Goal: Task Accomplishment & Management: Complete application form

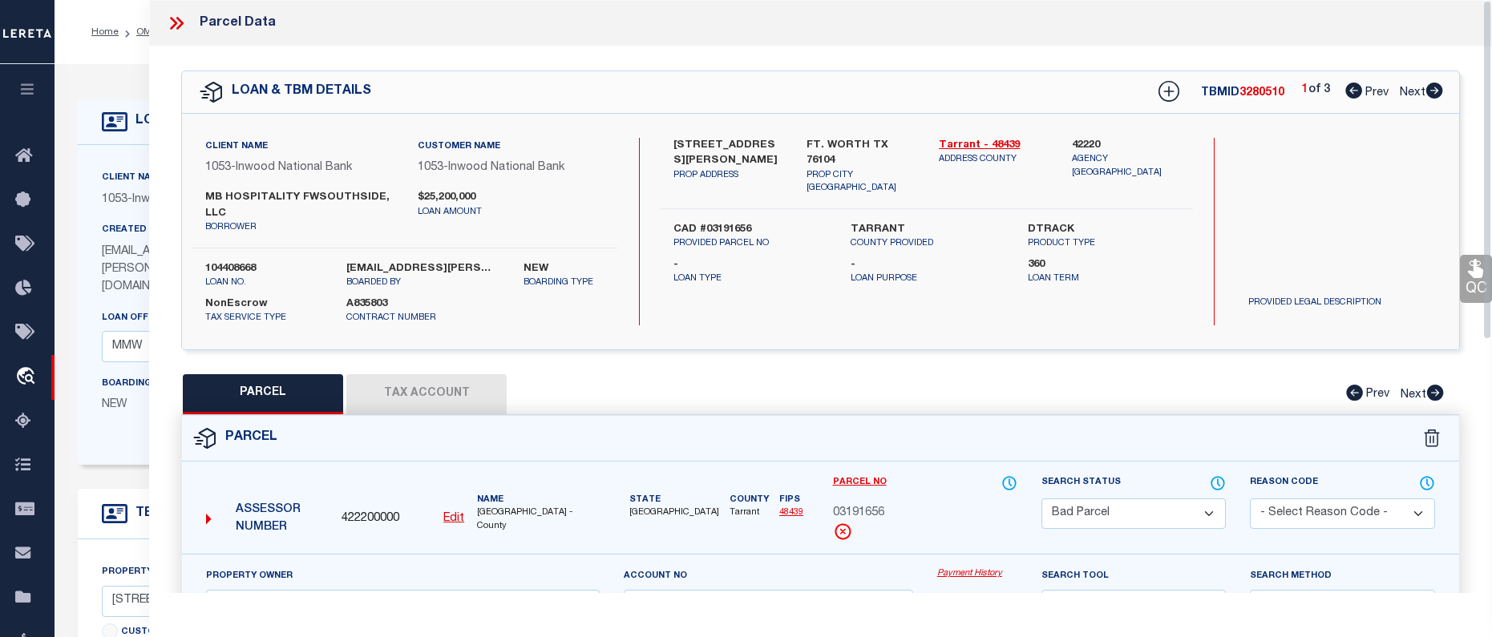
select select "BP"
select select "513"
select select "91"
select select "NonEscrow"
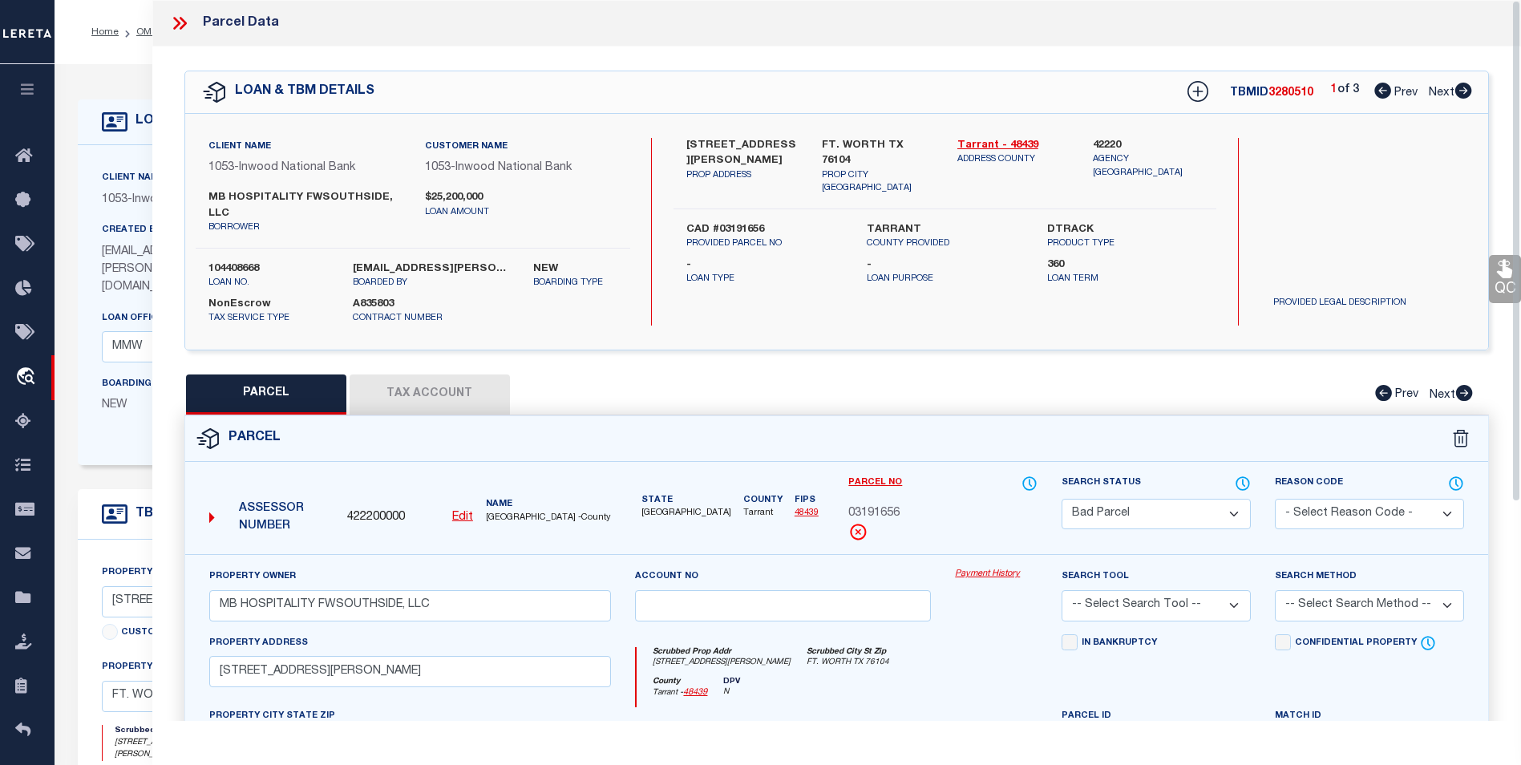
click at [177, 27] on icon at bounding box center [179, 23] width 21 height 21
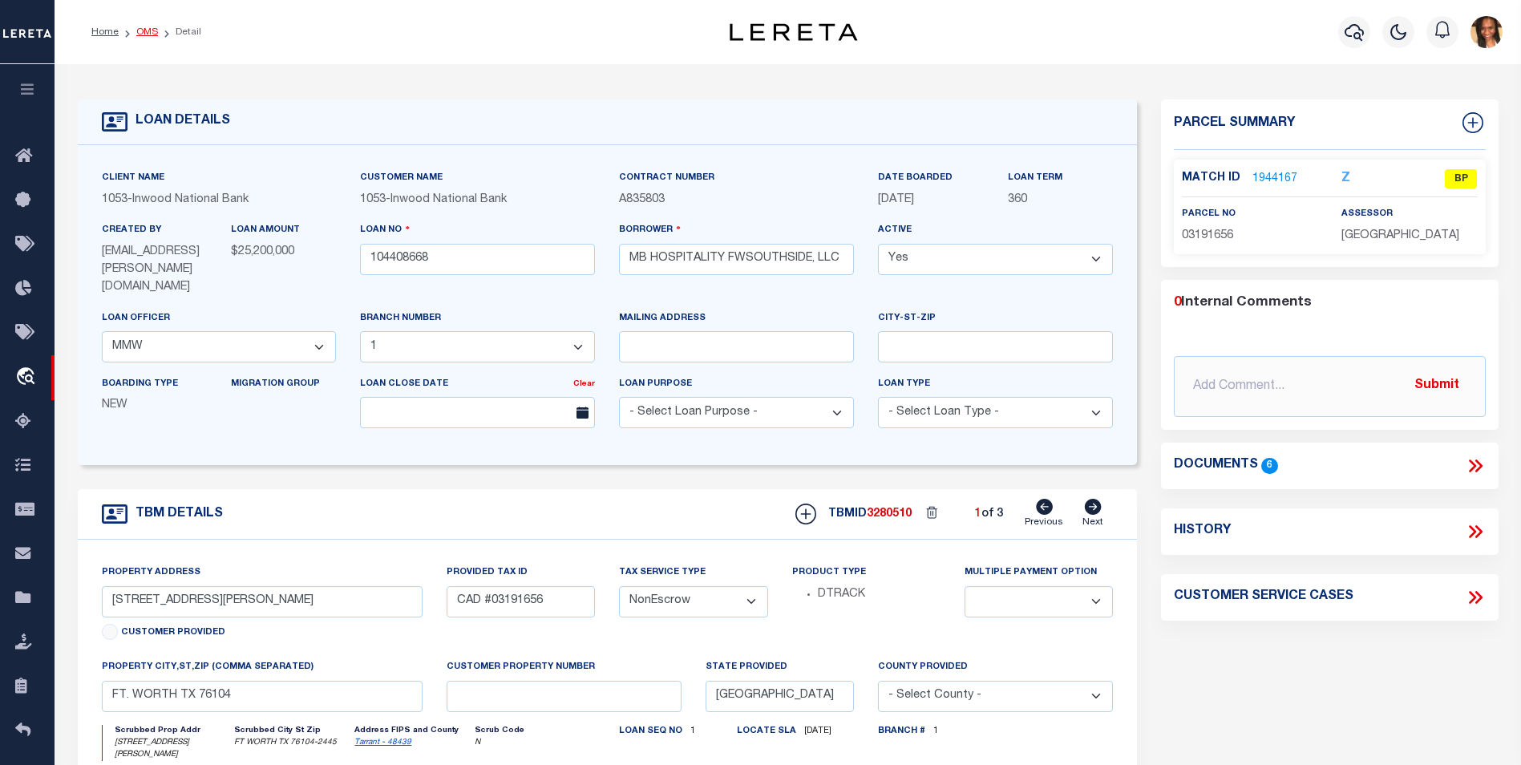
click at [149, 34] on link "OMS" at bounding box center [147, 32] width 22 height 10
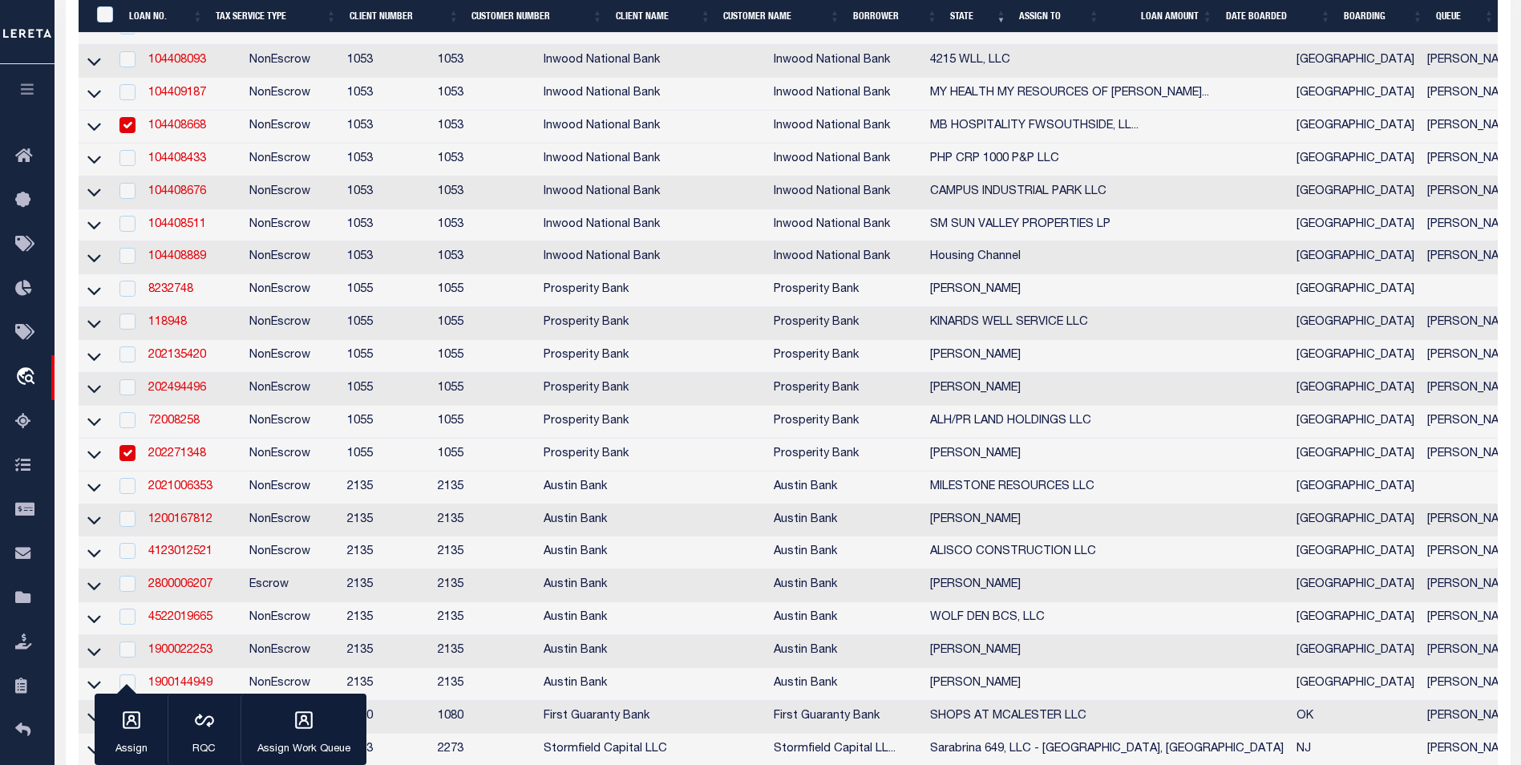
scroll to position [641, 0]
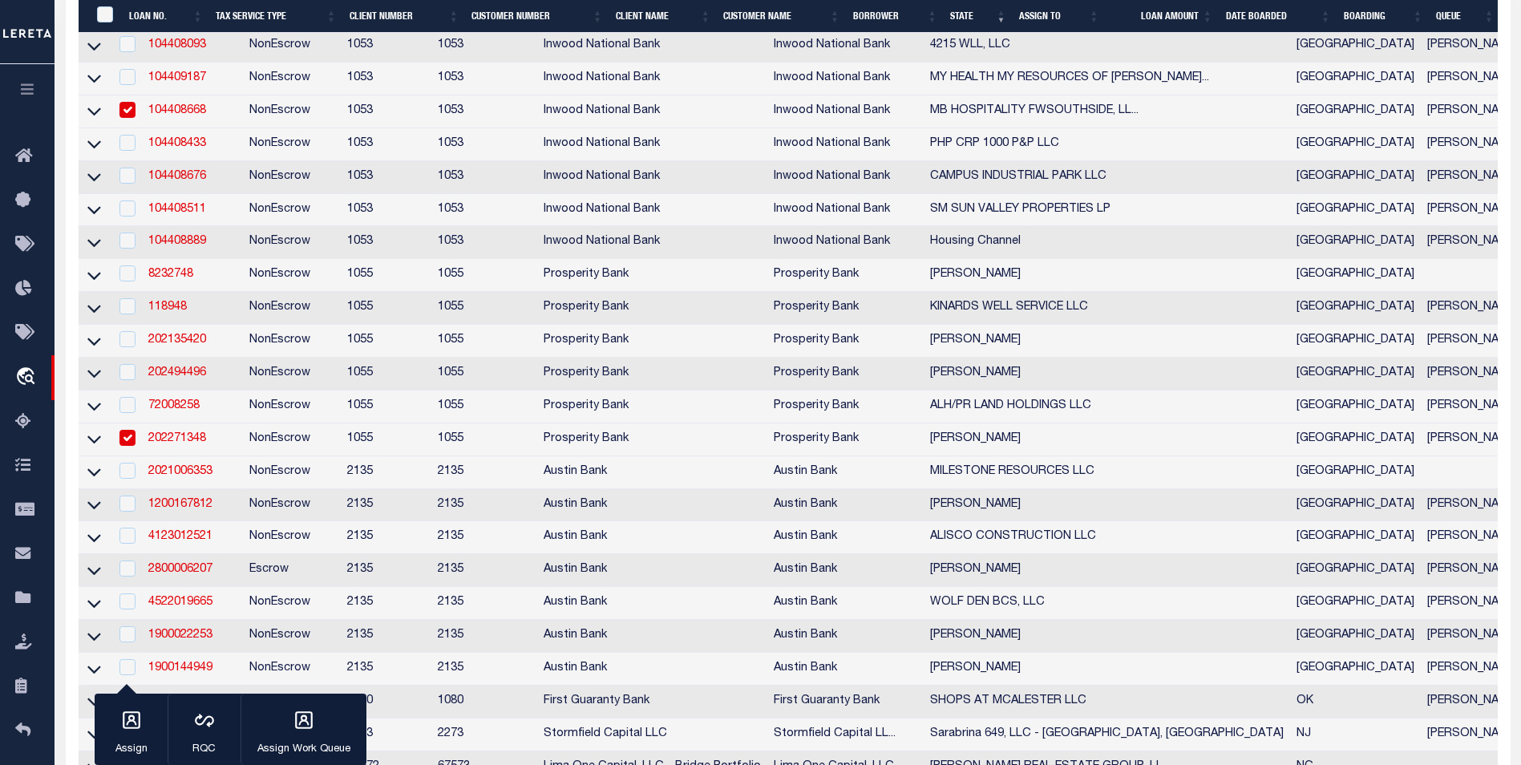
drag, startPoint x: 130, startPoint y: 124, endPoint x: 164, endPoint y: 159, distance: 48.8
click at [130, 118] on input "checkbox" at bounding box center [127, 110] width 16 height 16
checkbox input "false"
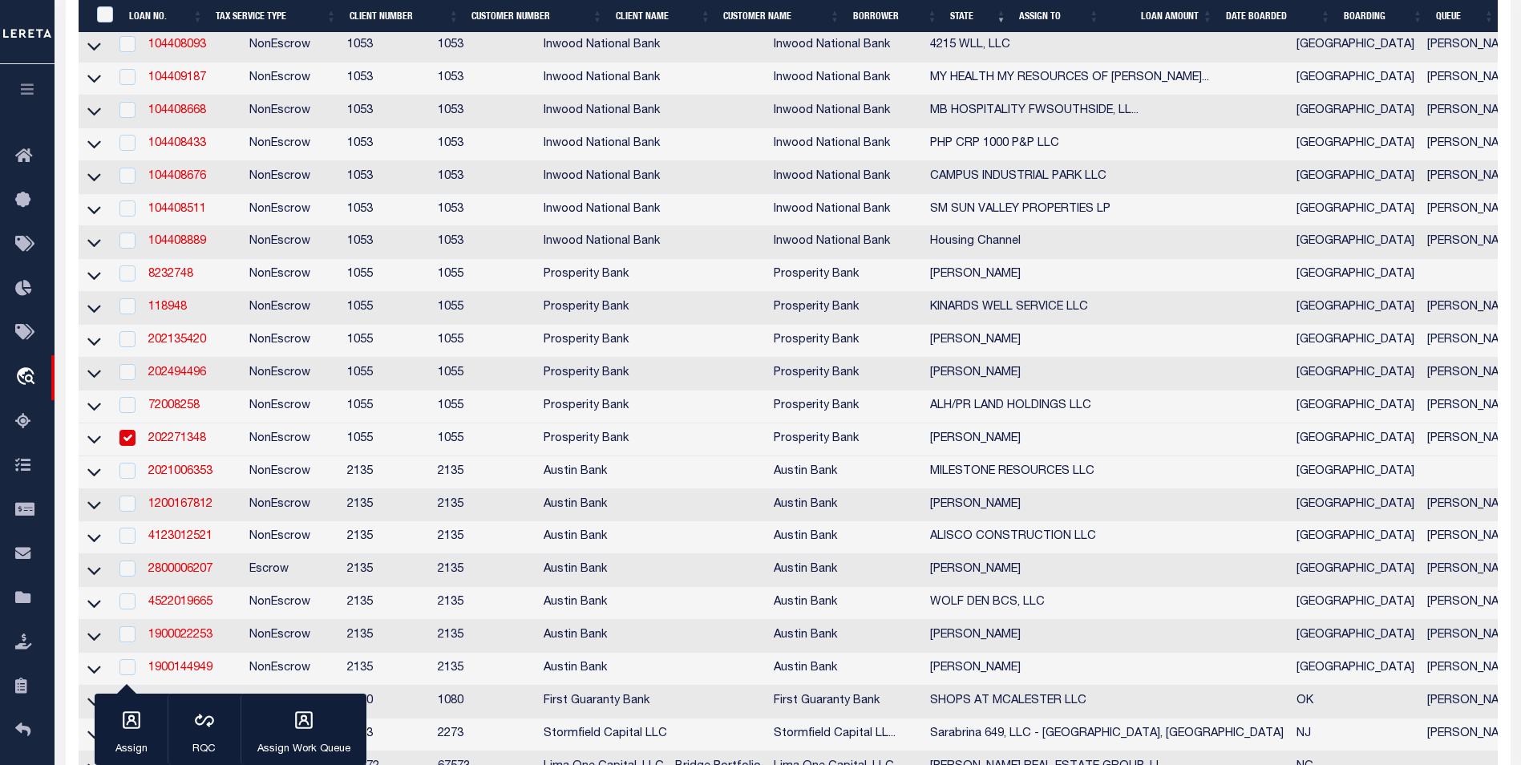
click at [125, 446] on input "checkbox" at bounding box center [127, 438] width 16 height 16
checkbox input "false"
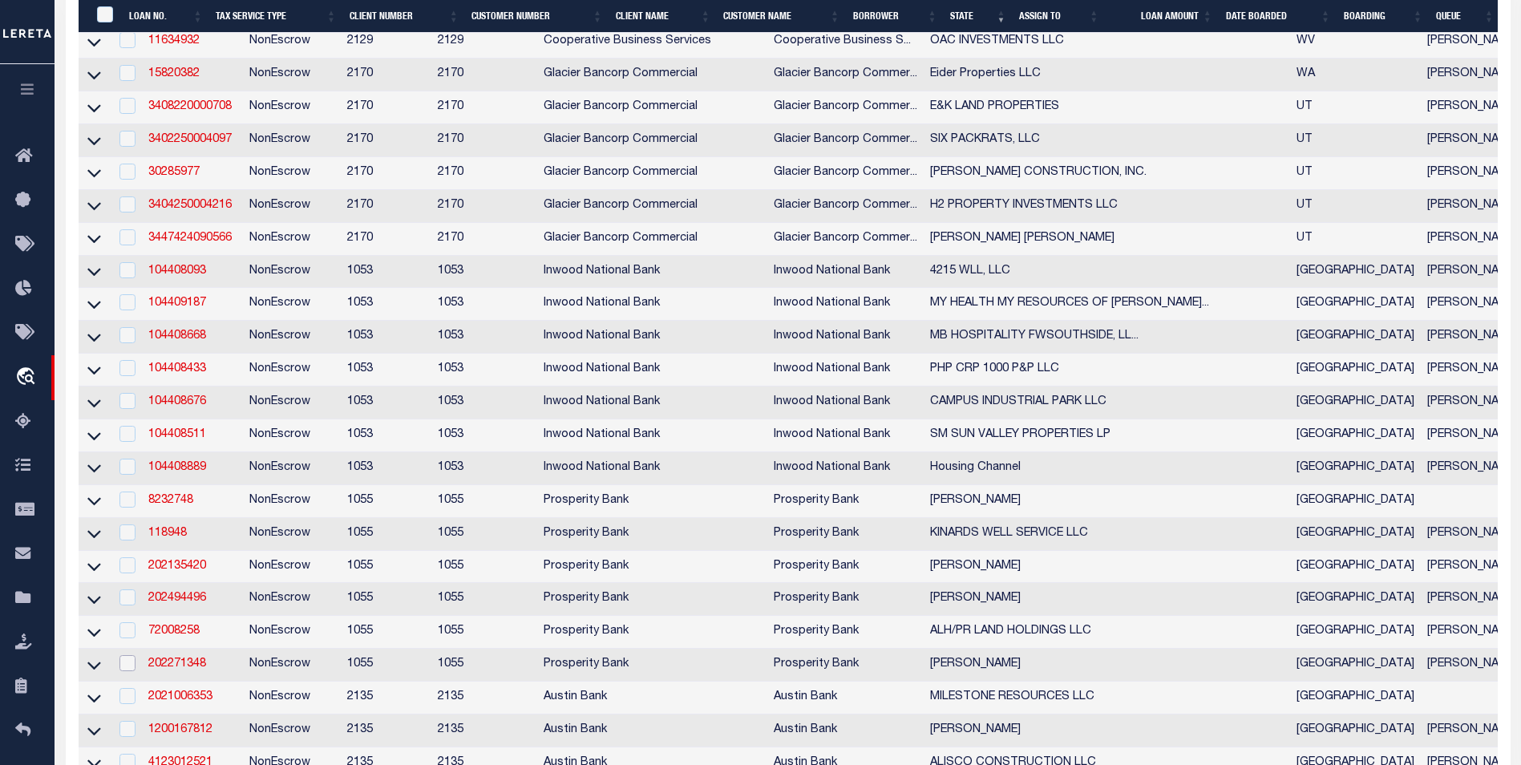
scroll to position [401, 0]
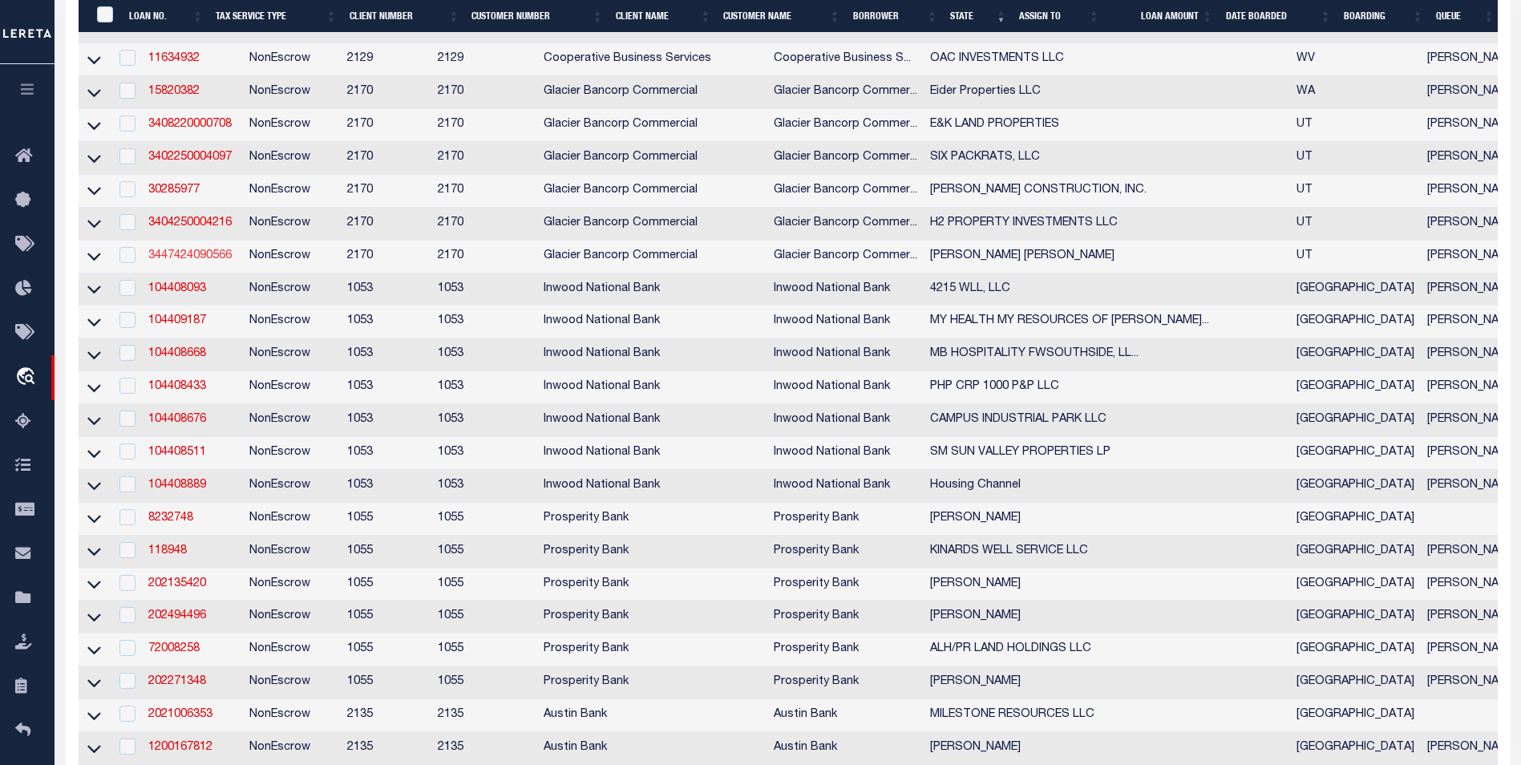
click at [184, 259] on link "3447424090566" at bounding box center [189, 255] width 83 height 11
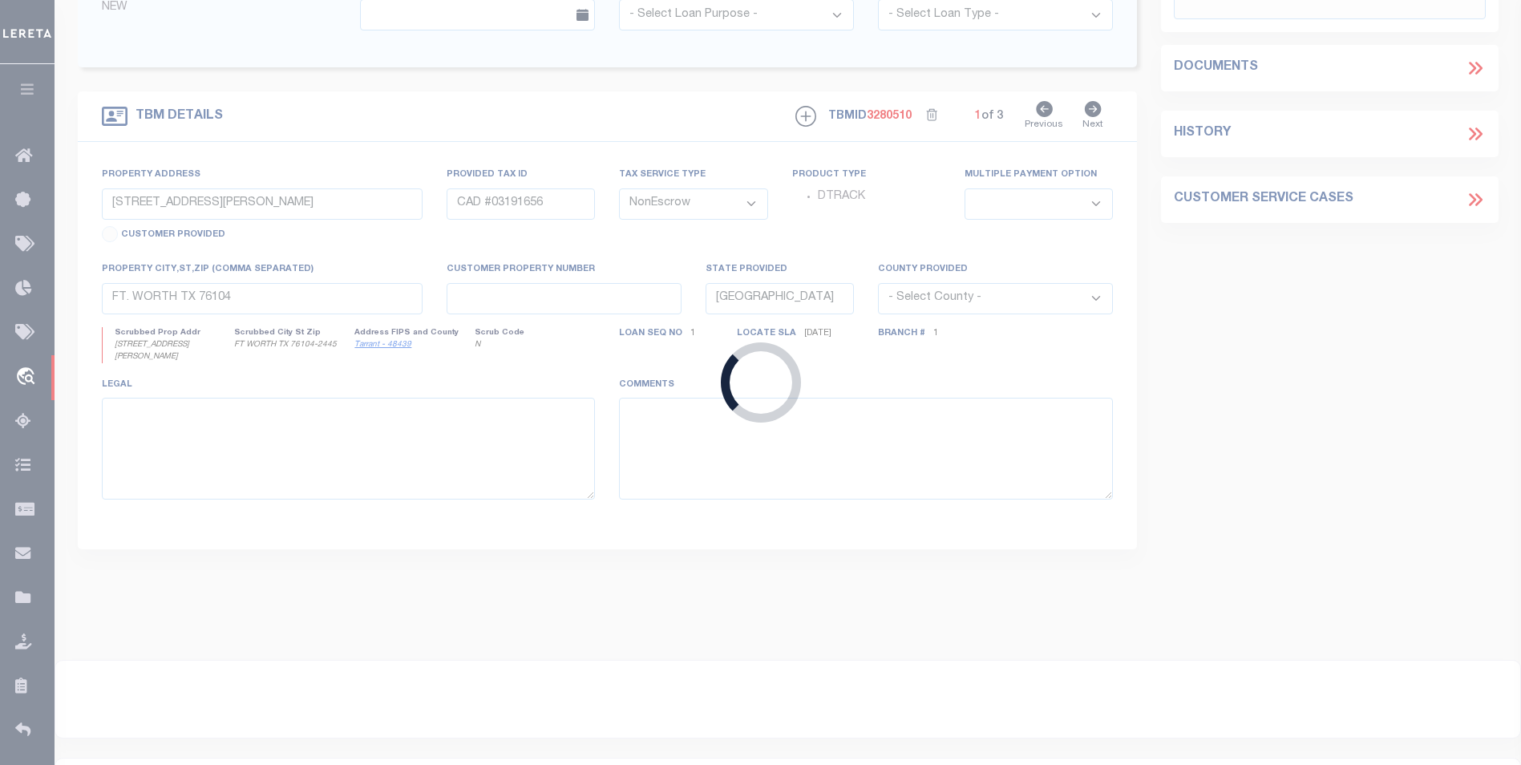
type input "3447424090566"
type input "[PERSON_NAME] [PERSON_NAME]"
select select
type input "10626 N 5400 W"
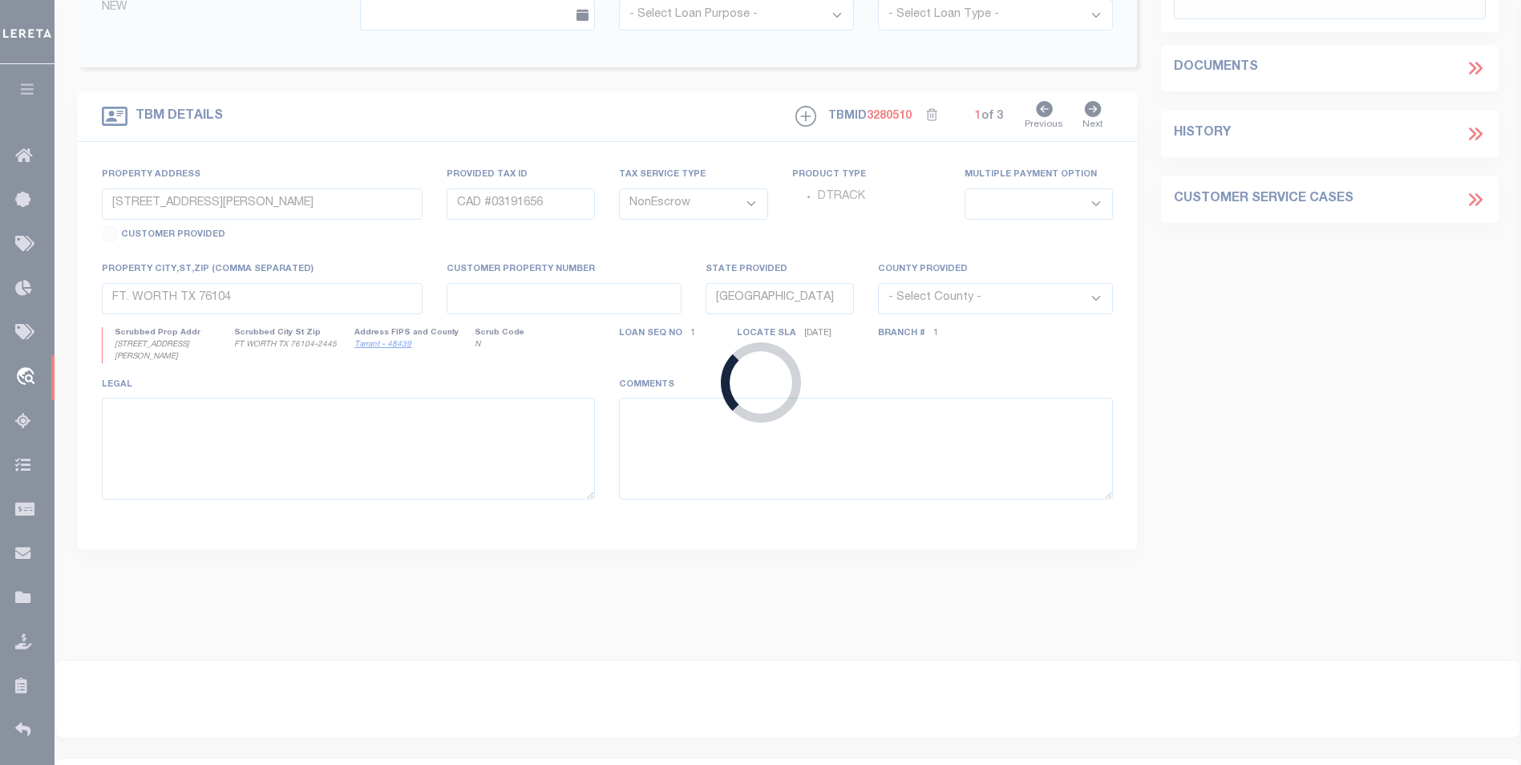
type input "HIGHLAND UT 84003-8902"
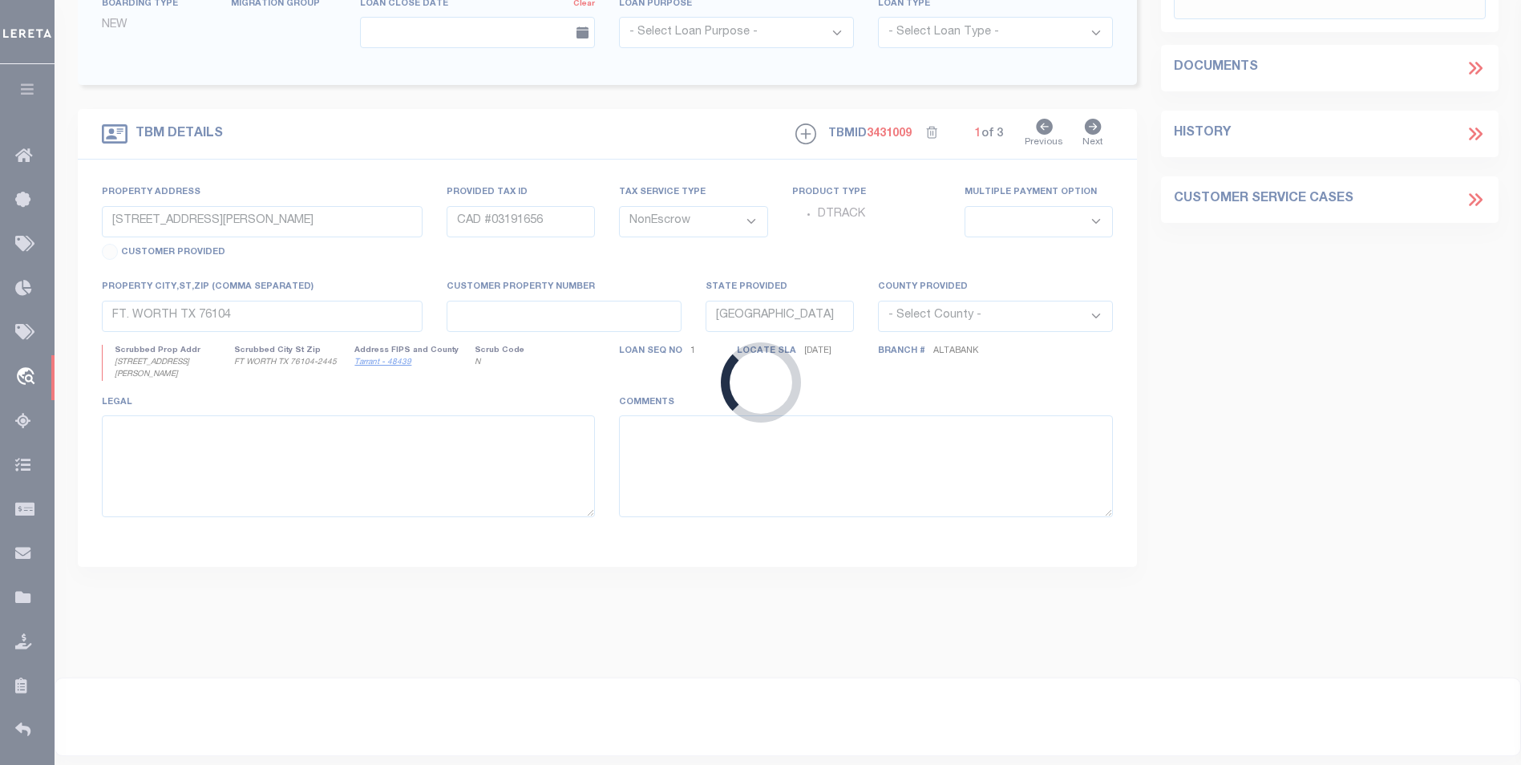
type input "10644 N 6450 W"
type input "39-383-0005"
select select
type input "HIGHLAND UT 84003"
type input "UT"
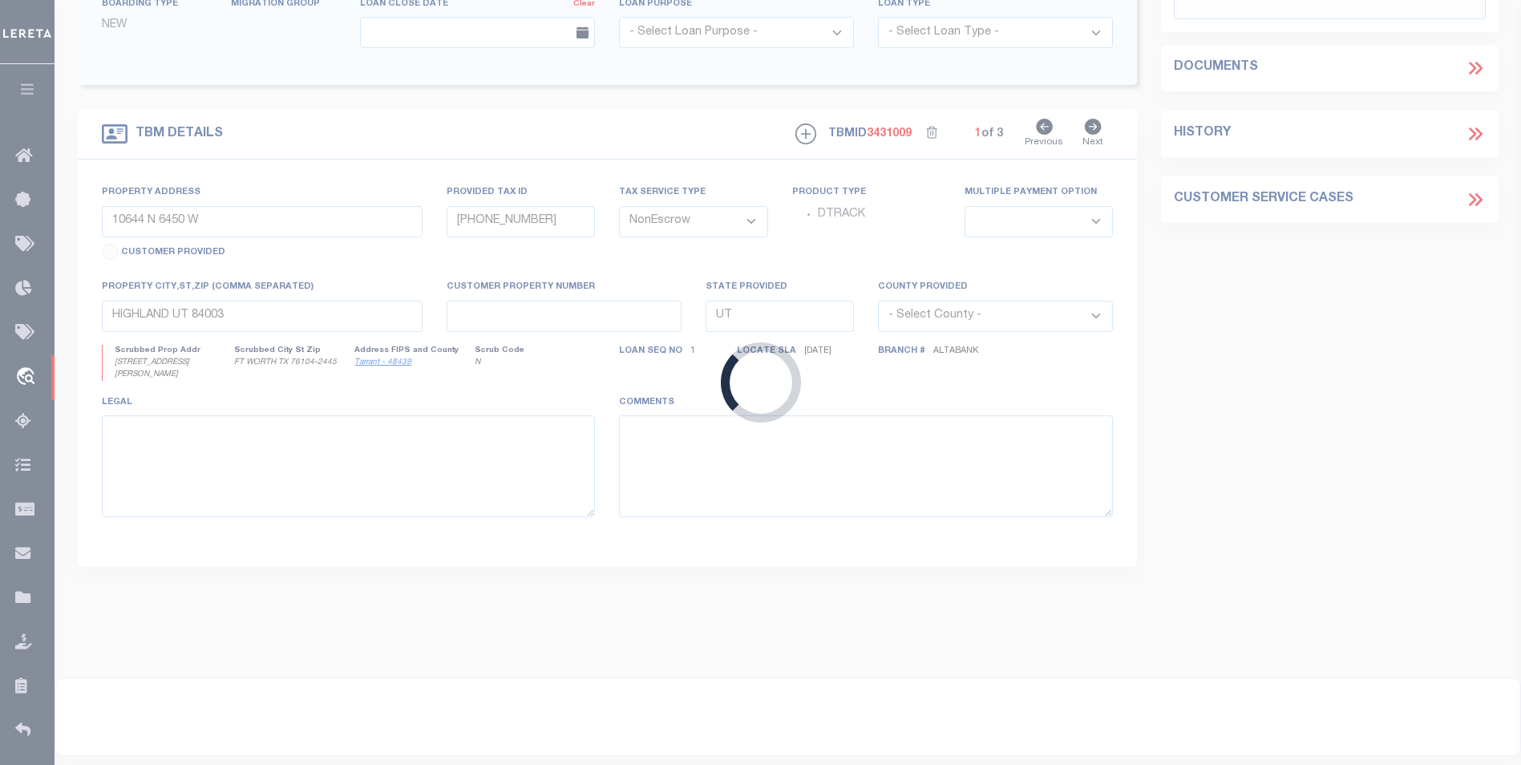
select select
type textarea "LOT 5, FOXWOOD ESTATES"
select select "5655"
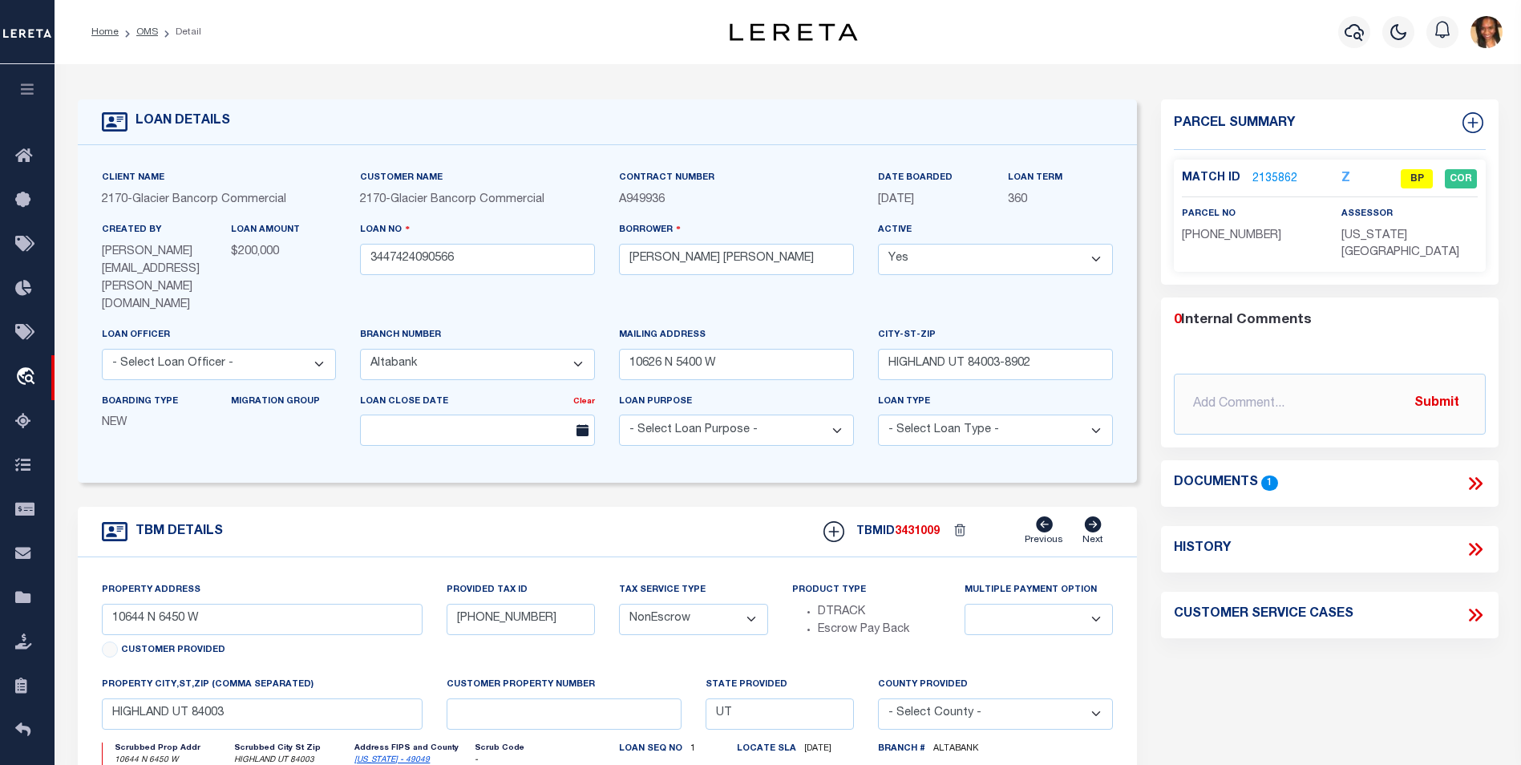
click at [1274, 174] on link "2135862" at bounding box center [1274, 179] width 45 height 17
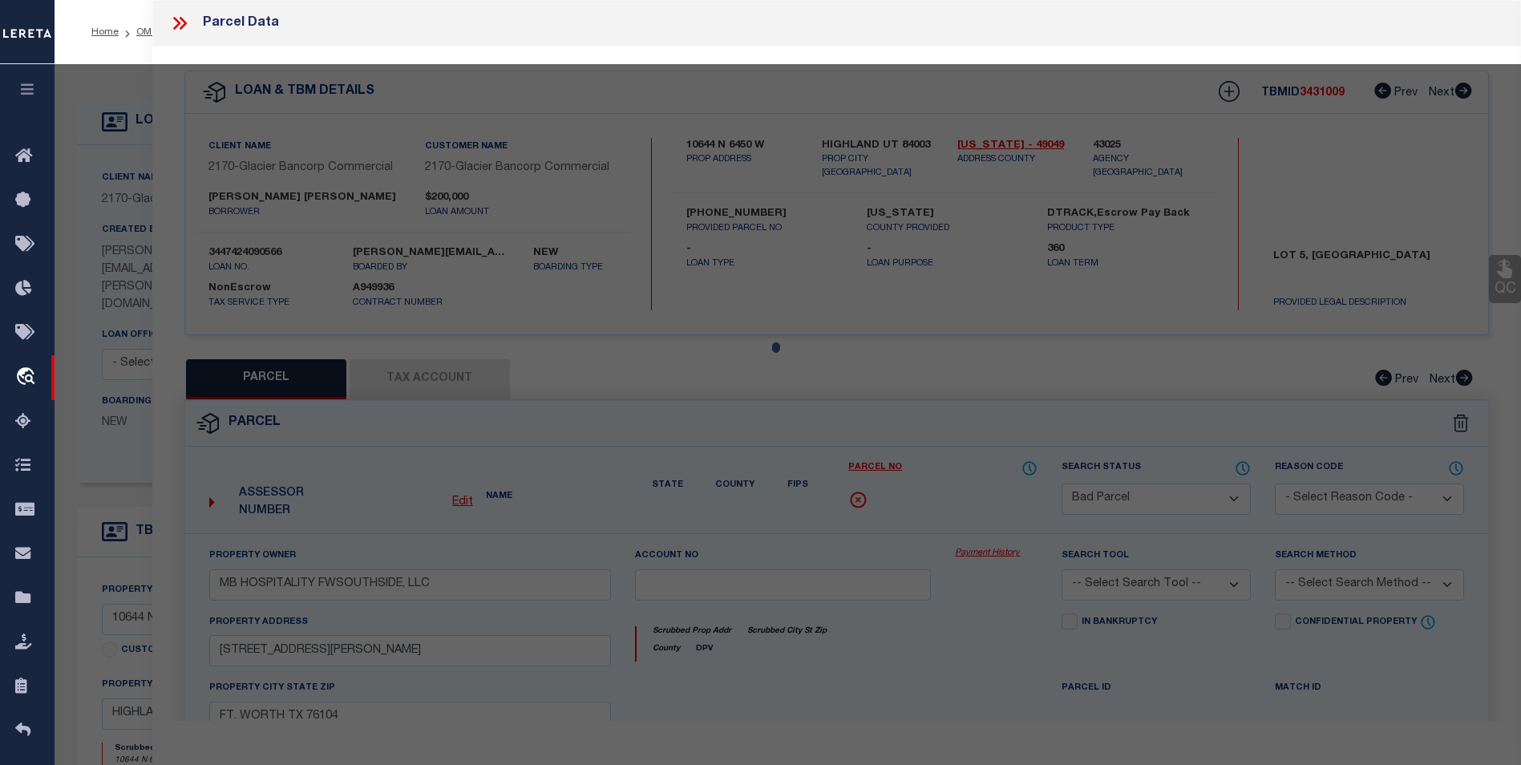
select select "AS"
checkbox input "false"
select select "BP"
type input "LEWIS, ROBERT"
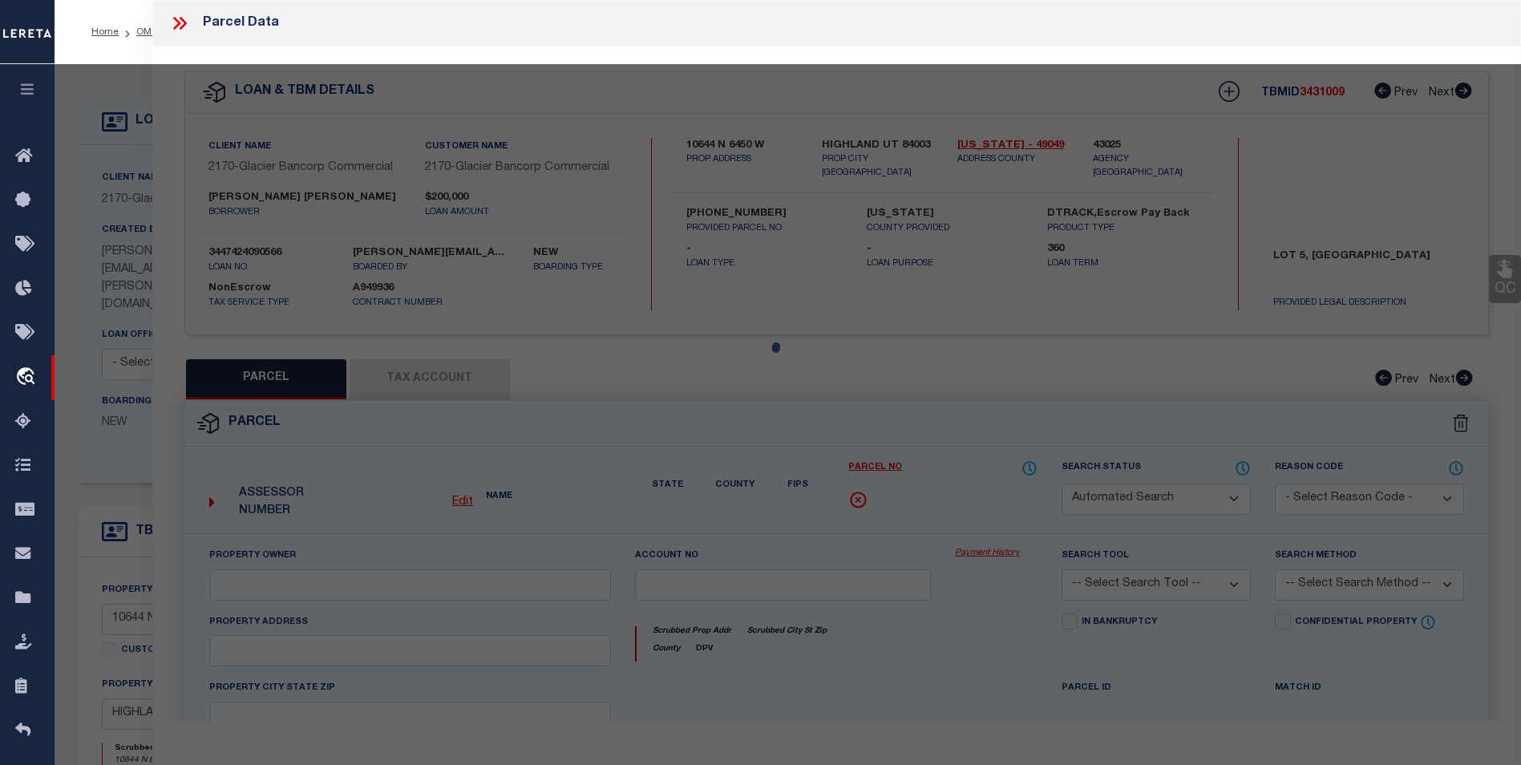
select select "AGW"
select select
type input "6438 W 10630 NORTH"
checkbox input "false"
type input "HIGHLAND"
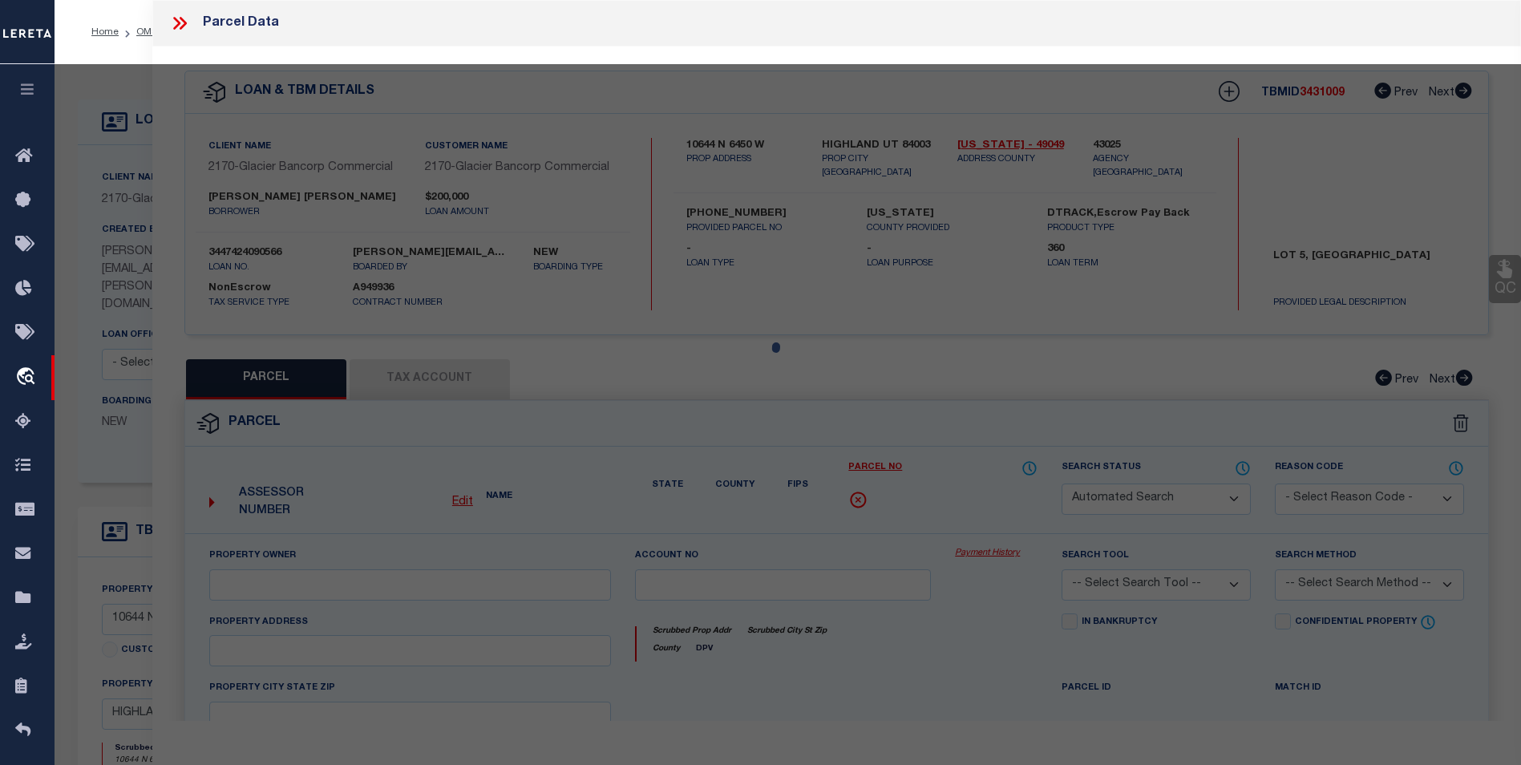
type textarea "LOT 5, PLAT A, FOXWOOD ESTATES SUB AREA 0.465 AC."
type textarea "Bad Parcel"
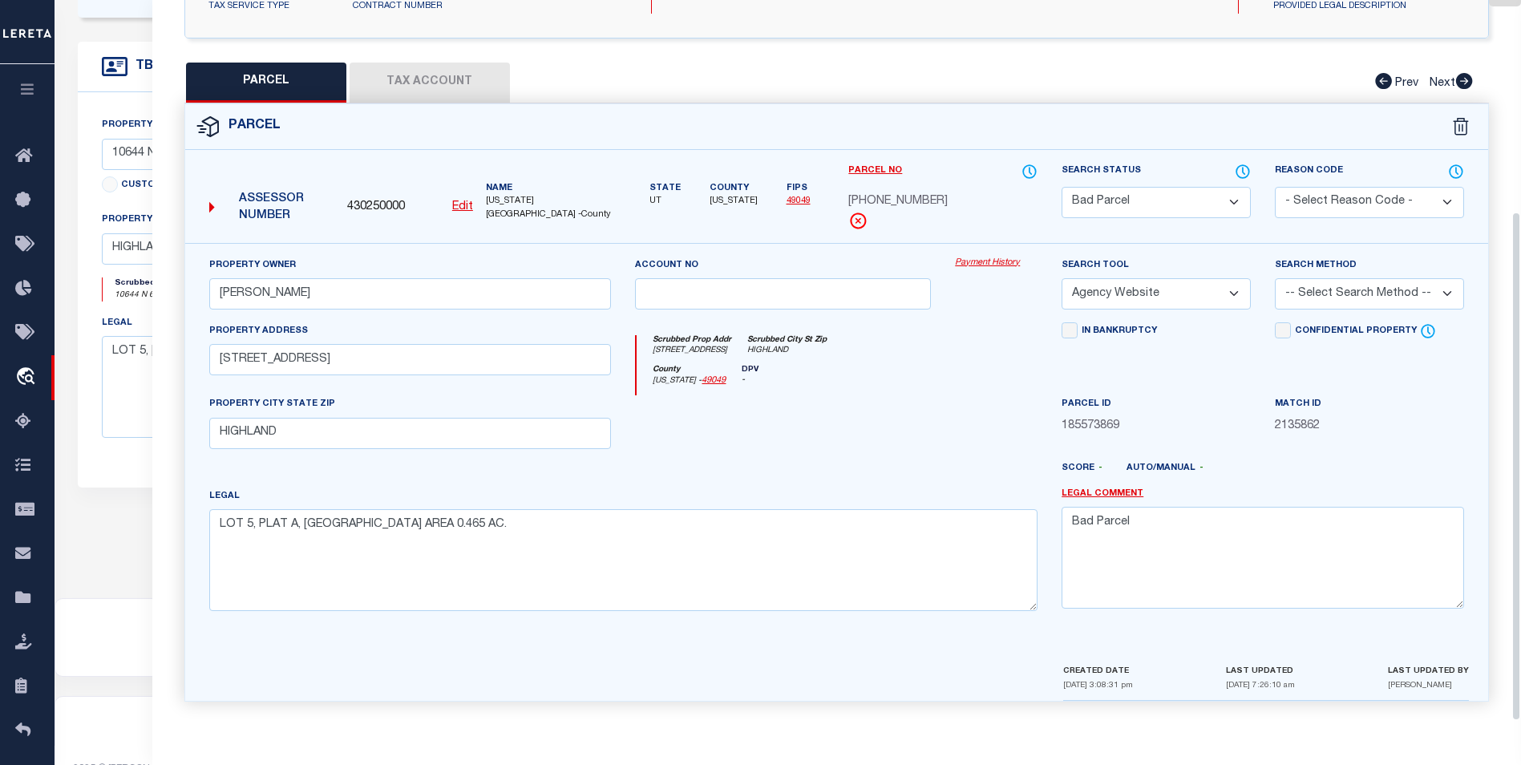
scroll to position [298, 0]
click at [407, 75] on button "Tax Account" at bounding box center [430, 83] width 160 height 40
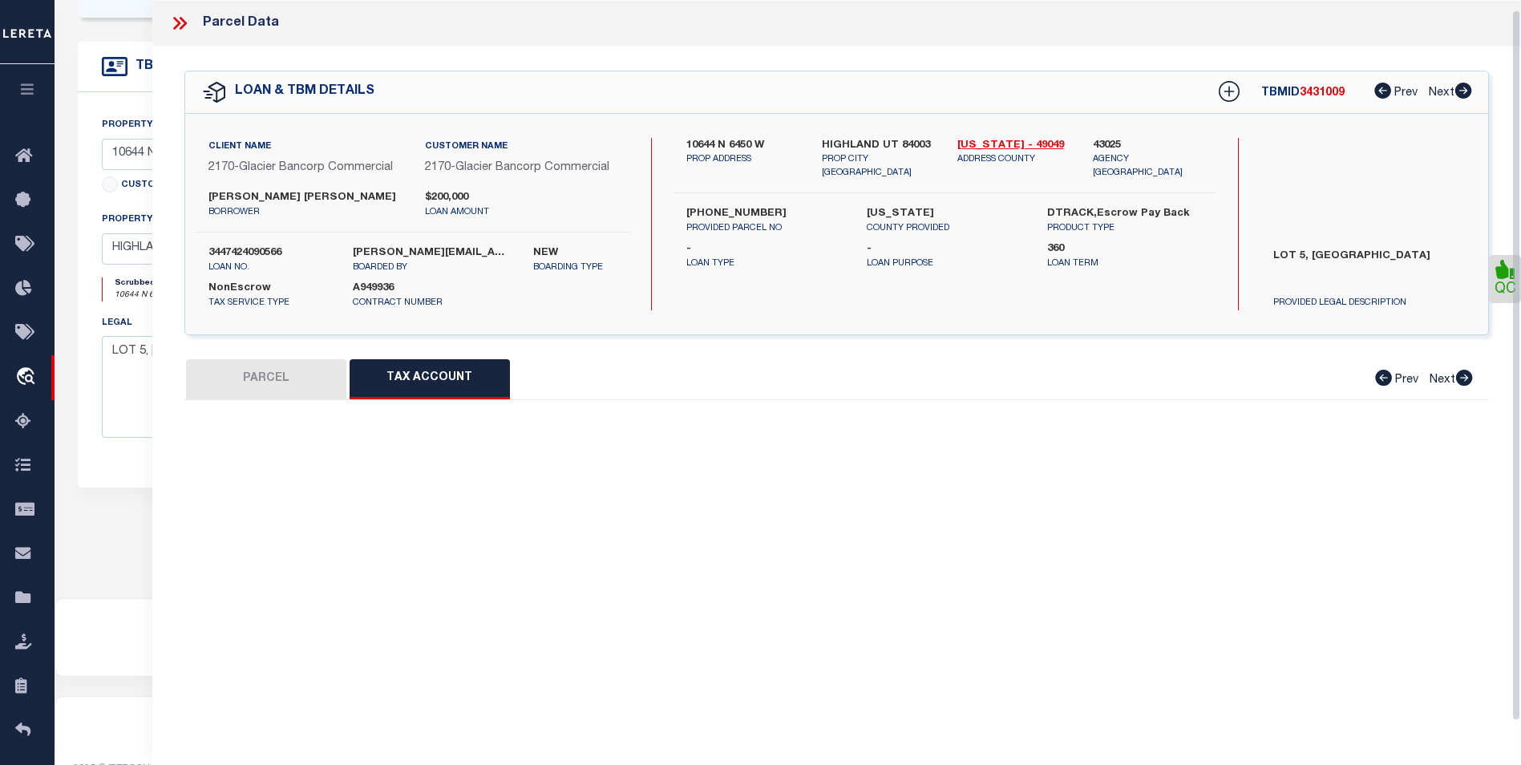
scroll to position [0, 0]
select select "100"
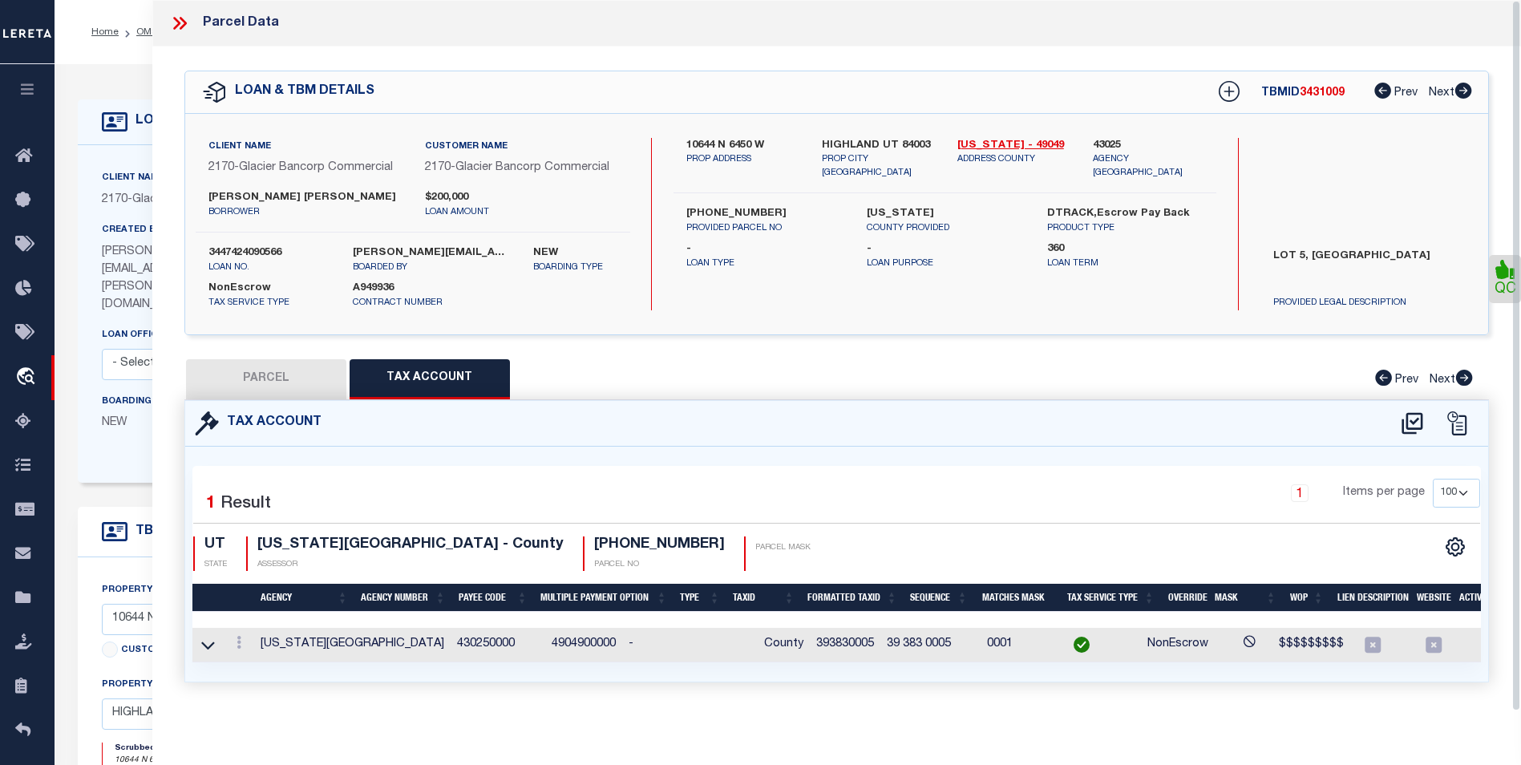
click at [181, 17] on icon at bounding box center [179, 23] width 21 height 21
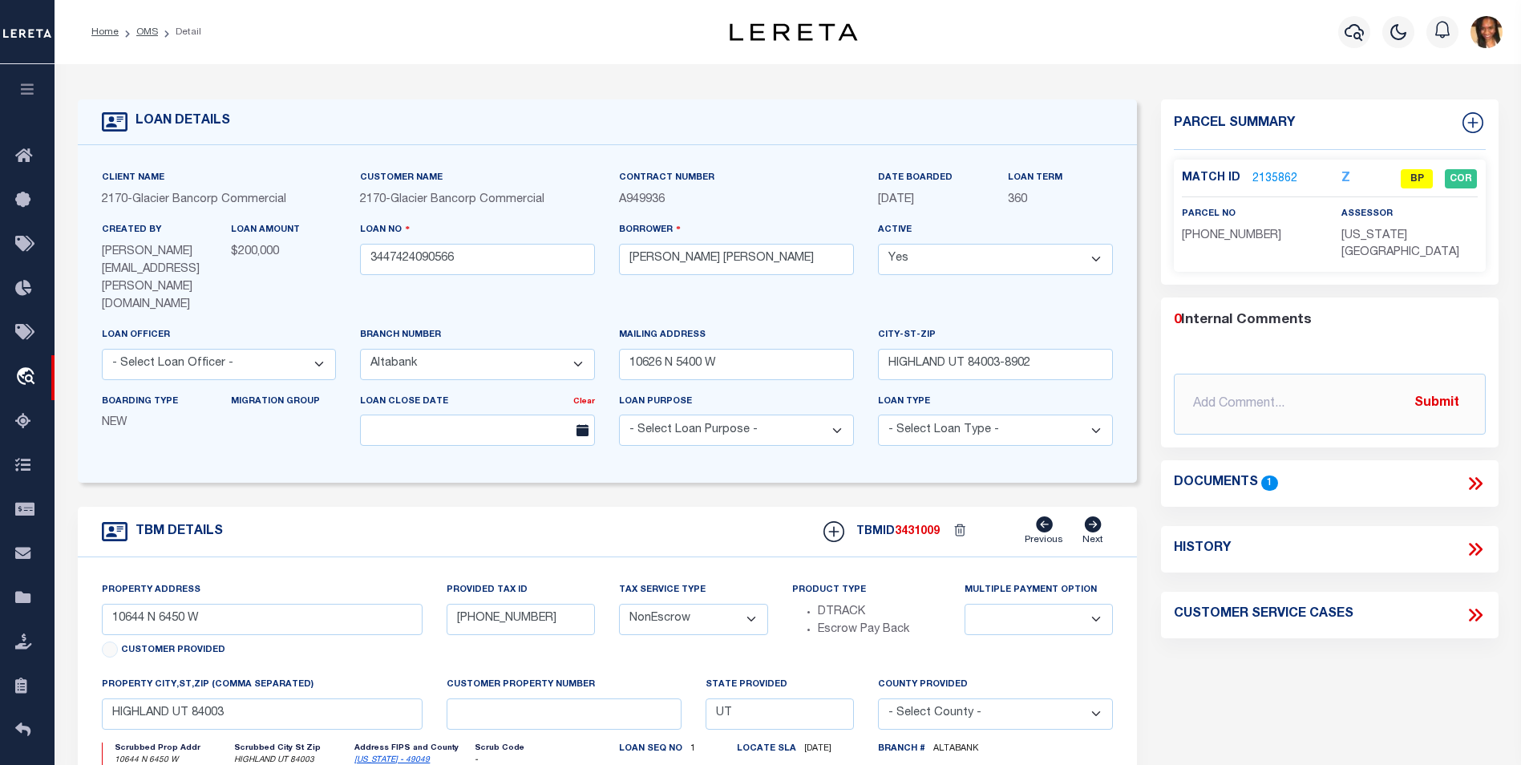
click at [158, 30] on li "Detail" at bounding box center [179, 32] width 43 height 14
click at [153, 30] on link "OMS" at bounding box center [147, 32] width 22 height 10
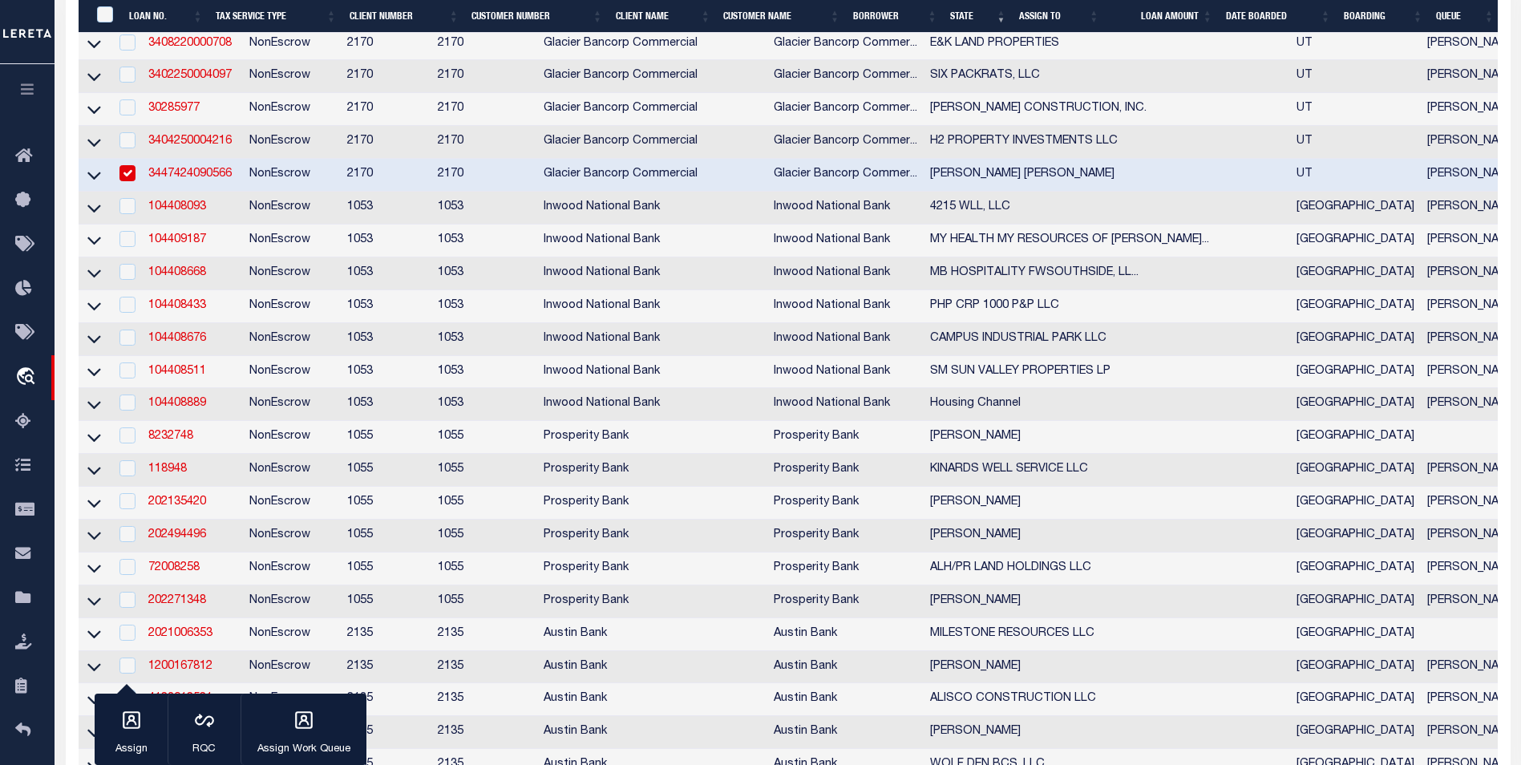
scroll to position [481, 0]
click at [188, 211] on link "104408093" at bounding box center [177, 205] width 58 height 11
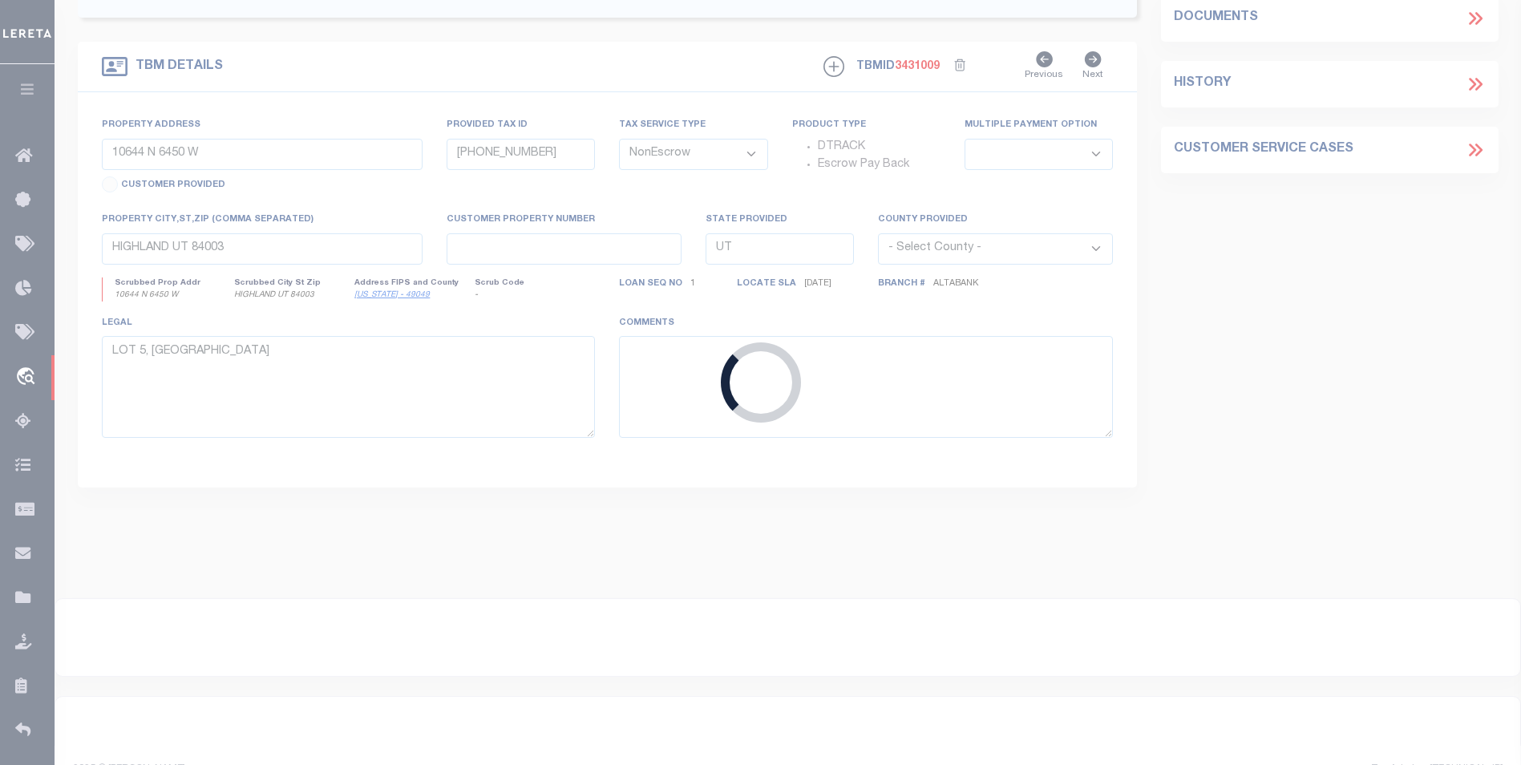
type input "104408093"
type input "4215 WLL, LLC"
select select
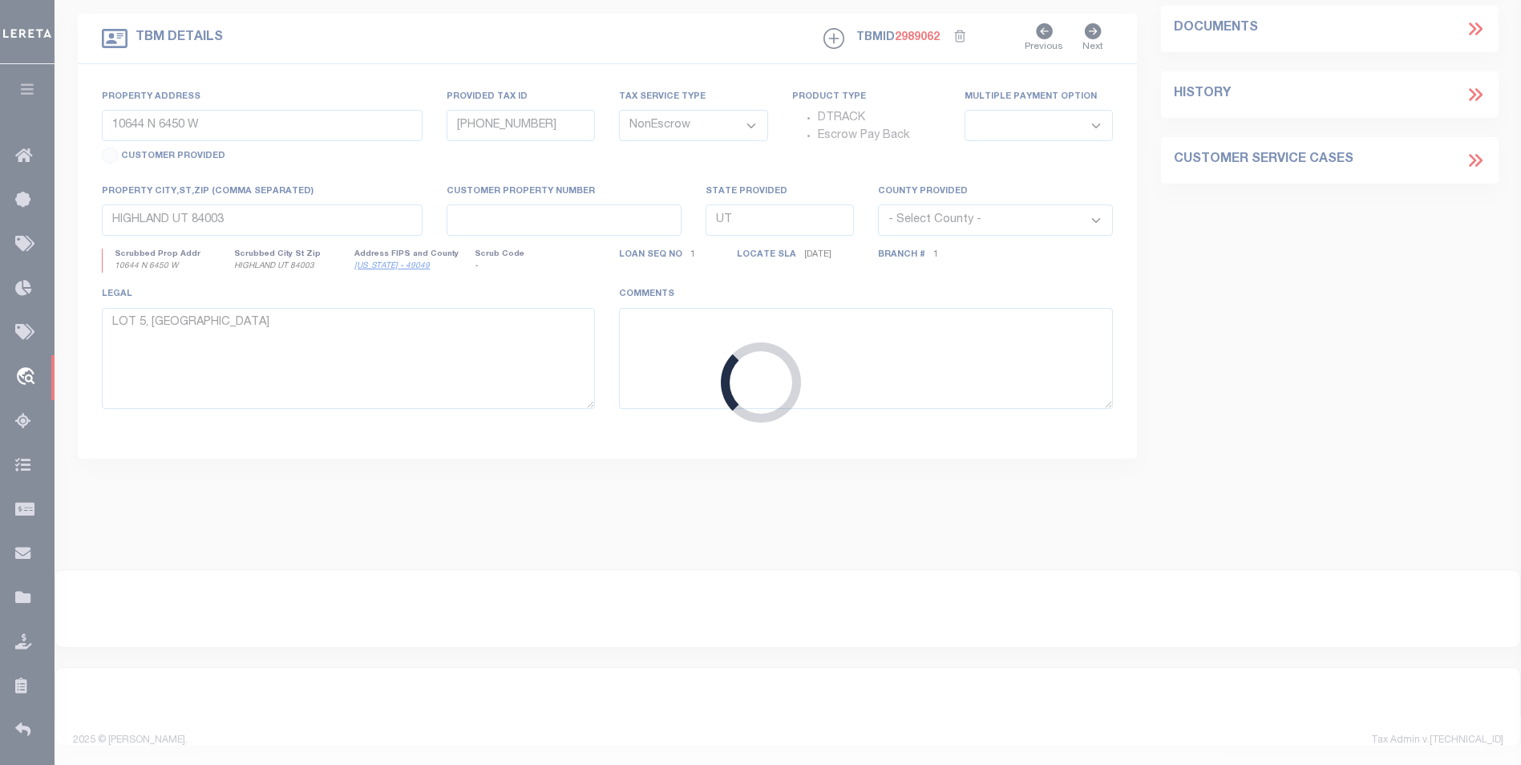
type input "4215 WEST LOVERS LANE"
type input "CAD #00-00035-139-400-0000"
select select
type input "DALLAS TX 75209"
type input "[GEOGRAPHIC_DATA]"
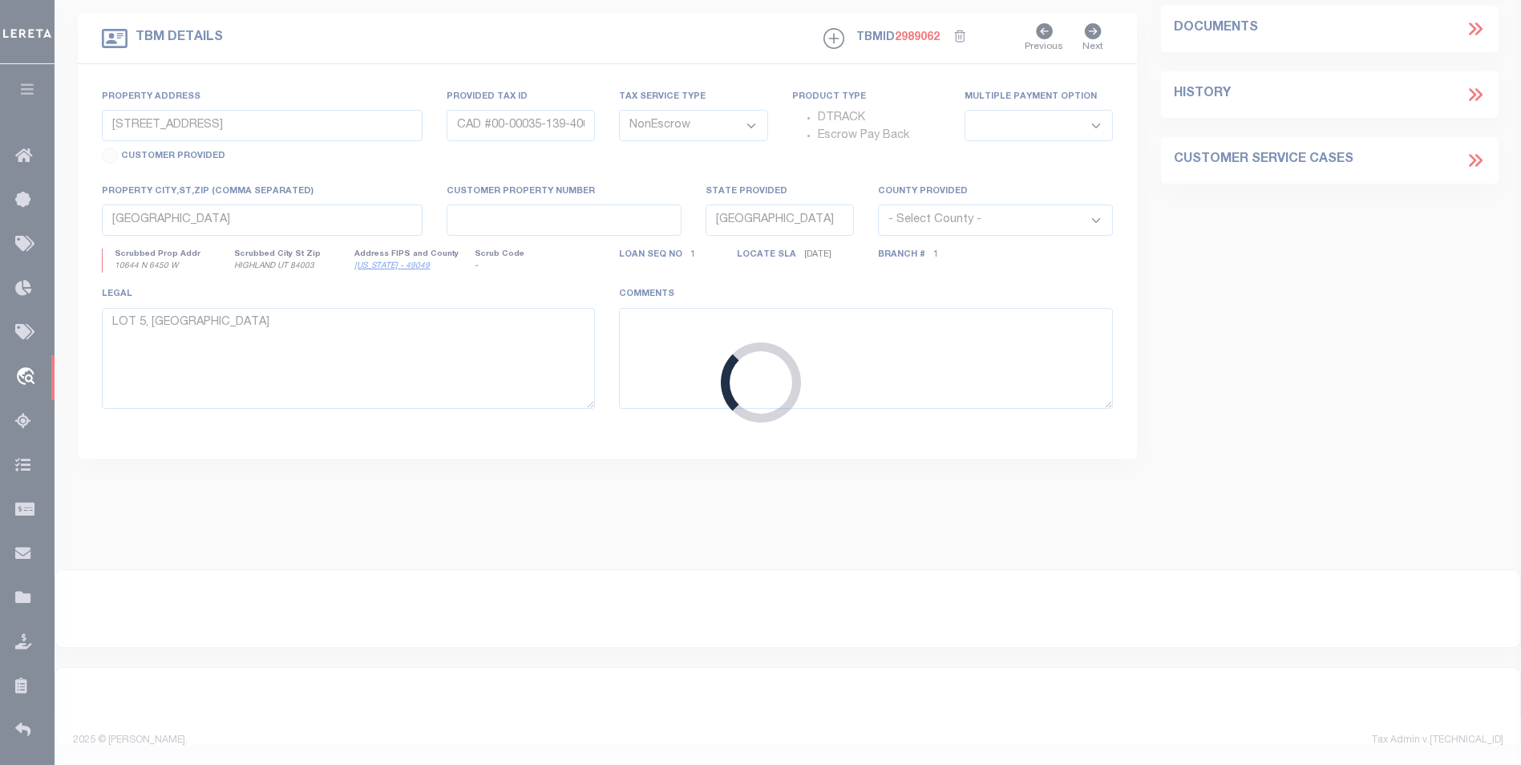
select select
select select "271"
select select "91"
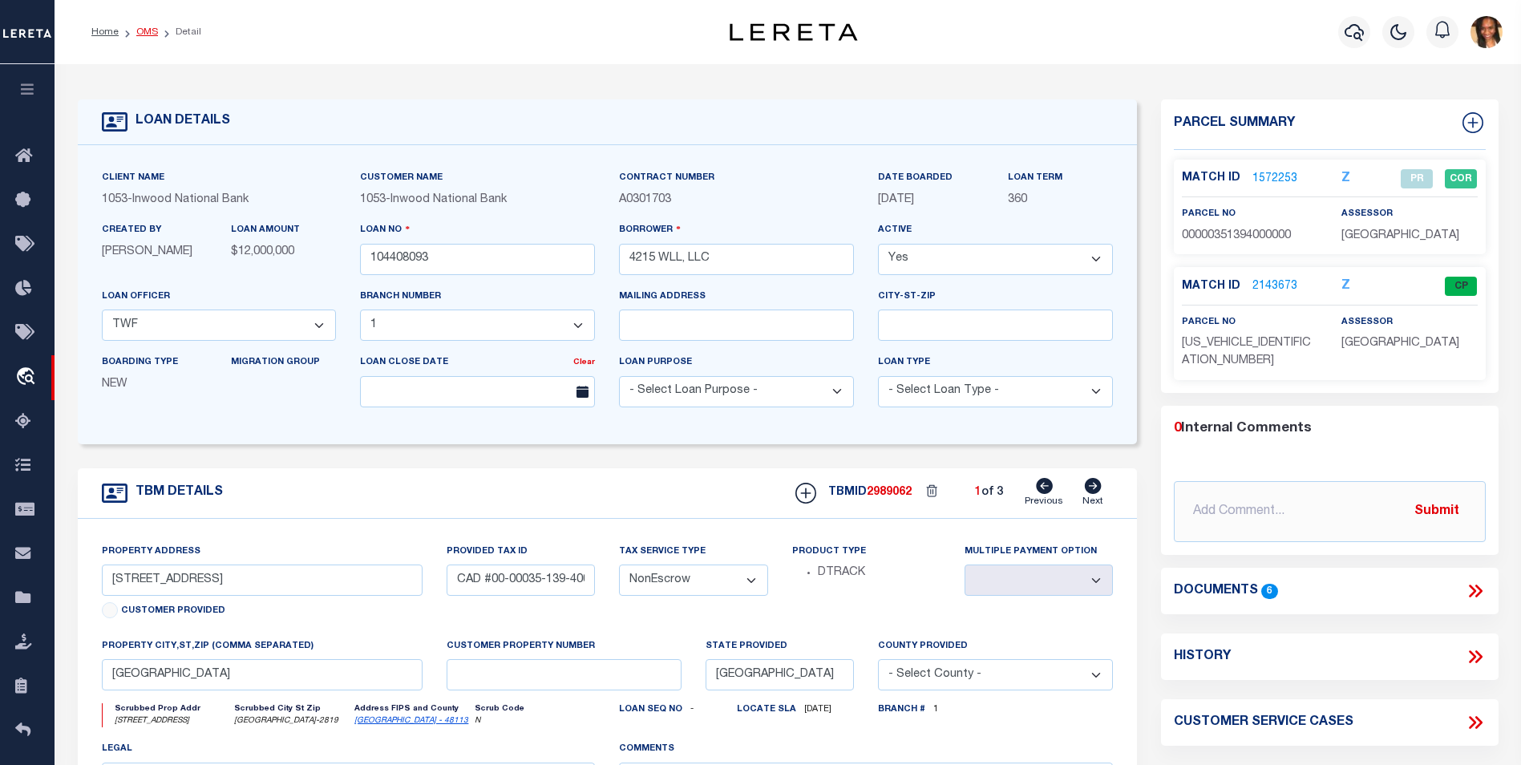
click at [138, 31] on link "OMS" at bounding box center [147, 32] width 22 height 10
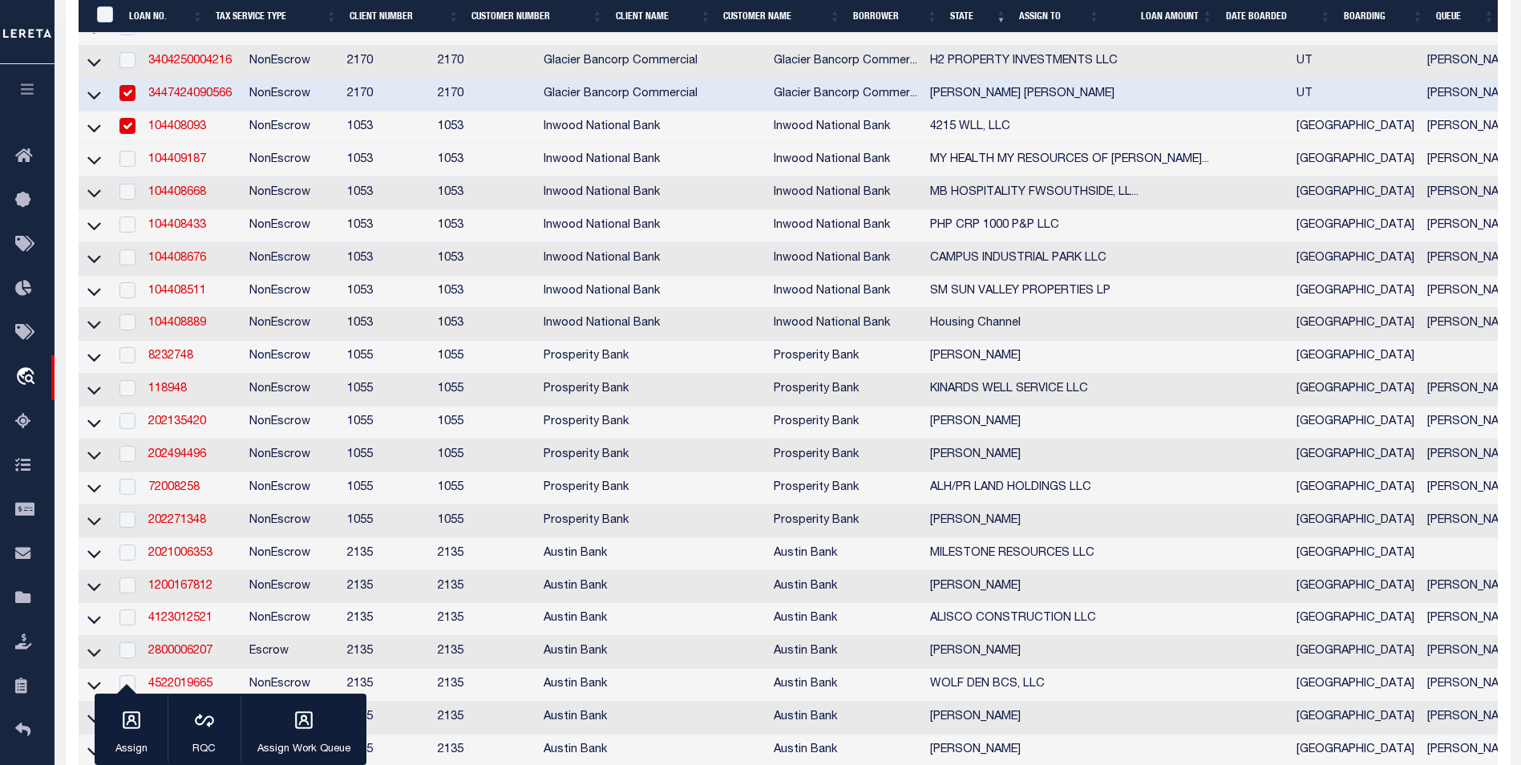
scroll to position [561, 0]
click at [128, 99] on input "checkbox" at bounding box center [127, 91] width 16 height 16
checkbox input "false"
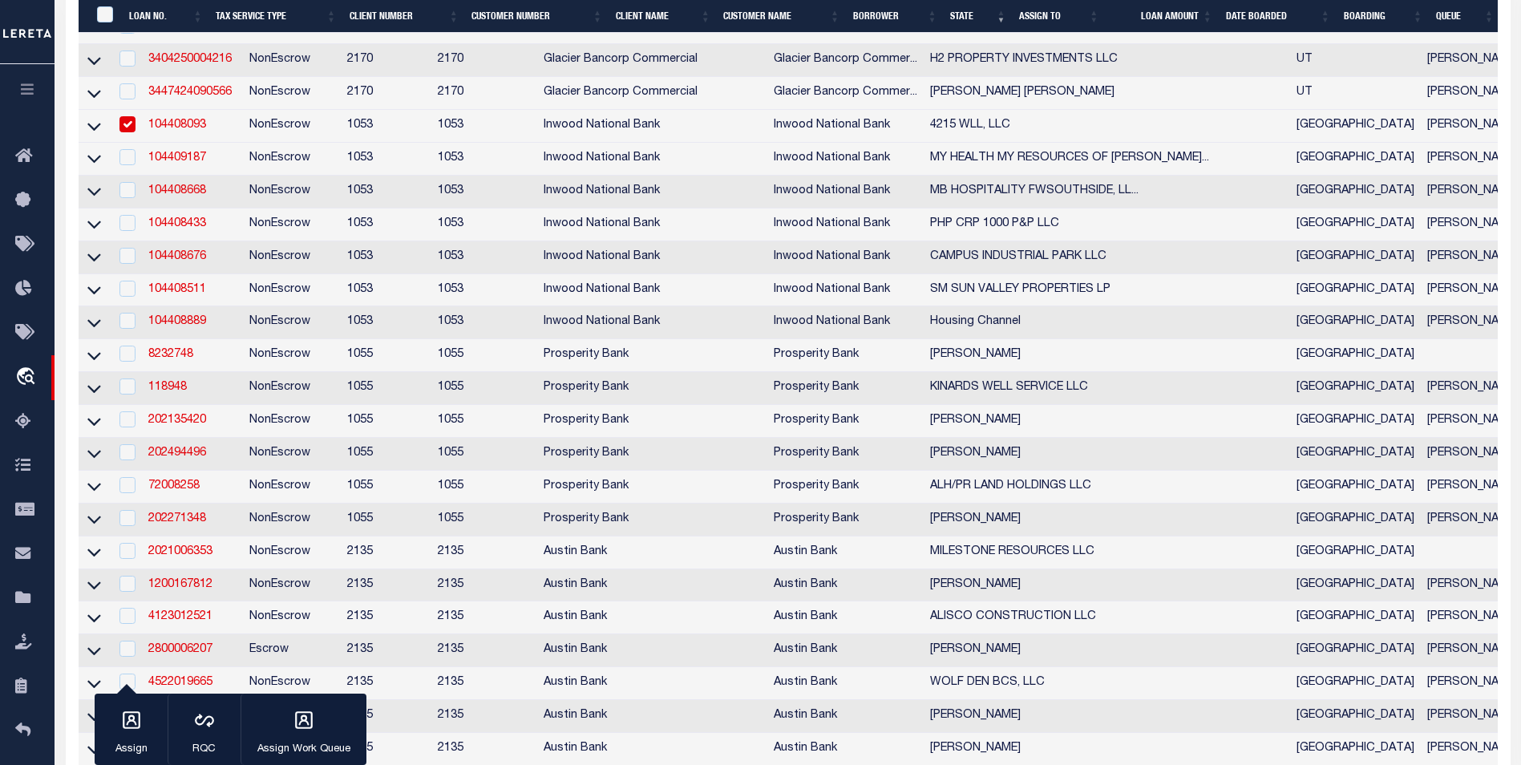
click at [121, 127] on input "checkbox" at bounding box center [127, 124] width 16 height 16
checkbox input "false"
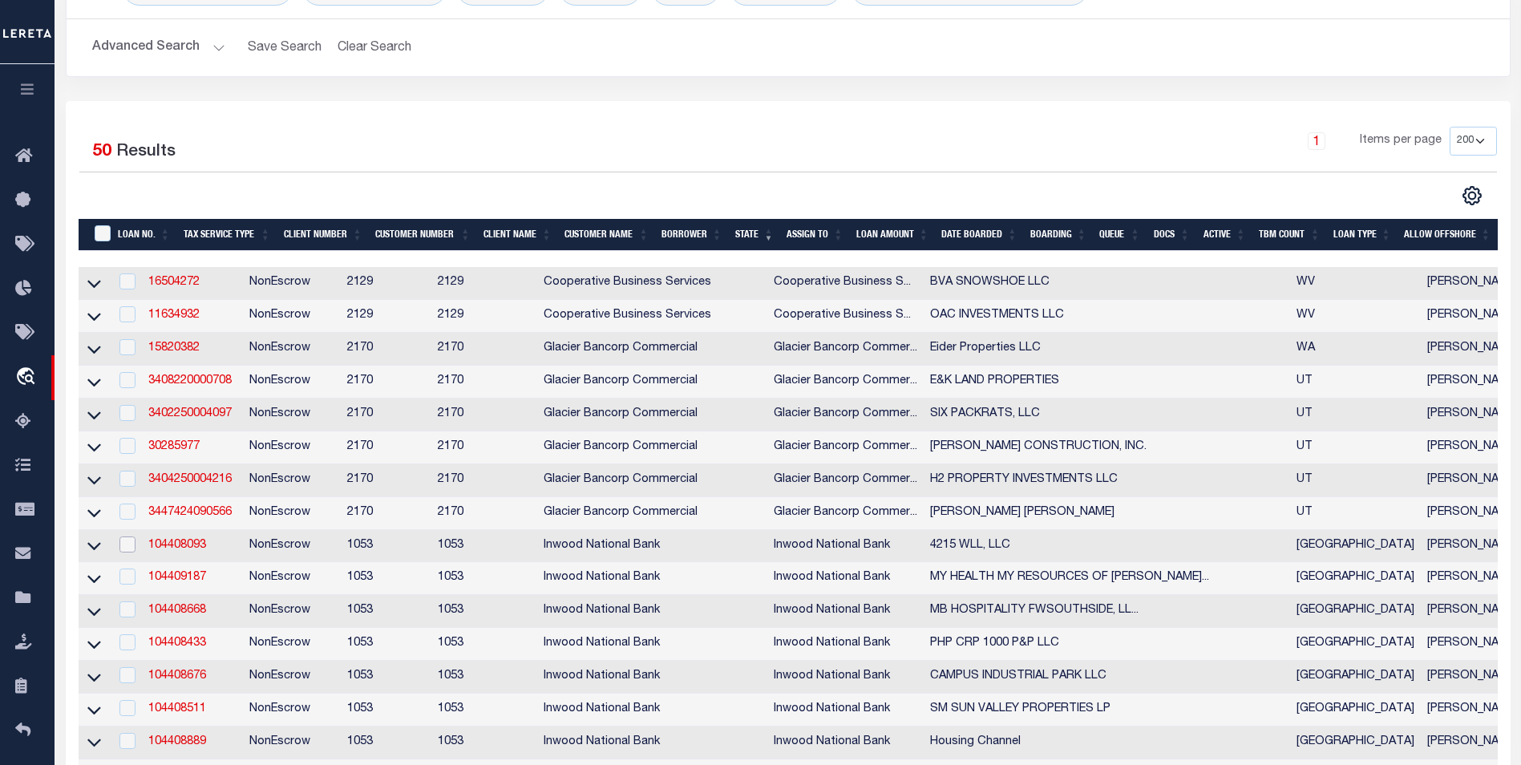
scroll to position [0, 0]
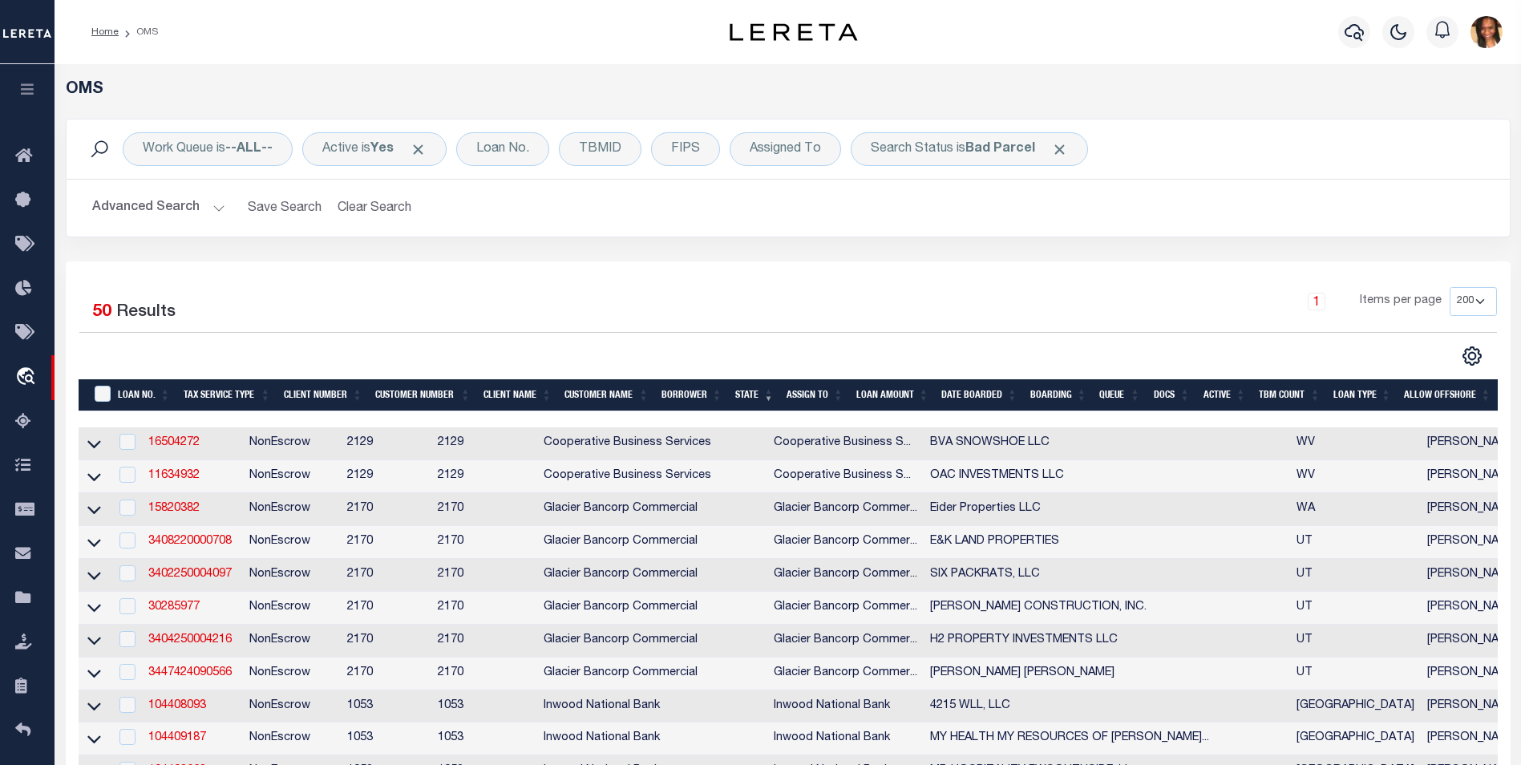
click at [102, 39] on ol "Home OMS" at bounding box center [125, 32] width 92 height 34
click at [104, 37] on link "Home" at bounding box center [104, 32] width 27 height 10
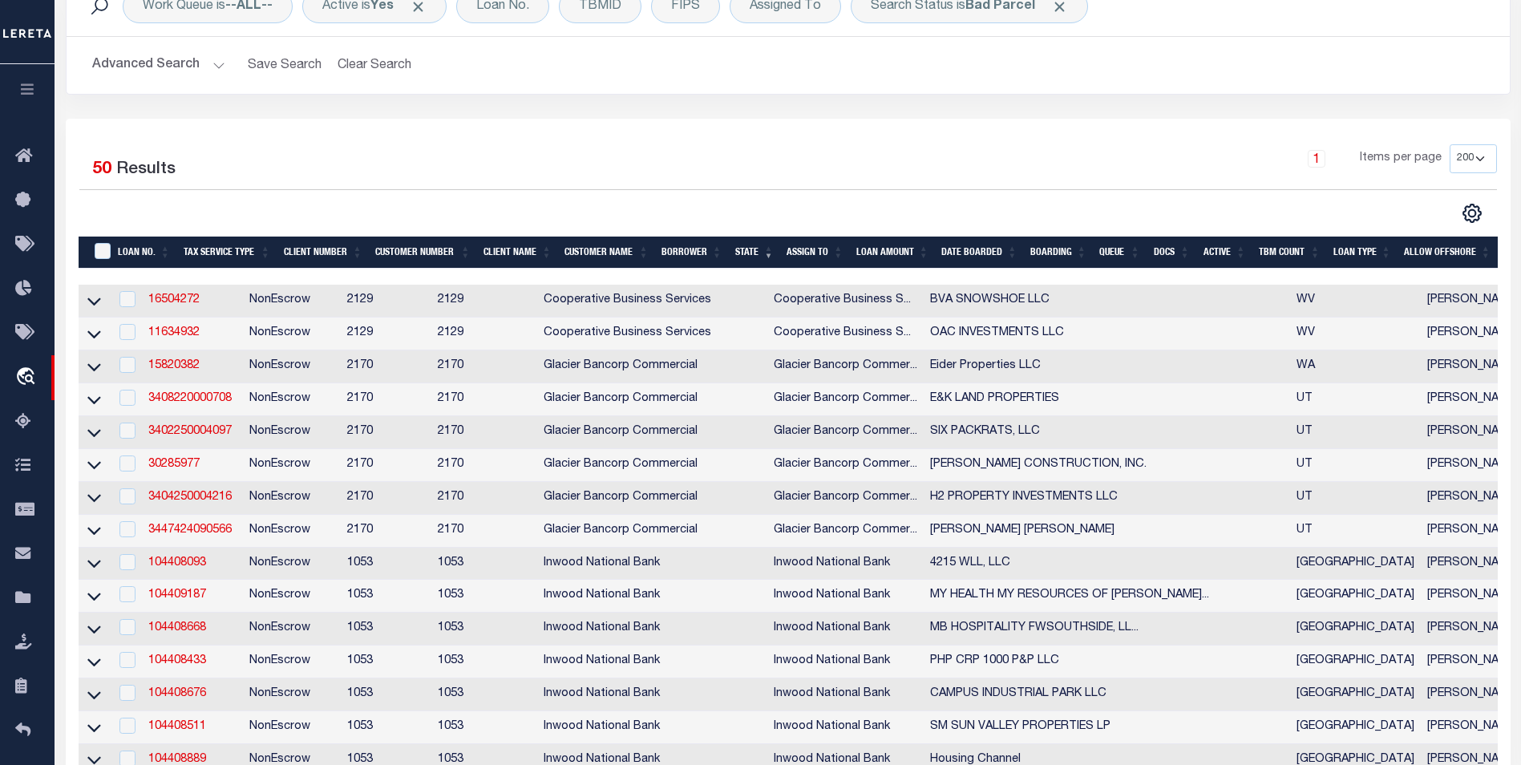
scroll to position [181, 0]
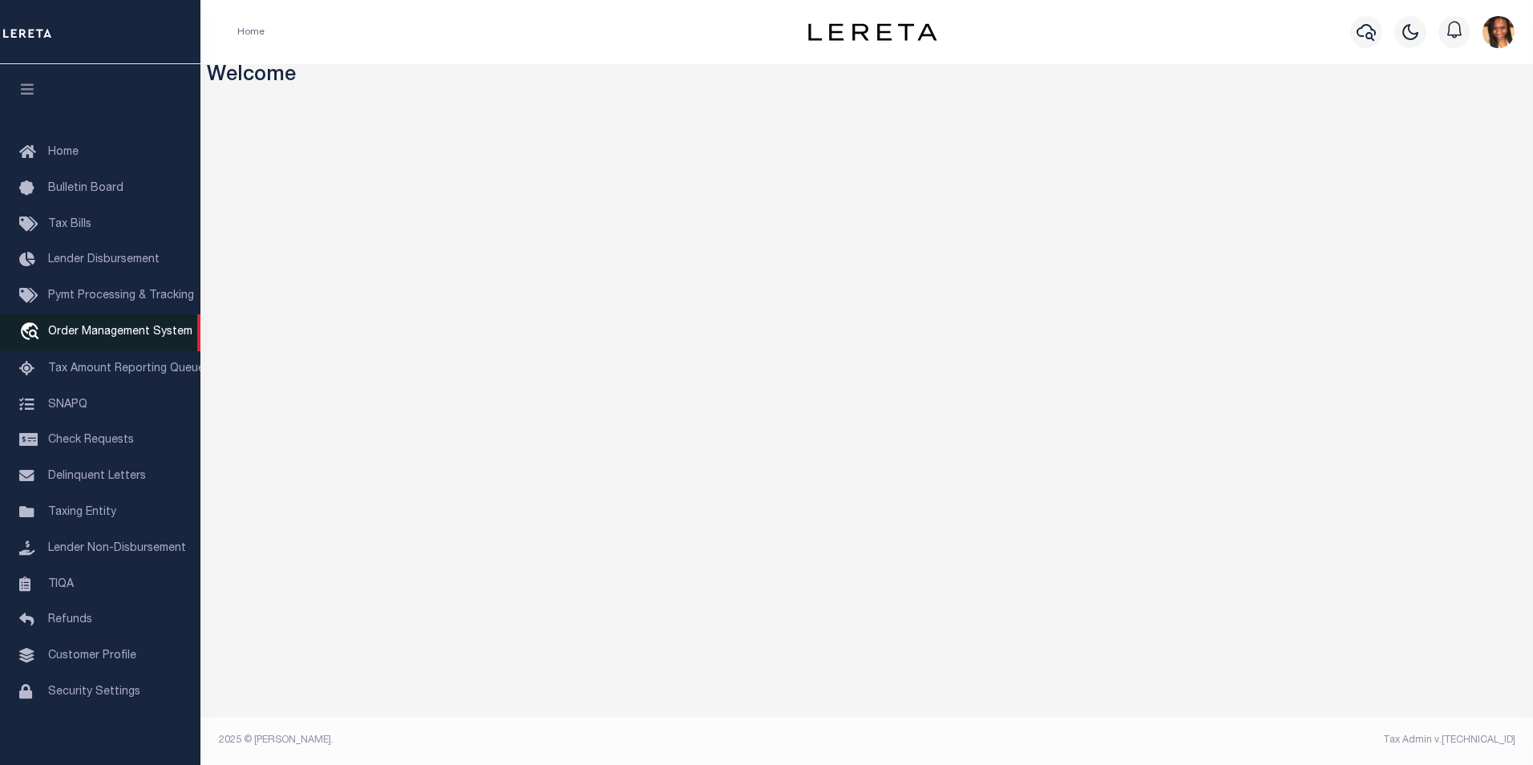
click at [95, 333] on span "Order Management System" at bounding box center [120, 331] width 144 height 11
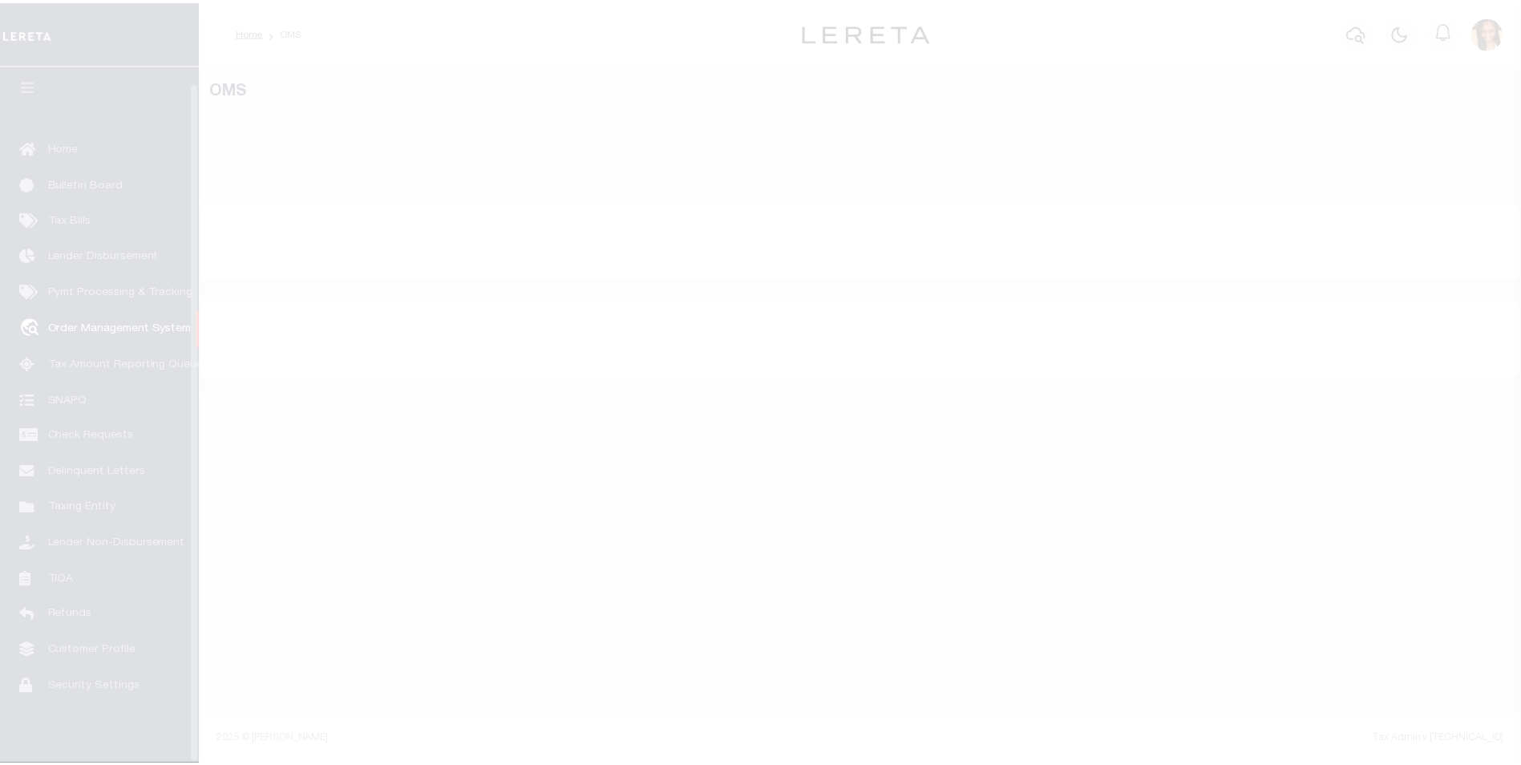
scroll to position [16, 0]
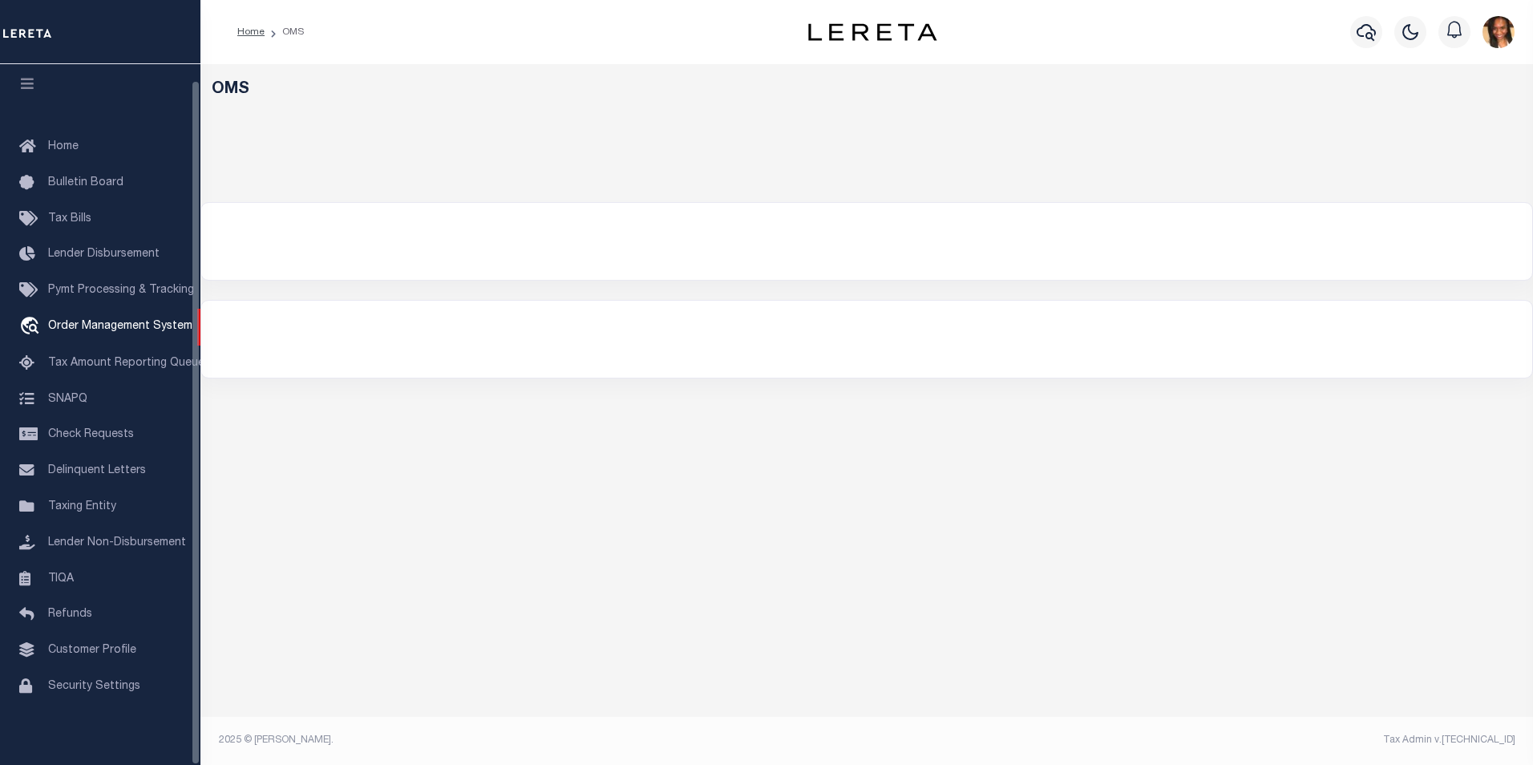
select select "200"
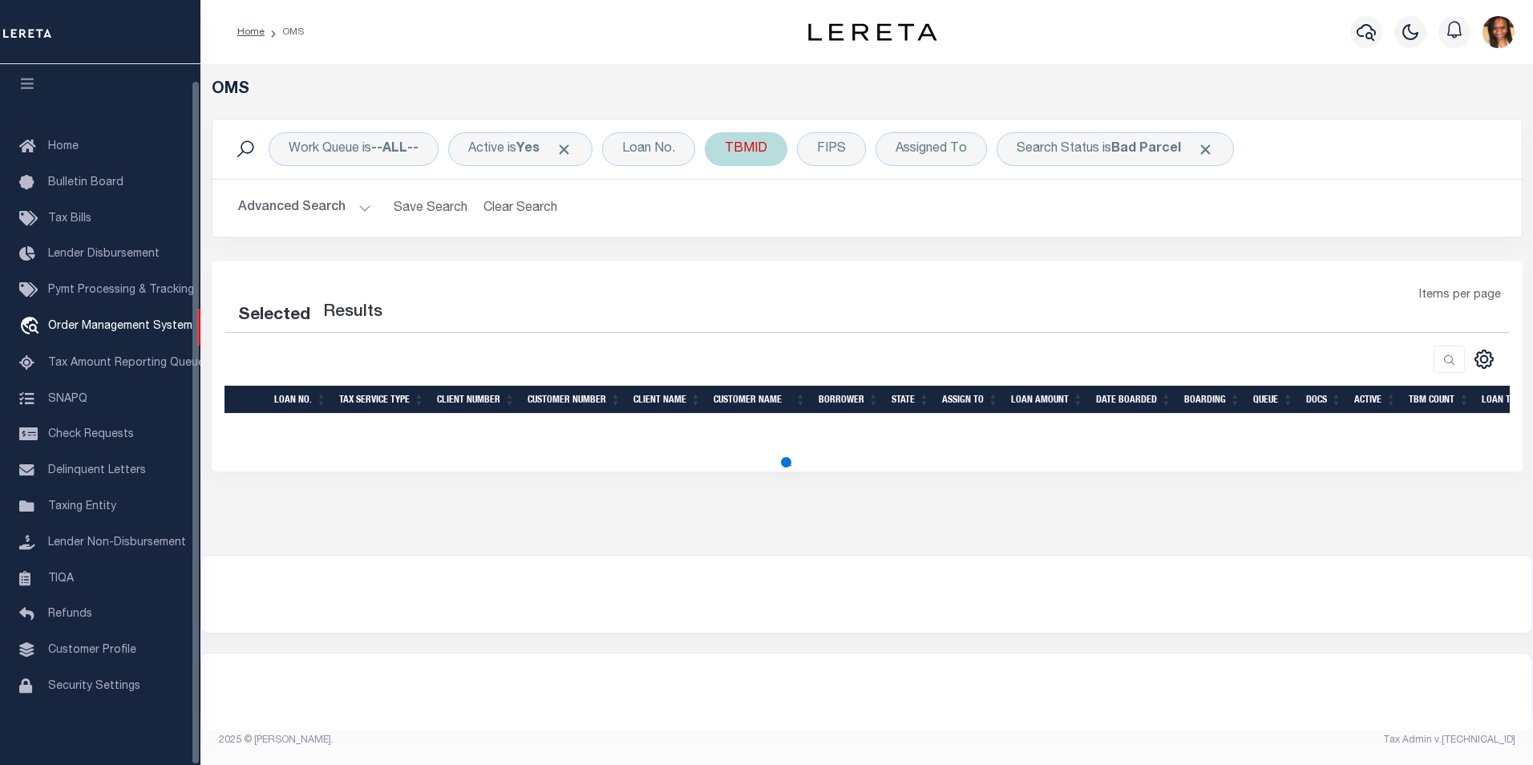
select select "200"
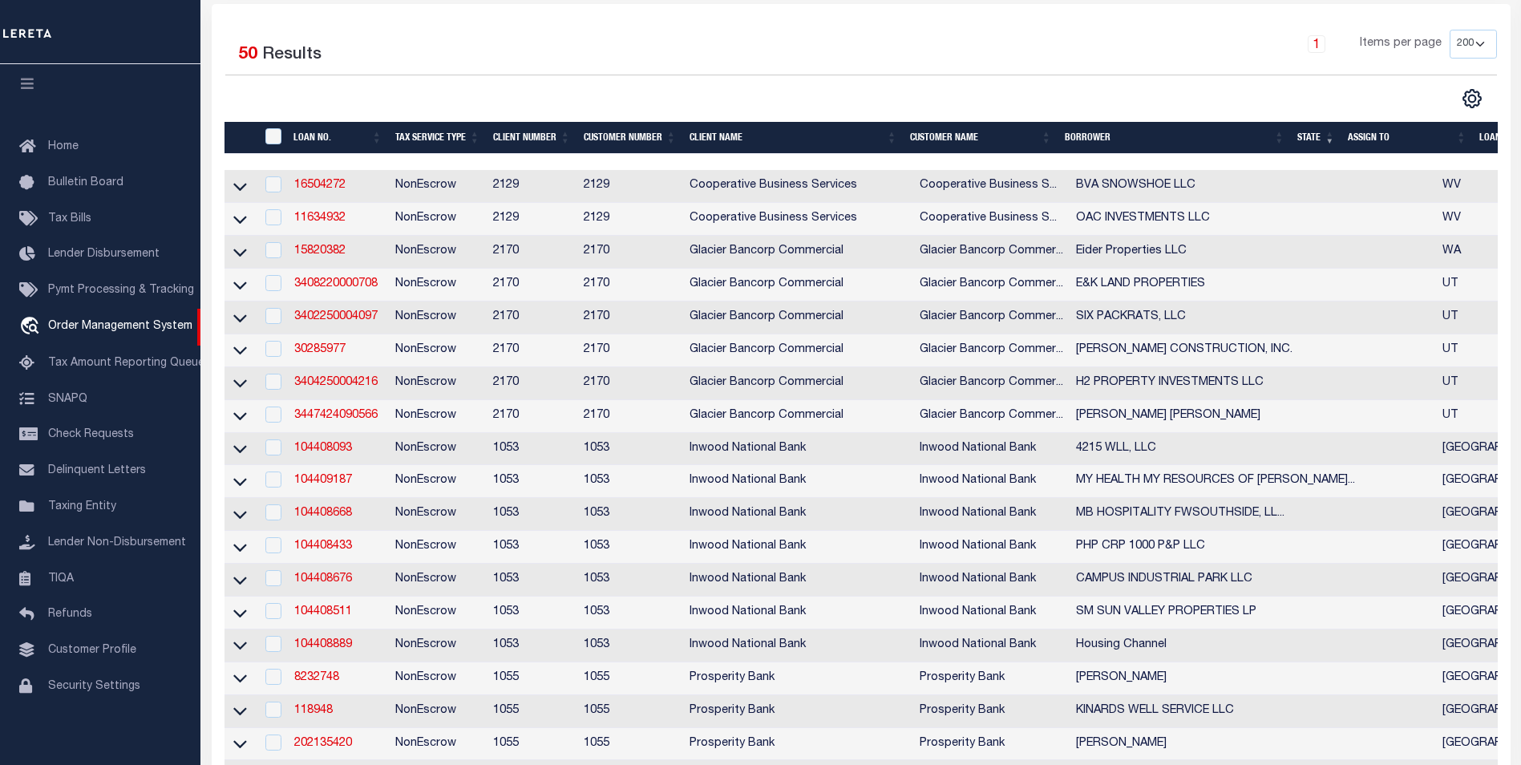
scroll to position [241, 0]
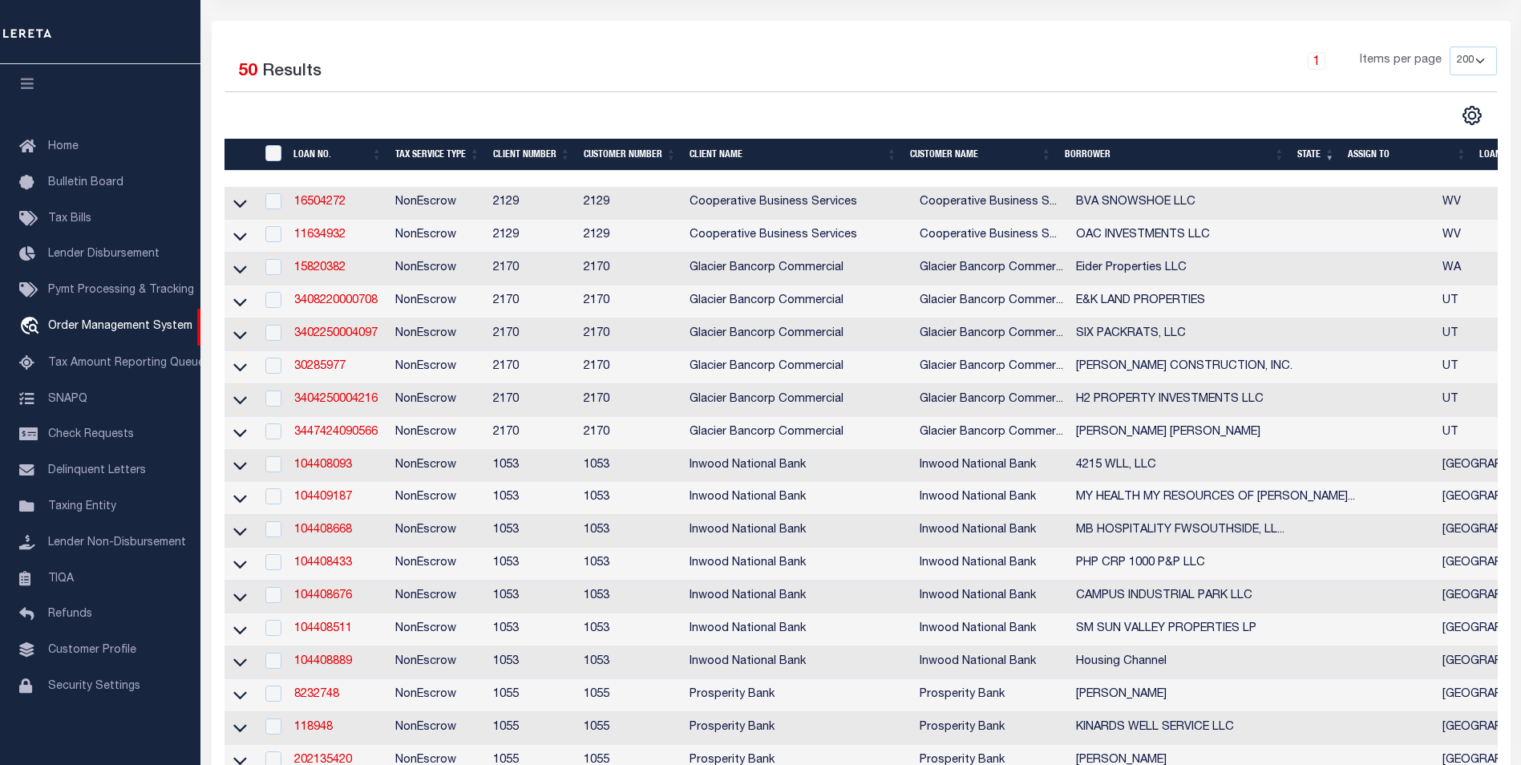
click at [1323, 159] on th "State" at bounding box center [1316, 155] width 51 height 33
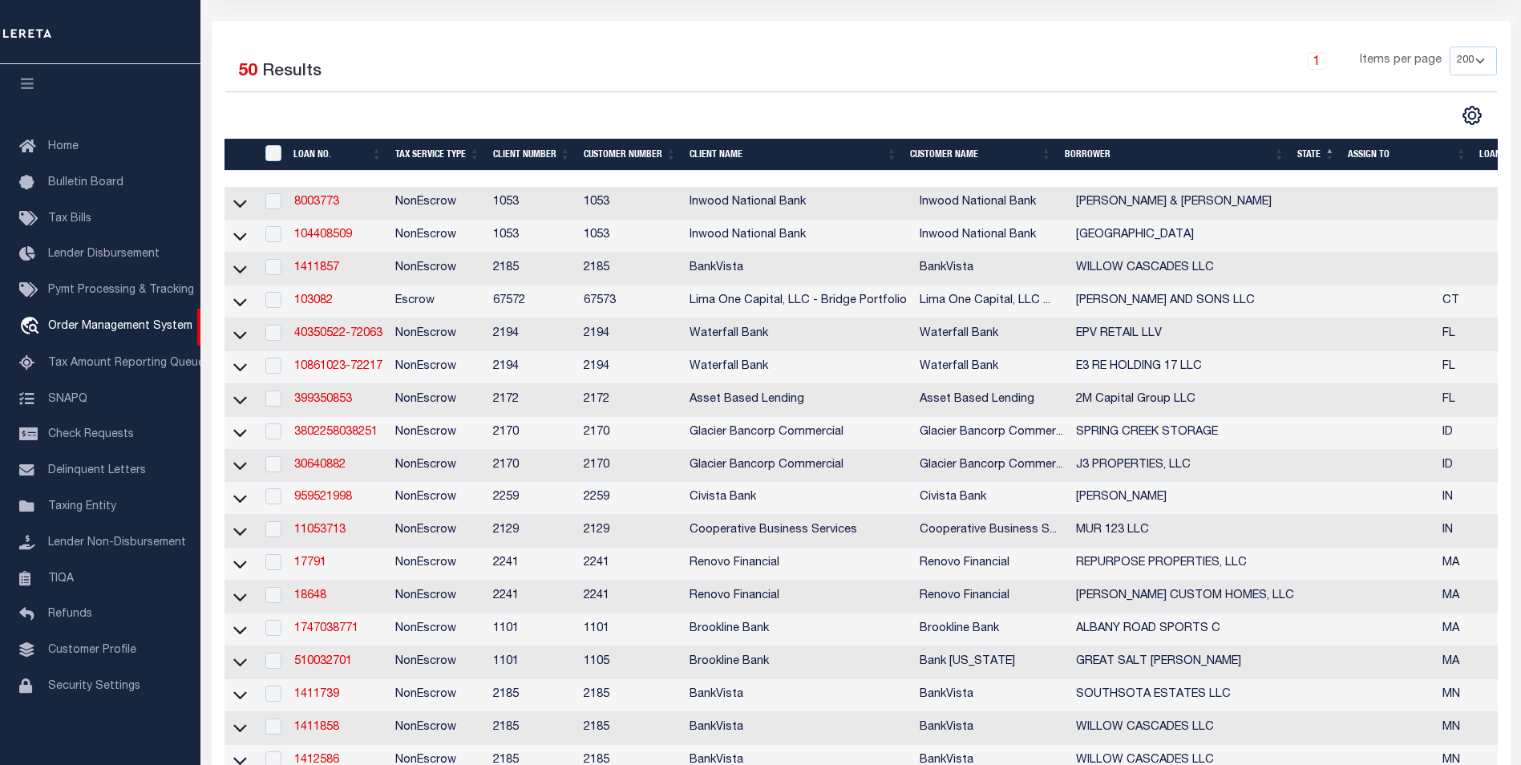
click at [1323, 159] on th "State" at bounding box center [1316, 155] width 51 height 33
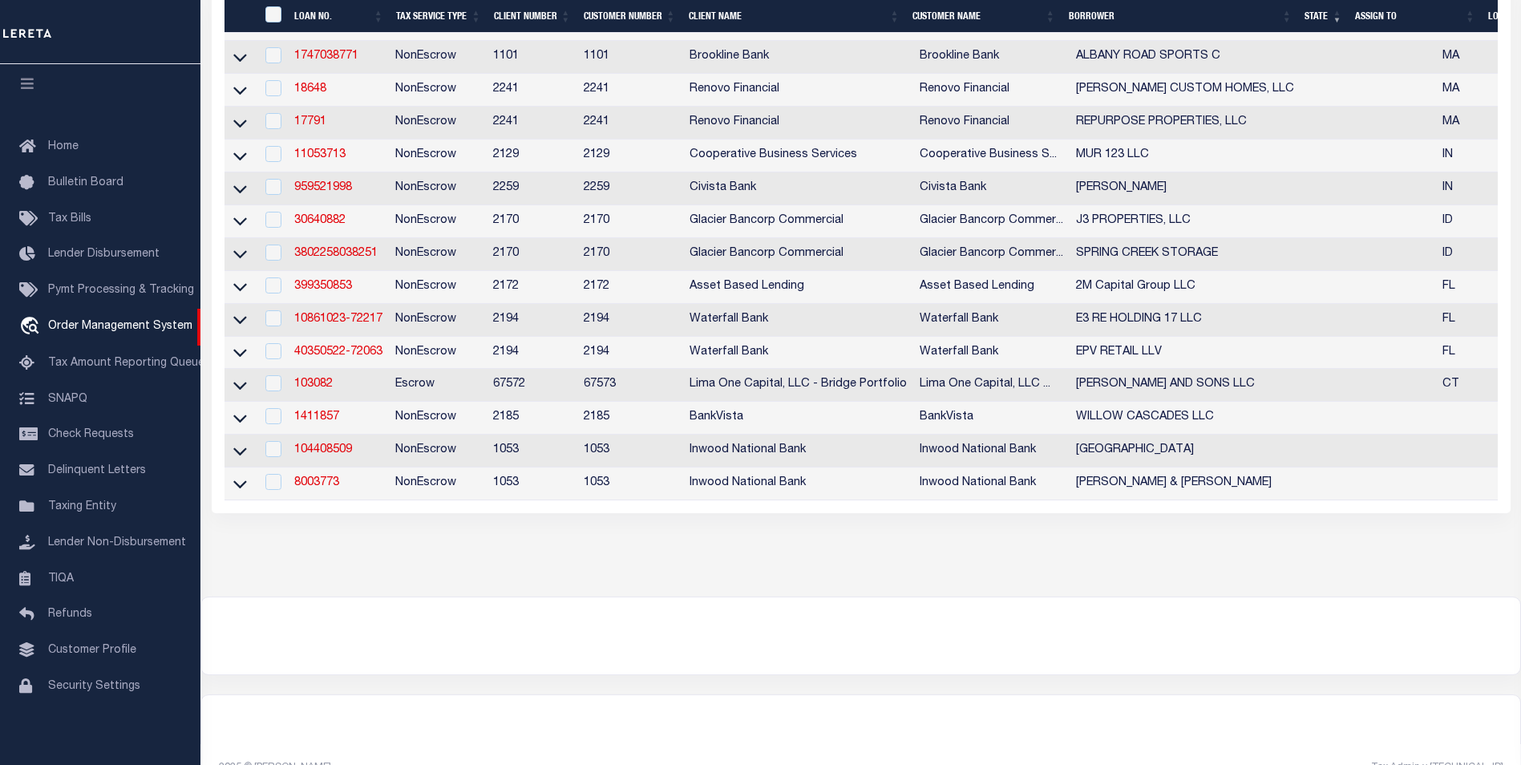
scroll to position [1475, 0]
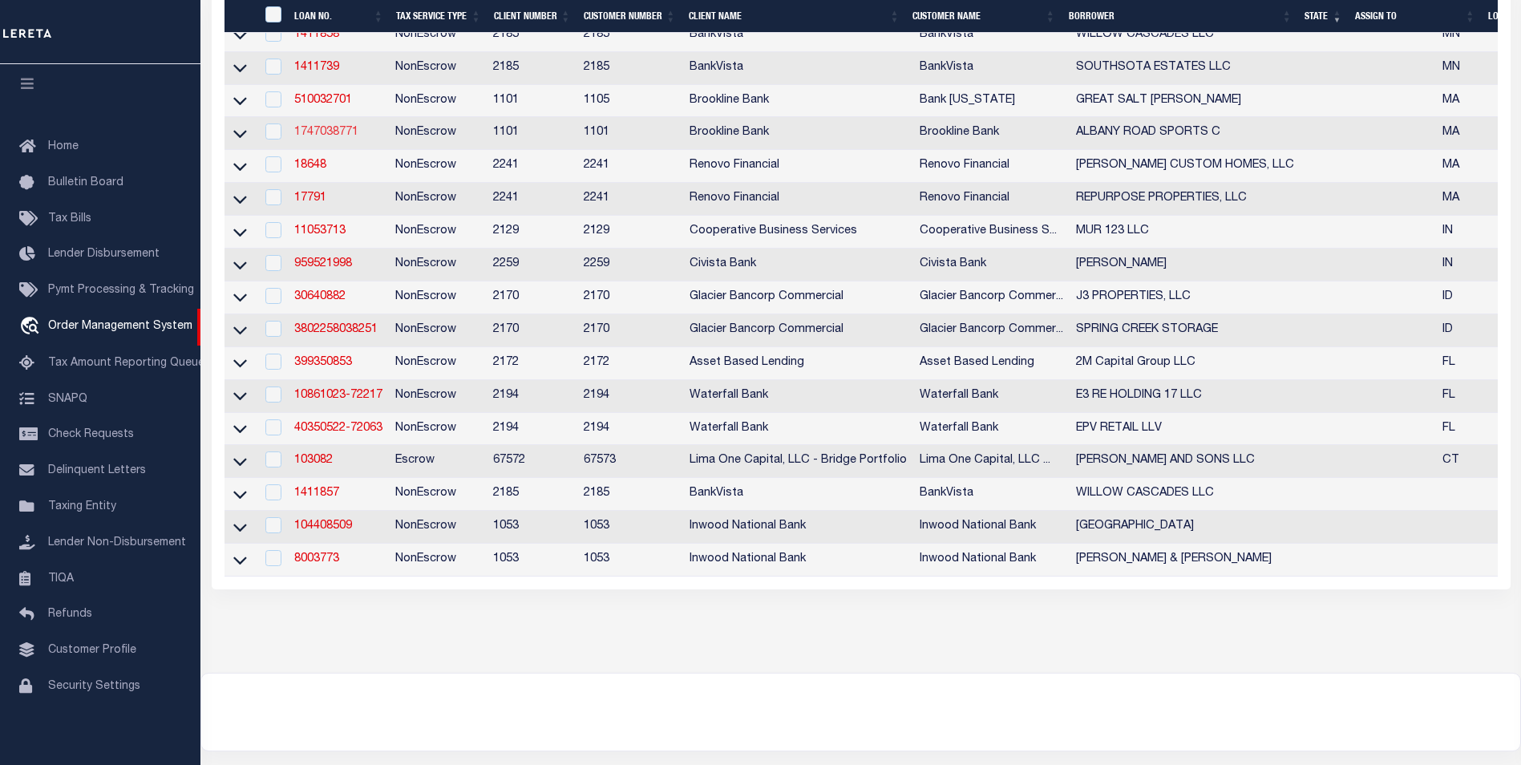
click at [337, 138] on link "1747038771" at bounding box center [326, 132] width 64 height 11
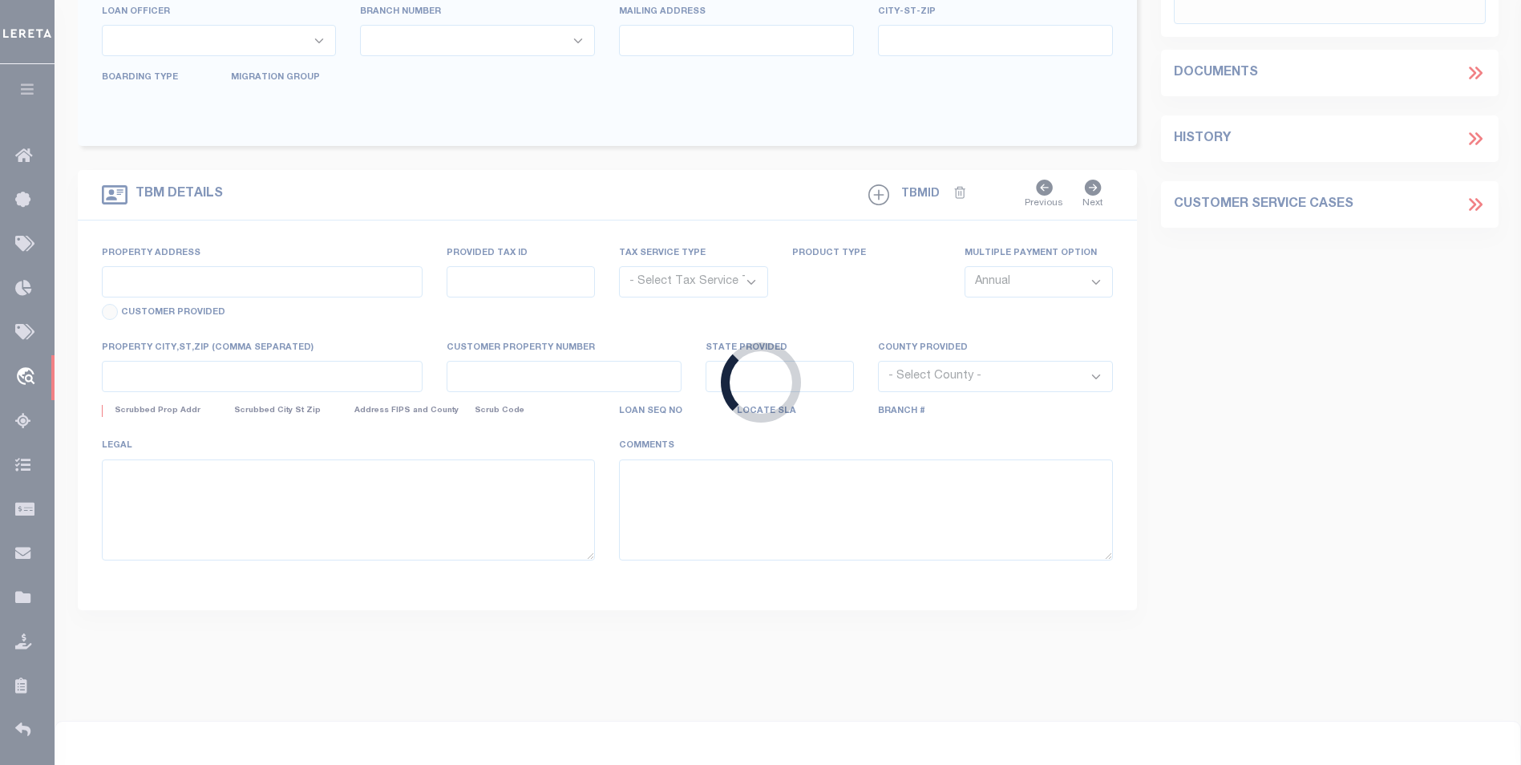
type input "1747038771"
type input "ALBANY ROAD SPORTS C"
select select
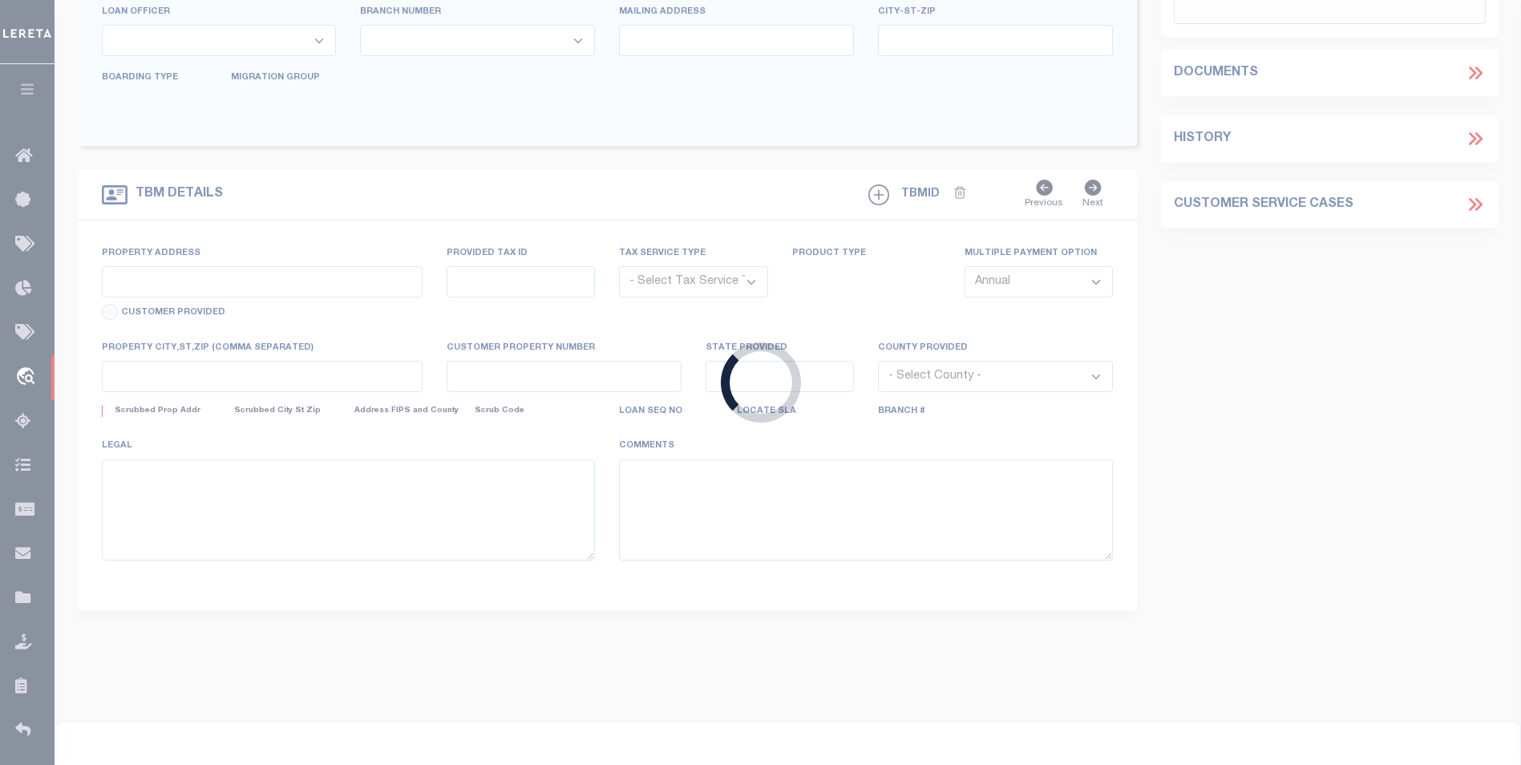
select select "NonEscrow"
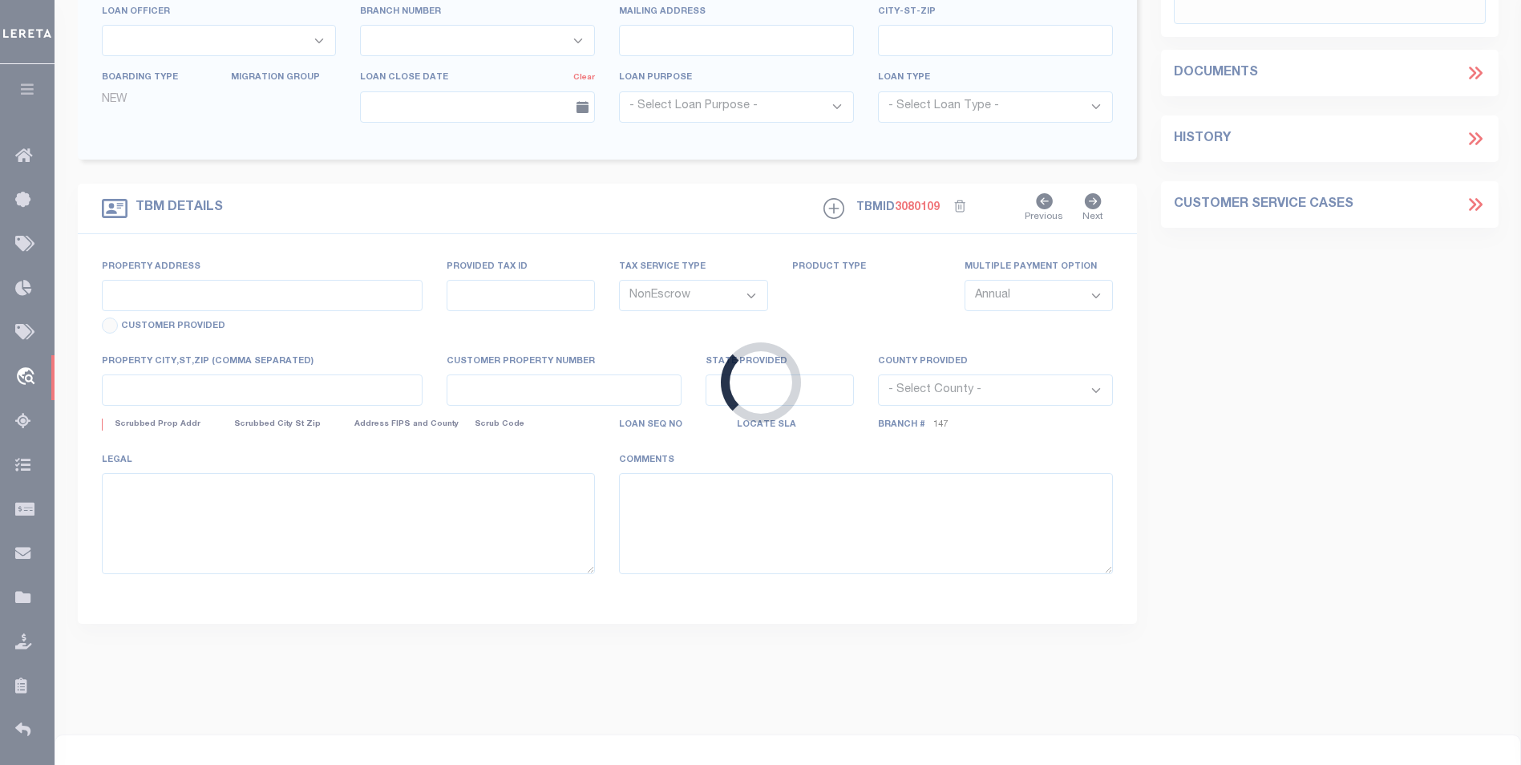
type input "1105 EAST ST"
type input "178/97"
select select
type input "DEDHAM MA 02026"
type input "37425"
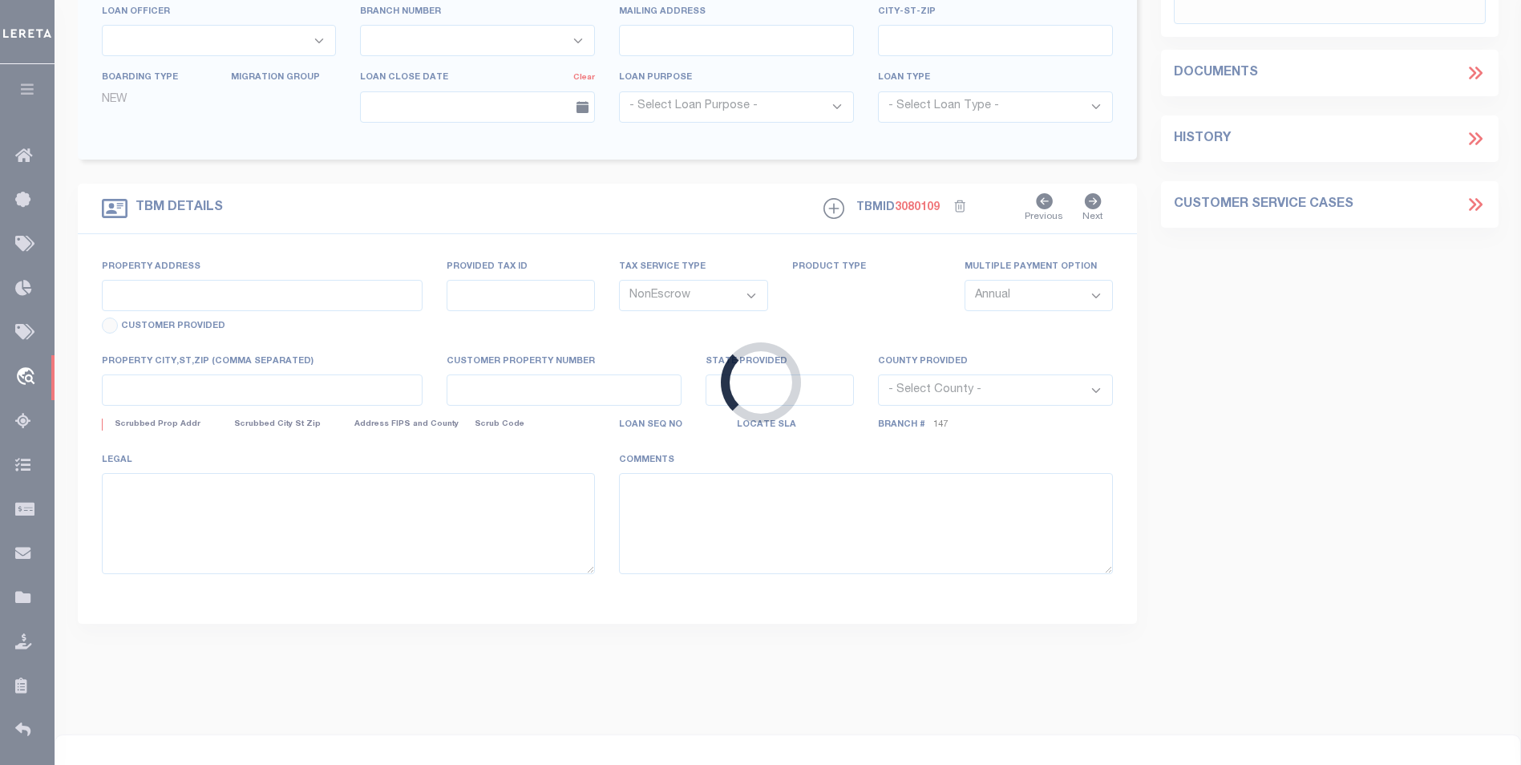
type input "MA"
select select
select select "13514"
select select "3591"
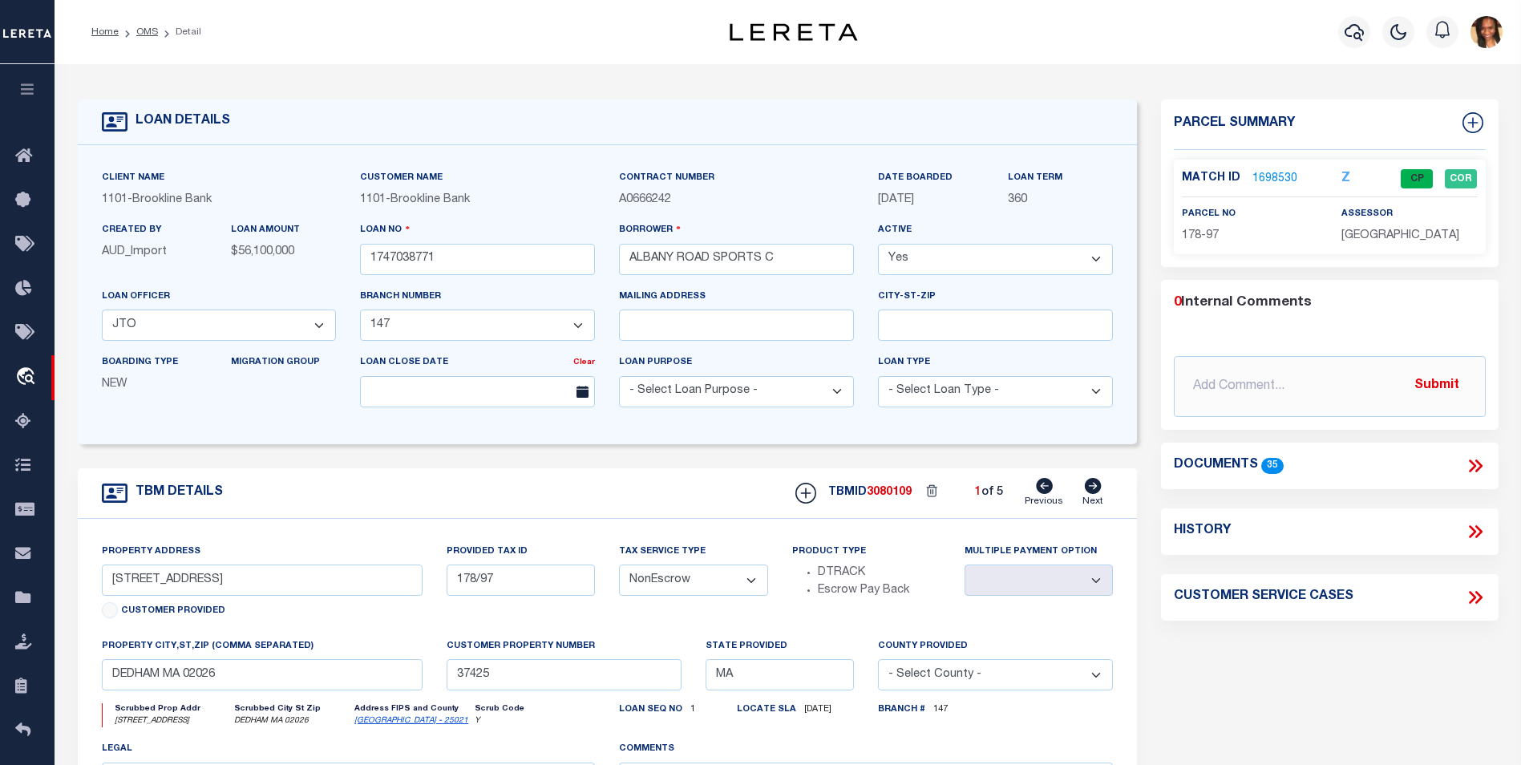
click at [1280, 179] on link "1698530" at bounding box center [1274, 179] width 45 height 17
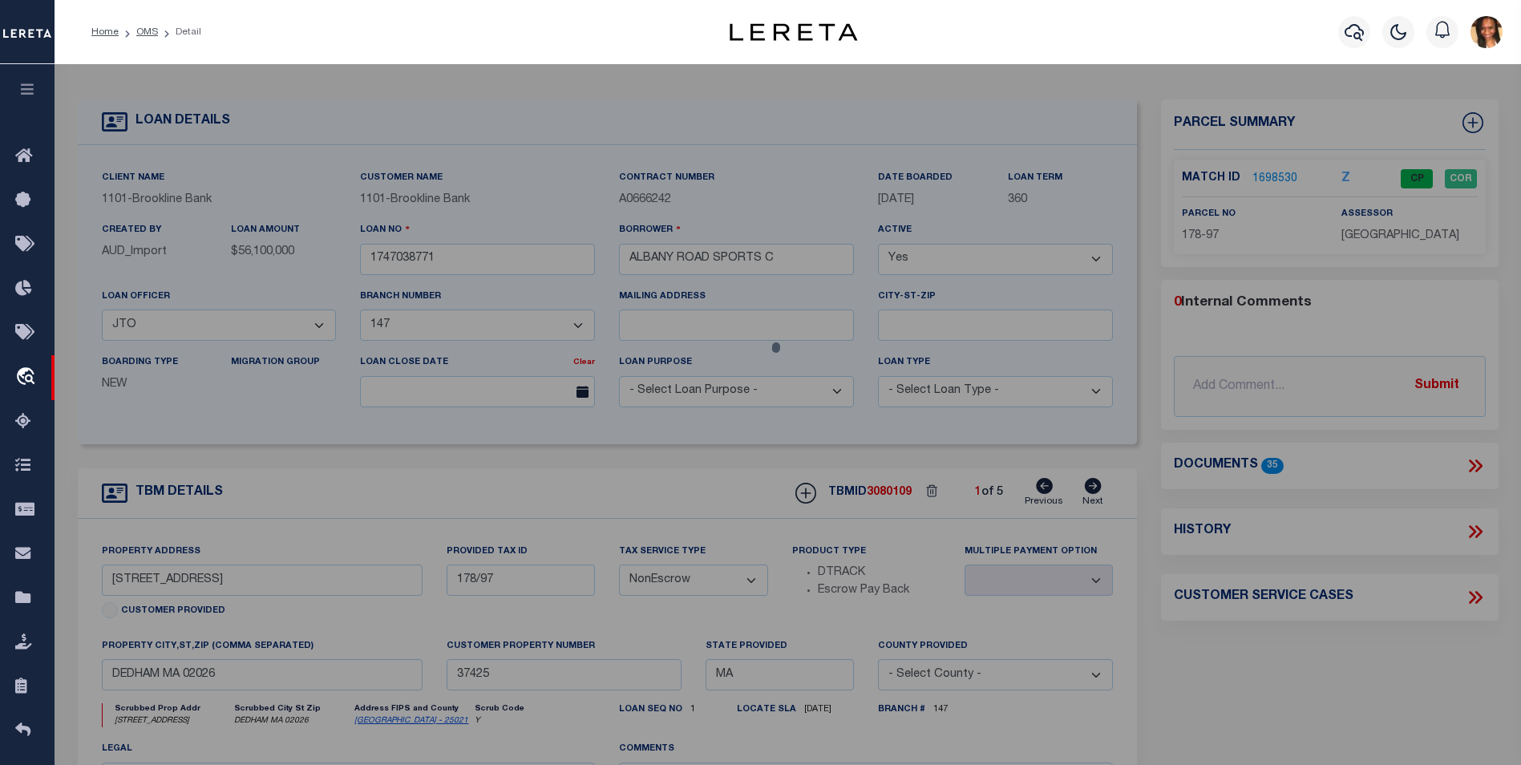
checkbox input "false"
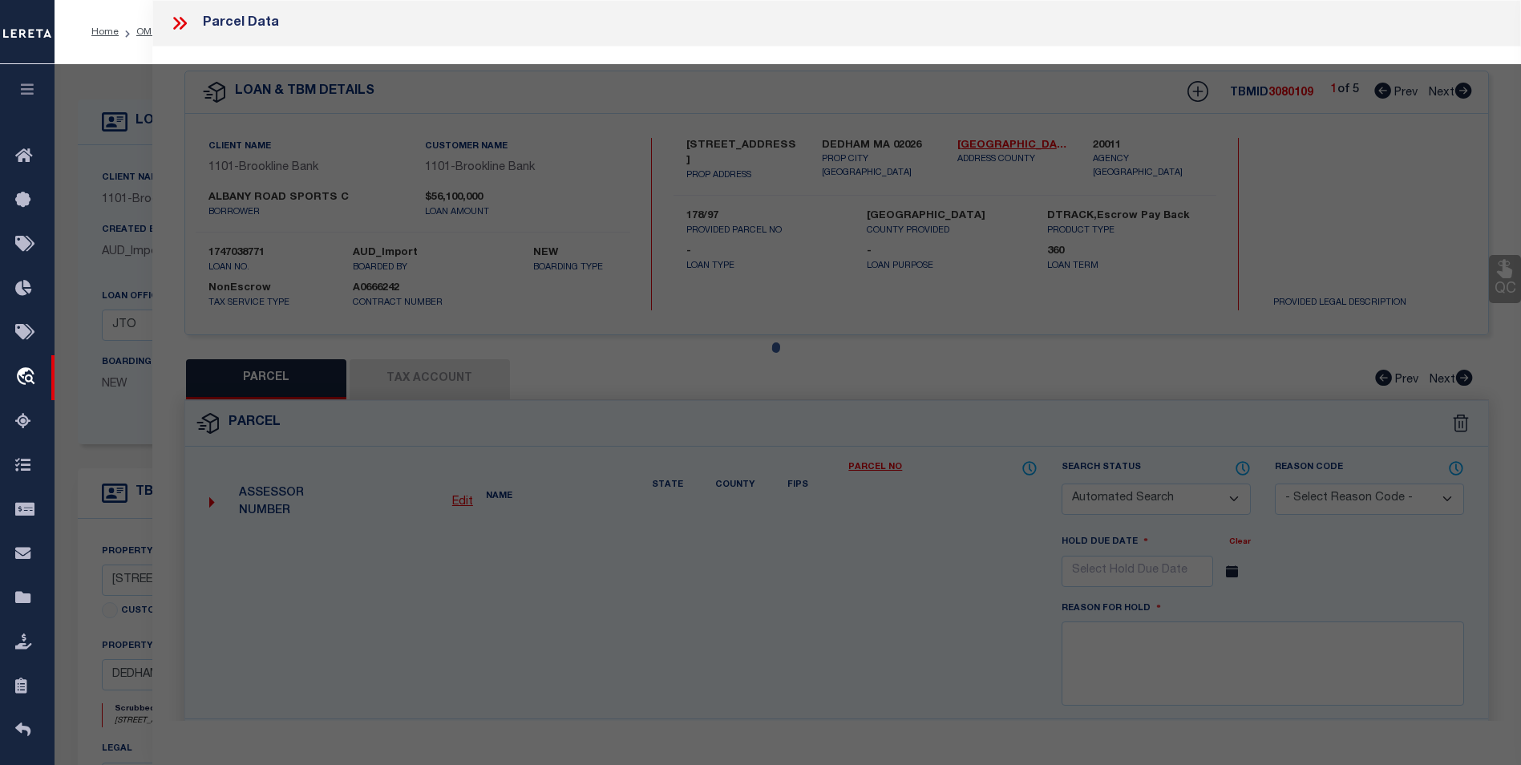
select select "CP"
type input "E STREET LLC"
type input "1105 EAST ST"
checkbox input "false"
type input "DEDHAM MA 02026"
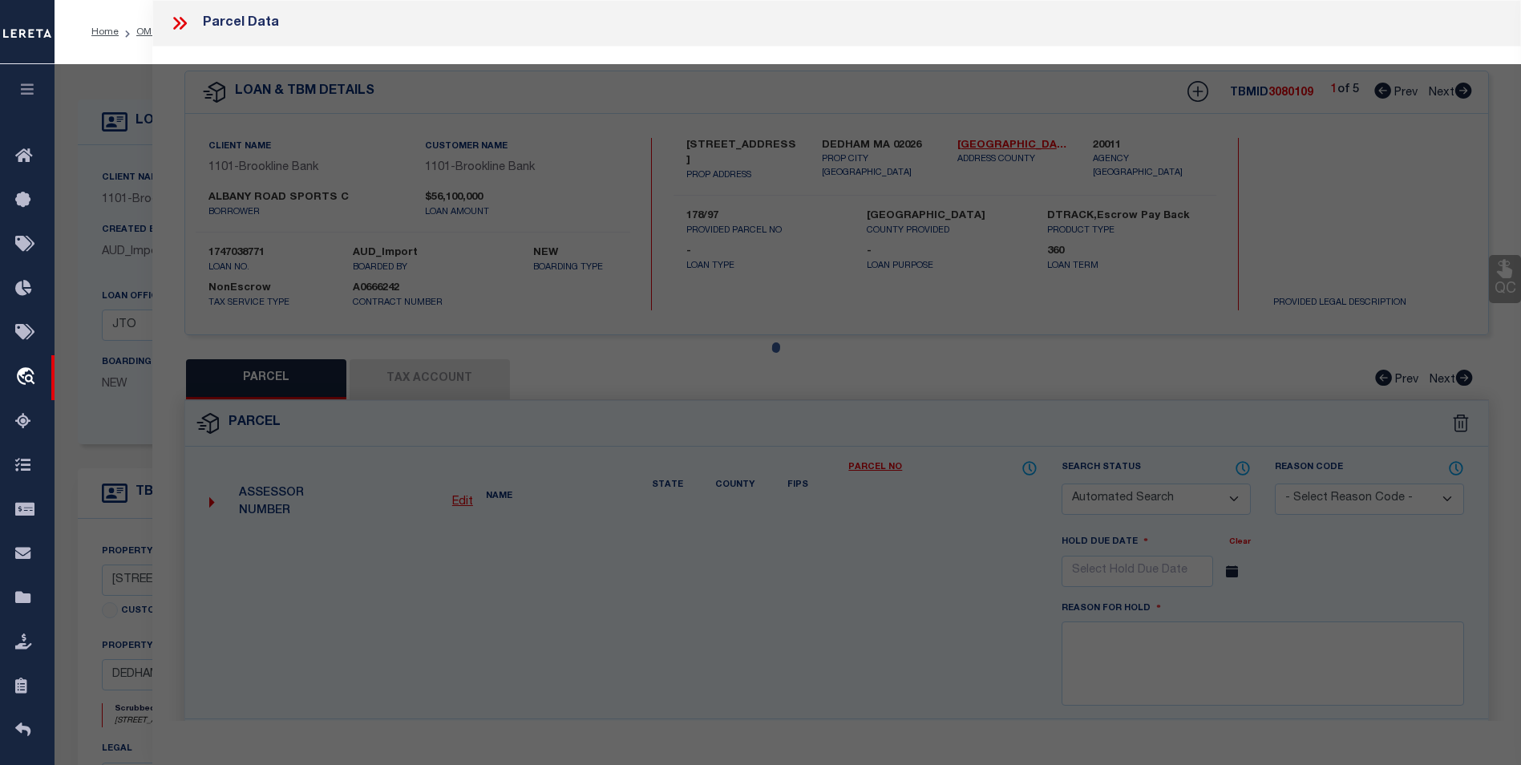
type textarea "Lot Size: 5.84 Acres Last Sale Price: $3,500,000 Last Sale Date: 20070709 Use C…"
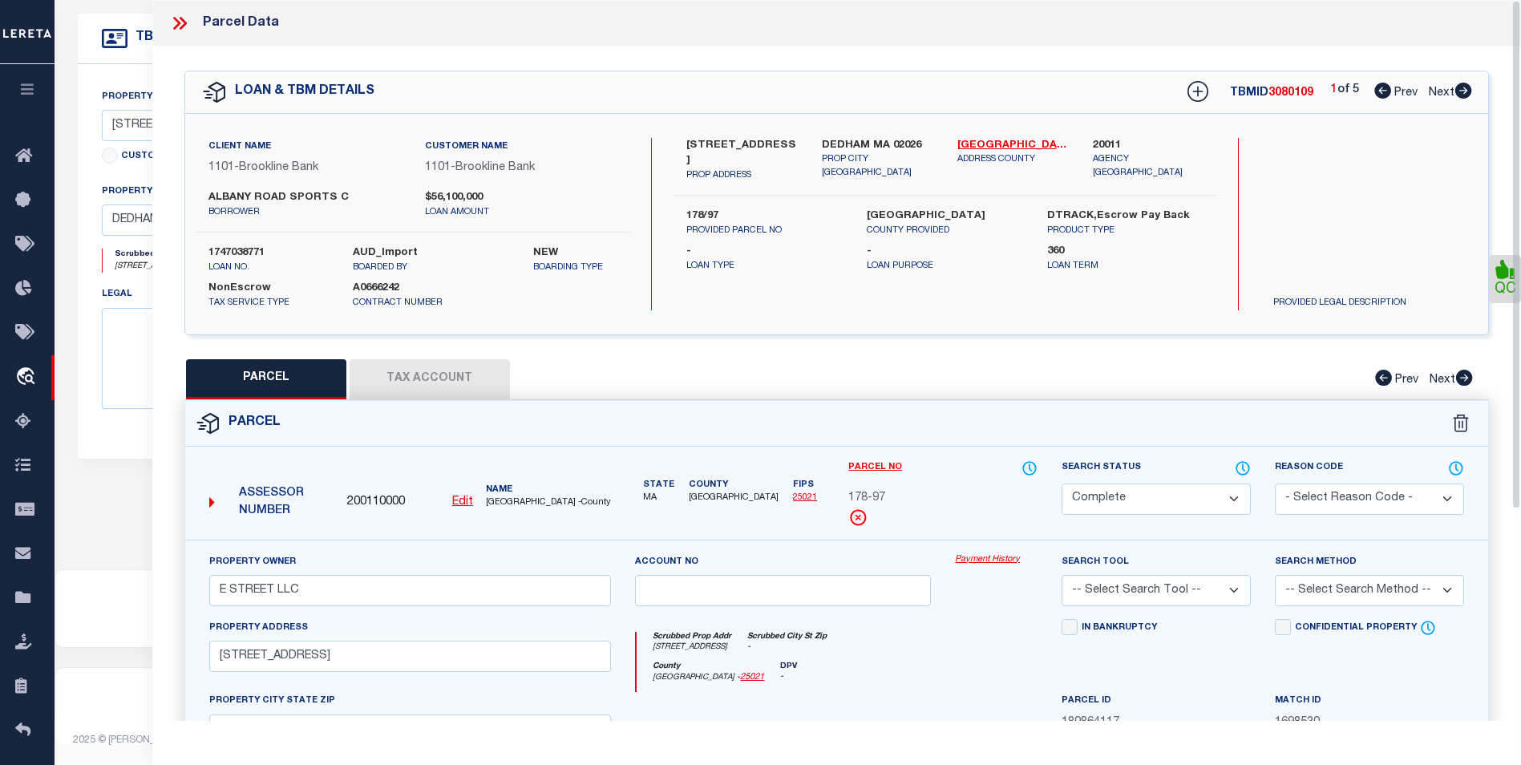
click at [1463, 92] on icon at bounding box center [1463, 91] width 18 height 16
select select "AS"
checkbox input "false"
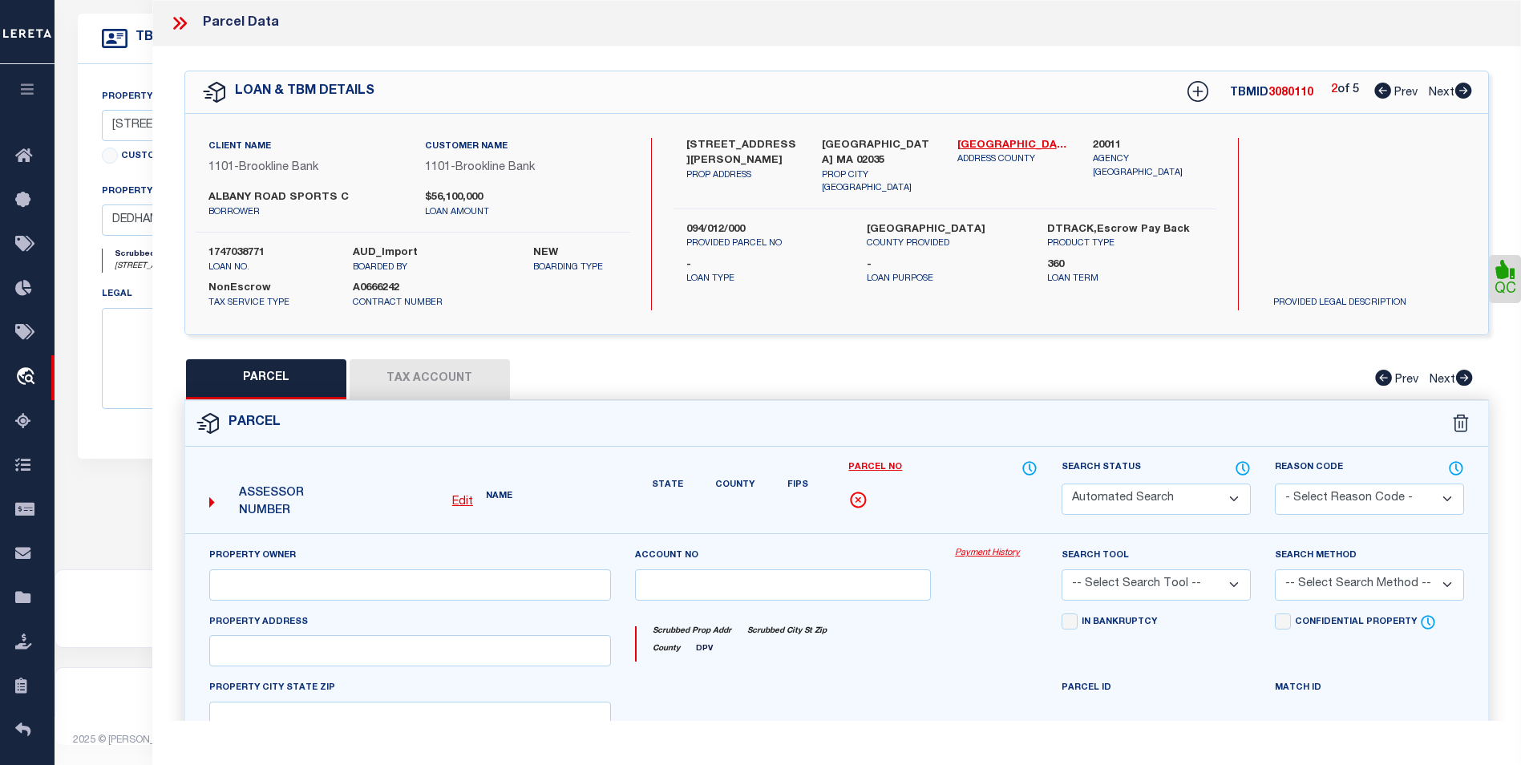
select select "CP"
type input "F S C REALTY LLC"
select select
type input "10 EAST BELCHER ROAD"
checkbox input "false"
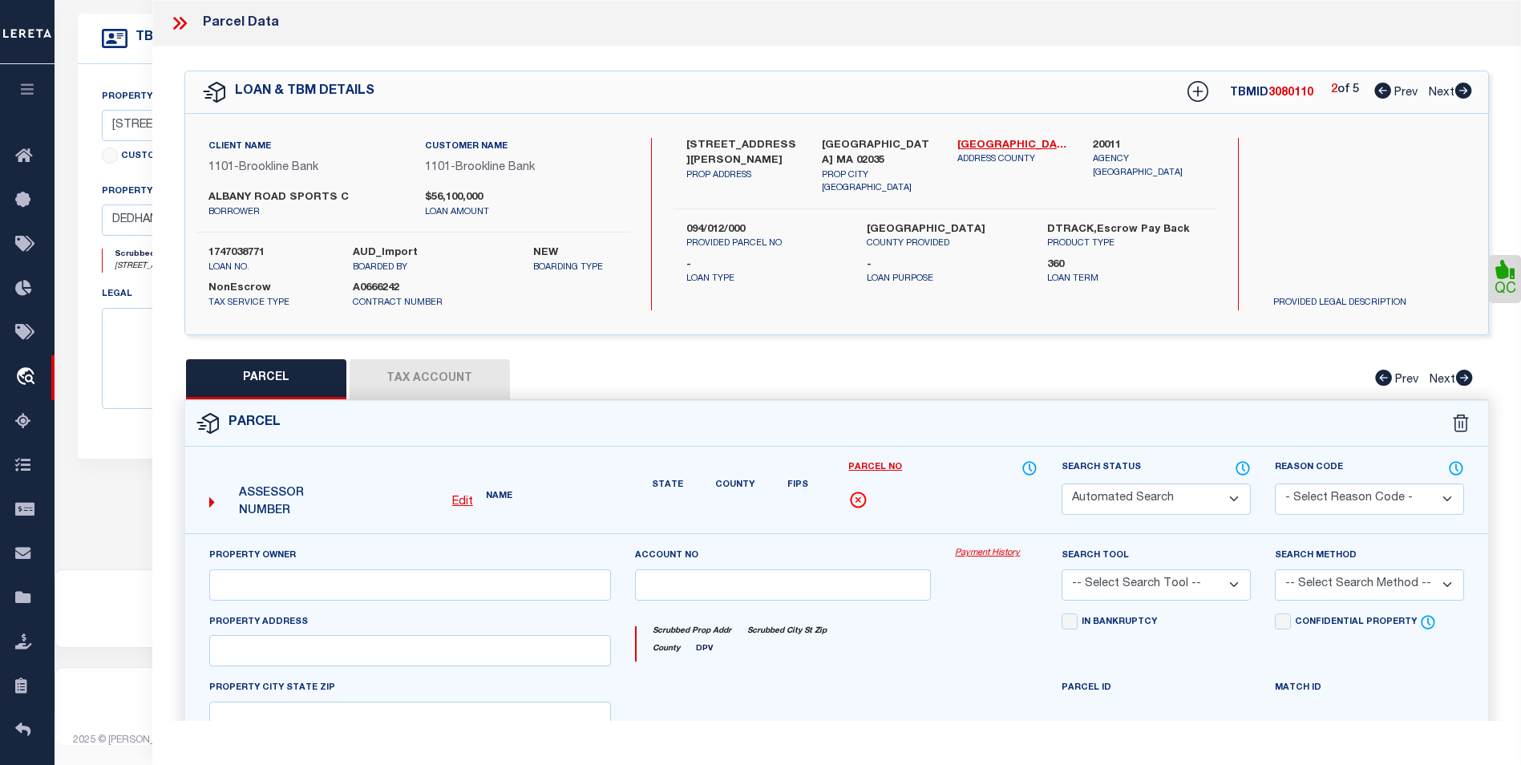
type input "FOXBOROUGH MA 02035"
type textarea "Lot Size: 7.11 Acres Last Sale Price: $0 Last Sale Date: 19440809 Use Code: 371…"
type textarea "Tax ID Special Project"
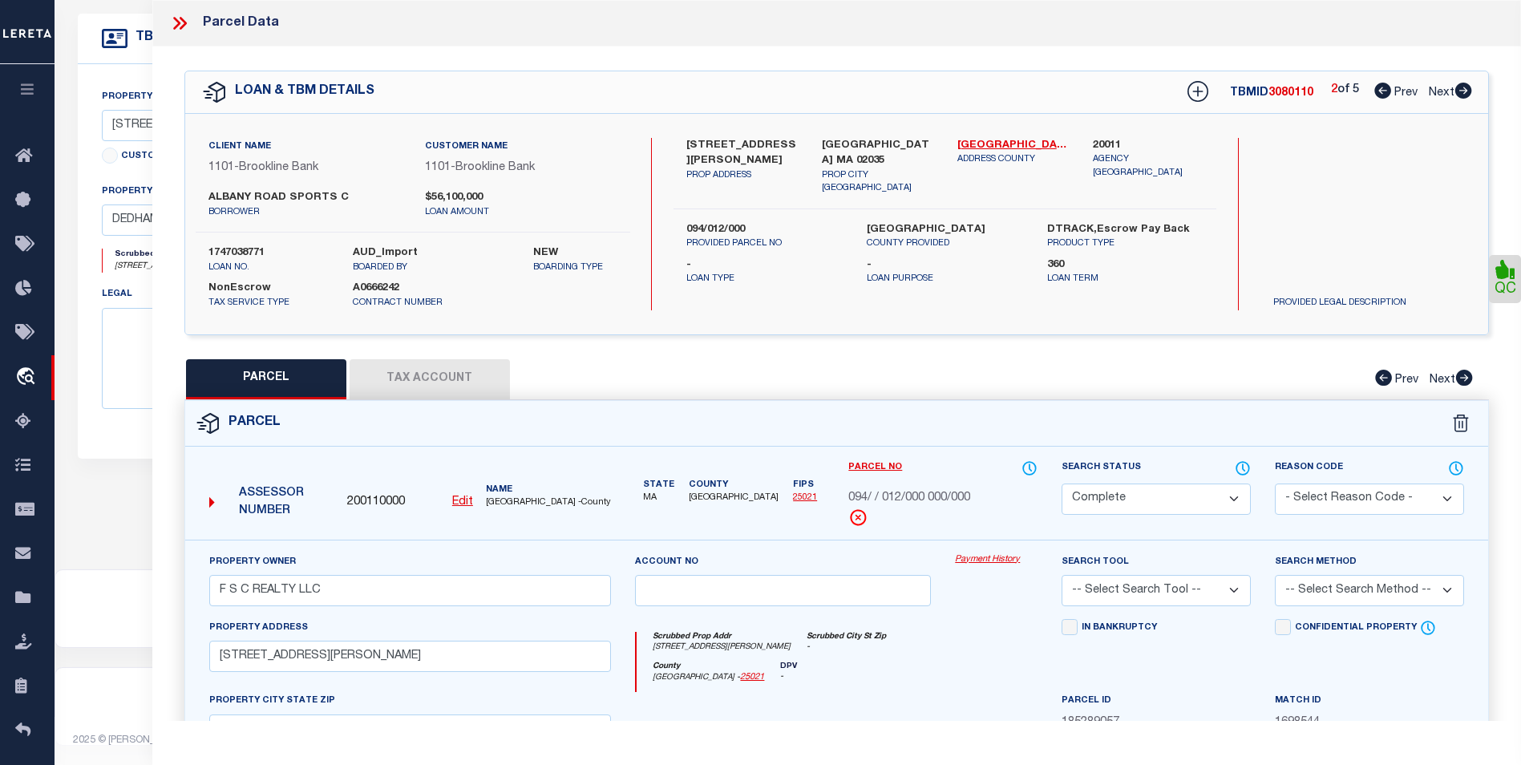
click at [1463, 94] on icon at bounding box center [1463, 91] width 17 height 16
select select "AS"
checkbox input "false"
select select "CP"
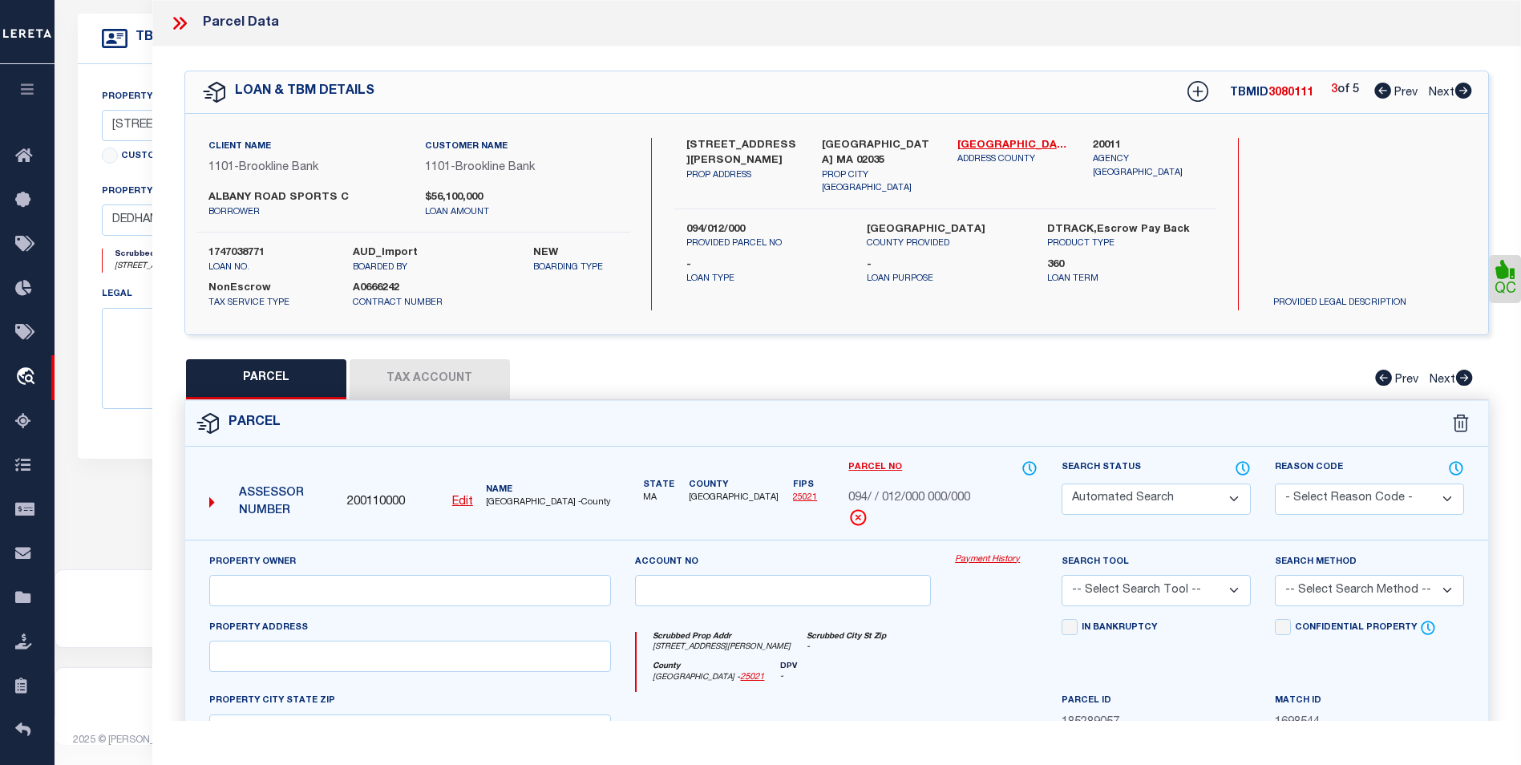
type input "HOBOMOCK REALTY TRUST"
select select
type input "132 HOBOMOCK STREET"
checkbox input "false"
type input "PEMBROKE MA 02359"
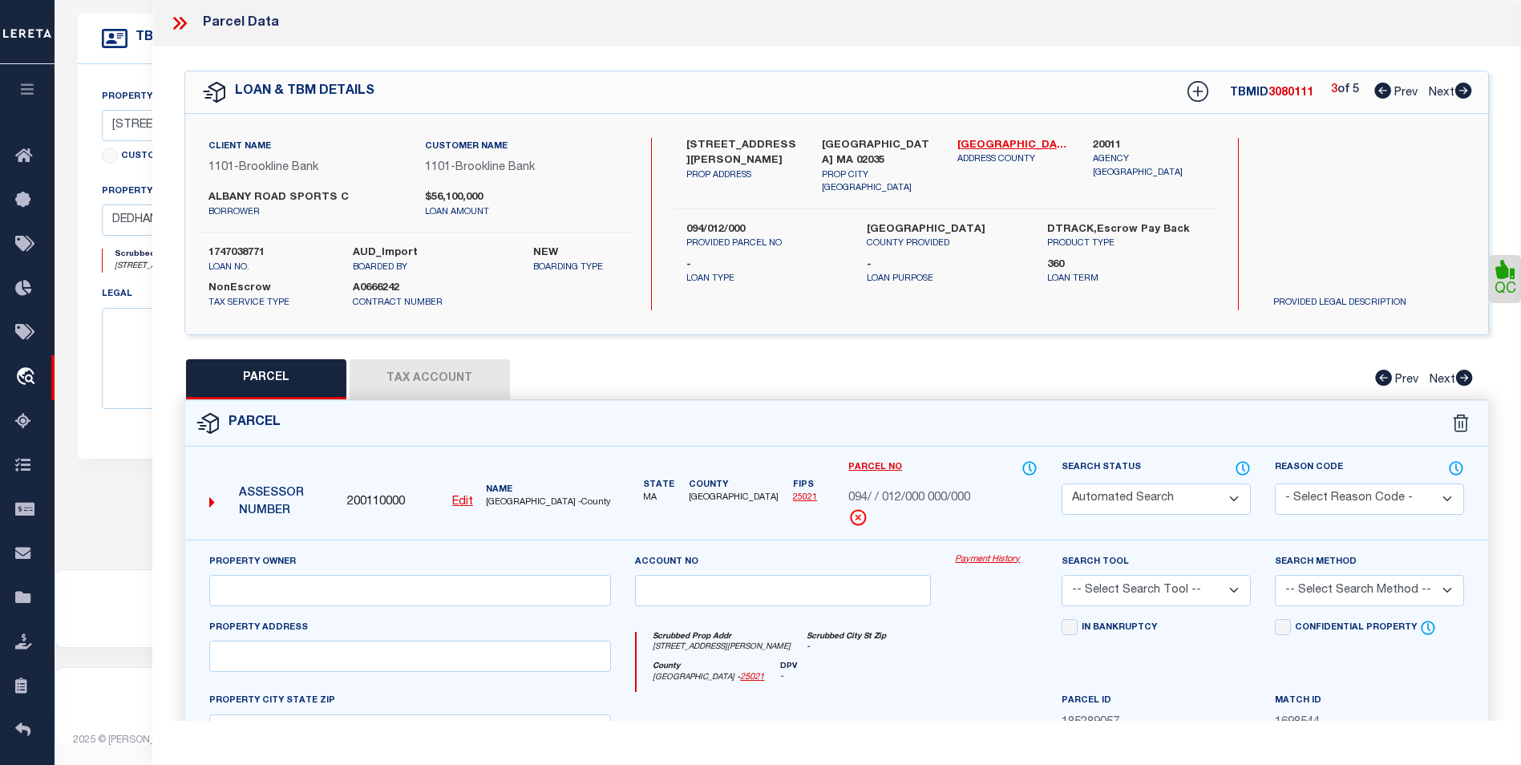
type textarea "Lot Size: 9.25 Acres Last Sale Price: $0 Last Sale Date: 20051221 Use Code: 366…"
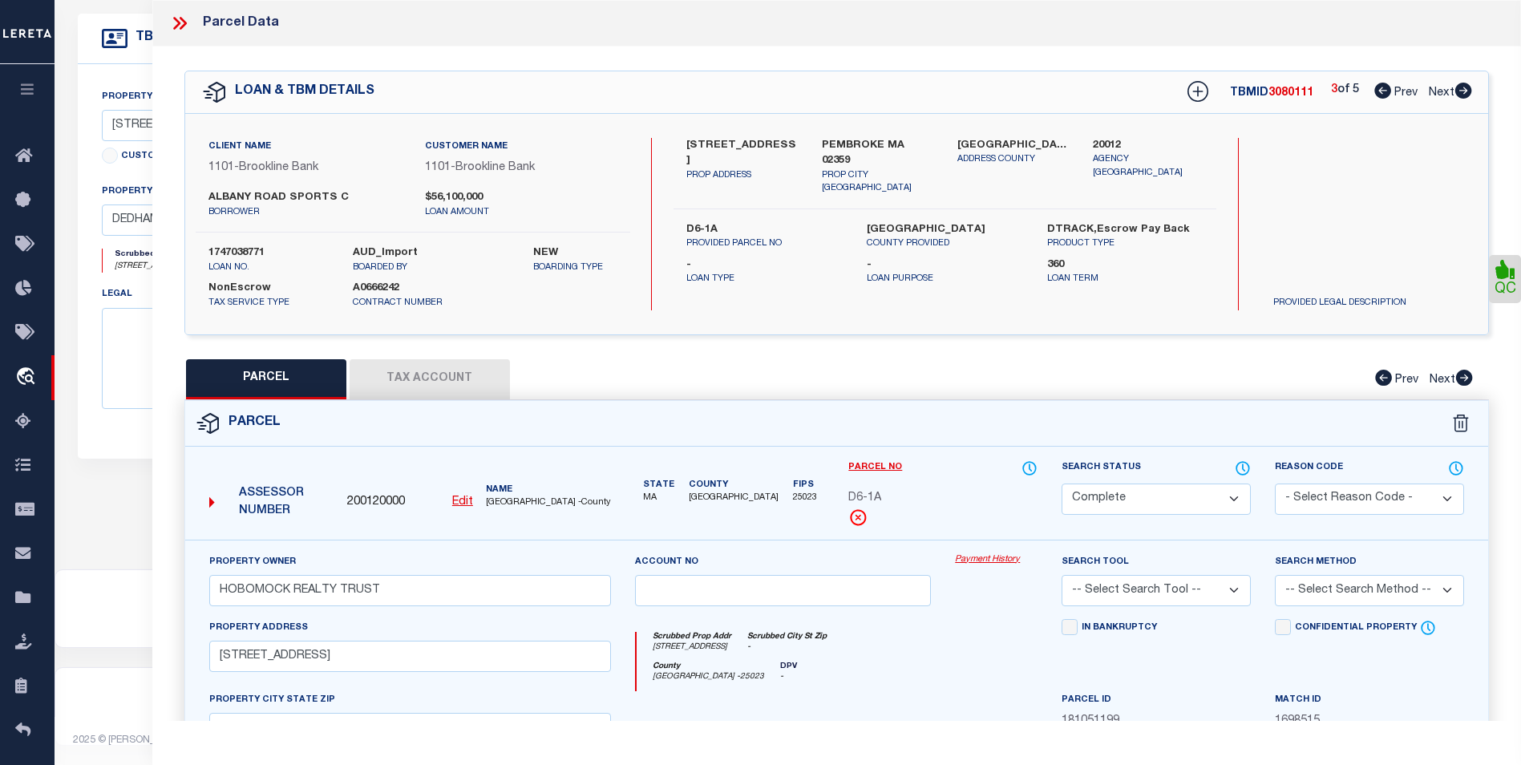
click at [1463, 94] on icon at bounding box center [1463, 91] width 17 height 16
select select "AS"
checkbox input "false"
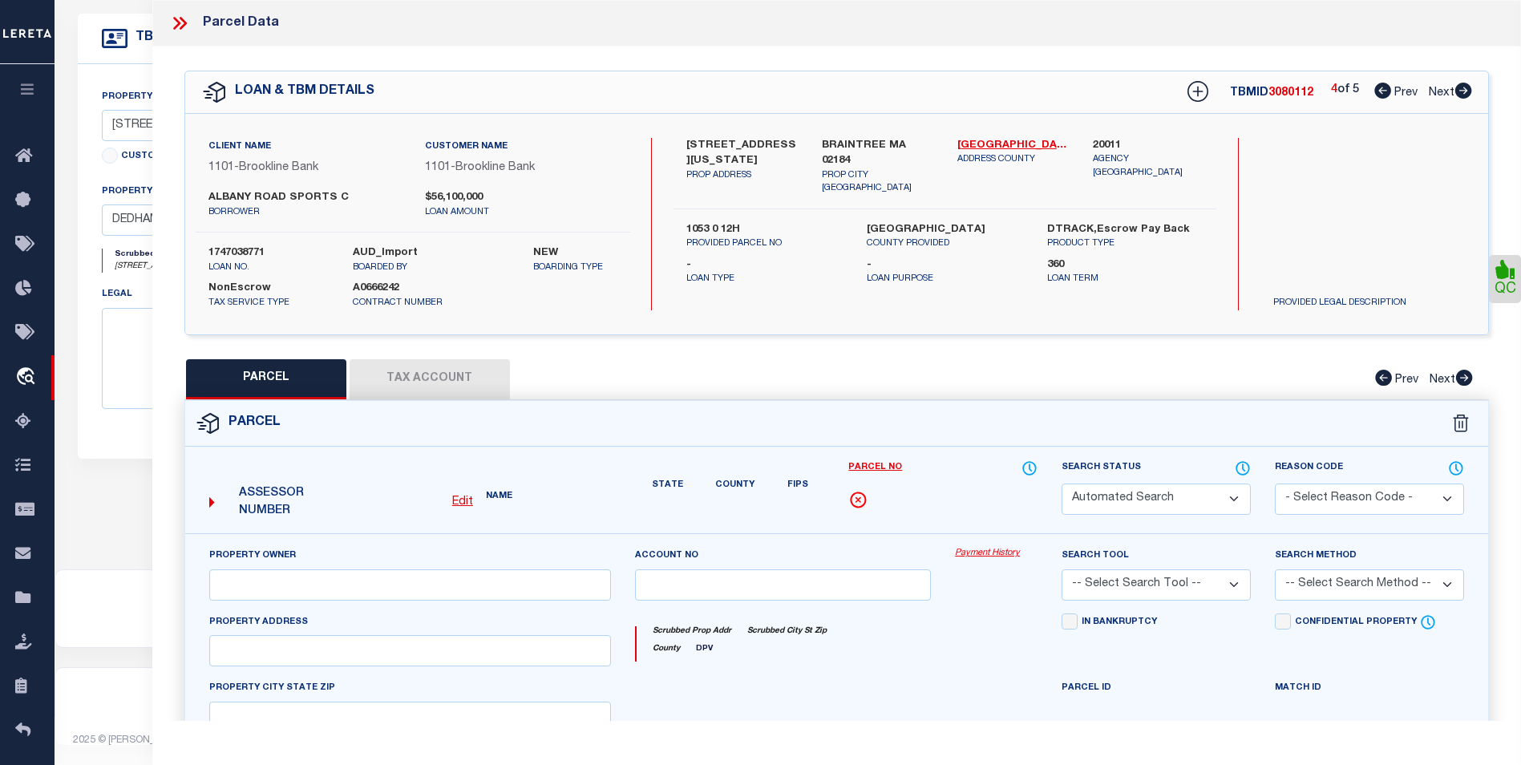
select select "CP"
type input "THAYER ACADEMY TRUSTEES OF"
select select
type input "1535 WASHINGTON ST"
checkbox input "false"
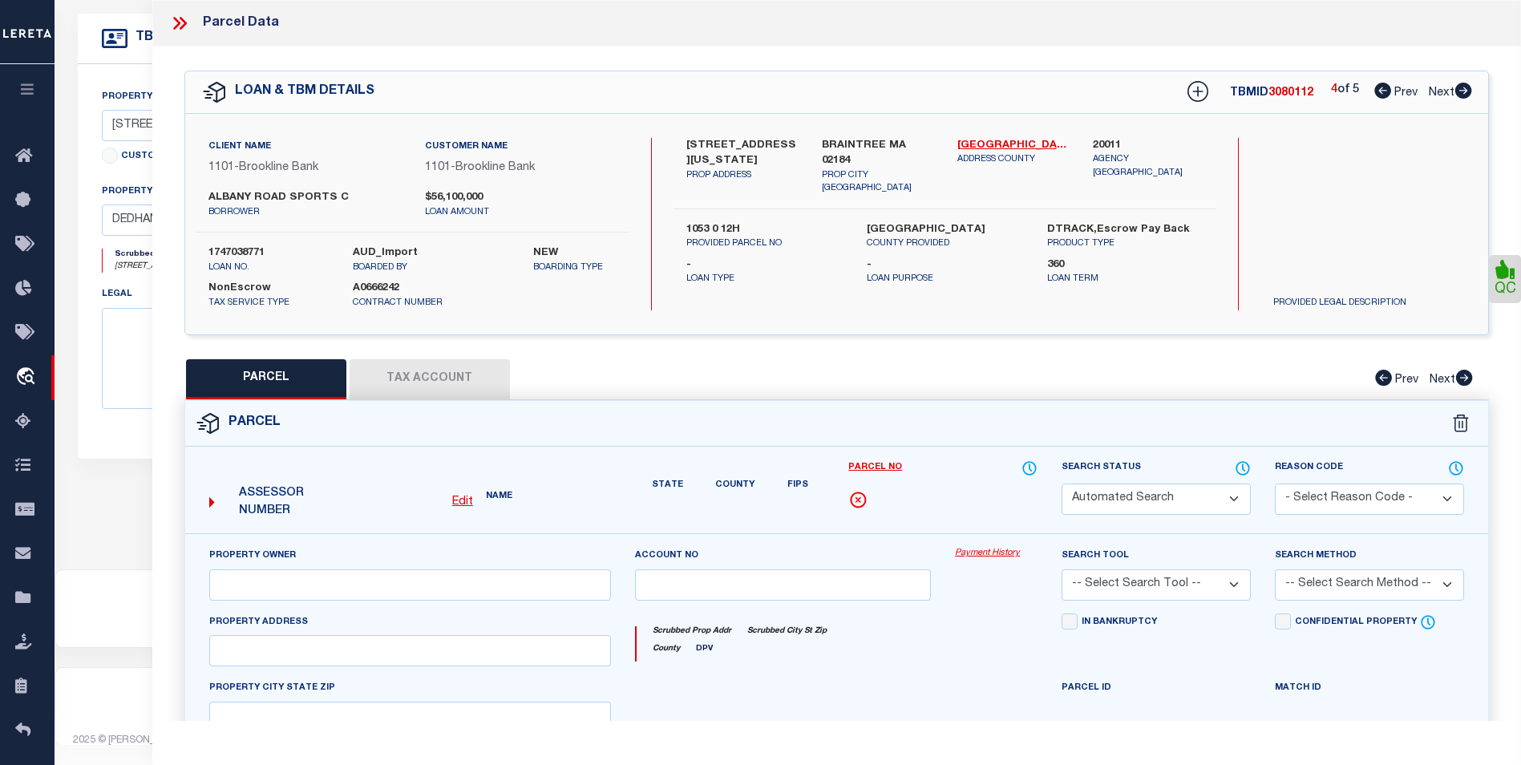
type input "BRAINTREE MA 02184"
type textarea "Land Area 12.354 acres"
type textarea "Tax ID Special Project"
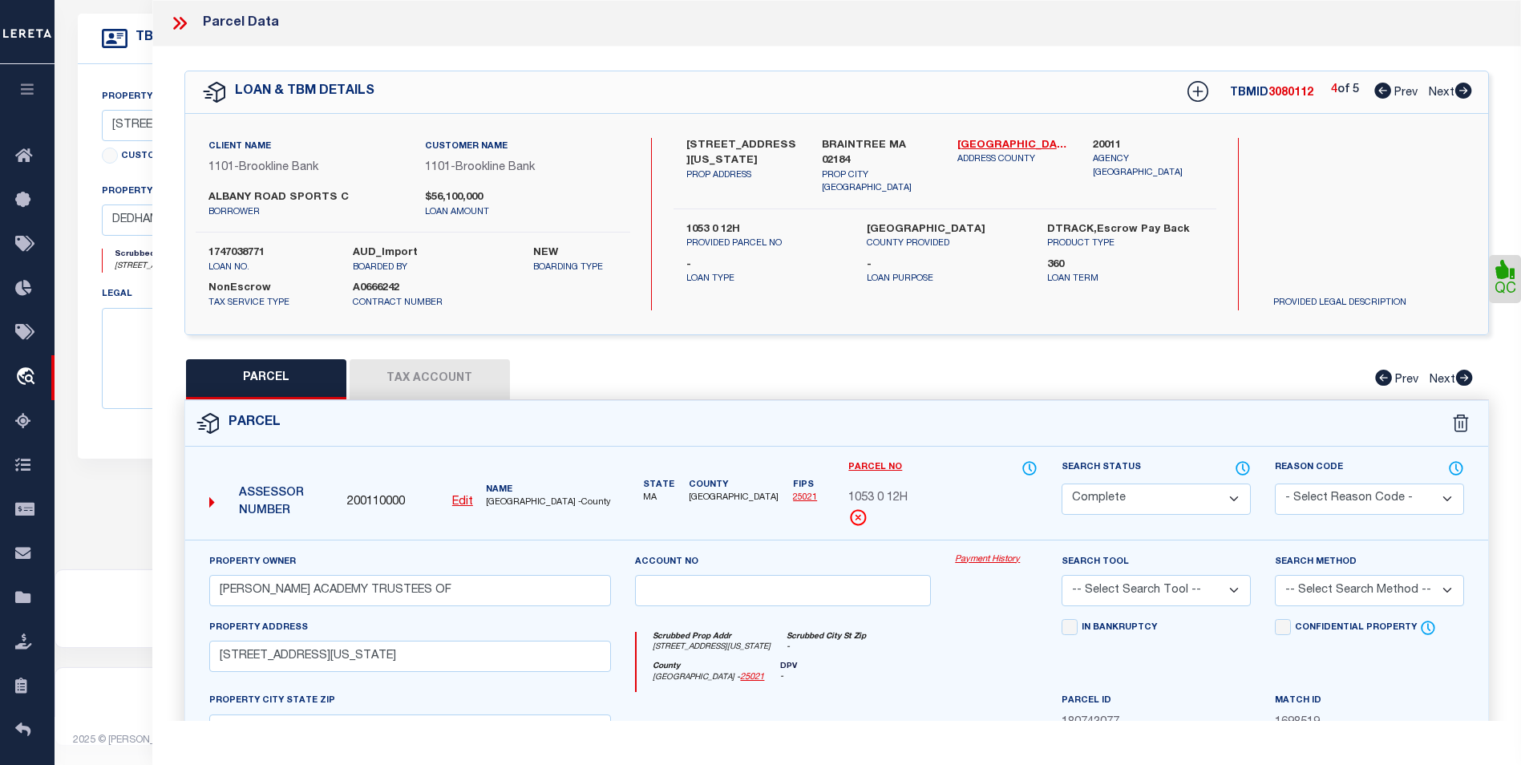
click at [1463, 94] on icon at bounding box center [1463, 91] width 17 height 16
select select "AS"
checkbox input "false"
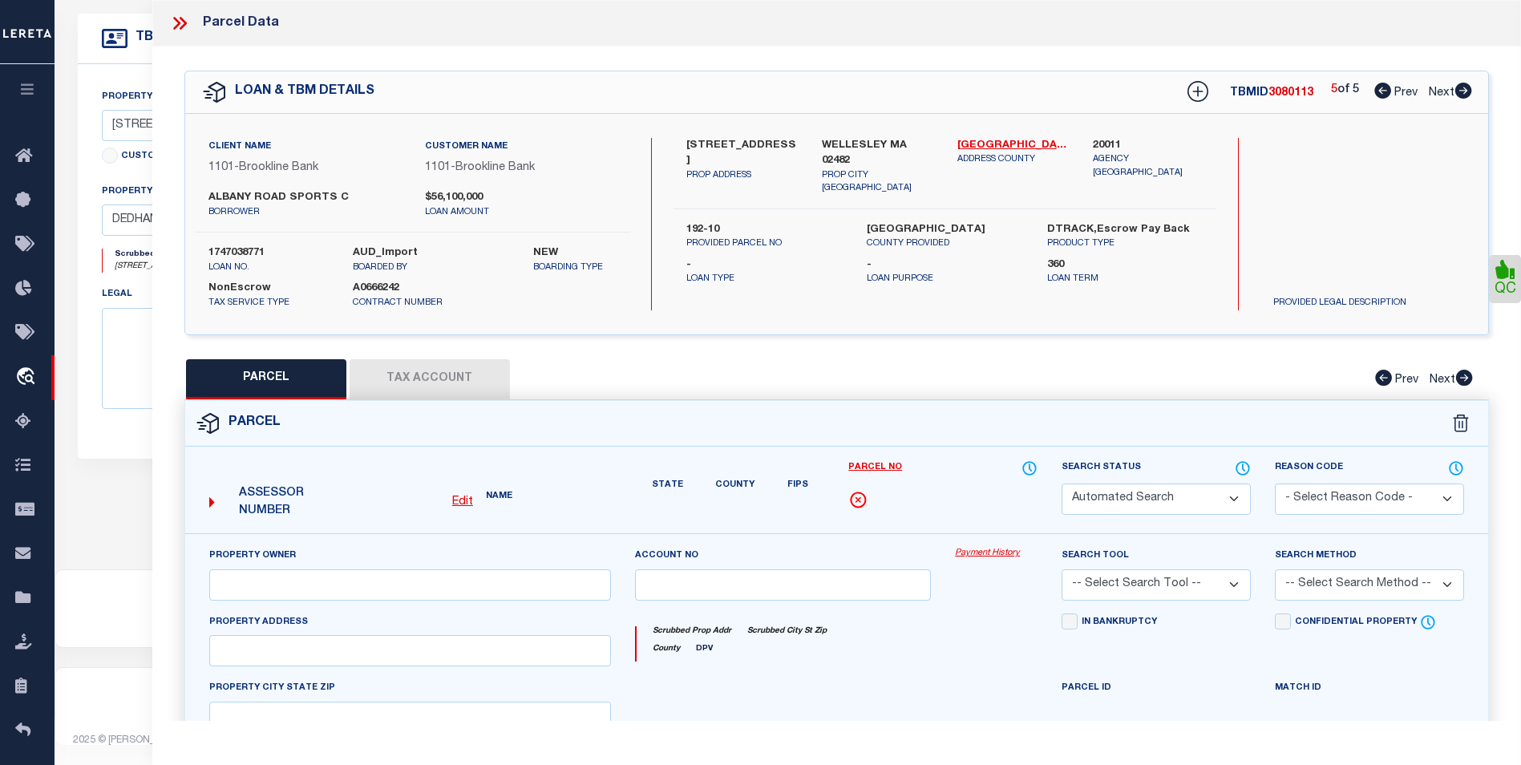
select select "BP"
type input "Wellesley Sports Center, LLC"
select select
type input "900 WORCESTER STREET"
checkbox input "false"
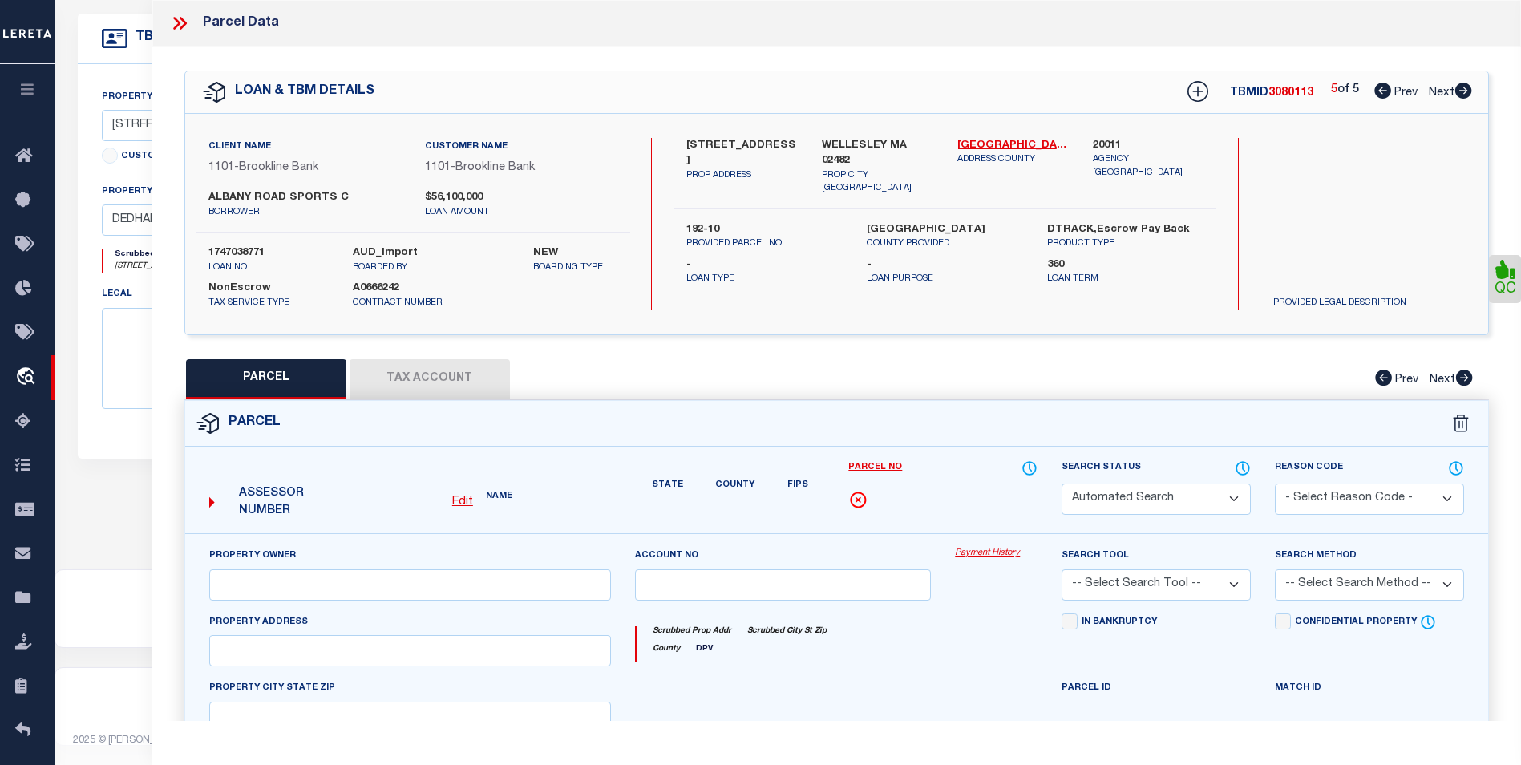
type input "WELLESLEY MA 02482"
type textarea "Last Sale Date 11/24/2014 Last Sale Volume 32719 Last Sale Page 343"
type textarea "Incorrect Parcel"
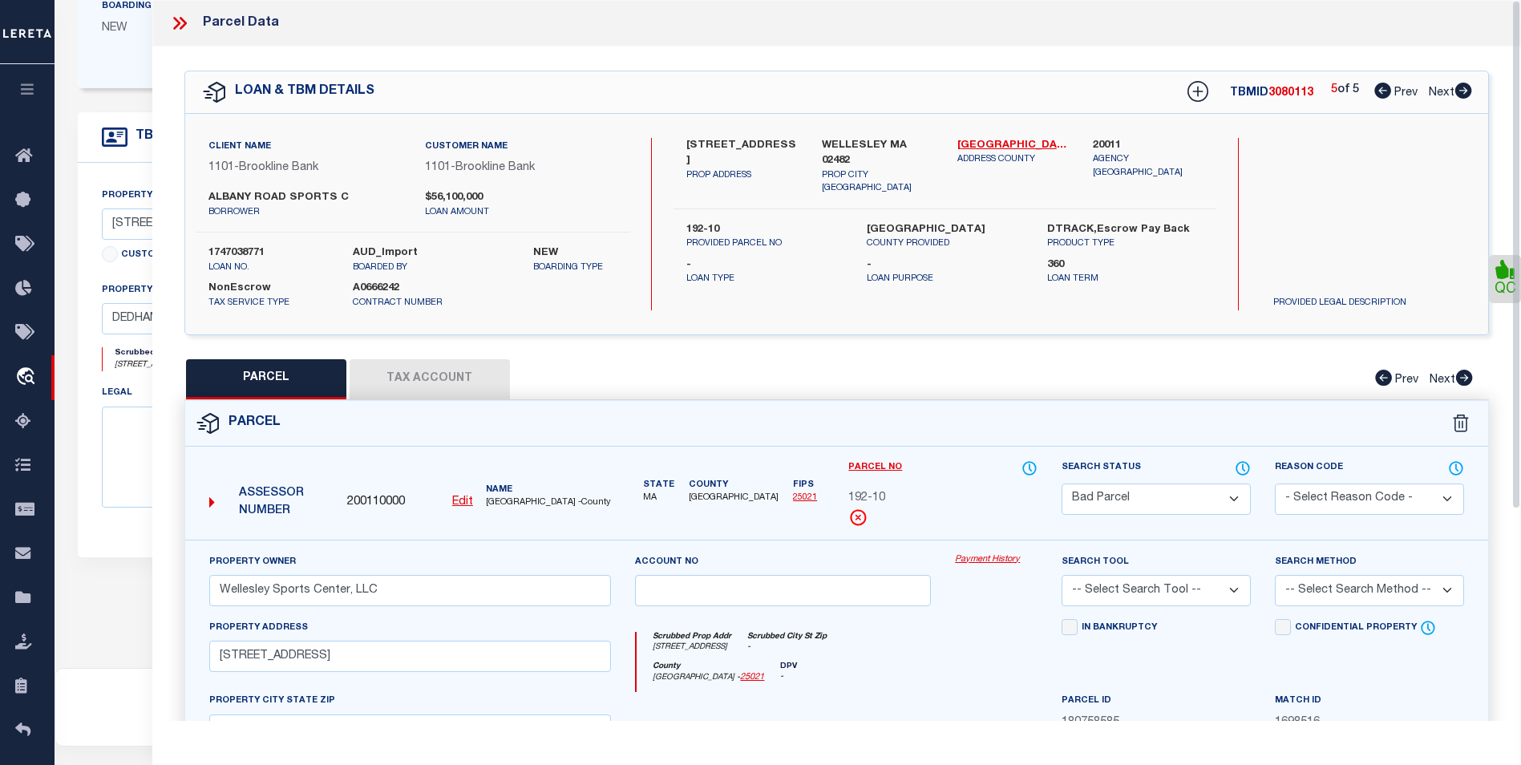
scroll to position [220, 0]
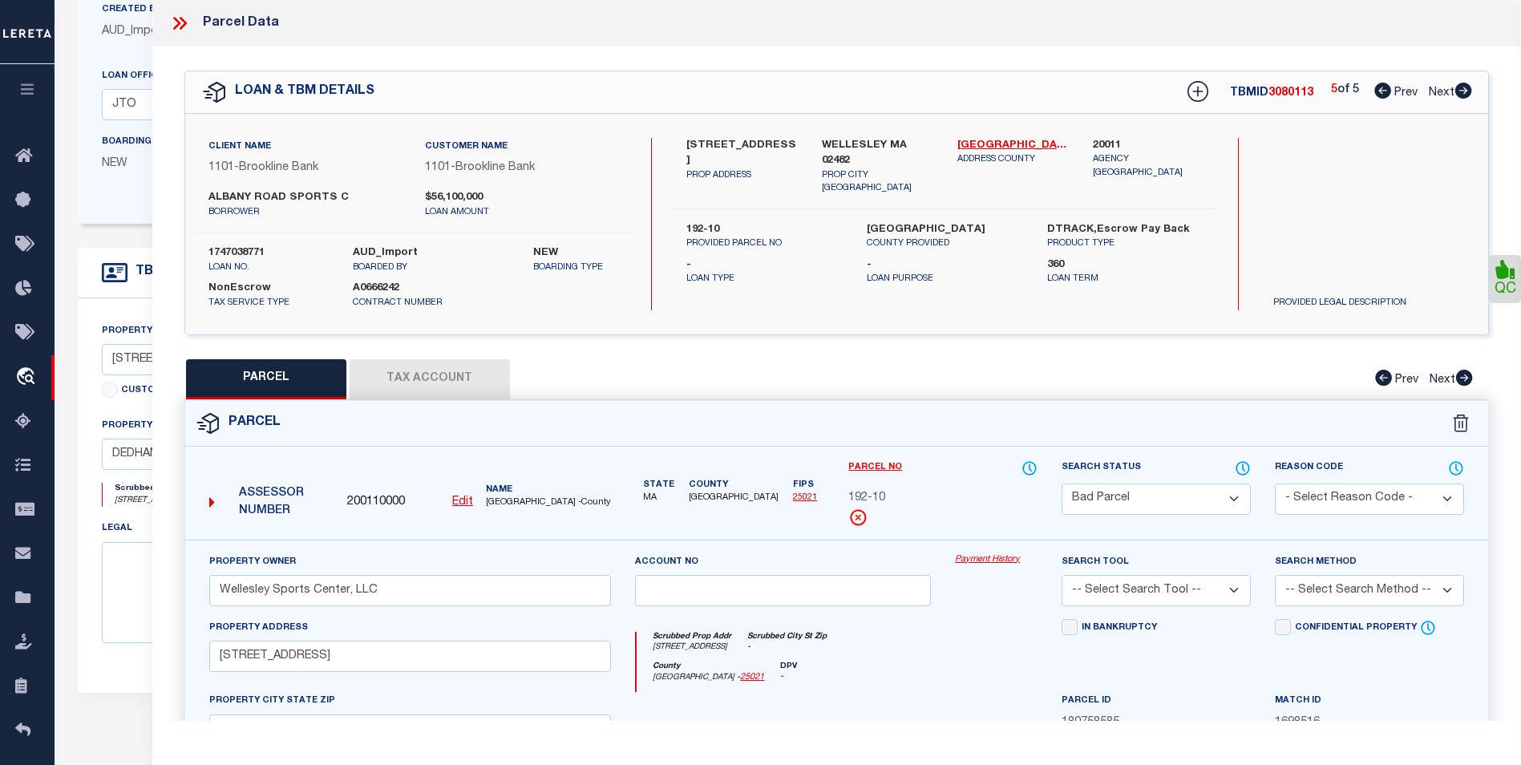
click at [1382, 90] on icon at bounding box center [1382, 91] width 17 height 16
select select "AS"
checkbox input "false"
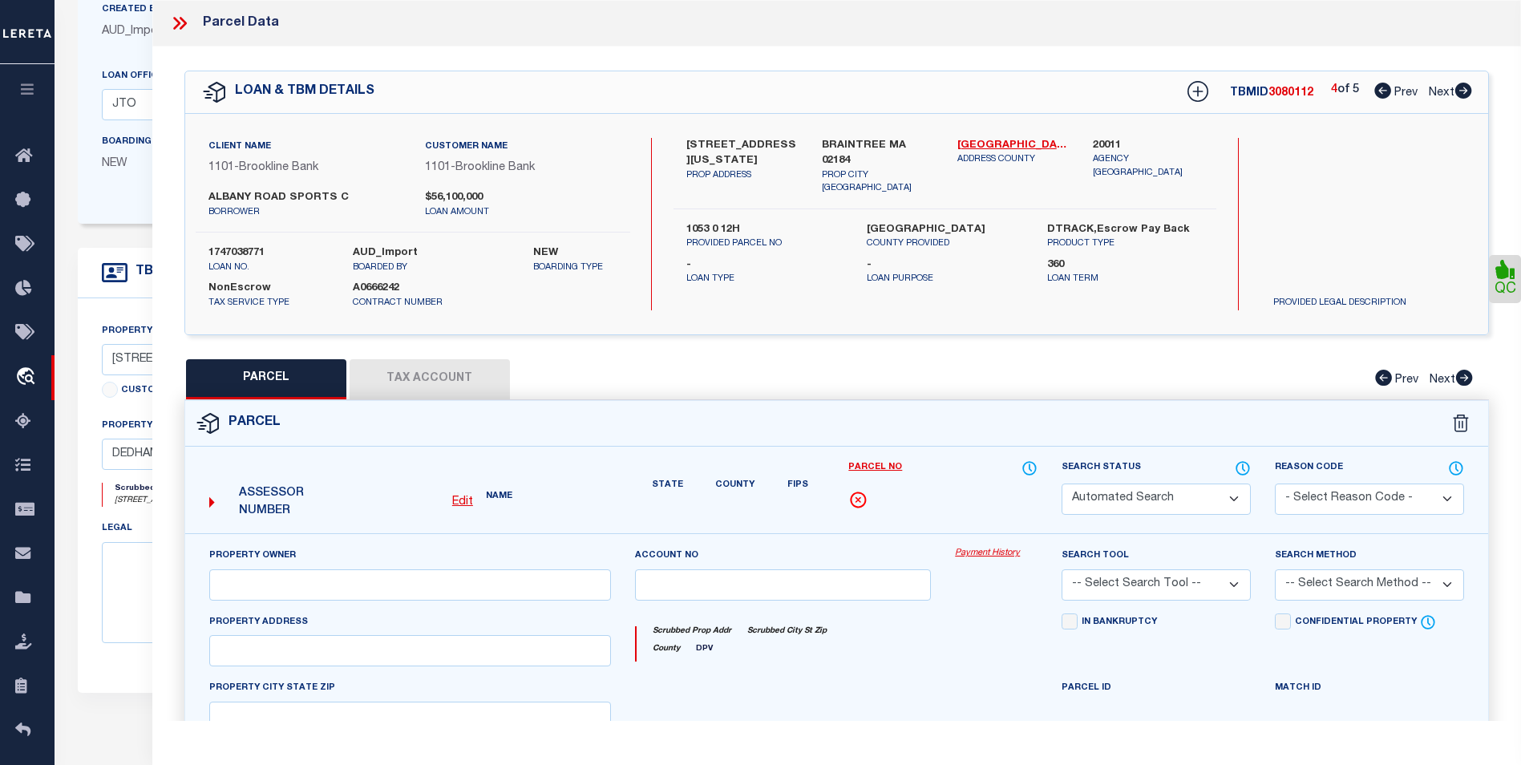
select select "CP"
type input "THAYER ACADEMY TRUSTEES OF"
select select
type input "1535 WASHINGTON ST"
checkbox input "false"
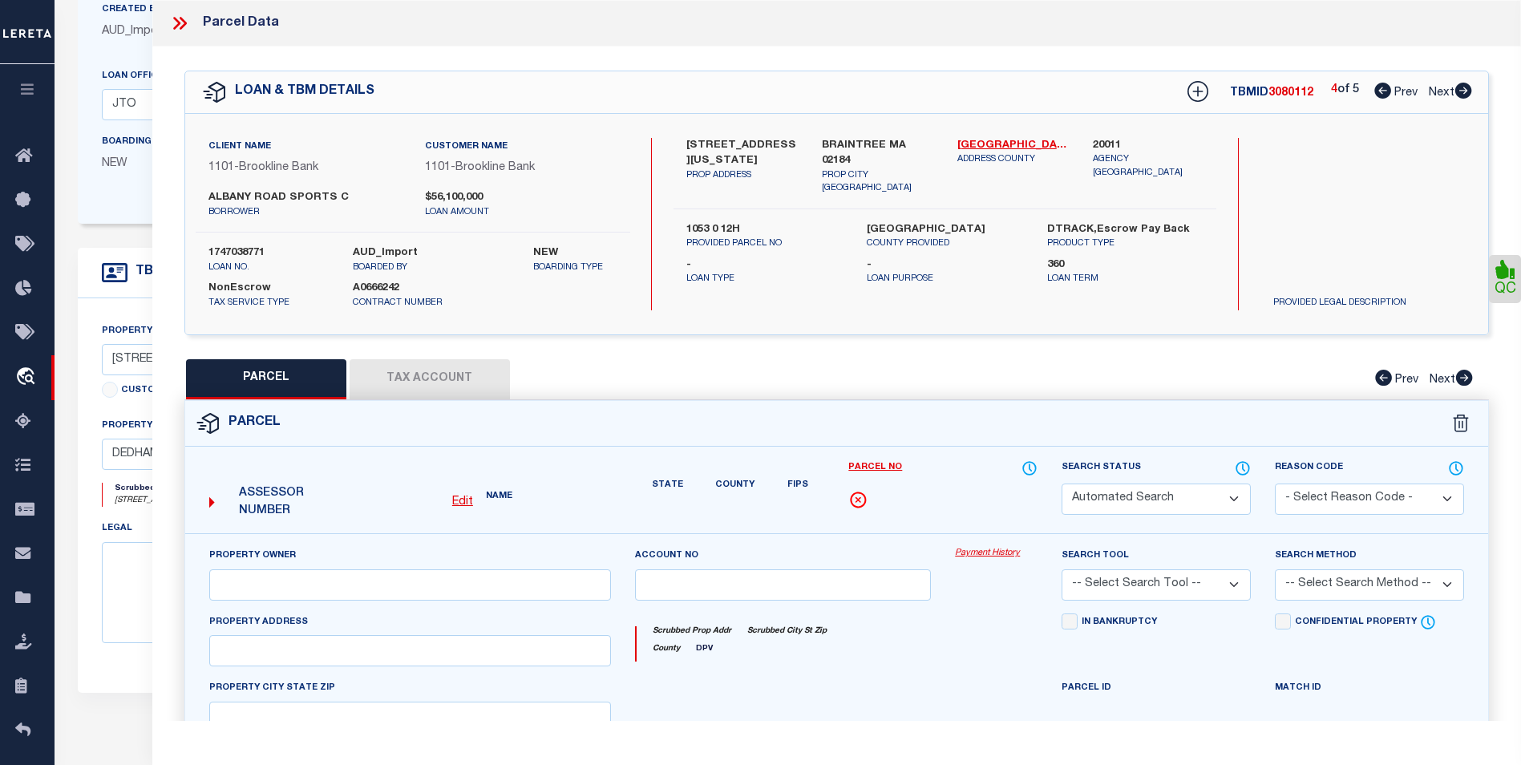
type input "BRAINTREE MA 02184"
type textarea "Land Area 12.354 acres"
type textarea "Tax ID Special Project"
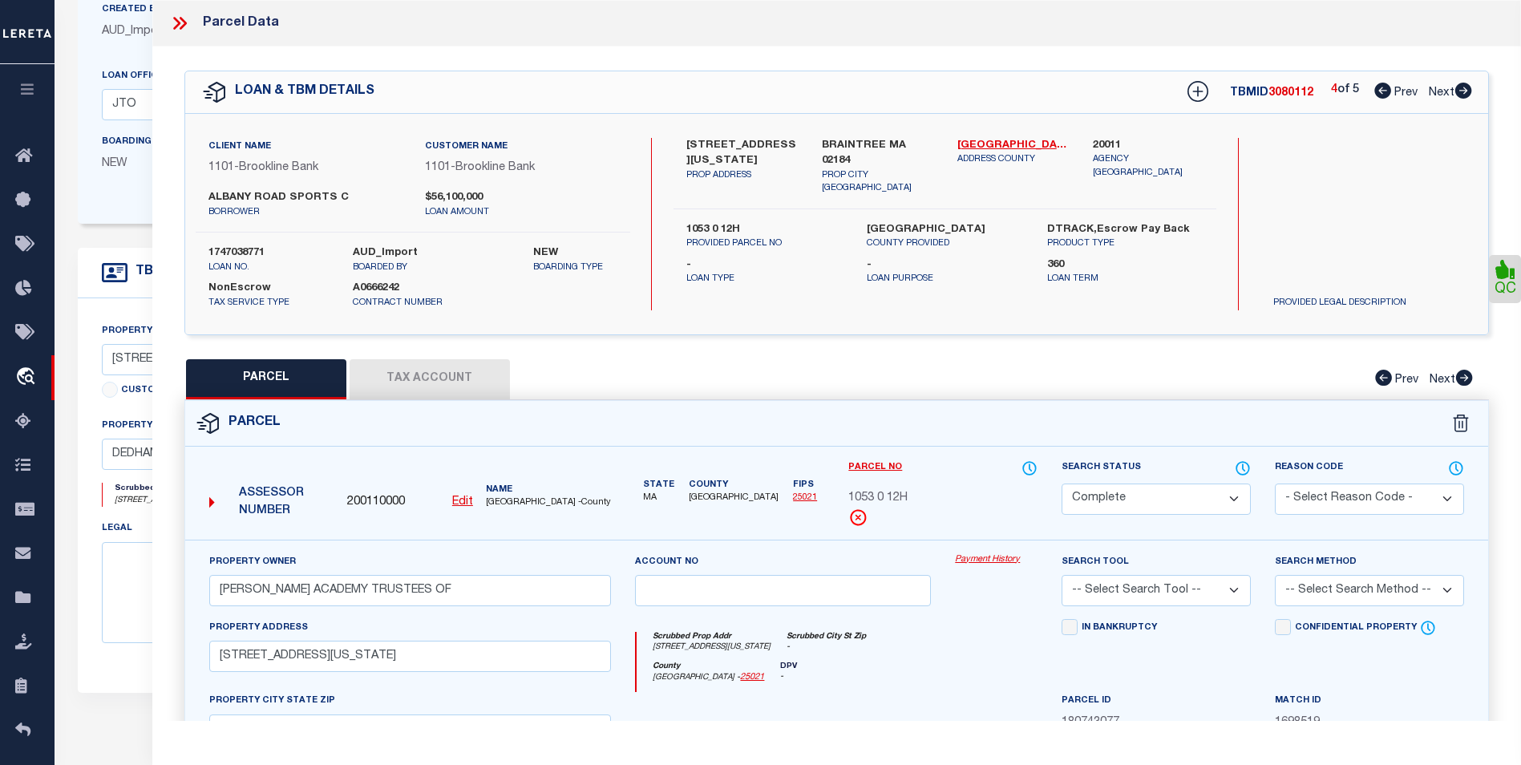
click at [1467, 87] on icon at bounding box center [1463, 91] width 17 height 16
select select "AS"
checkbox input "false"
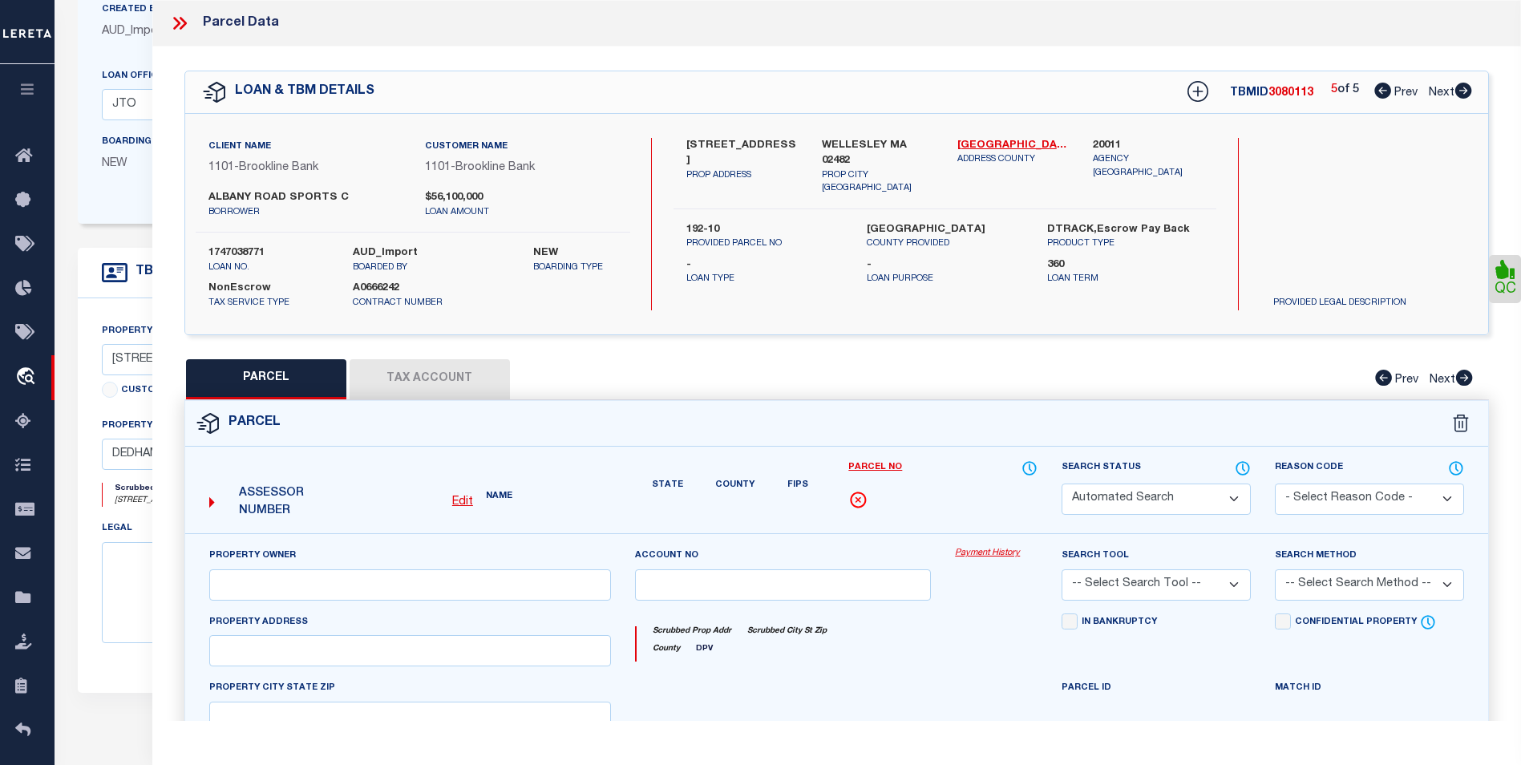
select select "BP"
type input "Wellesley Sports Center, LLC"
select select
type input "900 WORCESTER STREET"
checkbox input "false"
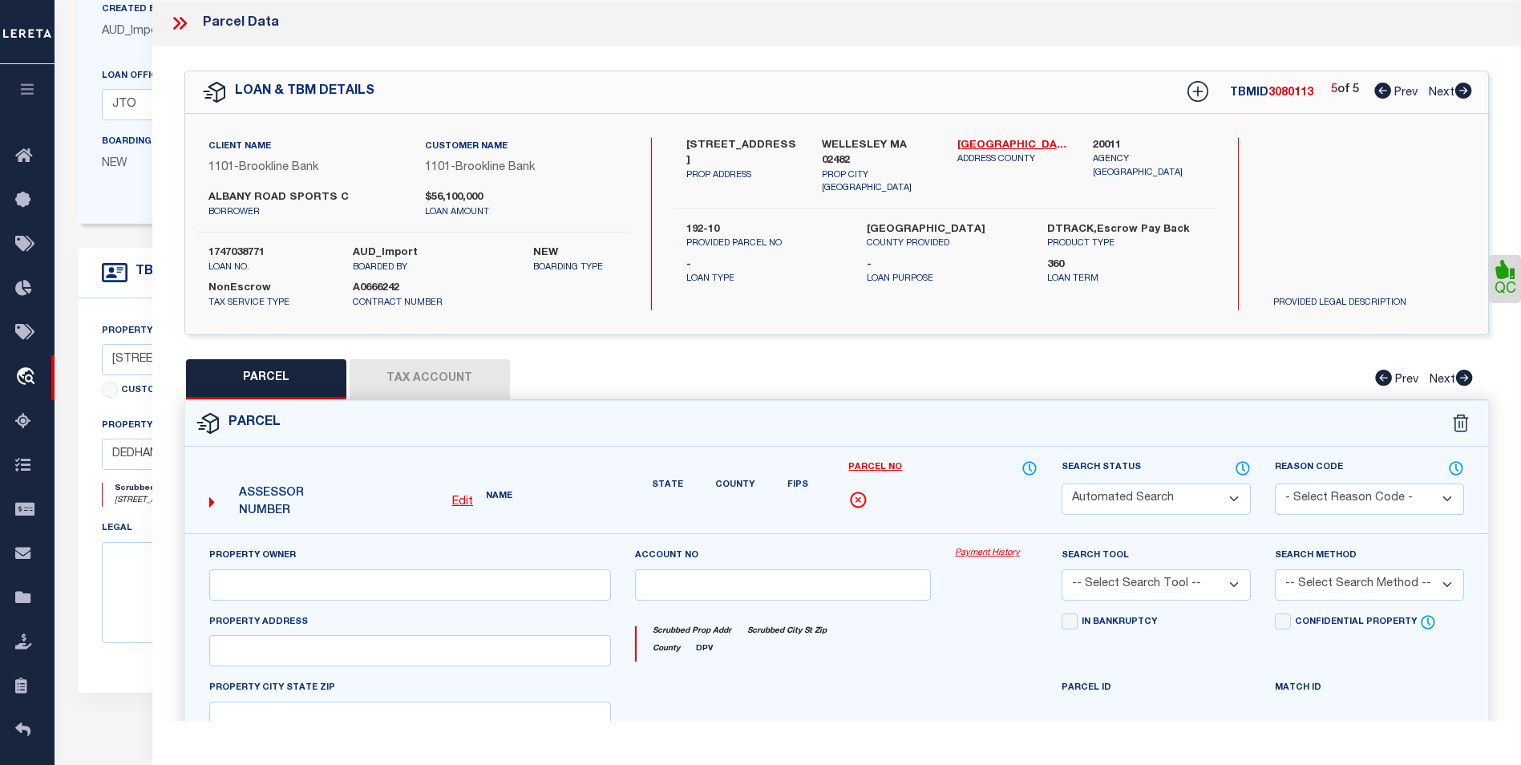
type input "WELLESLEY MA 02482"
type textarea "Last Sale Date 11/24/2014 Last Sale Volume 32719 Last Sale Page 343"
type textarea "Incorrect Parcel"
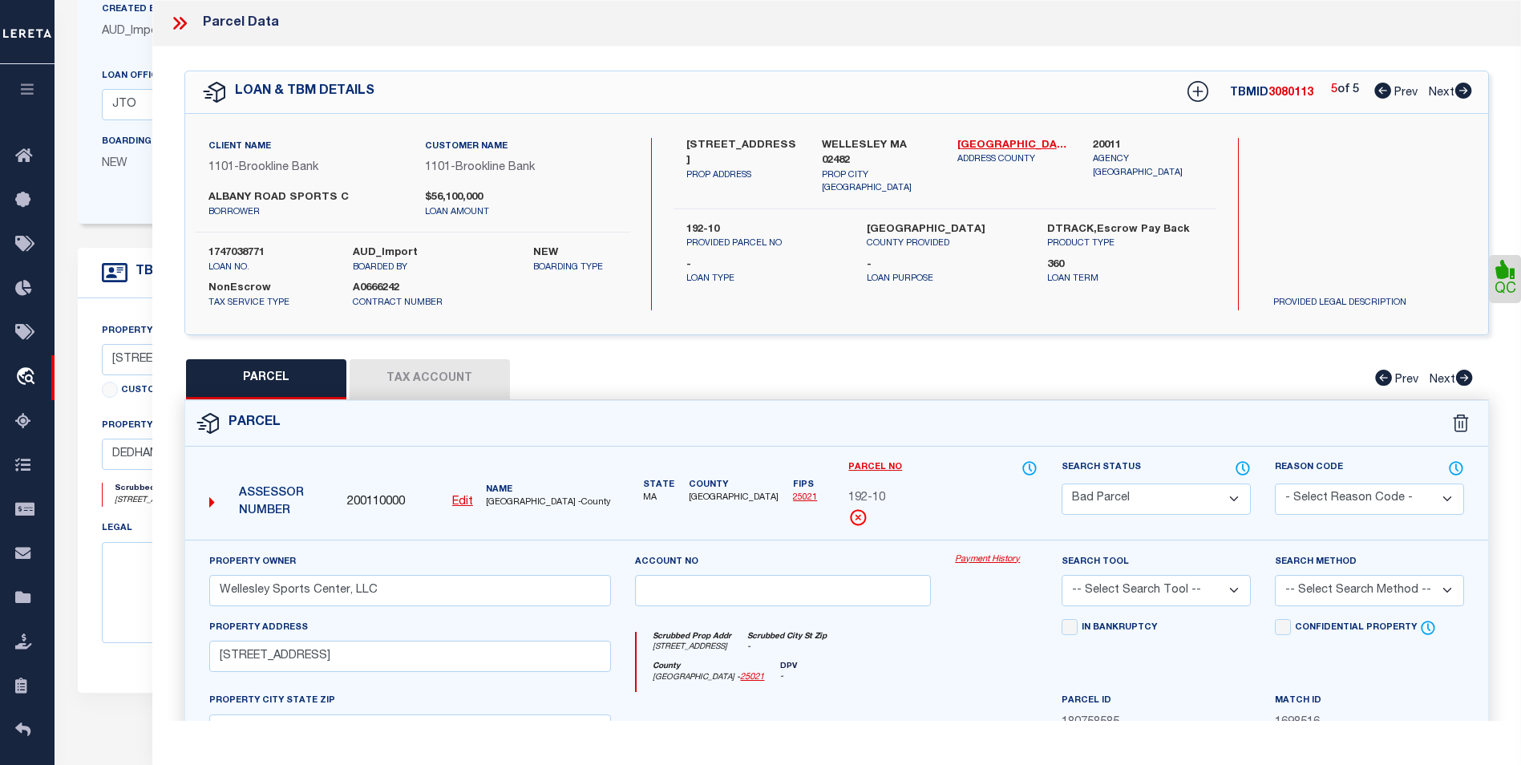
click at [466, 370] on button "Tax Account" at bounding box center [430, 379] width 160 height 40
select select "100"
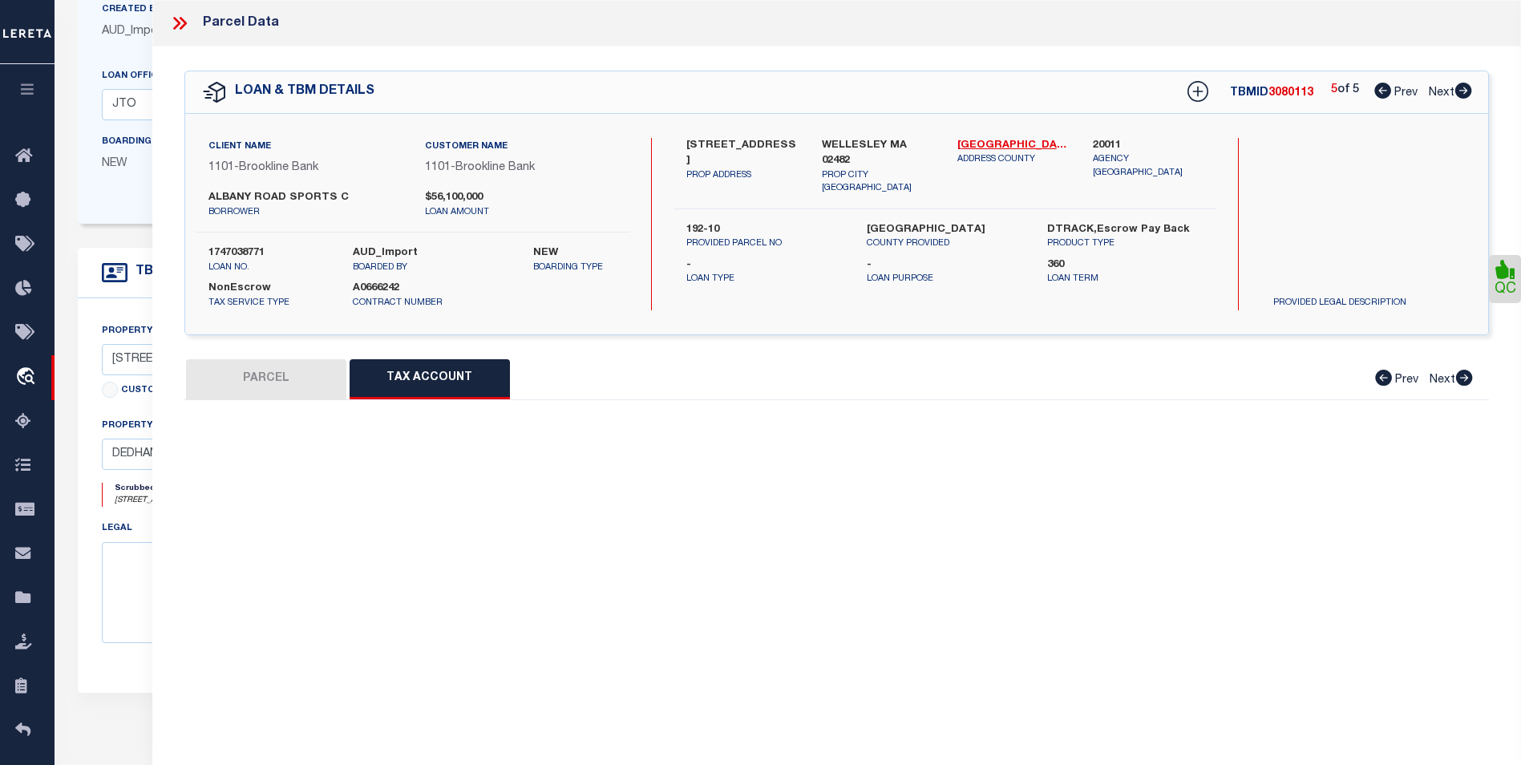
select select "100"
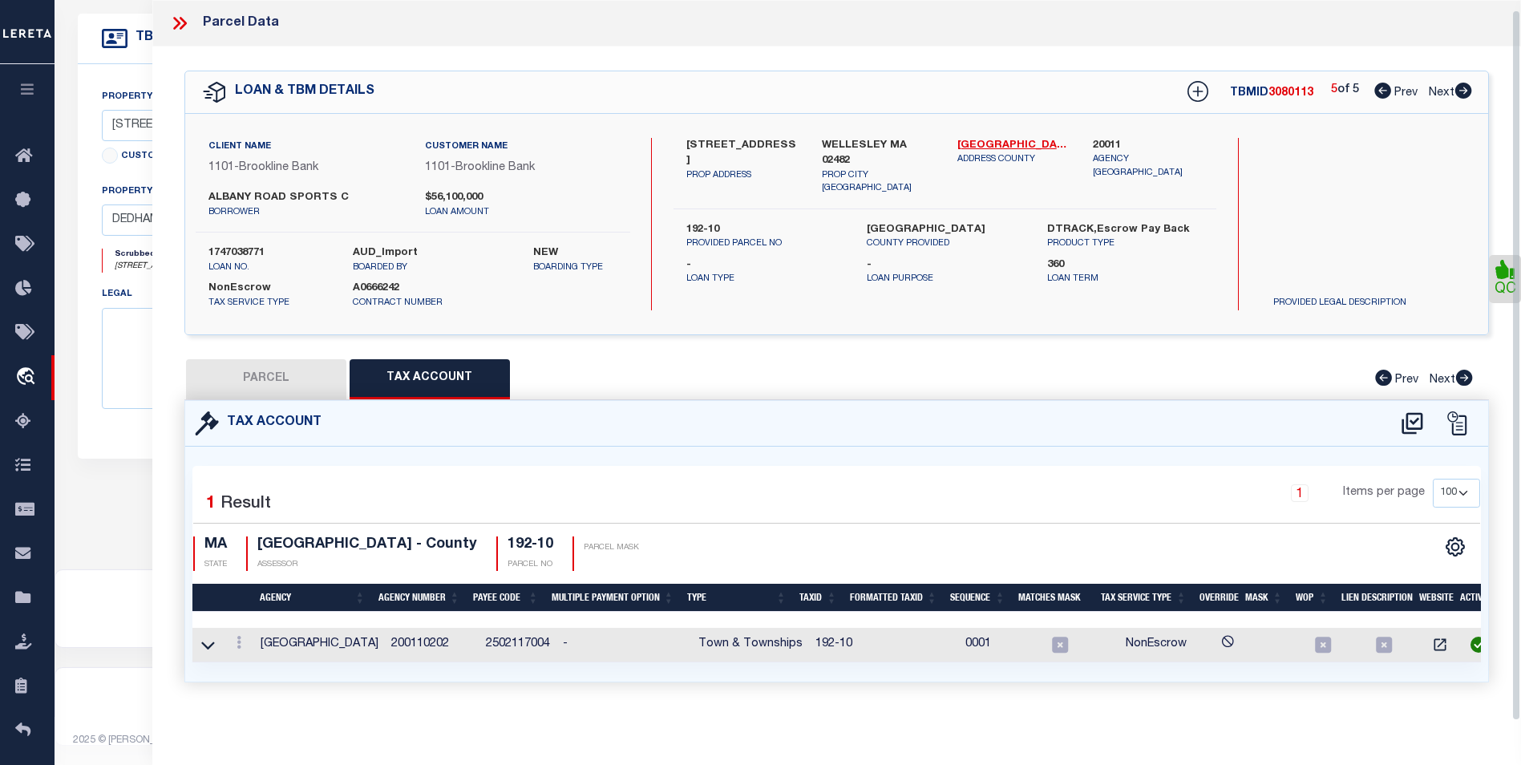
scroll to position [461, 0]
click at [238, 638] on icon at bounding box center [239, 642] width 5 height 13
click at [268, 592] on link at bounding box center [260, 594] width 59 height 26
type input "192-10"
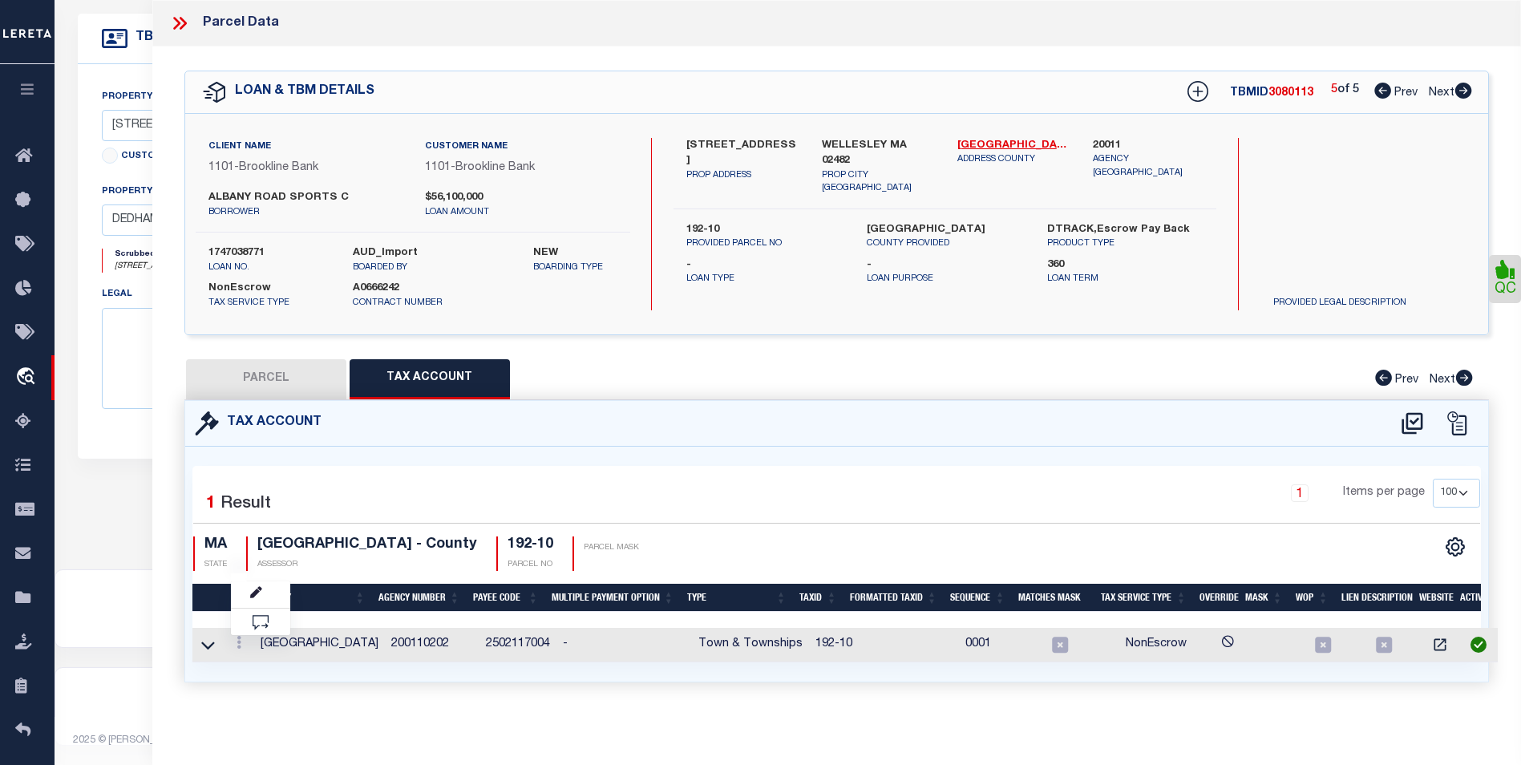
type textarea "$$$-$$$+XXXX"
checkbox input "true"
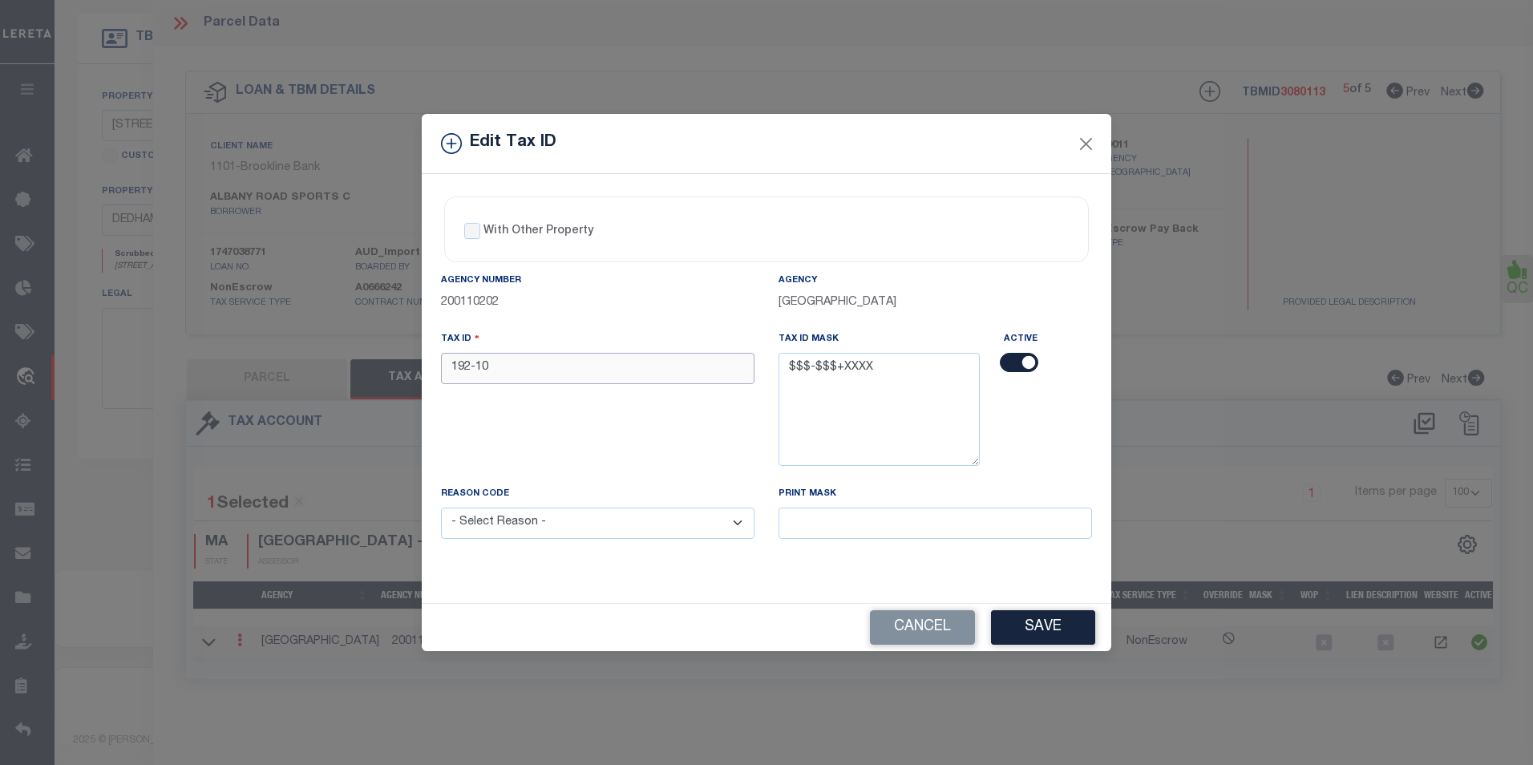
click at [479, 370] on input "192-10" at bounding box center [598, 368] width 314 height 31
click at [476, 369] on input "192-10" at bounding box center [598, 368] width 314 height 31
type input "192-010"
click at [682, 531] on select "- Select Reason - 099 - Other (Provide additional detail) ACT - Agency Changed …" at bounding box center [598, 523] width 314 height 31
select select "ACT"
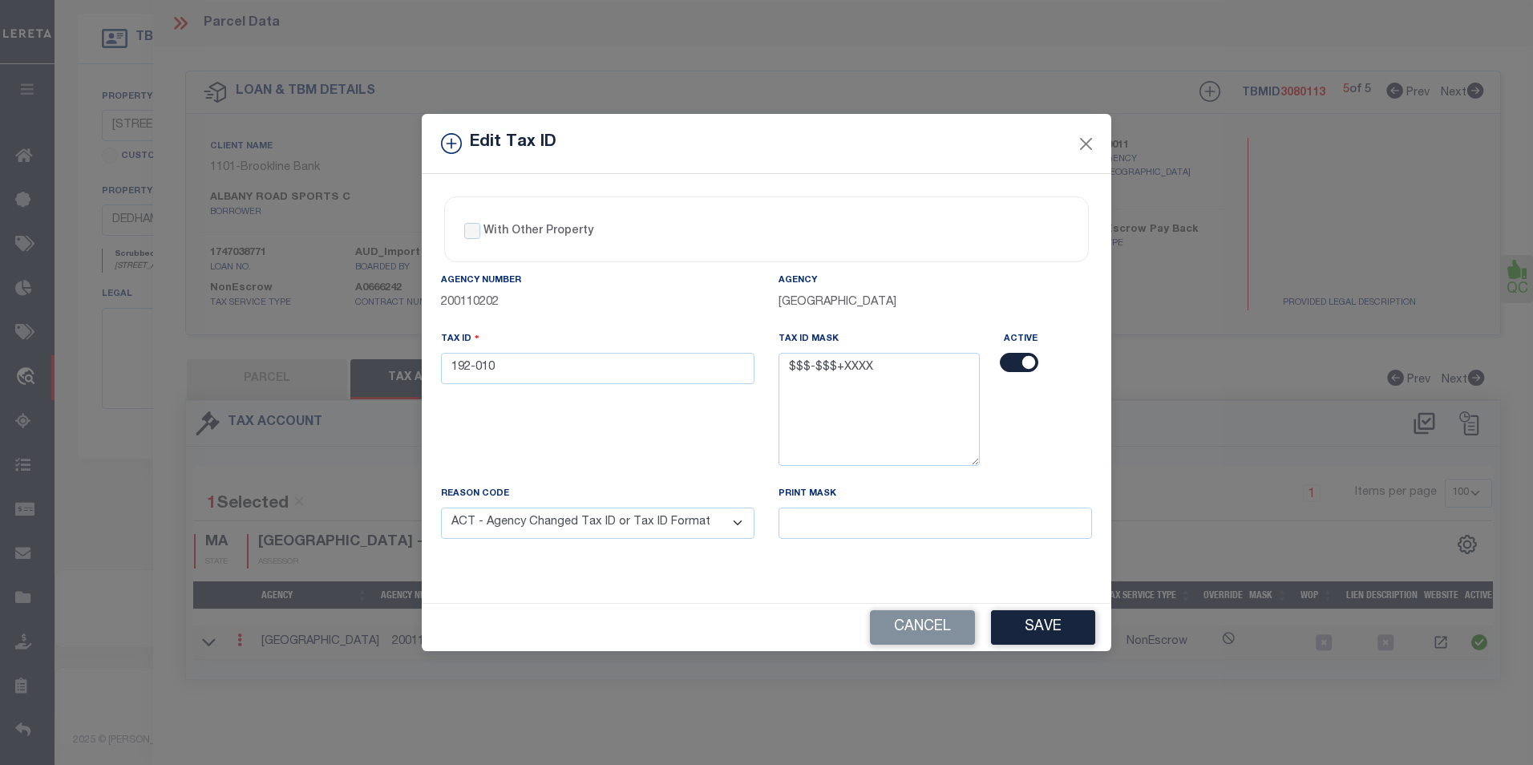
click at [441, 508] on select "- Select Reason - 099 - Other (Provide additional detail) ACT - Agency Changed …" at bounding box center [598, 523] width 314 height 31
click at [1046, 636] on button "Save" at bounding box center [1043, 627] width 104 height 34
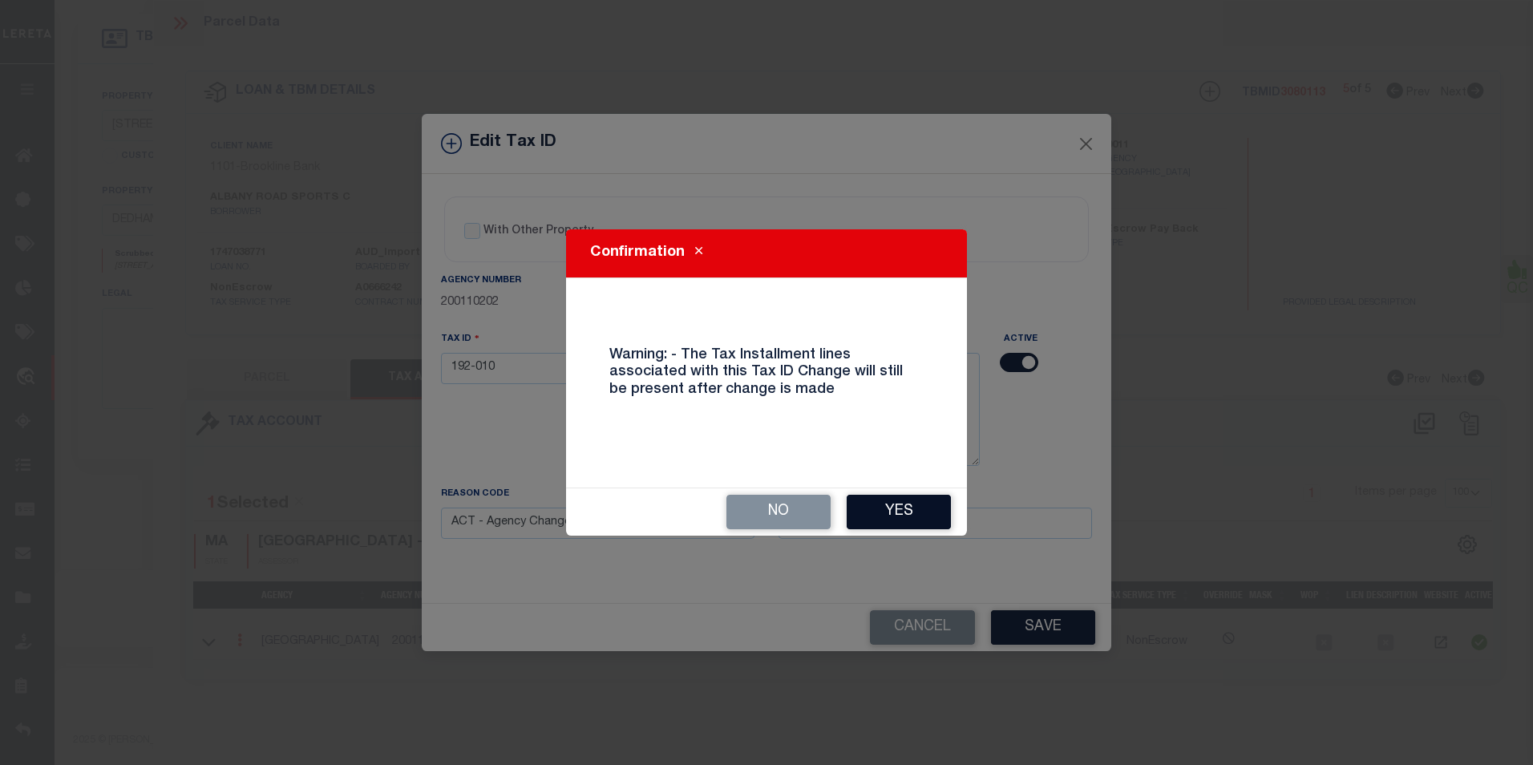
click at [917, 500] on button "Yes" at bounding box center [899, 512] width 104 height 34
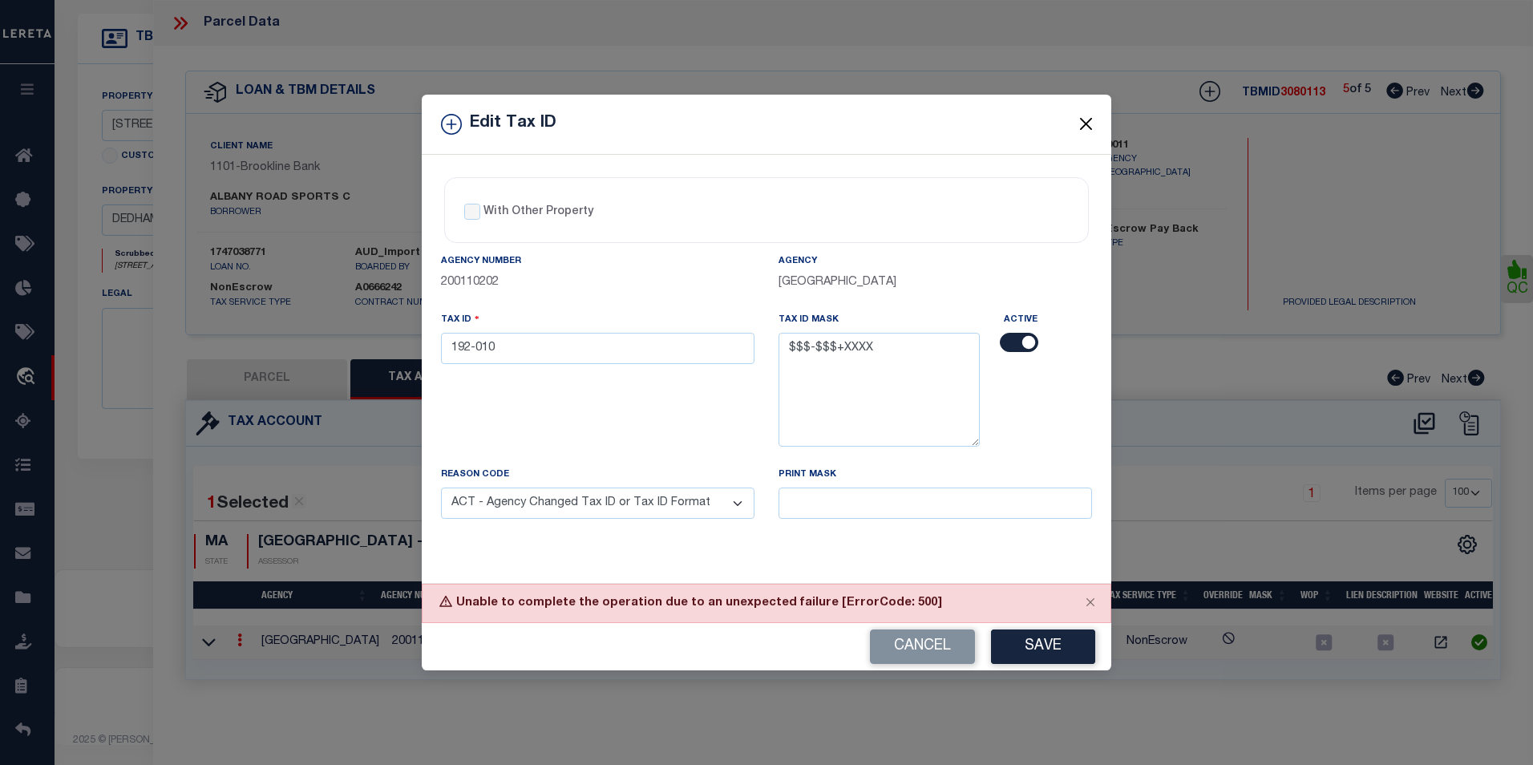
click at [1084, 126] on button "Close" at bounding box center [1086, 124] width 21 height 21
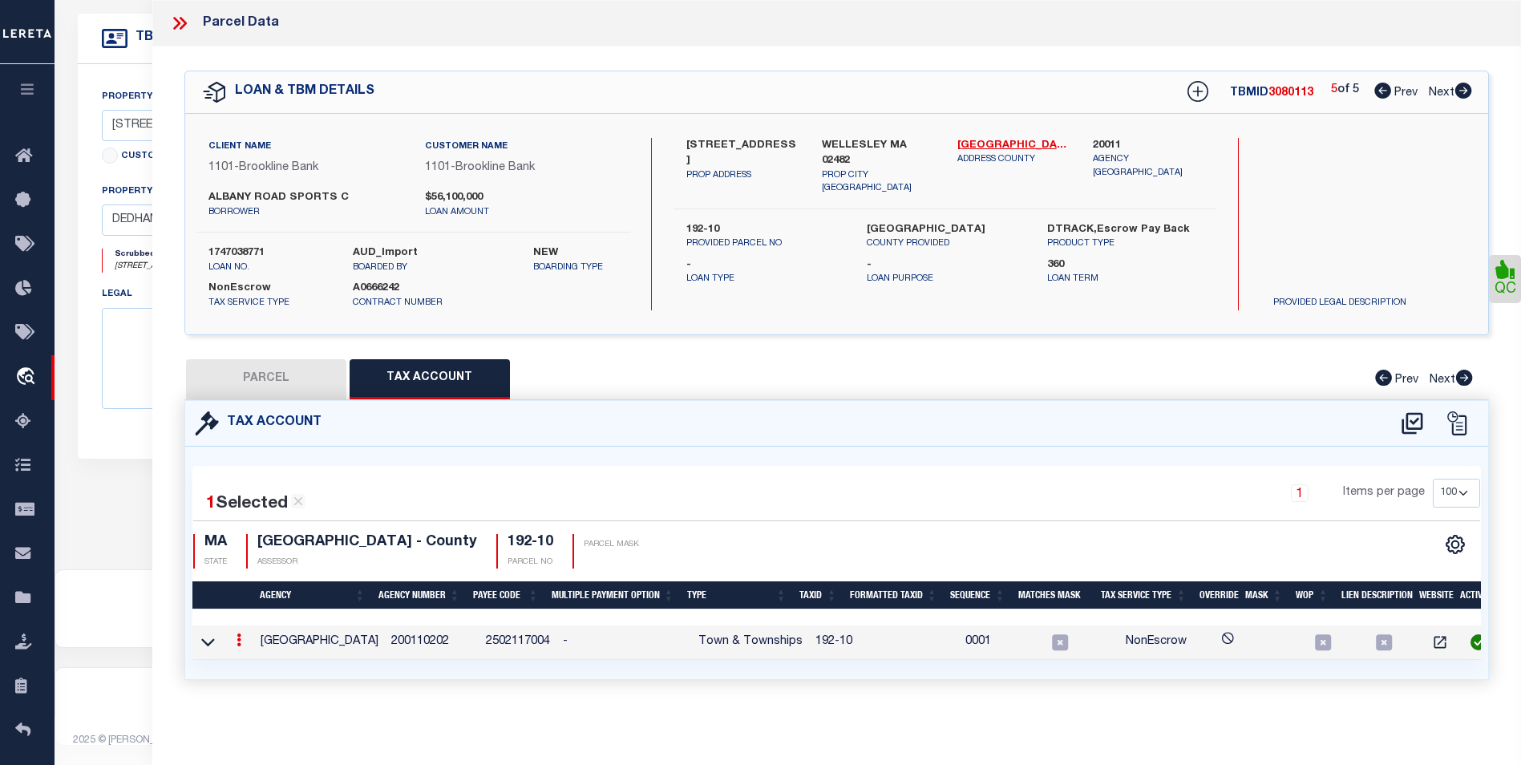
drag, startPoint x: 229, startPoint y: 641, endPoint x: 239, endPoint y: 637, distance: 10.1
click at [230, 641] on div at bounding box center [239, 642] width 18 height 19
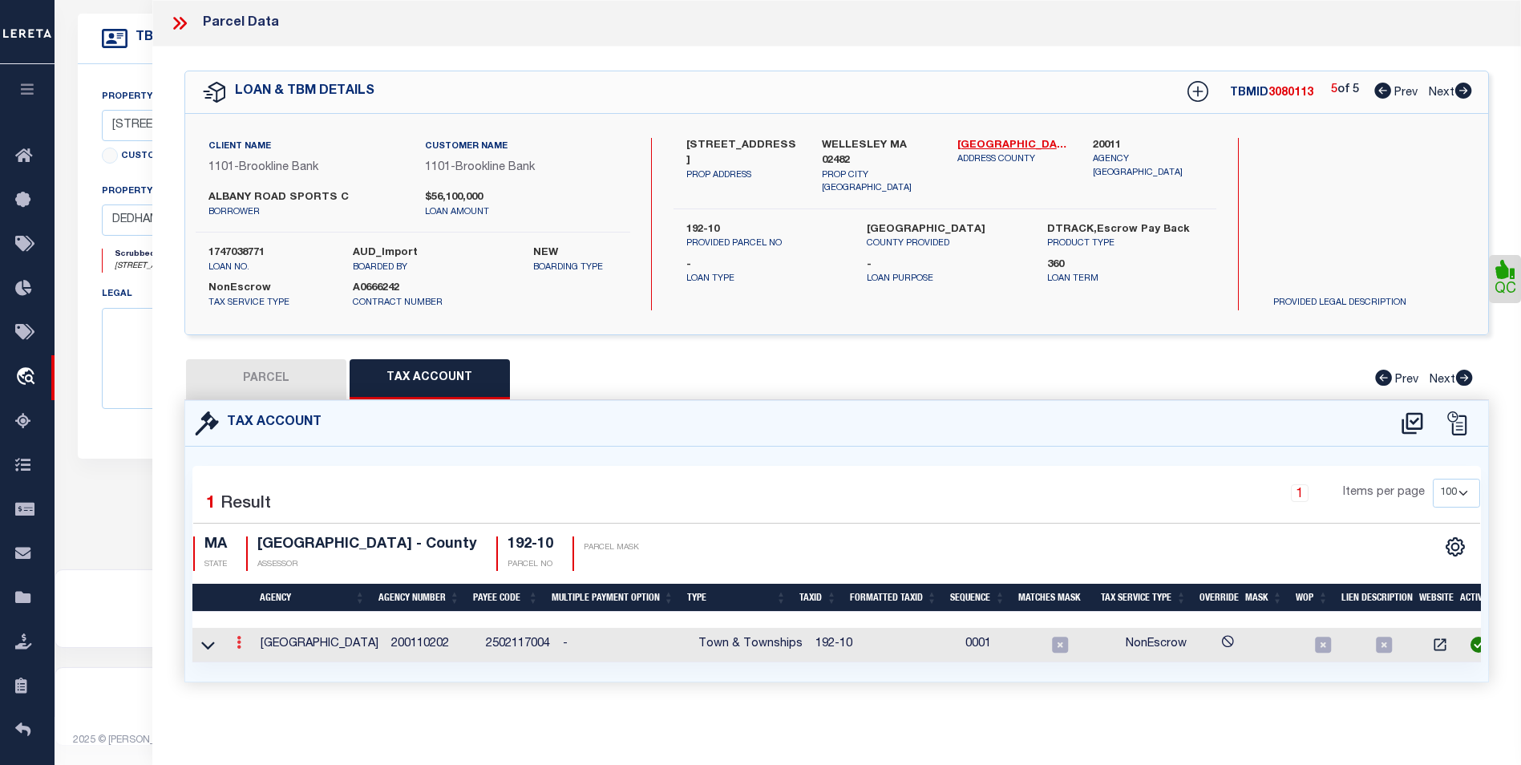
click at [239, 638] on icon at bounding box center [239, 642] width 5 height 13
click at [243, 665] on link at bounding box center [260, 668] width 59 height 26
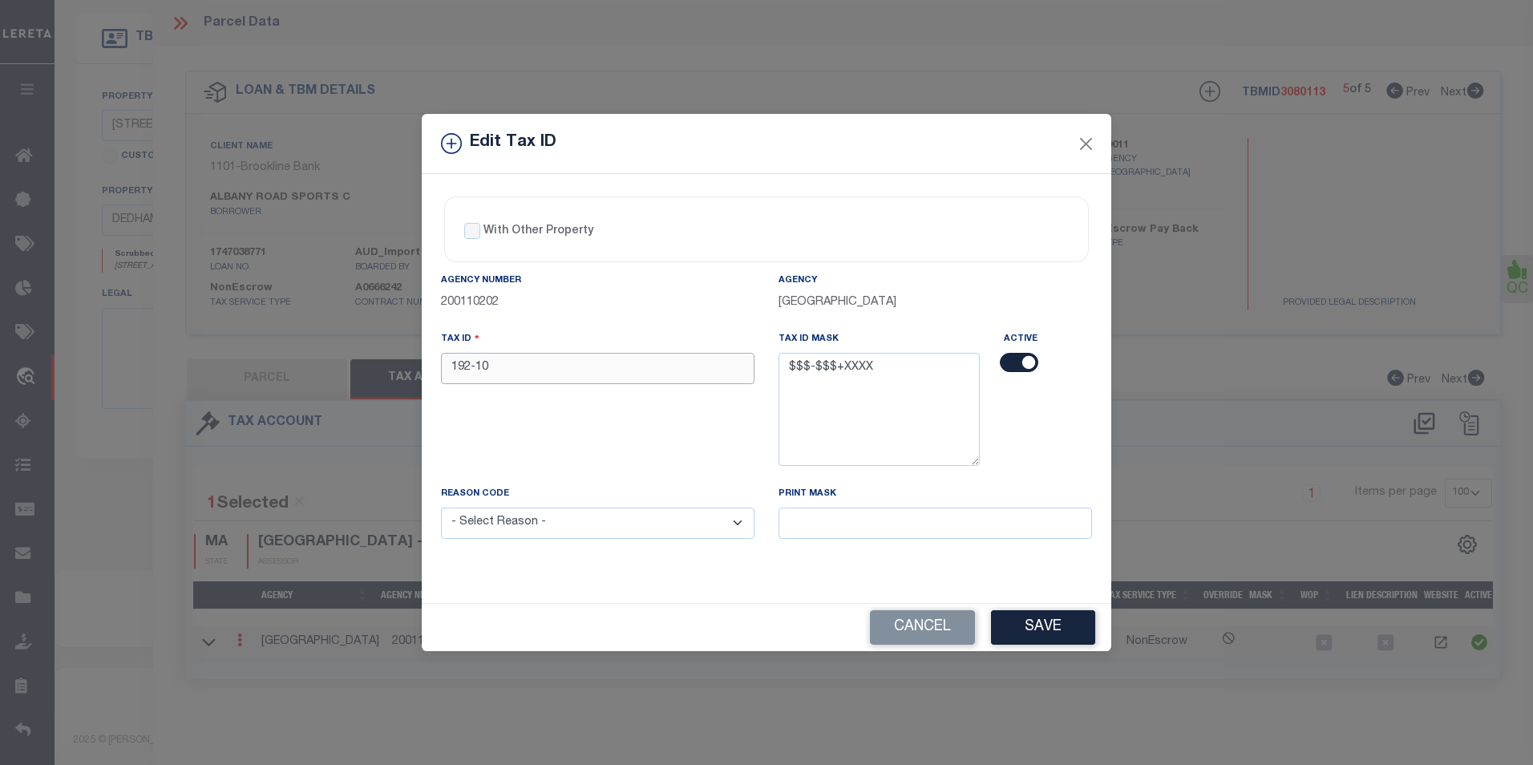
click at [481, 366] on input "192-10" at bounding box center [598, 368] width 314 height 31
click at [478, 365] on input "192-10" at bounding box center [598, 368] width 314 height 31
type input "192-010"
click at [594, 526] on select "- Select Reason - 099 - Other (Provide additional detail) ACT - Agency Changed …" at bounding box center [598, 523] width 314 height 31
select select "ACT"
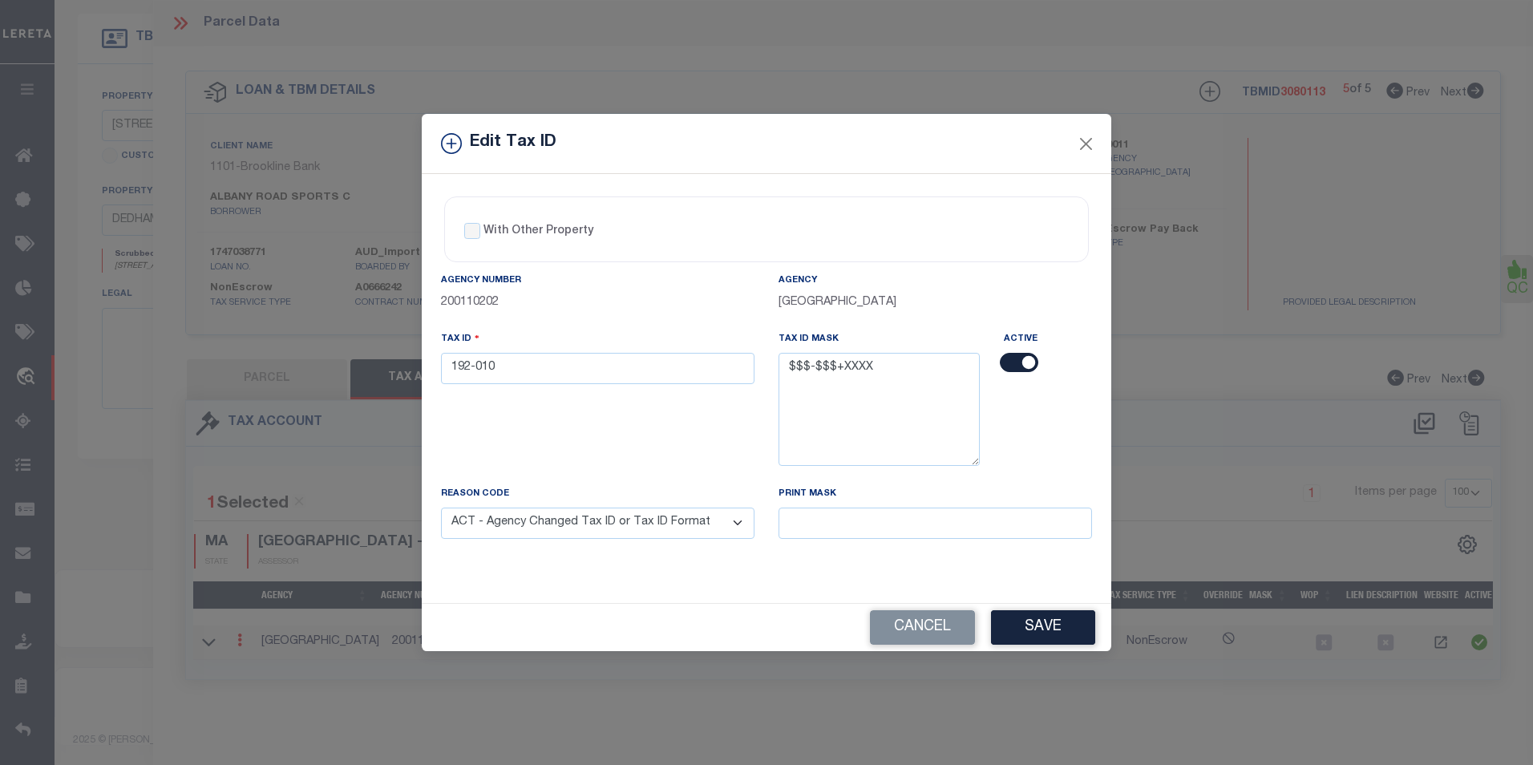
click at [441, 508] on select "- Select Reason - 099 - Other (Provide additional detail) ACT - Agency Changed …" at bounding box center [598, 523] width 314 height 31
click at [1056, 633] on button "Save" at bounding box center [1043, 627] width 104 height 34
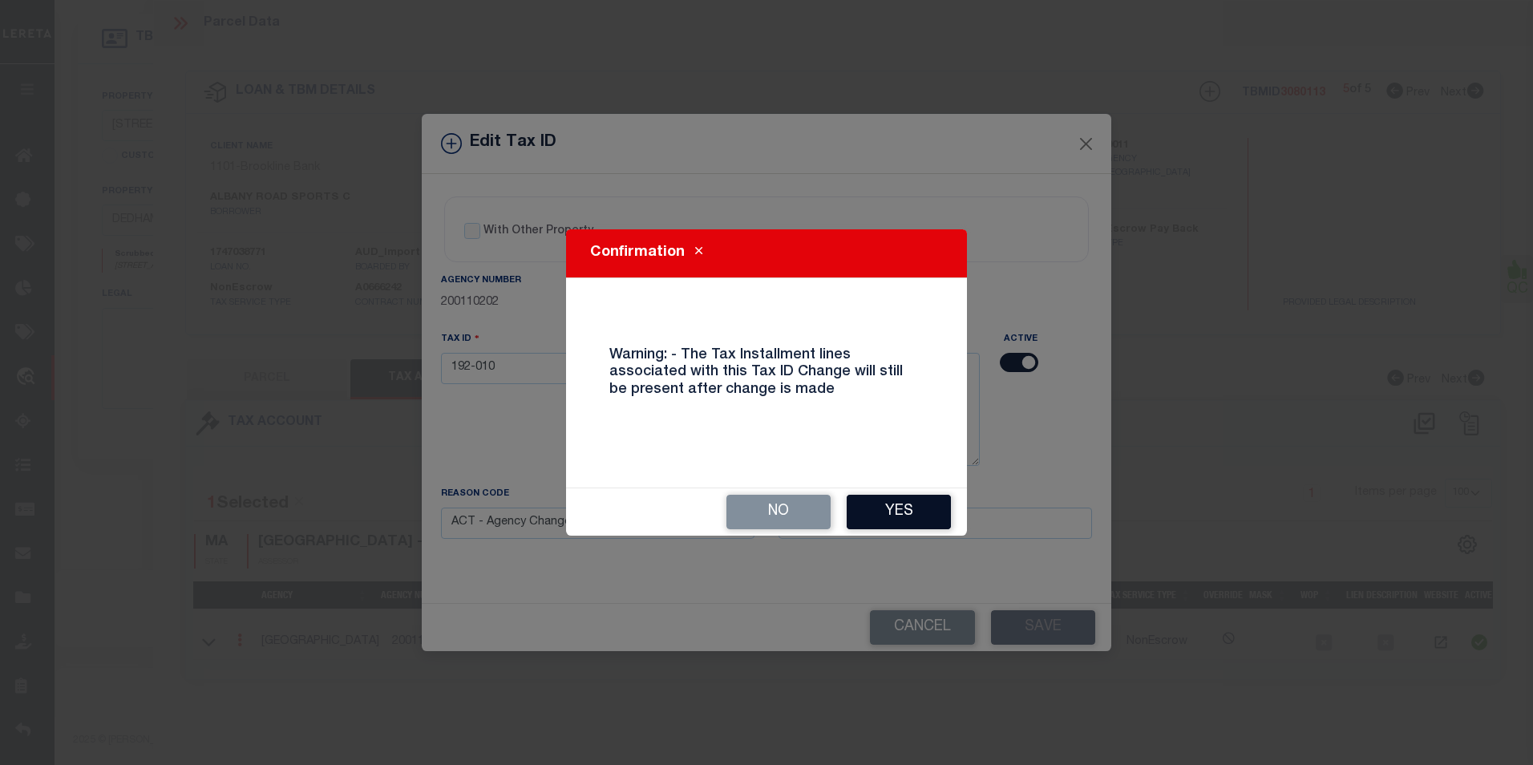
click at [876, 506] on button "Yes" at bounding box center [899, 512] width 104 height 34
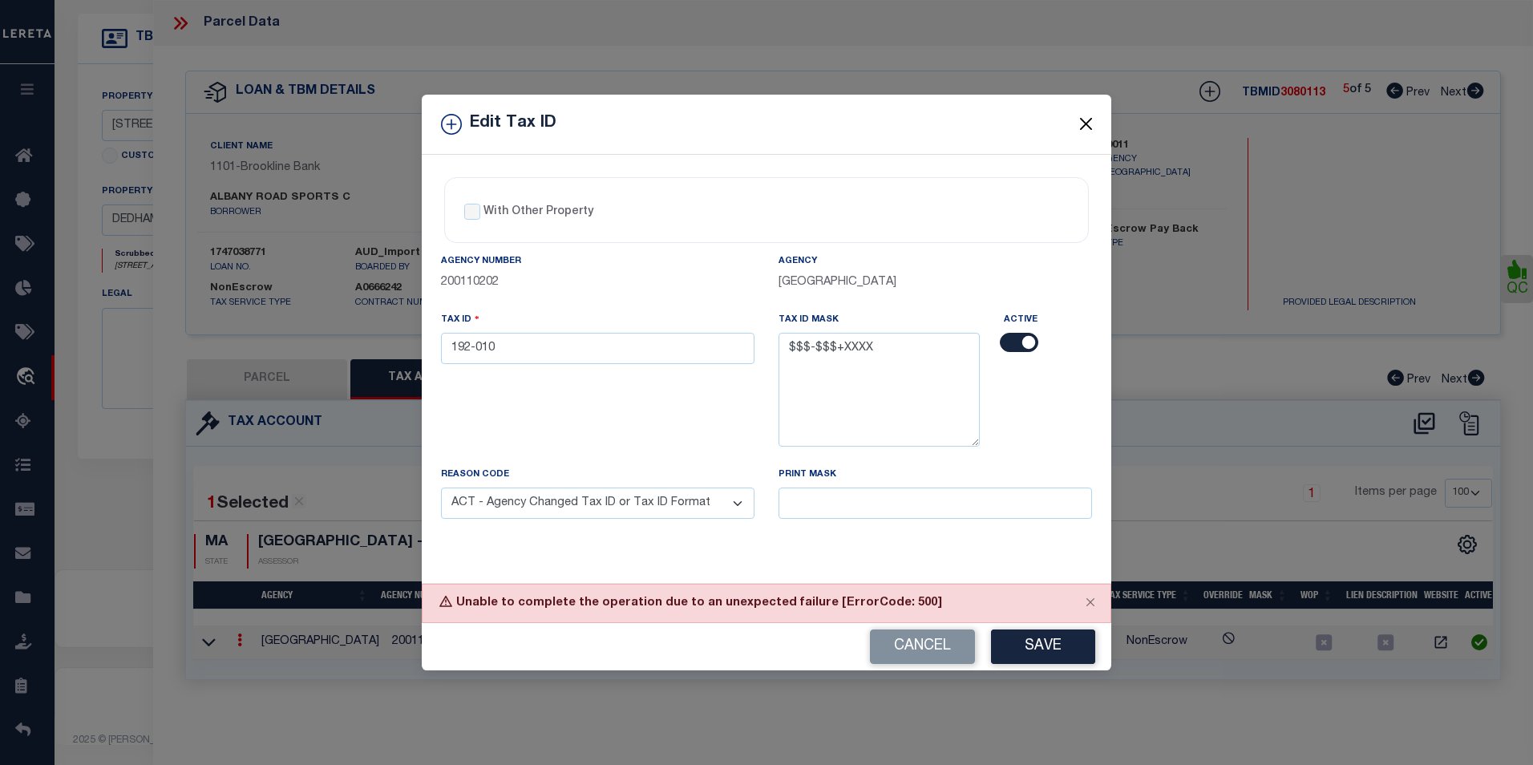
click at [1094, 122] on button "Close" at bounding box center [1086, 124] width 21 height 21
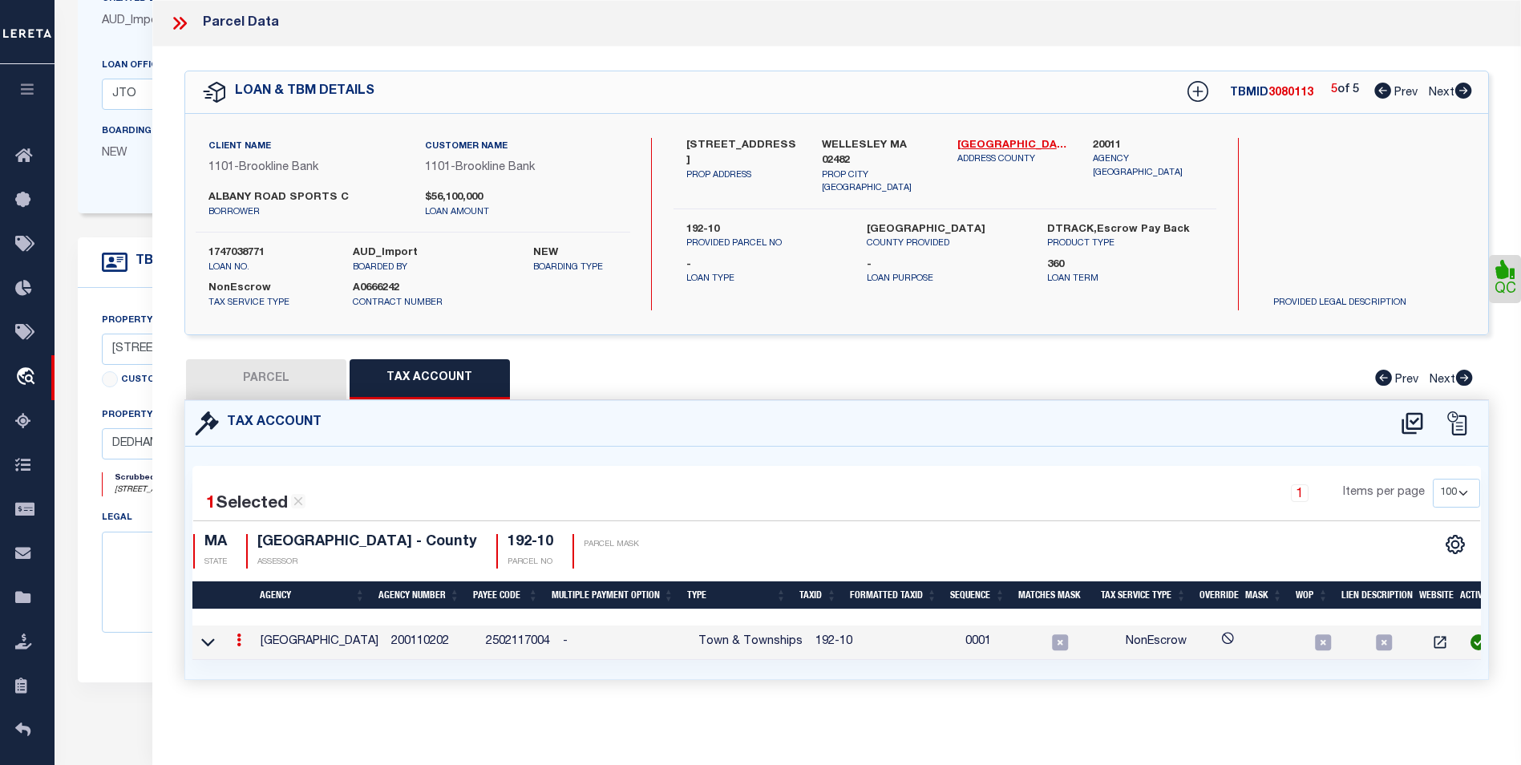
scroll to position [220, 0]
drag, startPoint x: 288, startPoint y: 376, endPoint x: 310, endPoint y: 367, distance: 24.1
click at [288, 376] on button "PARCEL" at bounding box center [266, 379] width 160 height 40
select select "AS"
checkbox input "false"
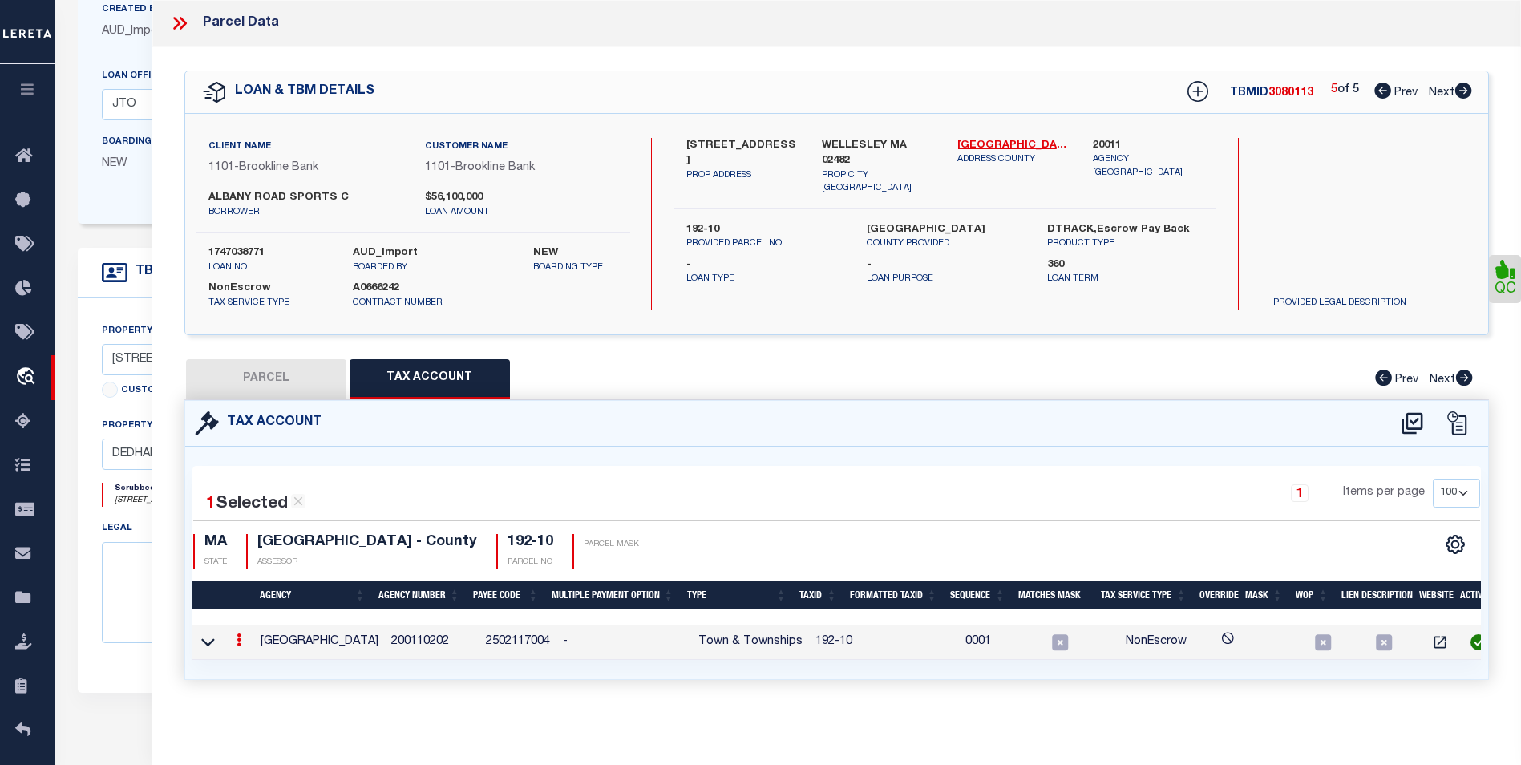
checkbox input "false"
select select "BP"
type input "Wellesley Sports Center, LLC"
select select
type input "900 WORCESTER STREET"
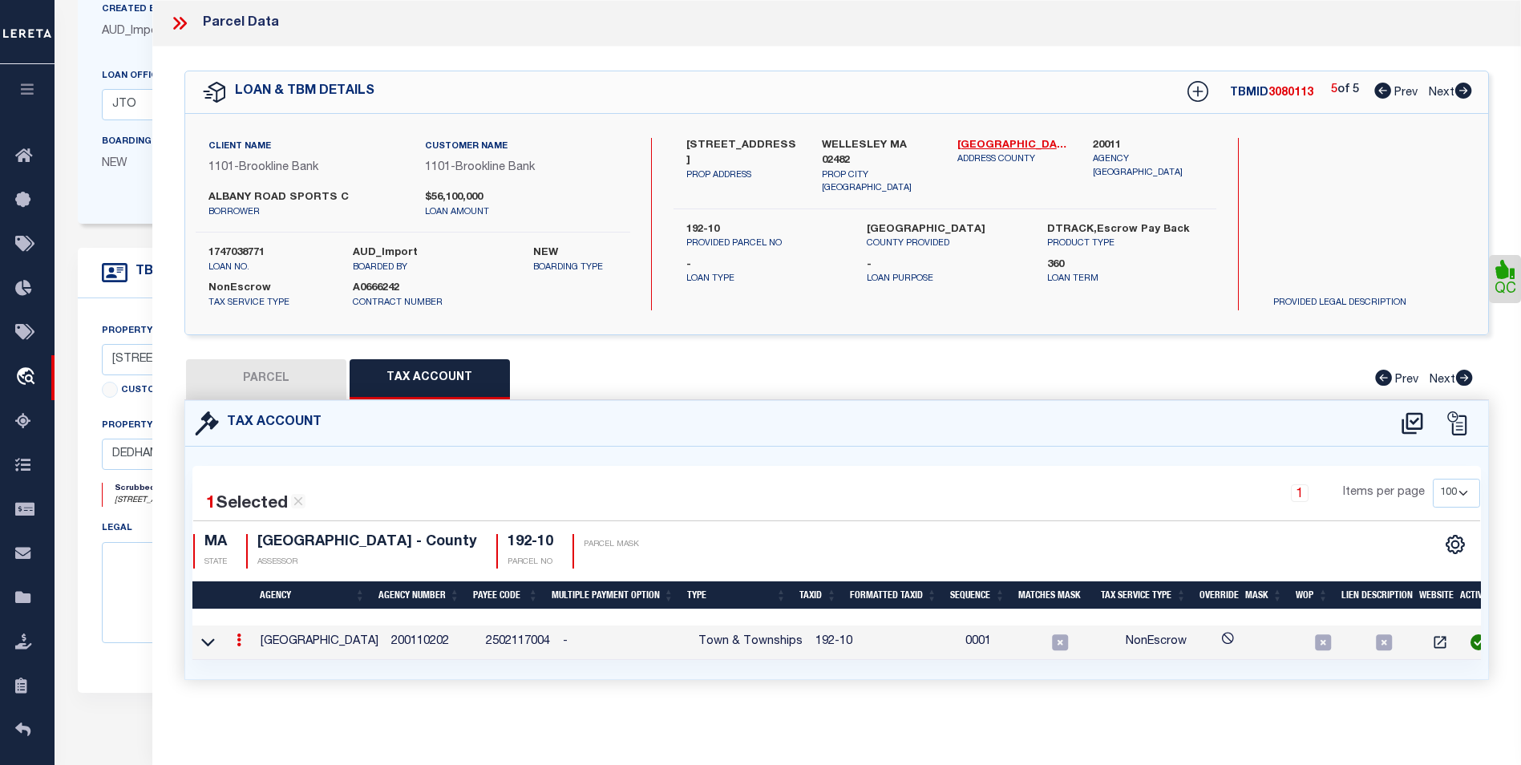
checkbox input "false"
type input "WELLESLEY MA 02482"
type textarea "Last Sale Date 11/24/2014 Last Sale Volume 32719 Last Sale Page 343"
type textarea "Incorrect Parcel"
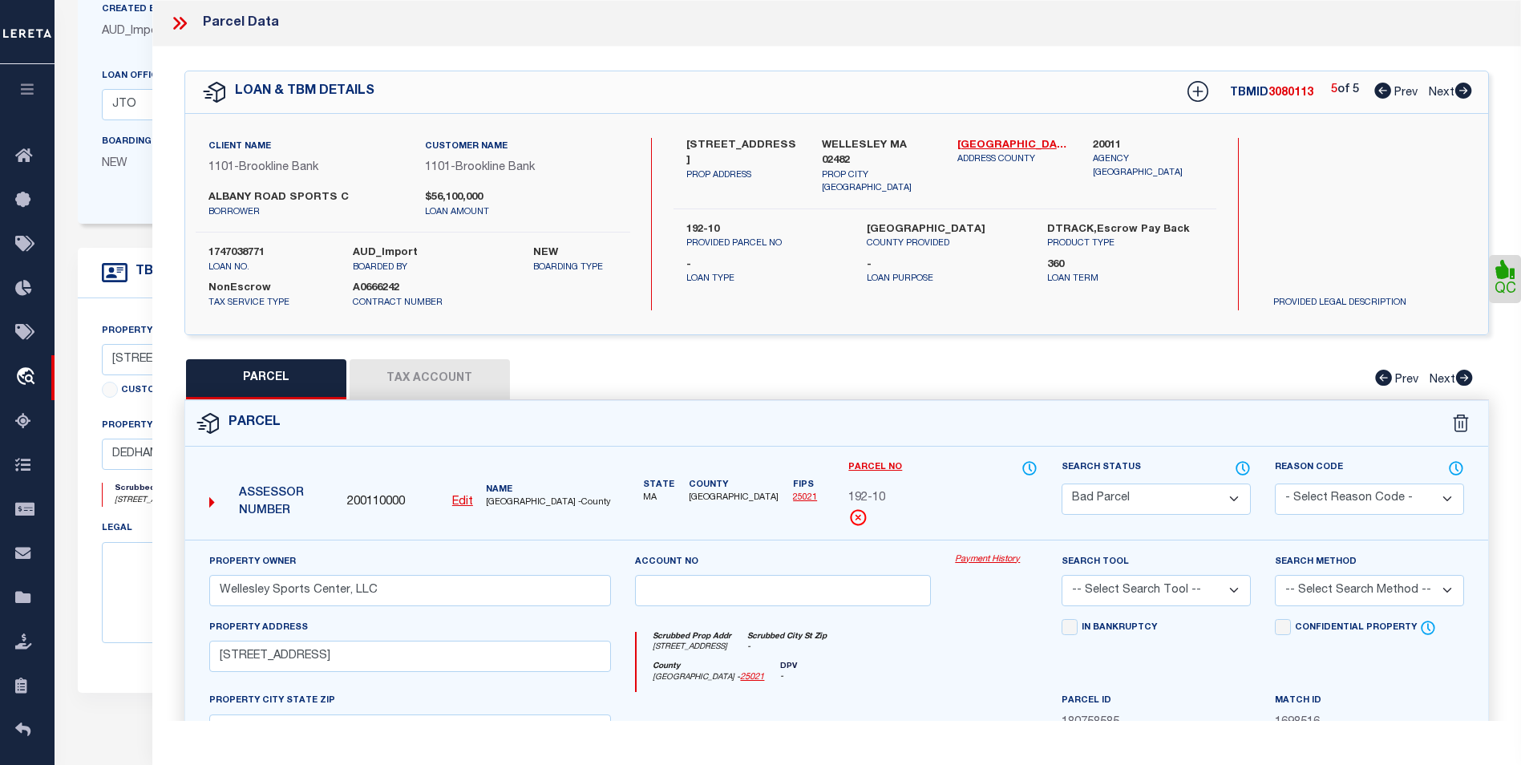
click at [1219, 497] on select "Automated Search Bad Parcel Complete Duplicate Parcel High Dollar Reporting In …" at bounding box center [1156, 498] width 189 height 31
click at [1199, 548] on div "Property Owner Wellesley Sports Center, LLC Account no Payment History Search T…" at bounding box center [836, 749] width 1303 height 419
click at [1204, 505] on select "Automated Search Bad Parcel Complete Duplicate Parcel High Dollar Reporting In …" at bounding box center [1156, 498] width 189 height 31
select select "SL"
click at [1062, 483] on select "Automated Search Bad Parcel Complete Duplicate Parcel High Dollar Reporting In …" at bounding box center [1156, 498] width 189 height 31
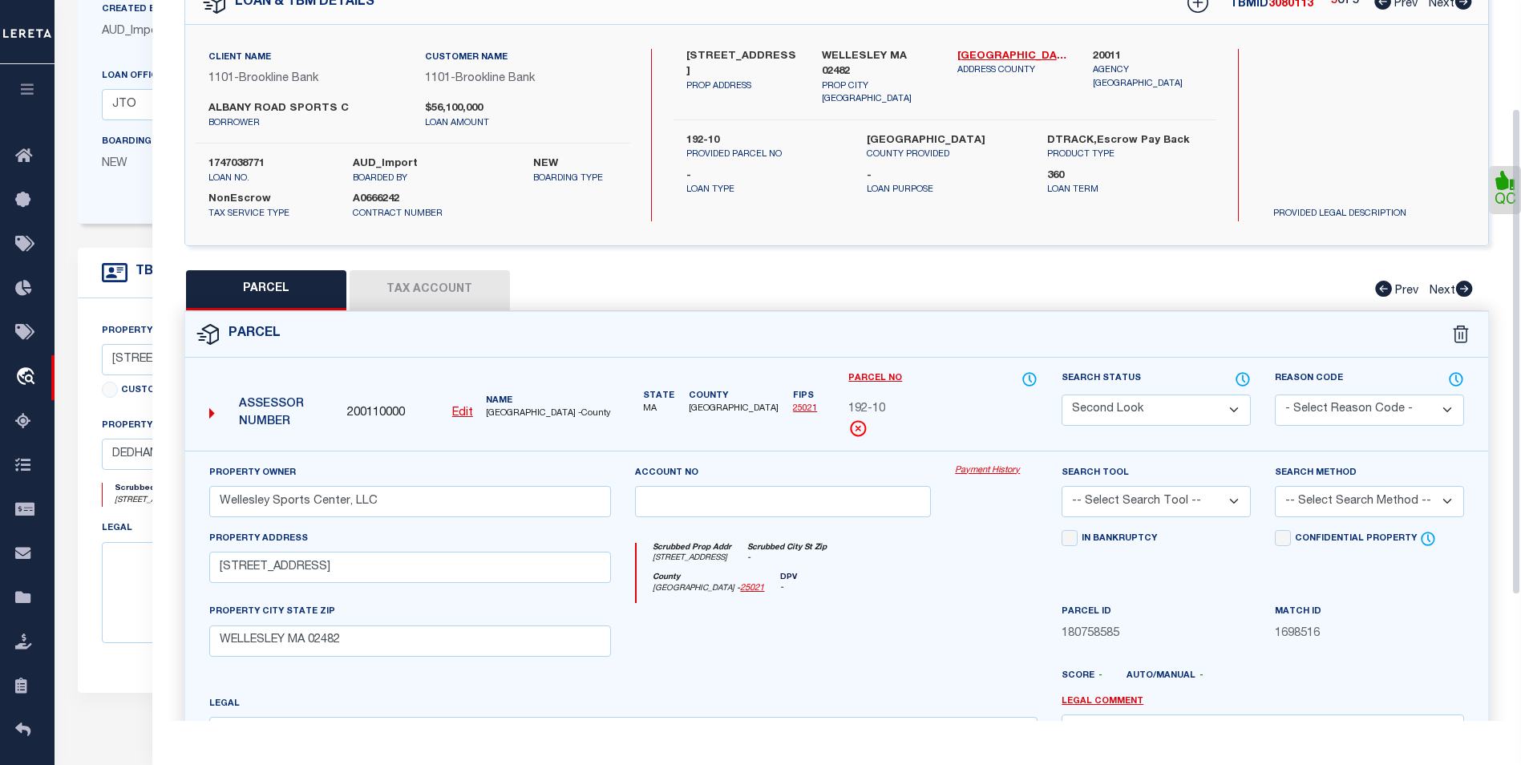
scroll to position [160, 0]
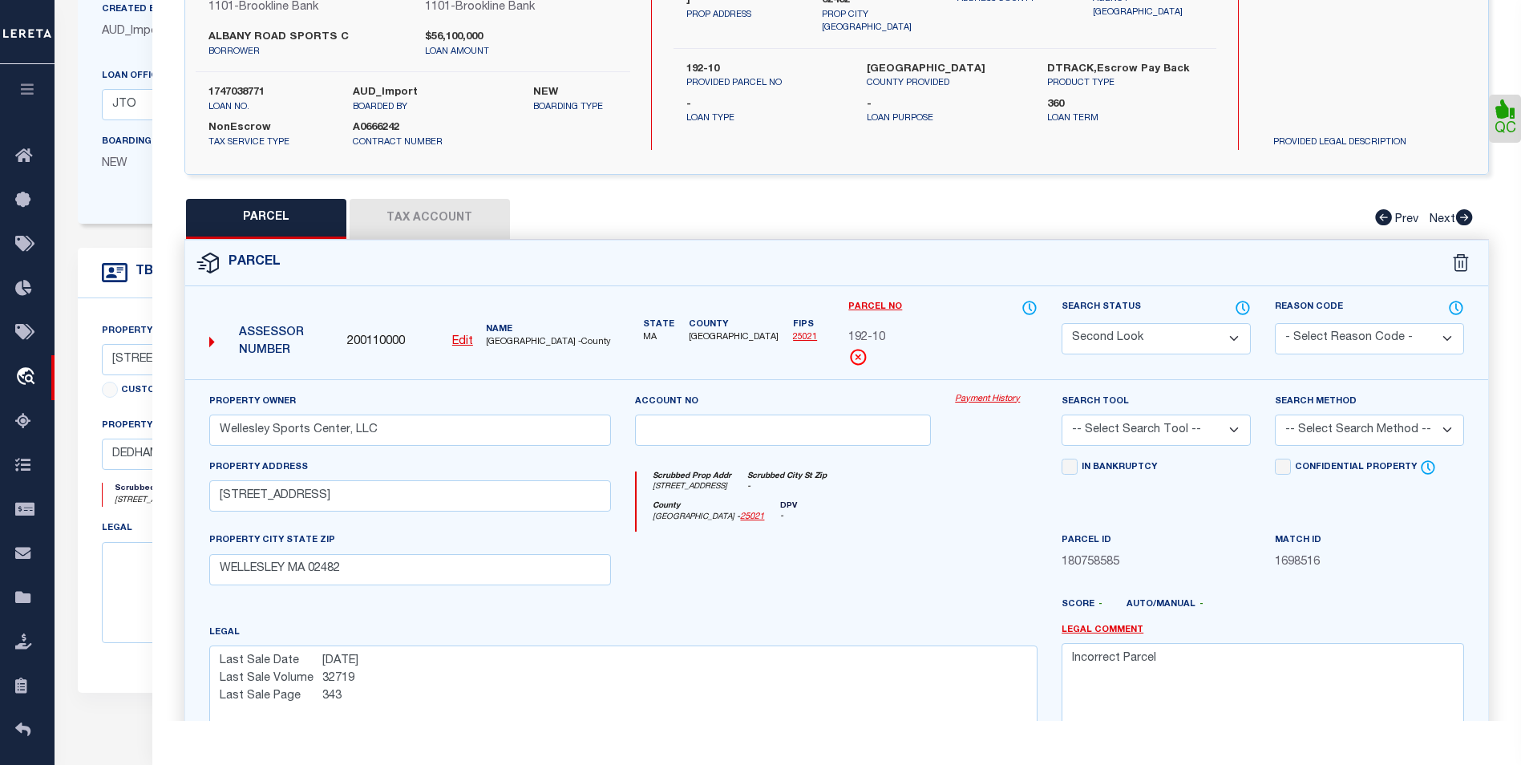
click at [1361, 342] on select "- Select Reason Code - 099 - Other (Provide additional detail) ACT - Agency Cha…" at bounding box center [1369, 338] width 189 height 31
select select "099"
click at [1275, 323] on select "- Select Reason Code - 099 - Other (Provide additional detail) ACT - Agency Cha…" at bounding box center [1369, 338] width 189 height 31
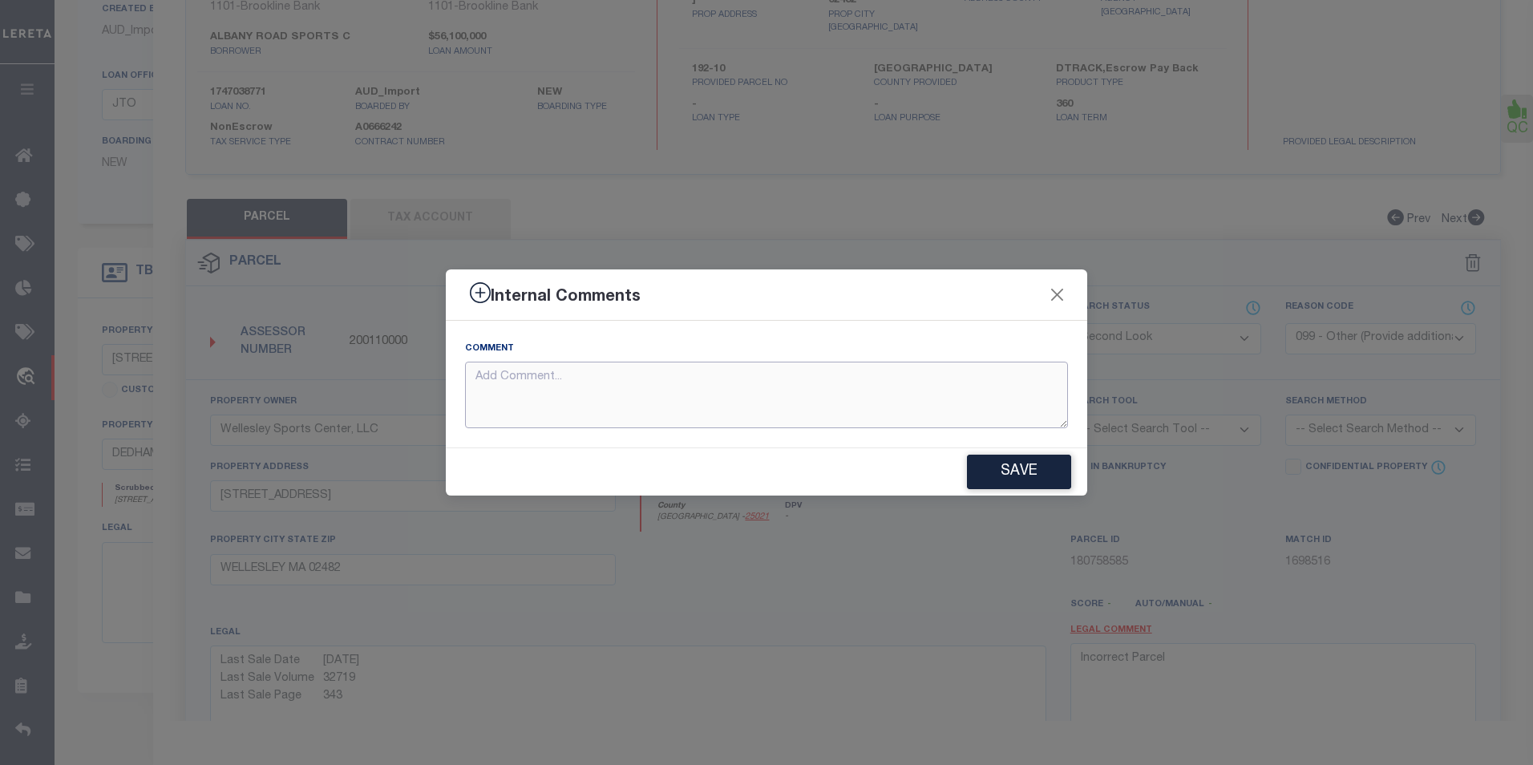
click at [528, 372] on textarea at bounding box center [766, 395] width 603 height 67
type textarea "500 error code"
click at [1012, 475] on button "Save" at bounding box center [1019, 472] width 104 height 34
type textarea "500 error code"
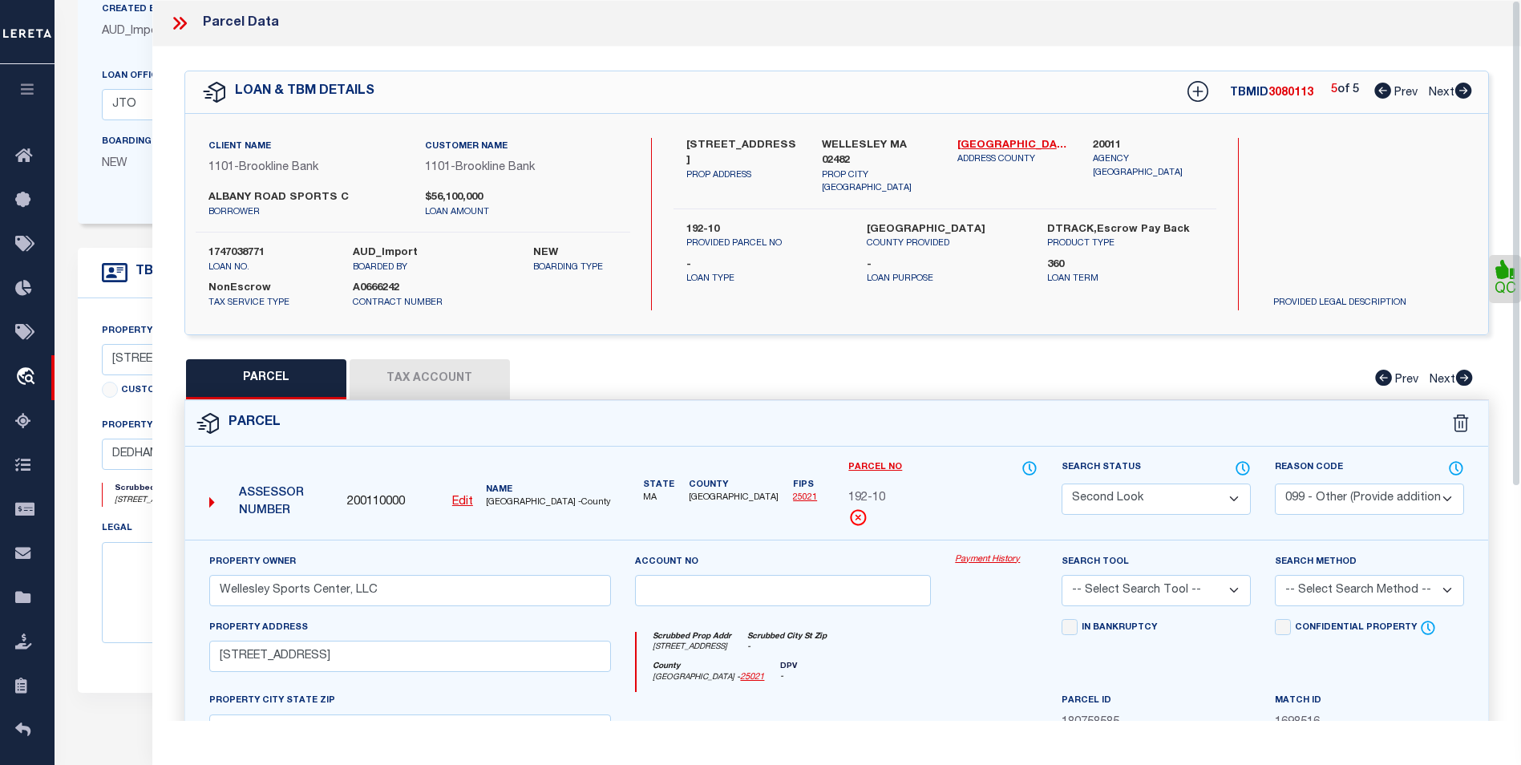
scroll to position [57, 0]
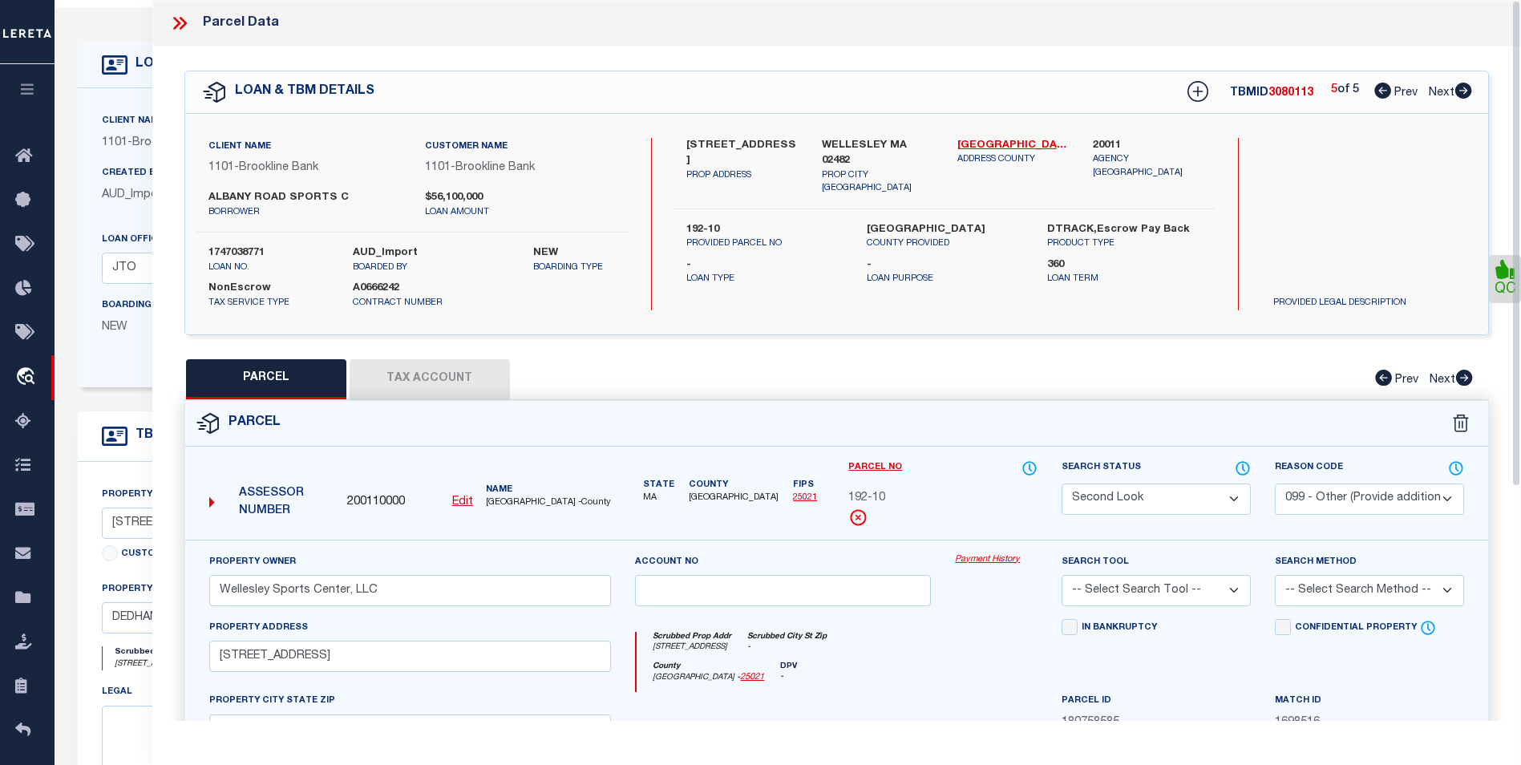
select select "AS"
select select
checkbox input "false"
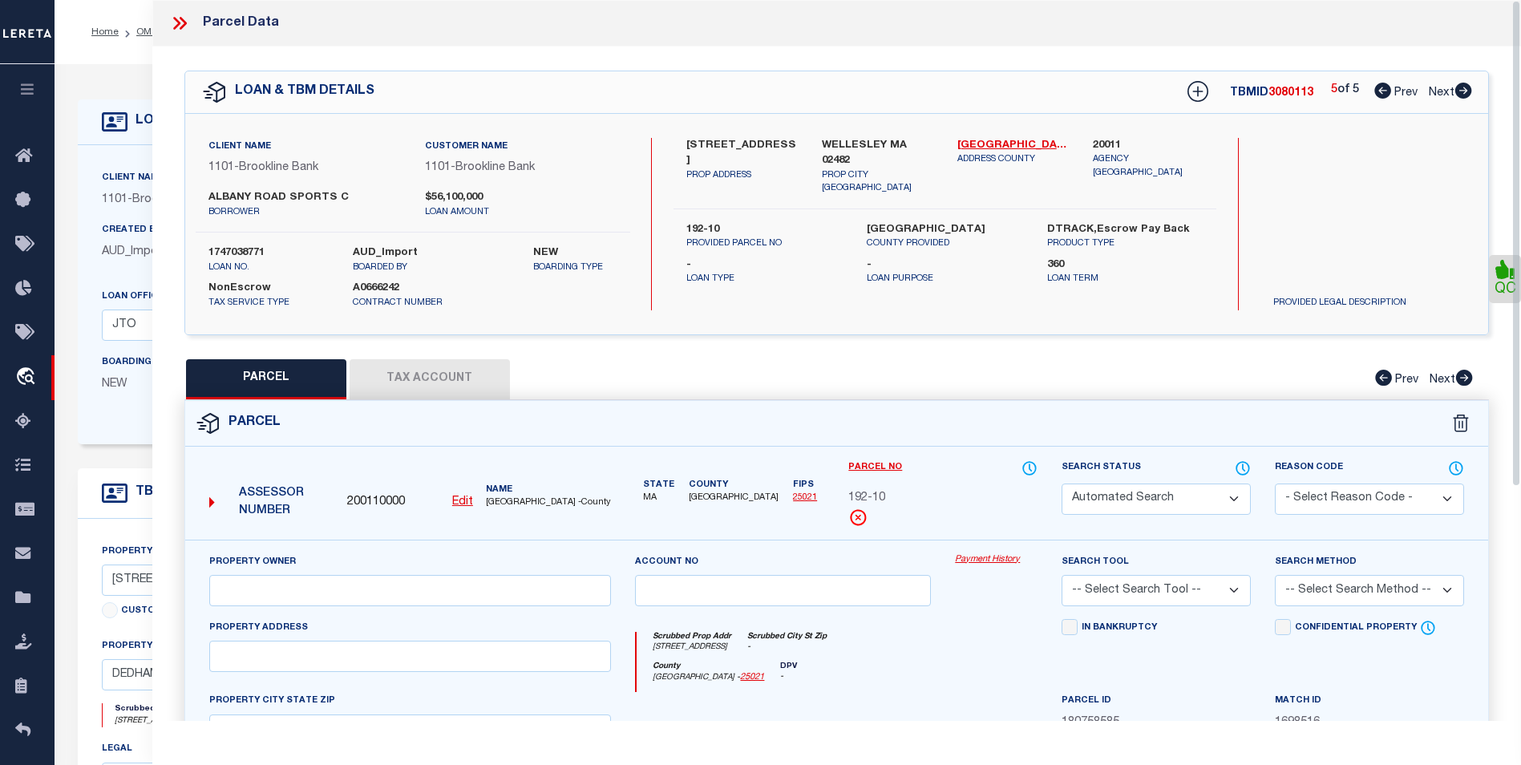
select select "SL"
select select "099"
type input "Wellesley Sports Center, LLC"
select select
type input "900 WORCESTER STREET"
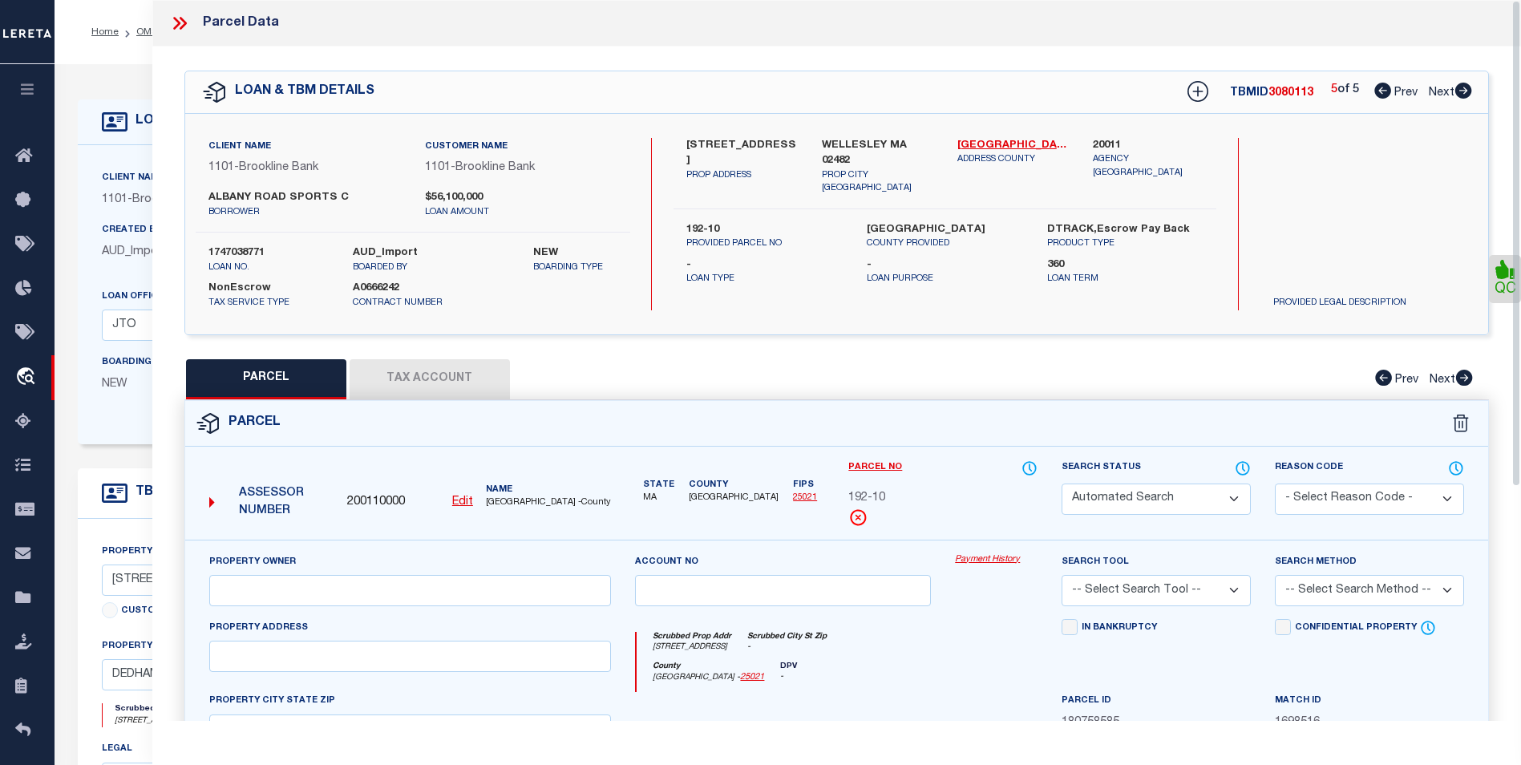
type input "WELLESLEY MA 02482"
type textarea "Last Sale Date 11/24/2014 Last Sale Volume 32719 Last Sale Page 343"
type textarea "500 error code"
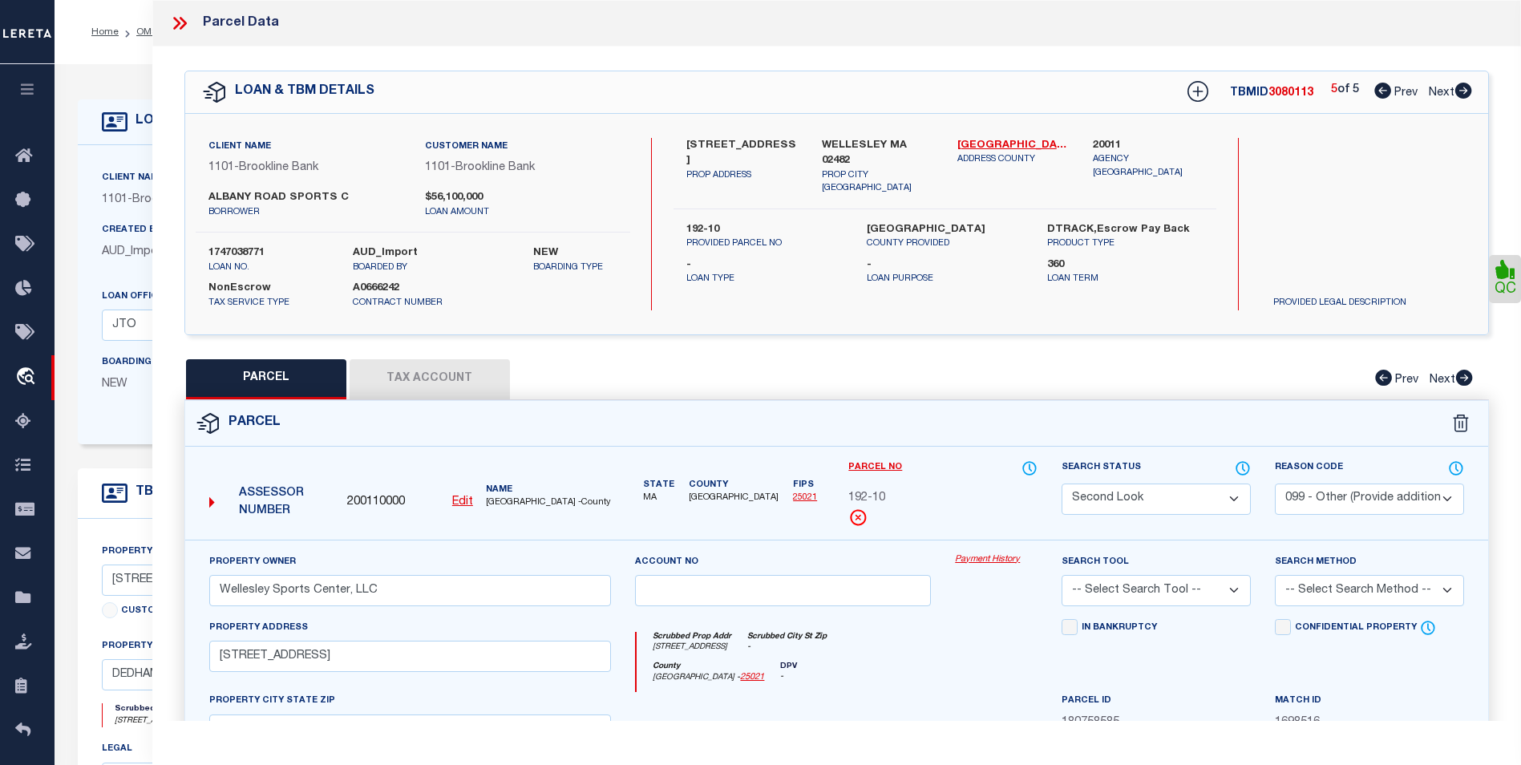
click at [185, 24] on icon at bounding box center [183, 23] width 7 height 13
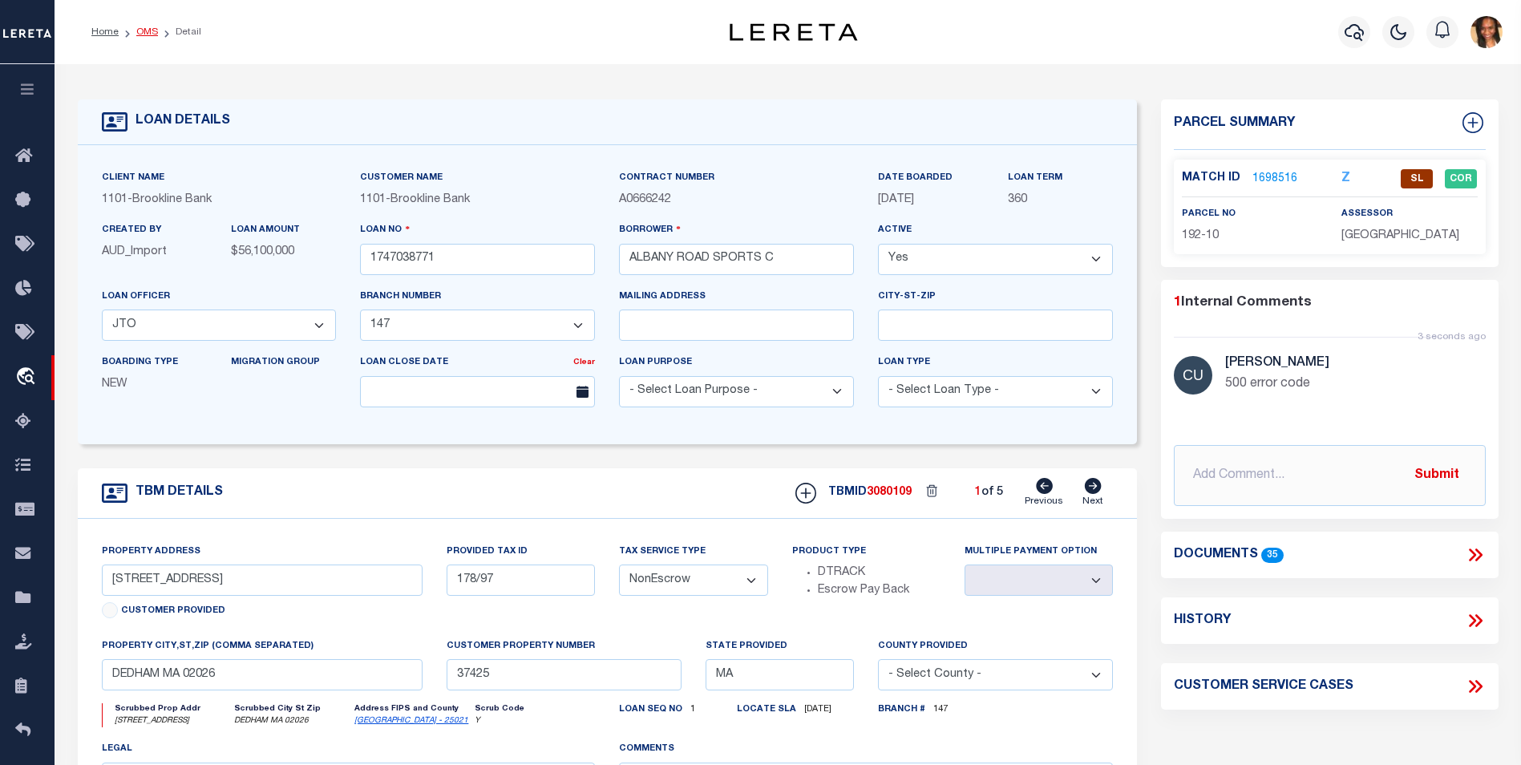
click at [143, 34] on link "OMS" at bounding box center [147, 32] width 22 height 10
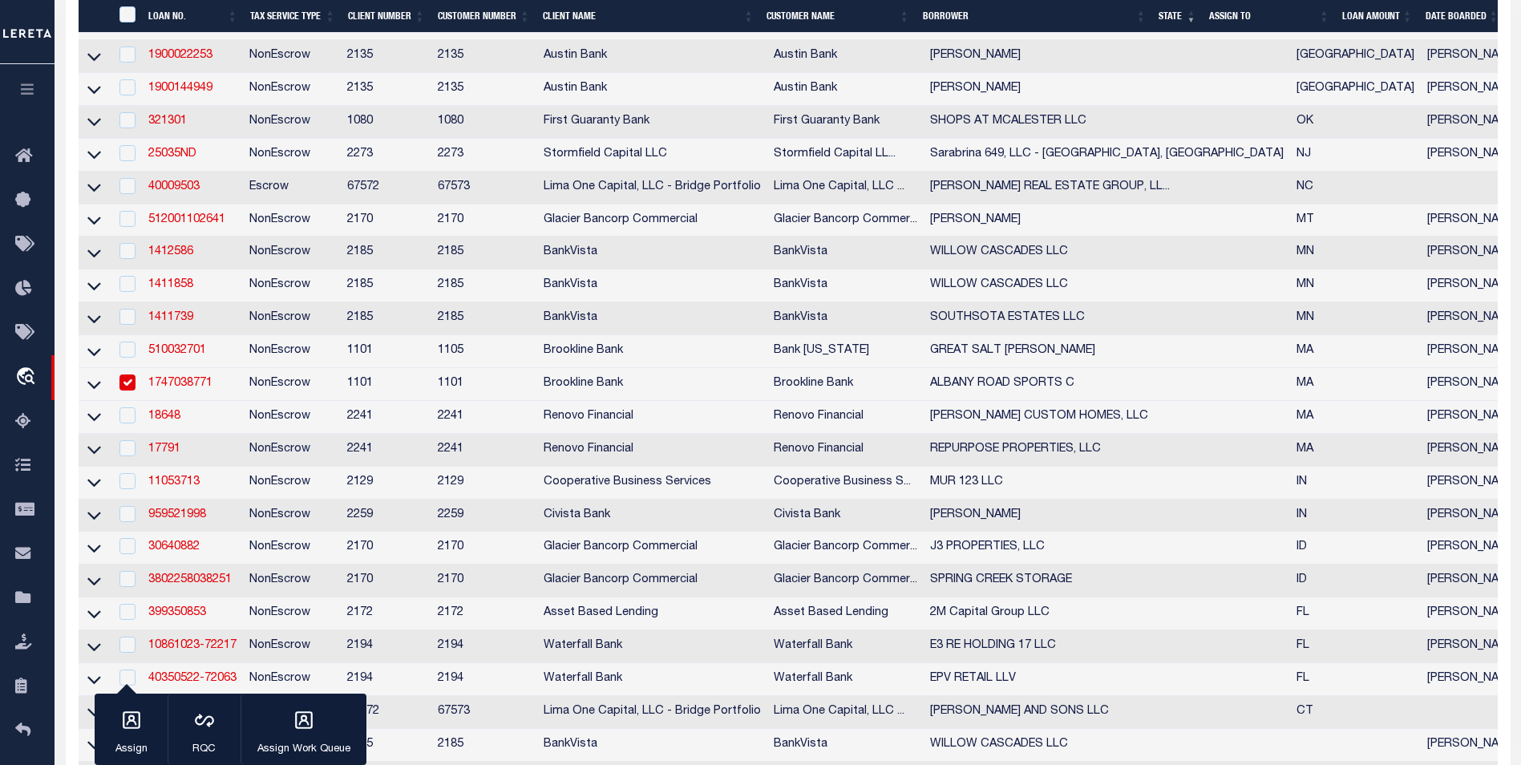
scroll to position [1283, 0]
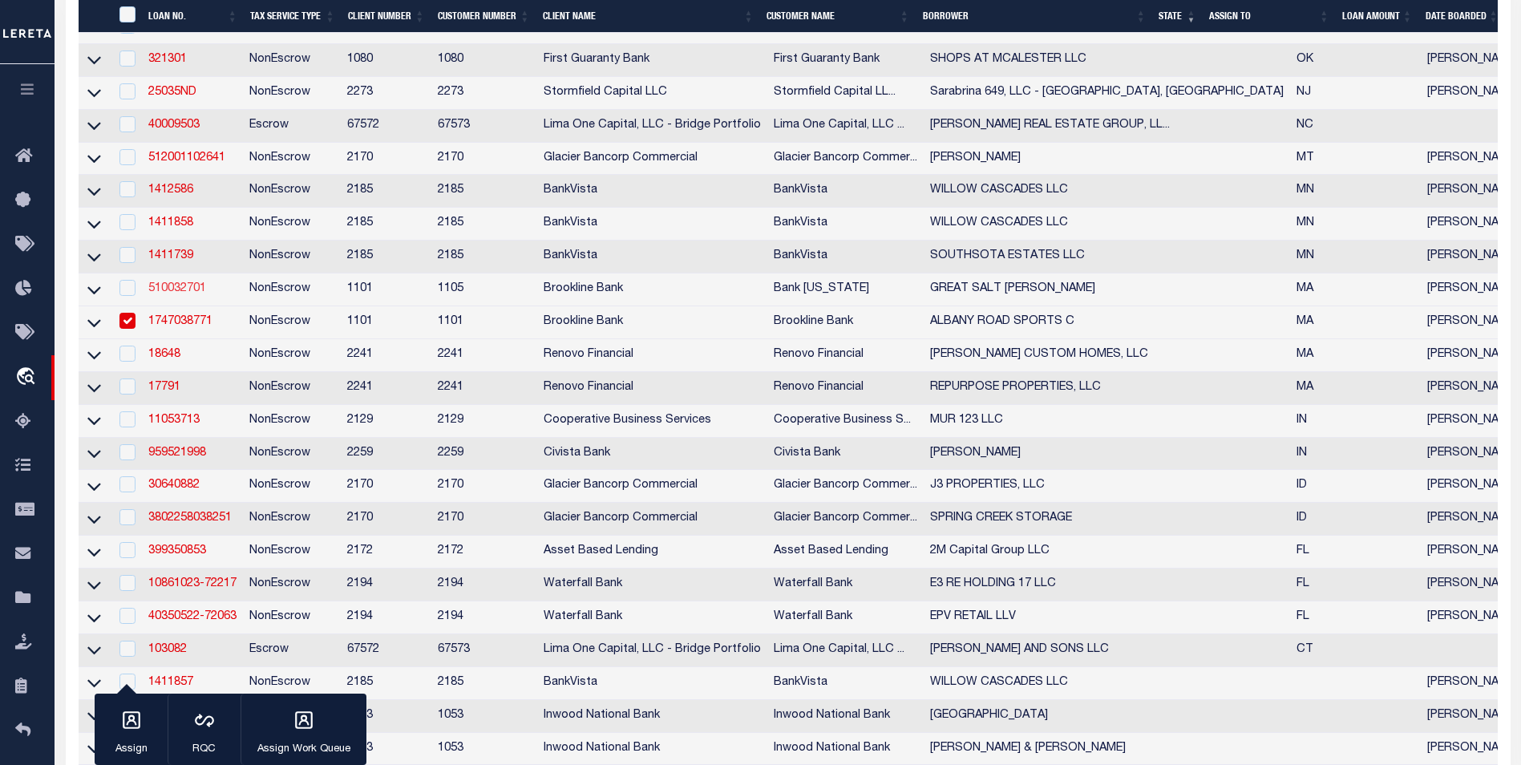
click at [177, 294] on link "510032701" at bounding box center [177, 288] width 58 height 11
type input "510032701"
type input "GREAT SALT [PERSON_NAME]"
select select
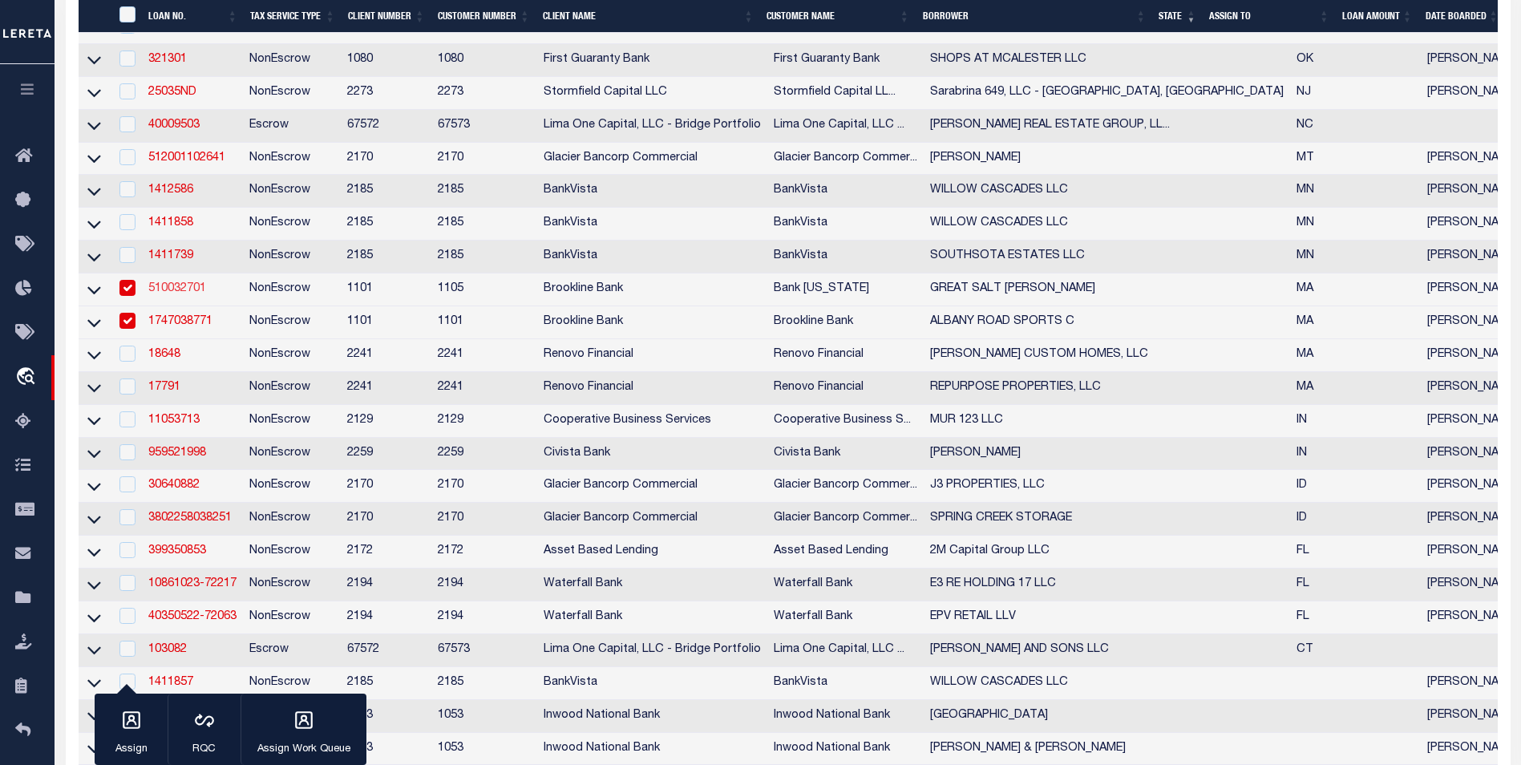
select select
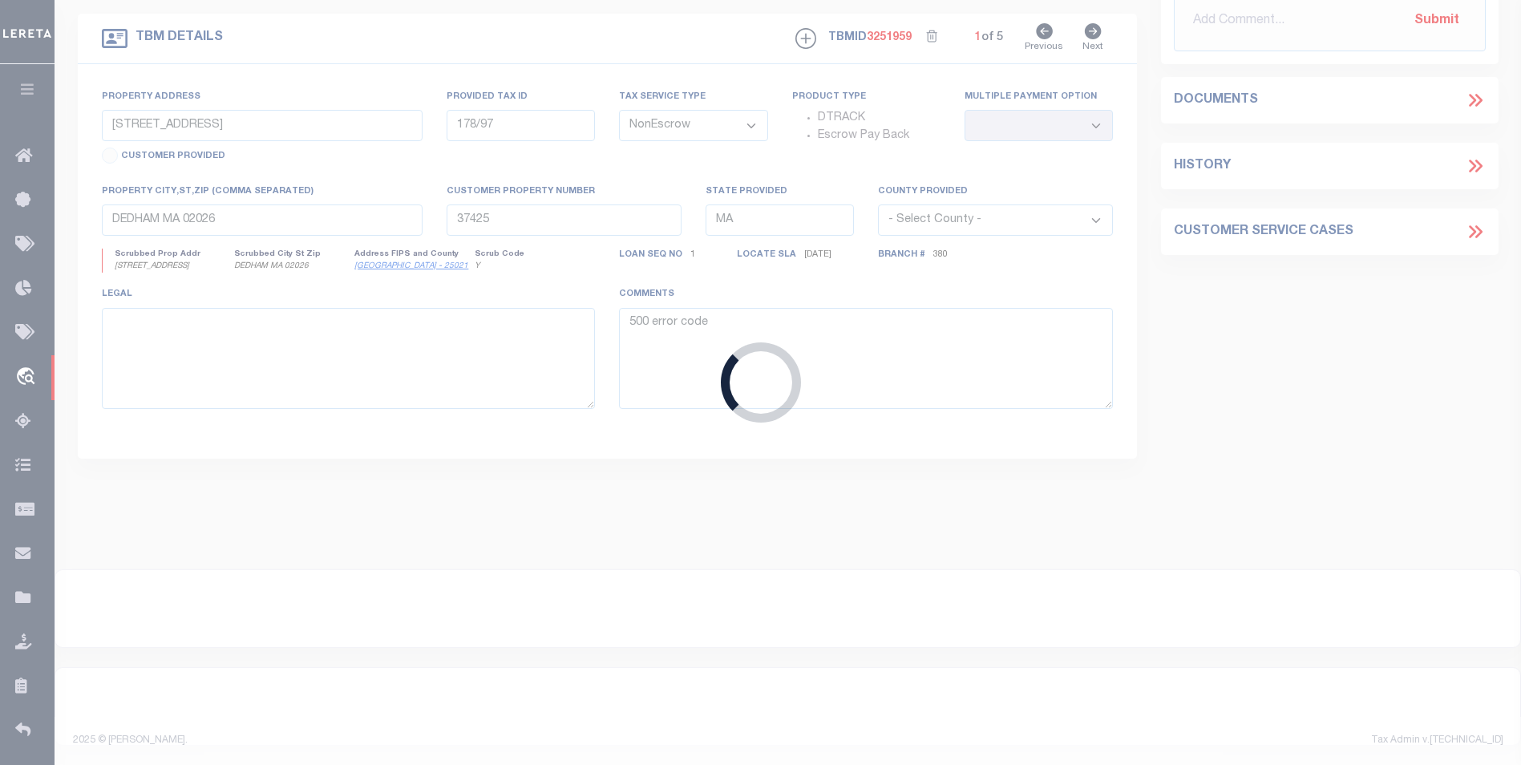
type input "77 WEST SIDE RD"
type input "PARCEL ID:19"
select select
type input "NEW SHOREHAM MA 13664"
type input "26625;26630;26631;26632;26633;26634;26635;(10)"
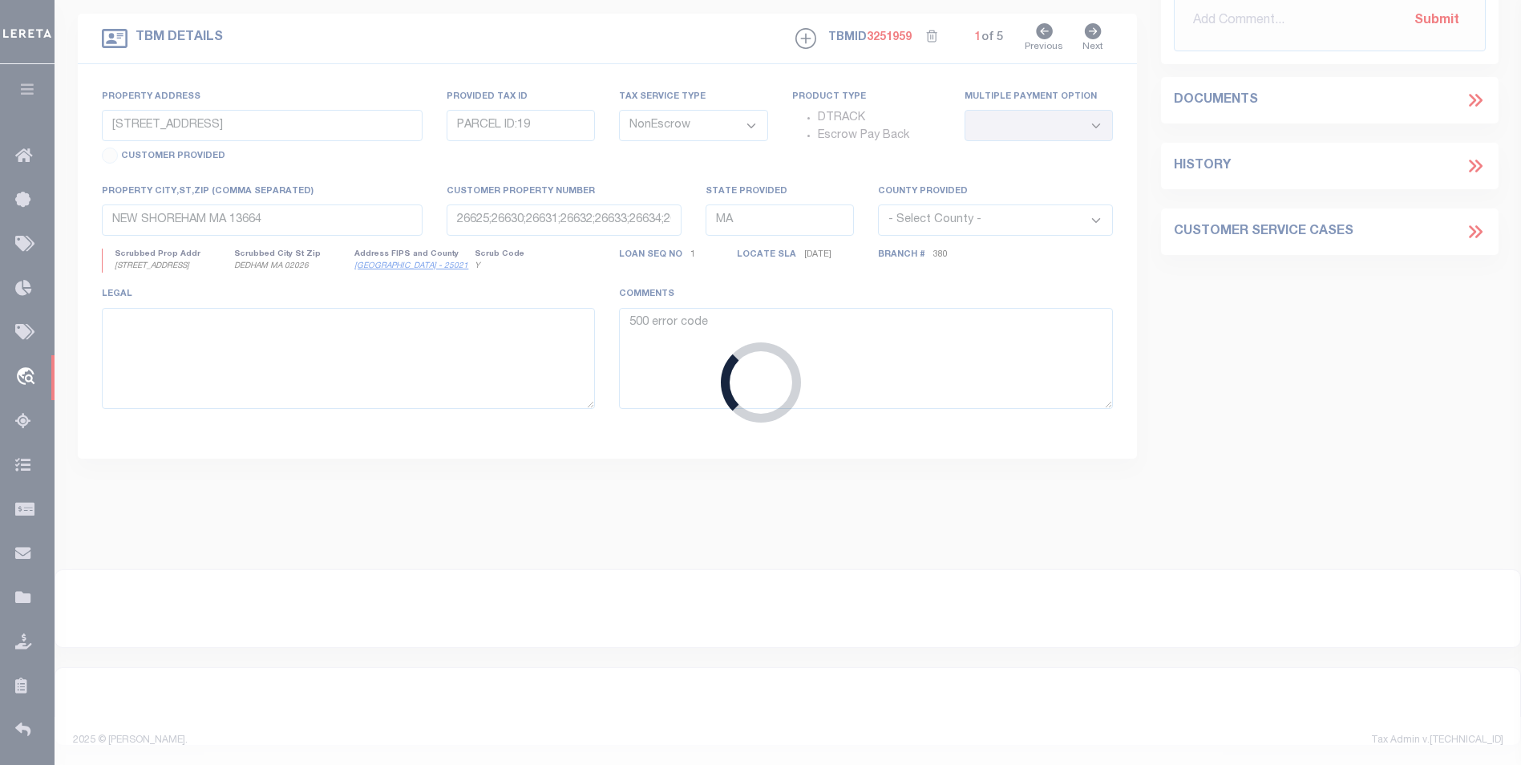
select select
select select "3683"
select select "1705"
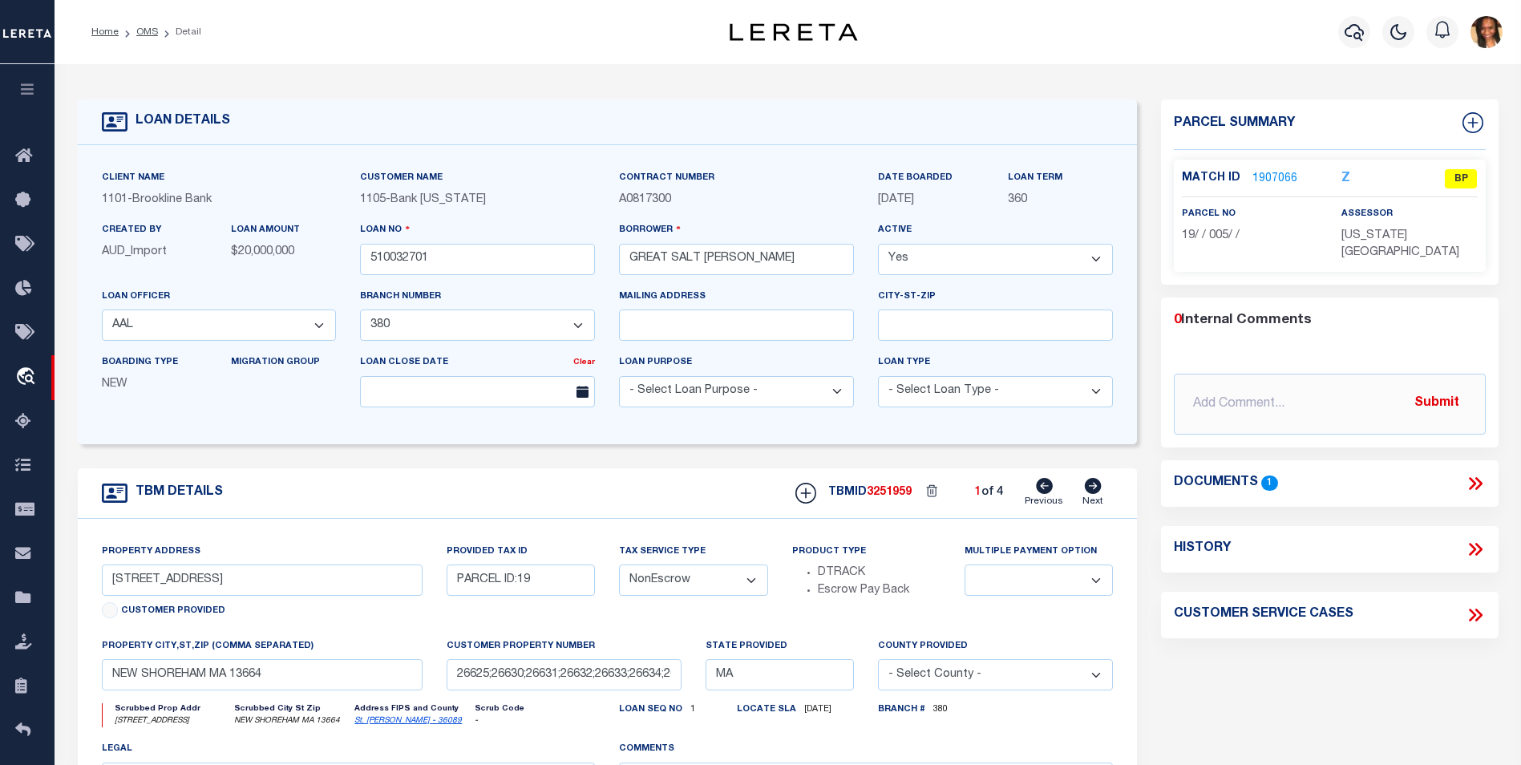
click at [1273, 178] on link "1907066" at bounding box center [1274, 179] width 45 height 17
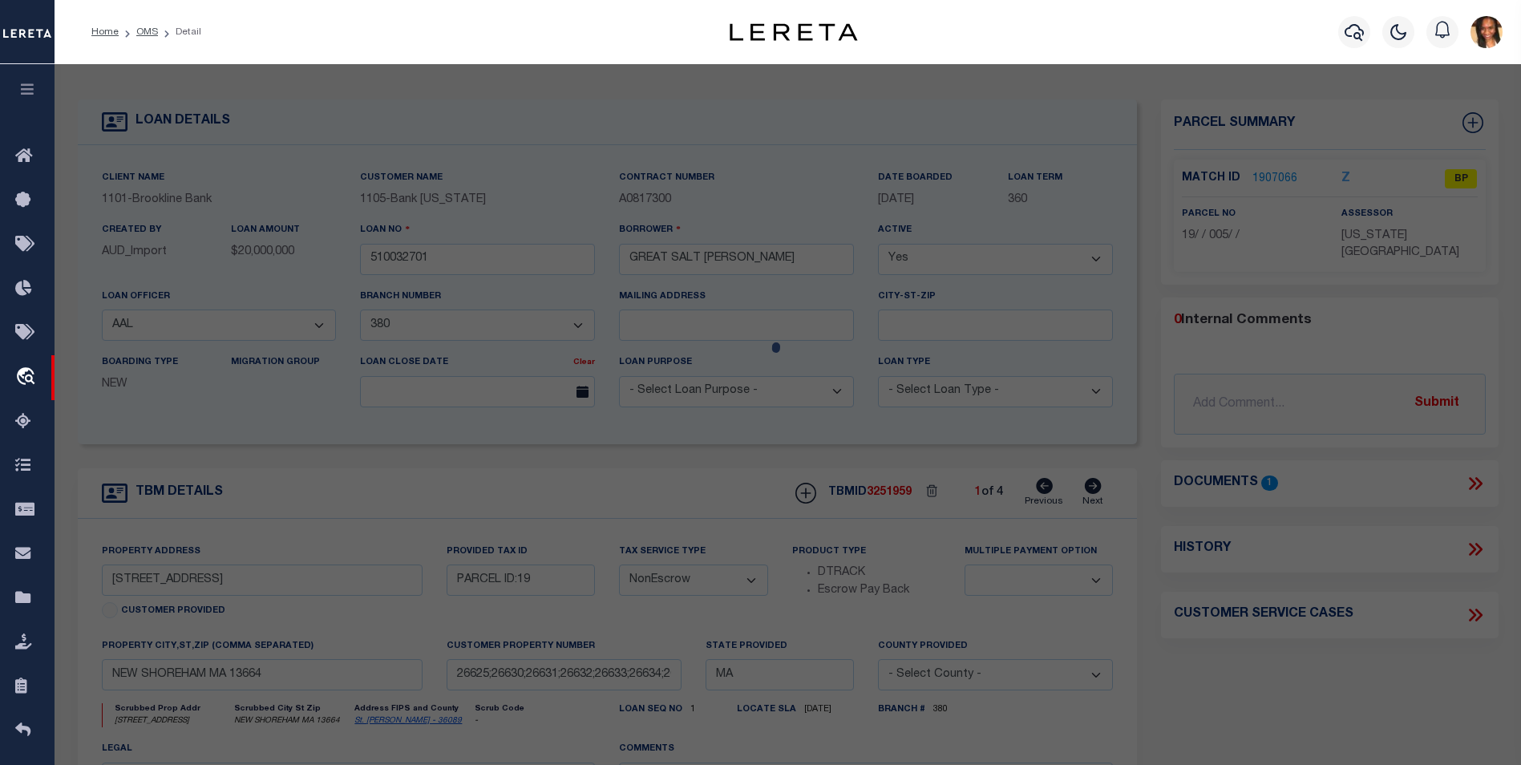
select select "AS"
select select
checkbox input "false"
select select "BP"
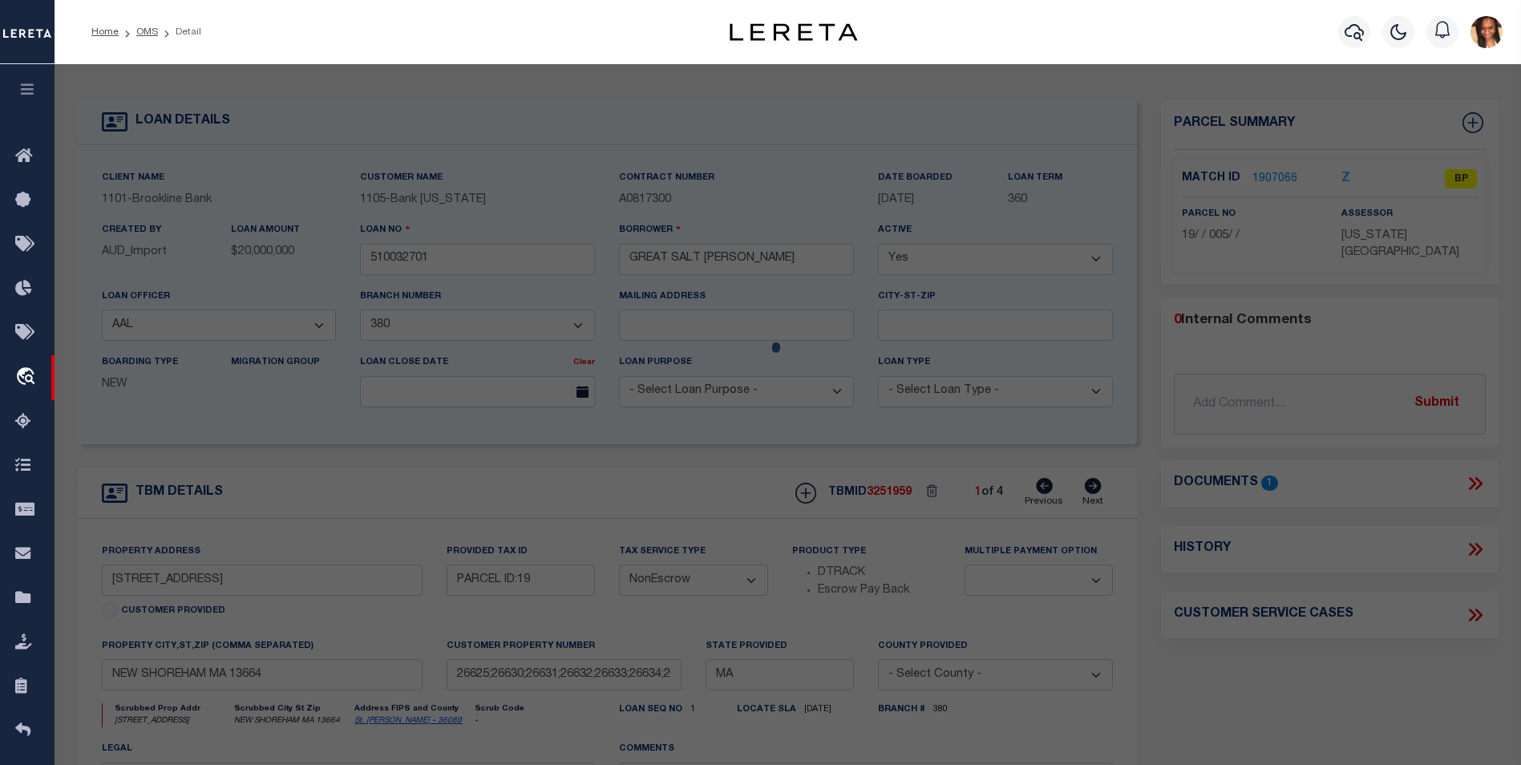
type input "GREAT SALT POND REALTY, LLC"
select select
type input "77 WEST SIDE RD"
type input "NEW SHOREHAM MA 13664"
type textarea "Wrong Agency"
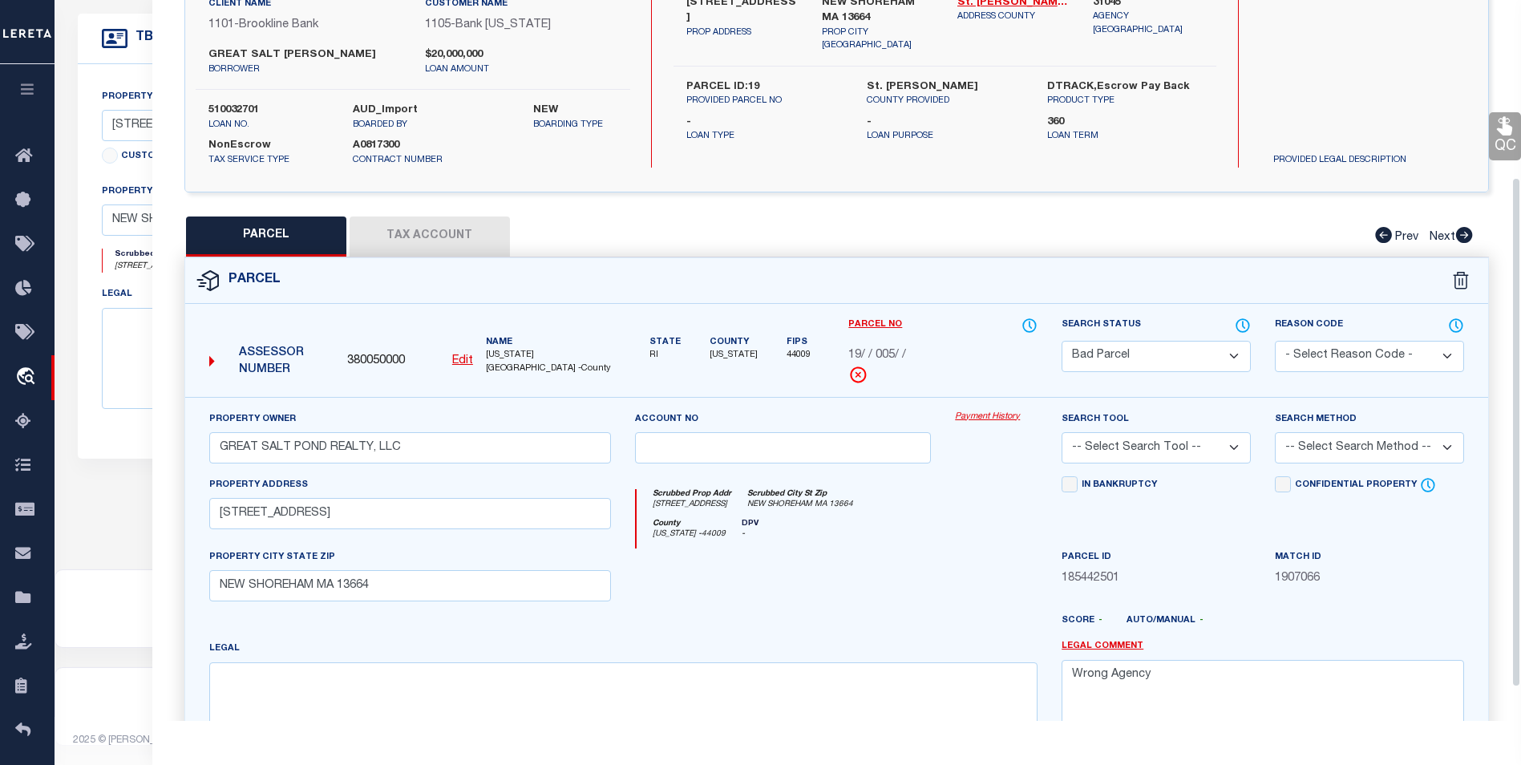
scroll to position [57, 0]
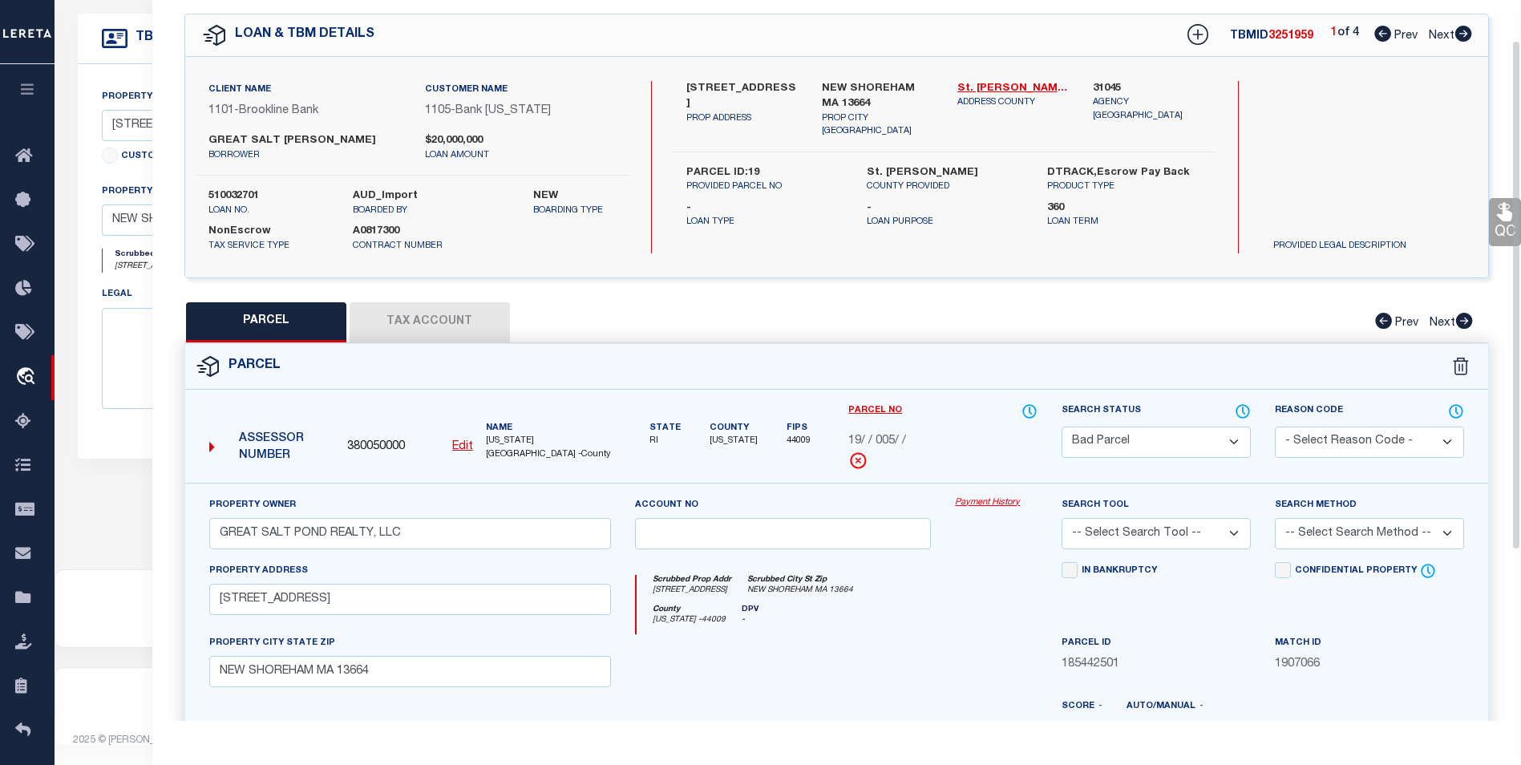
click at [452, 310] on button "Tax Account" at bounding box center [430, 322] width 160 height 40
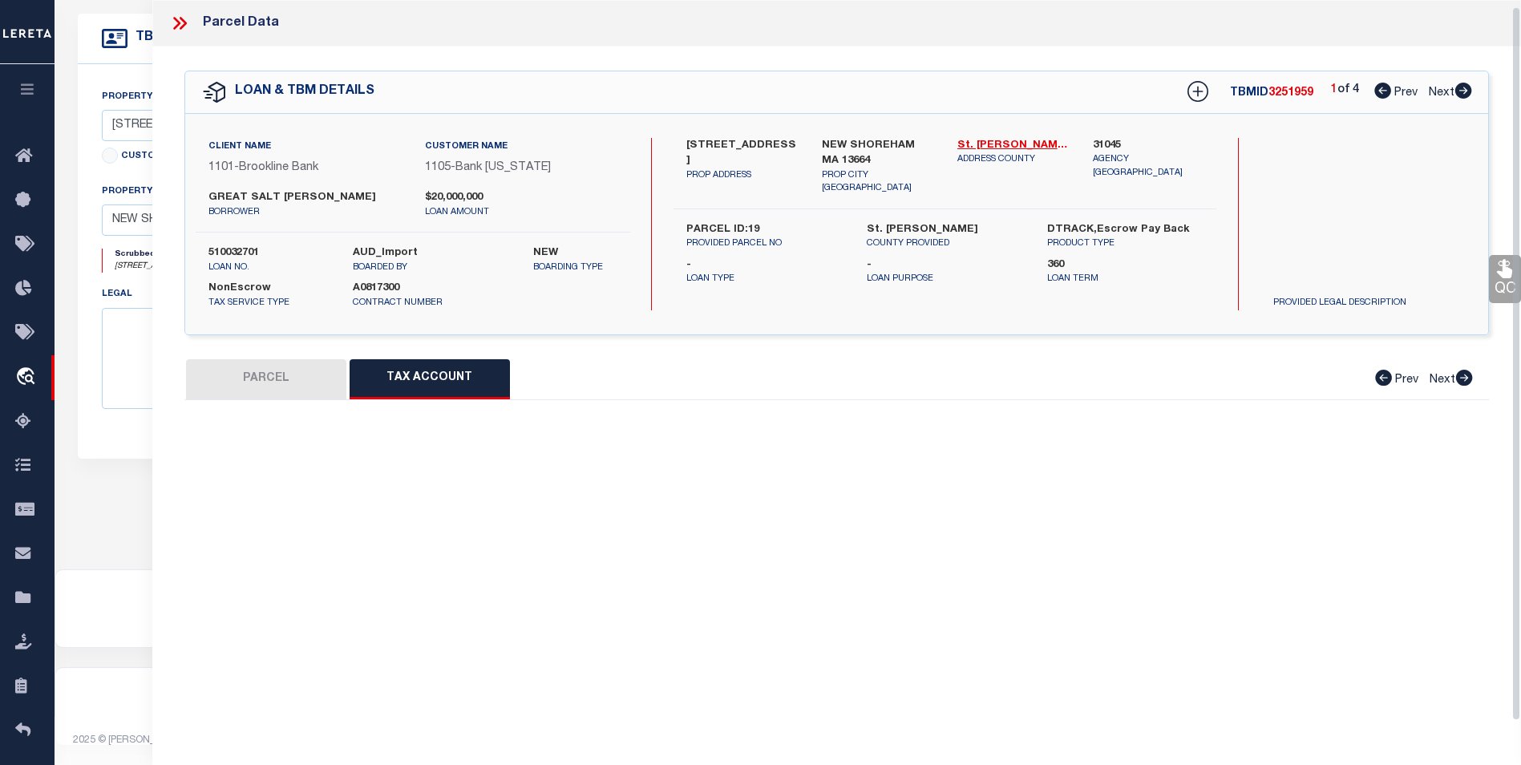
scroll to position [0, 0]
select select "100"
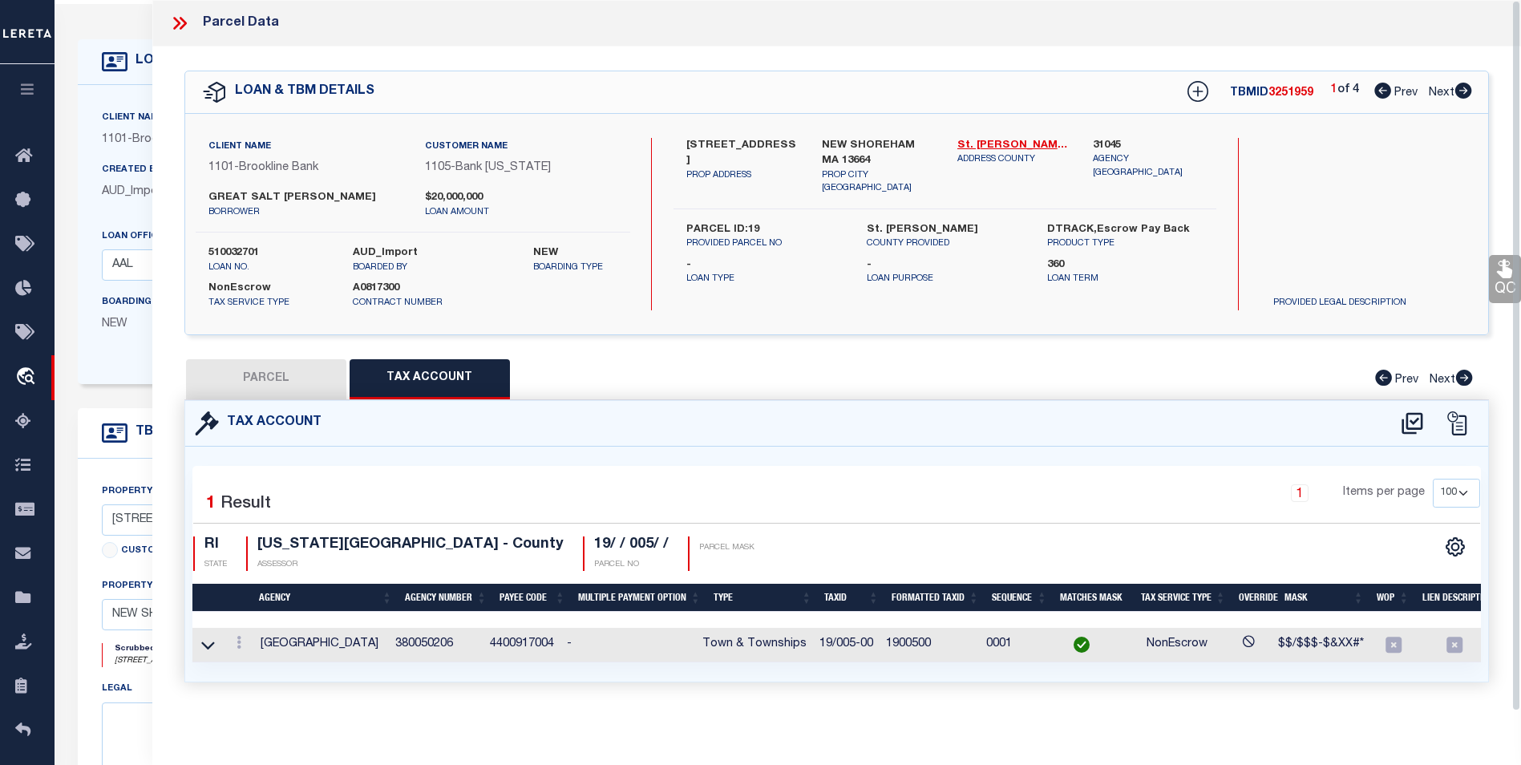
click at [183, 30] on icon at bounding box center [179, 23] width 21 height 21
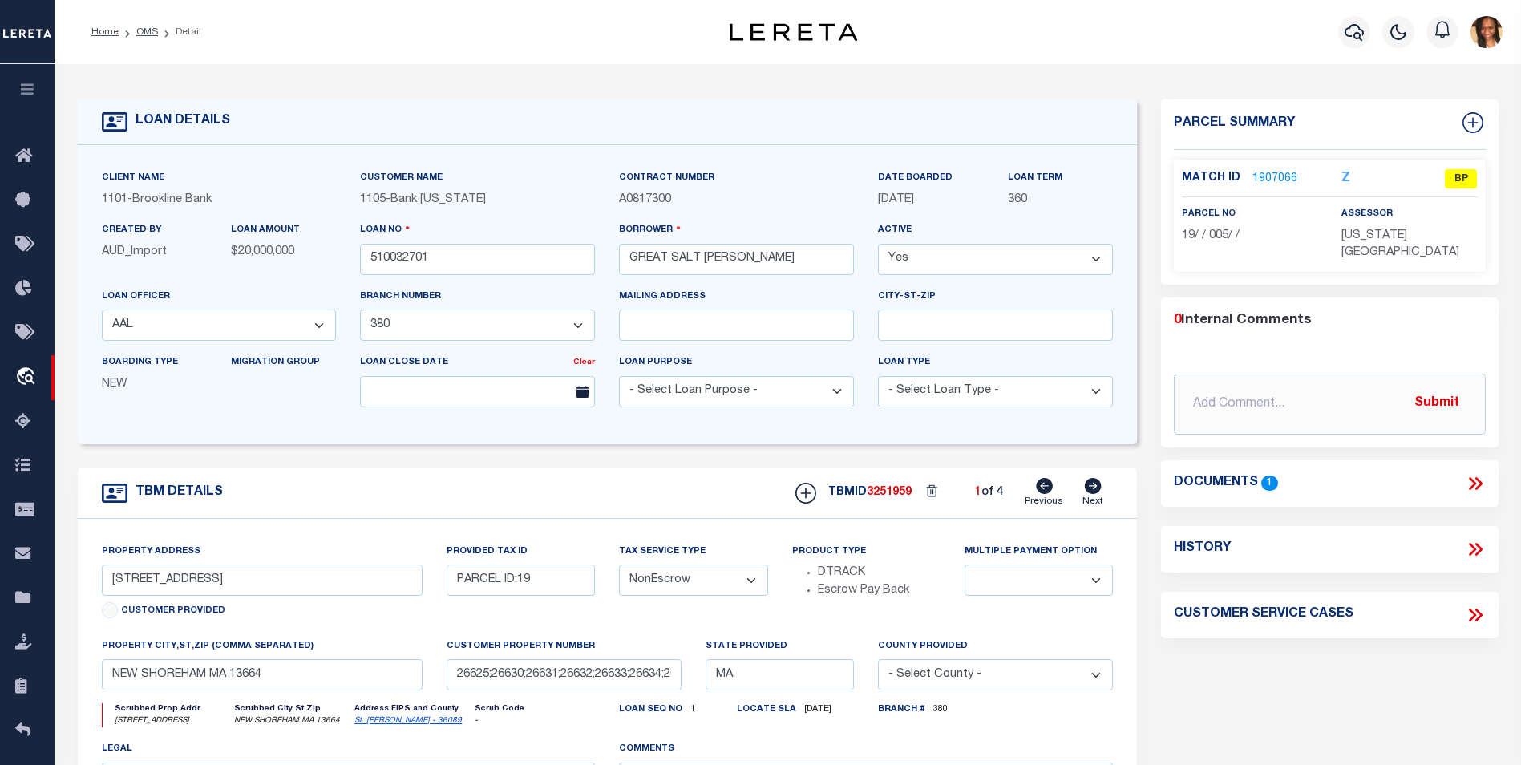
click at [1289, 181] on link "1907066" at bounding box center [1274, 179] width 45 height 17
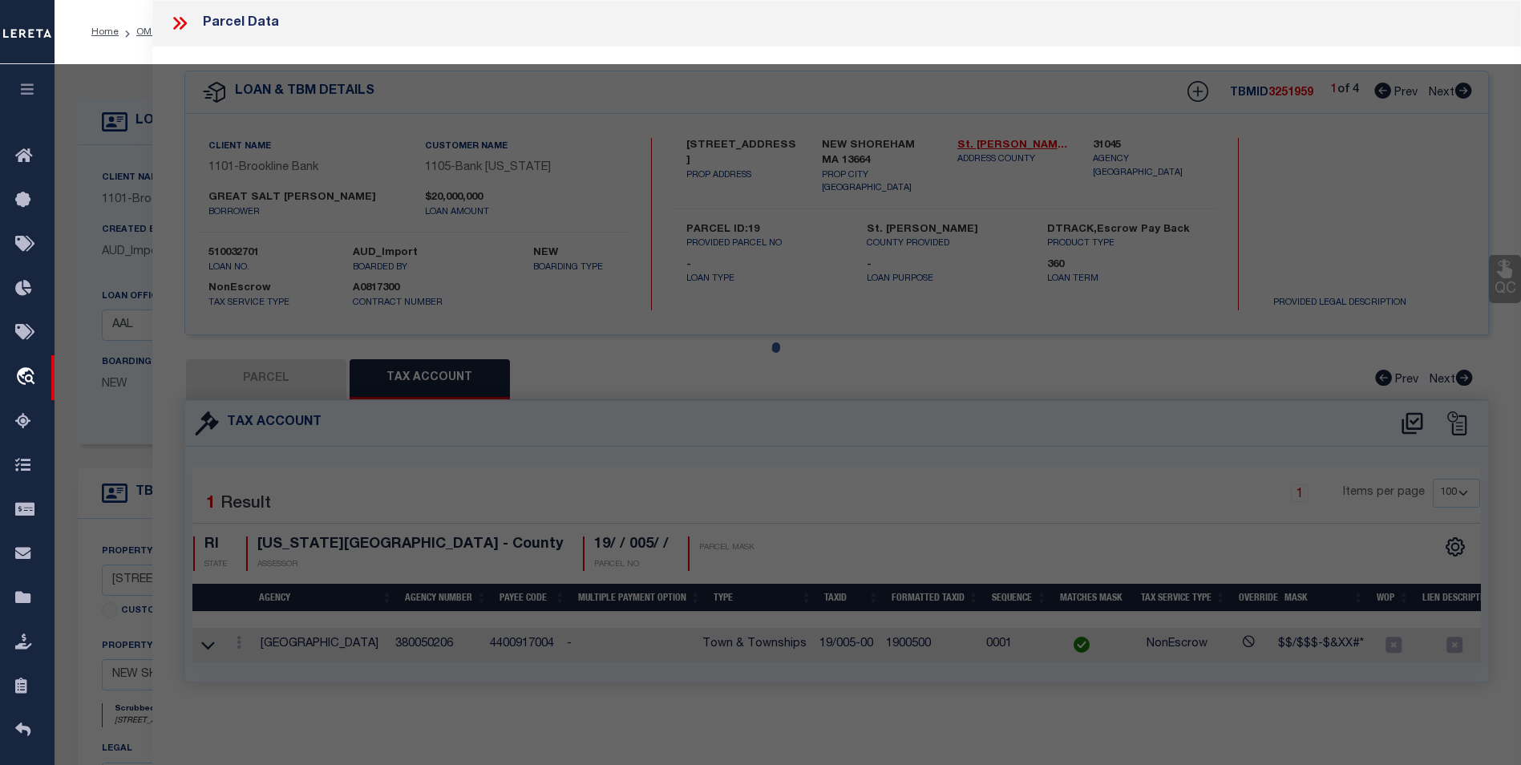
select select "AS"
checkbox input "false"
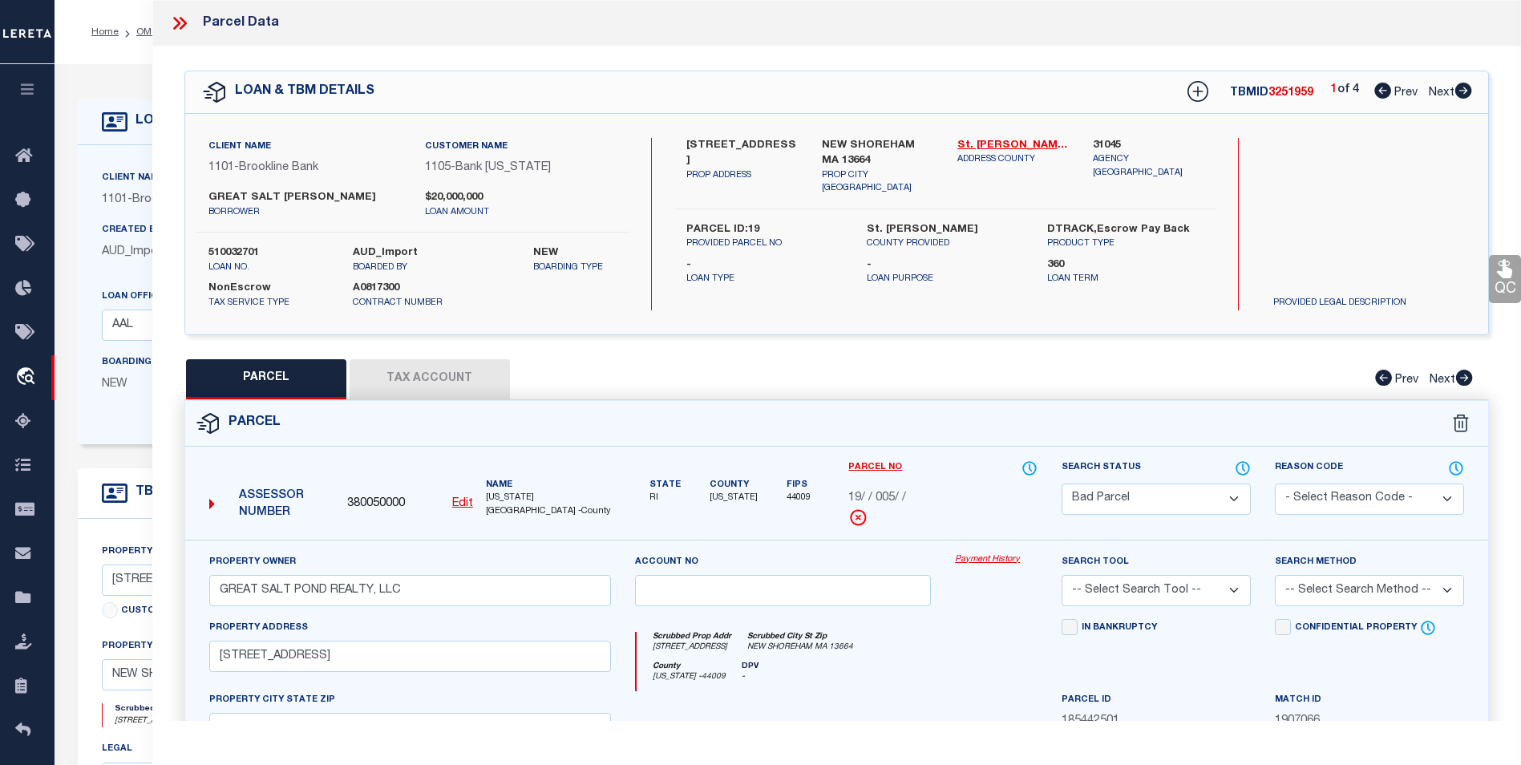
click at [181, 21] on icon at bounding box center [179, 23] width 21 height 21
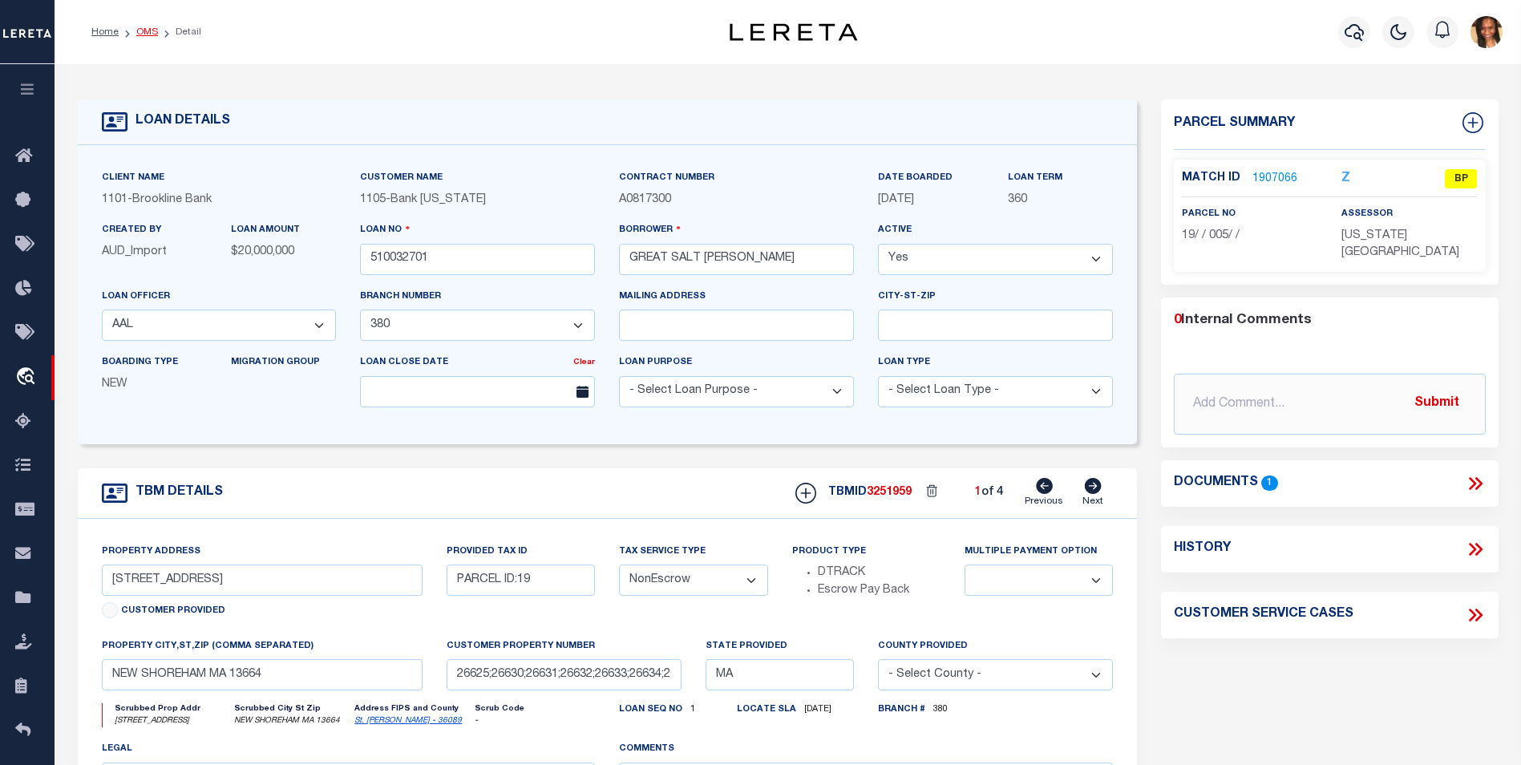
click at [145, 30] on link "OMS" at bounding box center [147, 32] width 22 height 10
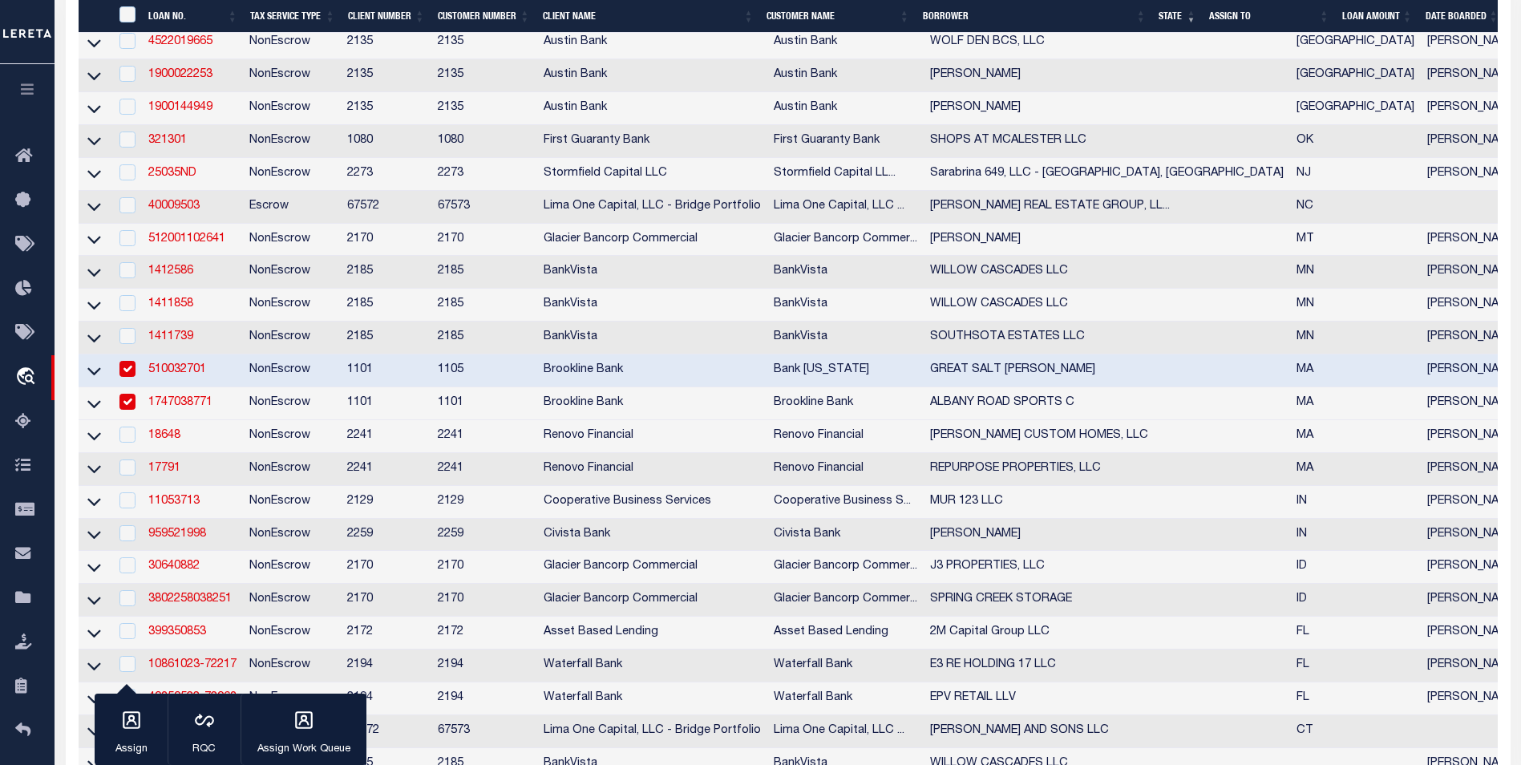
scroll to position [1151, 0]
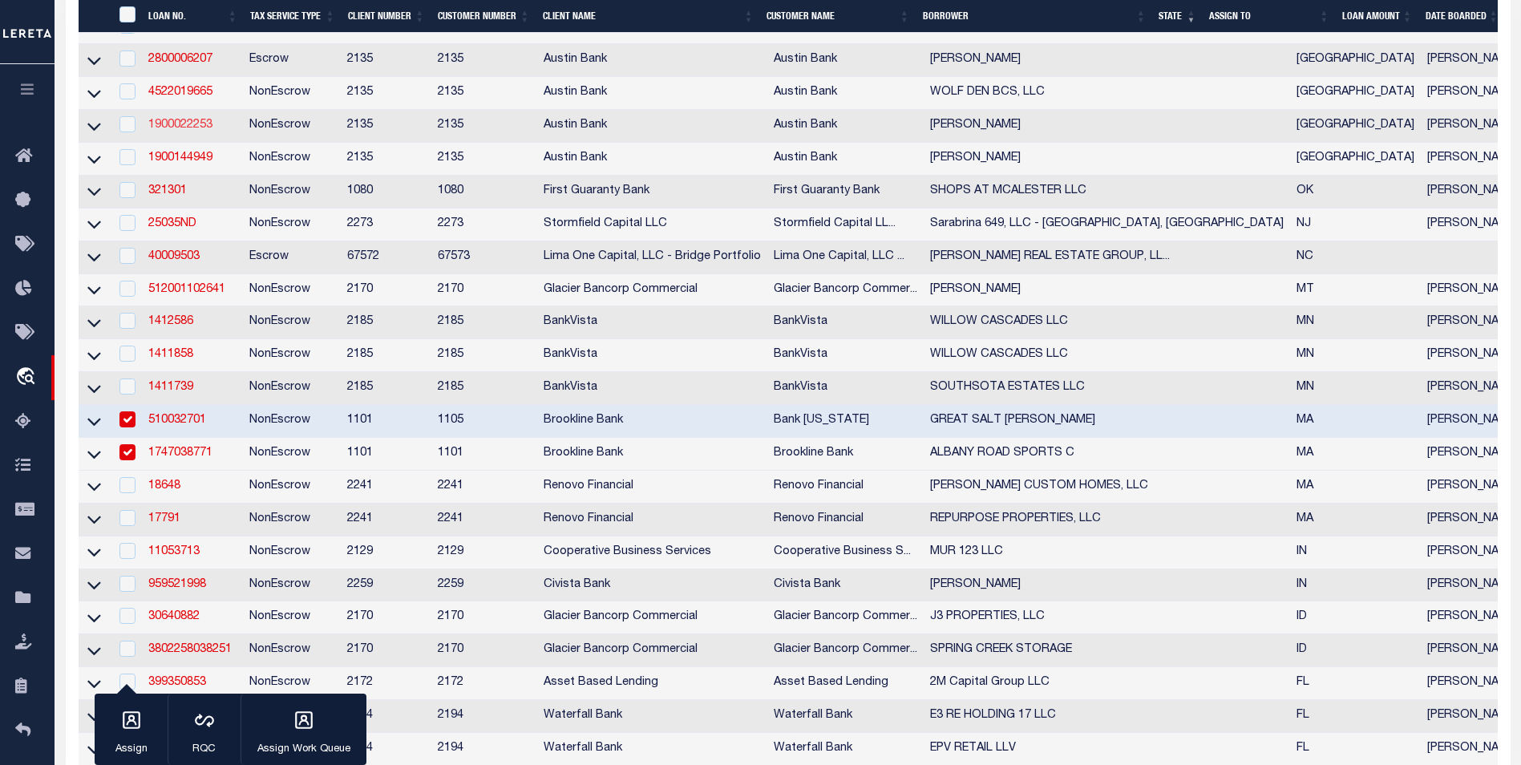
click at [192, 131] on link "1900022253" at bounding box center [180, 124] width 64 height 11
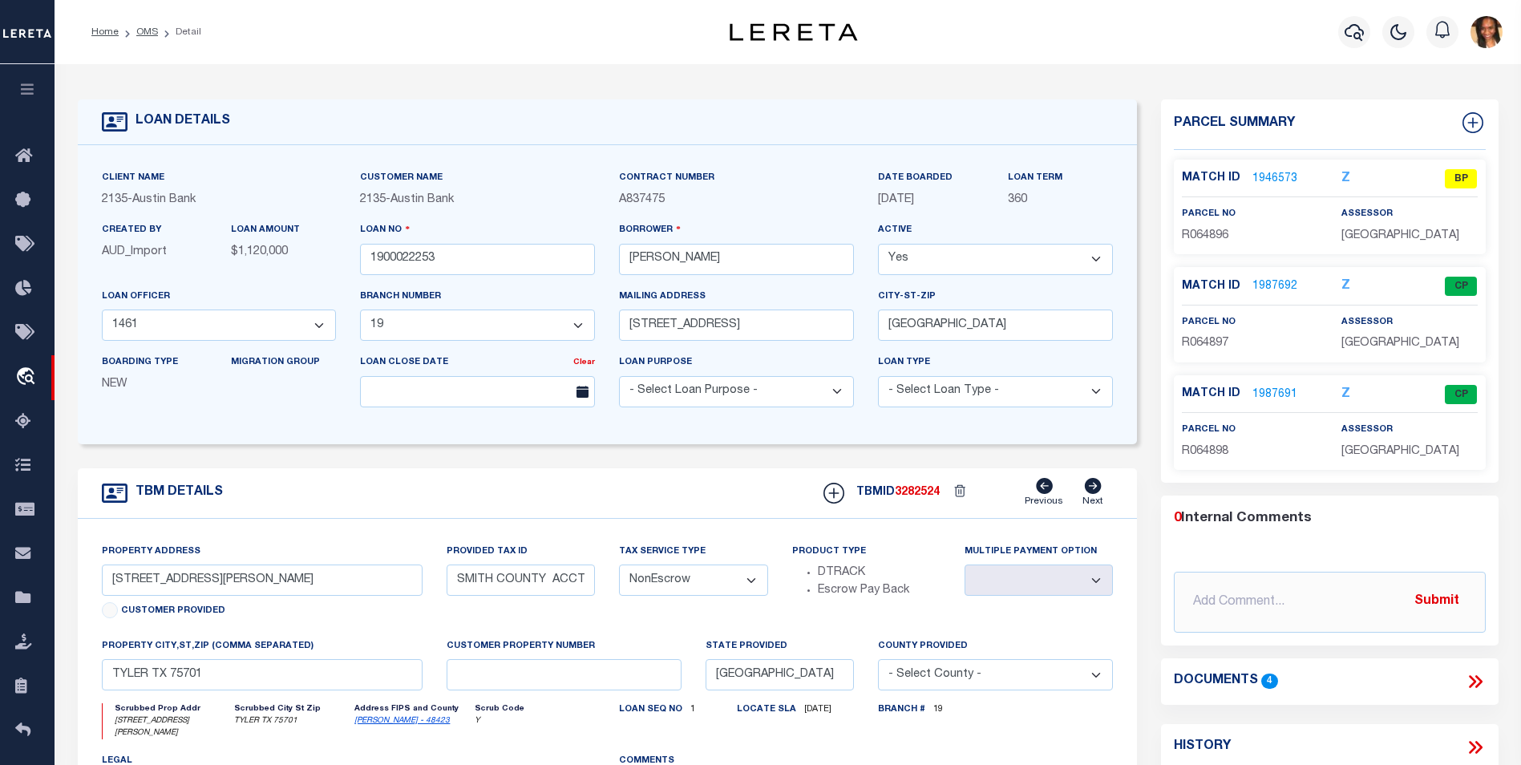
click at [1272, 180] on link "1946573" at bounding box center [1274, 179] width 45 height 17
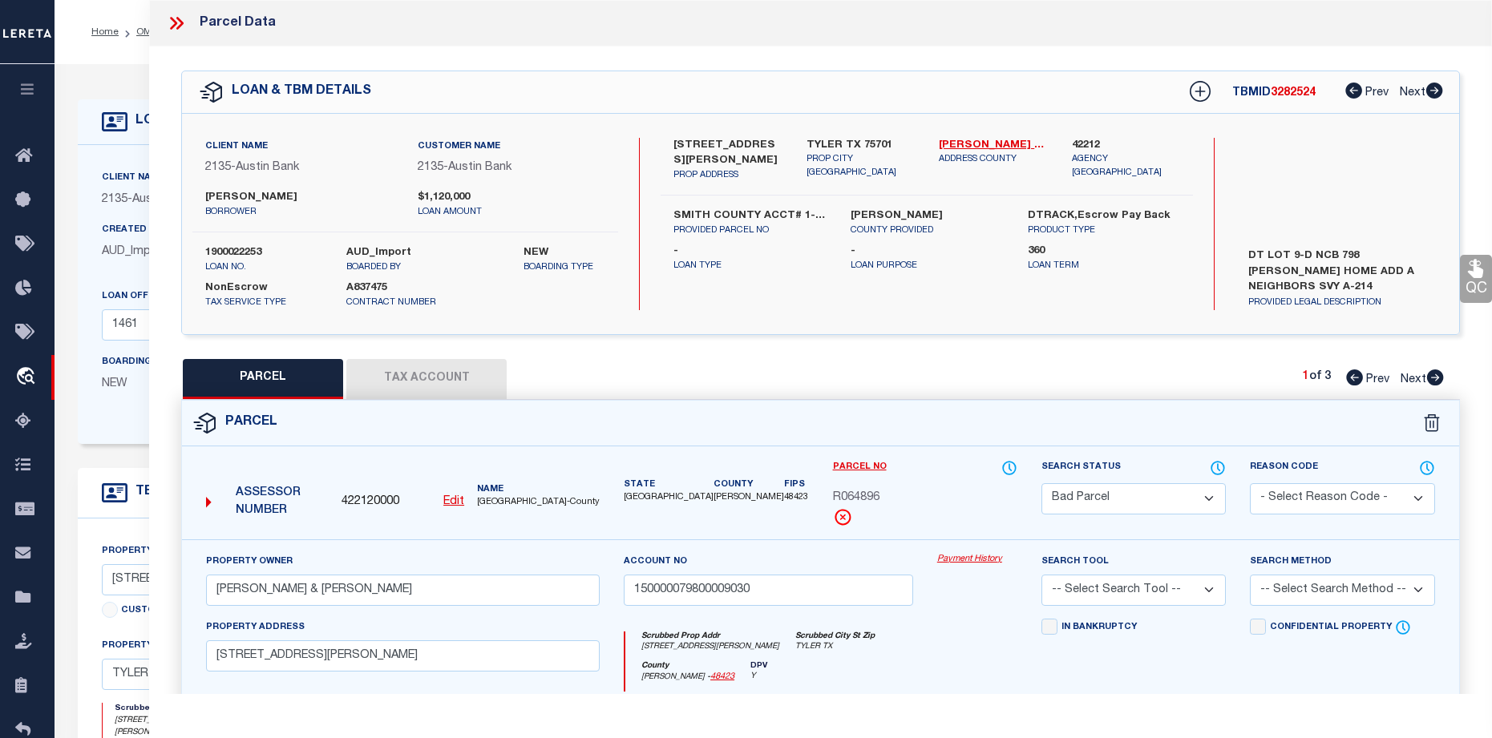
click at [464, 378] on button "Tax Account" at bounding box center [426, 379] width 160 height 40
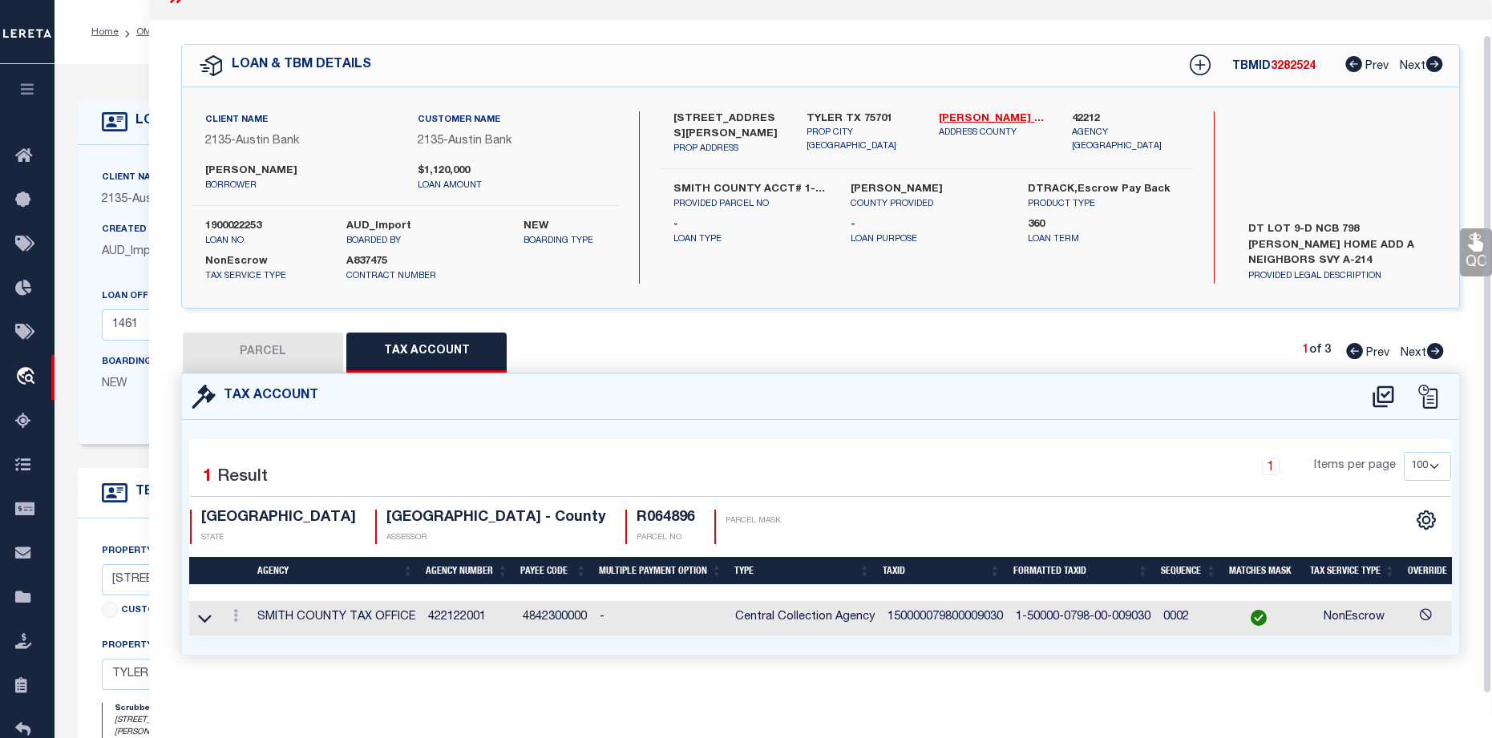
scroll to position [36, 0]
click at [290, 335] on button "PARCEL" at bounding box center [263, 353] width 160 height 40
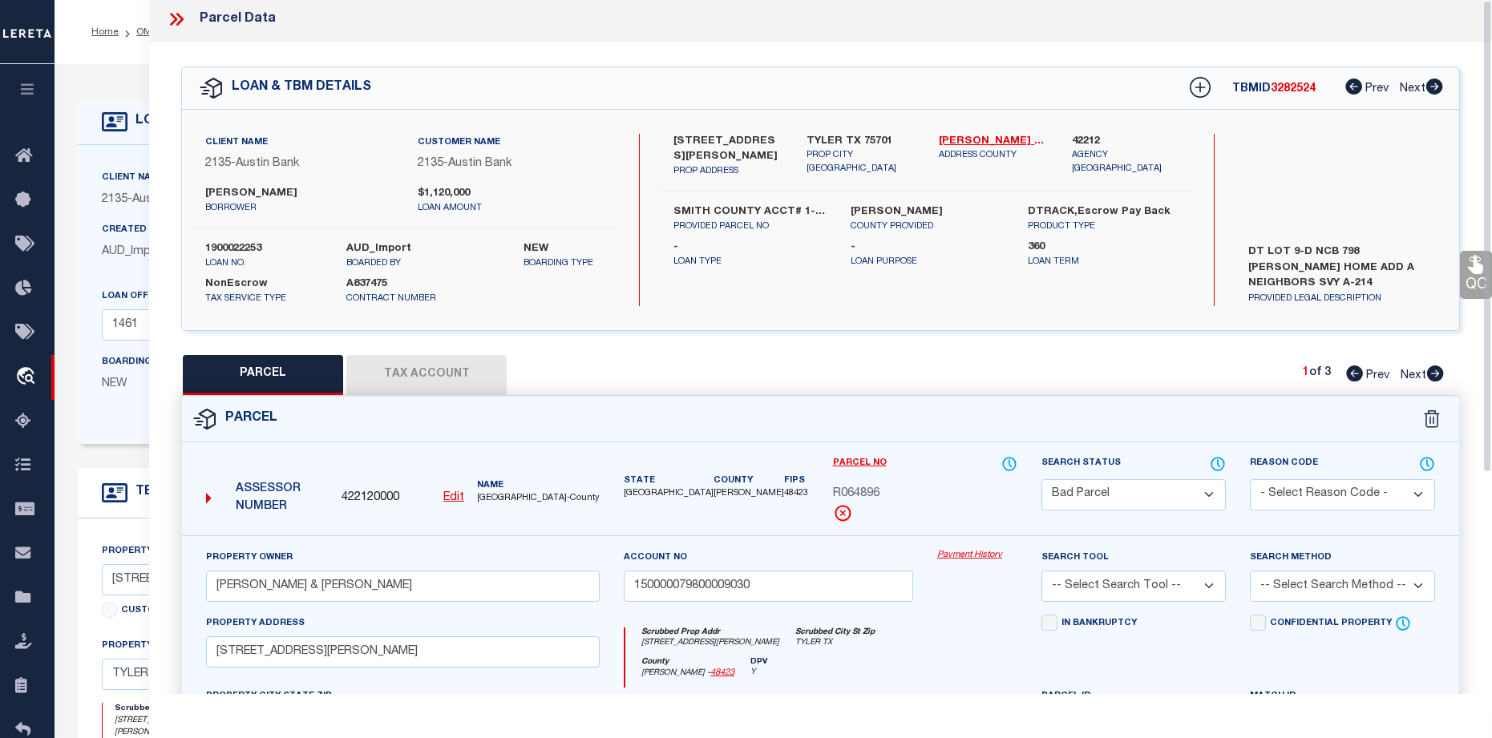
scroll to position [0, 0]
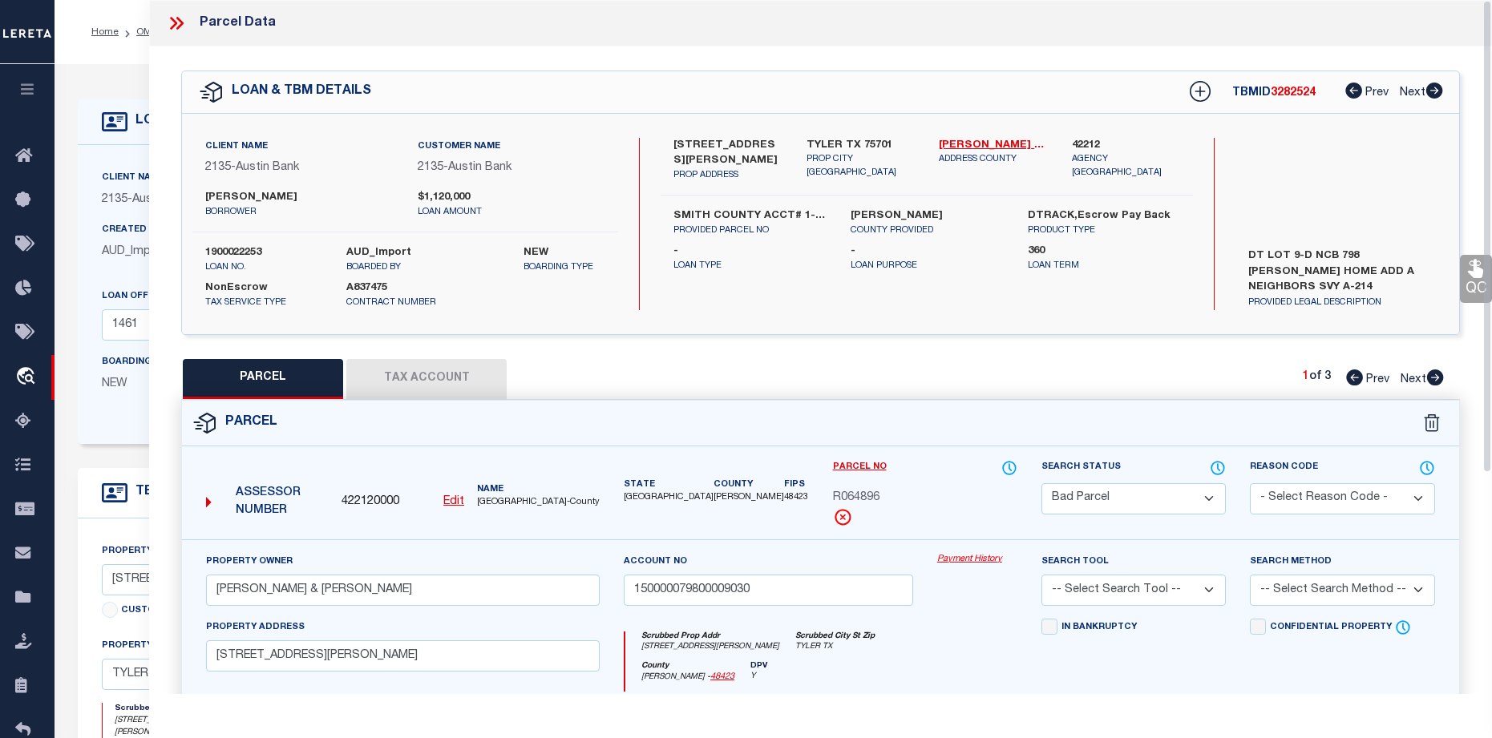
drag, startPoint x: 169, startPoint y: 22, endPoint x: 205, endPoint y: 15, distance: 36.8
click at [169, 22] on icon at bounding box center [176, 23] width 21 height 21
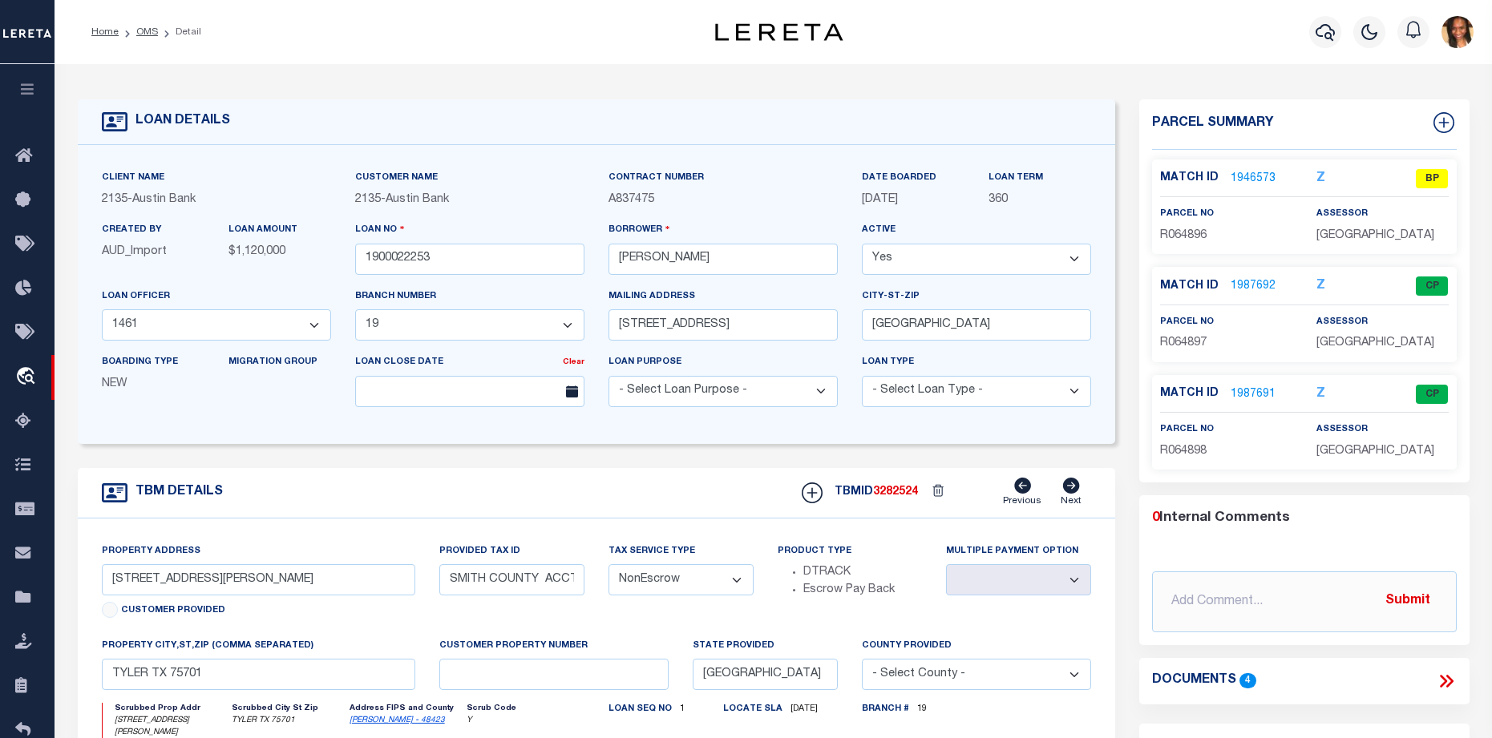
click at [1245, 178] on link "1946573" at bounding box center [1253, 179] width 45 height 17
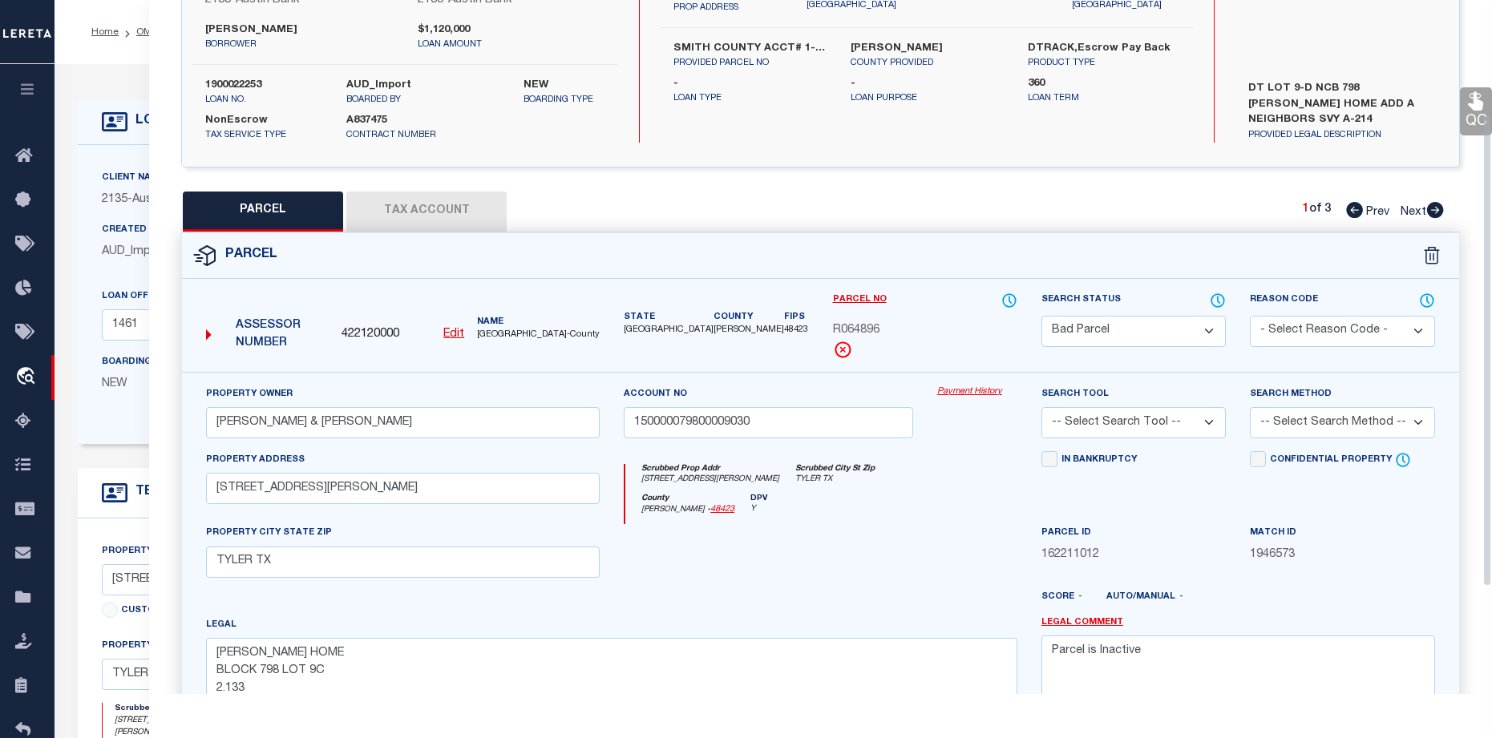
scroll to position [84, 0]
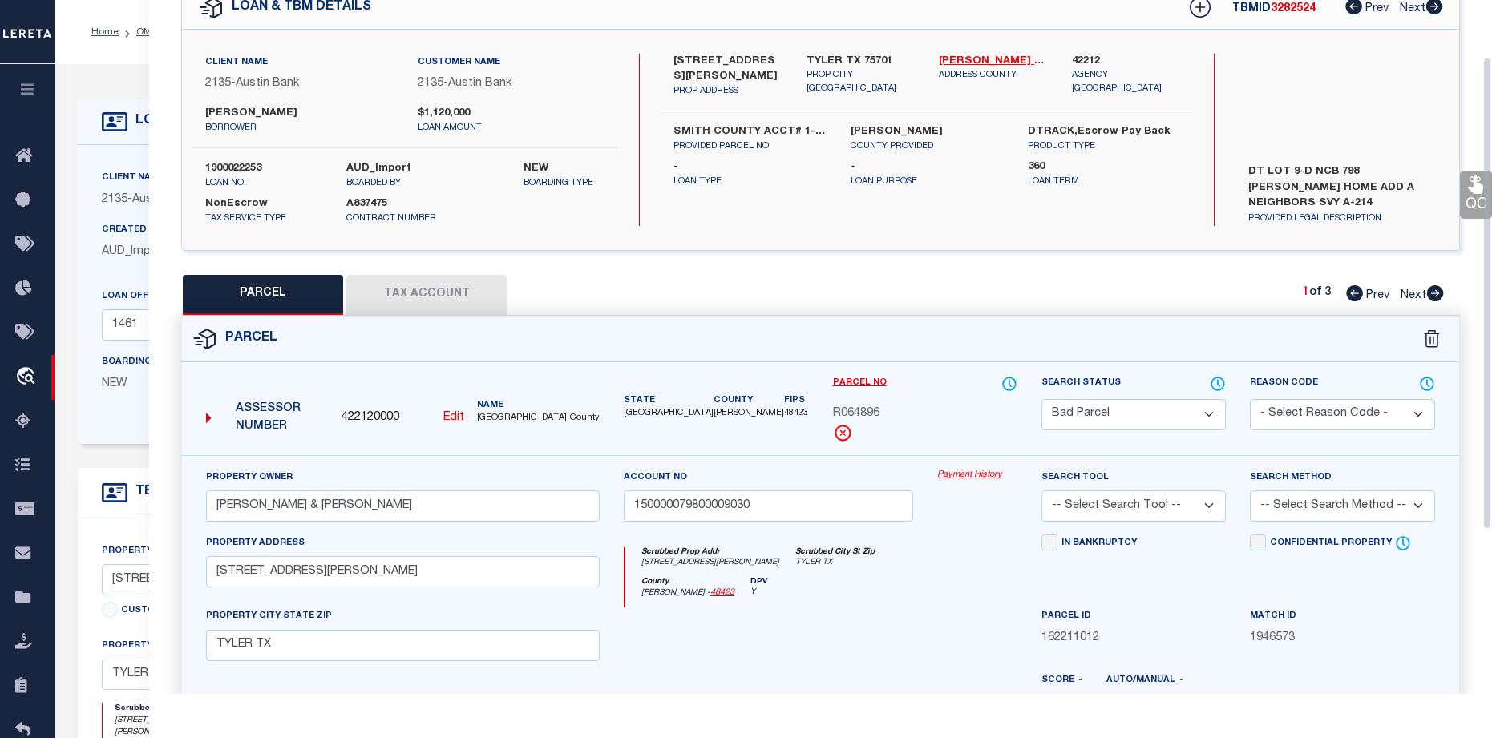
click at [419, 275] on button "Tax Account" at bounding box center [426, 295] width 160 height 40
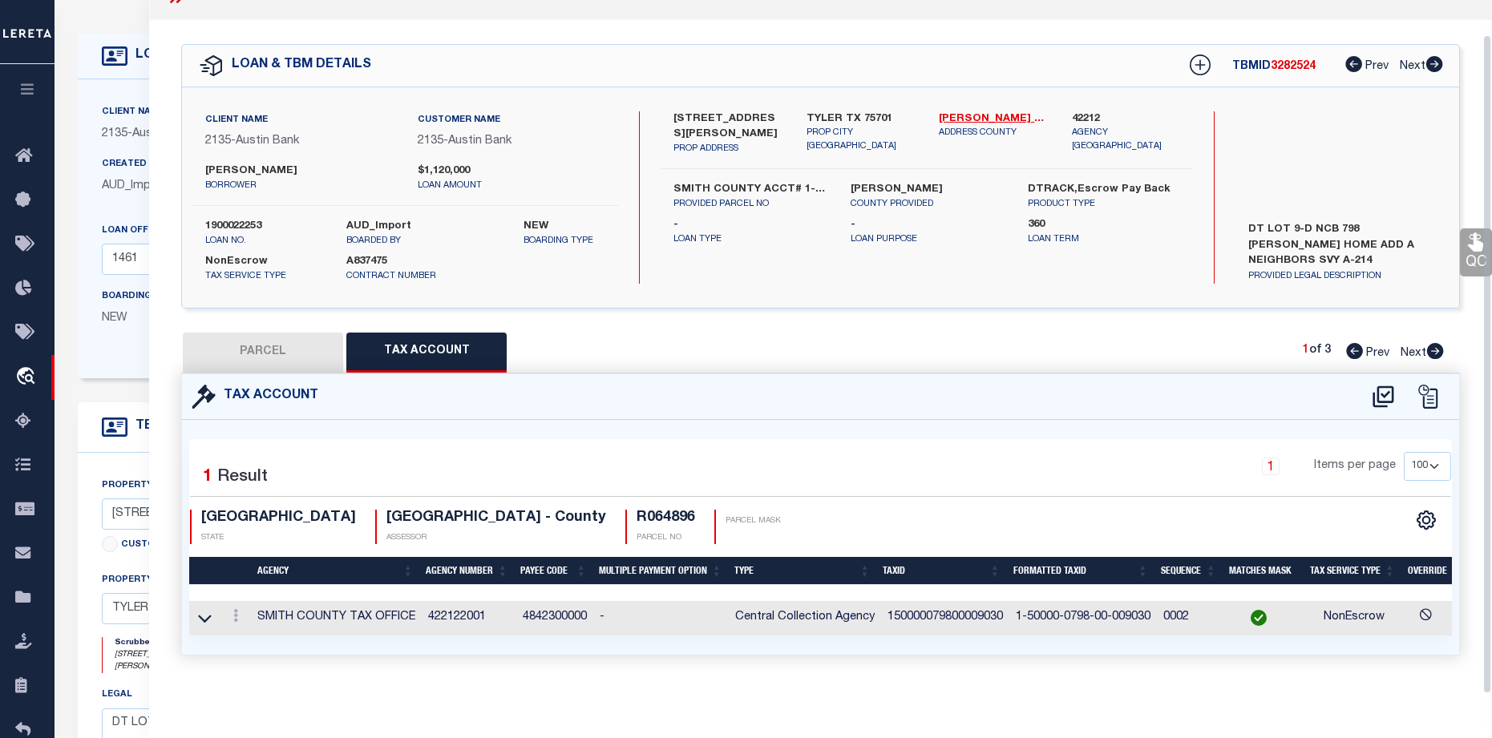
scroll to position [241, 0]
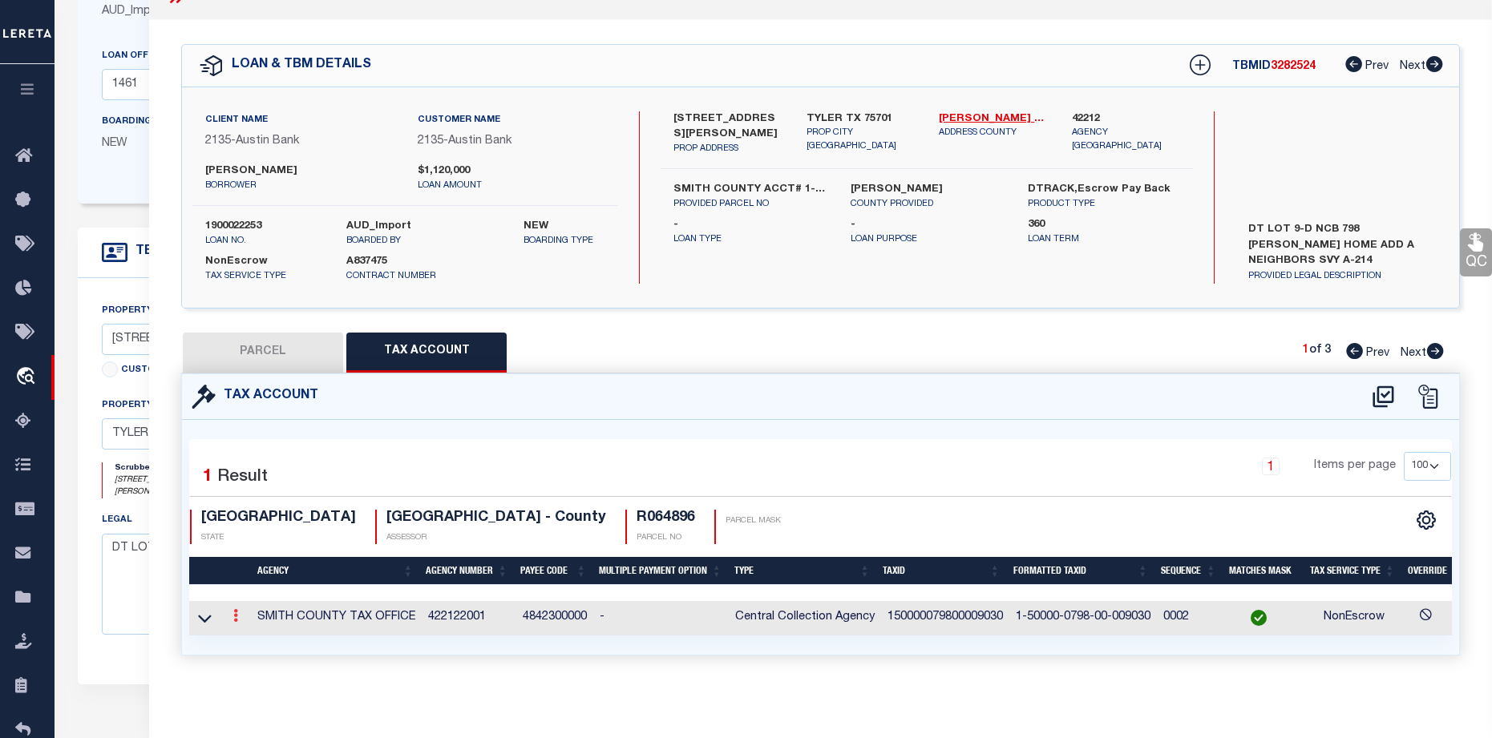
click at [229, 612] on link at bounding box center [236, 618] width 18 height 13
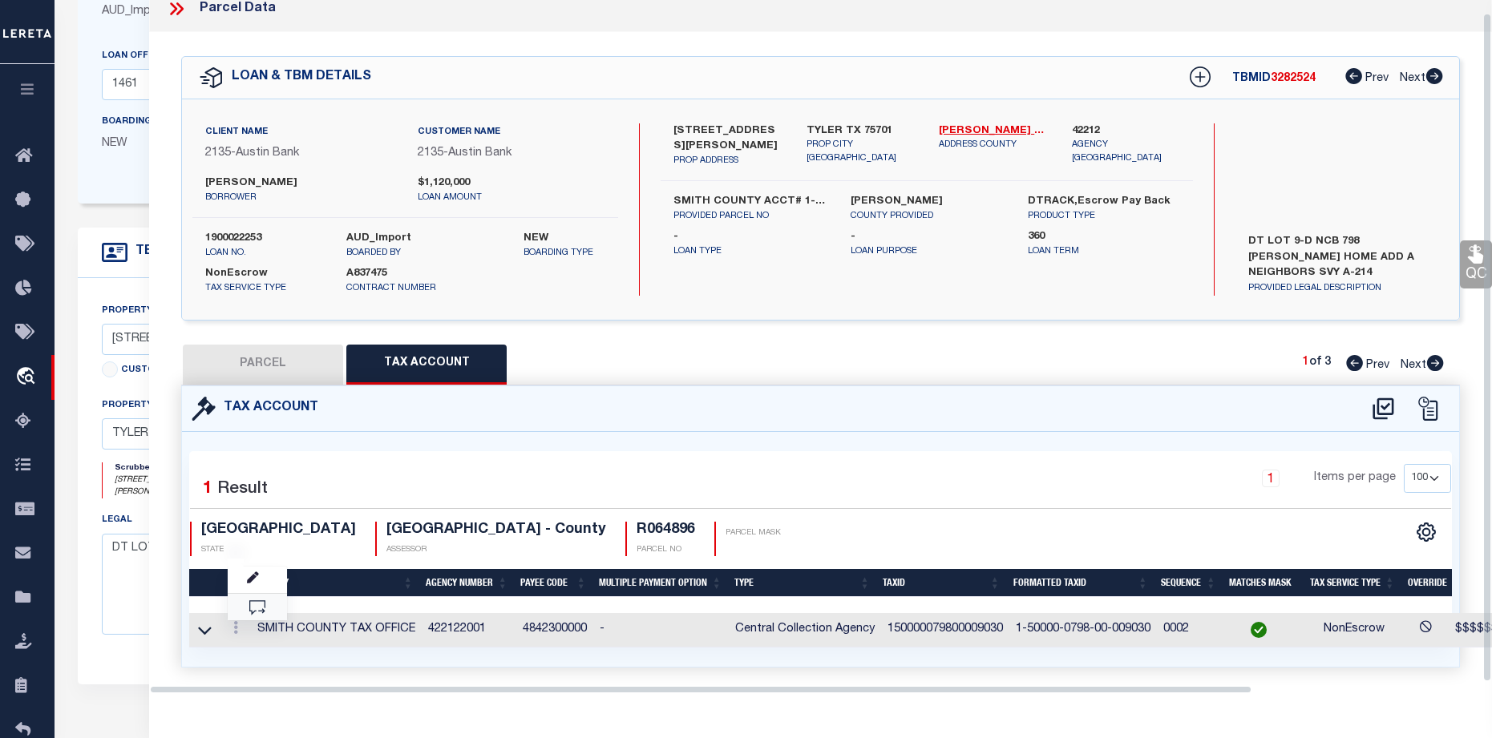
scroll to position [14, 0]
click at [252, 575] on icon "" at bounding box center [253, 579] width 12 height 12
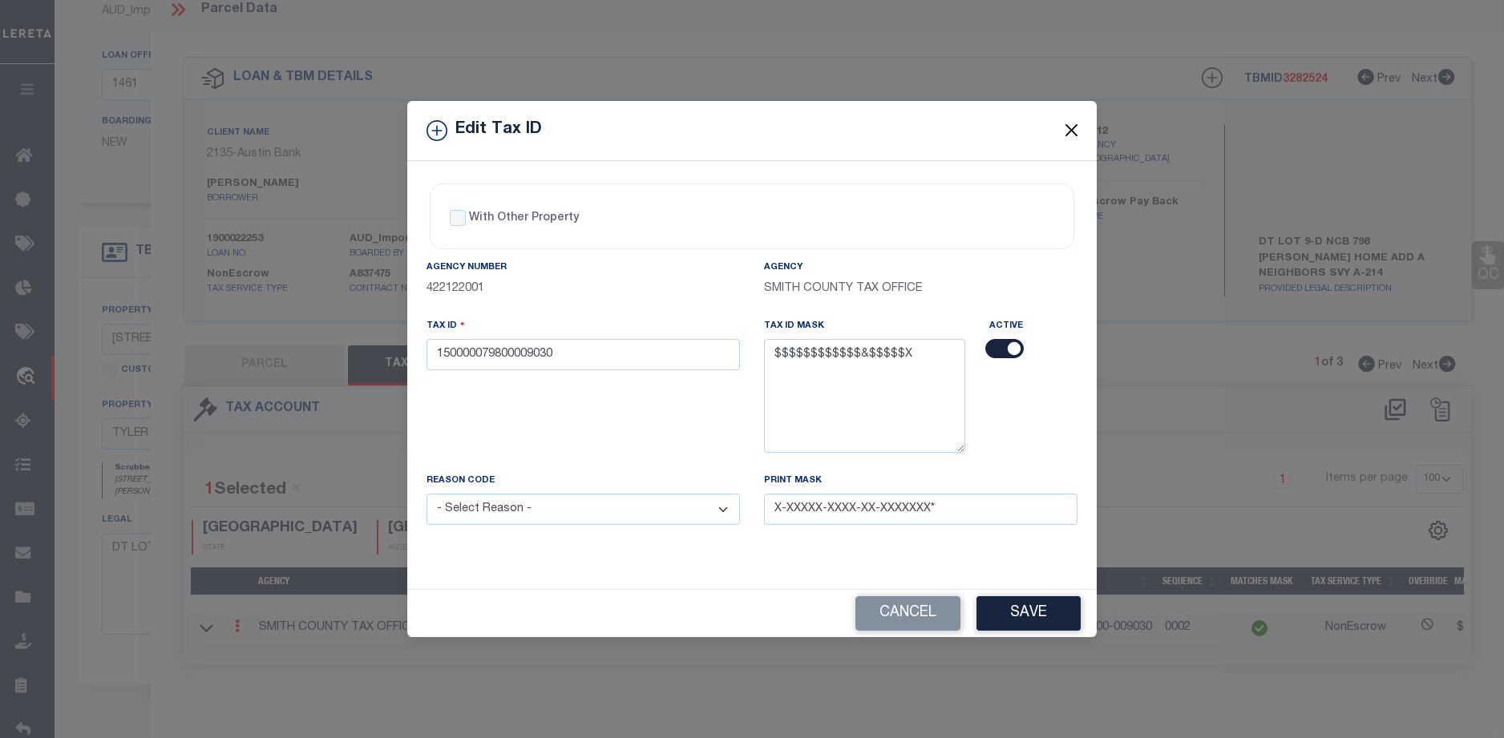
click at [1064, 126] on button "Close" at bounding box center [1072, 130] width 21 height 21
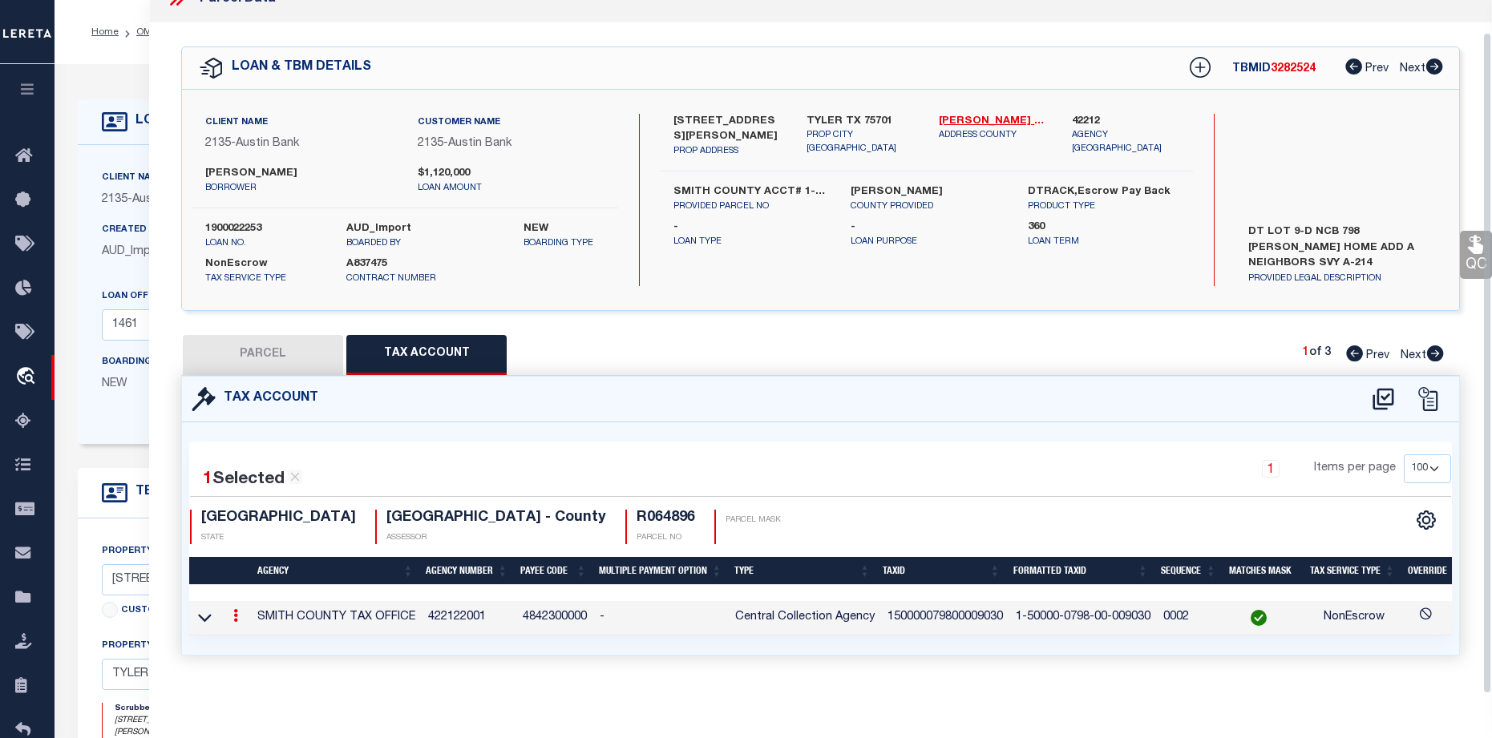
scroll to position [160, 0]
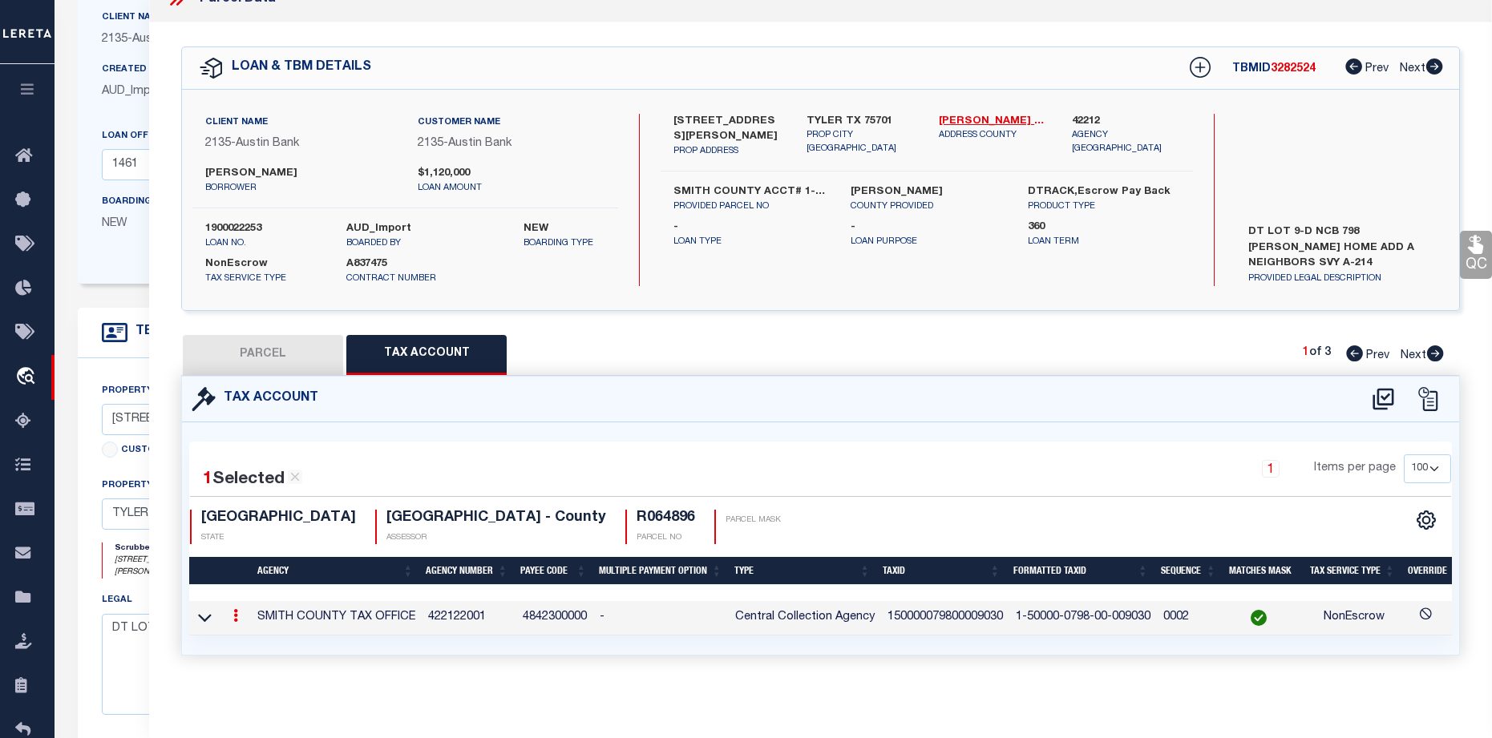
click at [232, 612] on link at bounding box center [236, 618] width 18 height 13
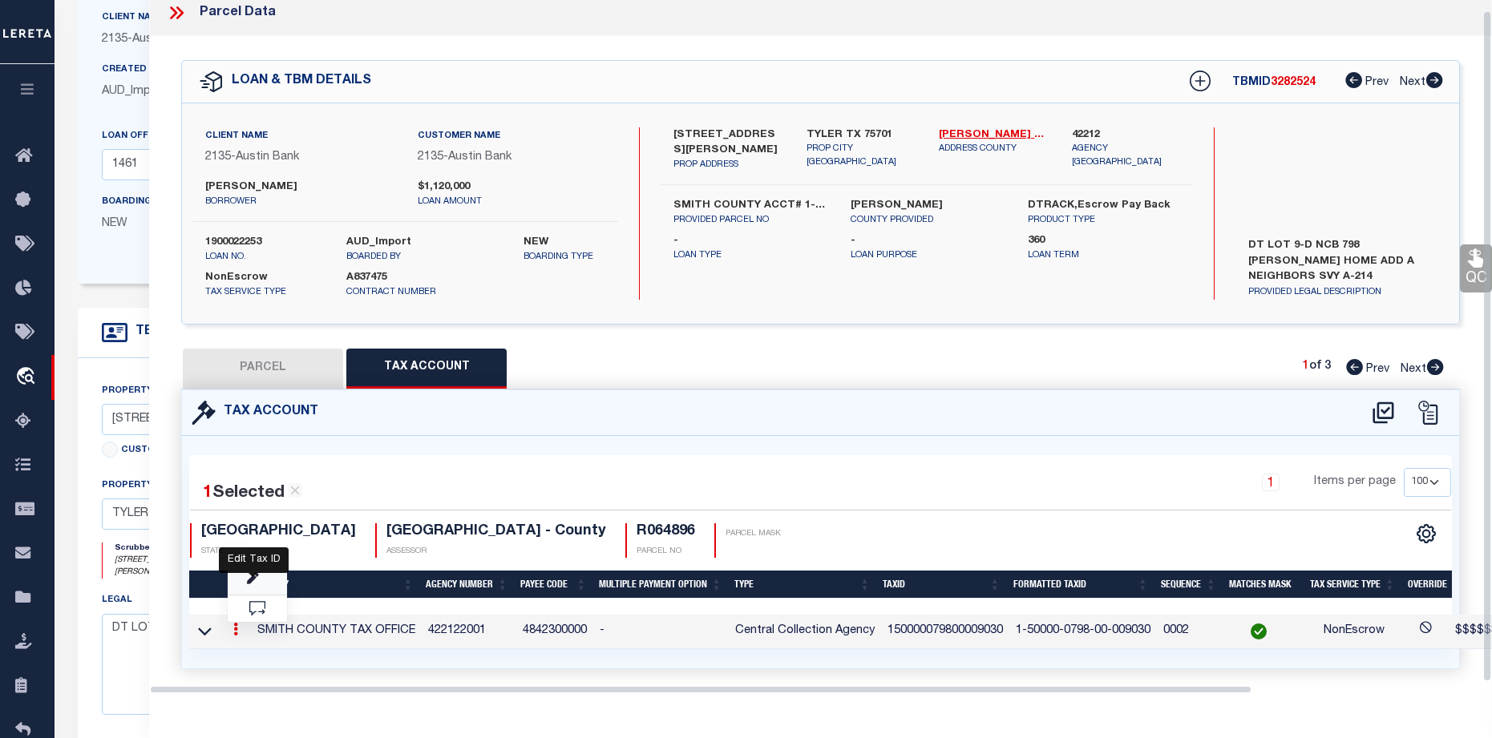
click at [258, 581] on icon "" at bounding box center [253, 579] width 12 height 12
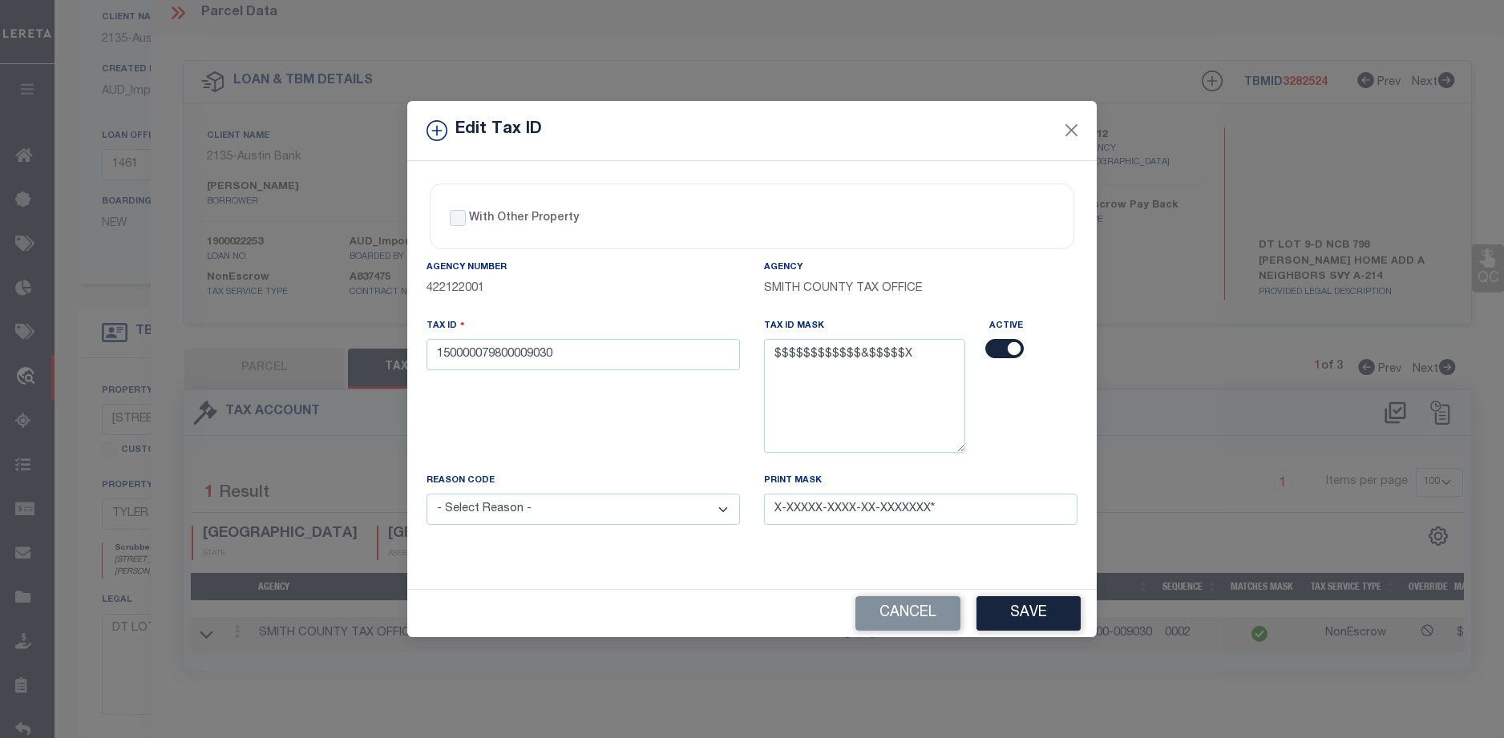
click at [1082, 131] on div "Edit Tax ID" at bounding box center [752, 131] width 690 height 60
click at [1074, 134] on button "Close" at bounding box center [1072, 130] width 21 height 21
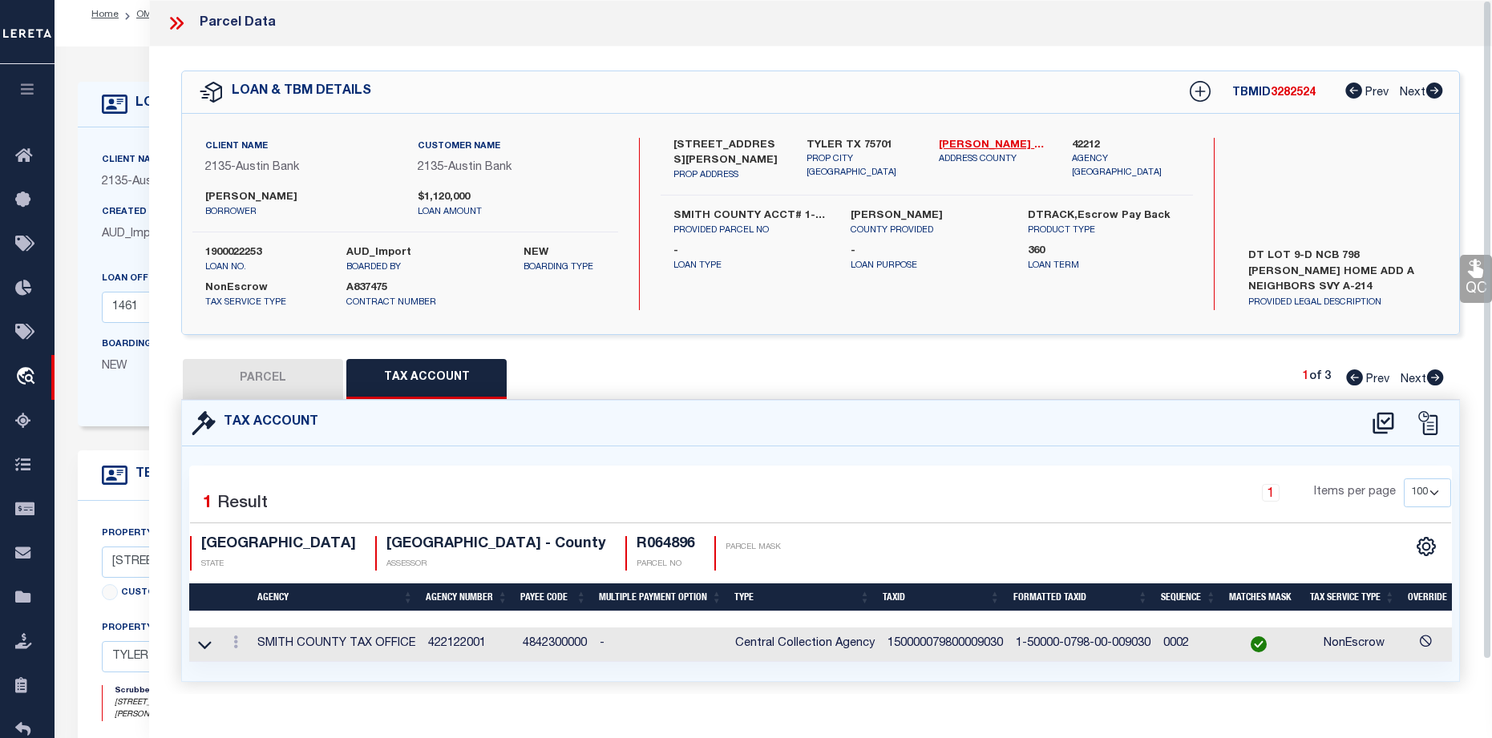
scroll to position [0, 0]
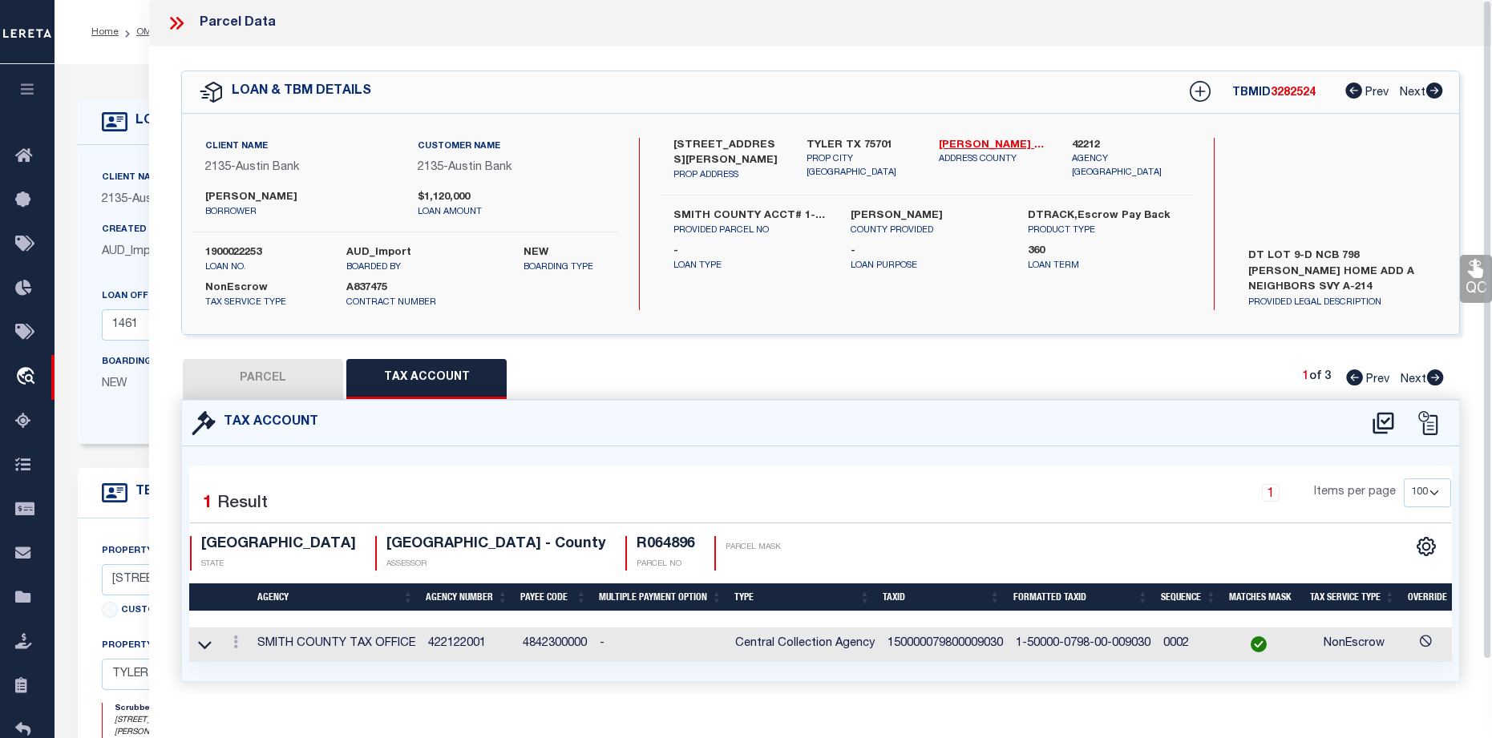
click at [162, 33] on div "Parcel Data" at bounding box center [820, 23] width 1343 height 47
click at [170, 23] on icon at bounding box center [176, 23] width 21 height 21
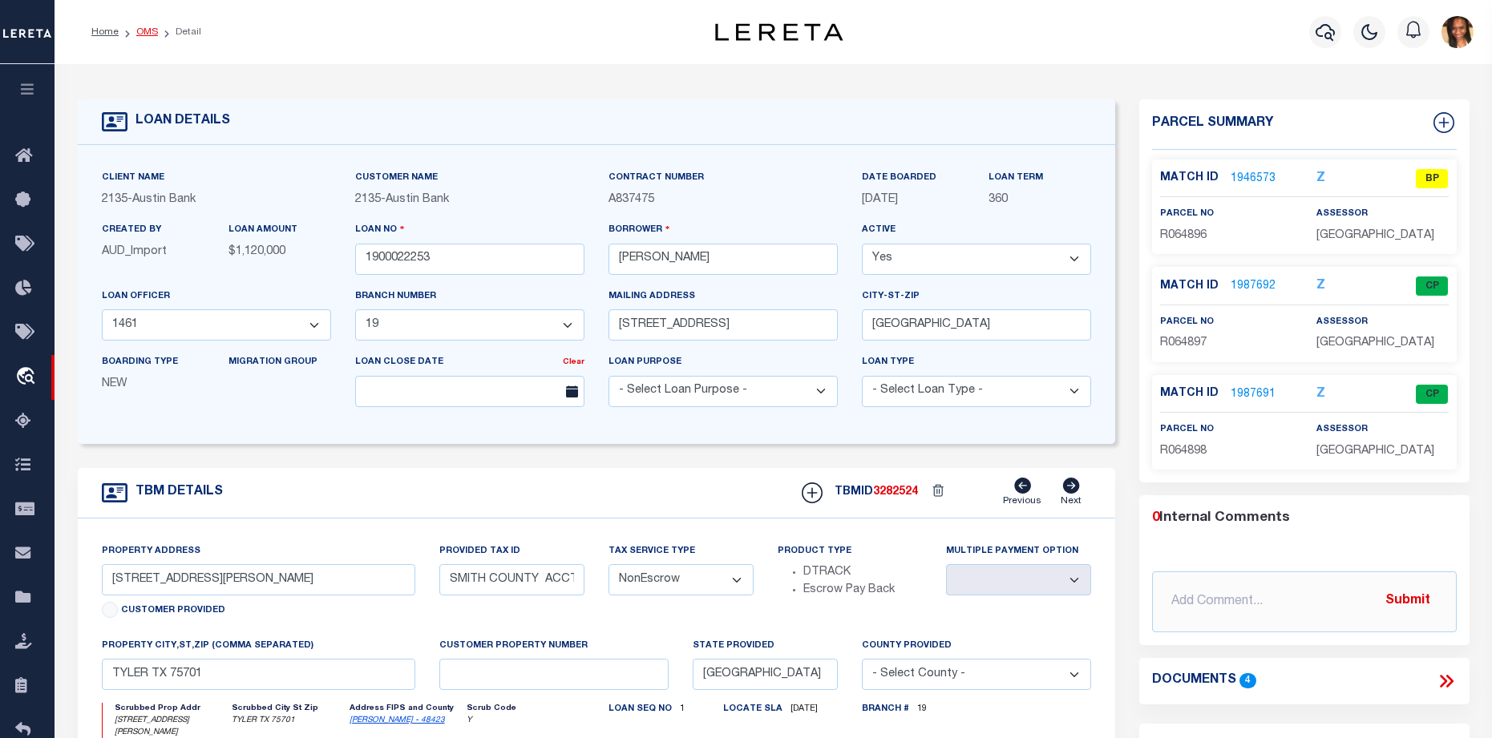
click at [149, 35] on link "OMS" at bounding box center [147, 32] width 22 height 10
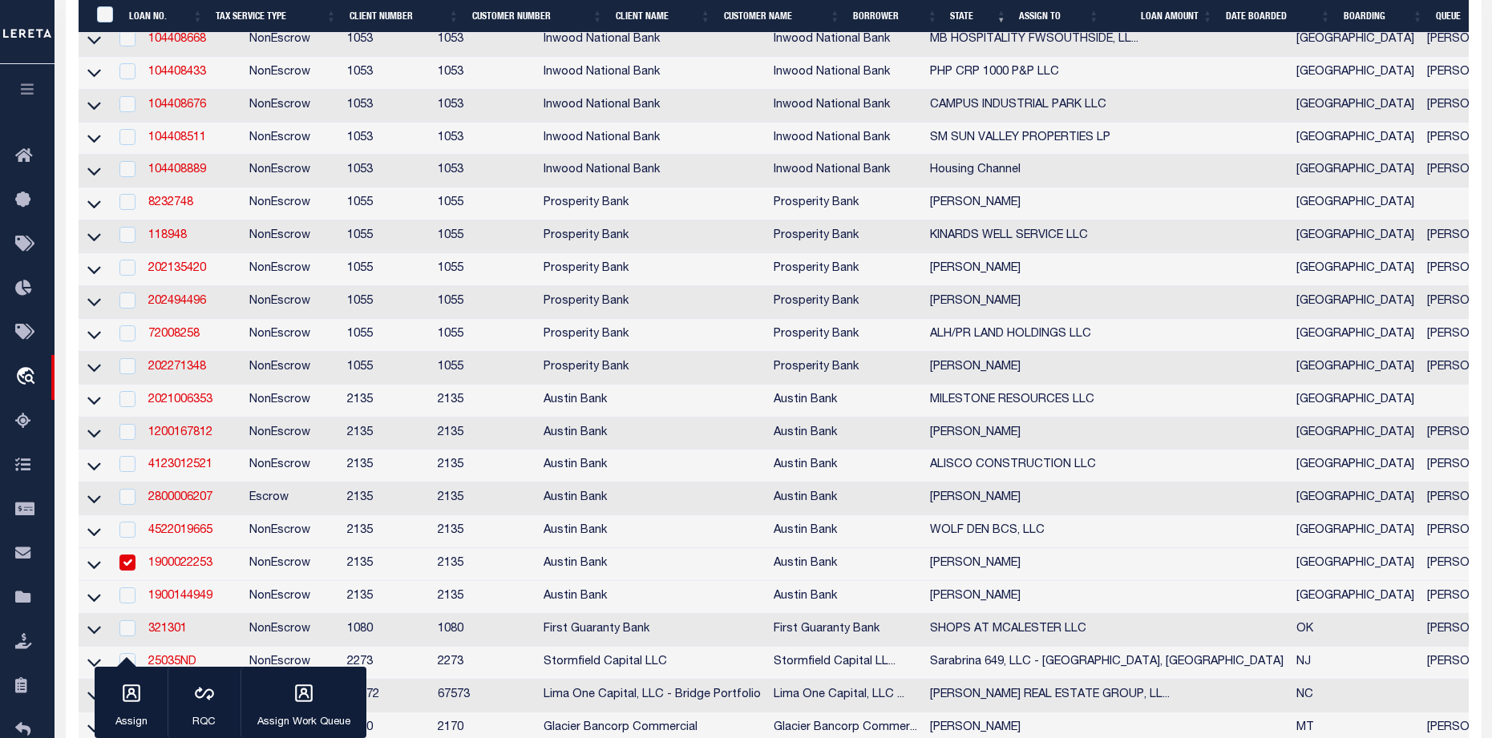
scroll to position [722, 0]
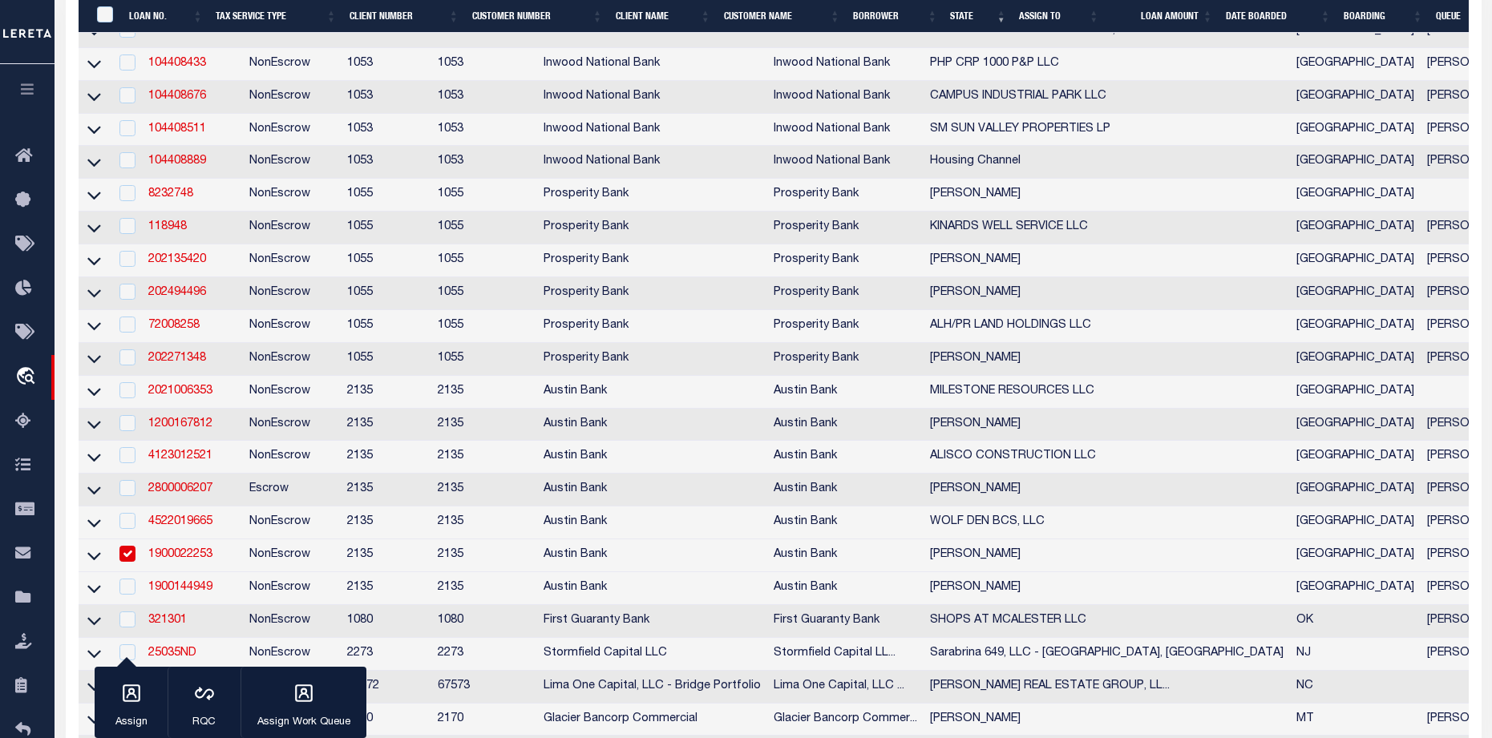
click at [134, 562] on input "checkbox" at bounding box center [127, 554] width 16 height 16
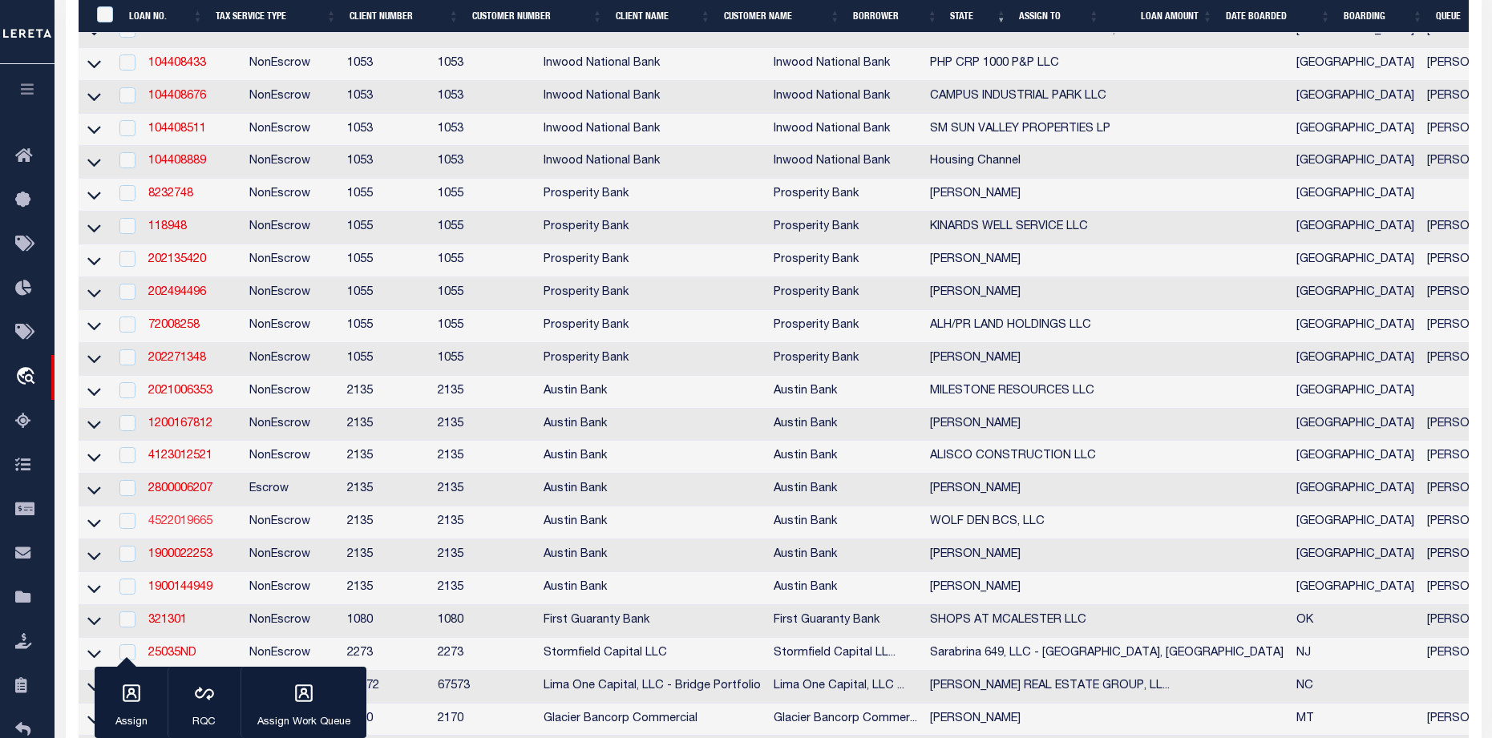
click at [196, 528] on link "4522019665" at bounding box center [180, 521] width 64 height 11
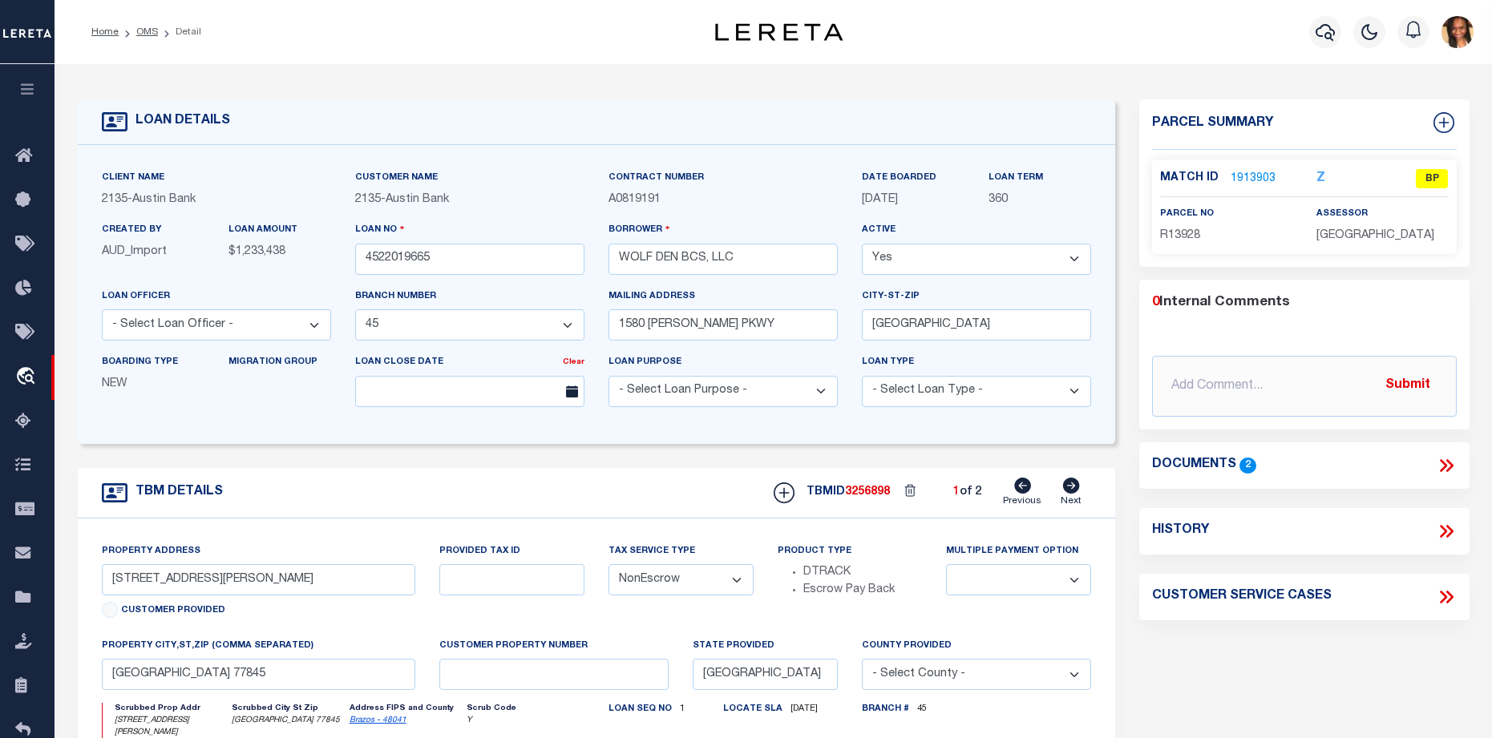
click at [1255, 180] on link "1913903" at bounding box center [1253, 179] width 45 height 17
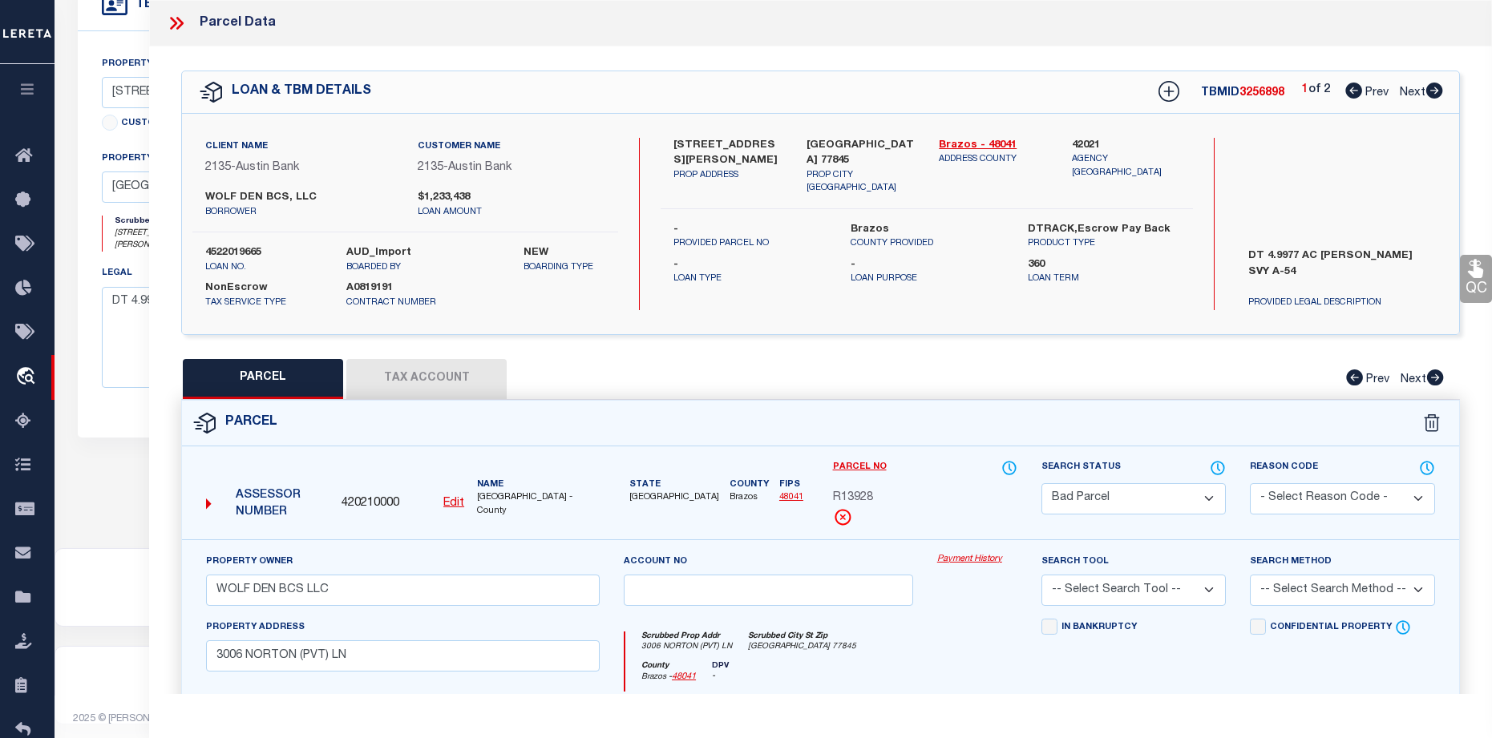
click at [1438, 98] on icon at bounding box center [1434, 91] width 17 height 16
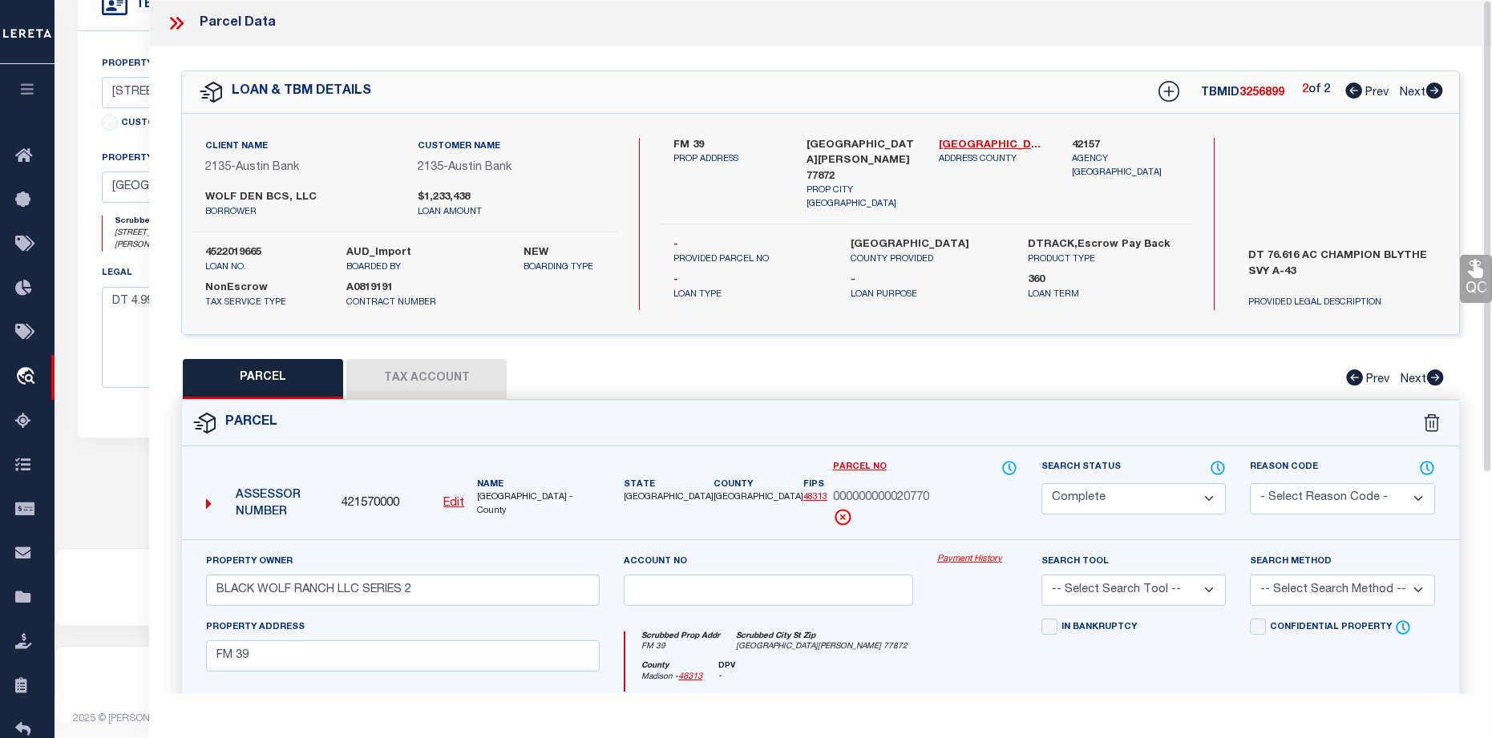
click at [1353, 87] on icon at bounding box center [1353, 91] width 17 height 16
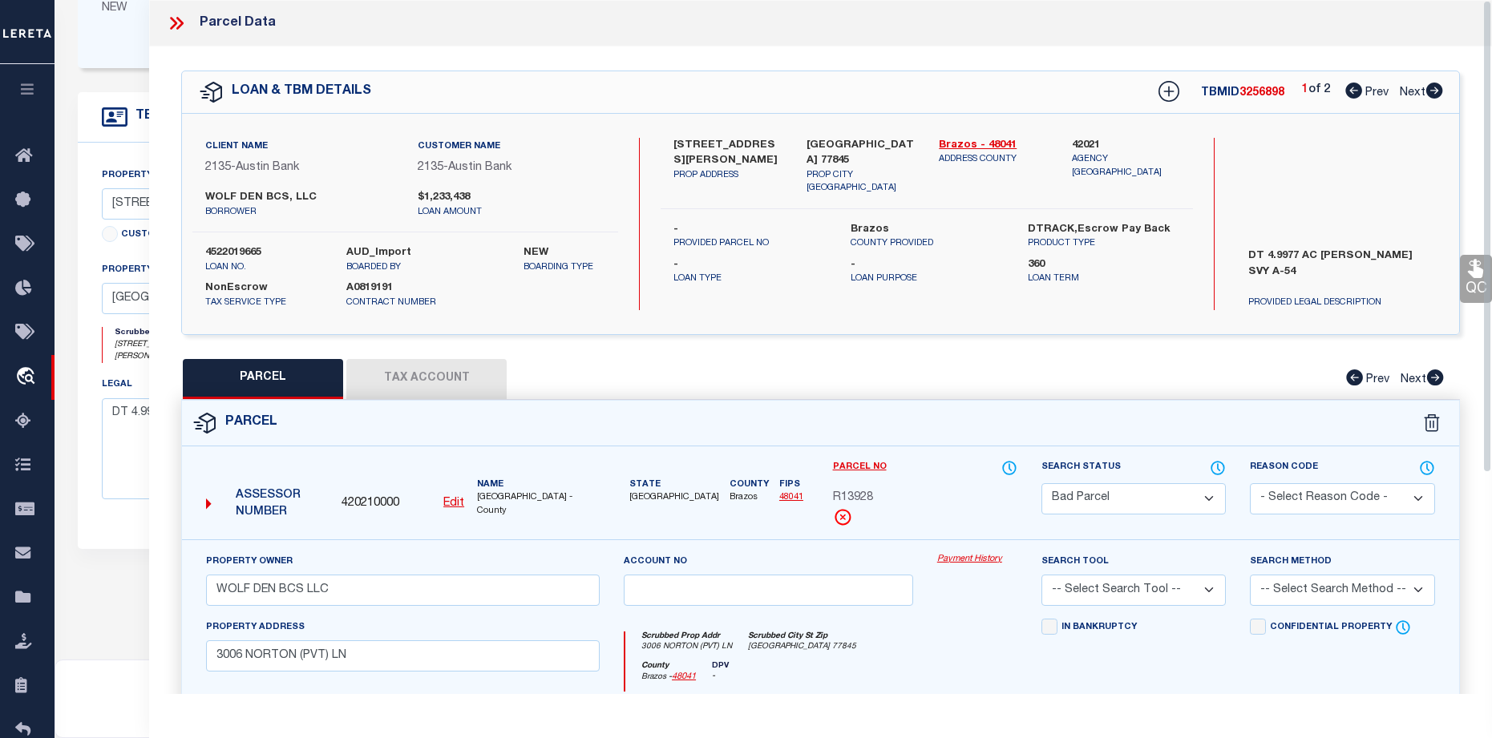
scroll to position [327, 0]
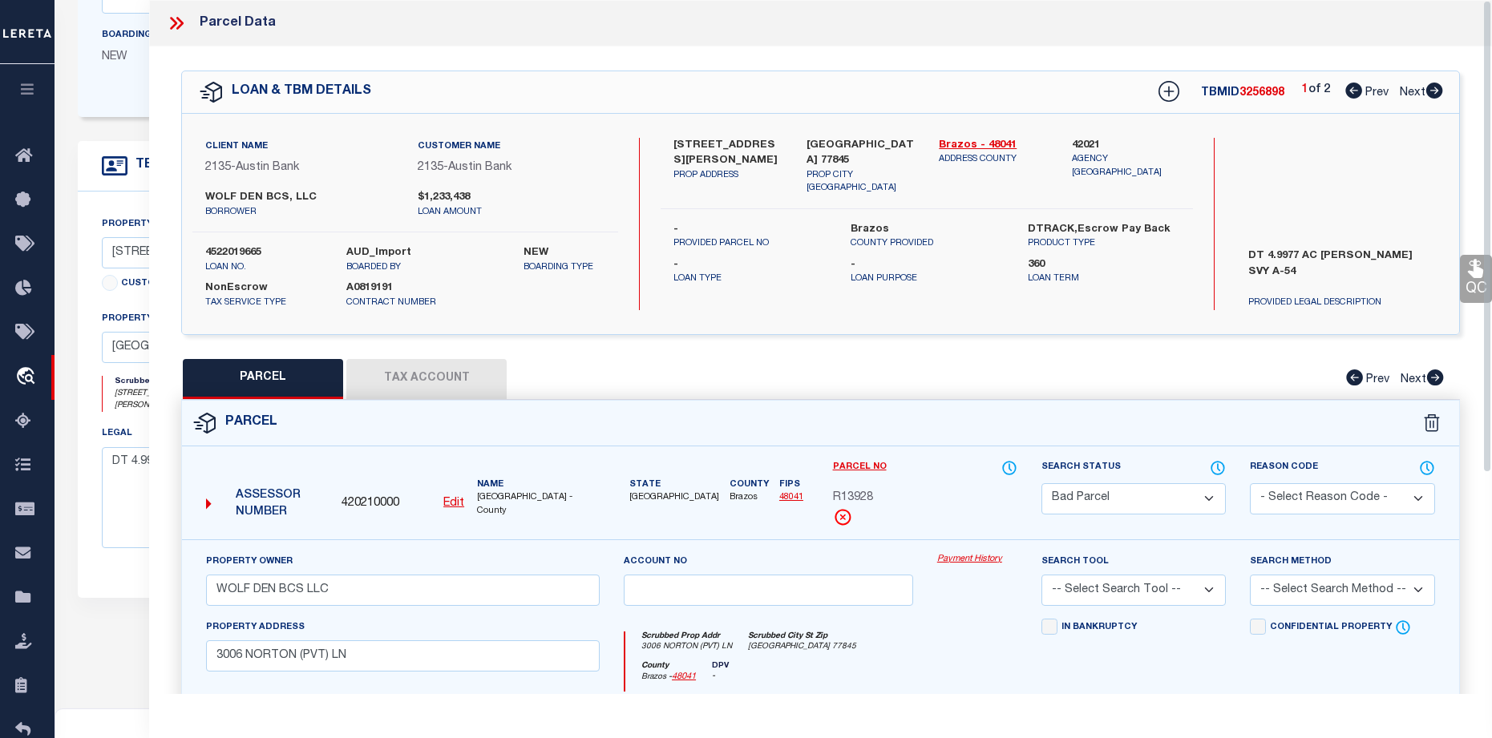
click at [173, 17] on icon at bounding box center [176, 23] width 21 height 21
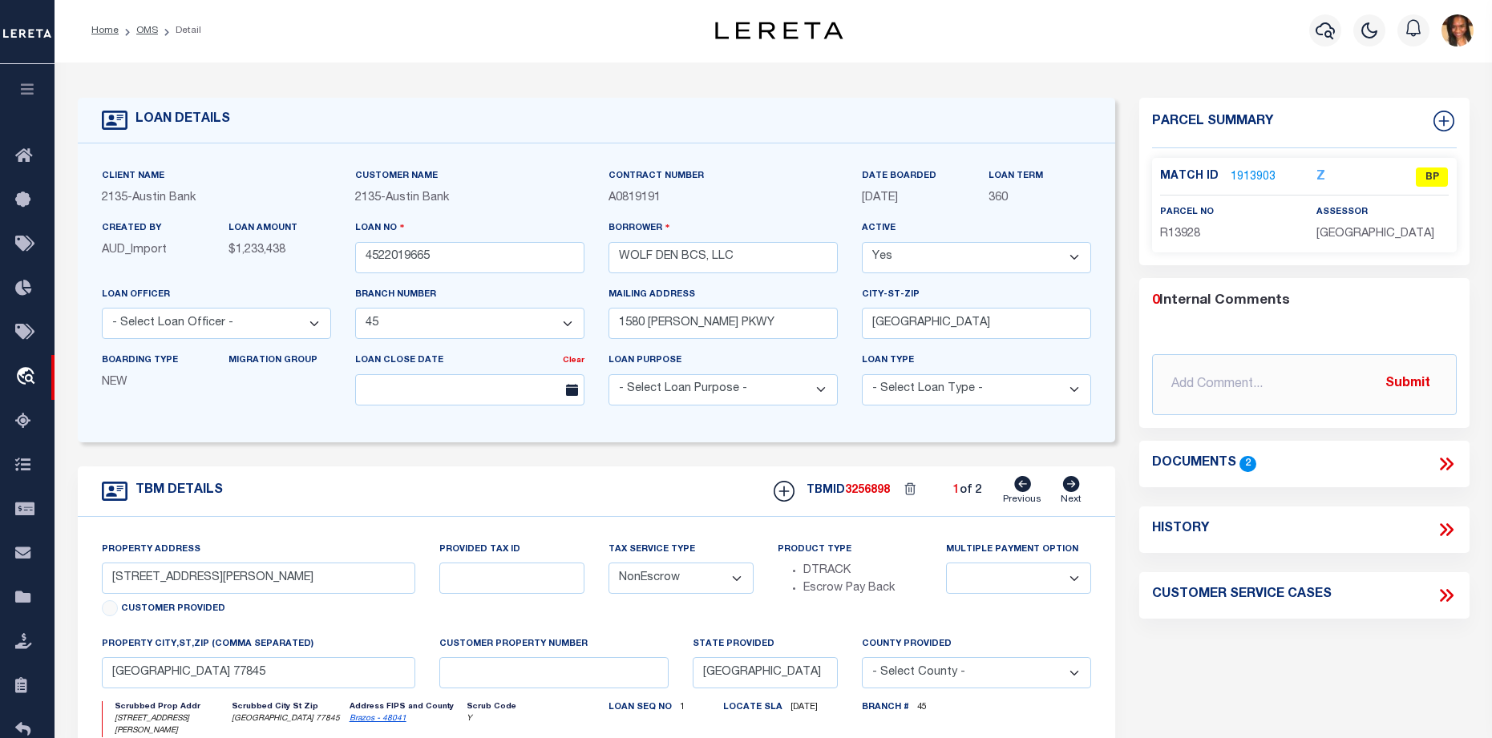
scroll to position [0, 0]
click at [1243, 174] on link "1913903" at bounding box center [1253, 179] width 45 height 17
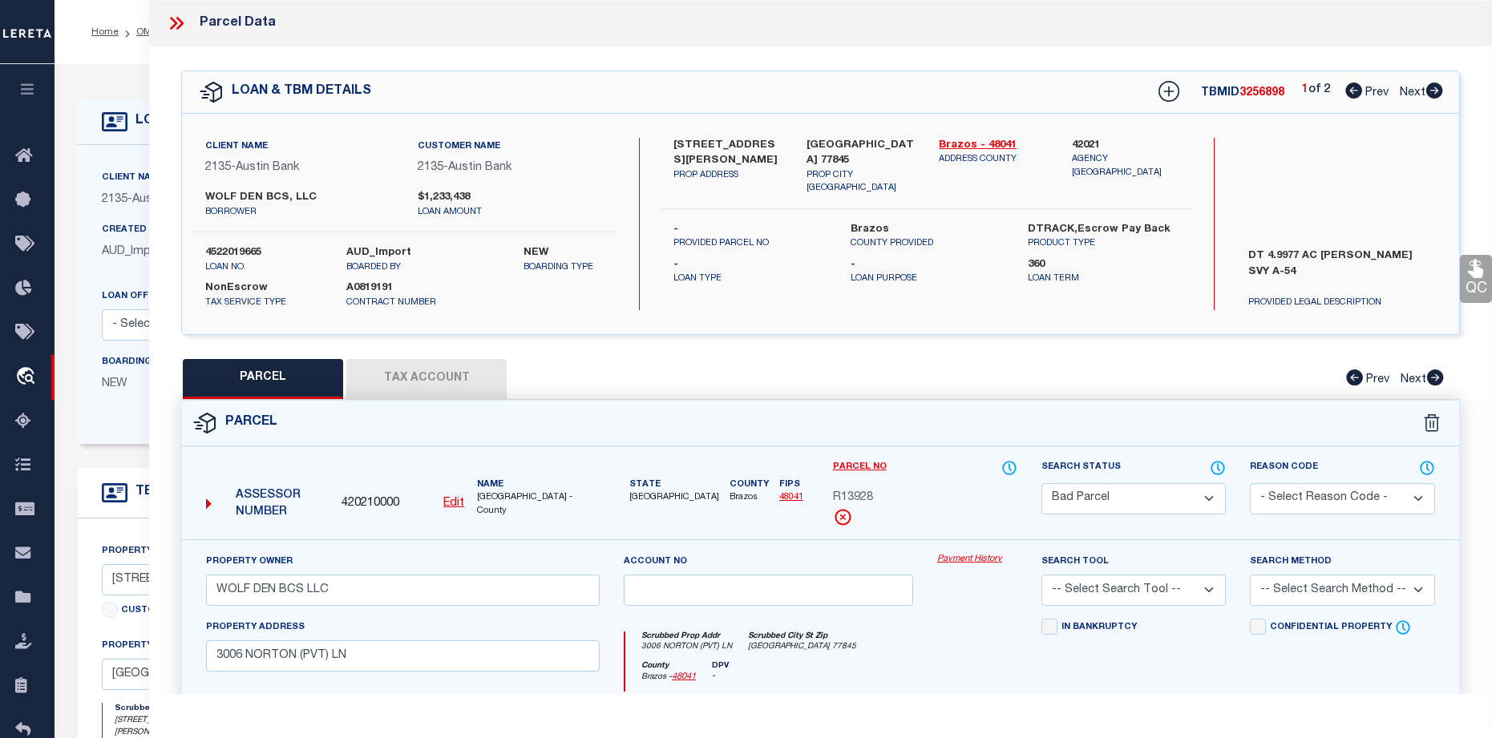
click at [168, 22] on icon at bounding box center [176, 23] width 21 height 21
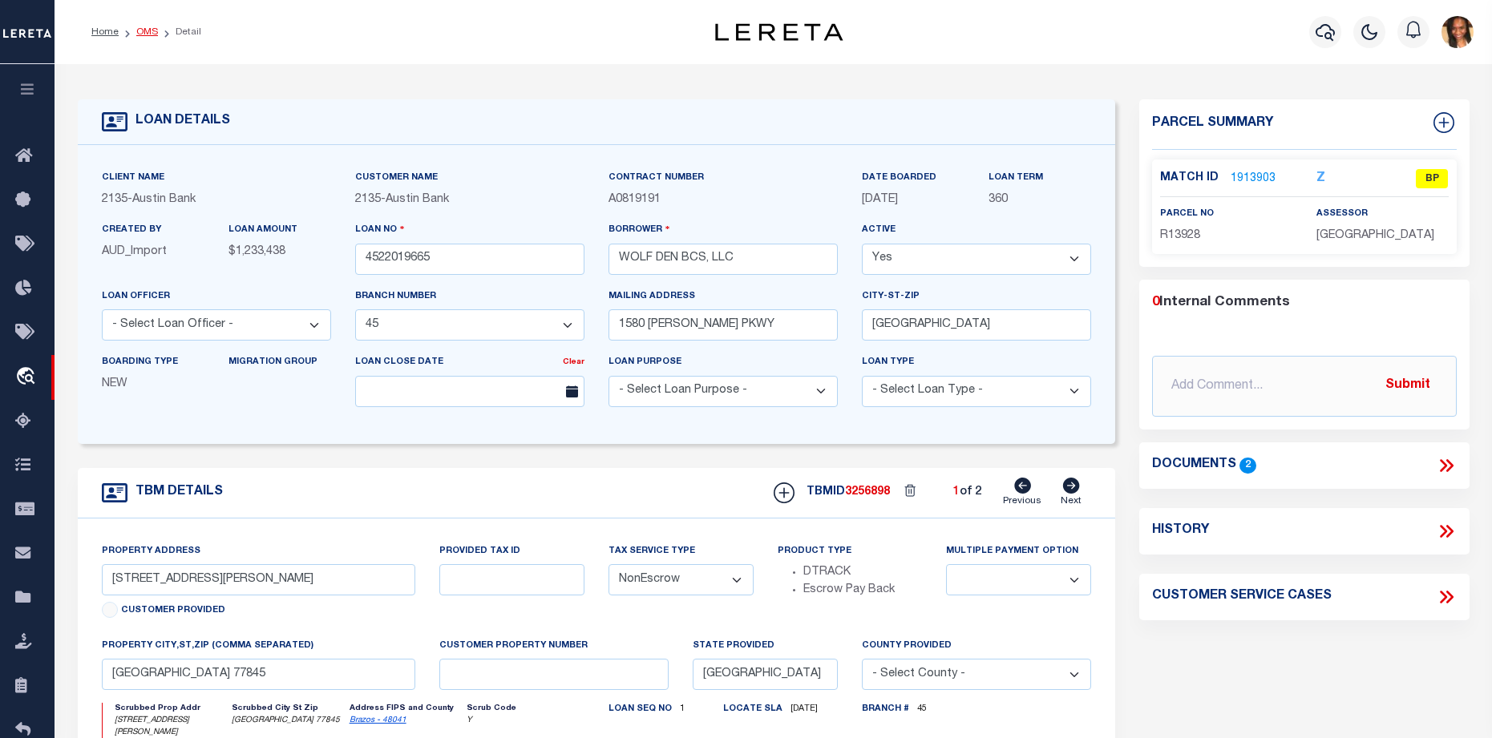
click at [150, 32] on link "OMS" at bounding box center [147, 32] width 22 height 10
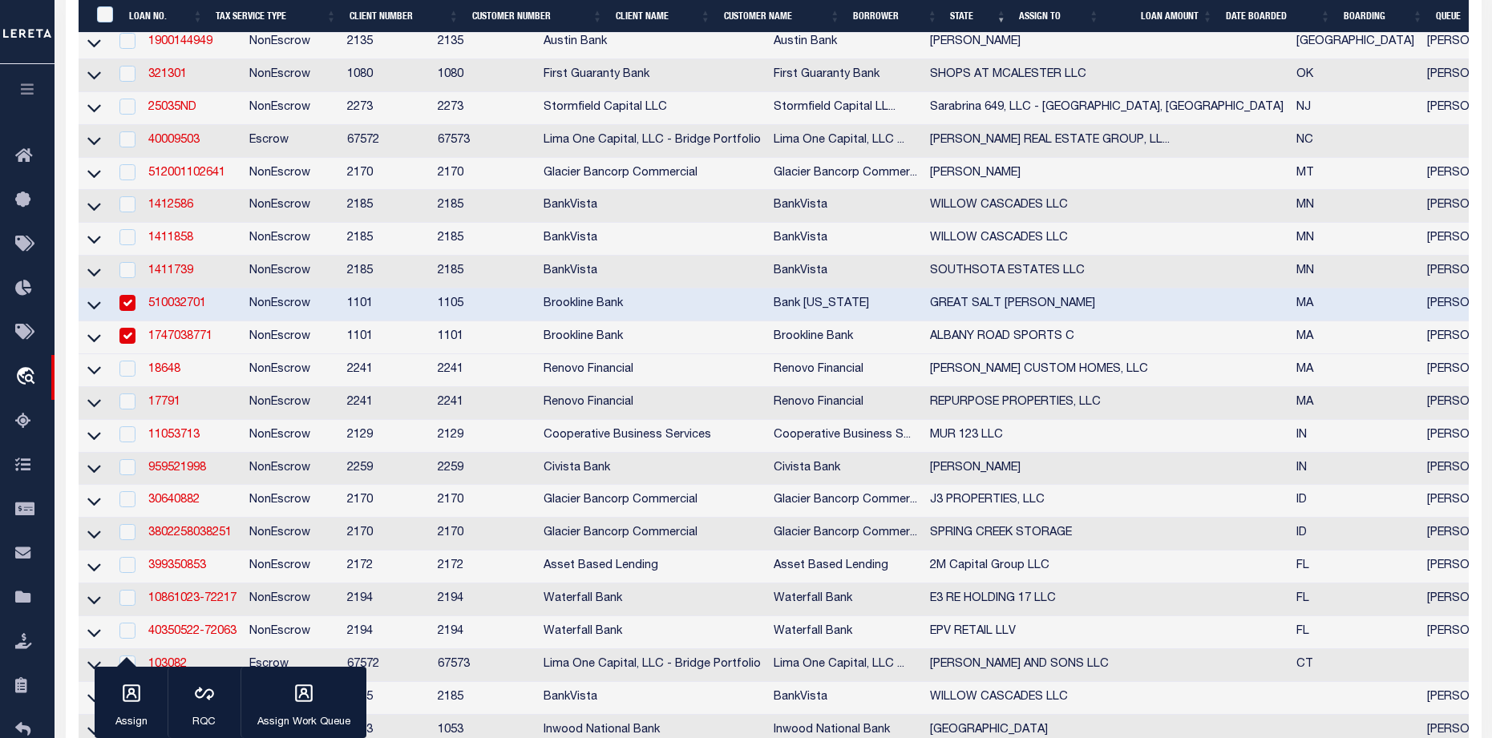
scroll to position [1258, 0]
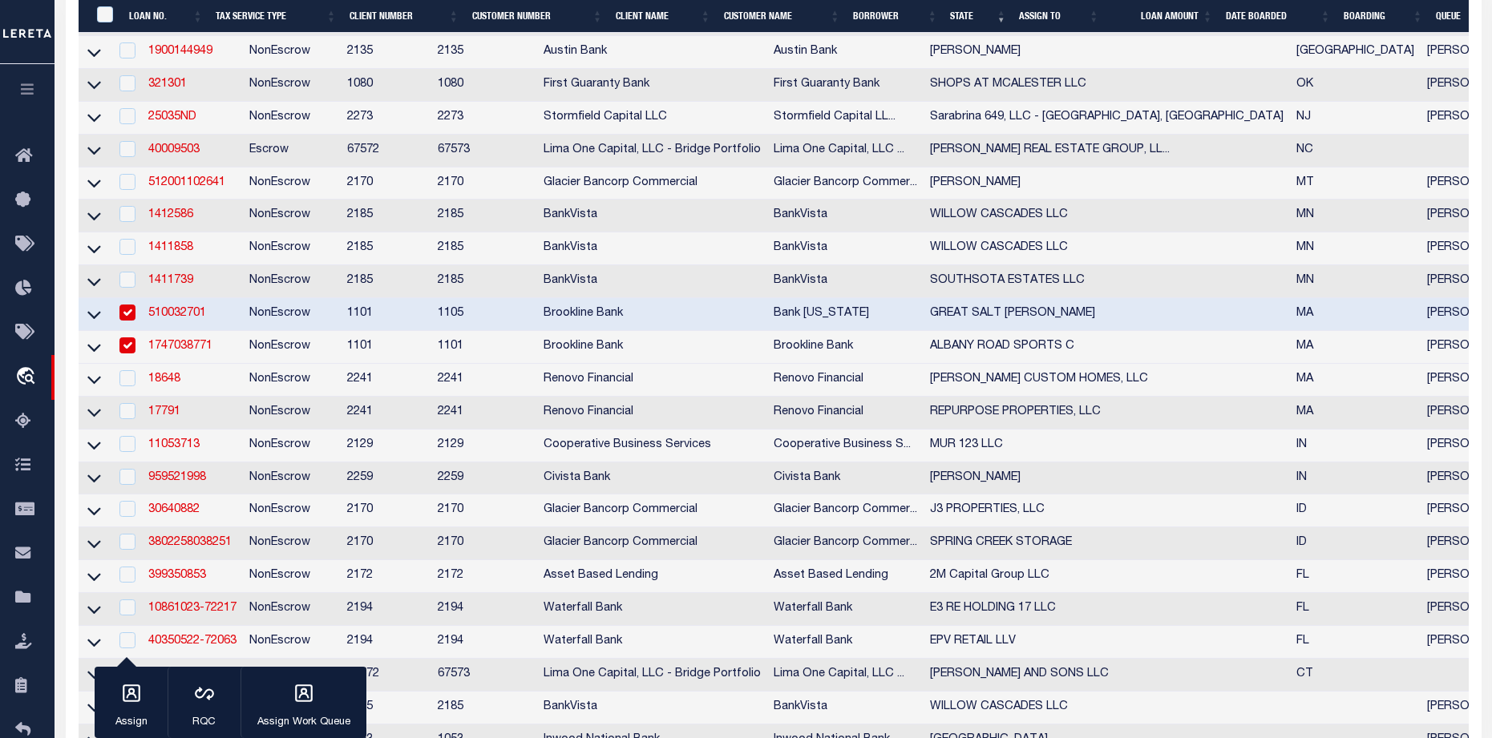
click at [125, 354] on input "checkbox" at bounding box center [127, 346] width 16 height 16
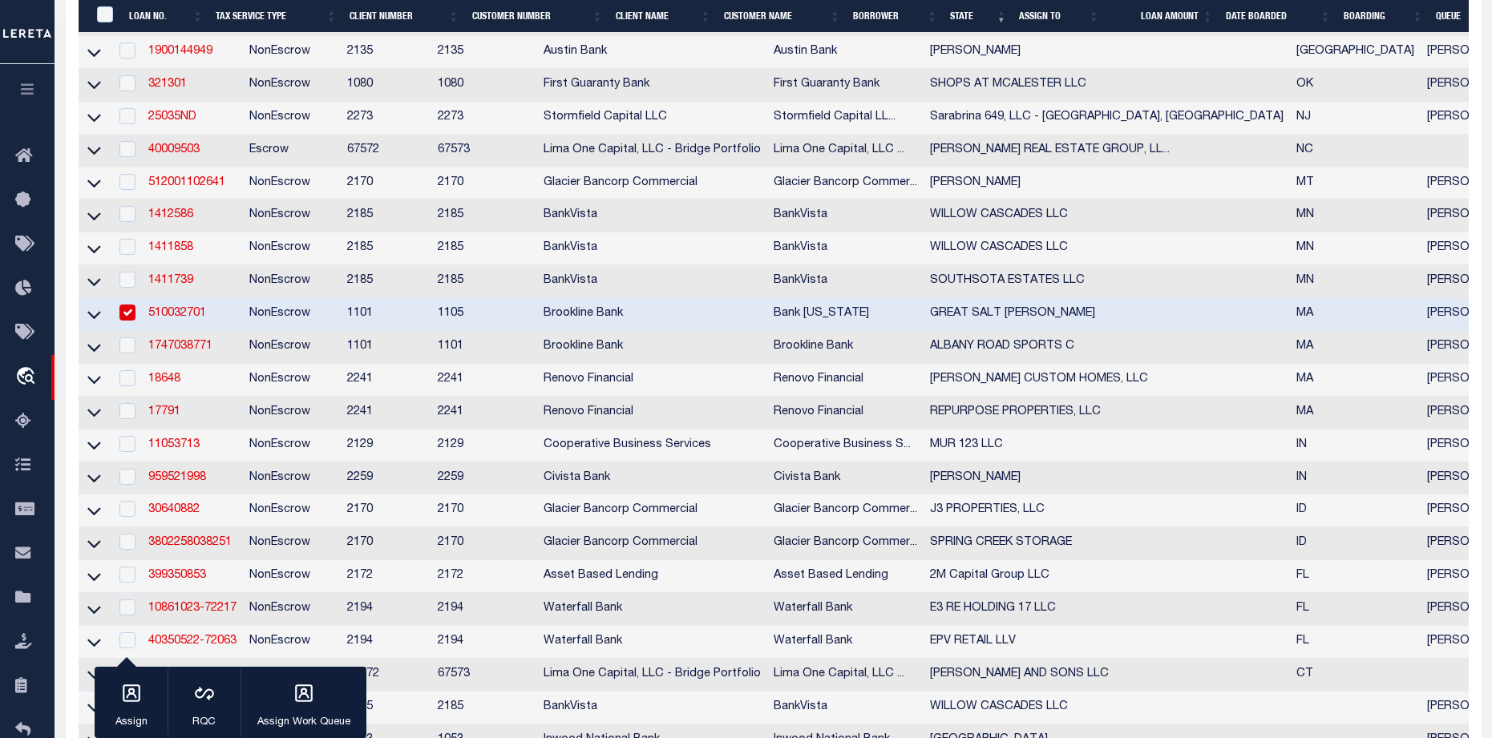
click at [125, 321] on input "checkbox" at bounding box center [127, 313] width 16 height 16
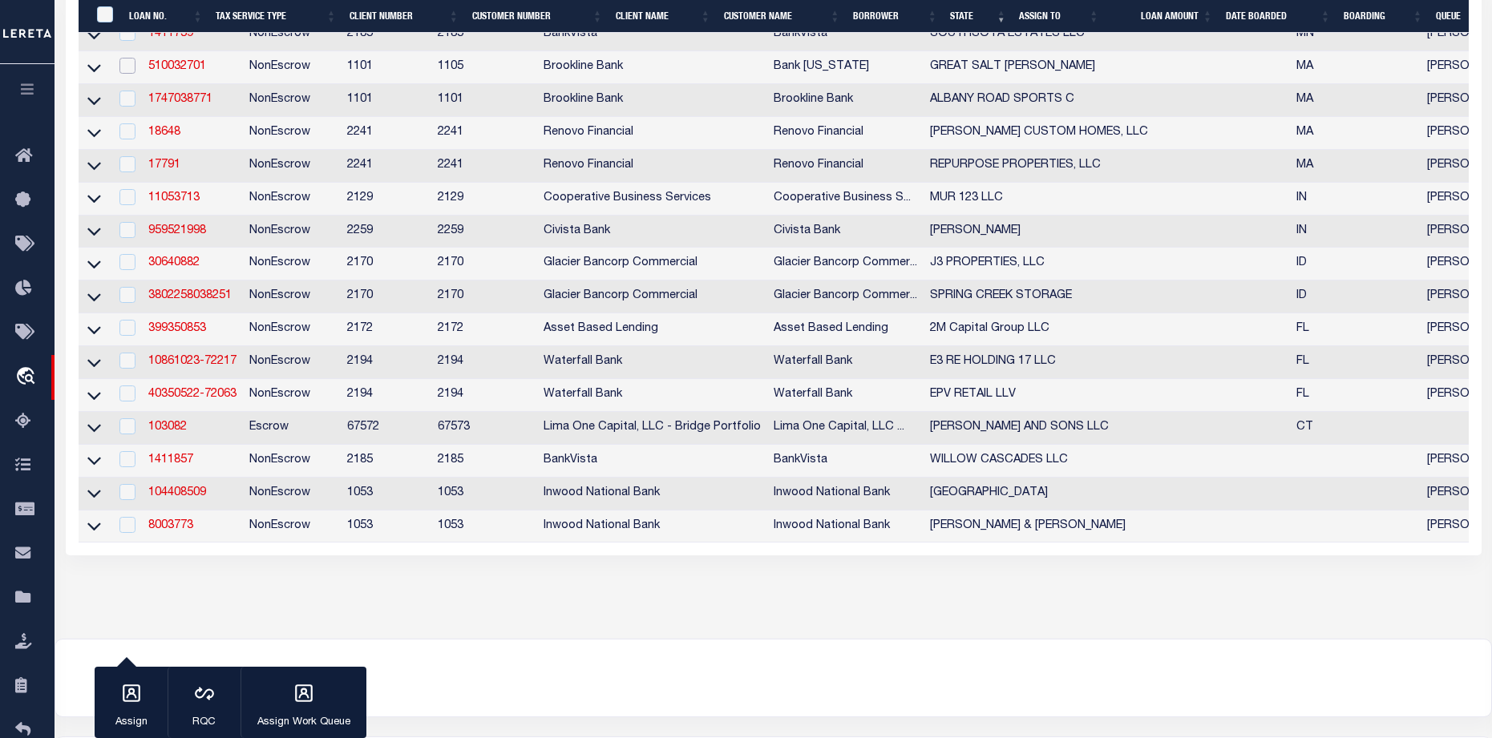
scroll to position [1499, 0]
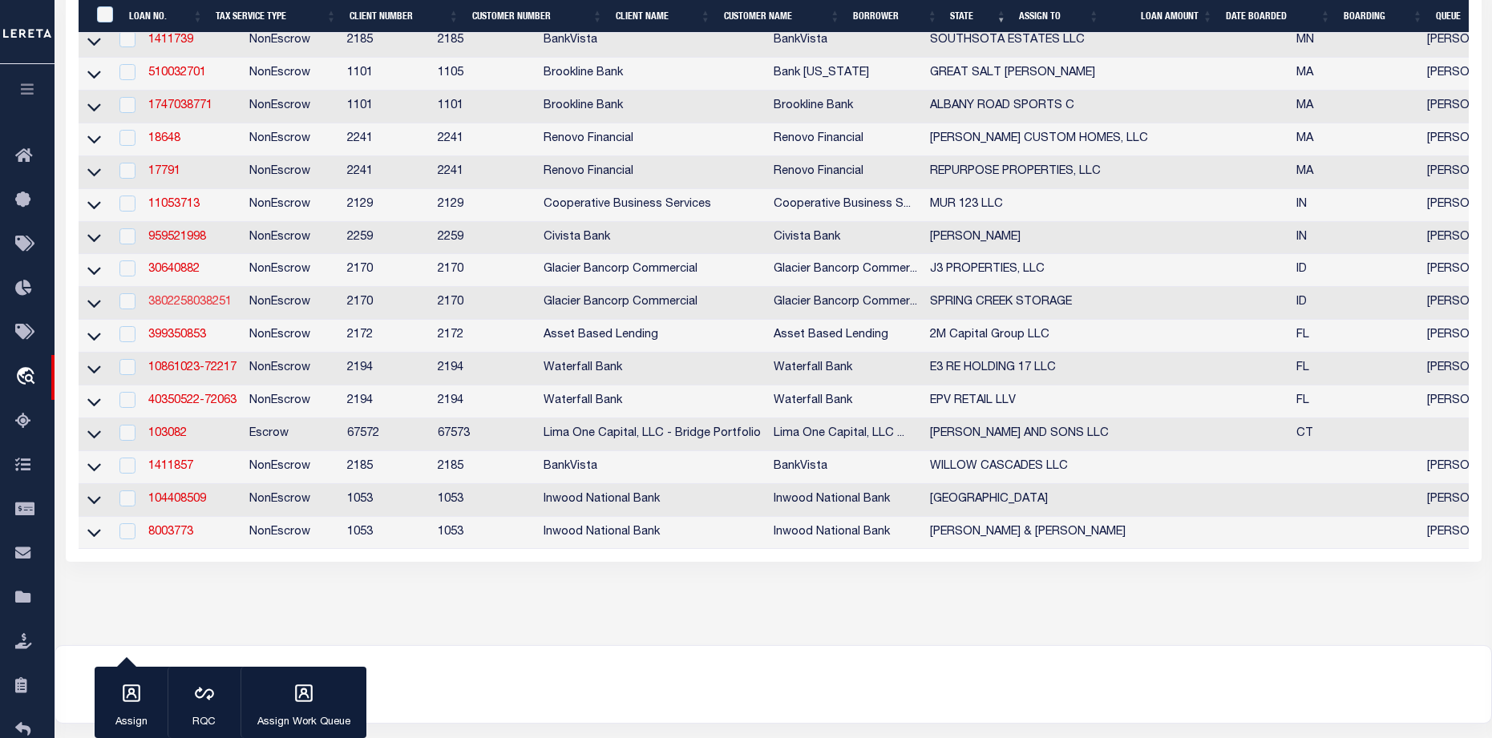
click at [207, 308] on link "3802258038251" at bounding box center [189, 302] width 83 height 11
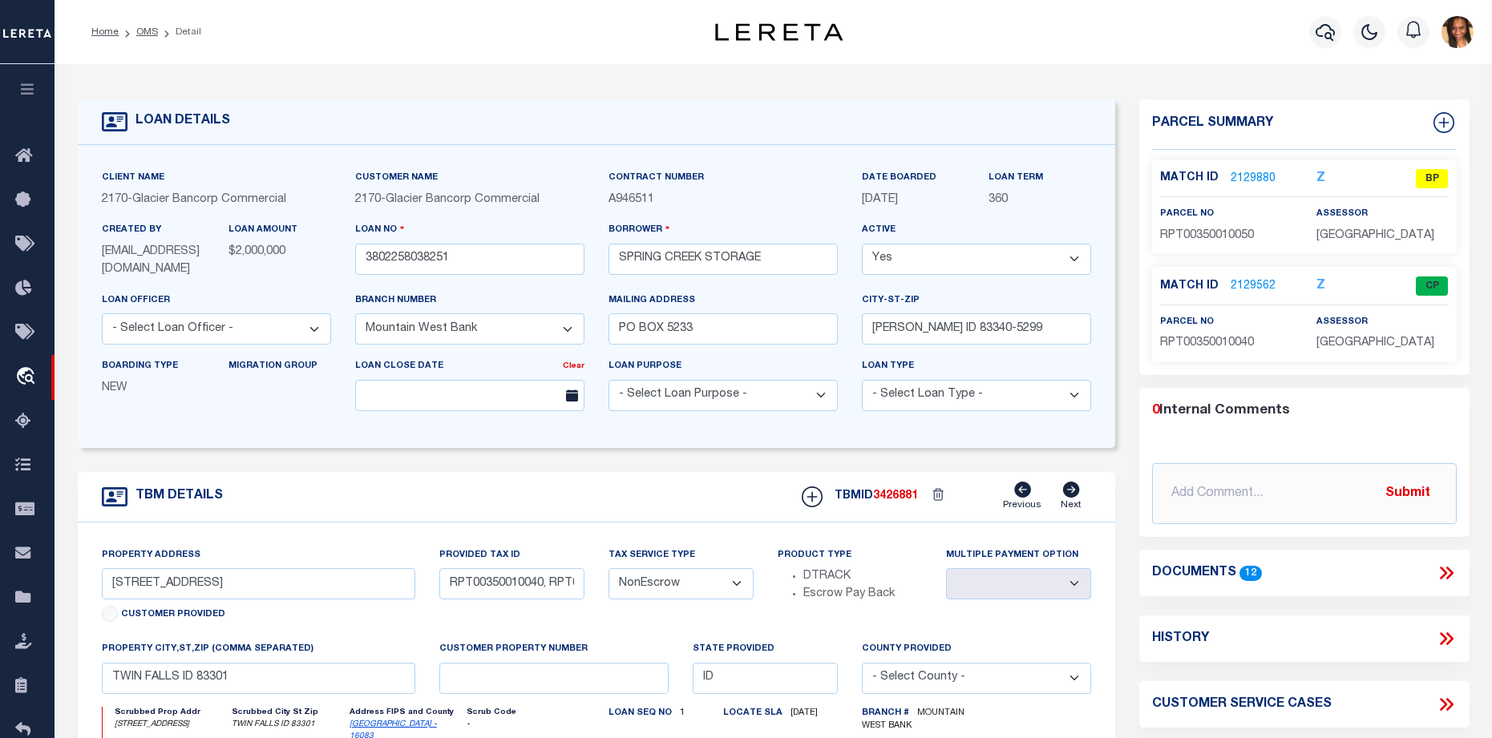
click at [1241, 179] on link "2129880" at bounding box center [1253, 179] width 45 height 17
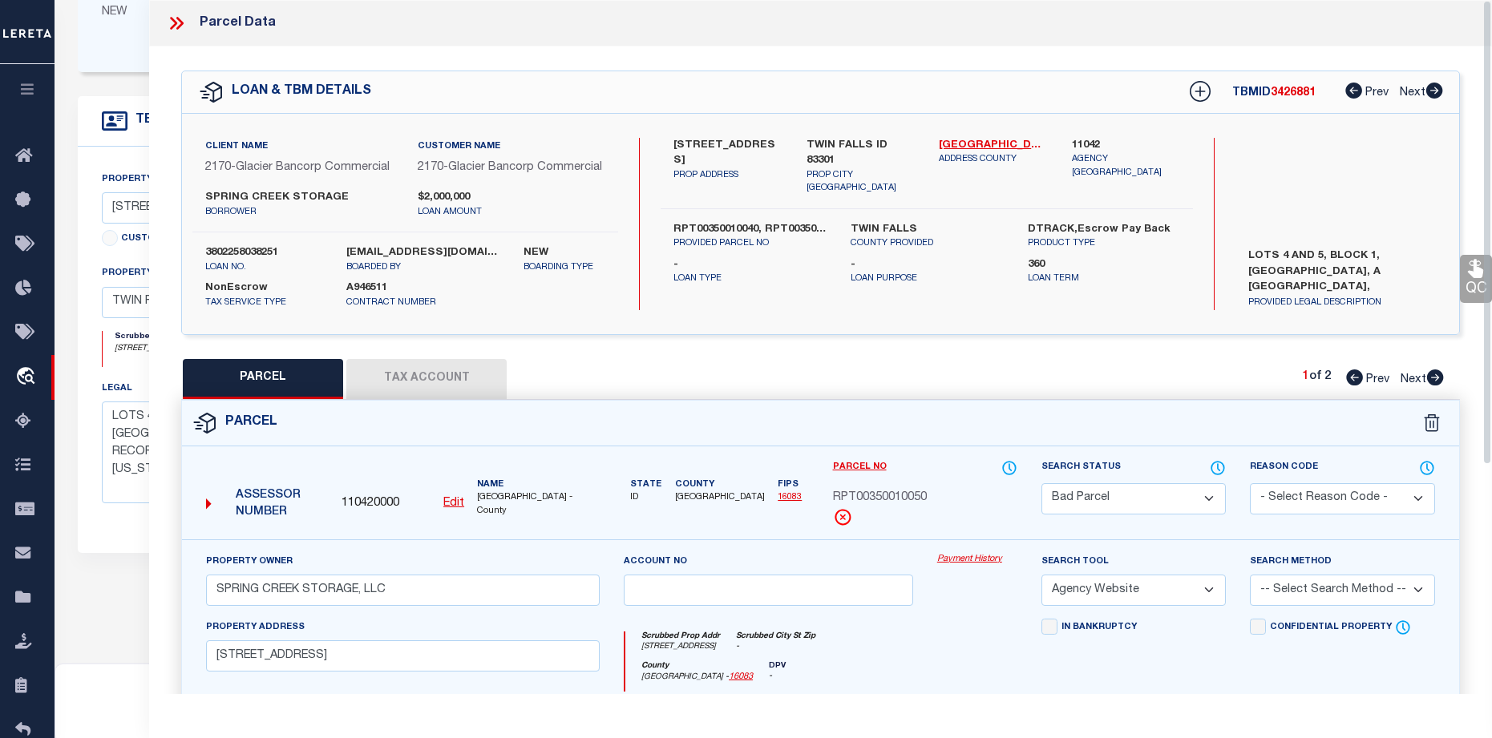
scroll to position [401, 0]
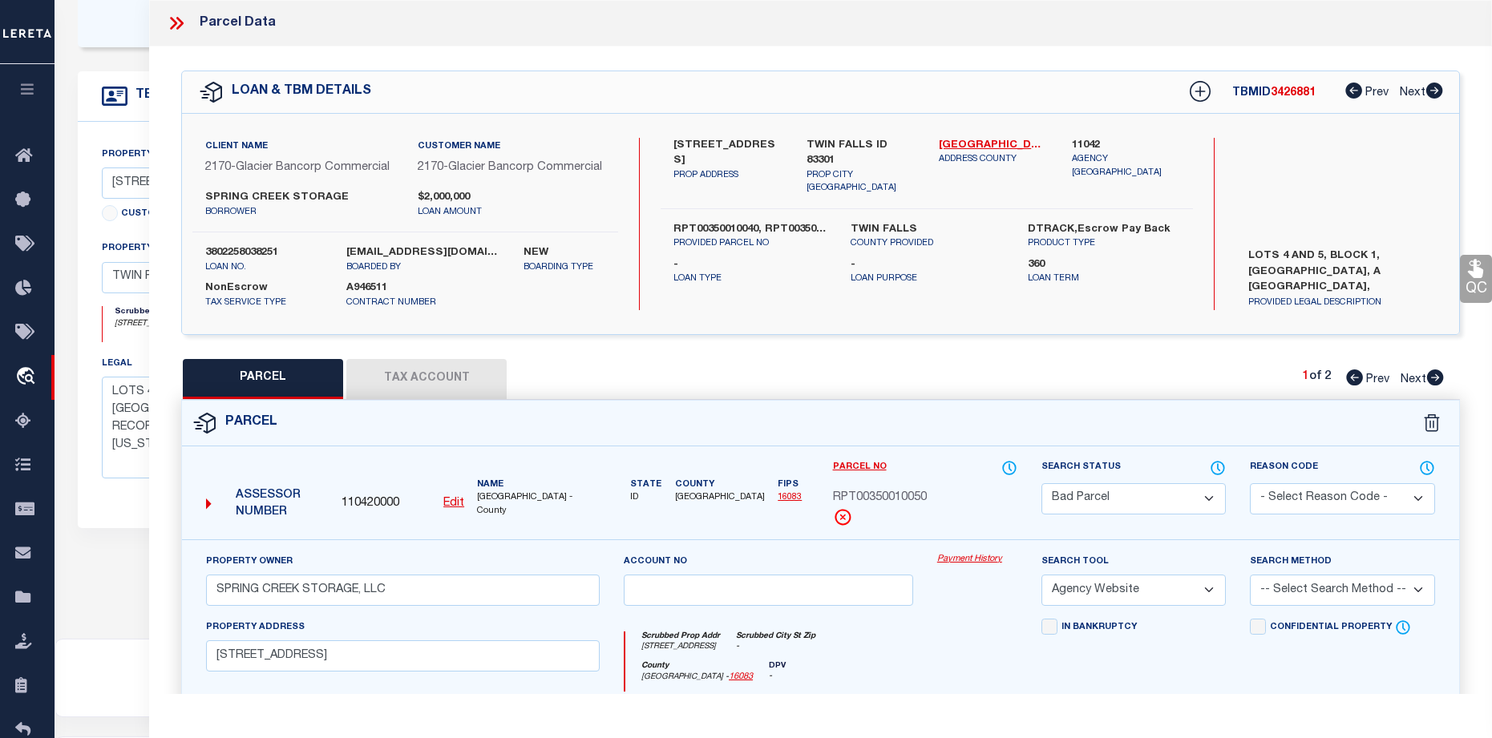
click at [1439, 95] on icon at bounding box center [1434, 91] width 17 height 16
click at [1430, 386] on icon at bounding box center [1435, 378] width 17 height 16
click at [1350, 386] on icon at bounding box center [1354, 378] width 17 height 16
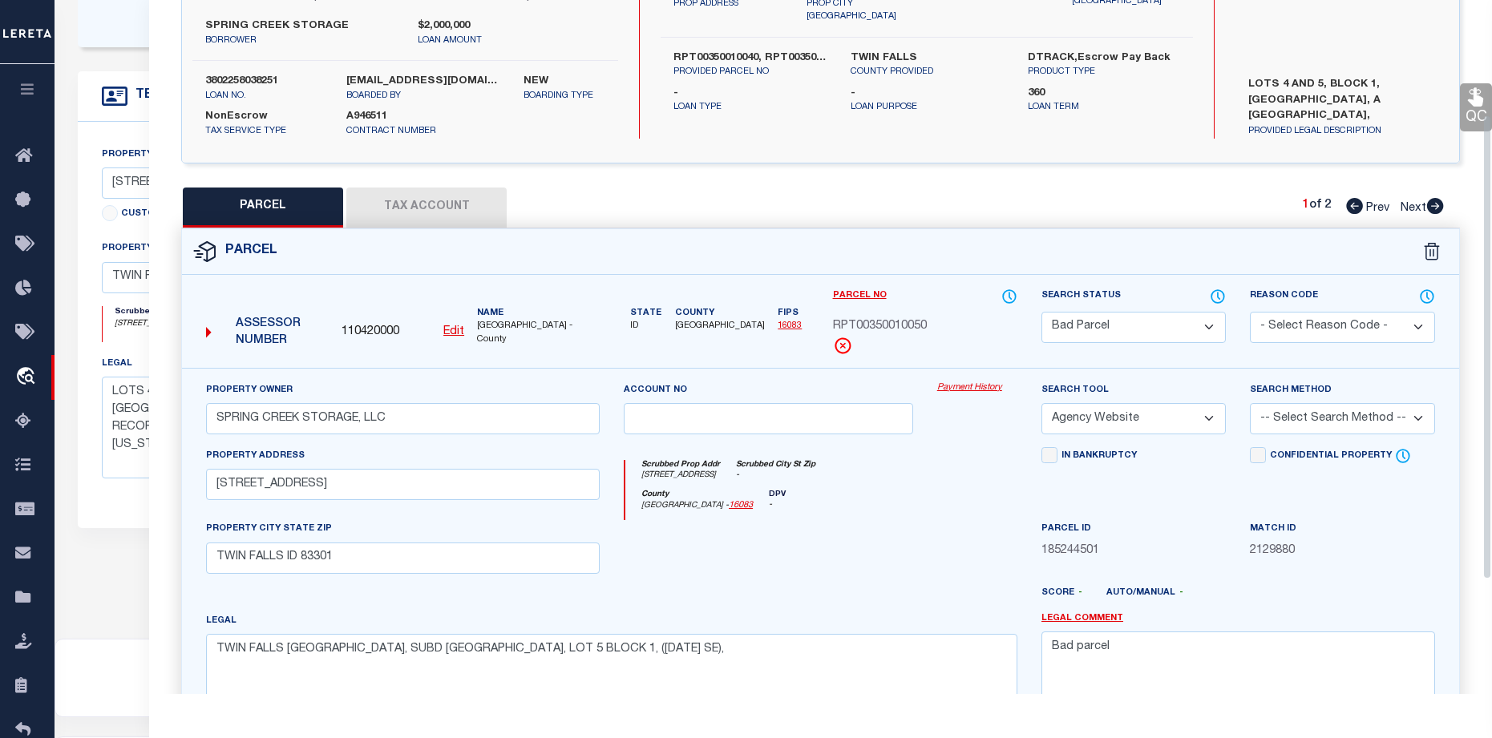
scroll to position [241, 0]
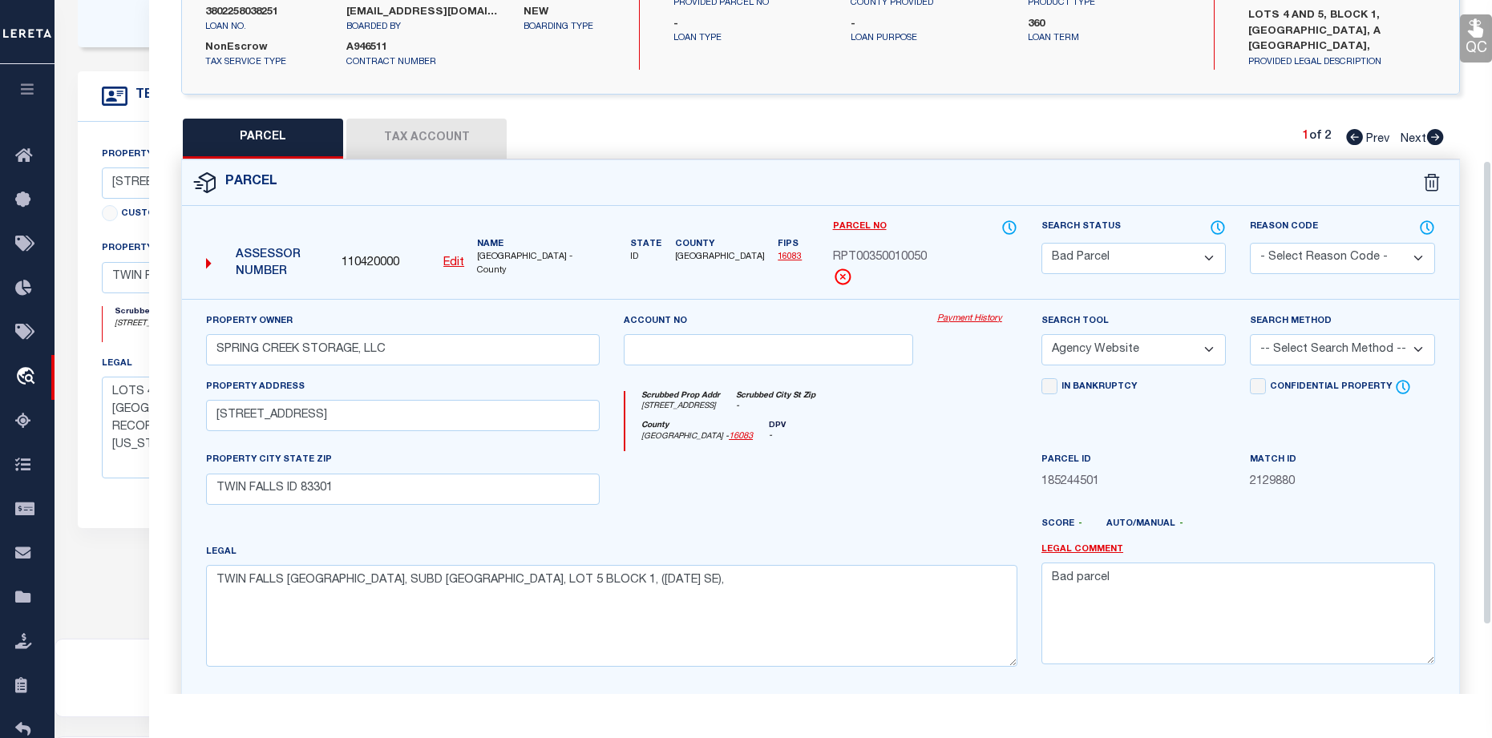
click at [458, 146] on button "Tax Account" at bounding box center [426, 139] width 160 height 40
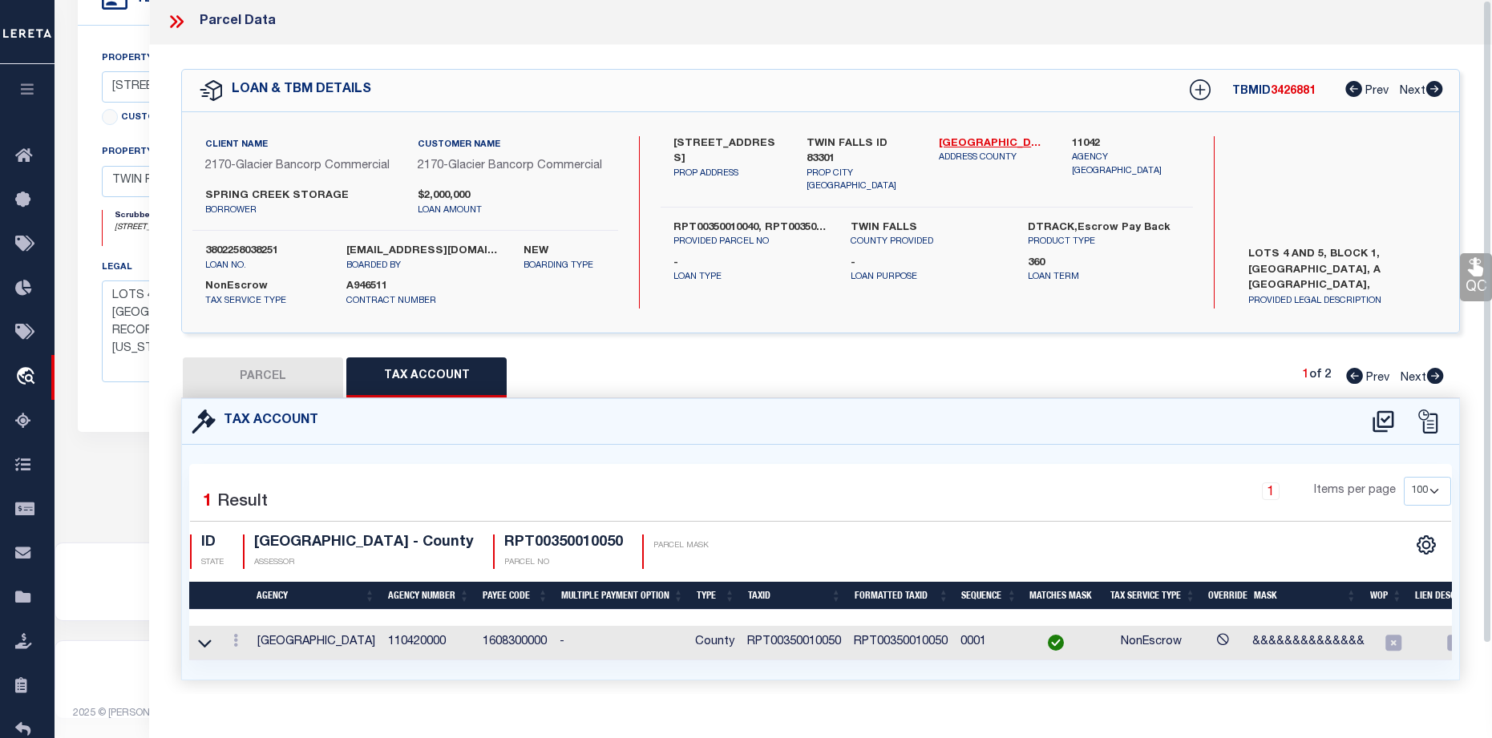
scroll to position [0, 0]
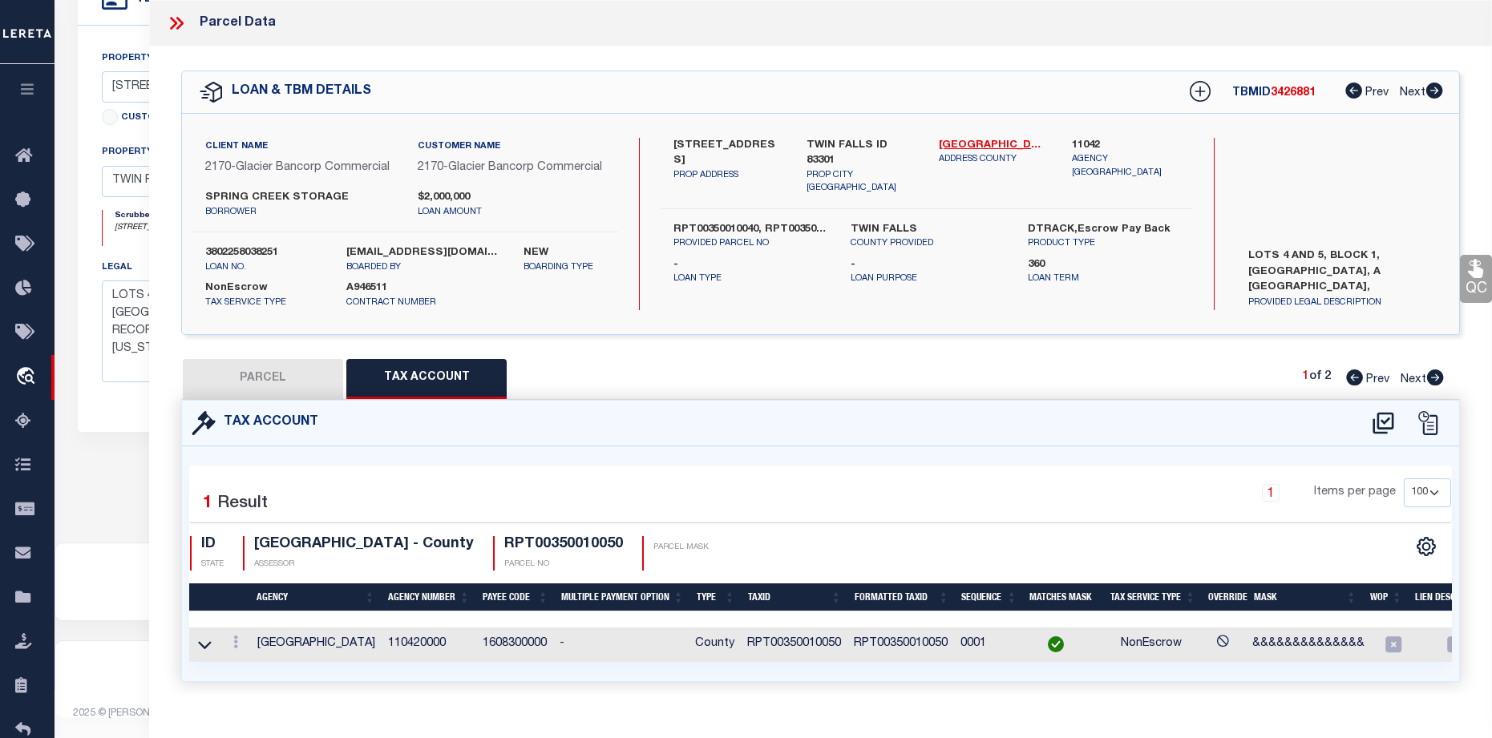
click at [172, 25] on icon at bounding box center [176, 23] width 21 height 21
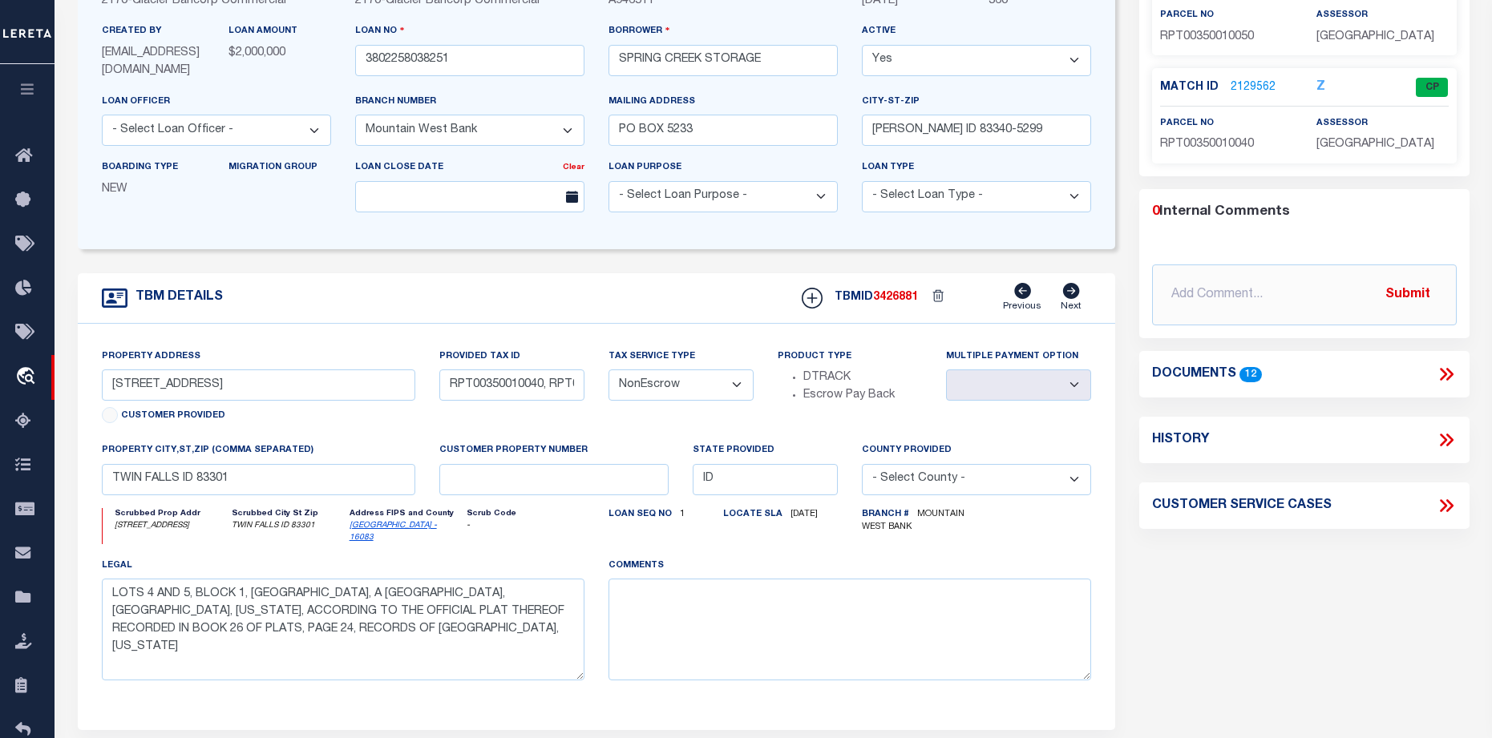
scroll to position [19, 0]
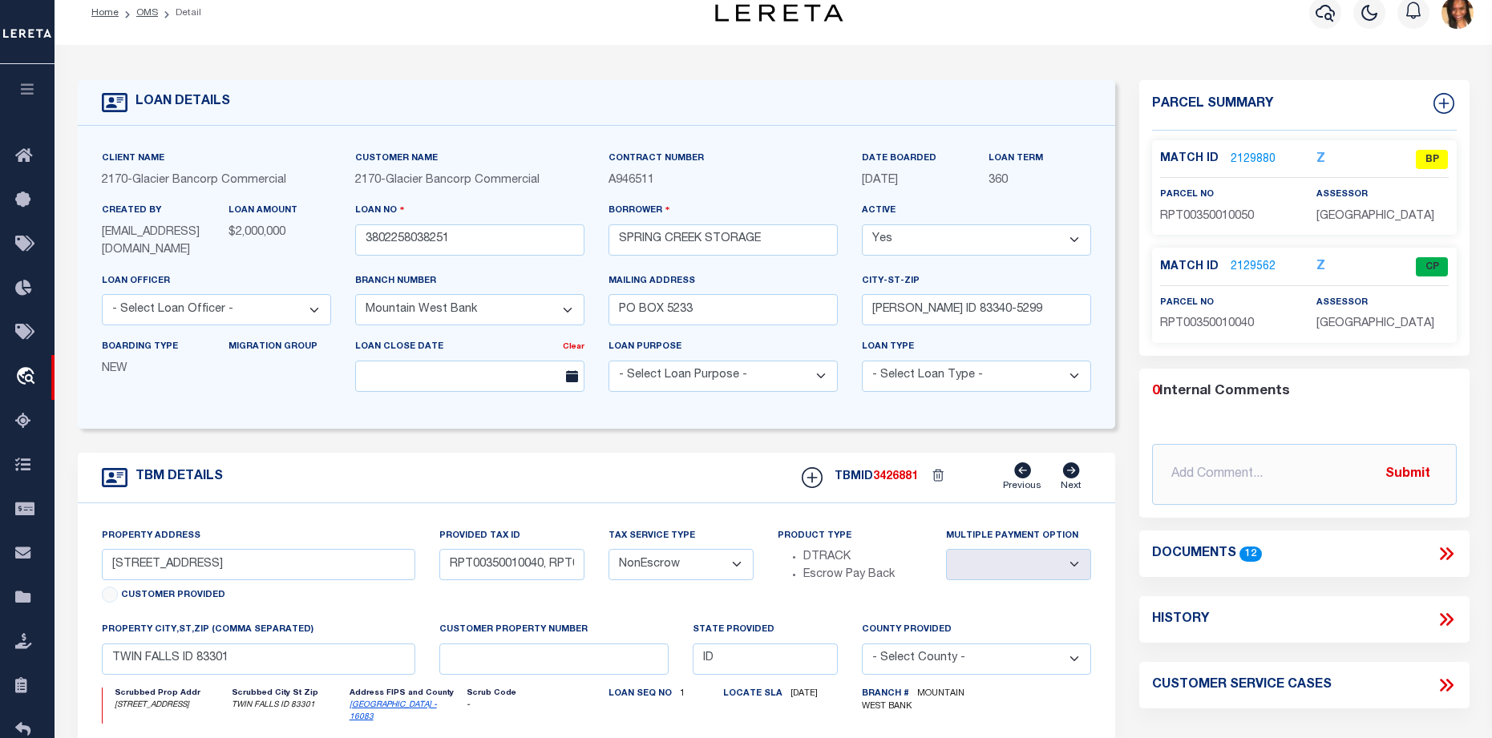
click at [1259, 152] on link "2129880" at bounding box center [1253, 160] width 45 height 17
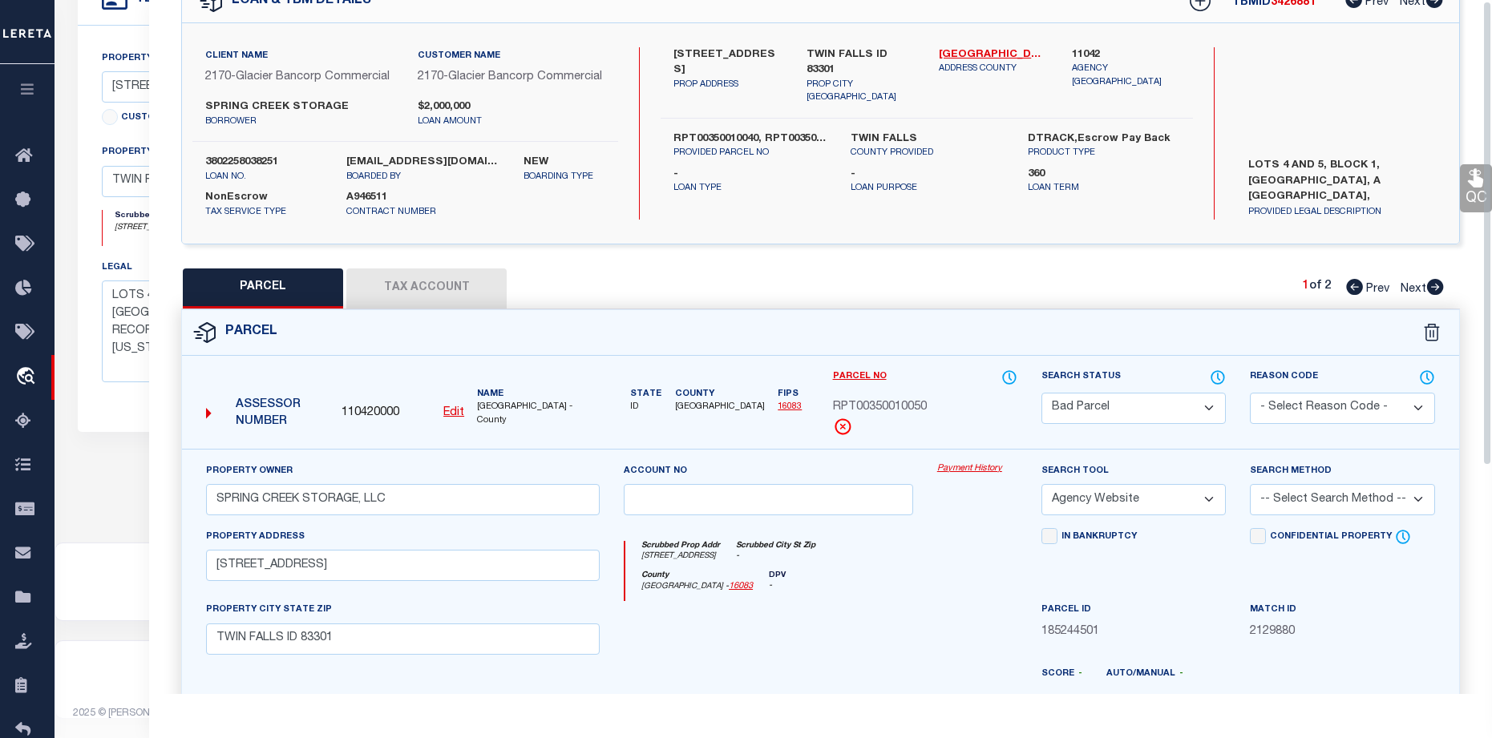
scroll to position [0, 0]
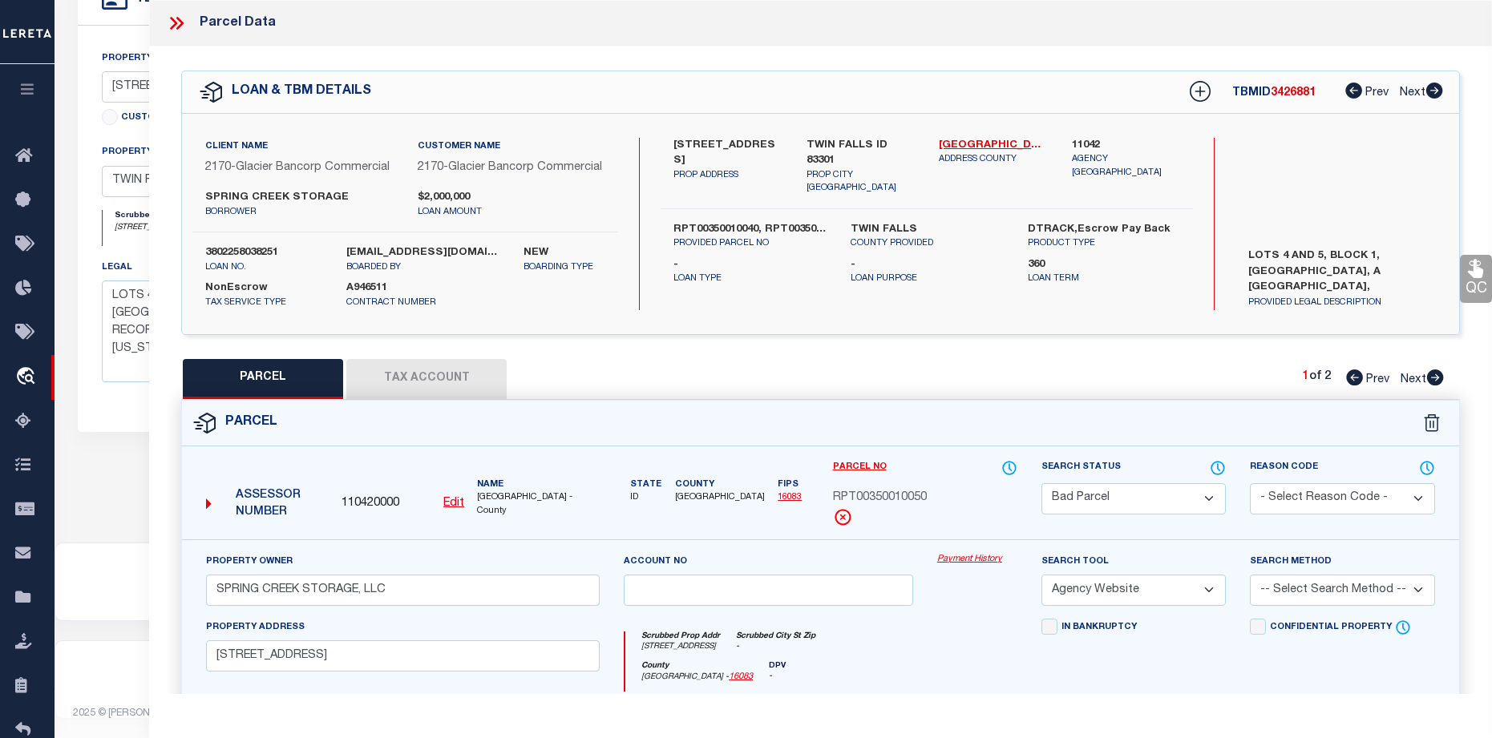
click at [399, 390] on button "Tax Account" at bounding box center [426, 379] width 160 height 40
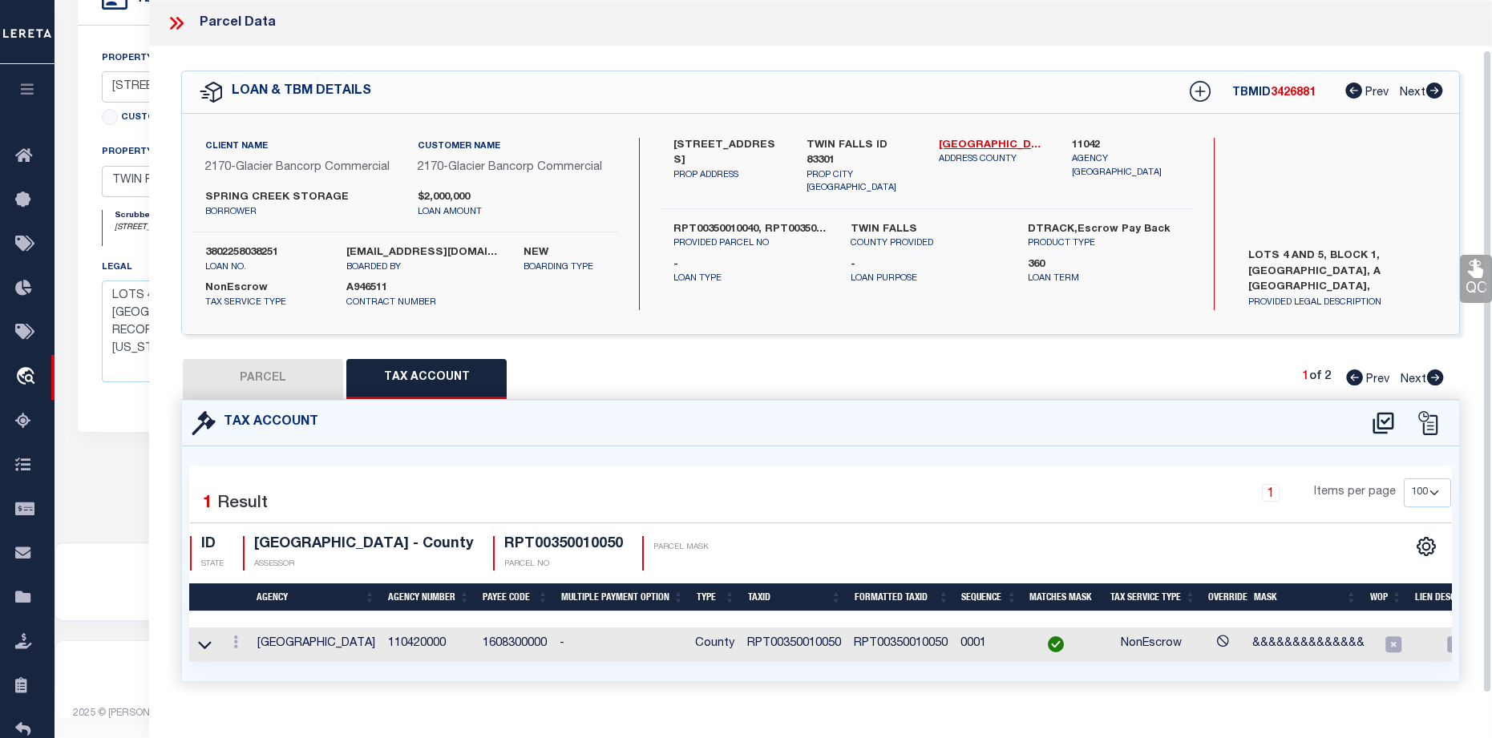
scroll to position [54, 0]
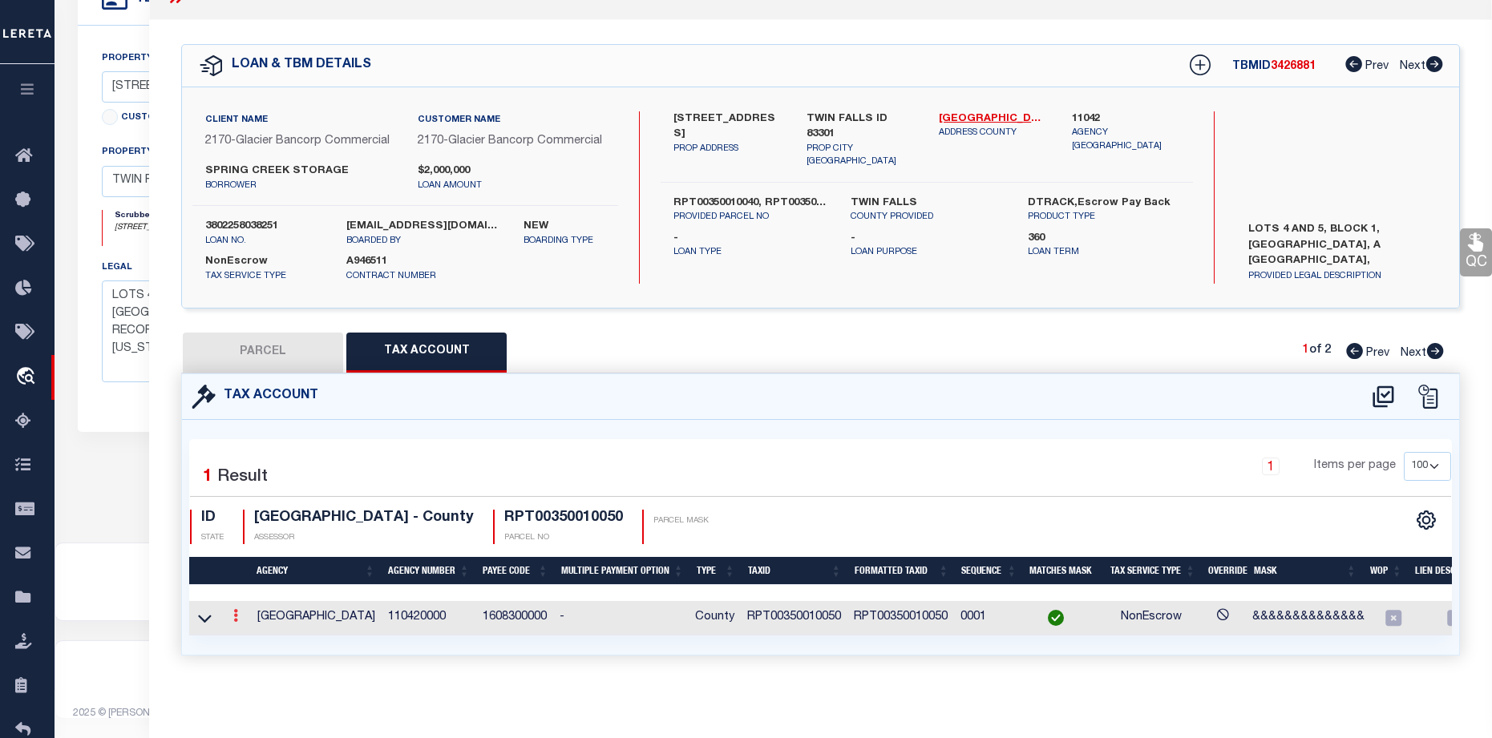
click at [238, 612] on link at bounding box center [236, 618] width 18 height 13
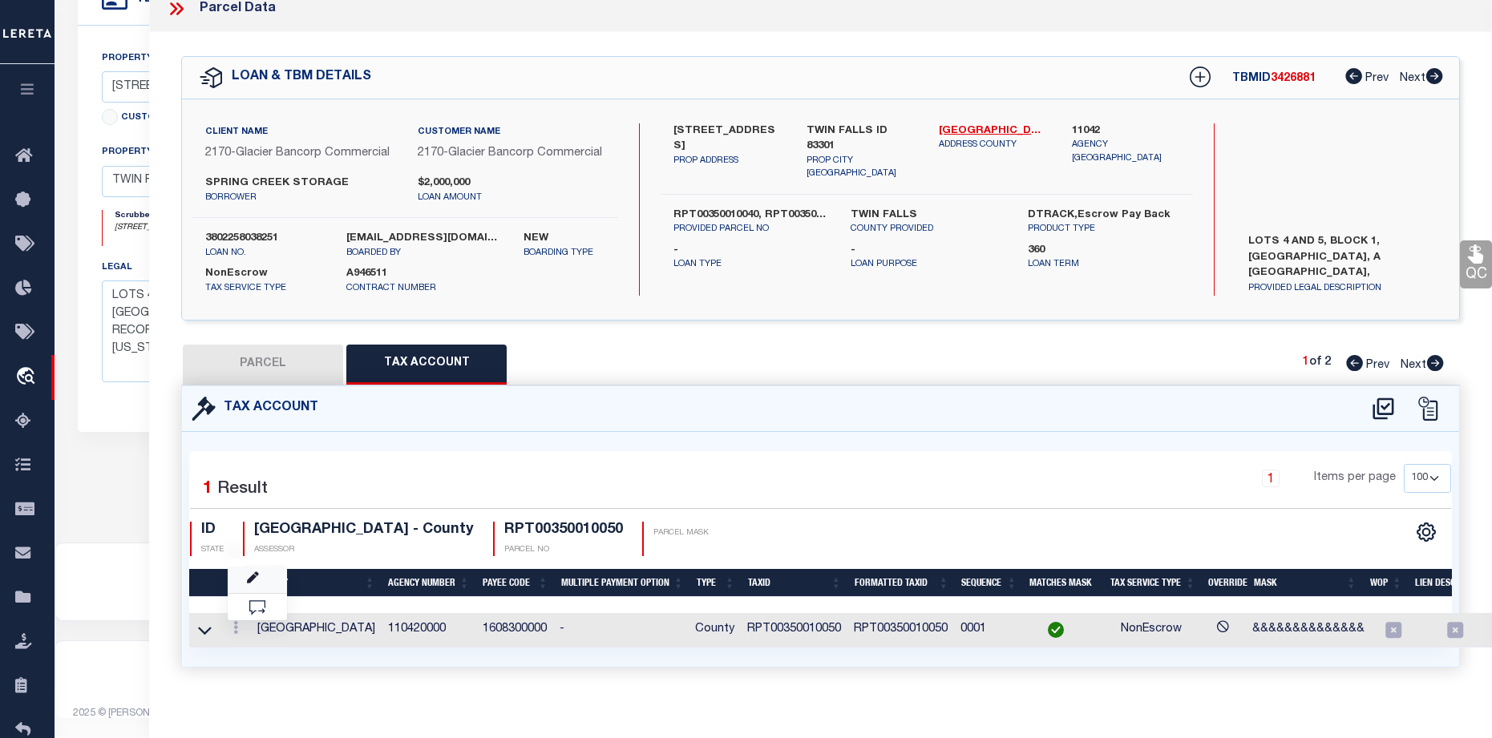
click at [260, 584] on link at bounding box center [257, 580] width 59 height 26
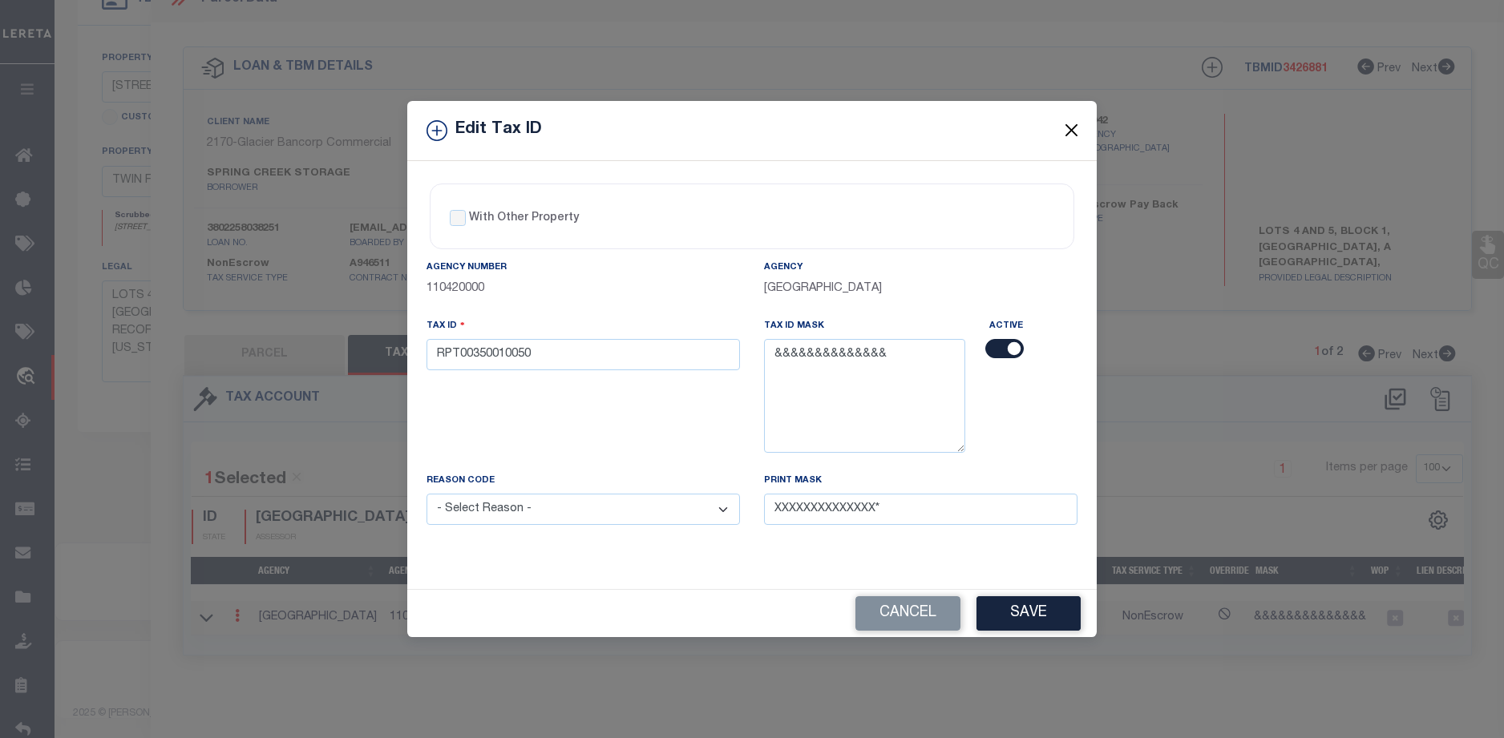
click at [1069, 127] on button "Close" at bounding box center [1072, 130] width 21 height 21
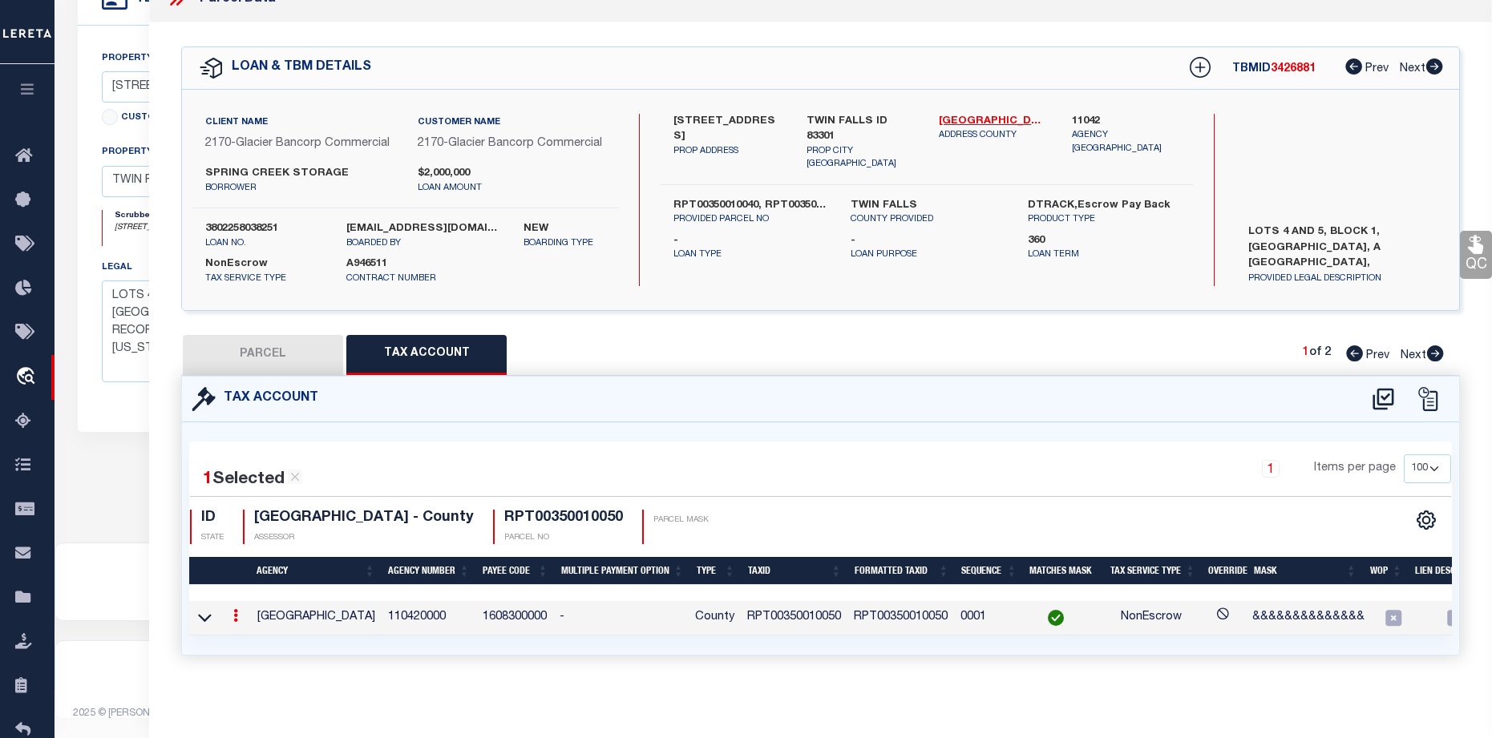
click at [241, 357] on button "PARCEL" at bounding box center [263, 355] width 160 height 40
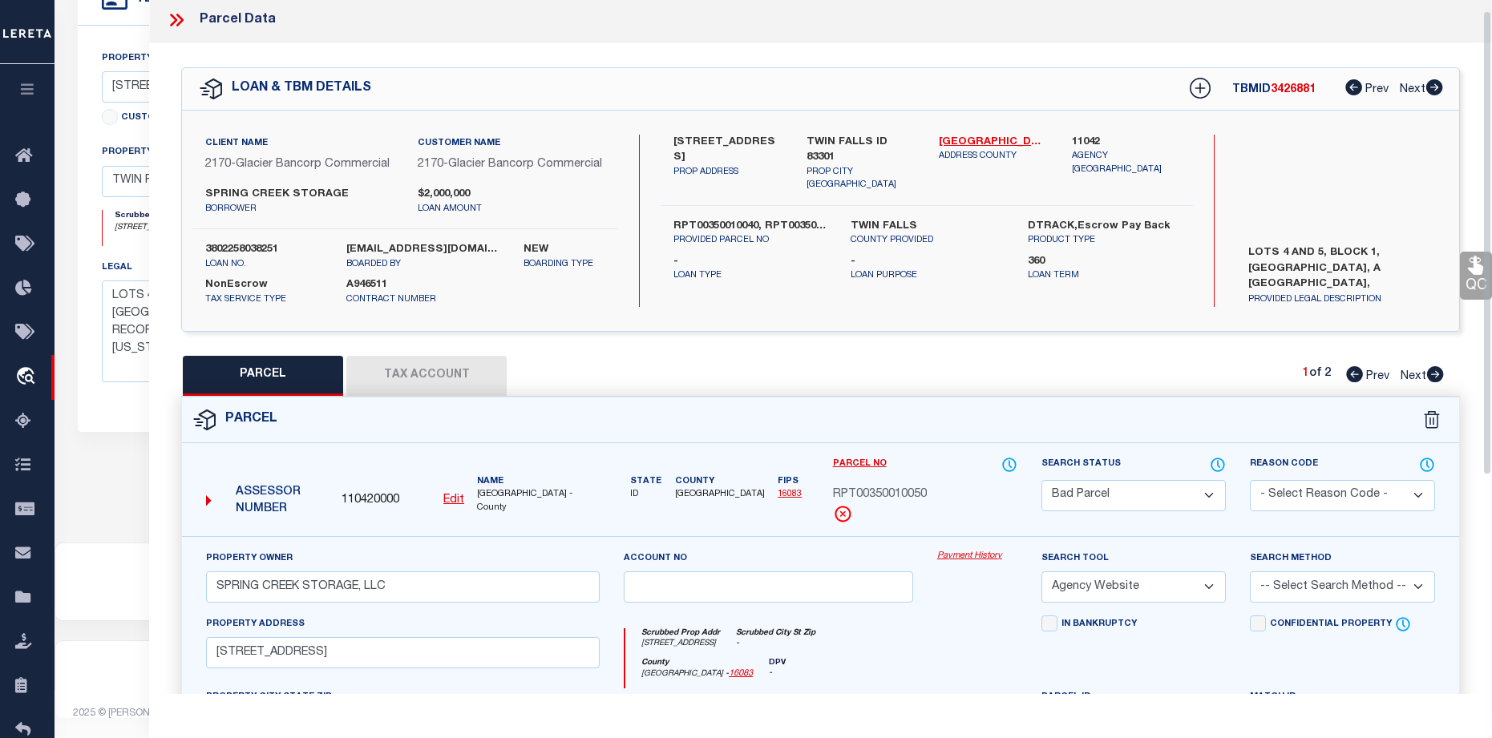
scroll to position [0, 0]
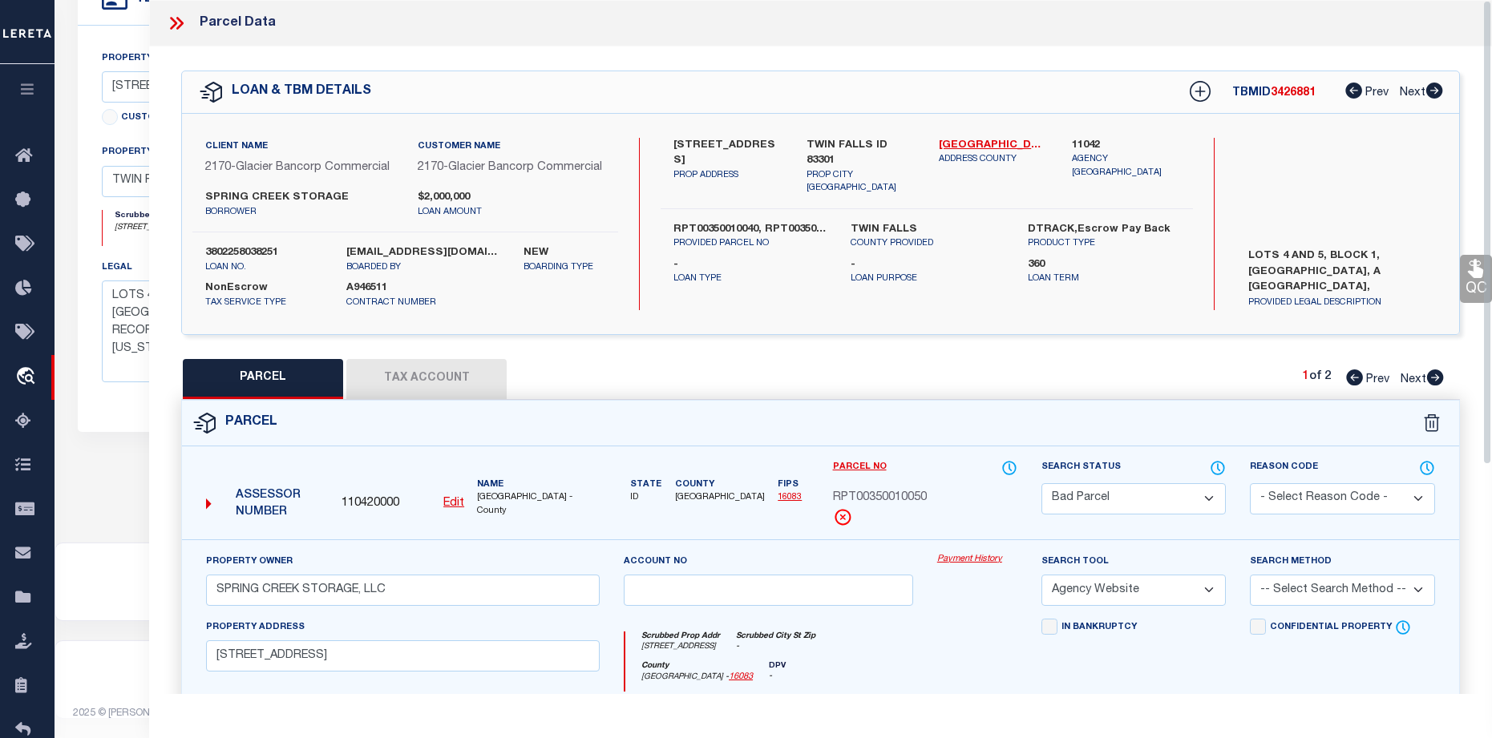
click at [178, 25] on icon at bounding box center [176, 23] width 21 height 21
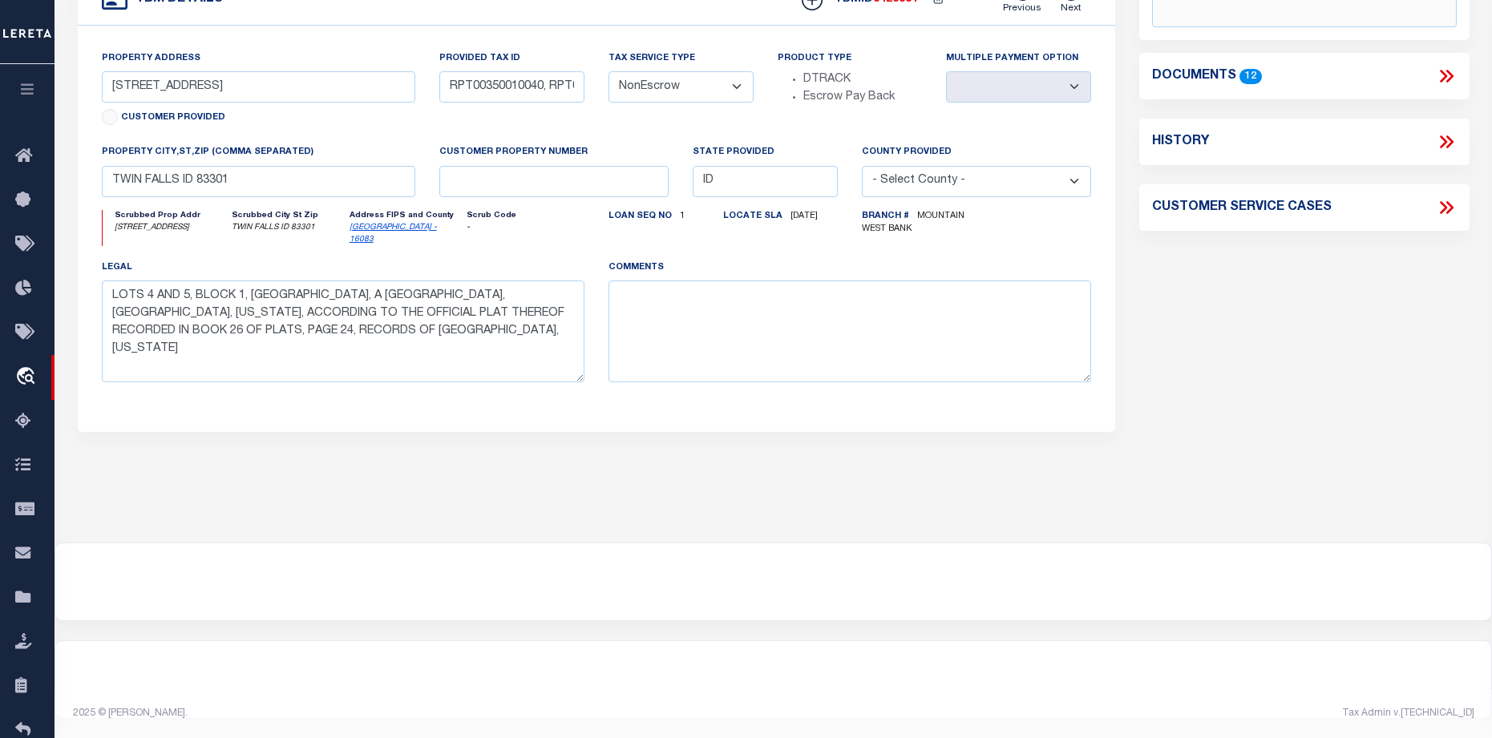
click at [1442, 75] on icon at bounding box center [1443, 77] width 7 height 13
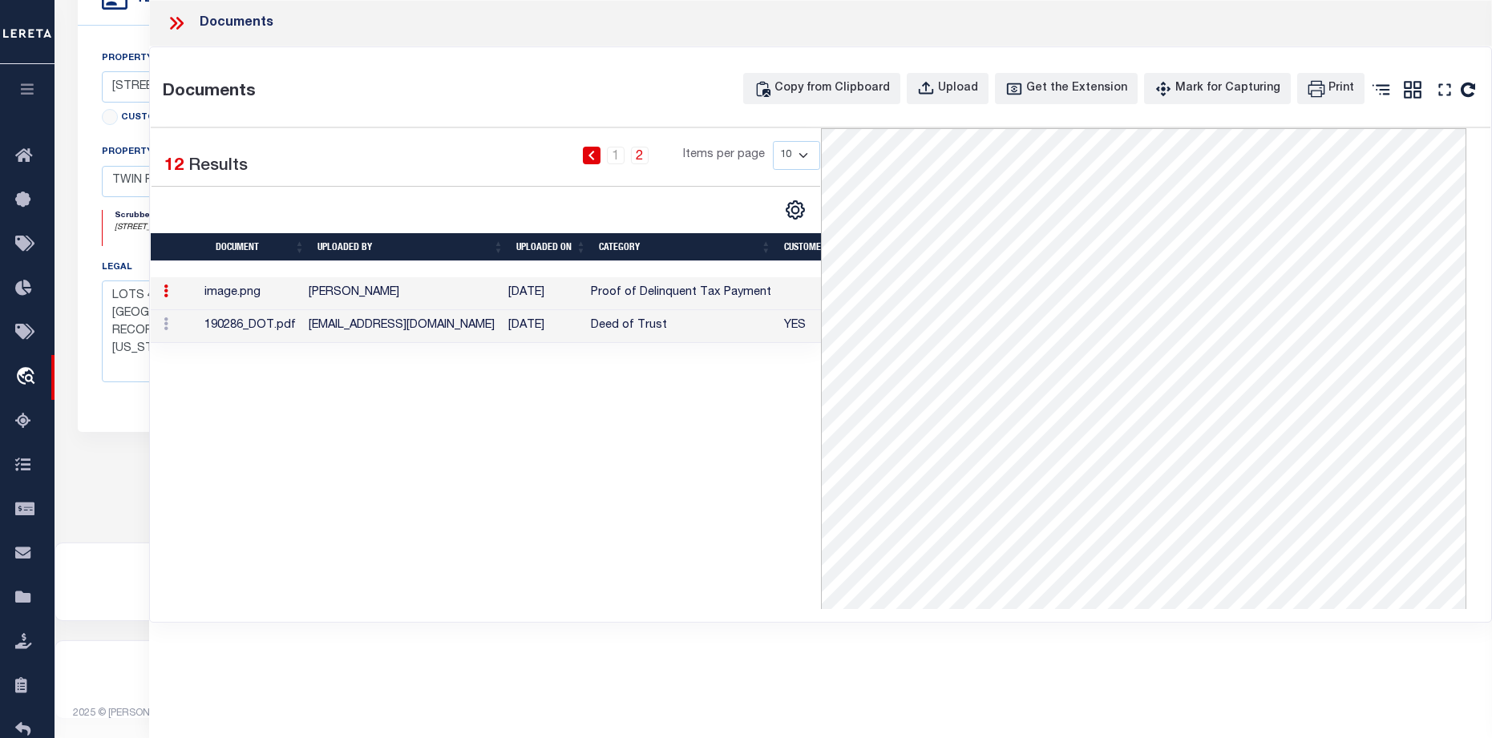
click at [659, 297] on td "Proof of Delinquent Tax Payment" at bounding box center [681, 293] width 193 height 33
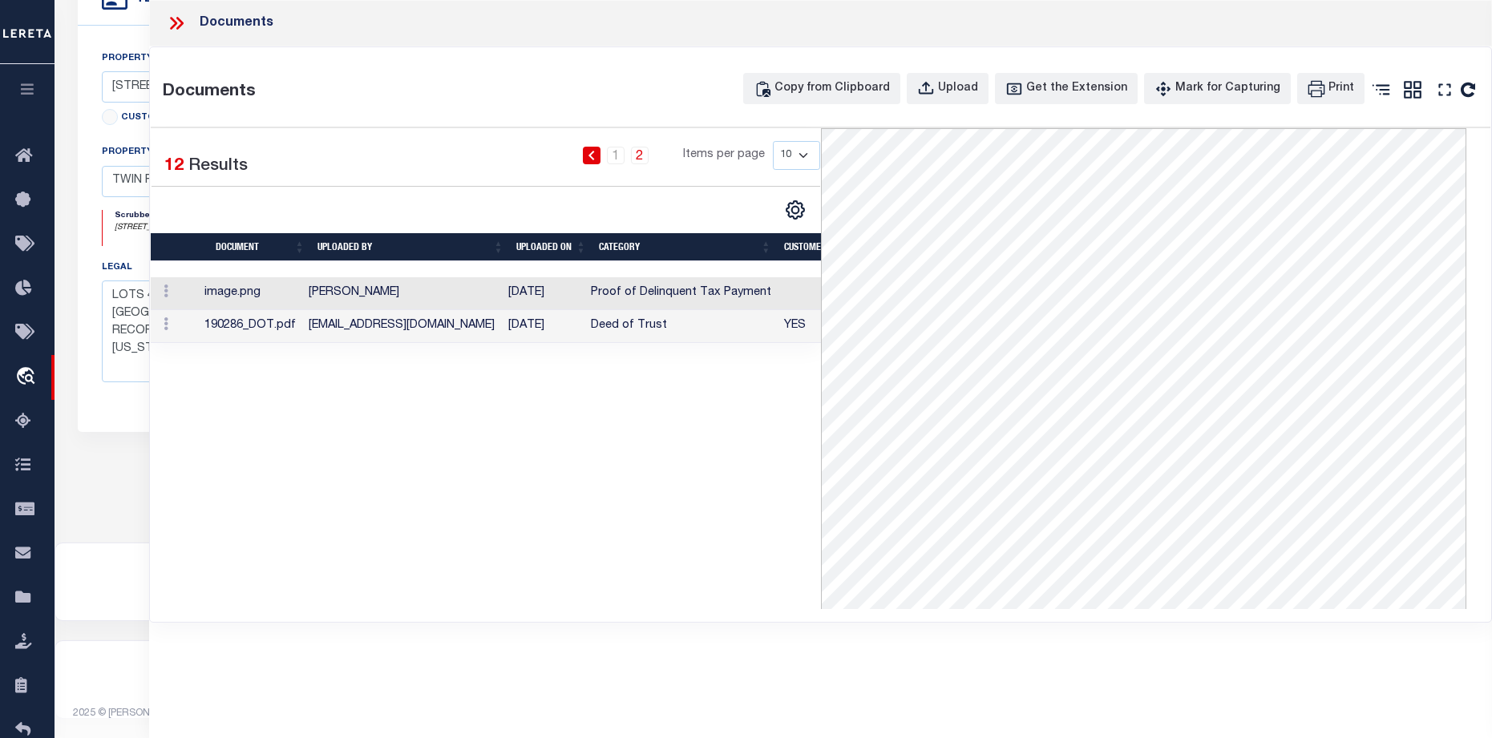
click at [630, 316] on td "Deed of Trust" at bounding box center [681, 326] width 193 height 33
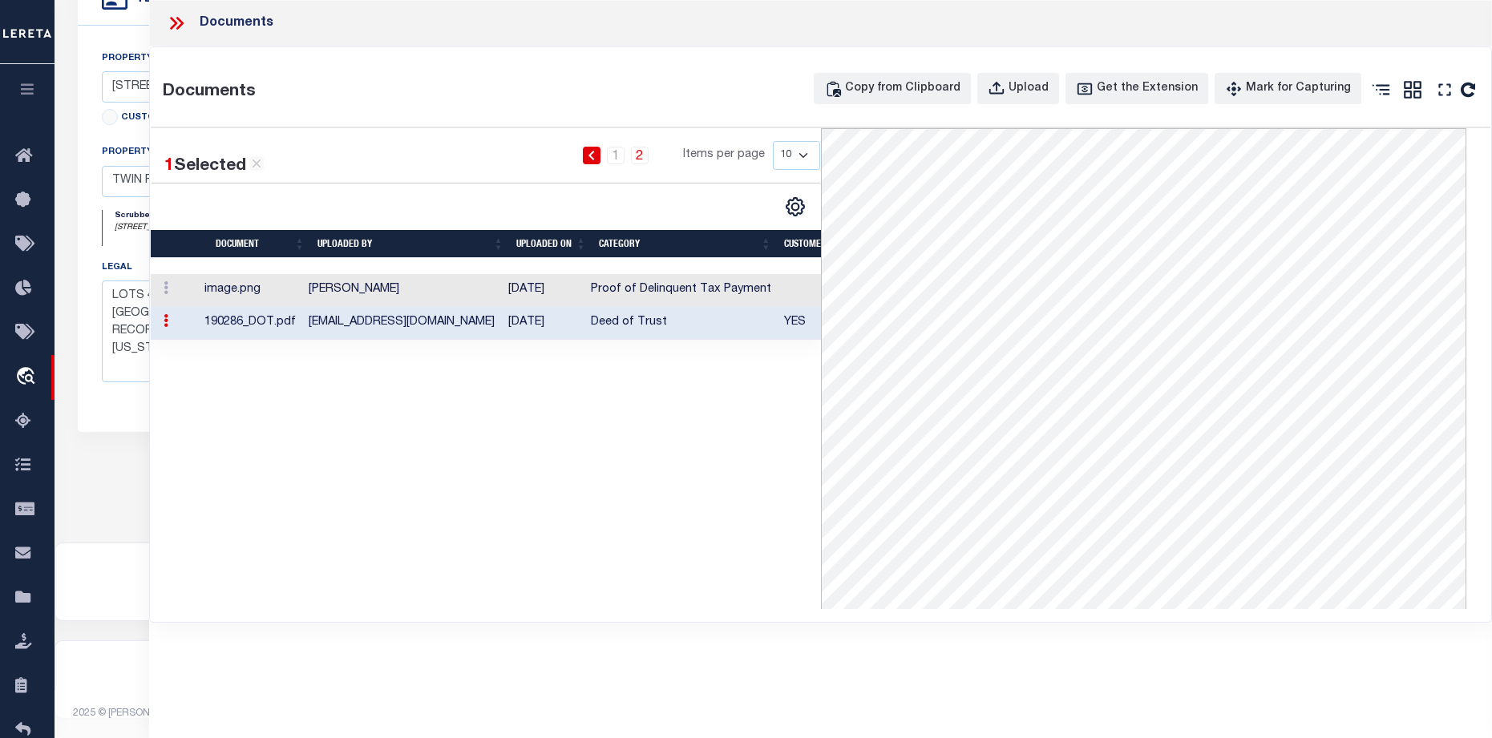
click at [629, 326] on td "Deed of Trust" at bounding box center [681, 323] width 193 height 33
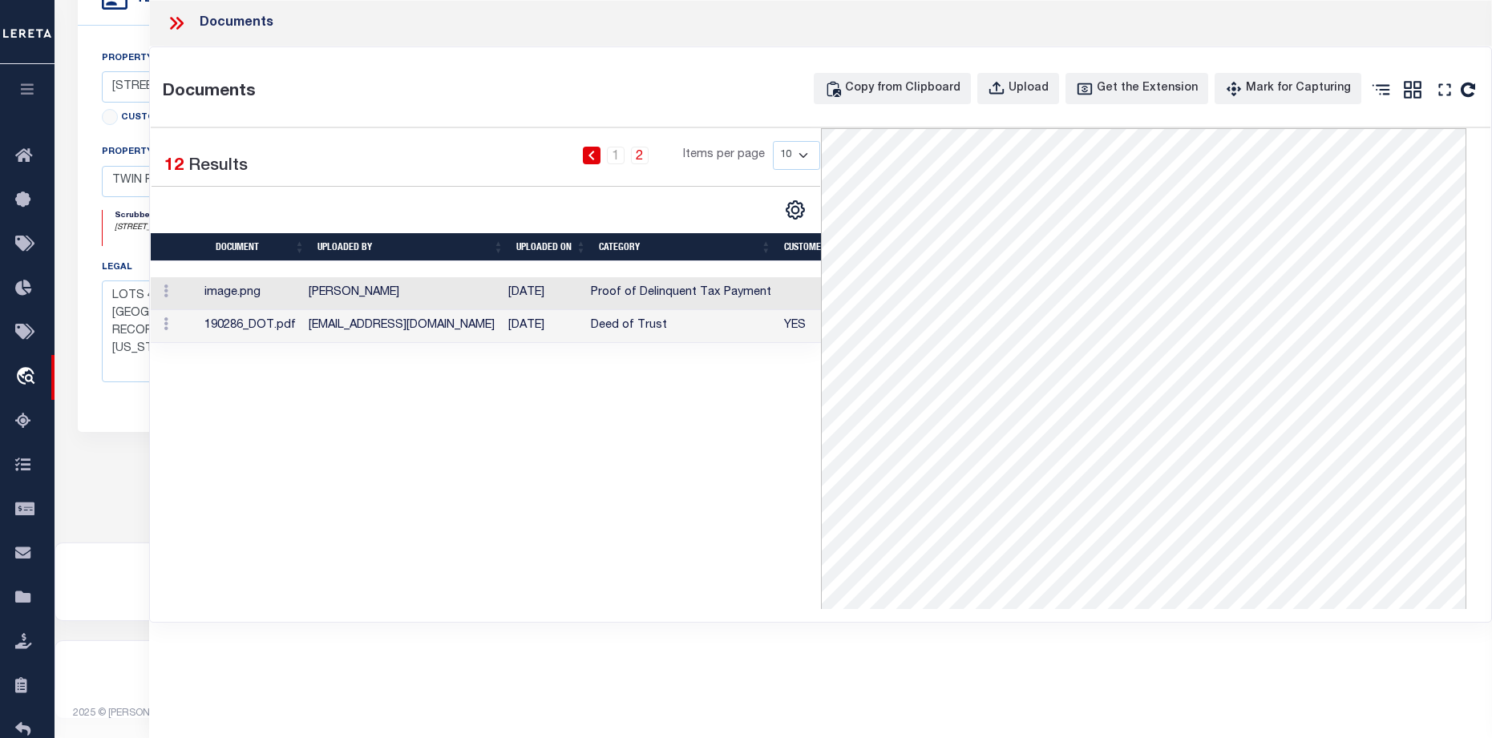
click at [174, 21] on icon at bounding box center [173, 23] width 7 height 13
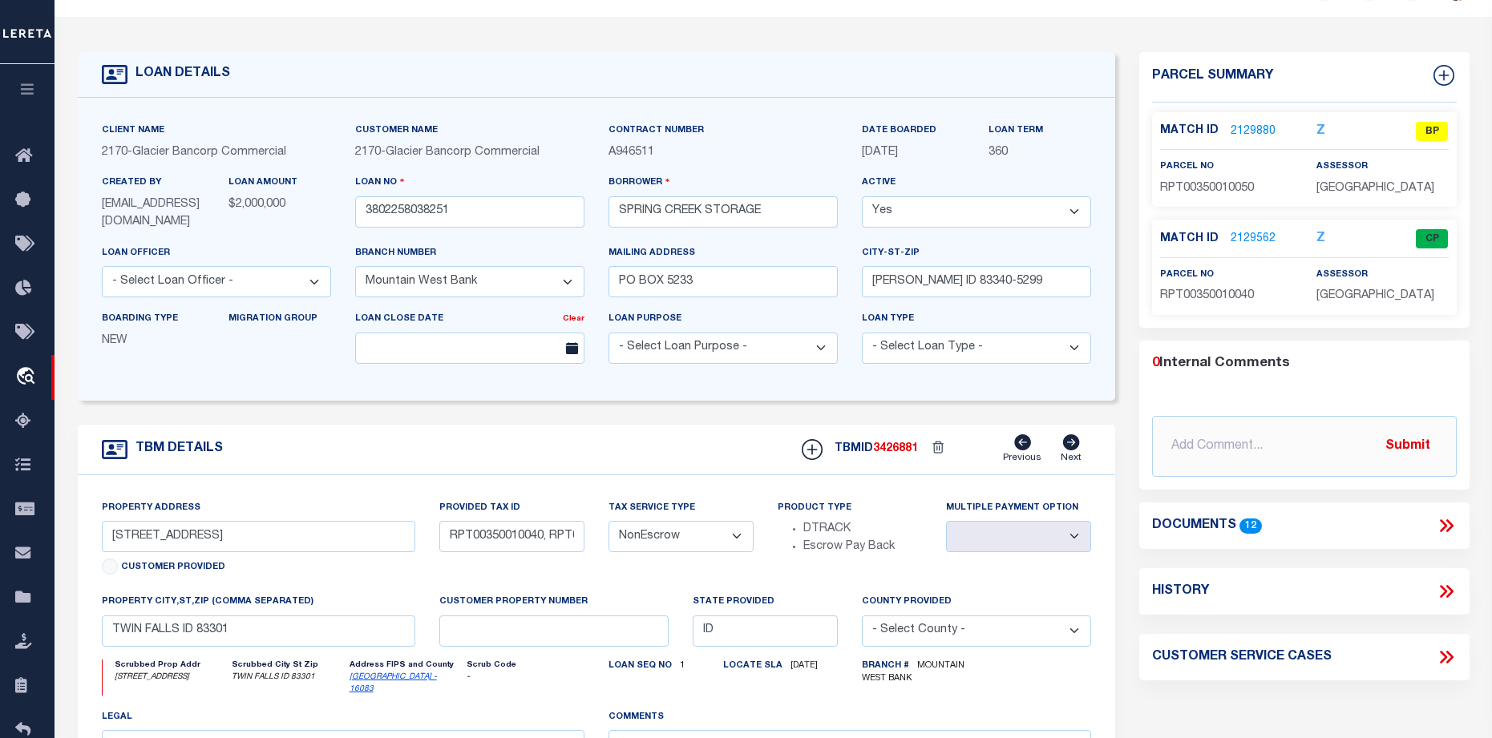
scroll to position [19, 0]
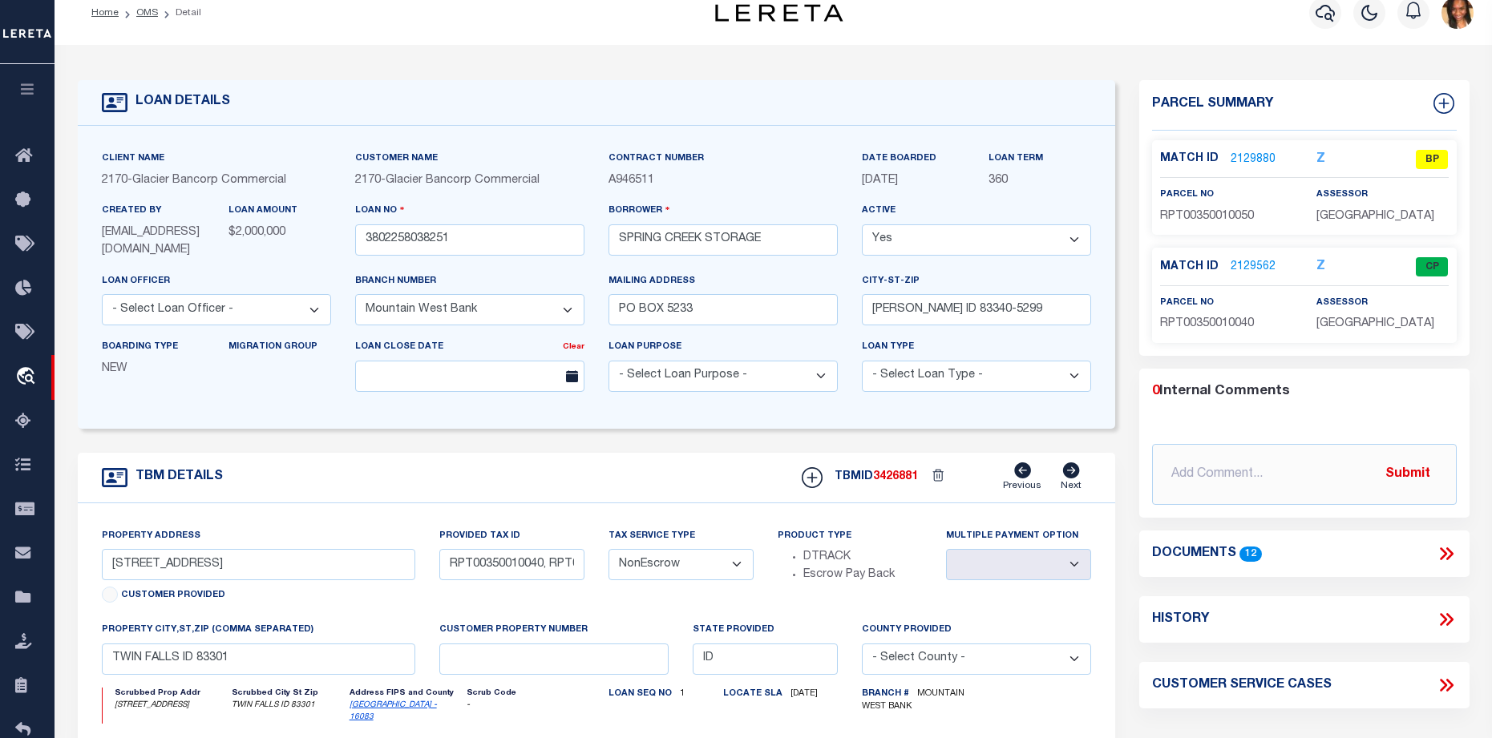
click at [1256, 261] on link "2129562" at bounding box center [1253, 267] width 45 height 17
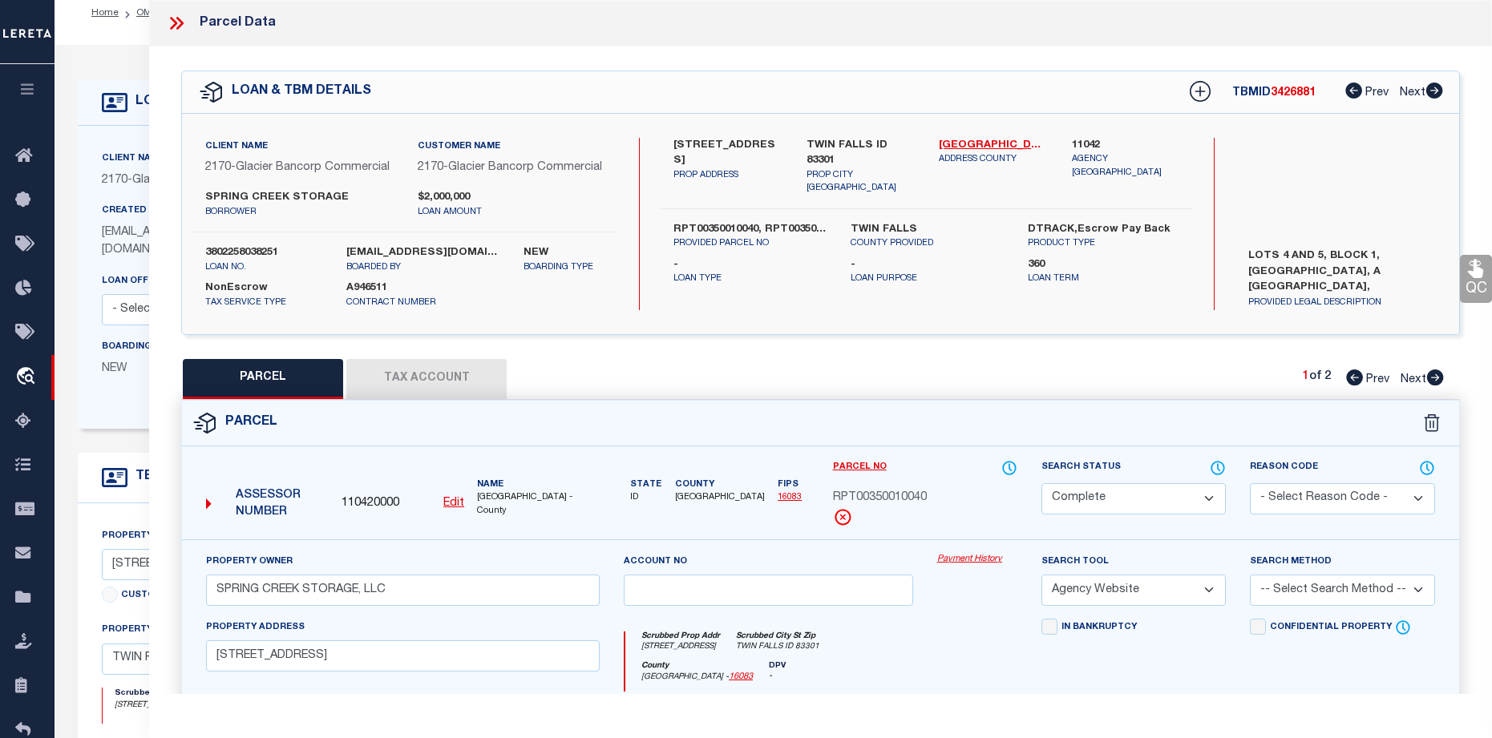
scroll to position [0, 0]
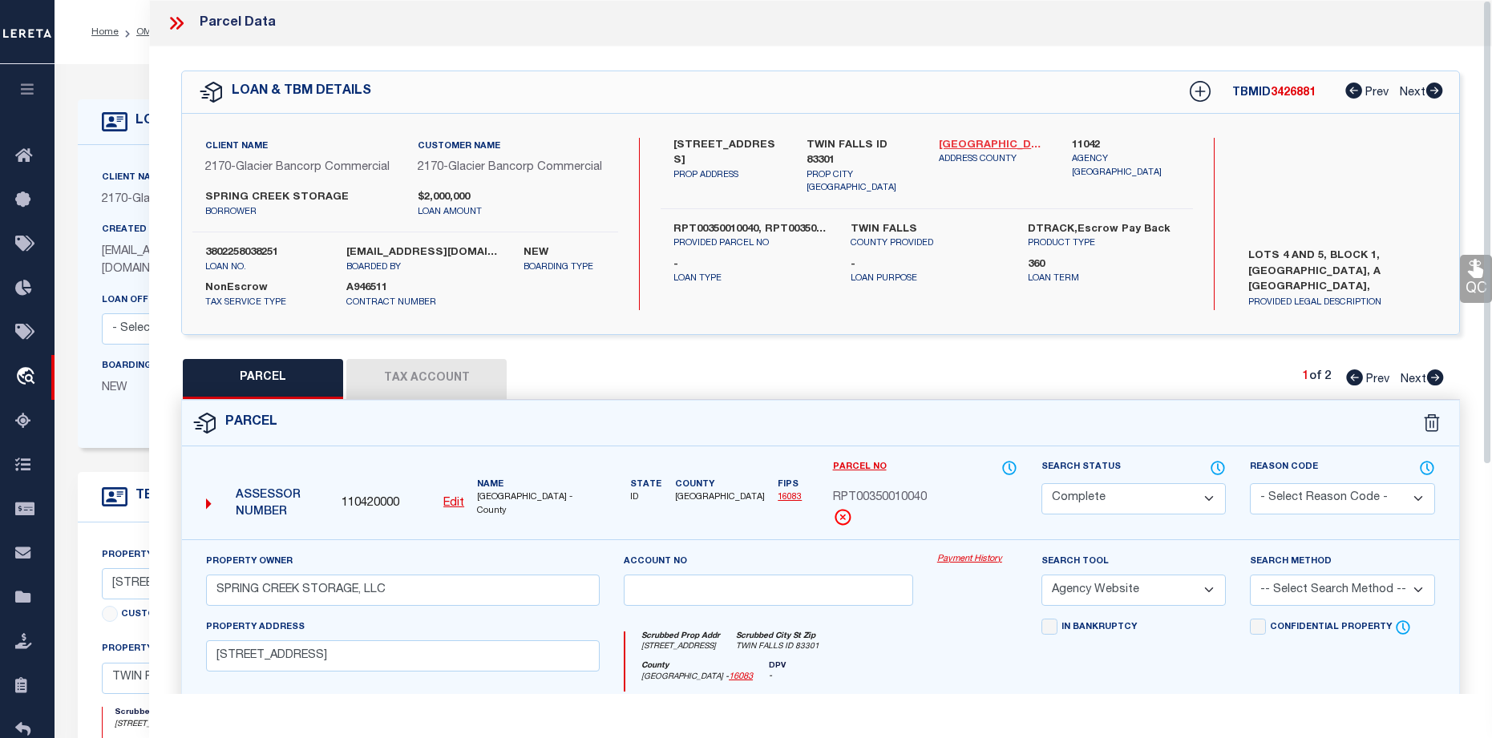
click at [997, 149] on link "Twin Falls - 16083" at bounding box center [993, 146] width 108 height 16
click at [969, 145] on link "Twin Falls - 16083" at bounding box center [993, 146] width 108 height 16
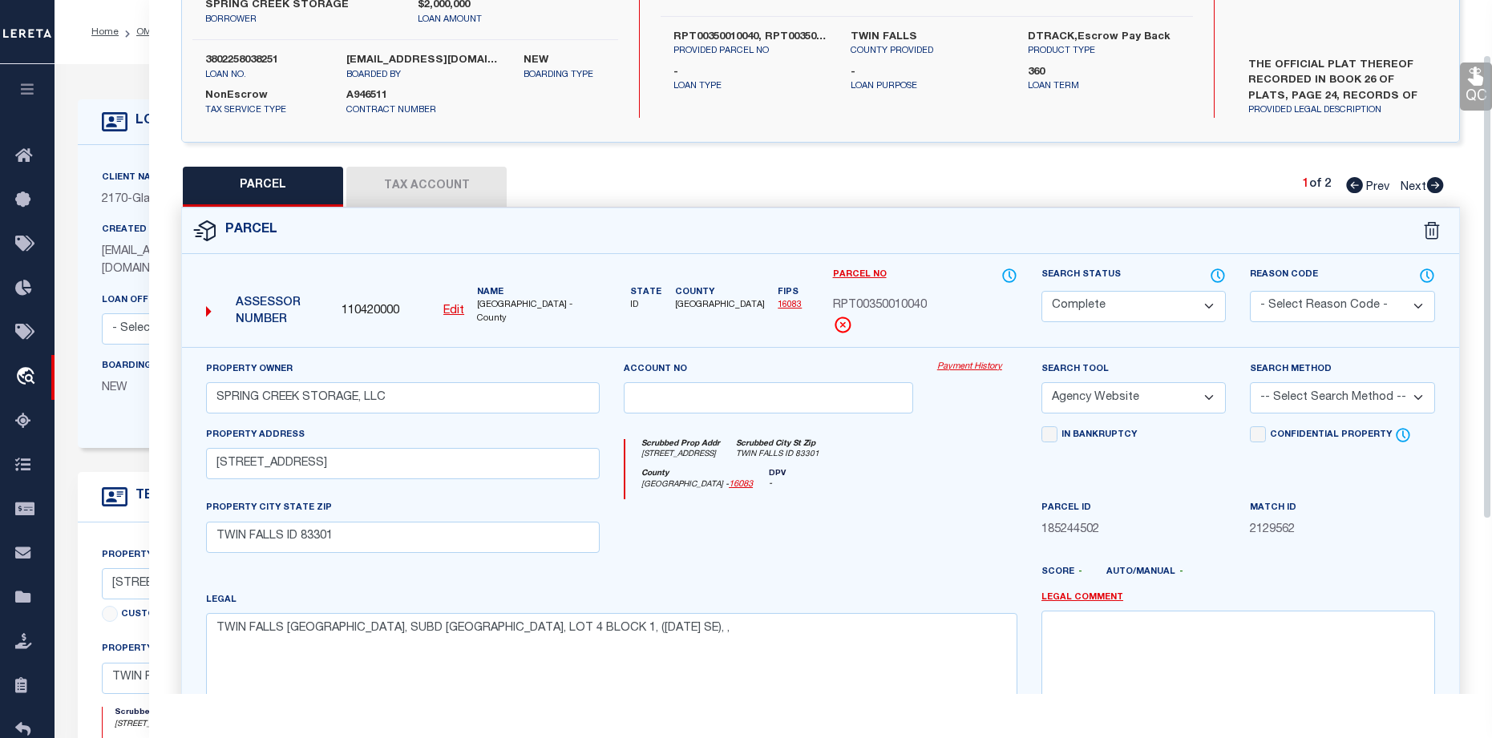
scroll to position [80, 0]
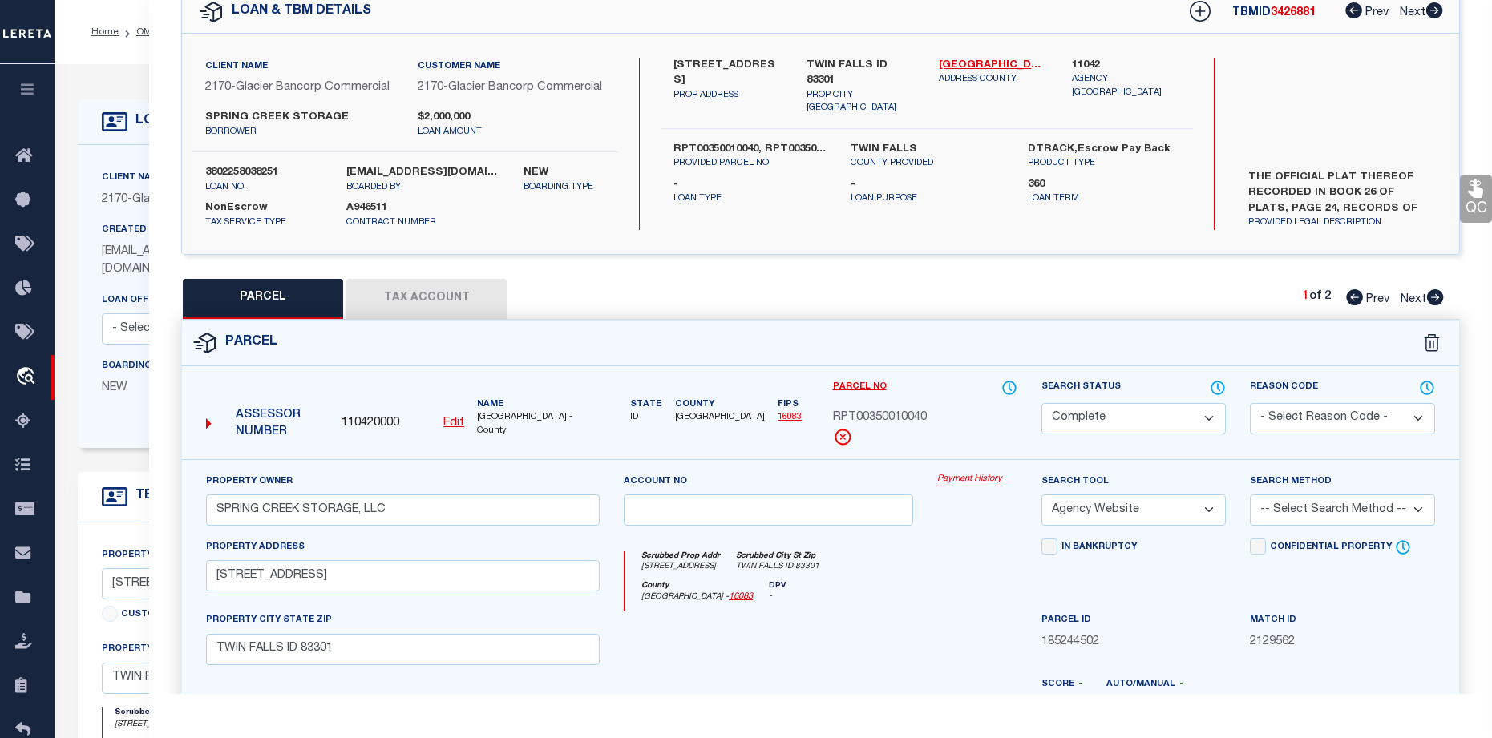
click at [1436, 305] on icon at bounding box center [1435, 297] width 18 height 16
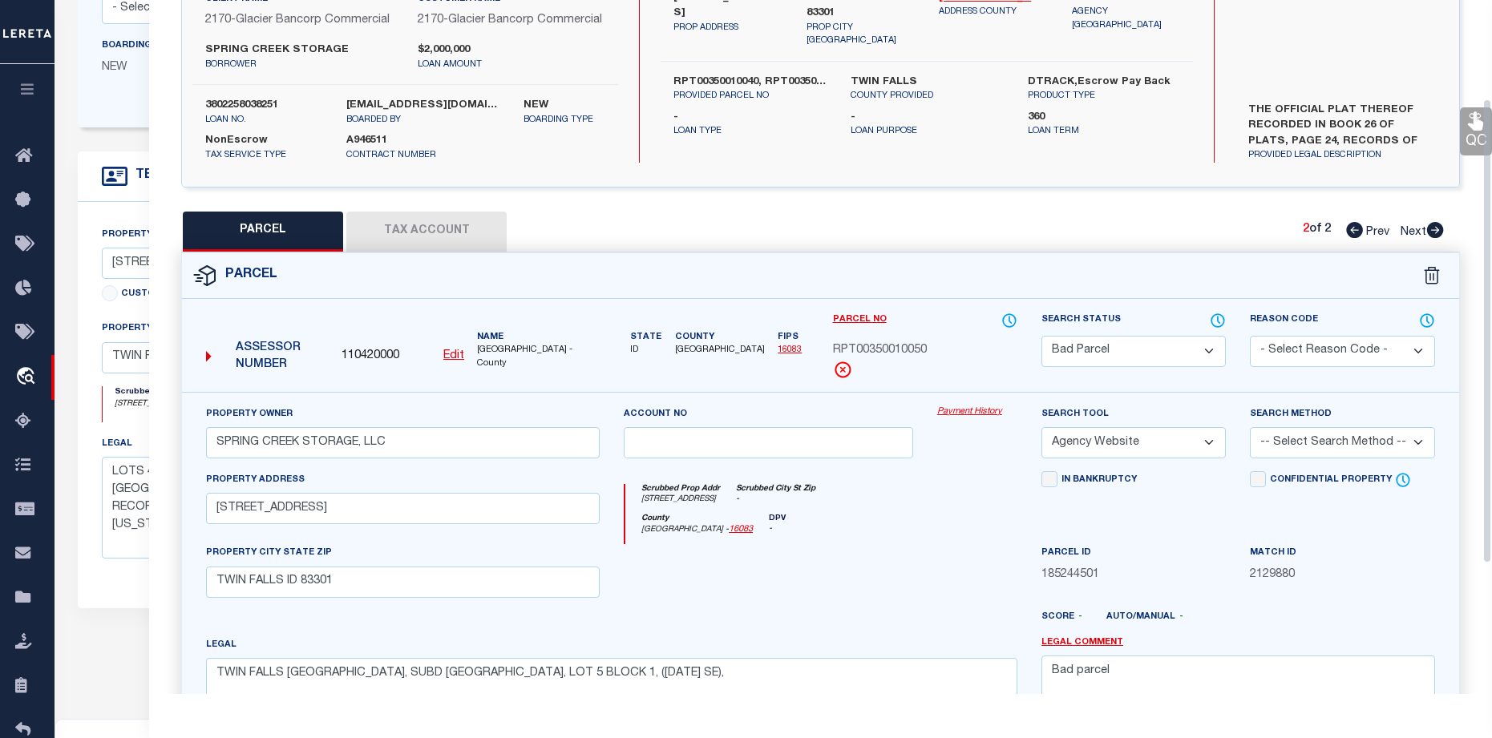
scroll to position [160, 0]
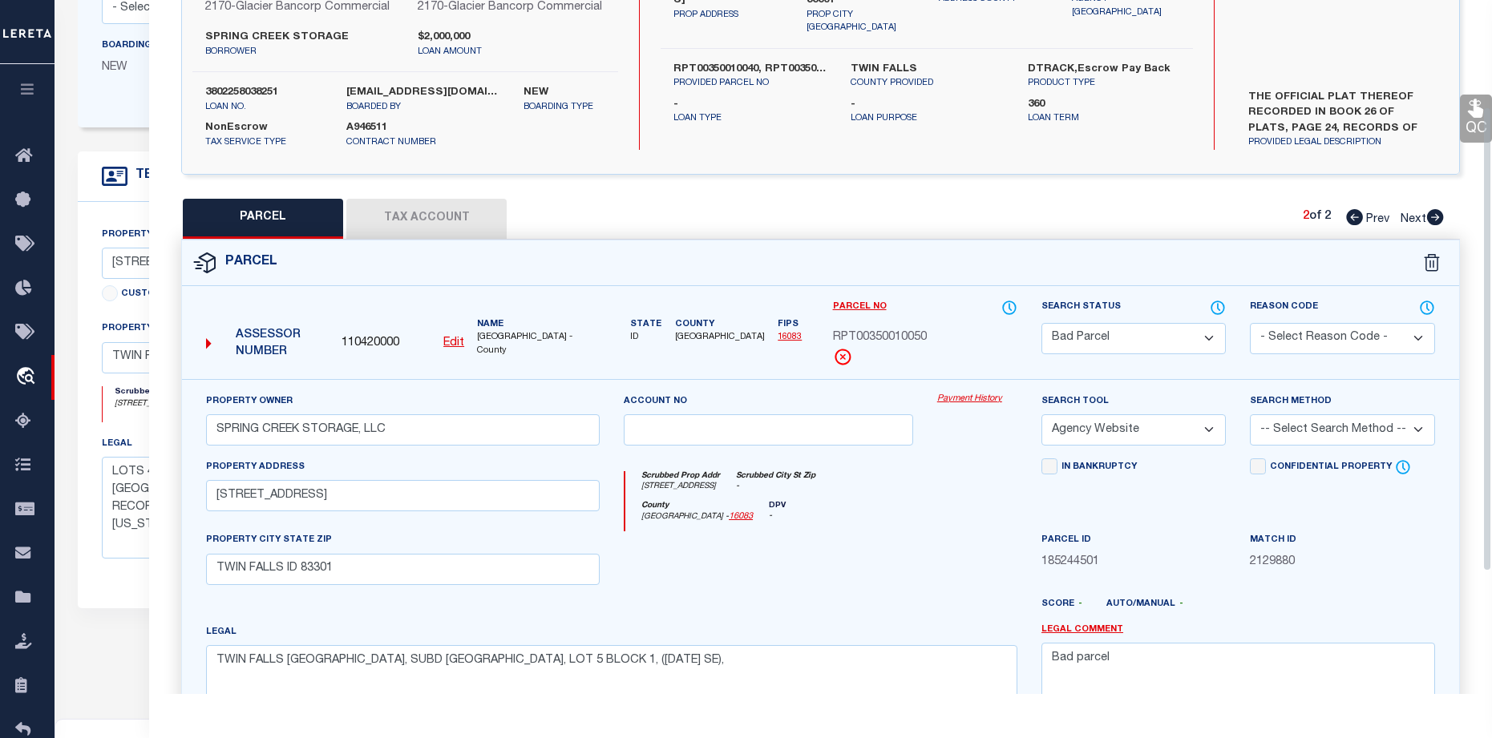
click at [417, 231] on button "Tax Account" at bounding box center [426, 219] width 160 height 40
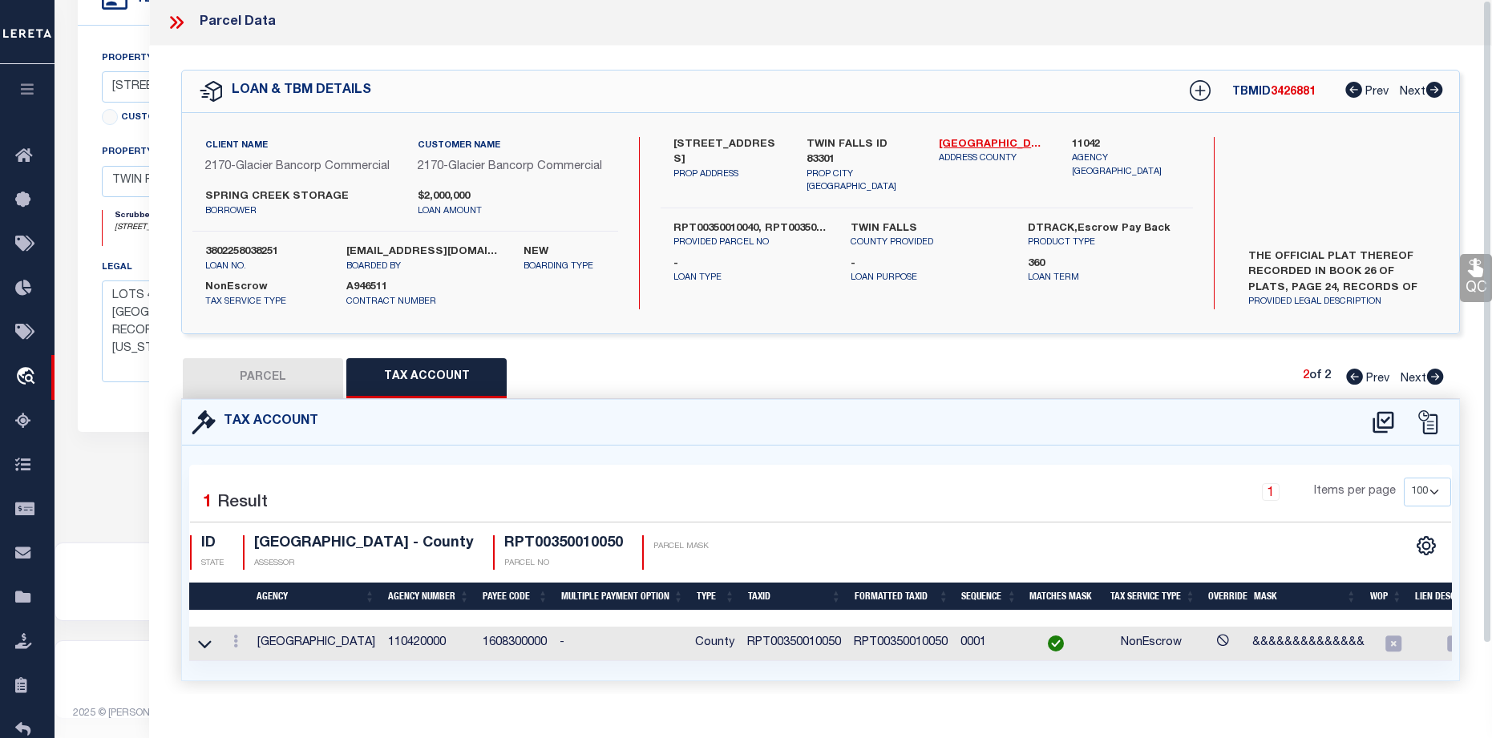
scroll to position [0, 0]
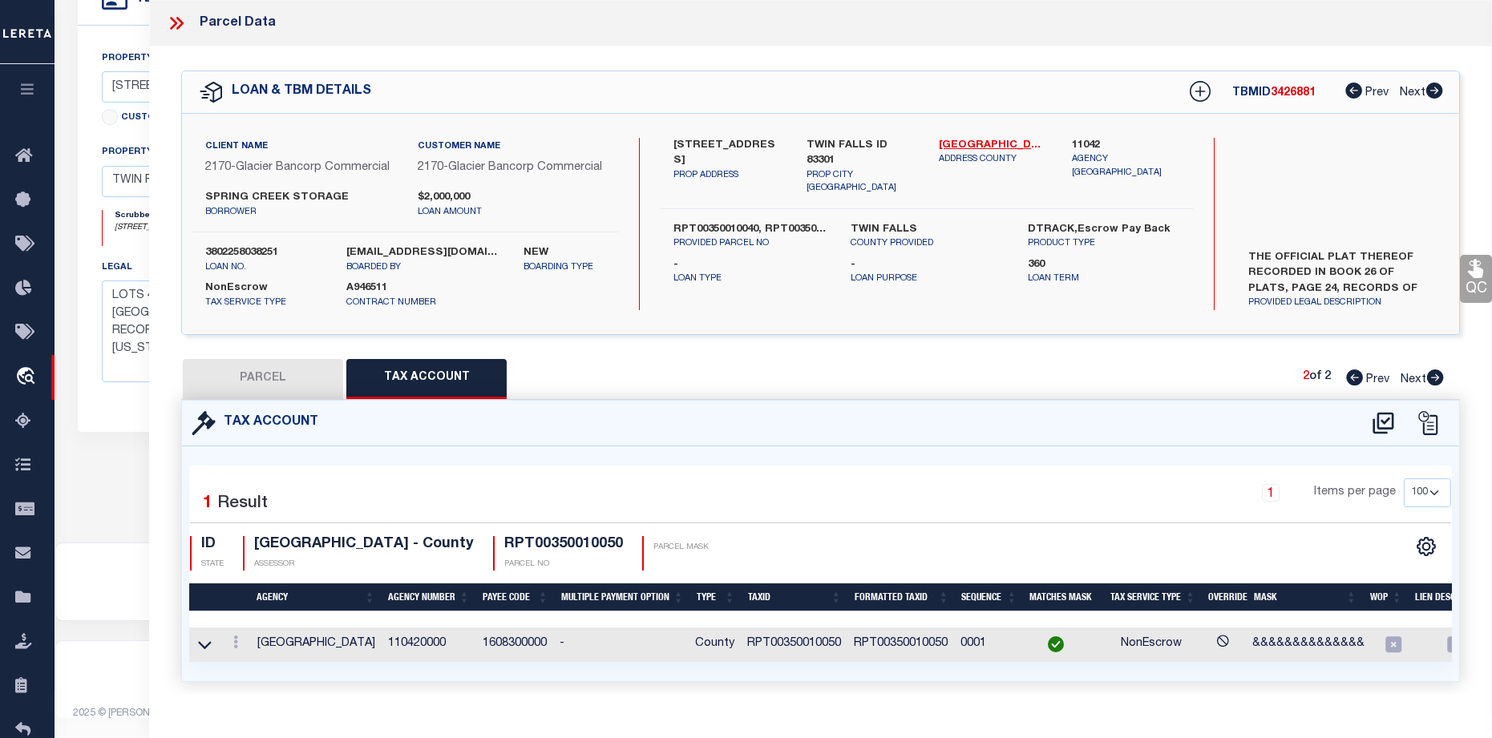
click at [238, 399] on button "PARCEL" at bounding box center [263, 379] width 160 height 40
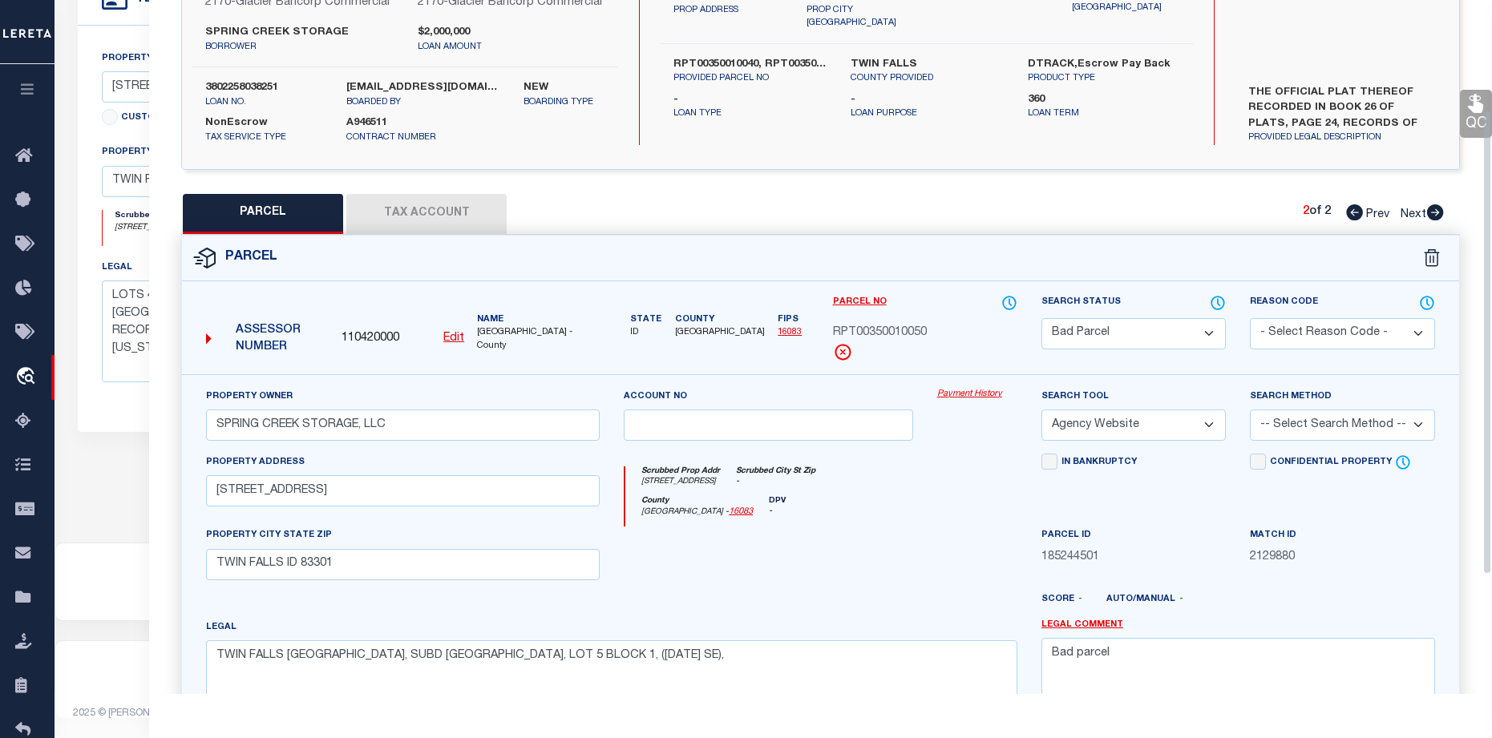
scroll to position [241, 0]
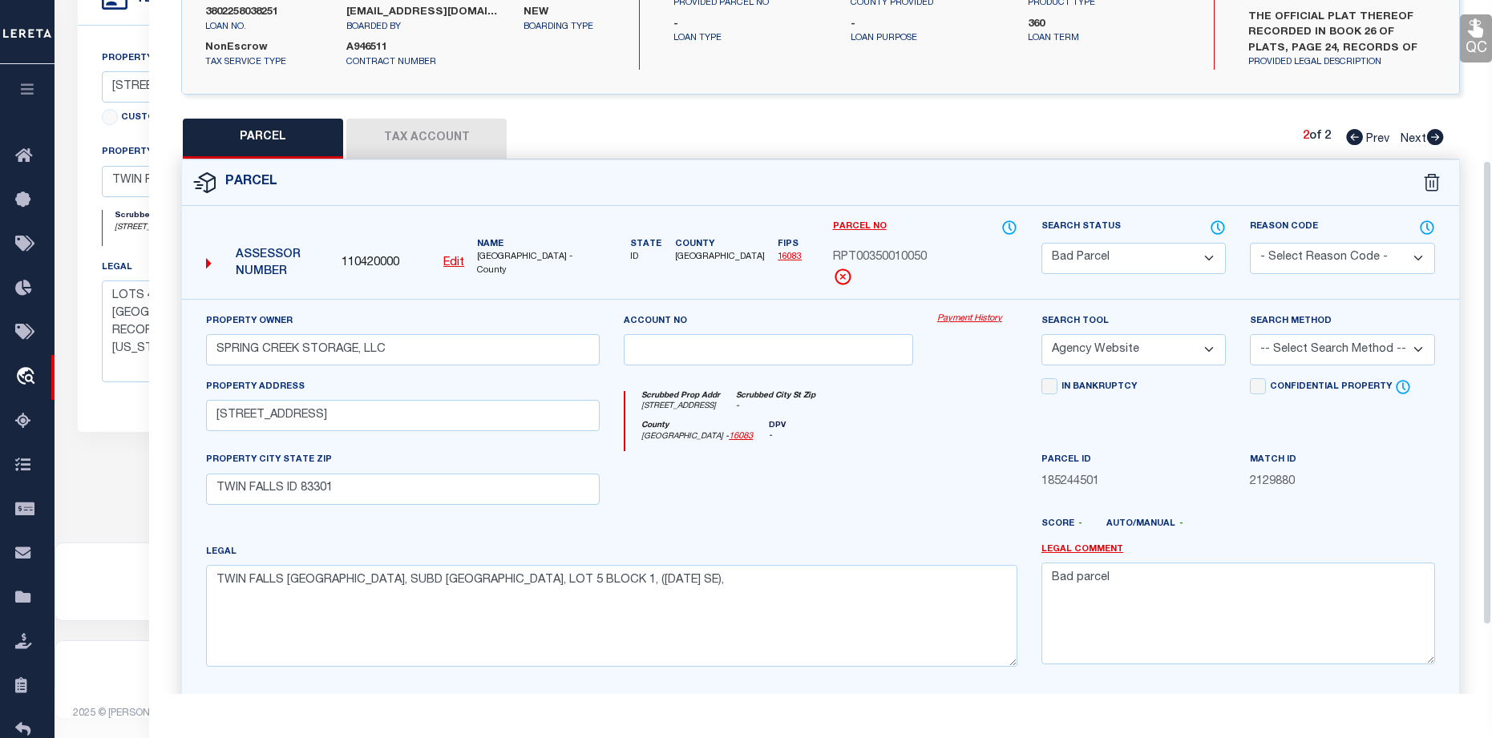
click at [415, 154] on button "Tax Account" at bounding box center [426, 139] width 160 height 40
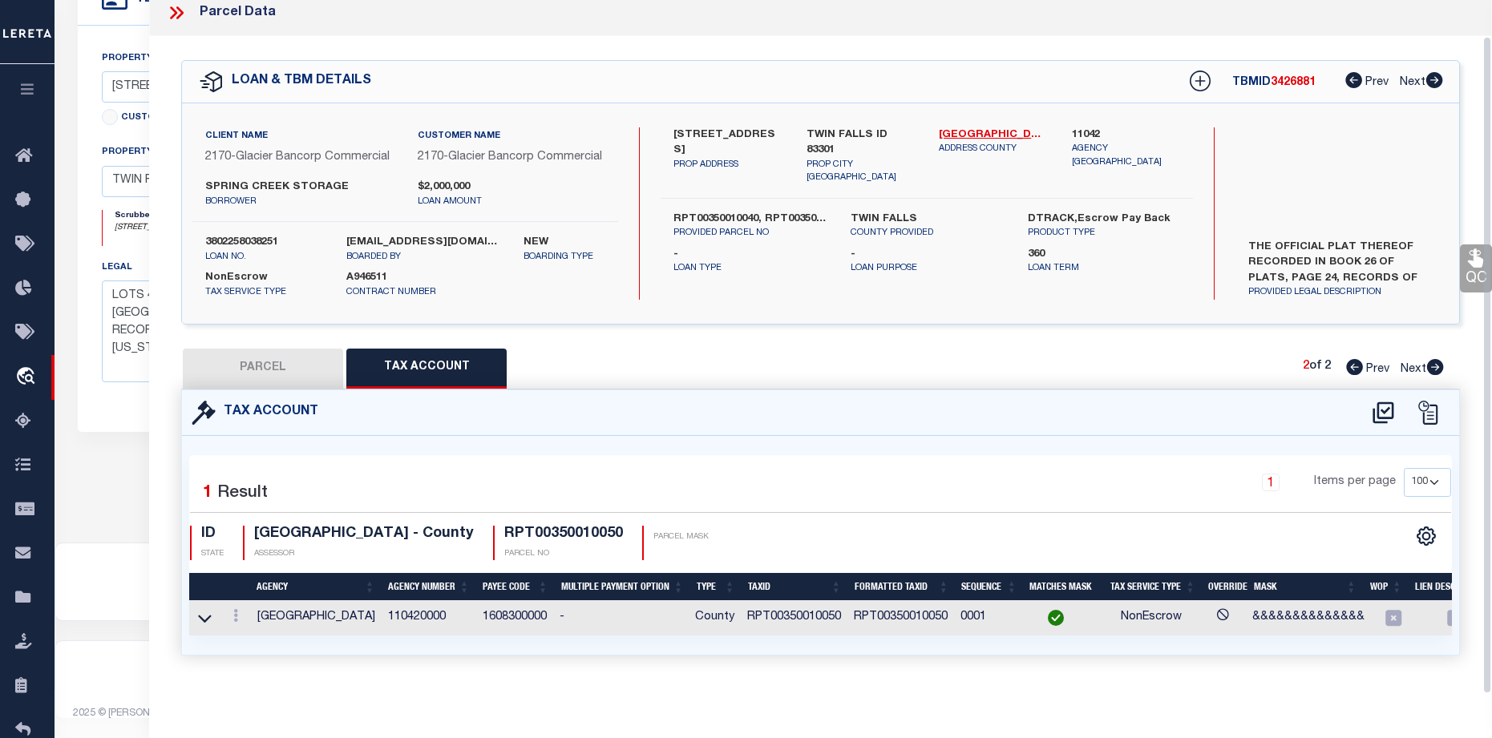
scroll to position [54, 0]
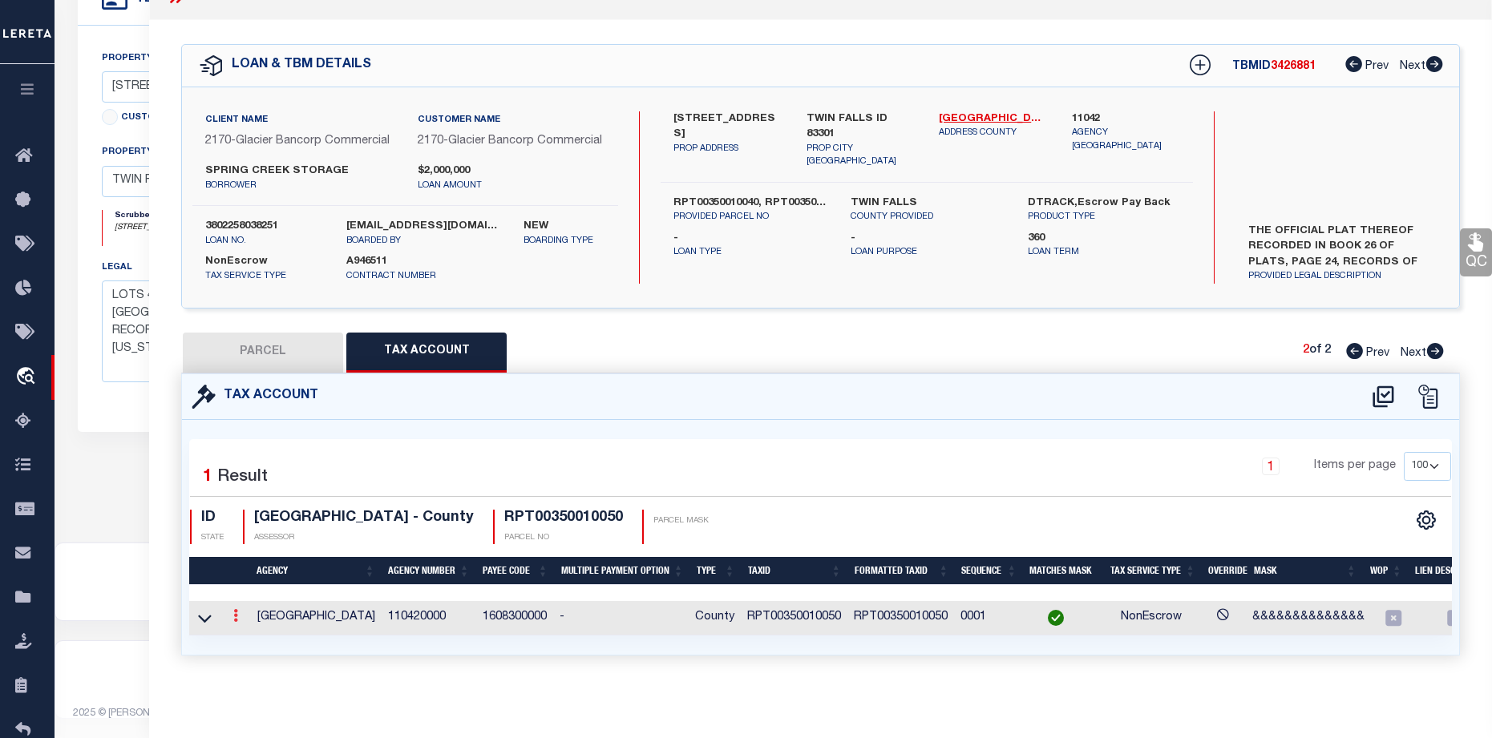
click at [231, 612] on link at bounding box center [236, 618] width 18 height 13
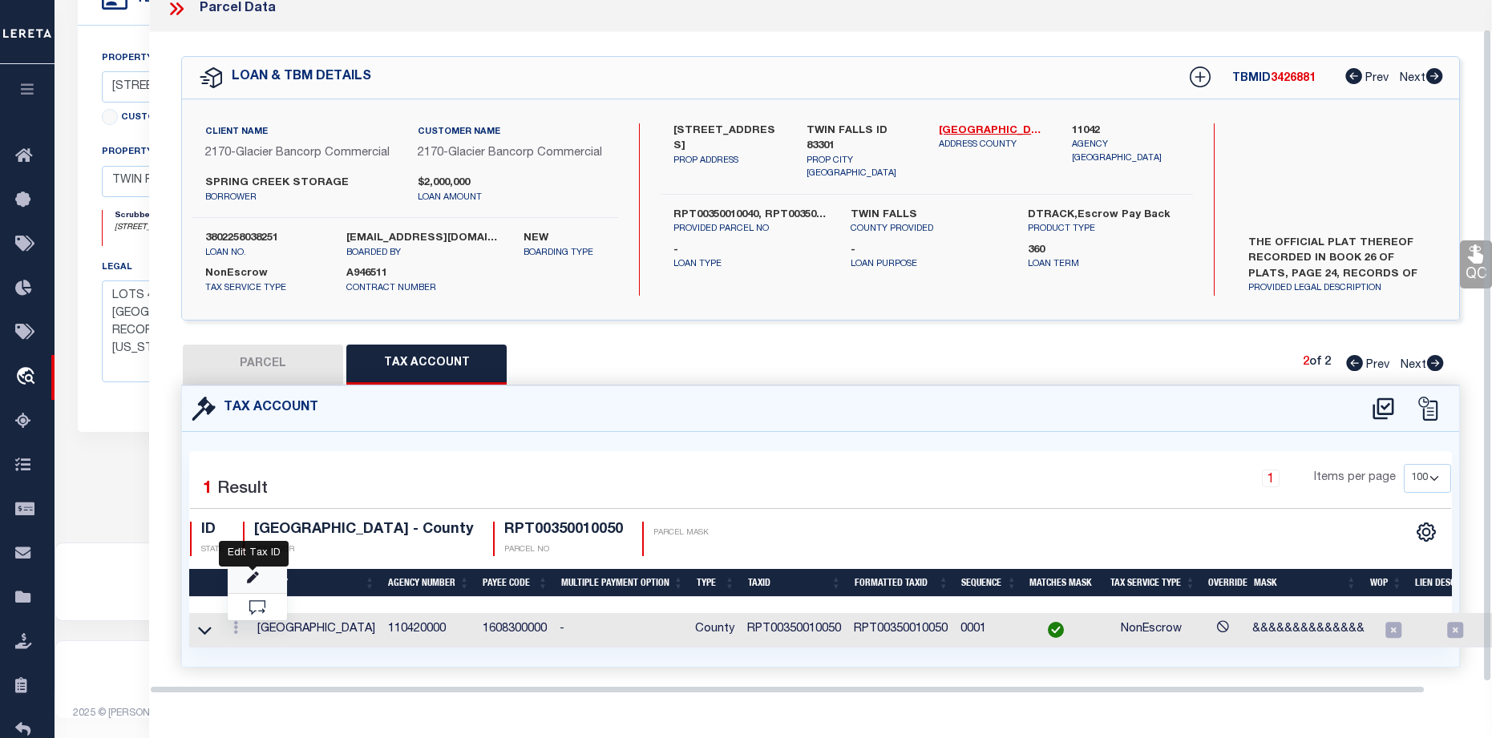
click at [250, 582] on icon "" at bounding box center [253, 578] width 12 height 12
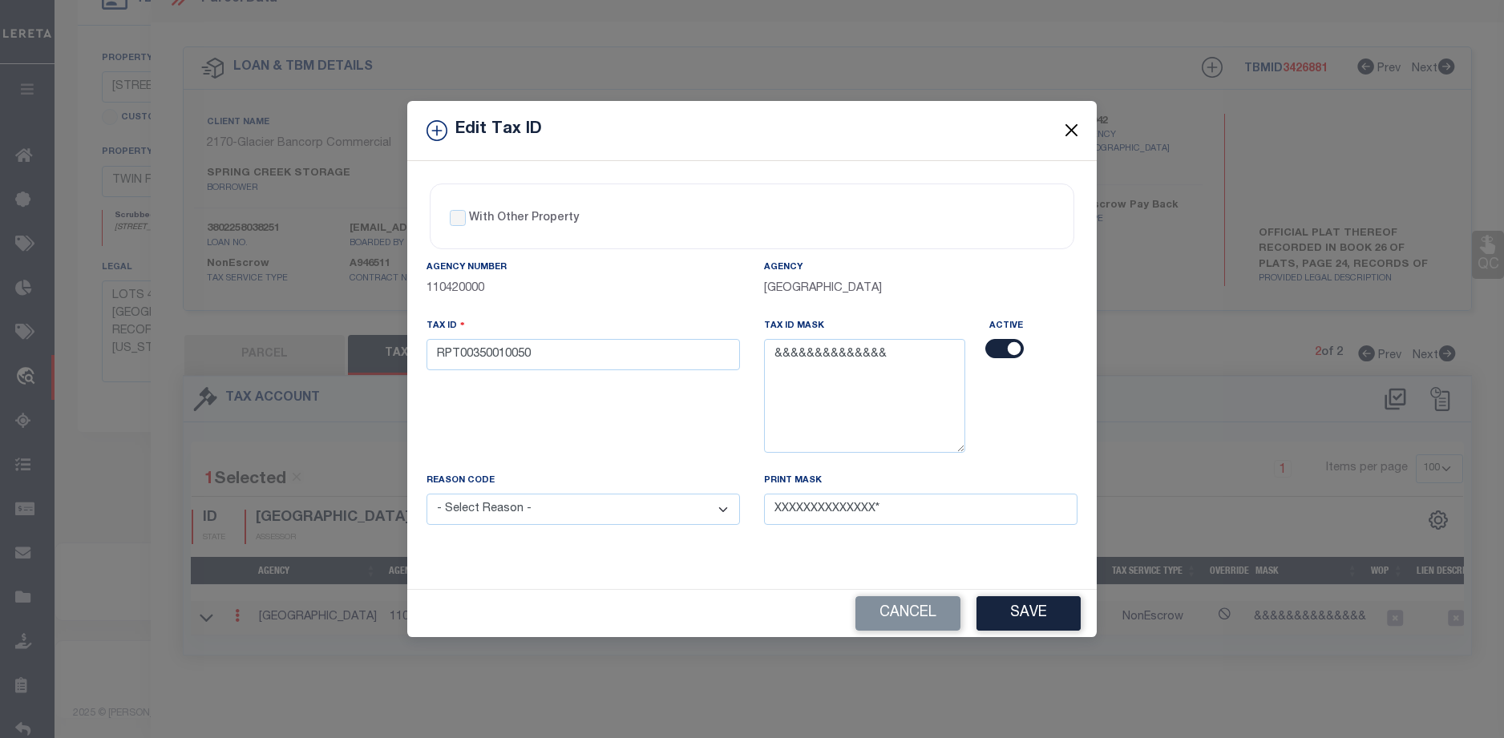
click at [1066, 132] on button "Close" at bounding box center [1072, 130] width 21 height 21
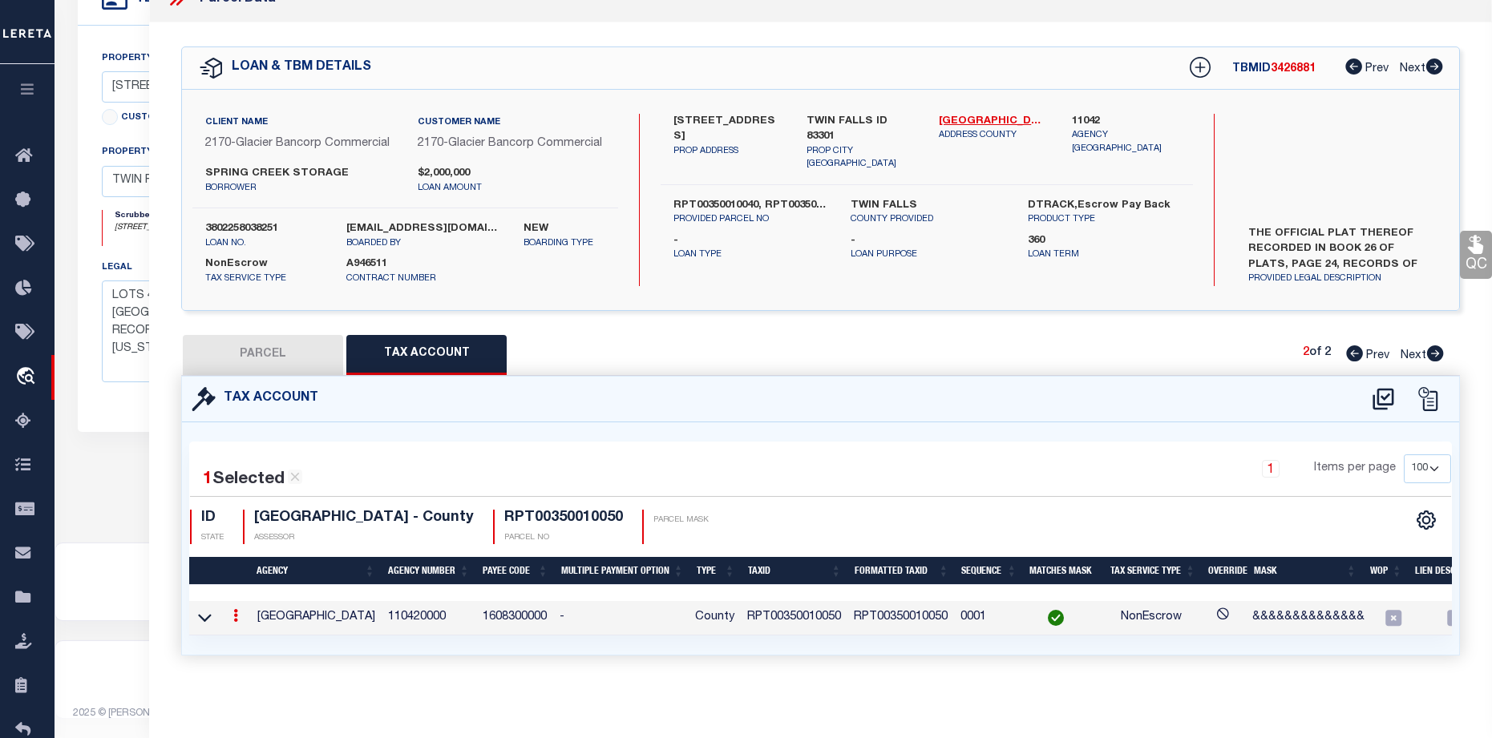
click at [233, 625] on link at bounding box center [236, 618] width 18 height 13
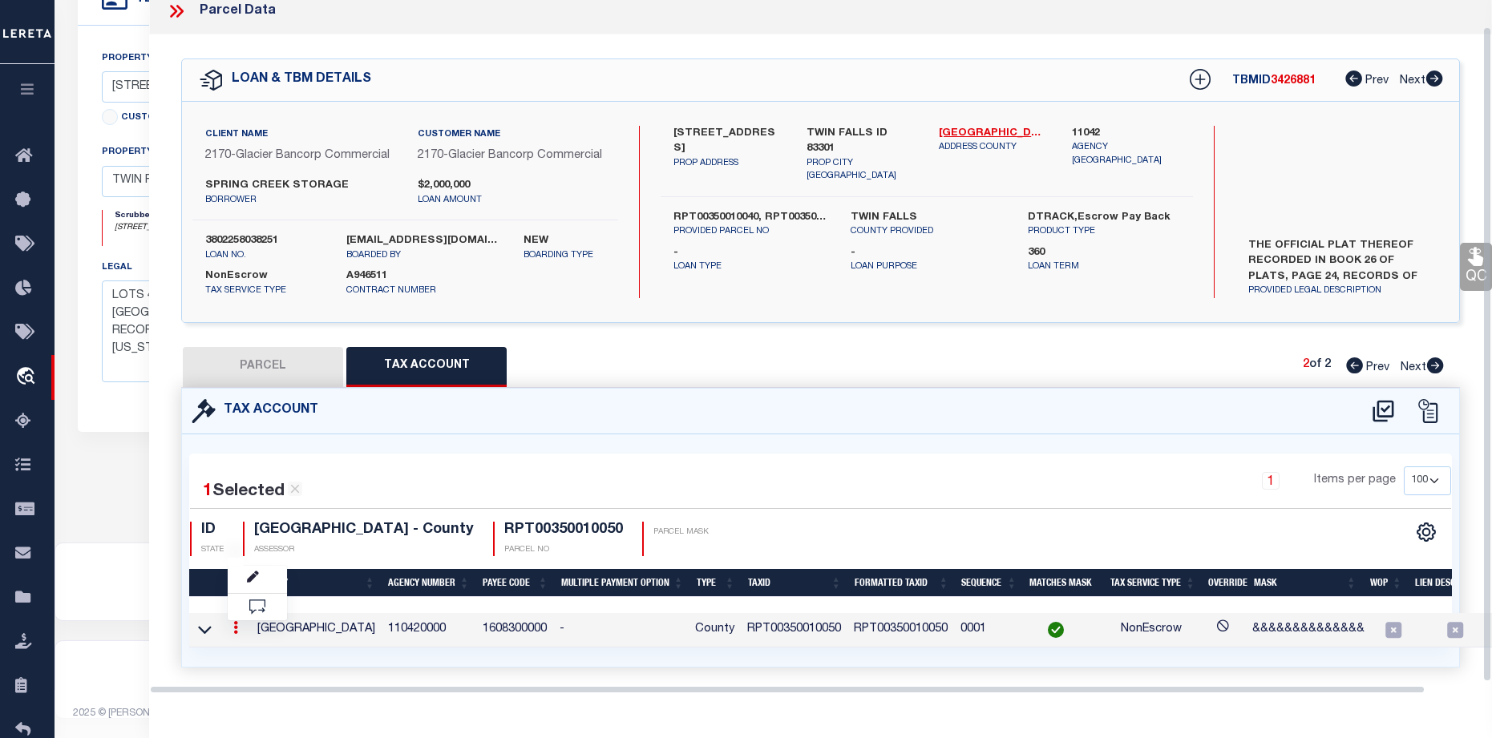
scroll to position [28, 0]
click at [251, 576] on icon "" at bounding box center [253, 578] width 12 height 12
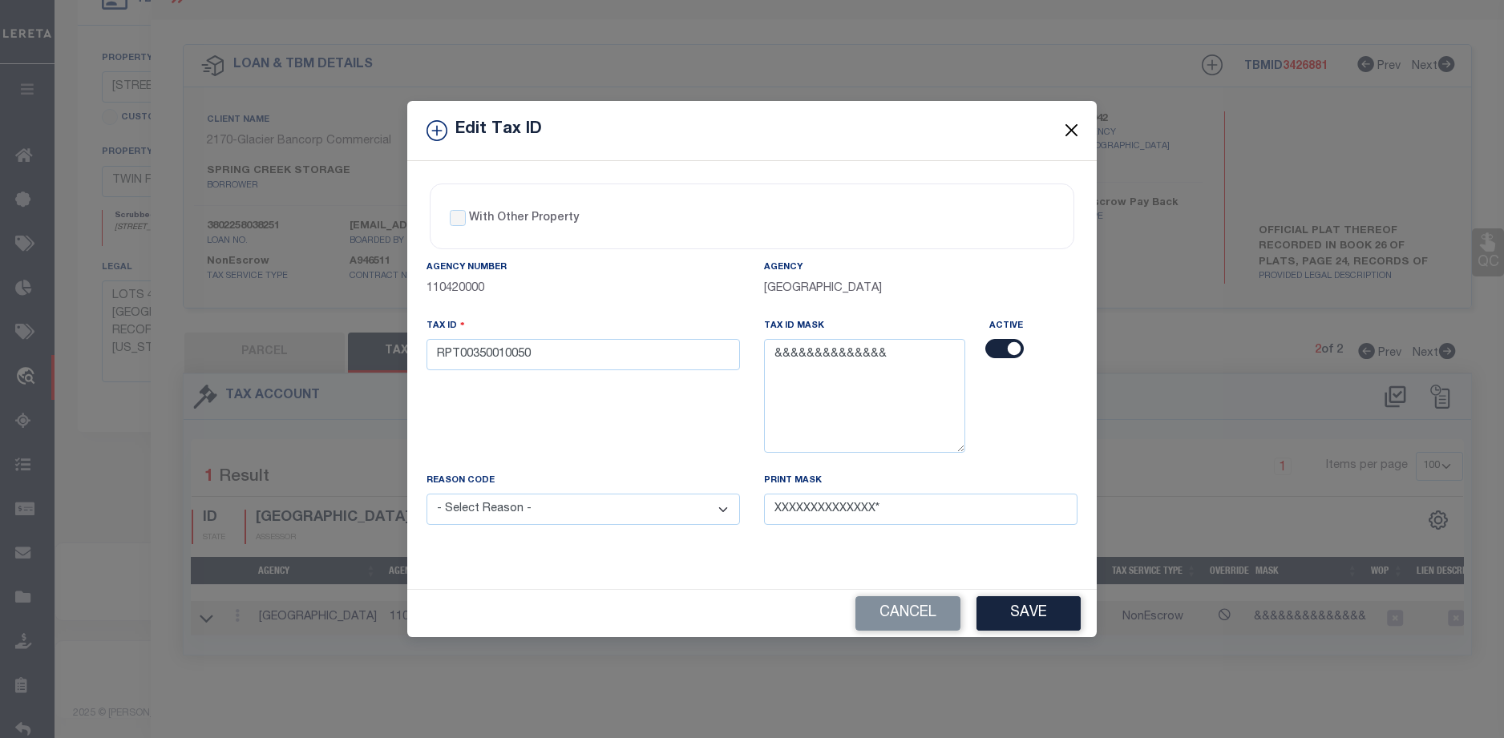
click at [1074, 130] on button "Close" at bounding box center [1072, 130] width 21 height 21
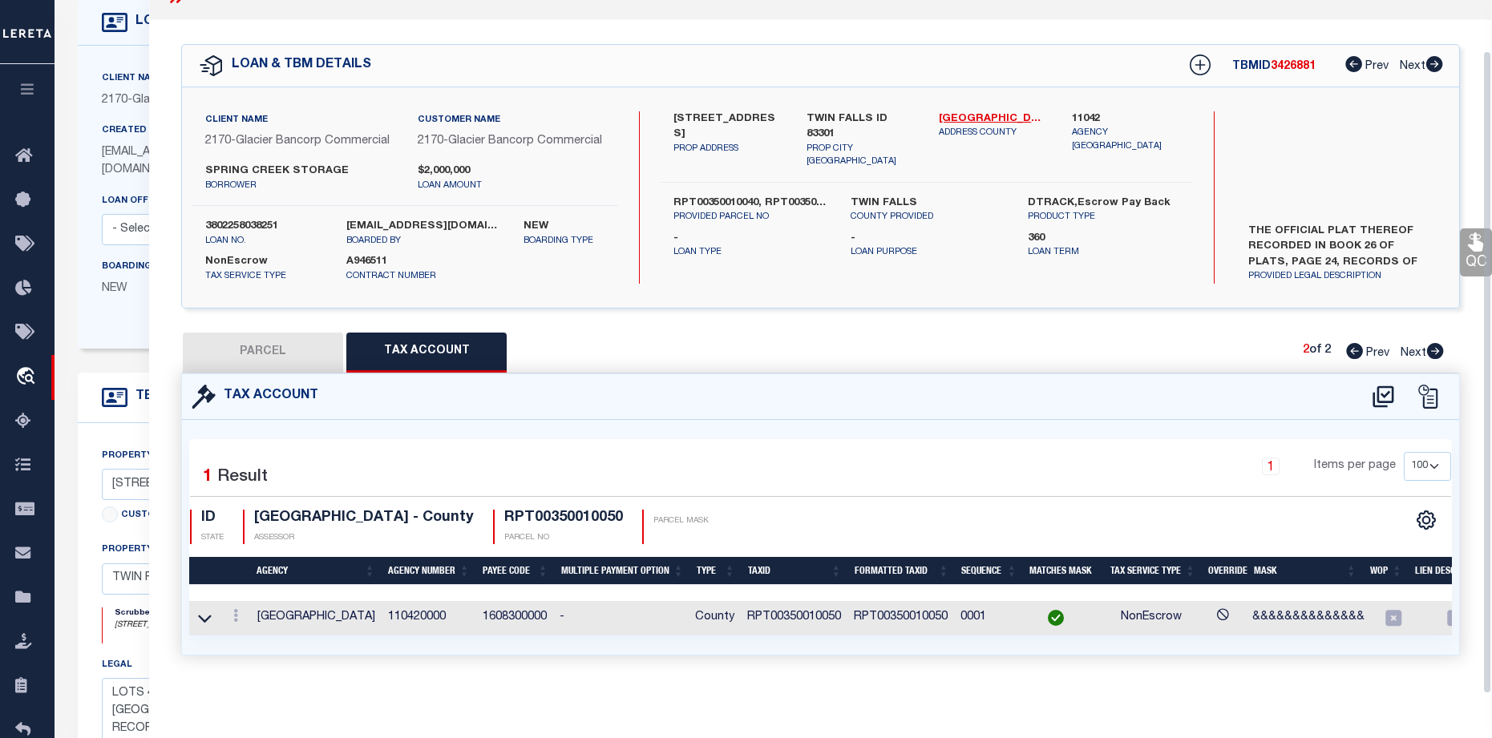
scroll to position [54, 0]
click at [273, 346] on button "PARCEL" at bounding box center [263, 353] width 160 height 40
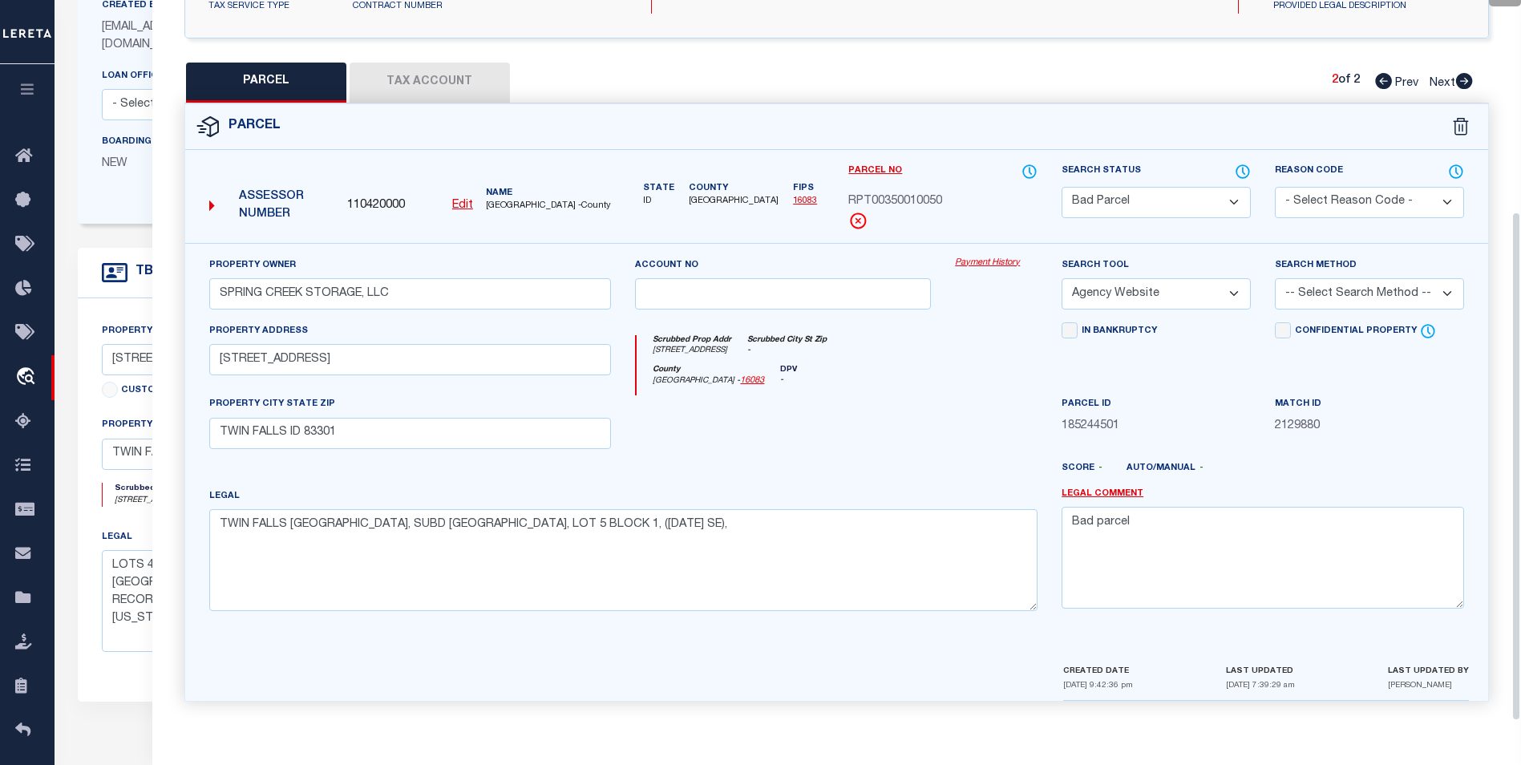
scroll to position [180, 0]
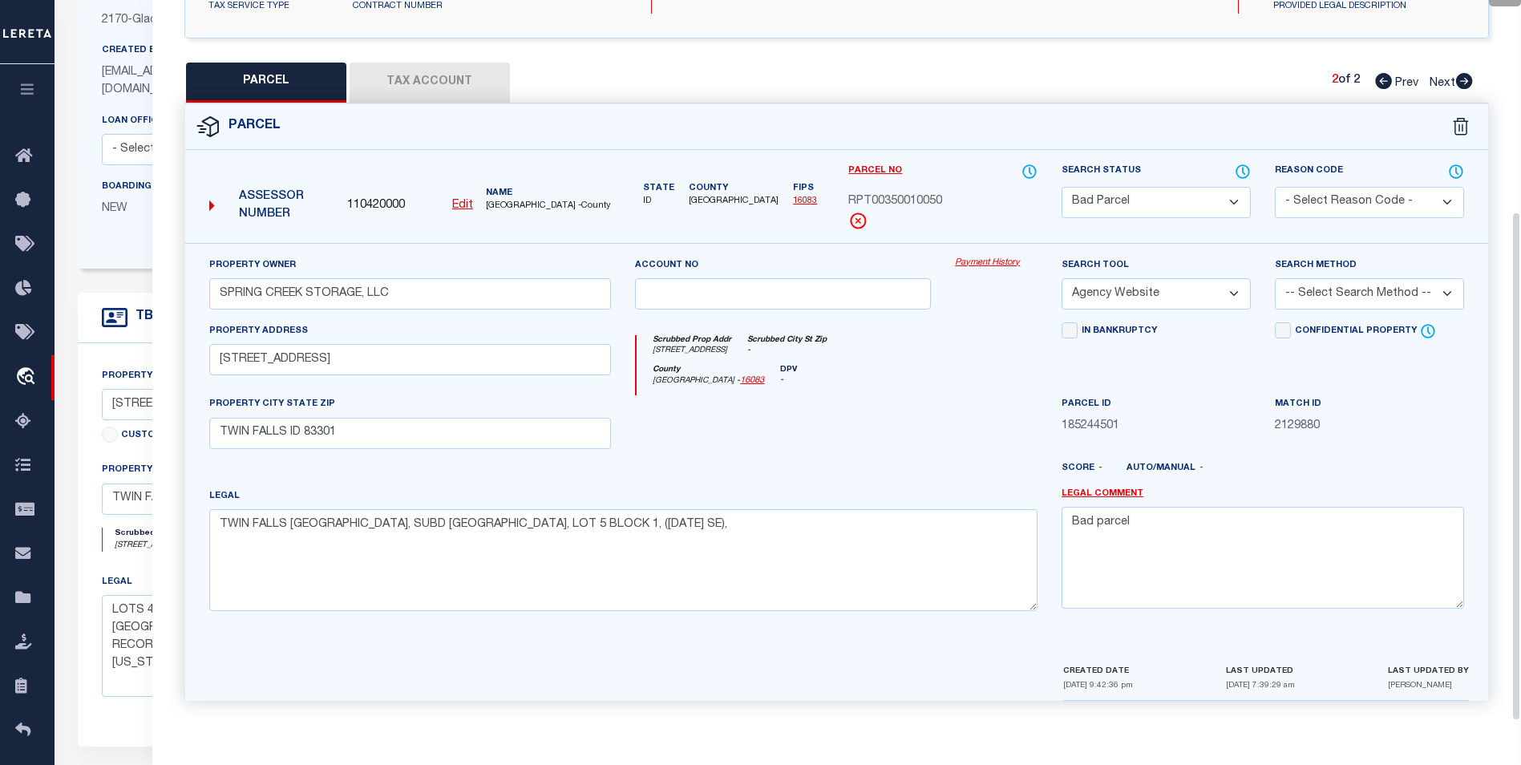
click at [422, 79] on button "Tax Account" at bounding box center [430, 83] width 160 height 40
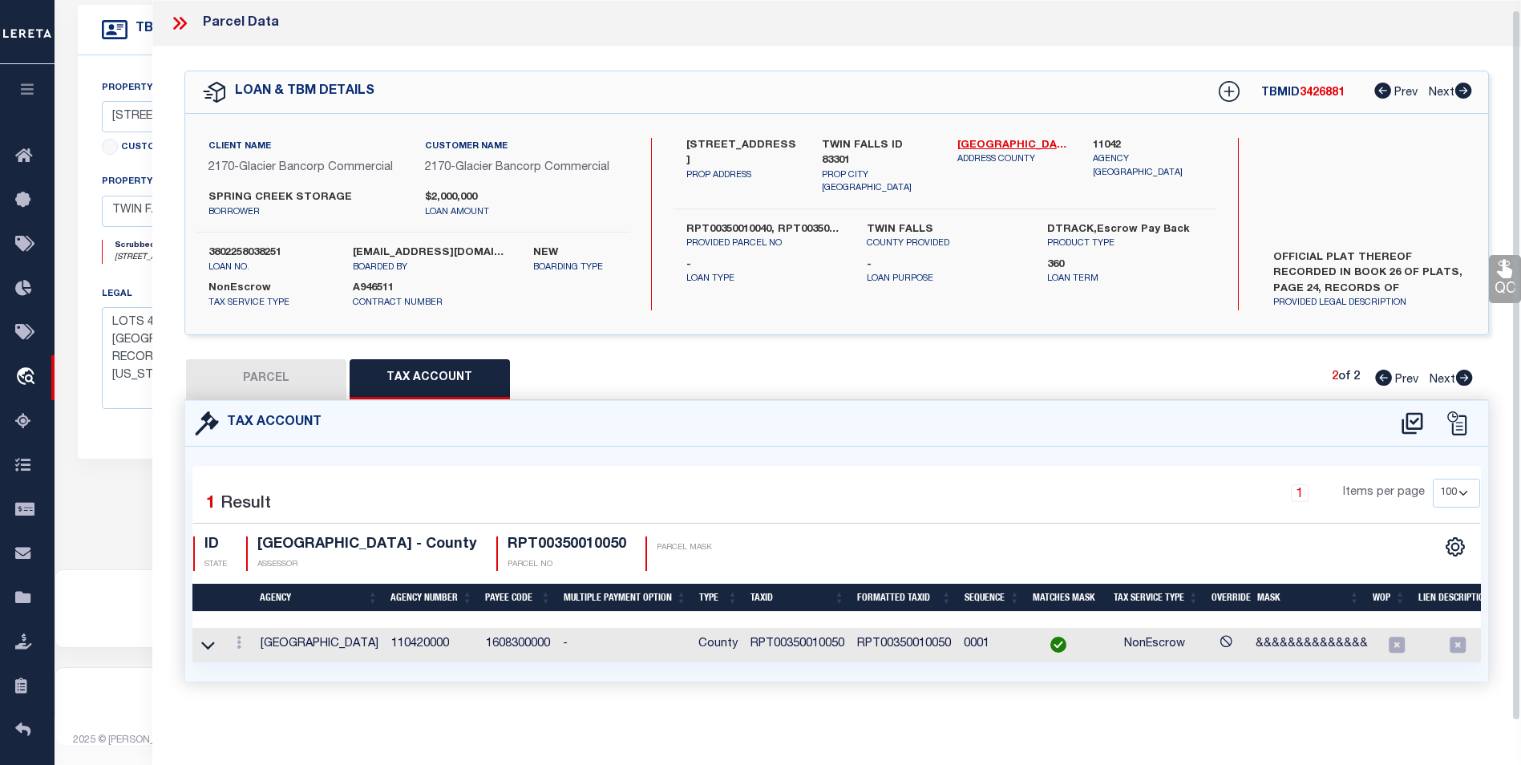
scroll to position [10, 0]
click at [240, 636] on icon at bounding box center [239, 642] width 5 height 13
click at [261, 585] on div at bounding box center [256, 583] width 10 height 5
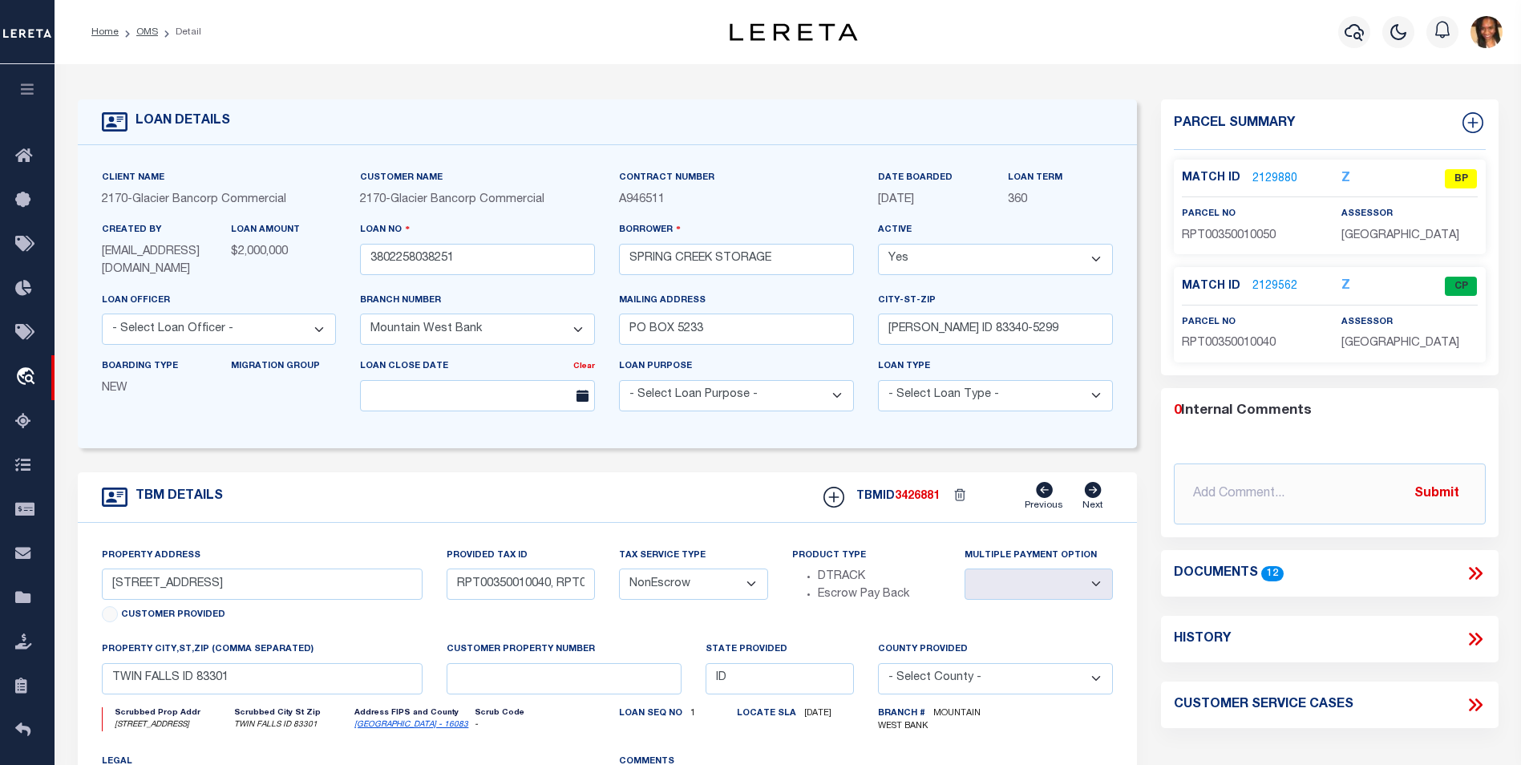
click at [1276, 180] on link "2129880" at bounding box center [1274, 179] width 45 height 17
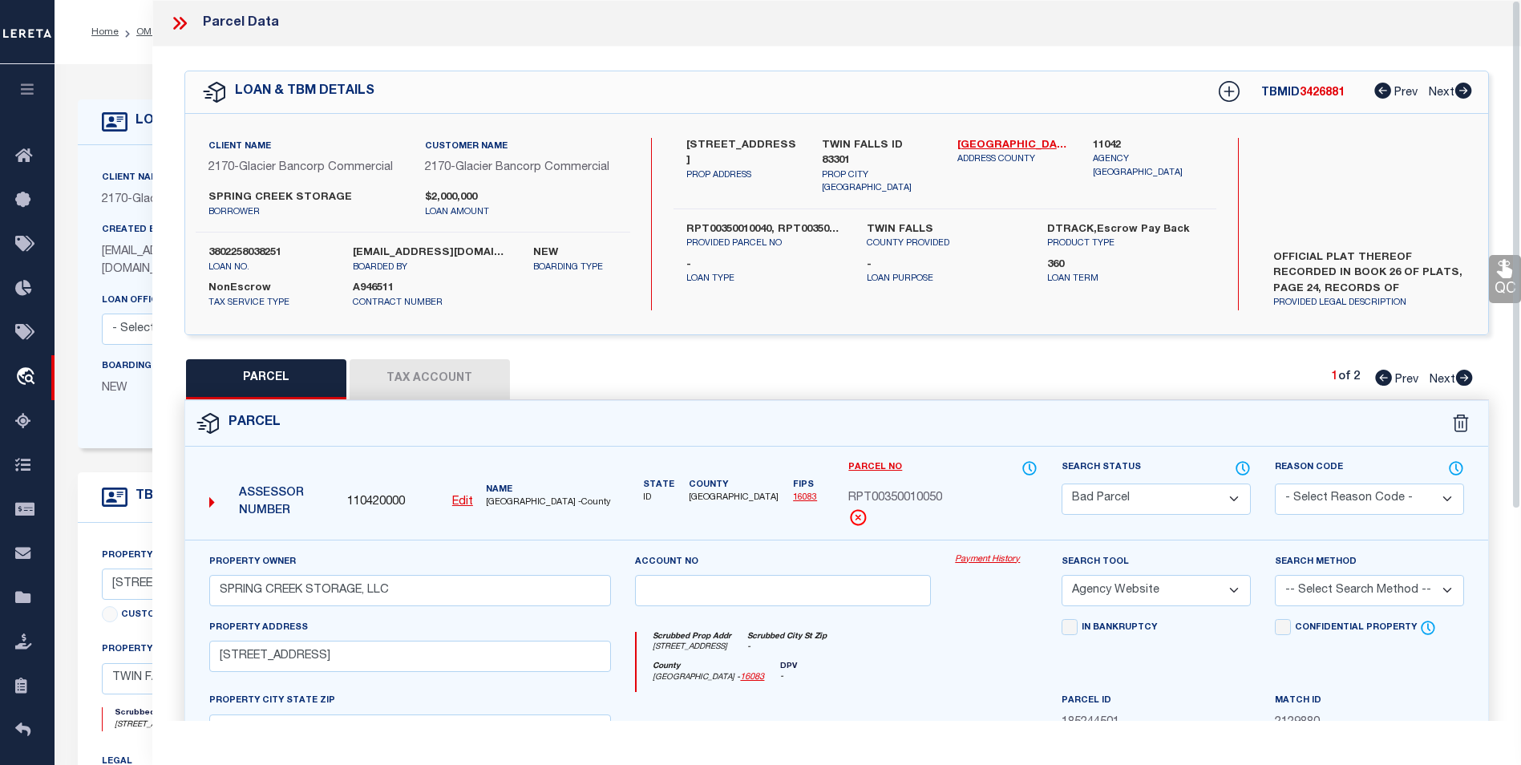
click at [1462, 96] on icon at bounding box center [1463, 91] width 17 height 16
click at [438, 392] on button "Tax Account" at bounding box center [430, 379] width 160 height 40
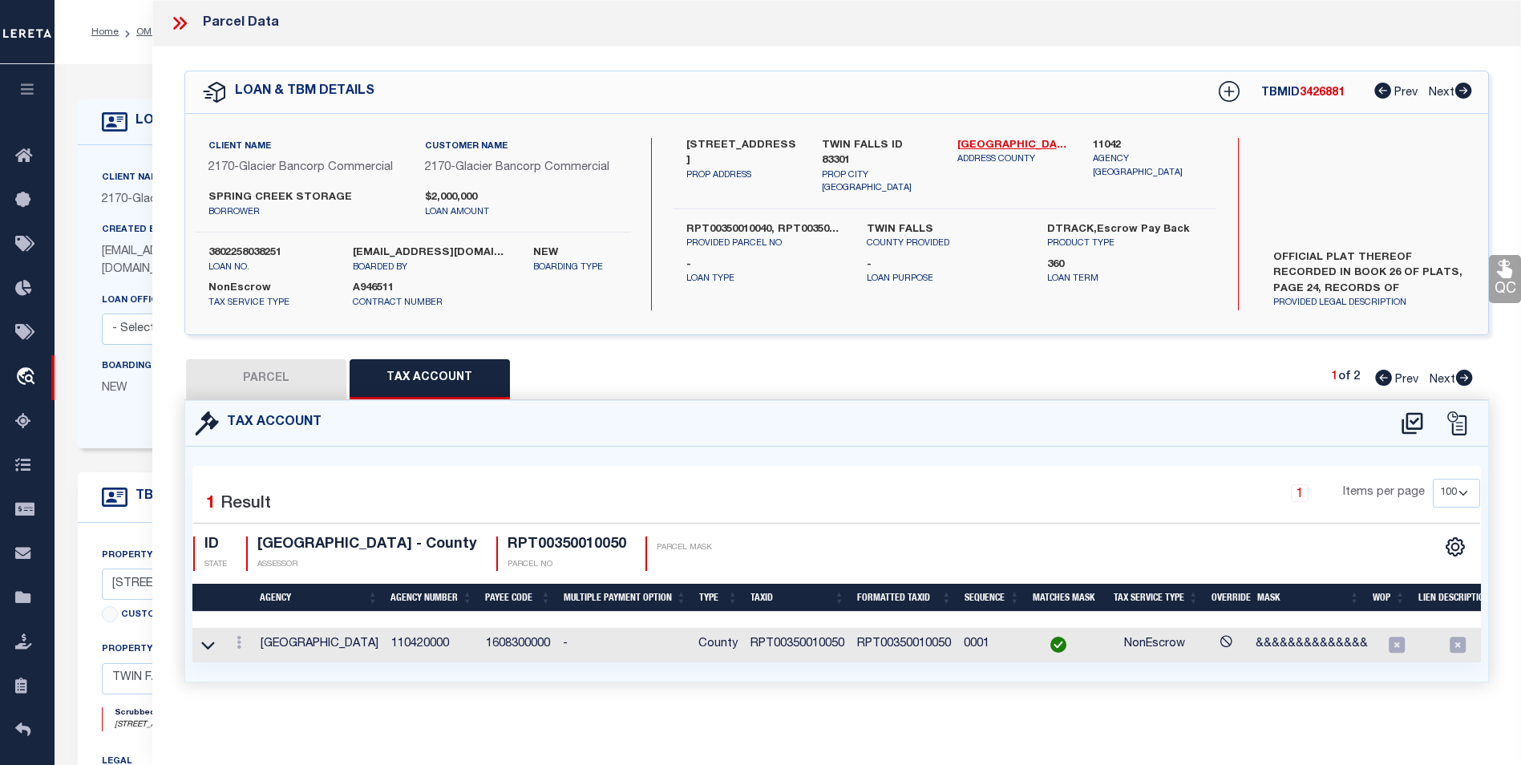
scroll to position [10, 0]
click at [307, 367] on button "PARCEL" at bounding box center [266, 379] width 160 height 40
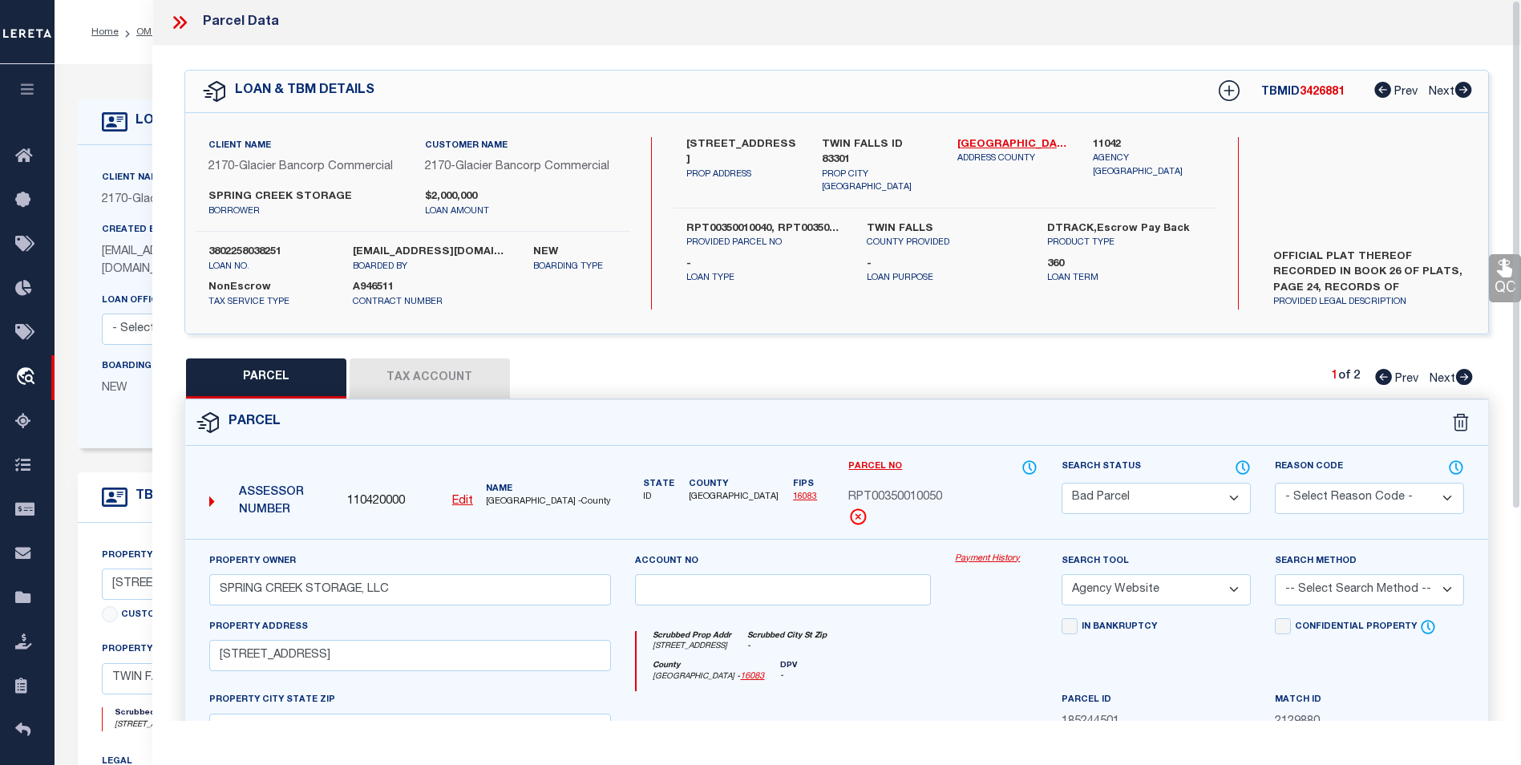
scroll to position [0, 0]
click at [173, 29] on icon at bounding box center [179, 23] width 21 height 21
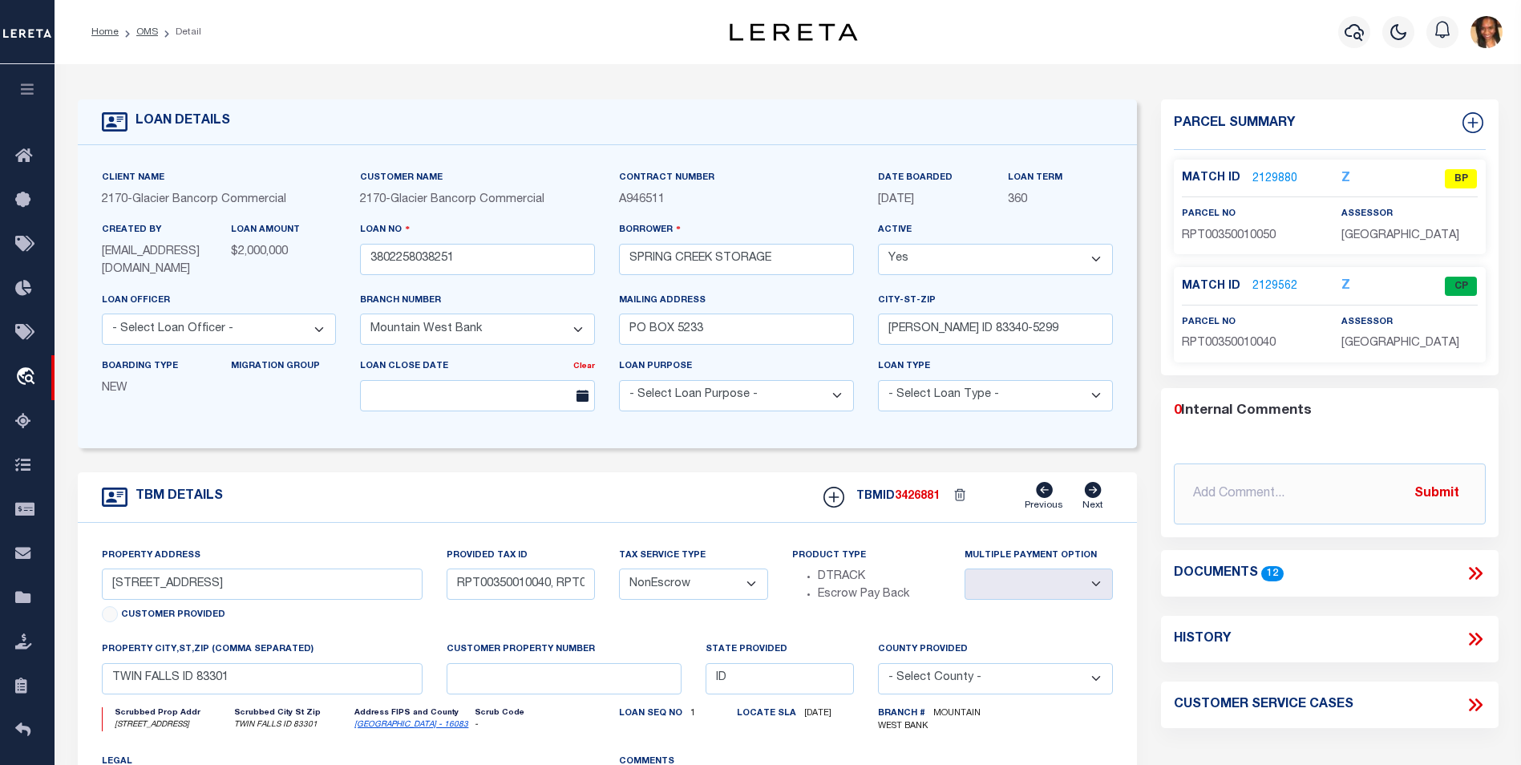
click at [1273, 174] on link "2129880" at bounding box center [1274, 179] width 45 height 17
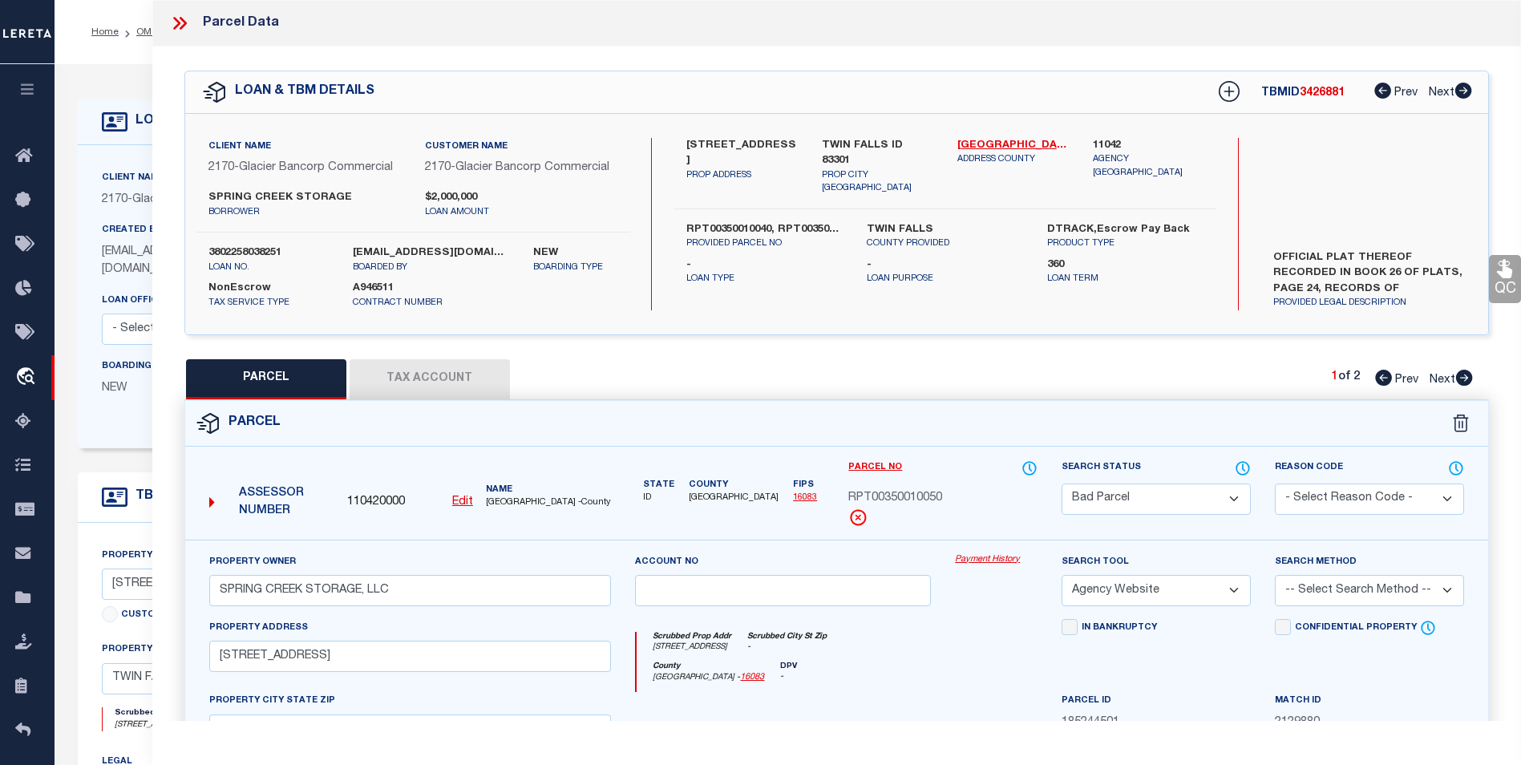
click at [459, 380] on button "Tax Account" at bounding box center [430, 379] width 160 height 40
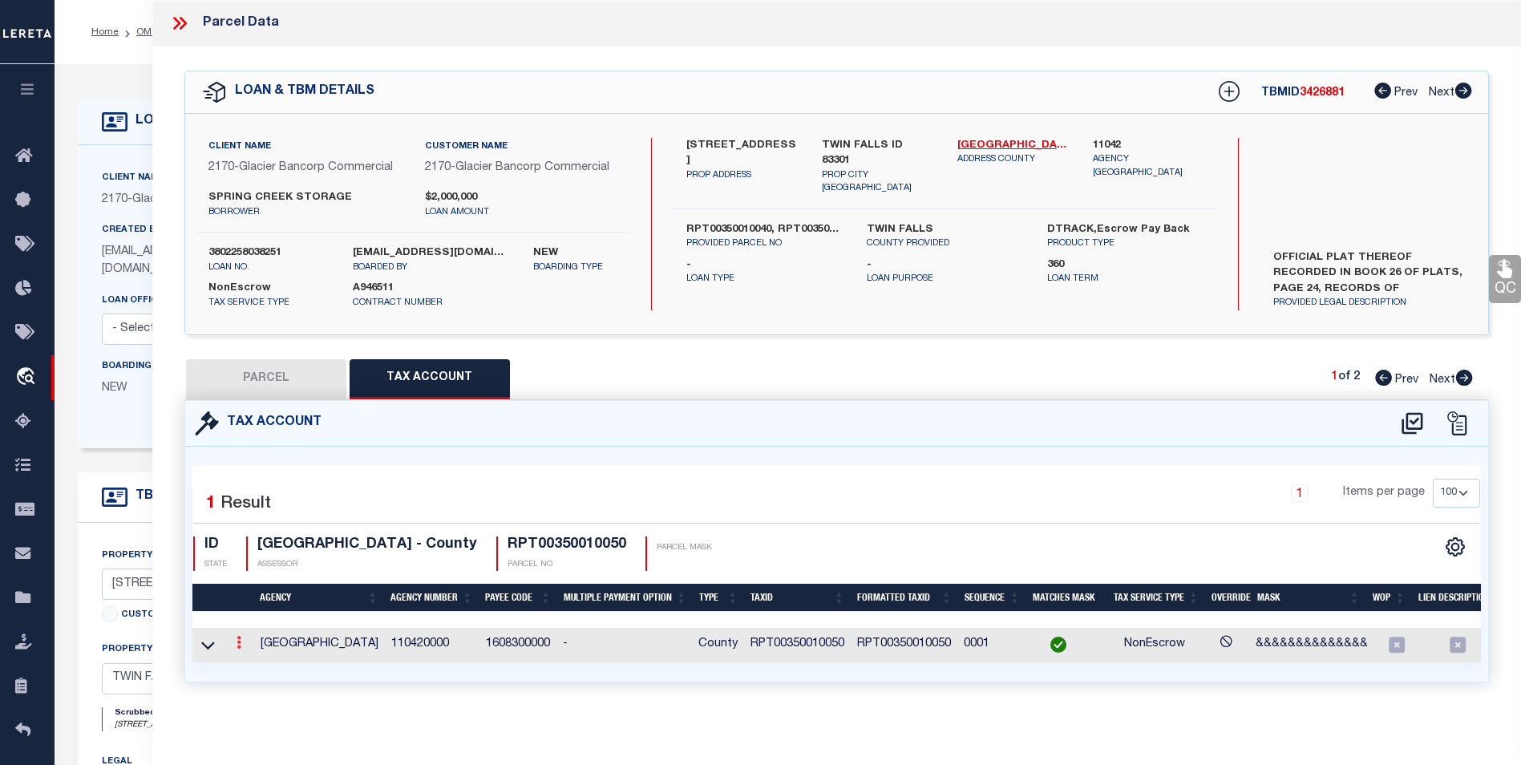
click at [237, 648] on icon at bounding box center [239, 642] width 5 height 13
click at [249, 668] on link at bounding box center [260, 668] width 59 height 26
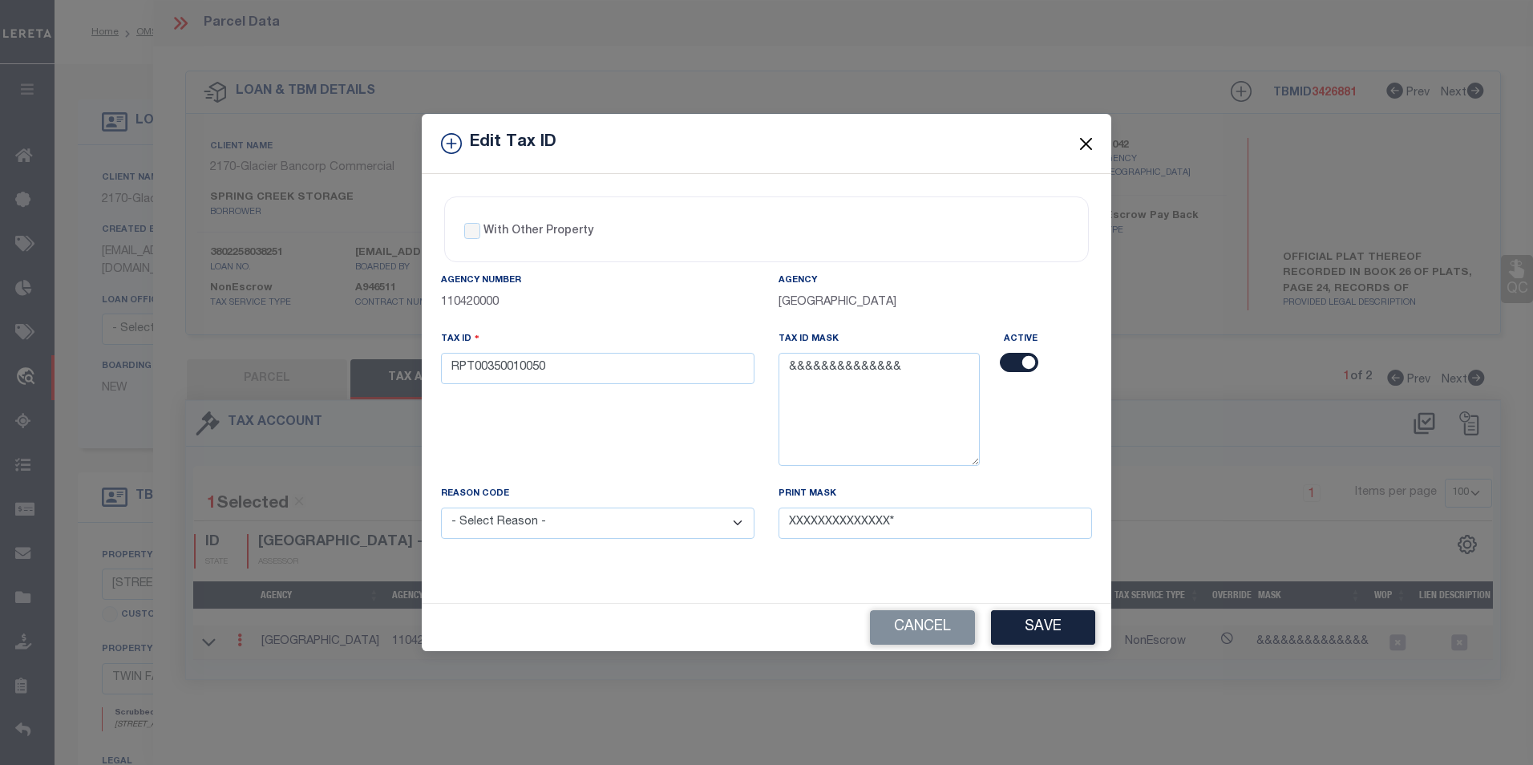
click at [1093, 142] on button "Close" at bounding box center [1086, 143] width 21 height 21
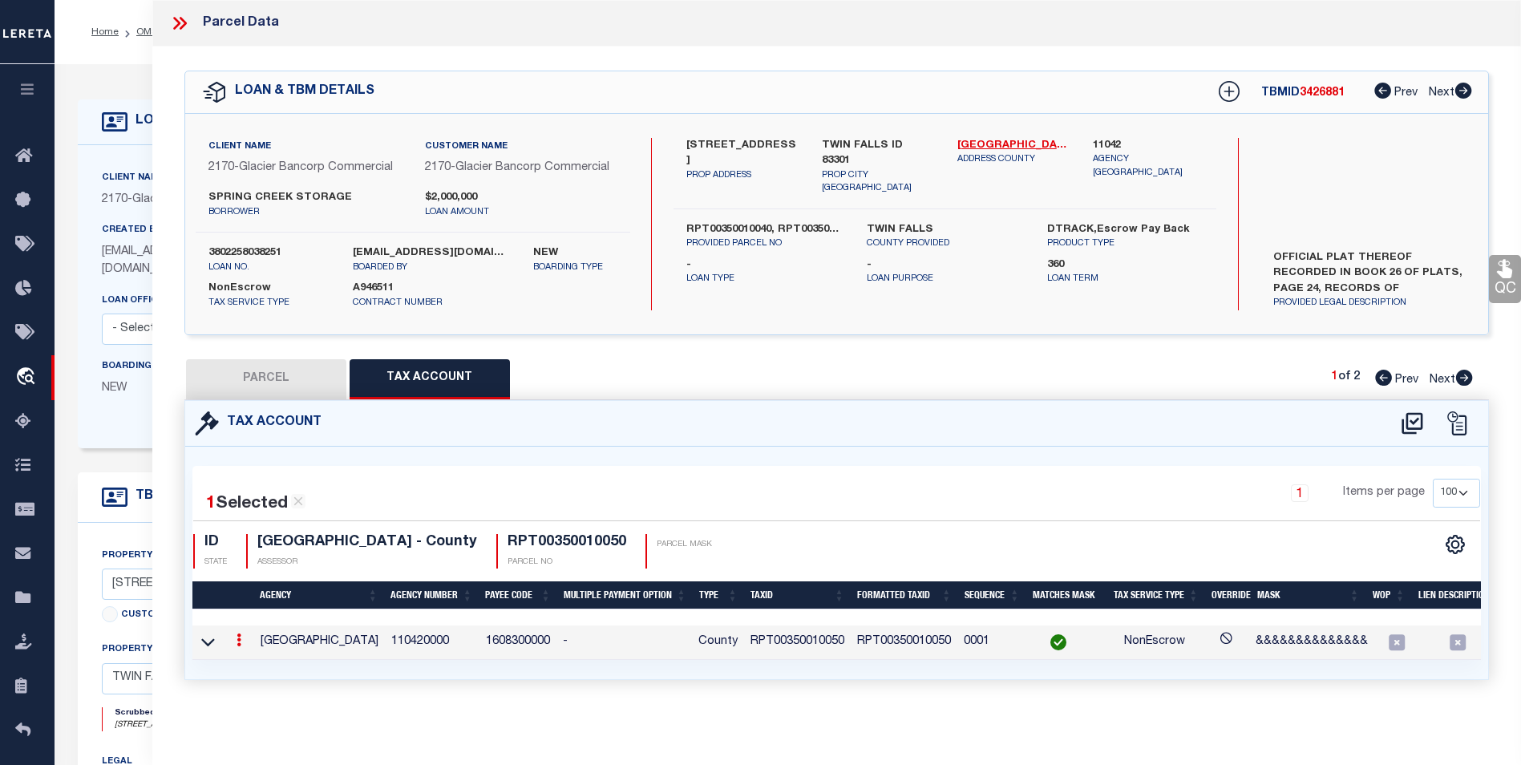
click at [243, 644] on link at bounding box center [239, 642] width 18 height 13
click at [250, 662] on icon "" at bounding box center [256, 663] width 12 height 12
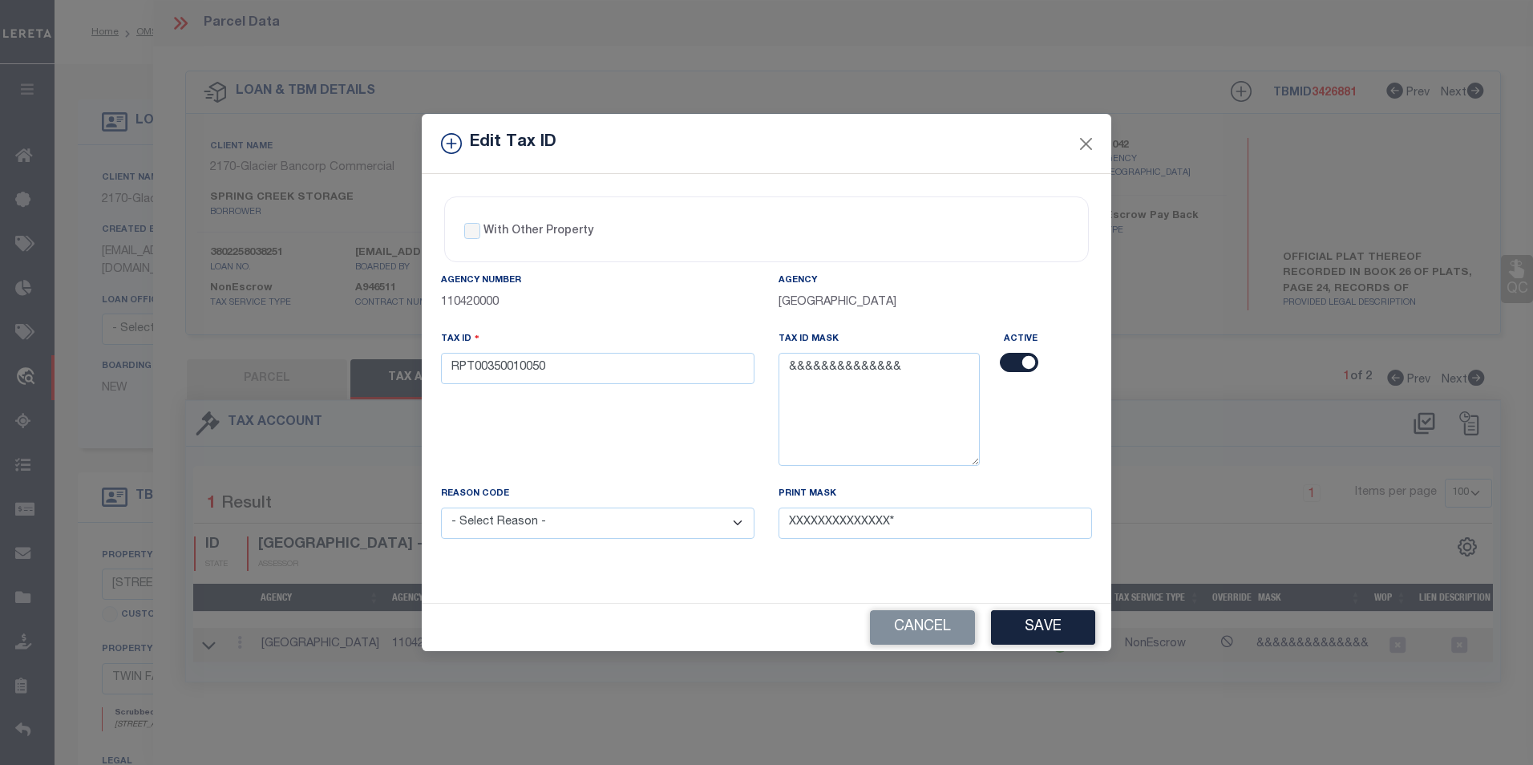
click at [641, 531] on select "- Select Reason - 099 - Other (Provide additional detail) ACT - Agency Changed …" at bounding box center [598, 523] width 314 height 31
click at [441, 508] on select "- Select Reason - 099 - Other (Provide additional detail) ACT - Agency Changed …" at bounding box center [598, 523] width 314 height 31
click at [1049, 627] on button "Save" at bounding box center [1043, 627] width 104 height 34
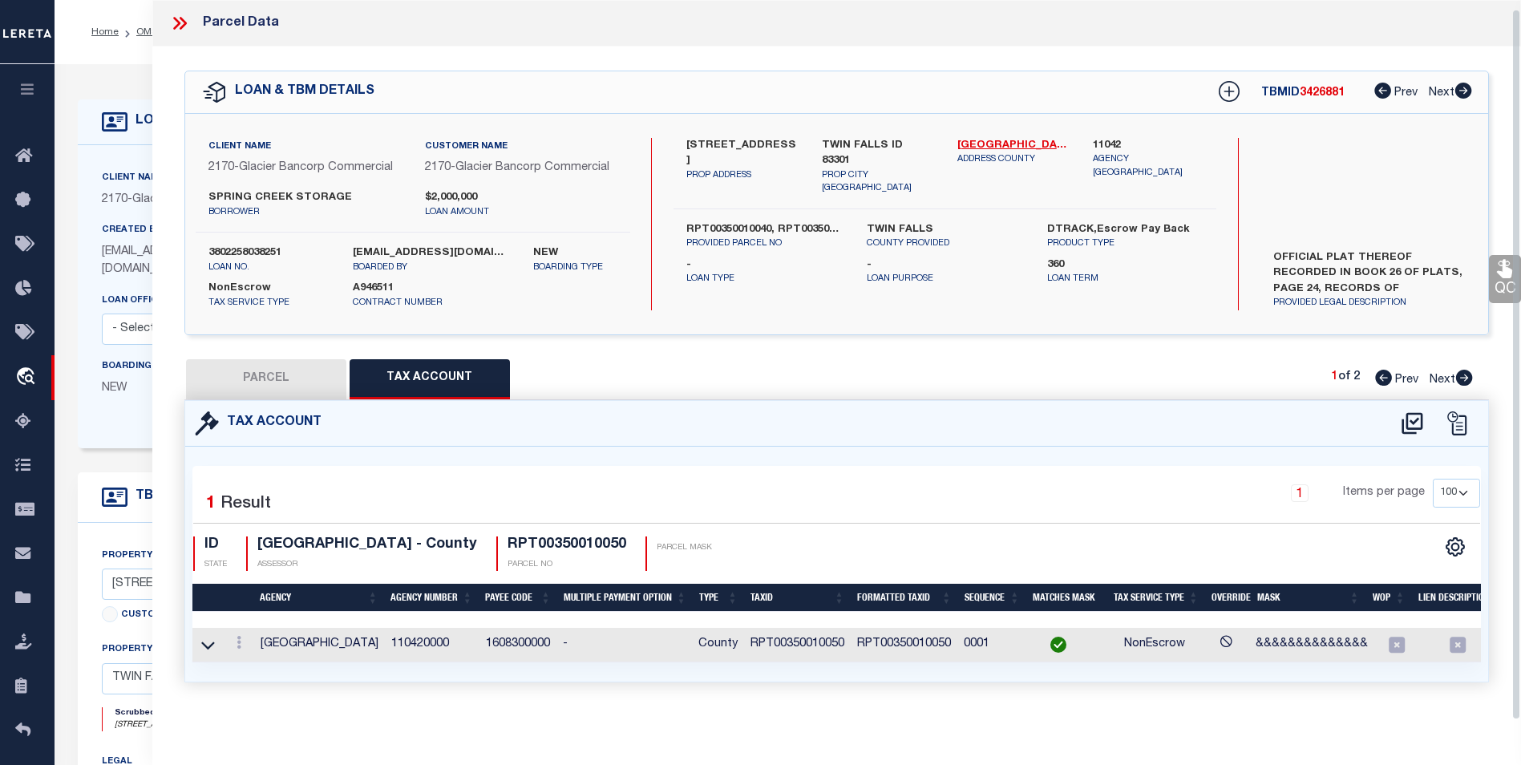
scroll to position [10, 0]
click at [253, 377] on button "PARCEL" at bounding box center [266, 379] width 160 height 40
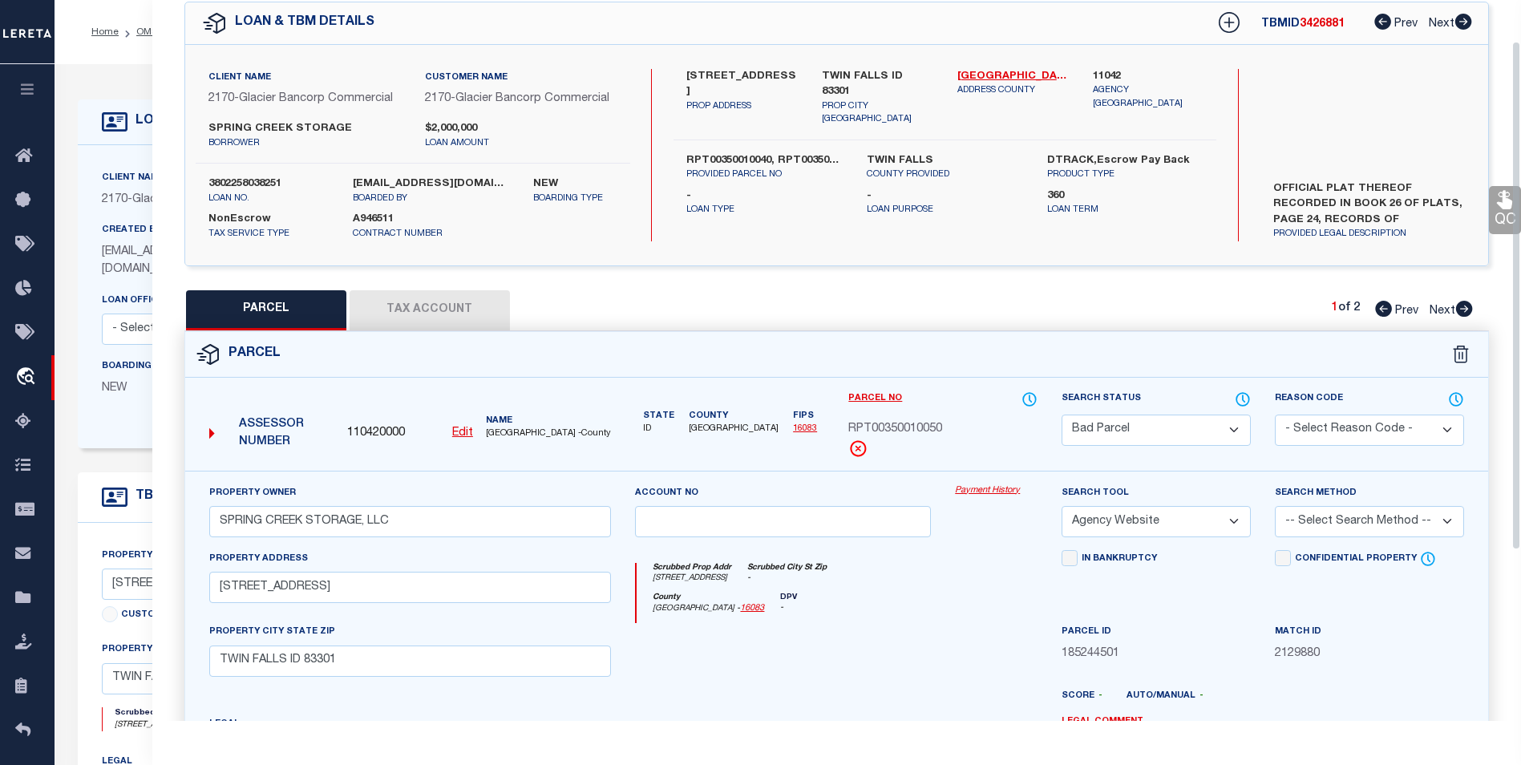
scroll to position [58, 0]
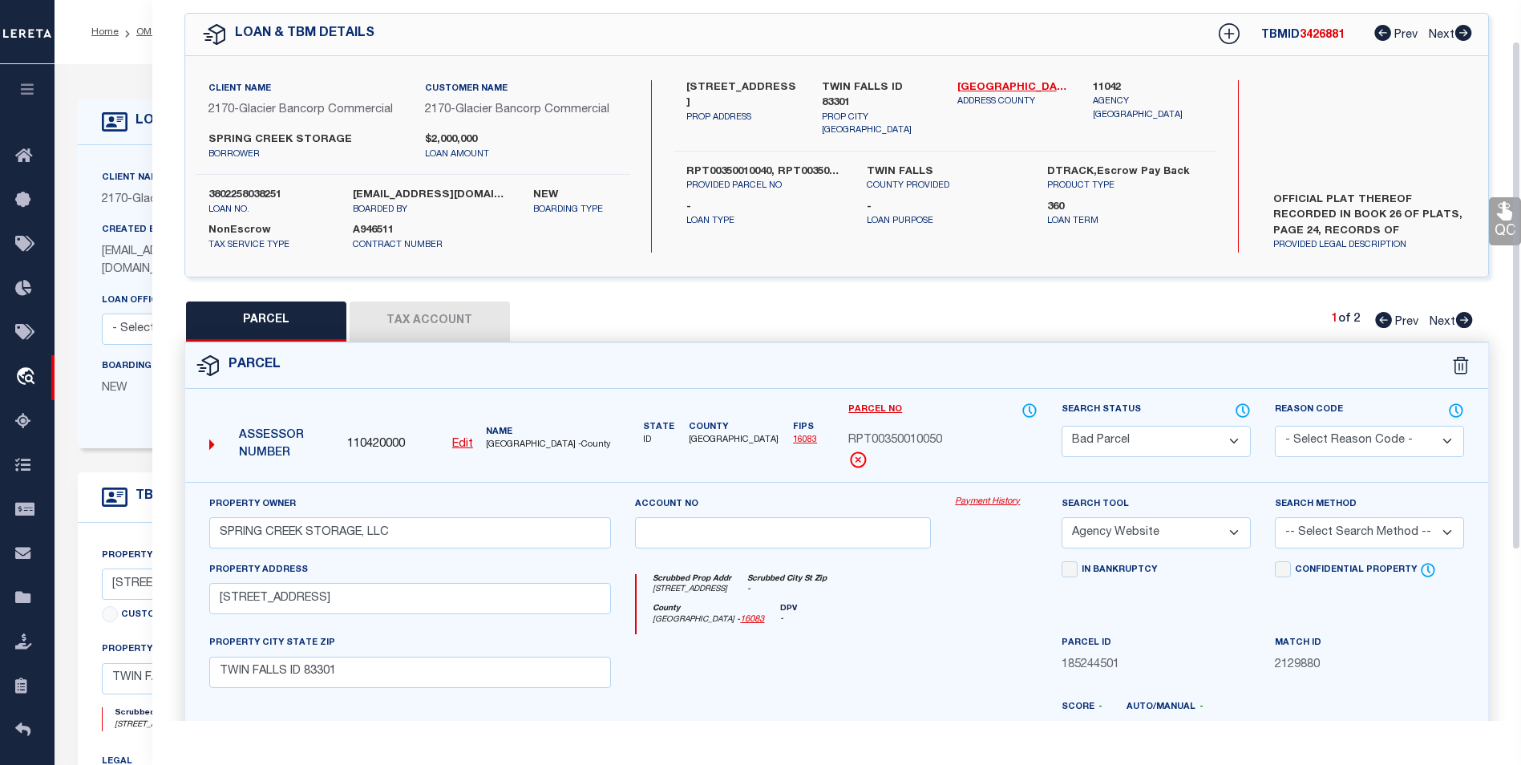
click at [424, 322] on button "Tax Account" at bounding box center [430, 321] width 160 height 40
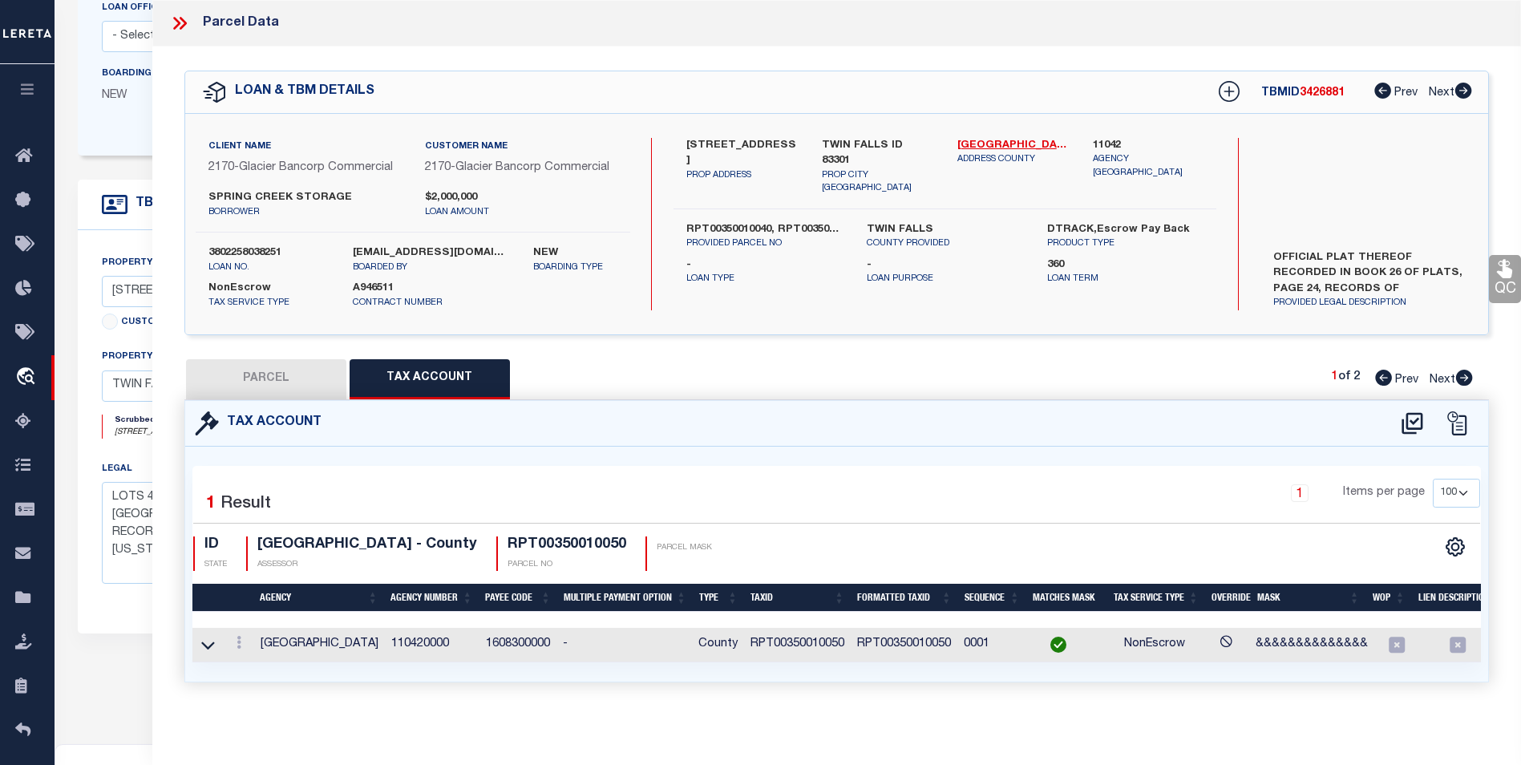
scroll to position [233, 0]
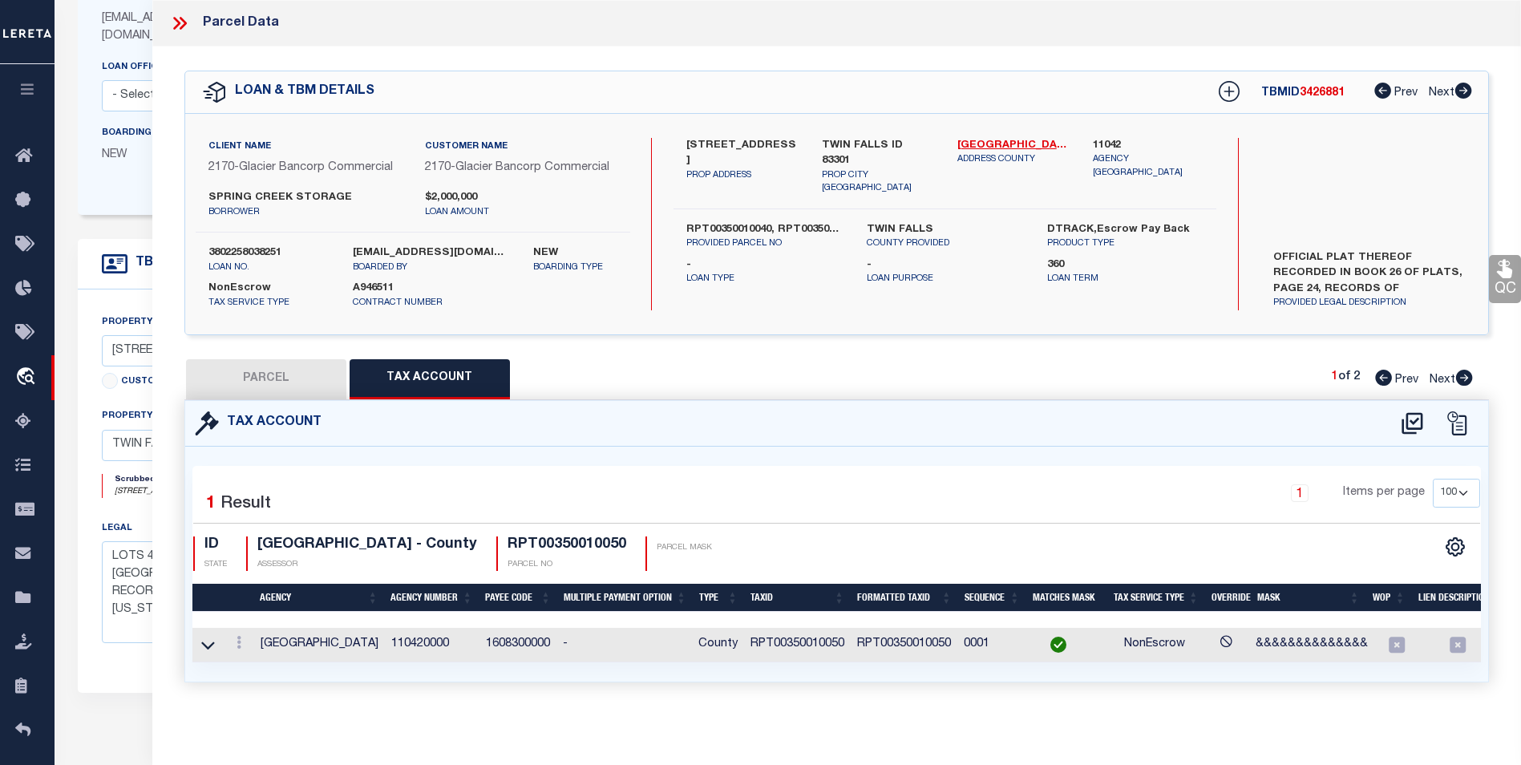
click at [267, 379] on button "PARCEL" at bounding box center [266, 379] width 160 height 40
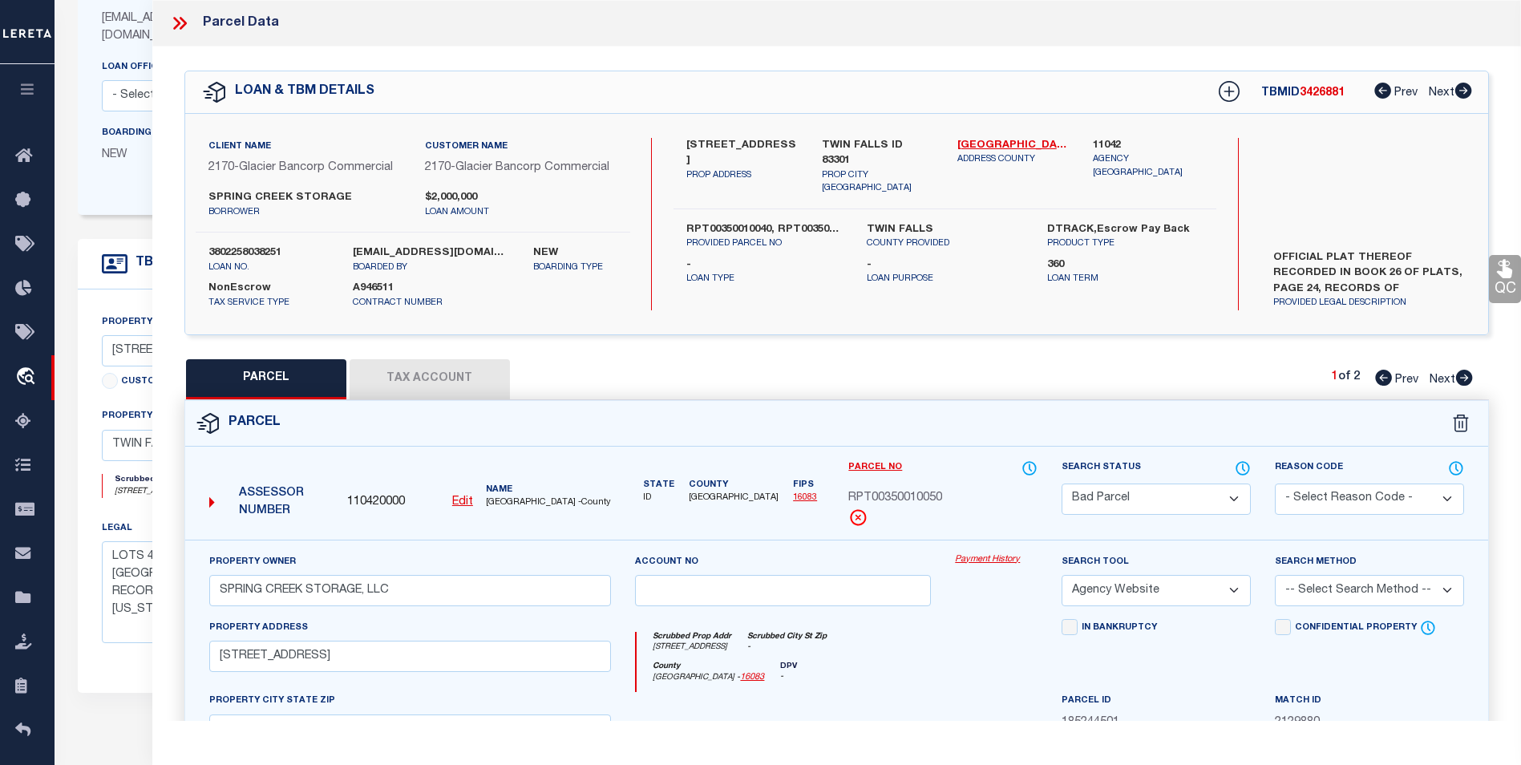
click at [1174, 500] on select "Automated Search Bad Parcel Complete Duplicate Parcel High Dollar Reporting In …" at bounding box center [1156, 498] width 189 height 31
click at [1062, 483] on select "Automated Search Bad Parcel Complete Duplicate Parcel High Dollar Reporting In …" at bounding box center [1156, 498] width 189 height 31
click at [1195, 590] on select "-- Select Search Tool -- 3rd Party Website Agency File Agency Website ATLS CNV-…" at bounding box center [1156, 590] width 189 height 31
click at [1062, 575] on select "-- Select Search Tool -- 3rd Party Website Agency File Agency Website ATLS CNV-…" at bounding box center [1156, 590] width 189 height 31
click at [1355, 500] on select "- Select Reason Code - 099 - Other (Provide additional detail) ACT - Agency Cha…" at bounding box center [1369, 498] width 189 height 31
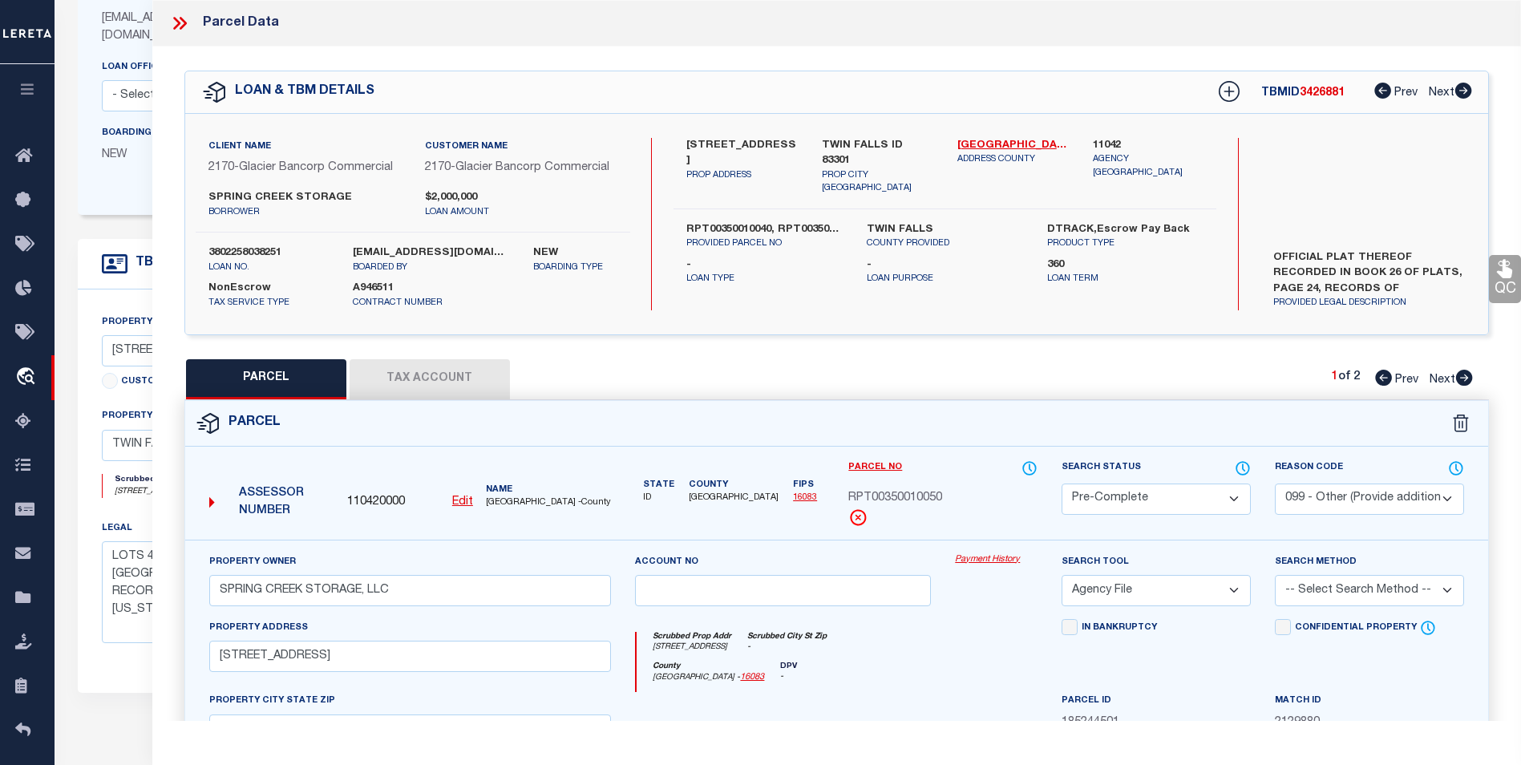
click at [1275, 483] on select "- Select Reason Code - 099 - Other (Provide additional detail) ACT - Agency Cha…" at bounding box center [1369, 498] width 189 height 31
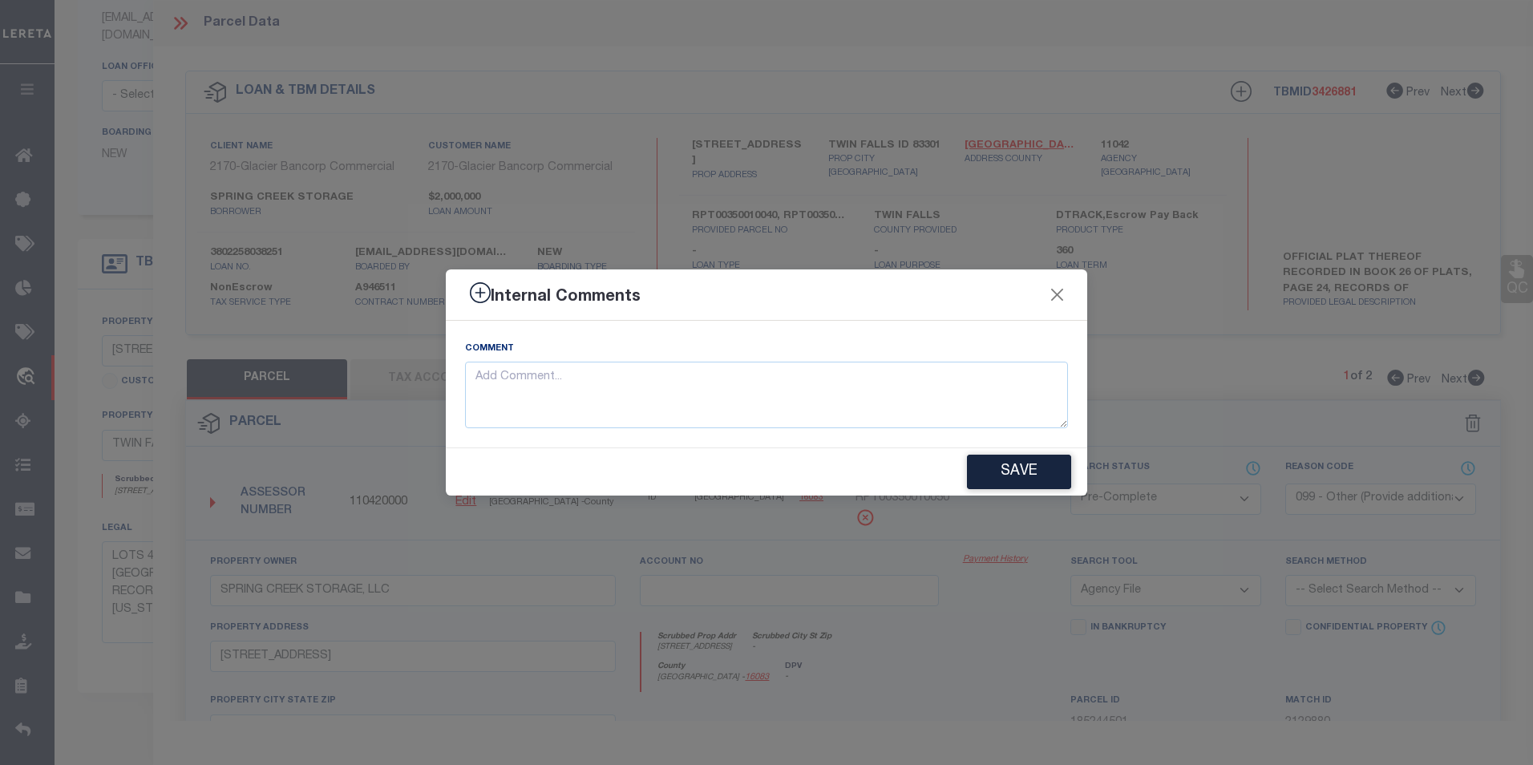
click at [1045, 292] on div "Internal Comments" at bounding box center [766, 294] width 641 height 51
click at [1056, 291] on button "Close" at bounding box center [1057, 295] width 21 height 21
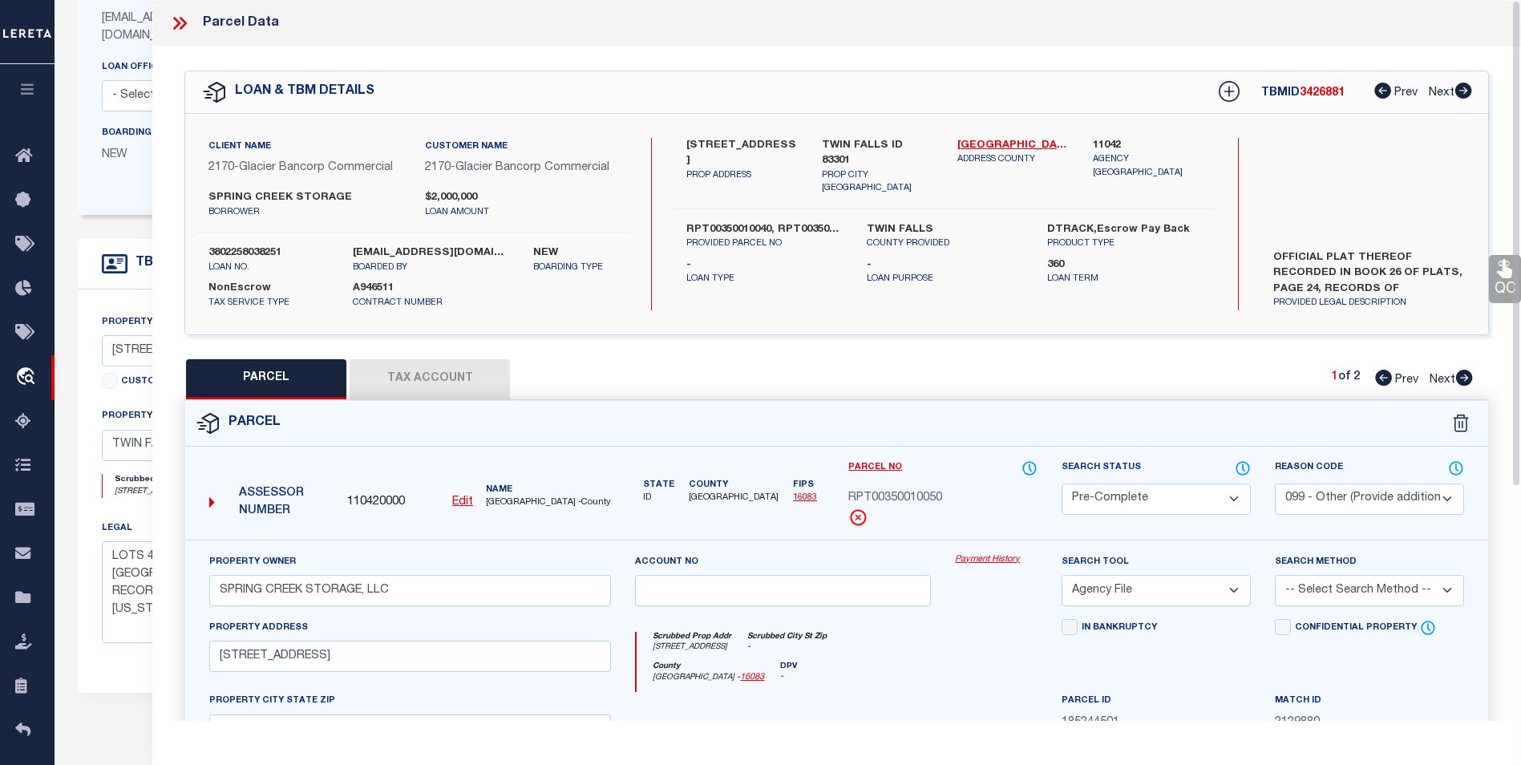
click at [1374, 504] on select "- Select Reason Code - 099 - Other (Provide additional detail) ACT - Agency Cha…" at bounding box center [1369, 498] width 189 height 31
click at [1275, 483] on select "- Select Reason Code - 099 - Other (Provide additional detail) ACT - Agency Cha…" at bounding box center [1369, 498] width 189 height 31
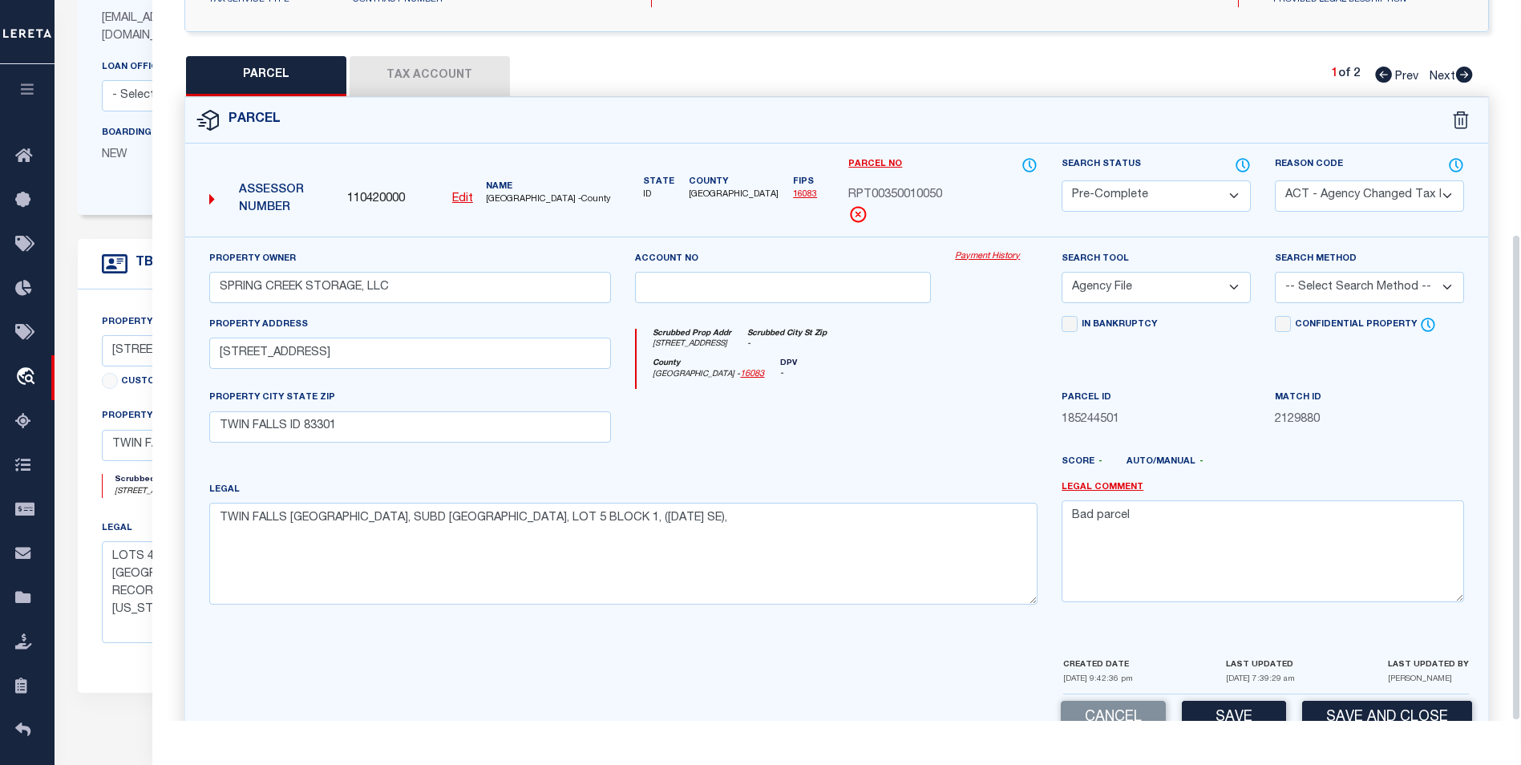
scroll to position [346, 0]
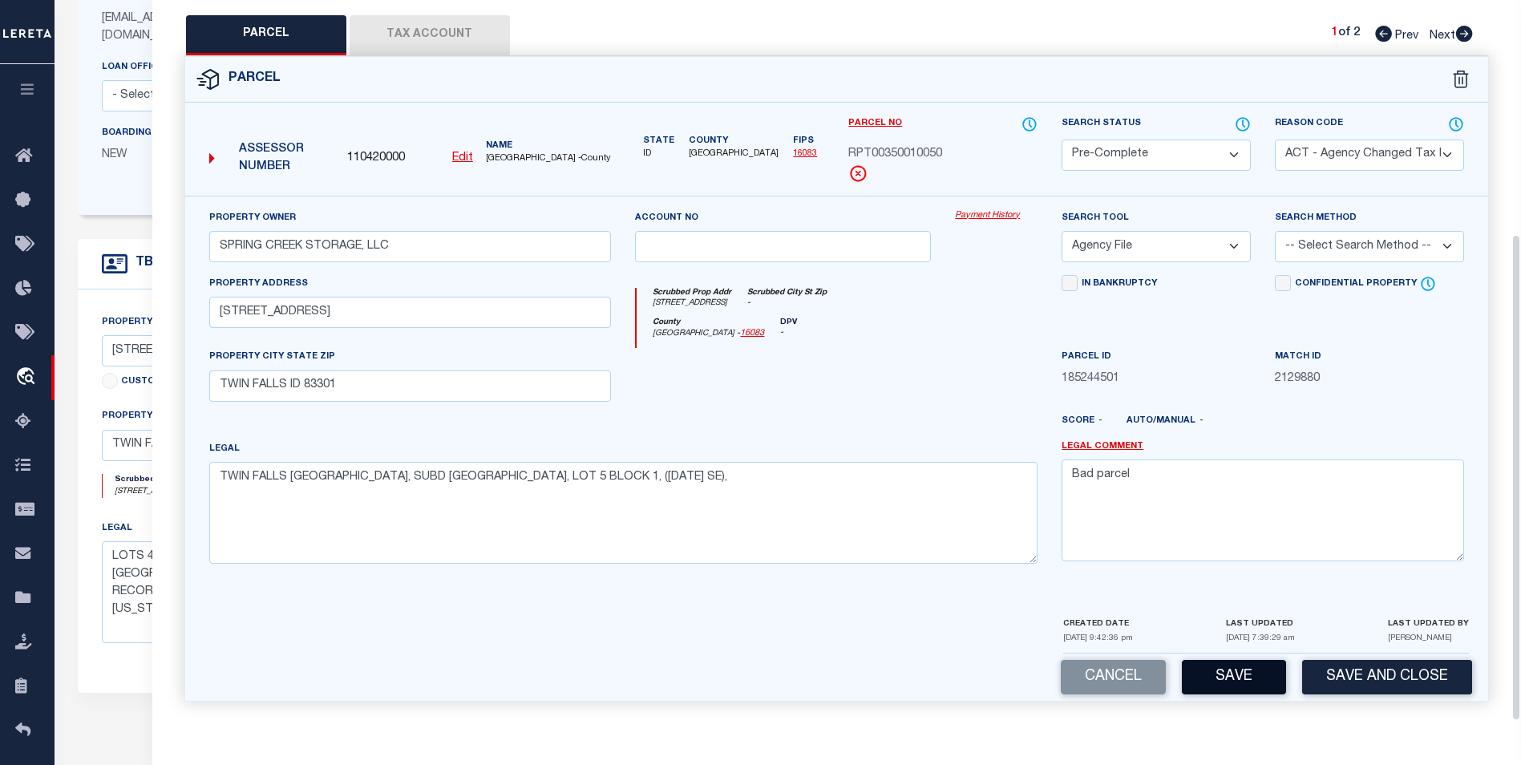
click at [1236, 677] on button "Save" at bounding box center [1234, 677] width 104 height 34
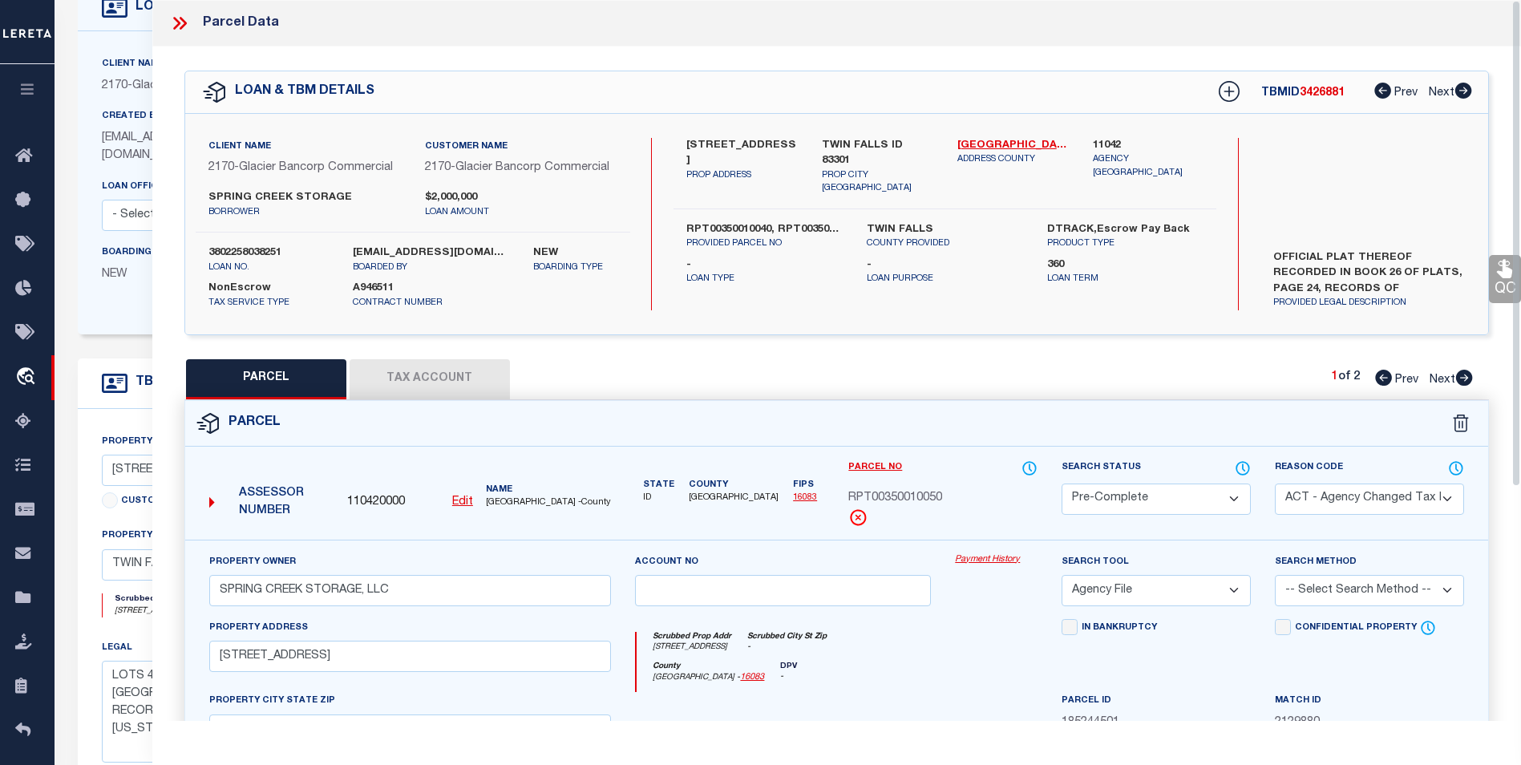
scroll to position [0, 0]
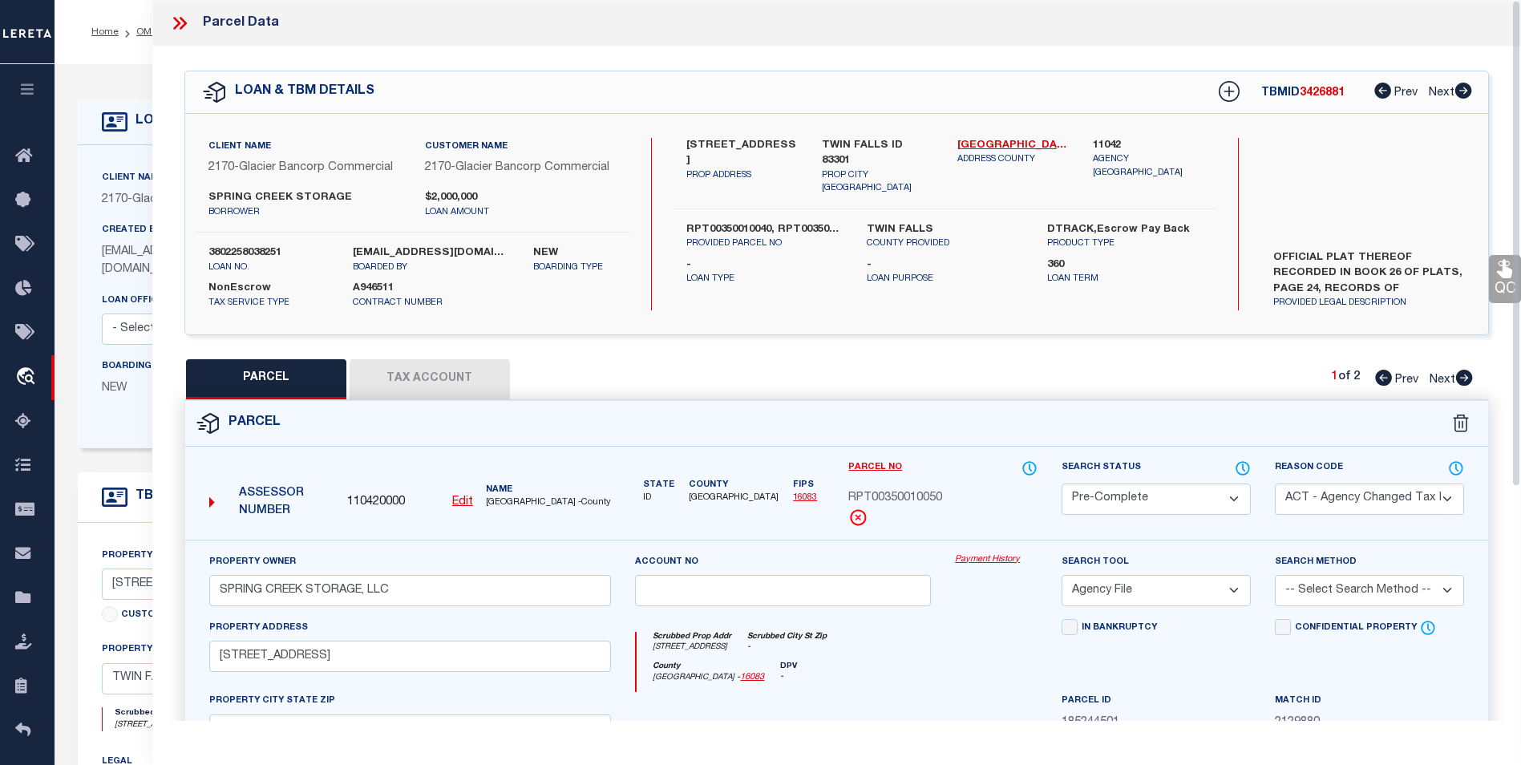
click at [184, 24] on icon at bounding box center [183, 23] width 7 height 13
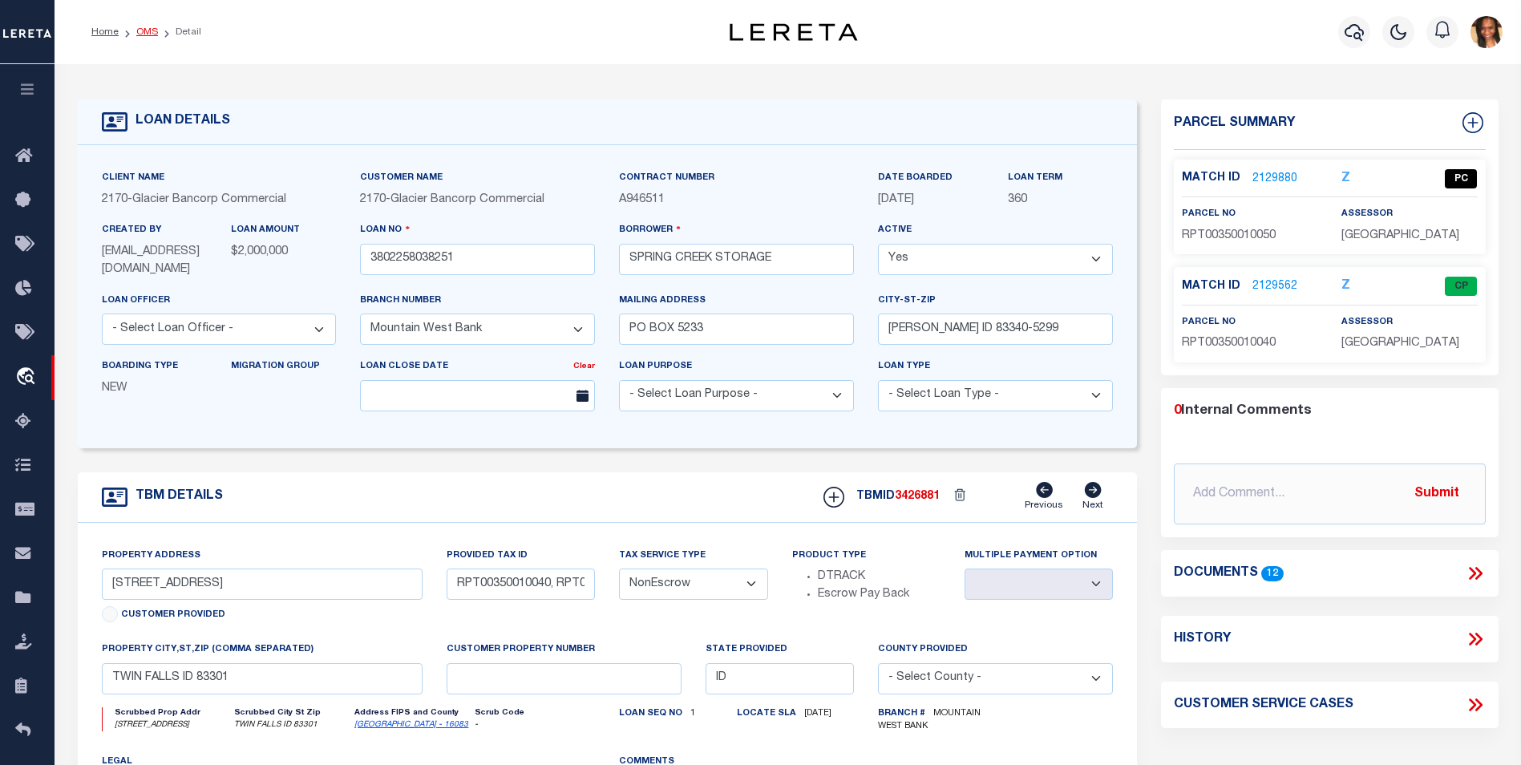
click at [144, 30] on link "OMS" at bounding box center [147, 32] width 22 height 10
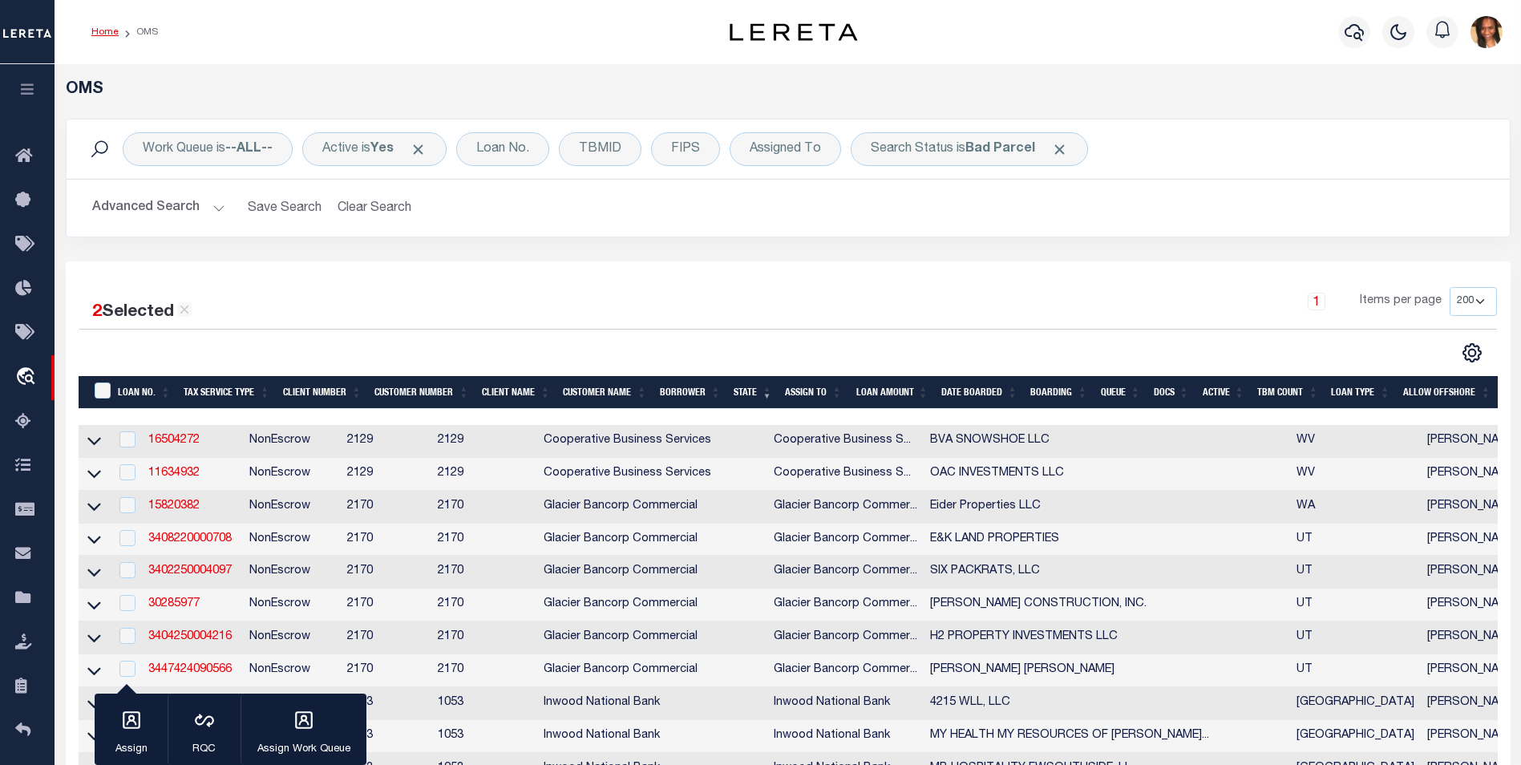
click at [111, 29] on link "Home" at bounding box center [104, 32] width 27 height 10
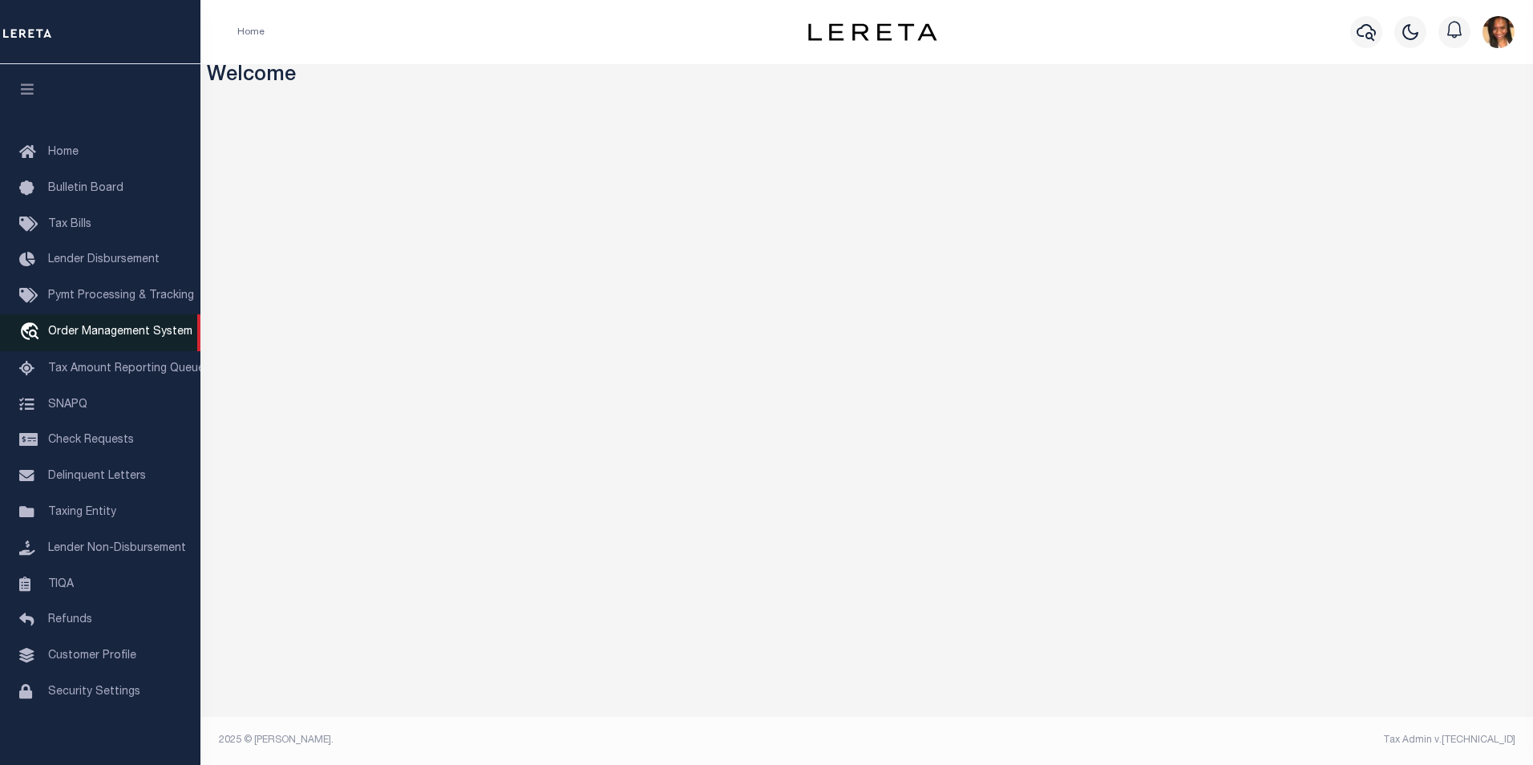
click at [83, 342] on link "travel_explore Order Management System" at bounding box center [100, 332] width 200 height 37
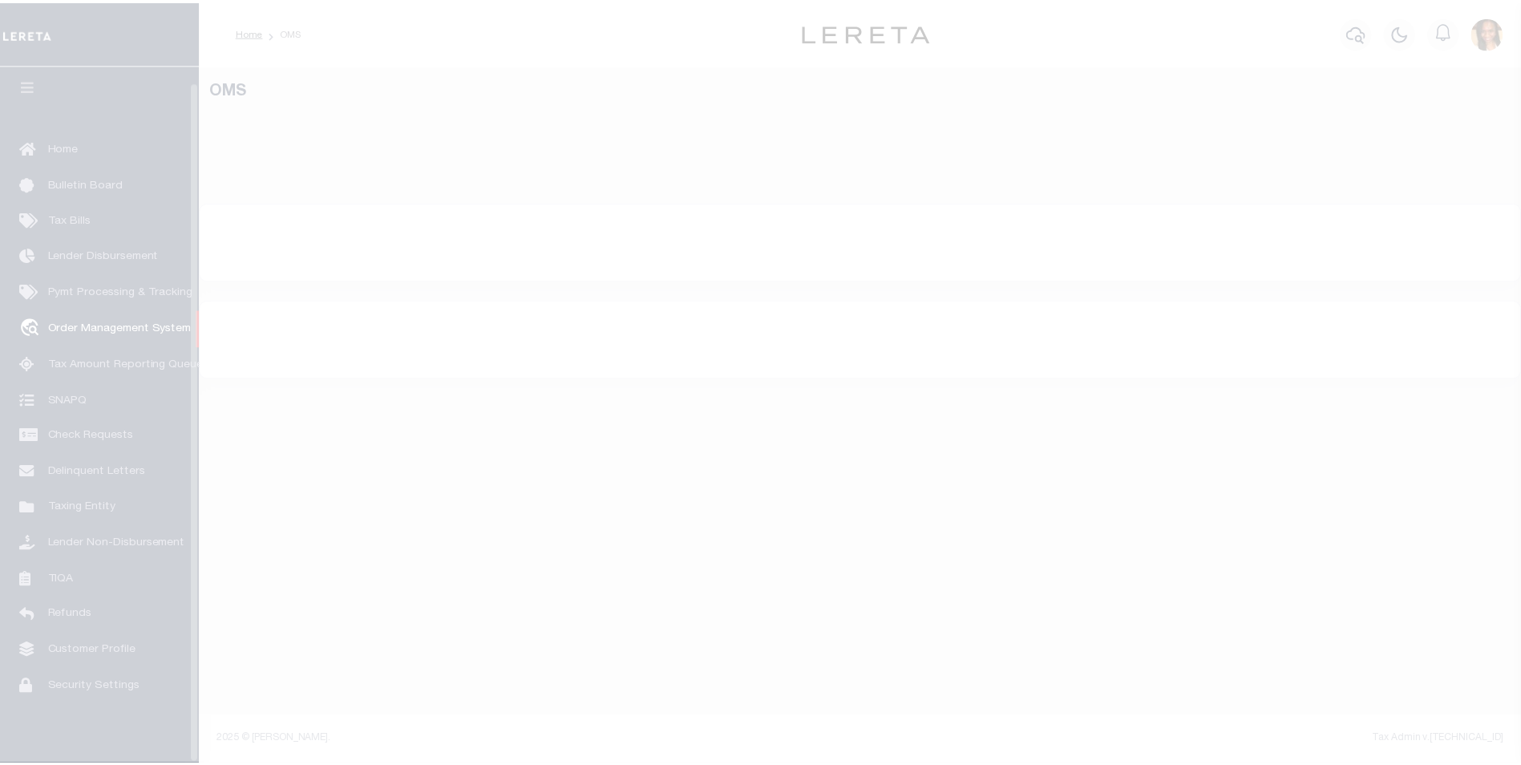
scroll to position [16, 0]
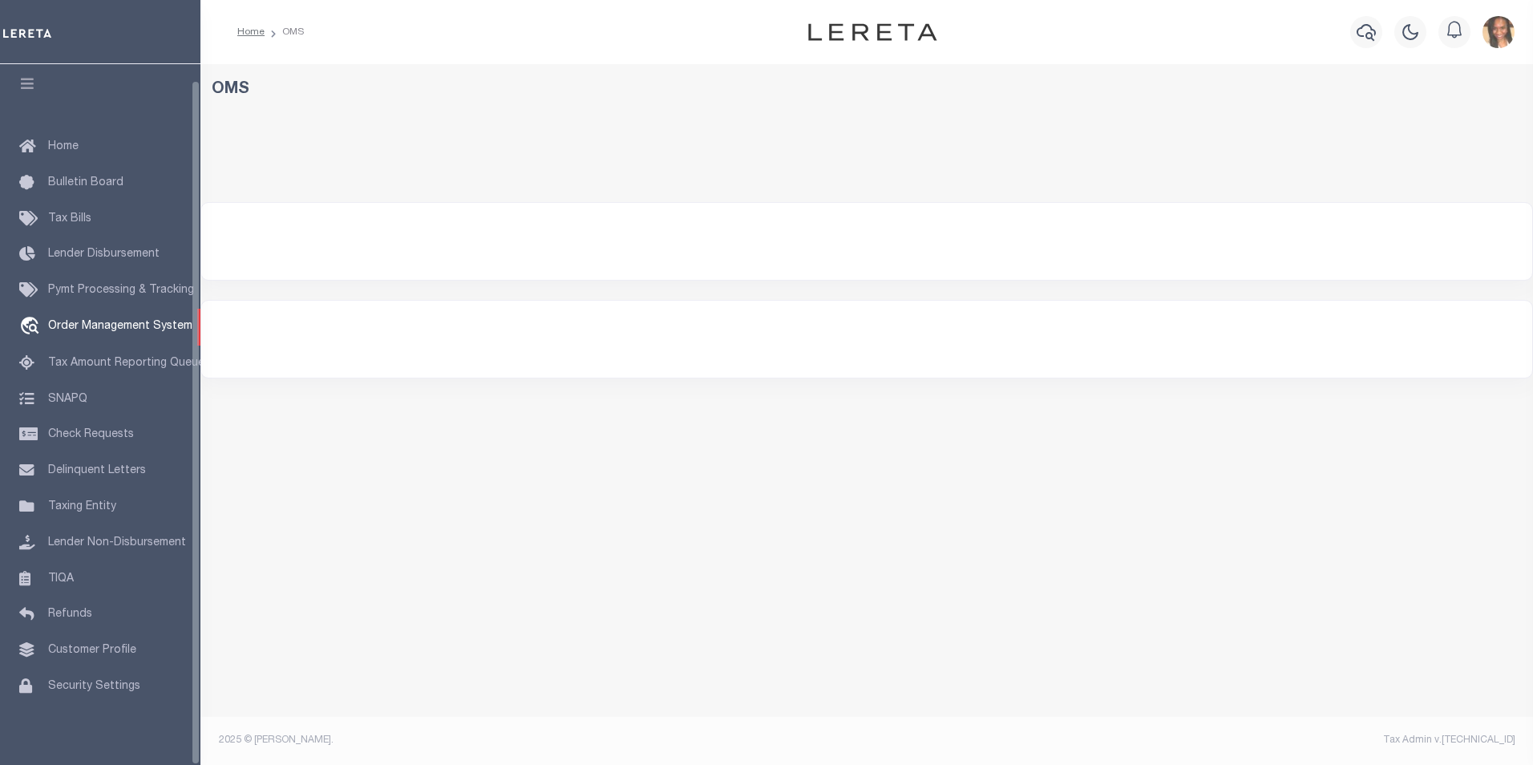
select select "200"
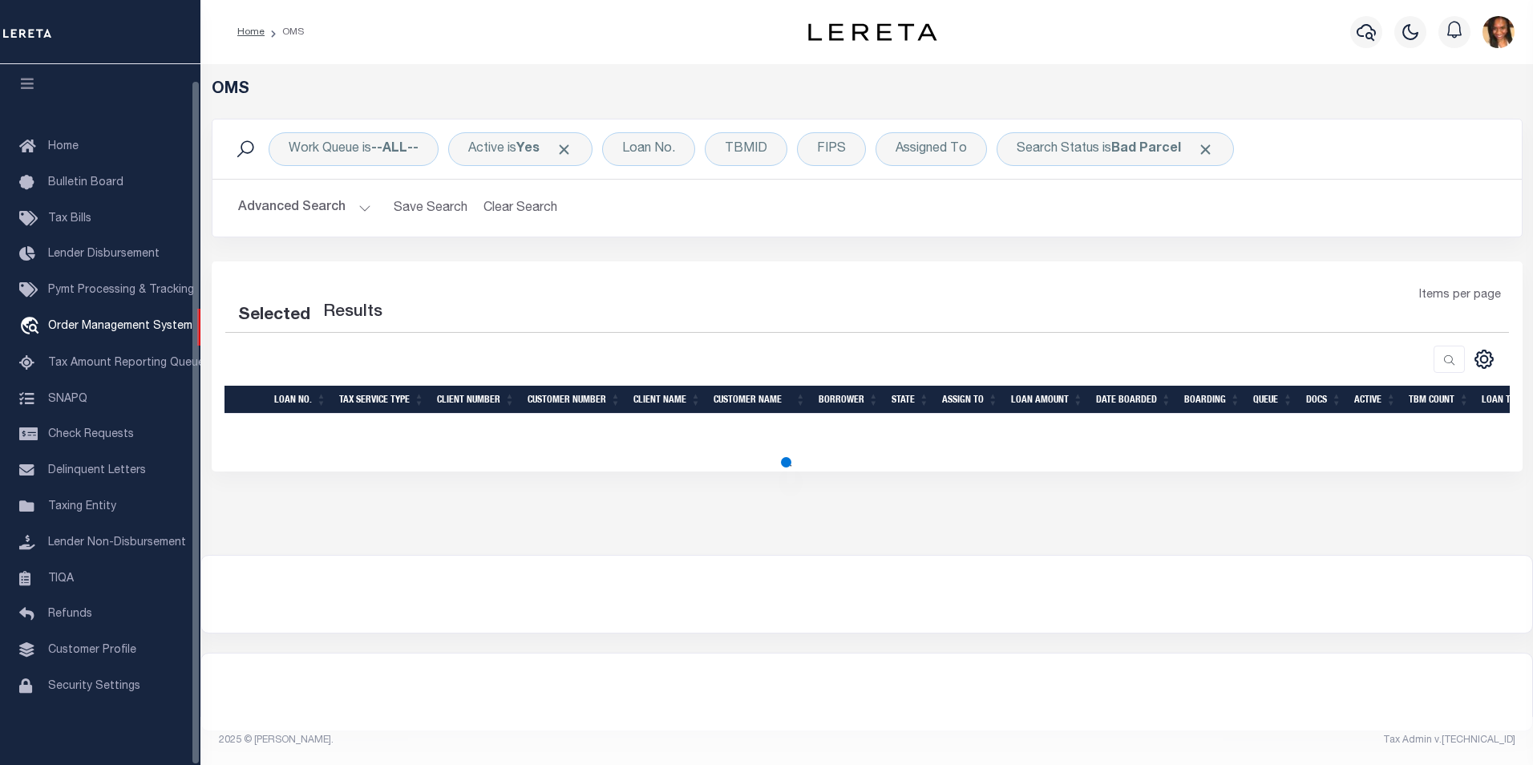
select select "200"
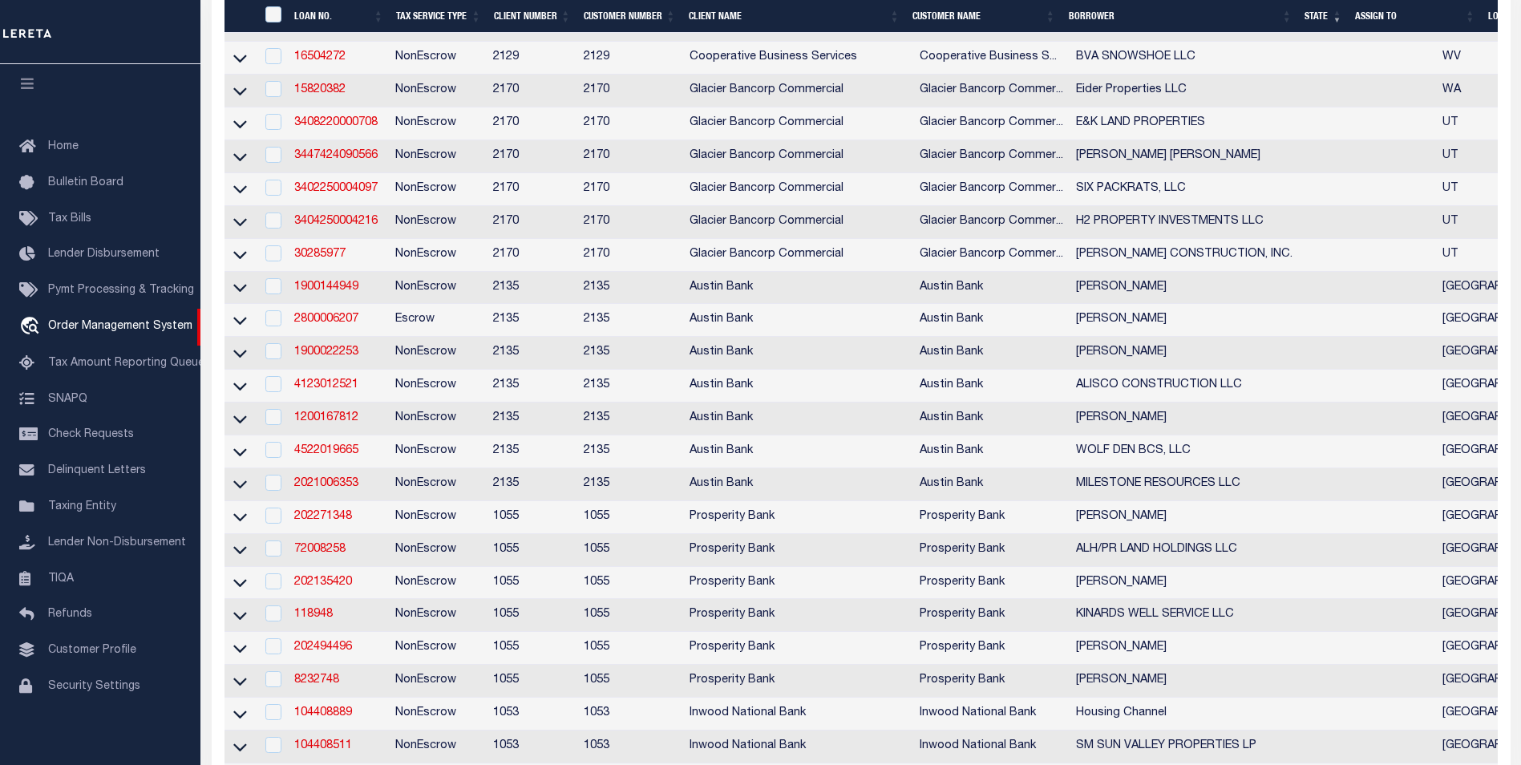
scroll to position [401, 0]
click at [1316, 17] on th "State" at bounding box center [1323, 16] width 51 height 33
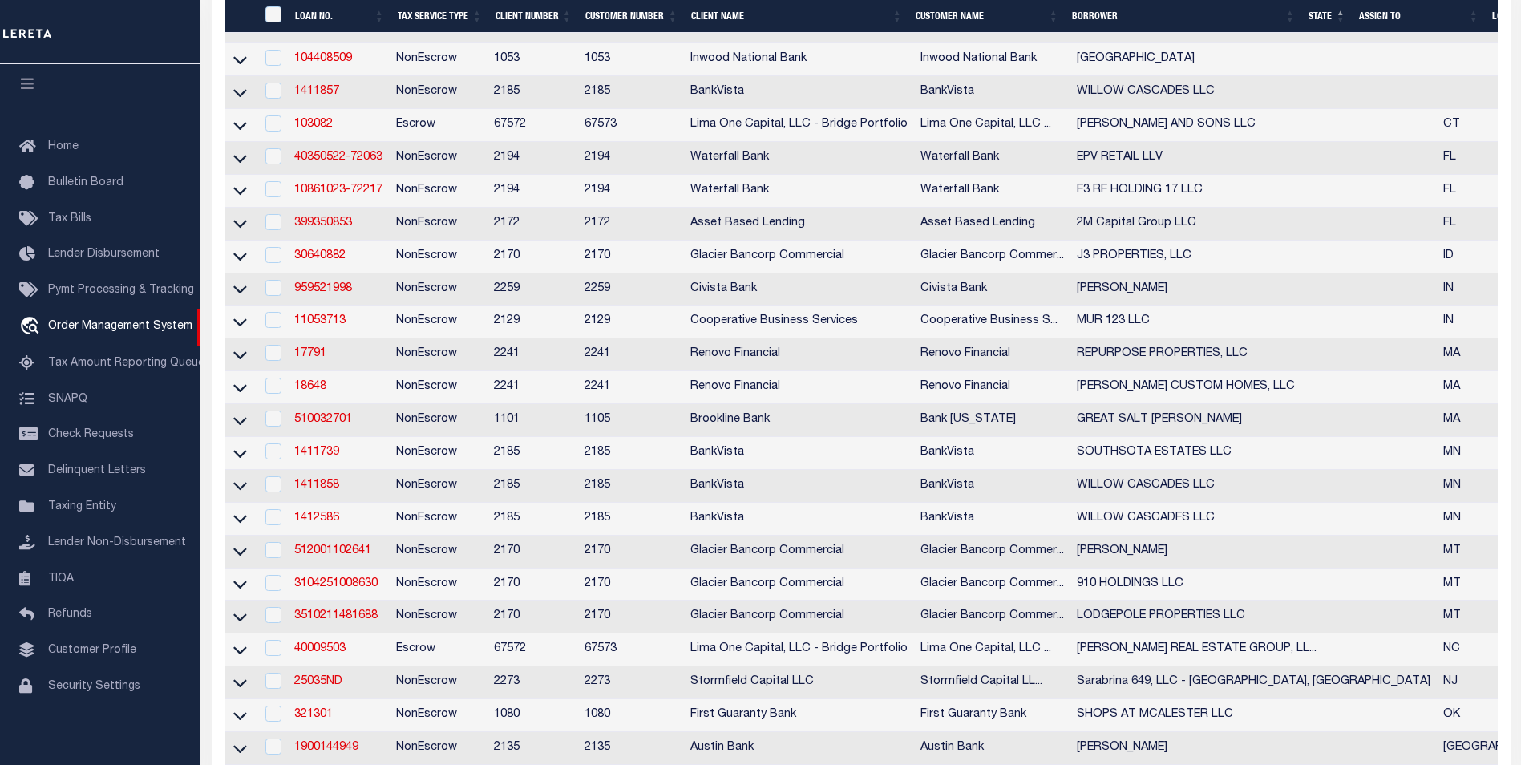
click at [1311, 10] on th "State" at bounding box center [1327, 16] width 51 height 33
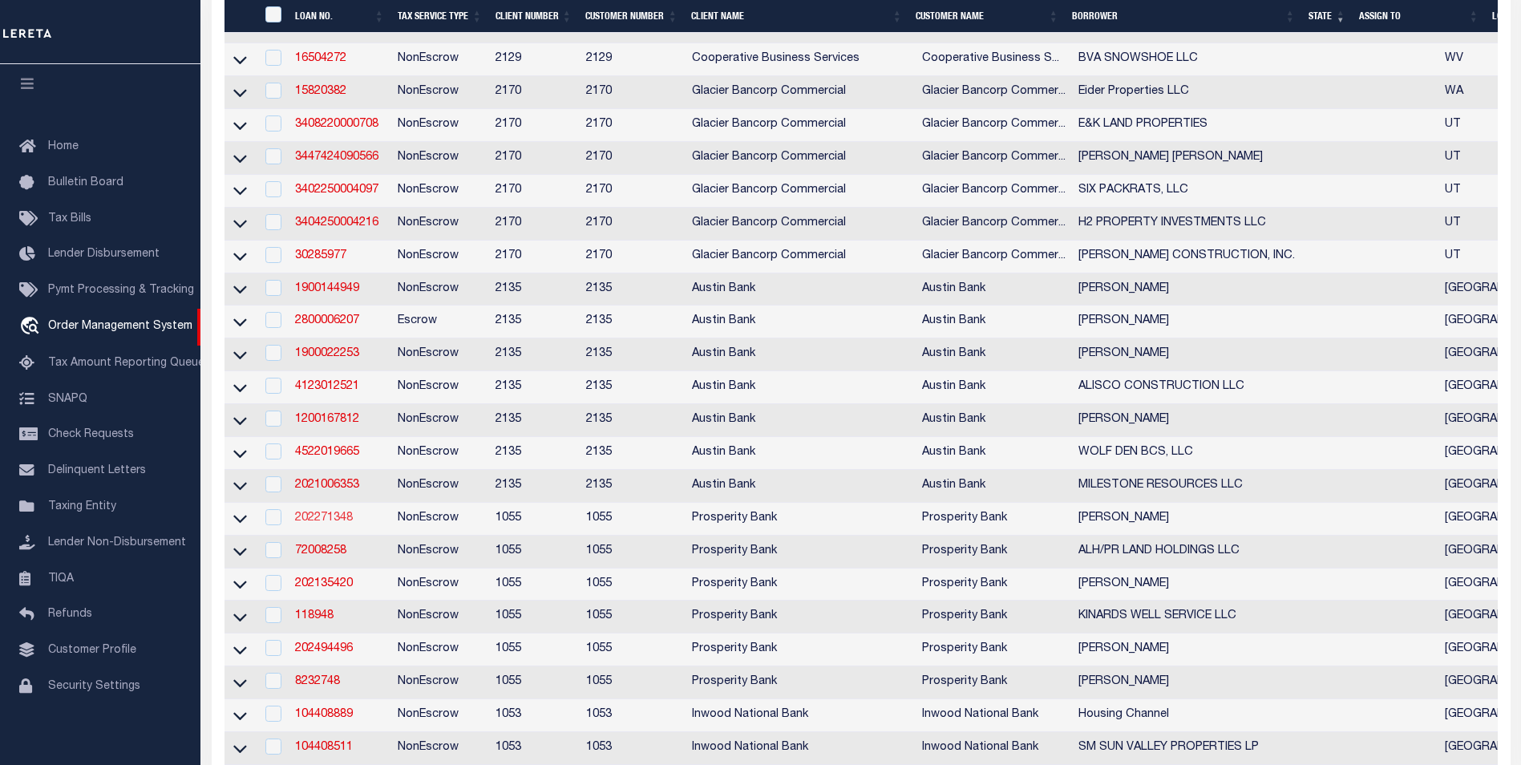
click at [331, 524] on link "202271348" at bounding box center [324, 517] width 58 height 11
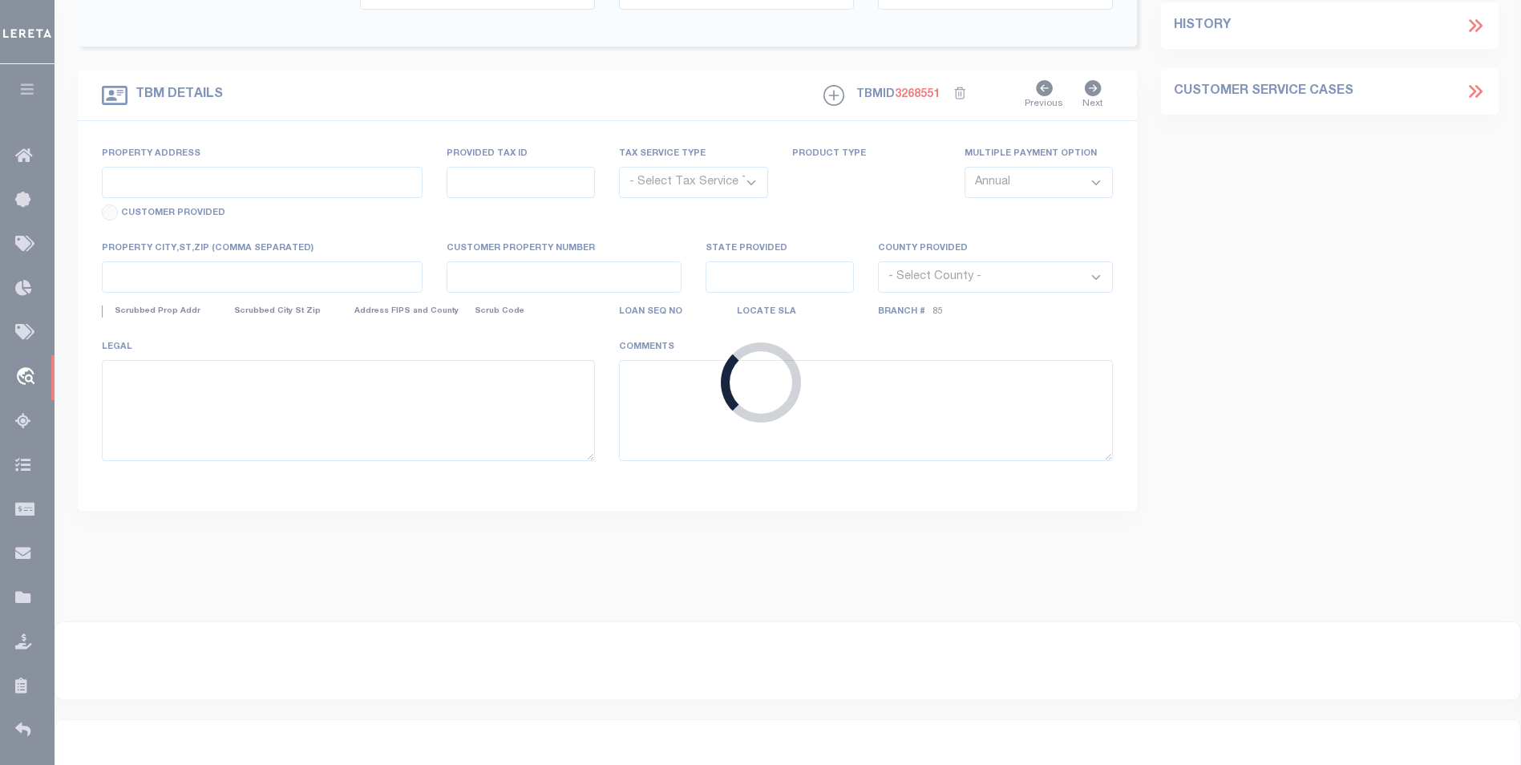
type input "202271348"
type input "[PERSON_NAME]"
select select
type input "[STREET_ADDRESS][PERSON_NAME]"
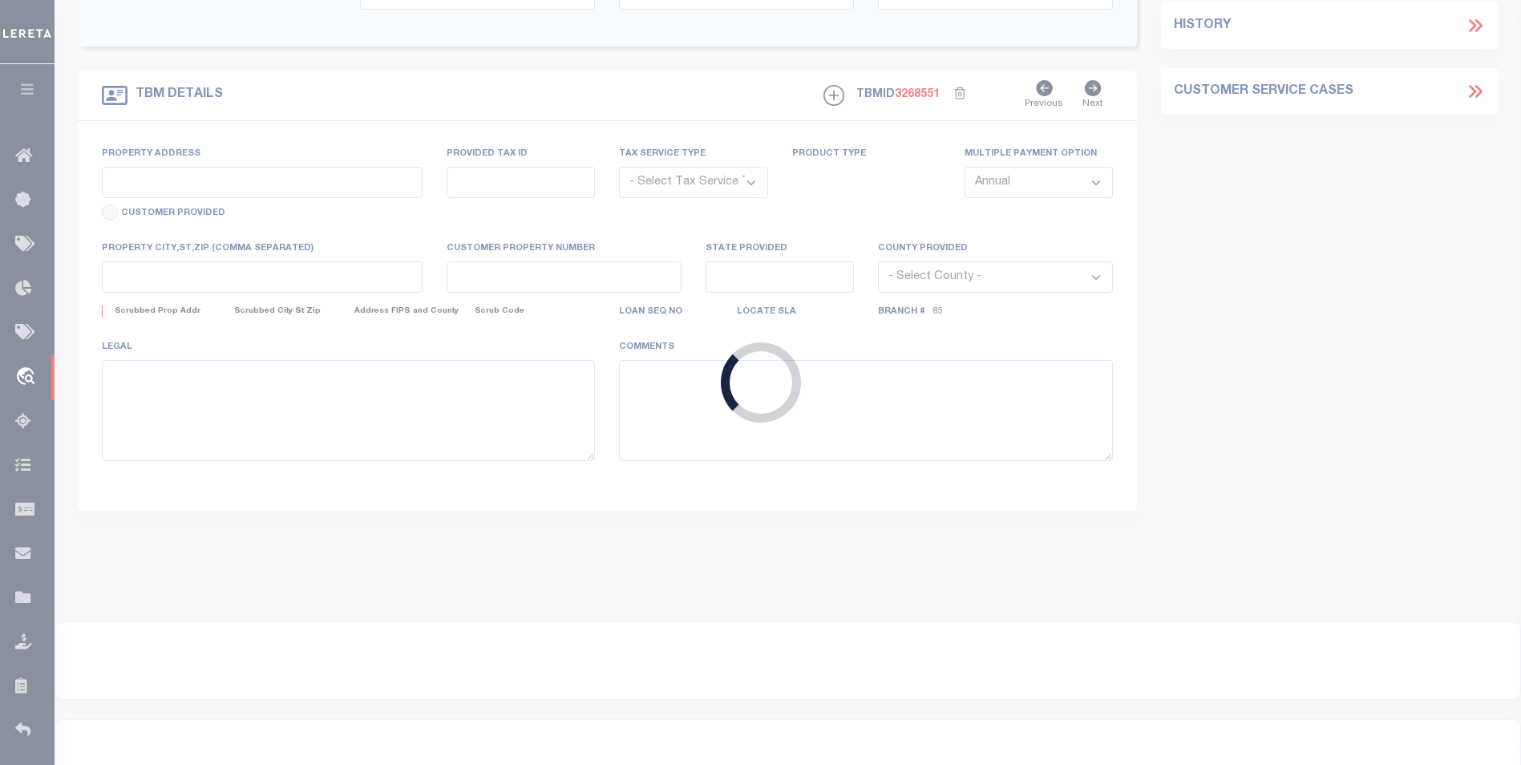
type input "[GEOGRAPHIC_DATA] [GEOGRAPHIC_DATA] 78363"
select select "100"
select select "NonEscrow"
select select "10462"
select select "3968"
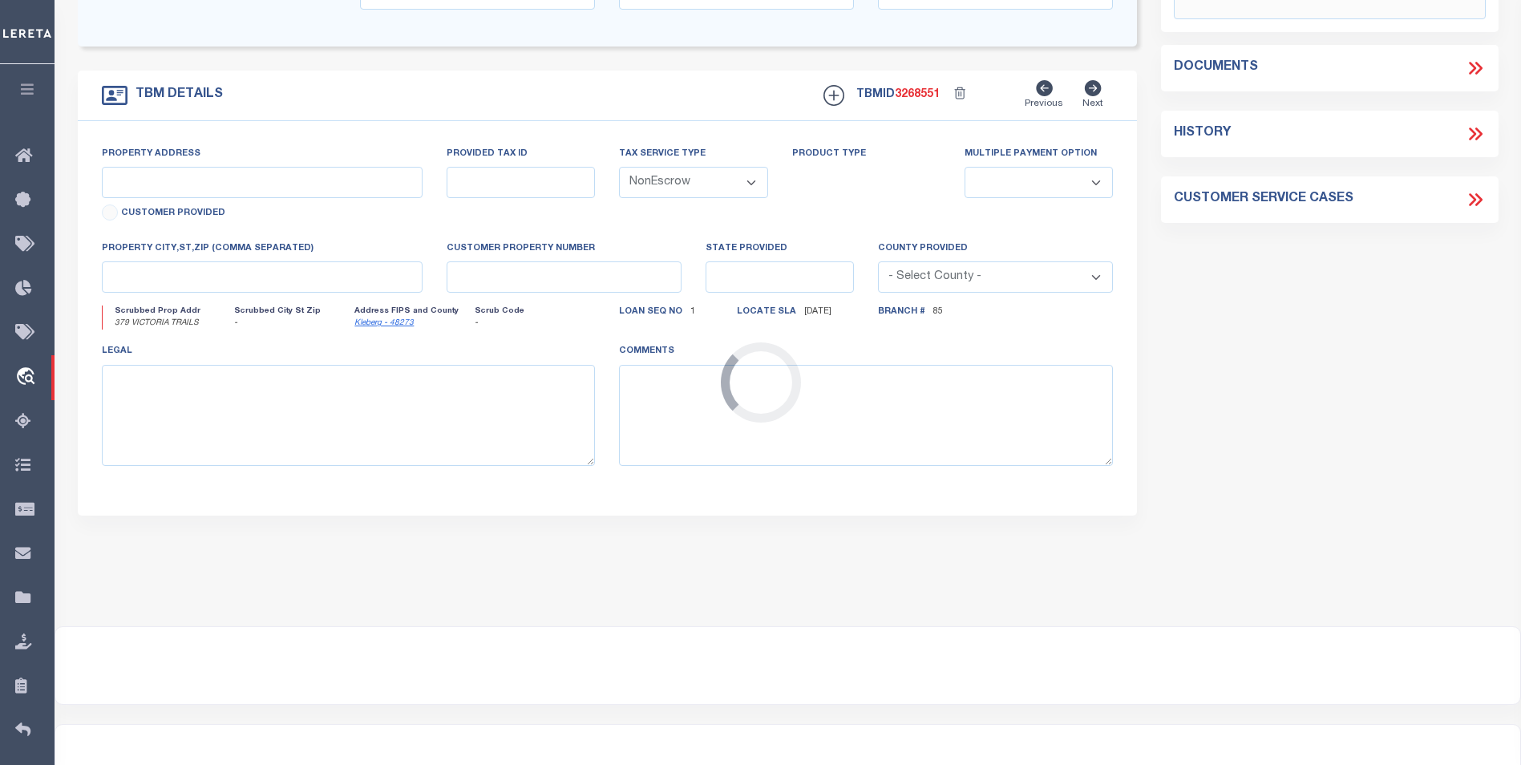
type input "379 VICTORIA TRAILS"
type input "[CREDIT_CARD_NUMBER]"
select select
type input "[GEOGRAPHIC_DATA]"
type textarea "LOT 4 DULCE ESTATES SUBD"
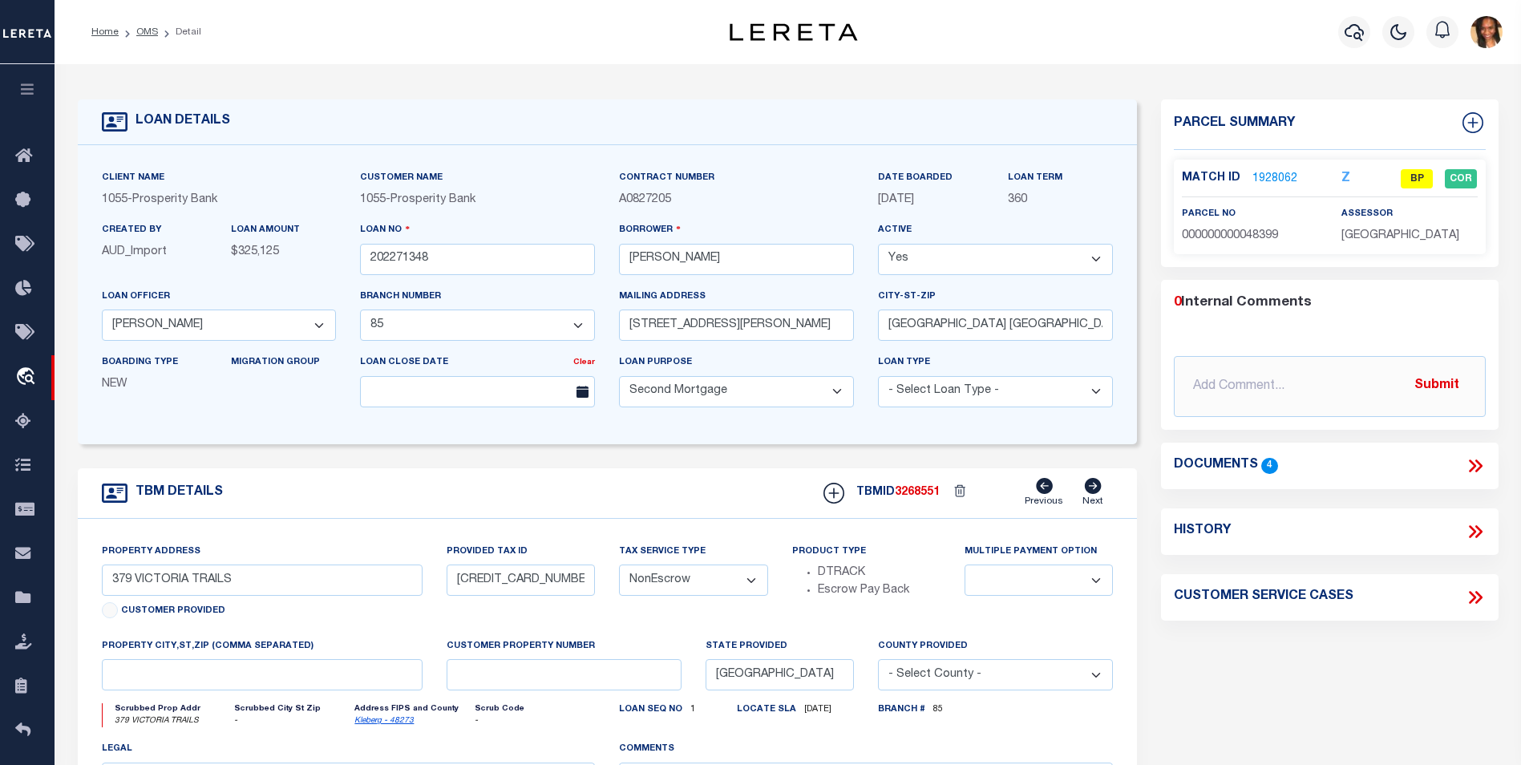
click at [1278, 176] on link "1928062" at bounding box center [1274, 179] width 45 height 17
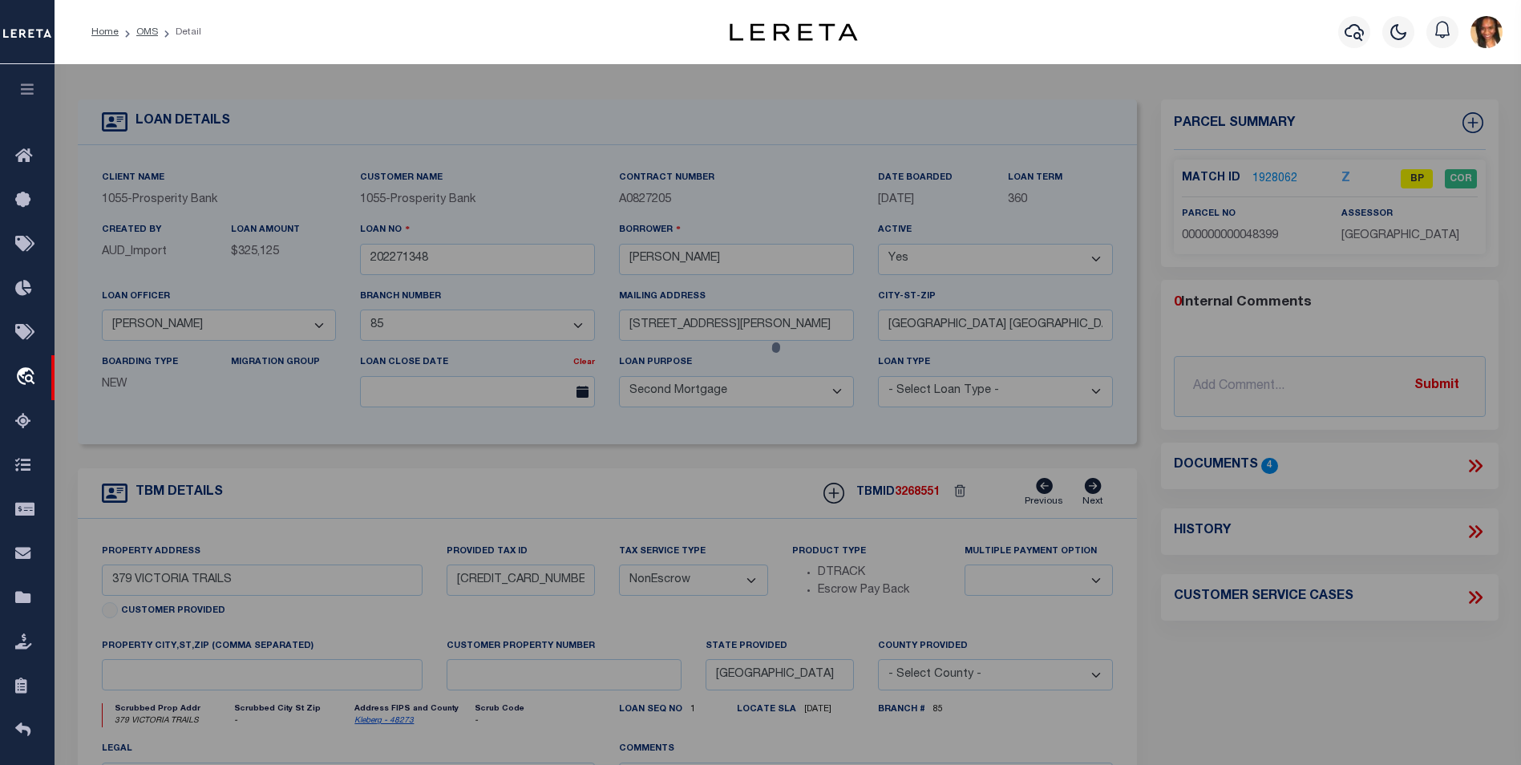
checkbox input "false"
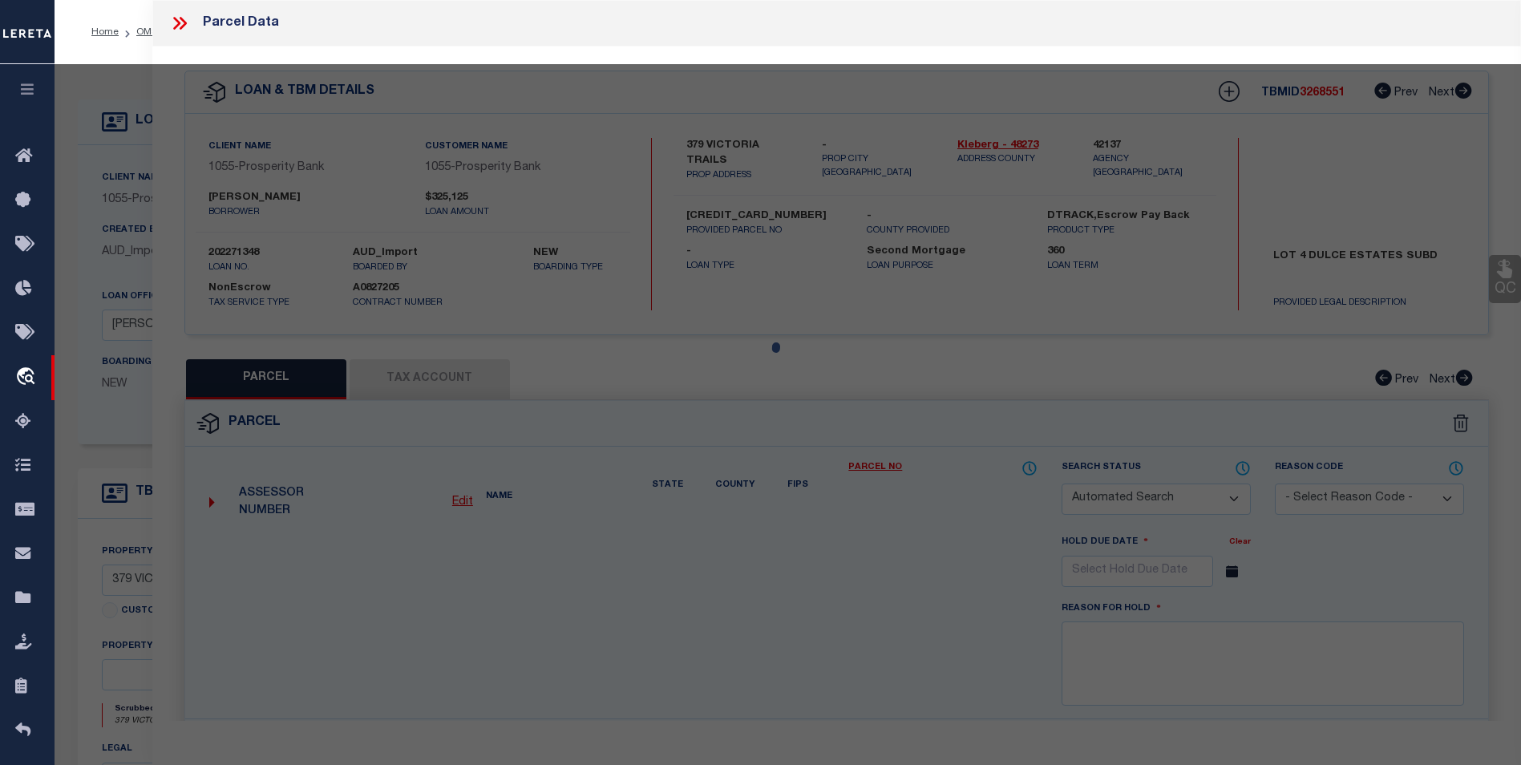
select select "BP"
type input "[PERSON_NAME]"
select select
type input "379 VICTORIA TRAILS"
checkbox input "false"
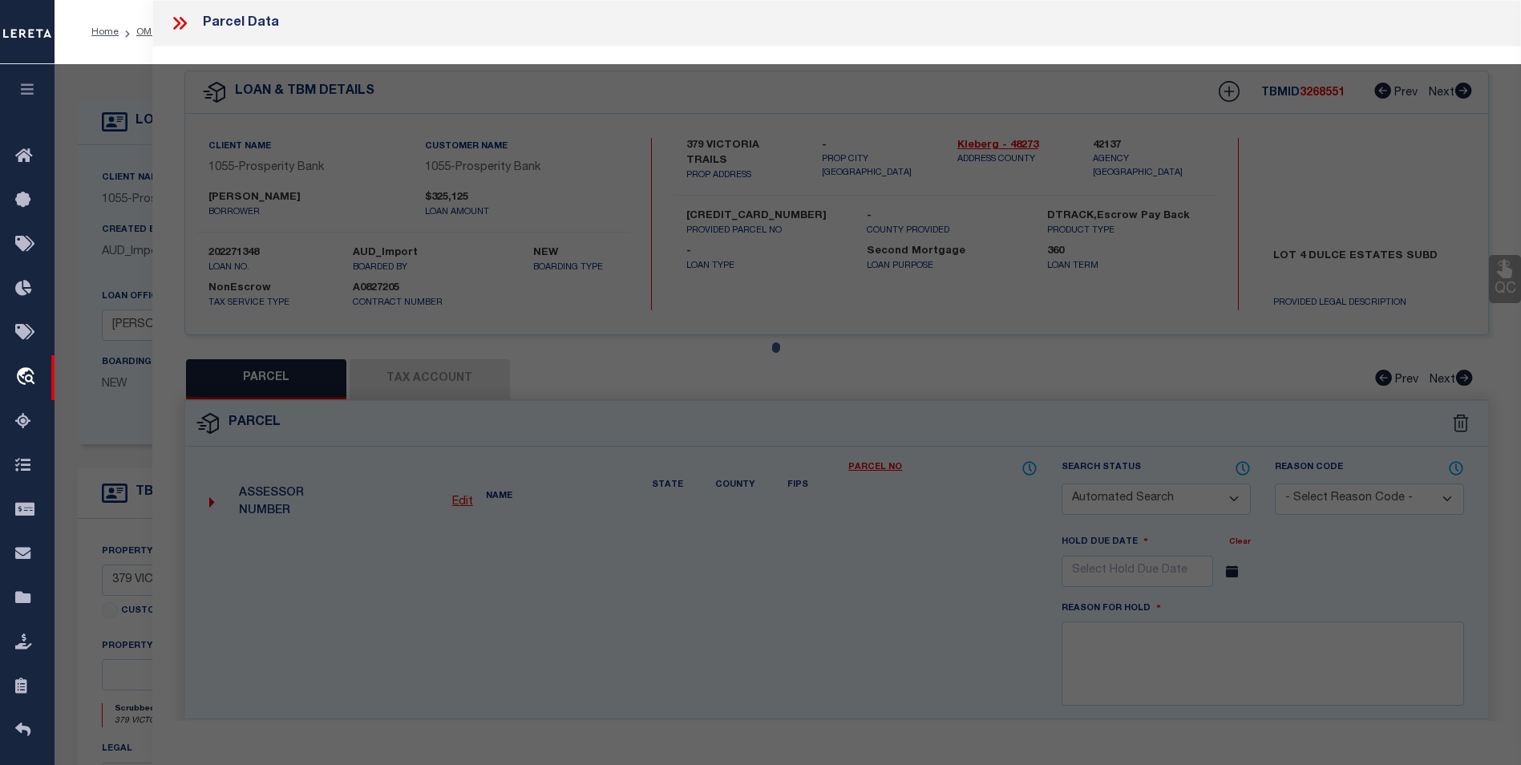
type input "[GEOGRAPHIC_DATA]"
type textarea "[GEOGRAPHIC_DATA], LOT 4, ACRES 0.71"
type textarea "Inactive Account"
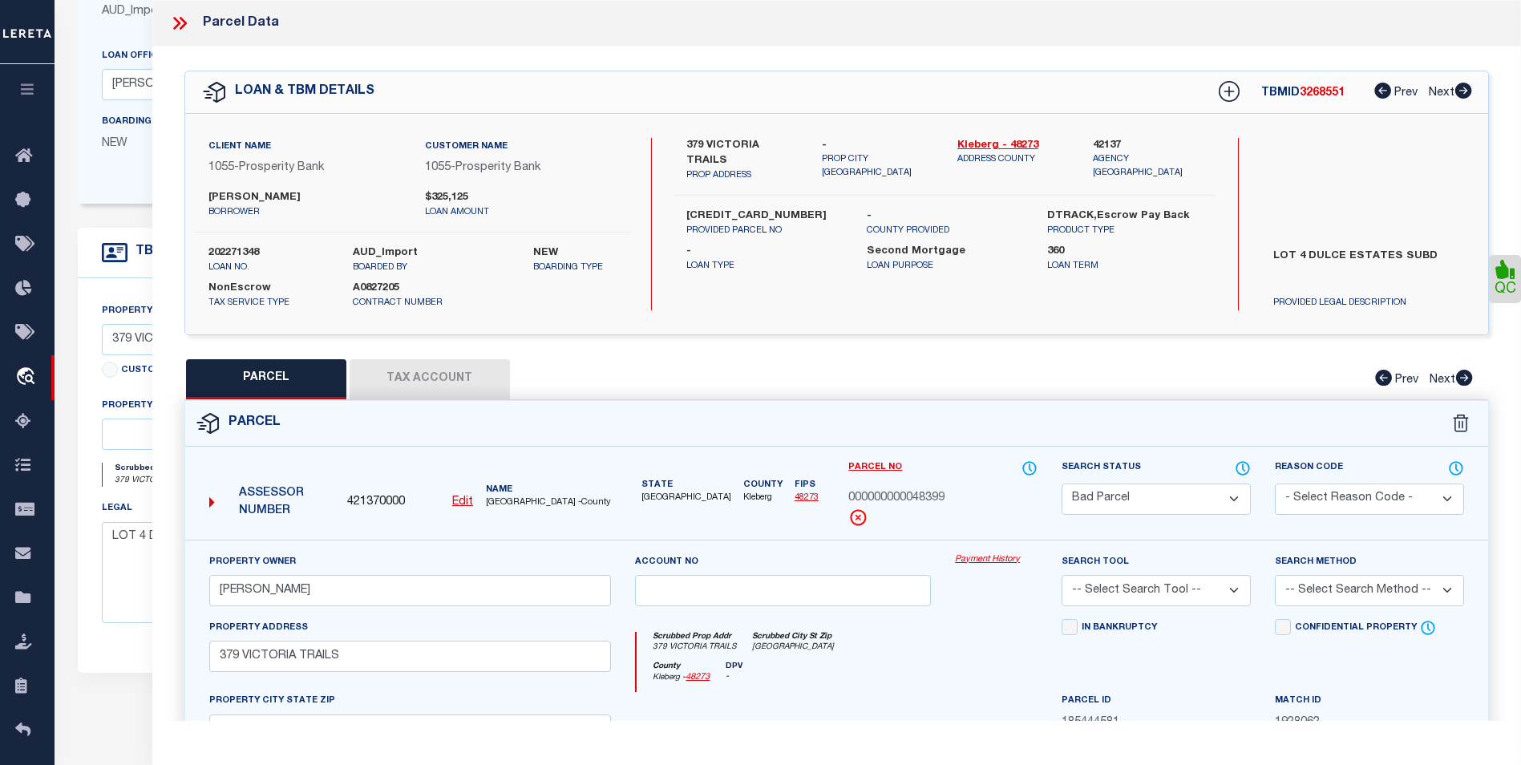
click at [172, 18] on icon at bounding box center [179, 23] width 21 height 21
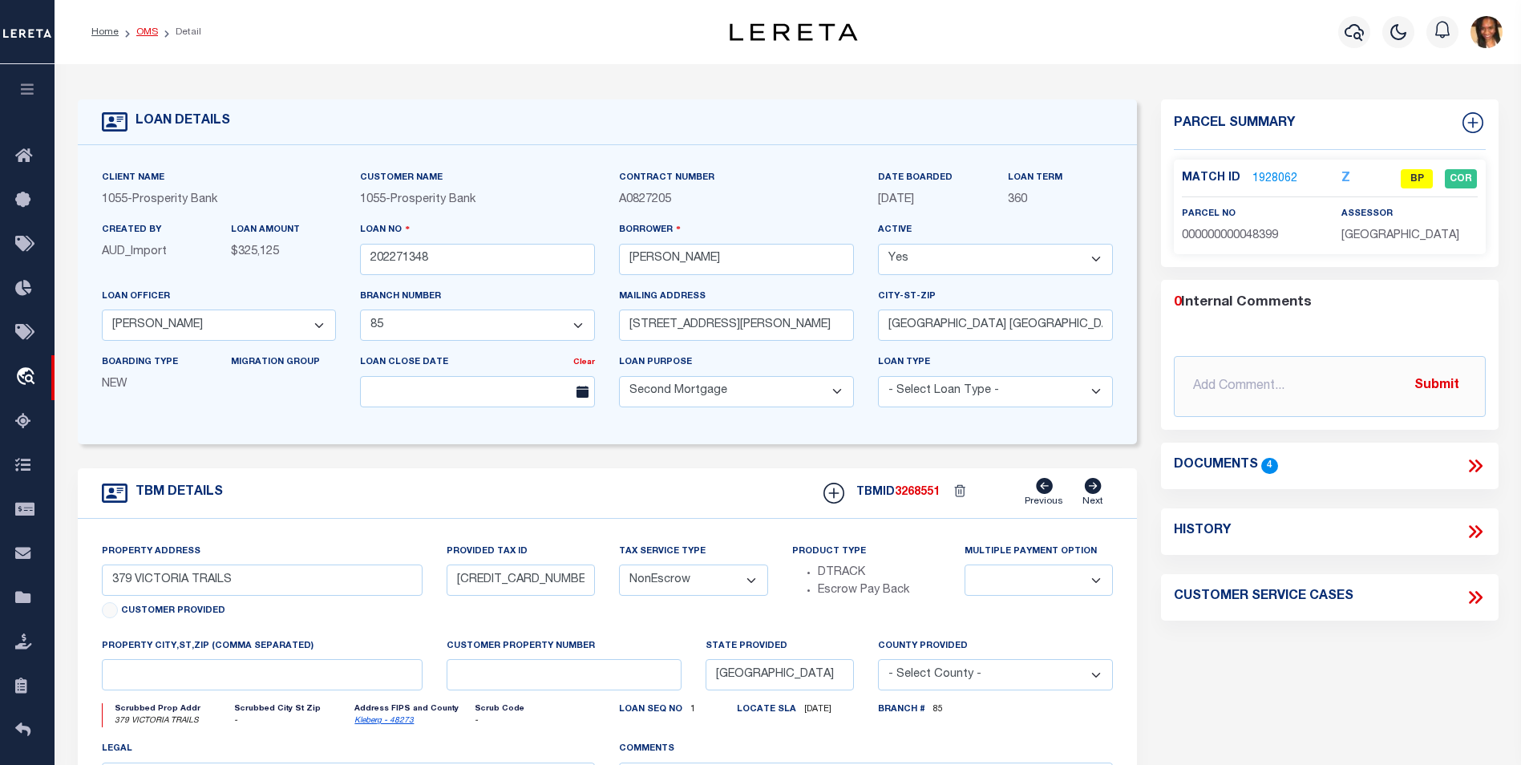
click at [153, 36] on link "OMS" at bounding box center [147, 32] width 22 height 10
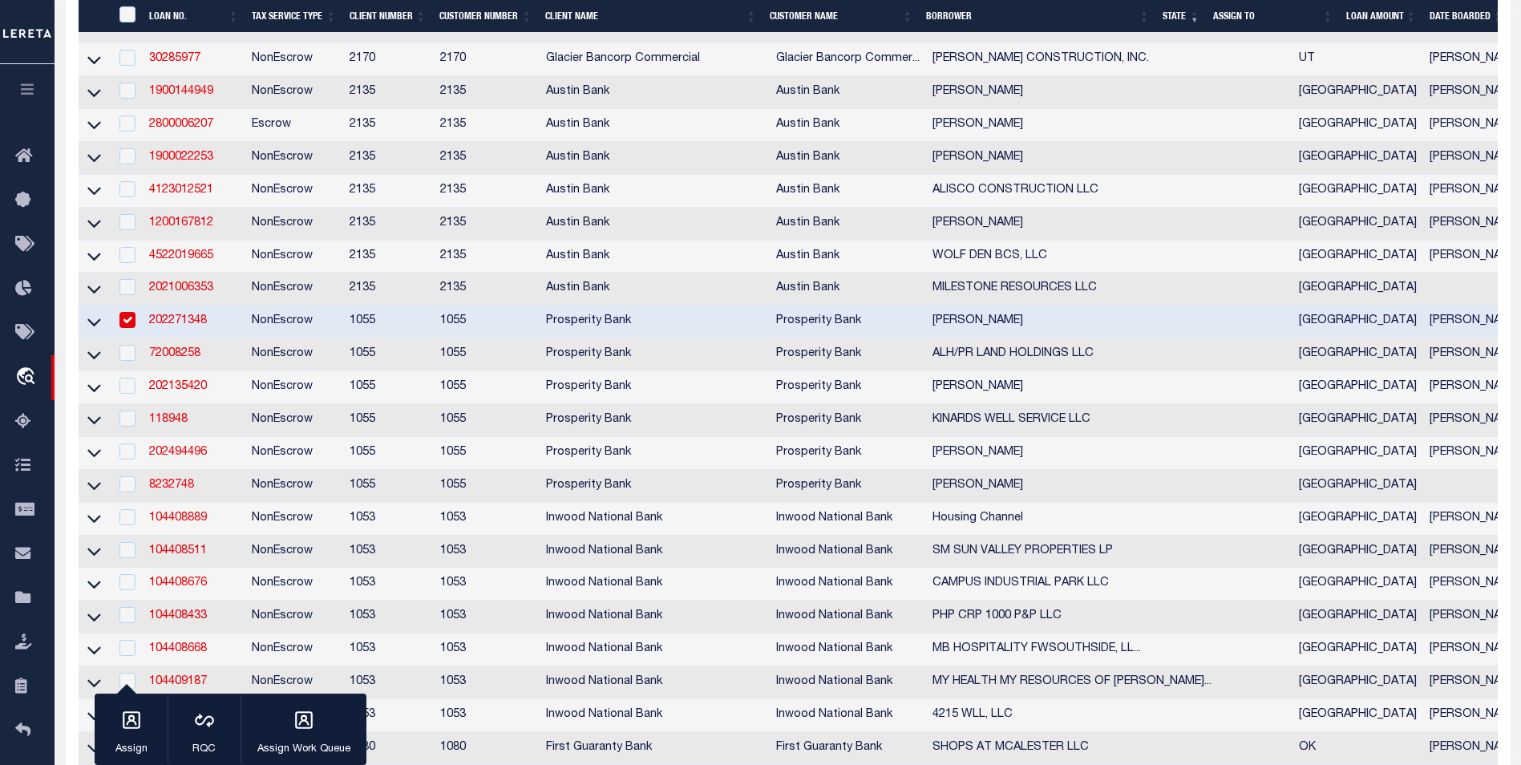
scroll to position [641, 0]
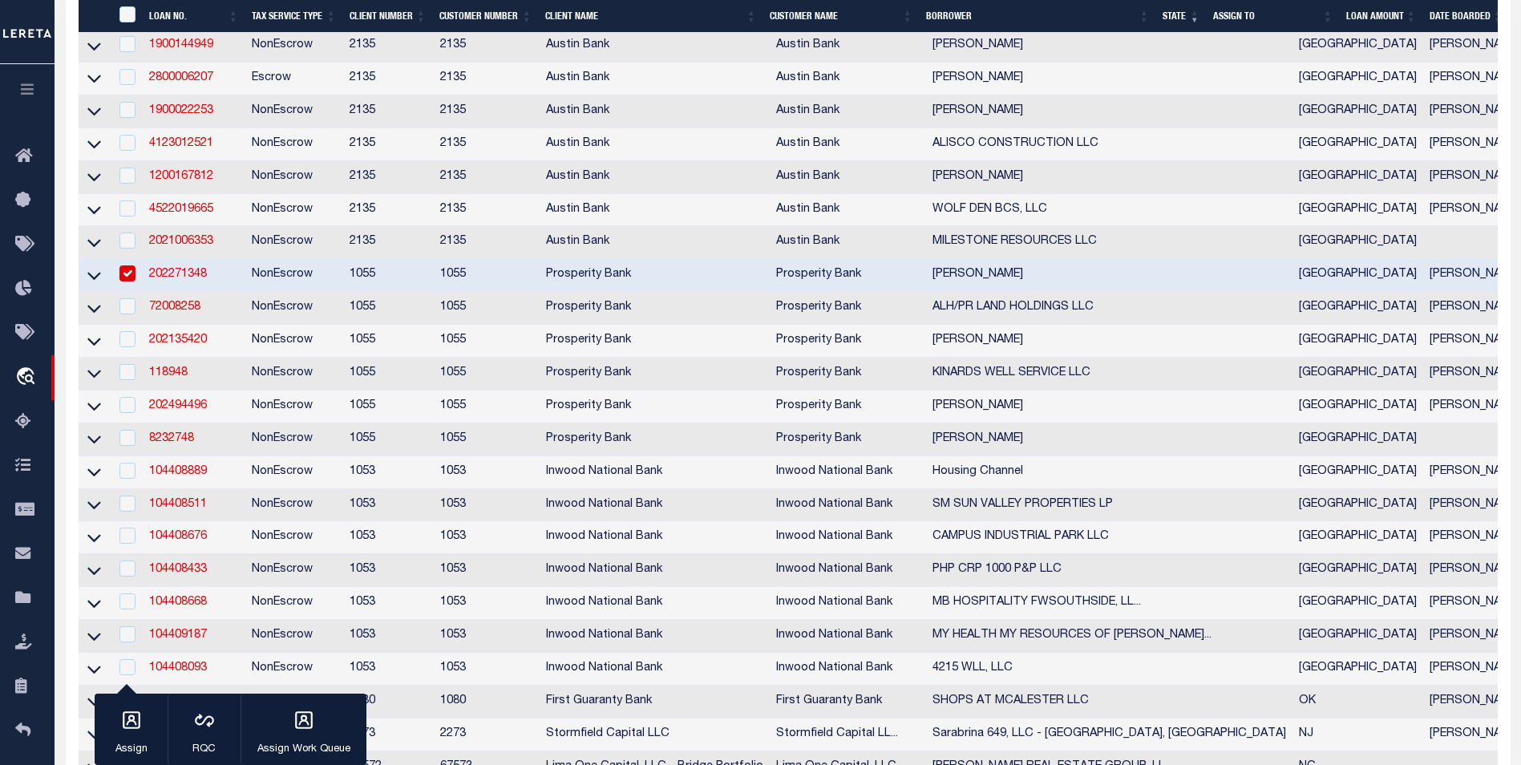
click at [153, 280] on link "202271348" at bounding box center [178, 274] width 58 height 11
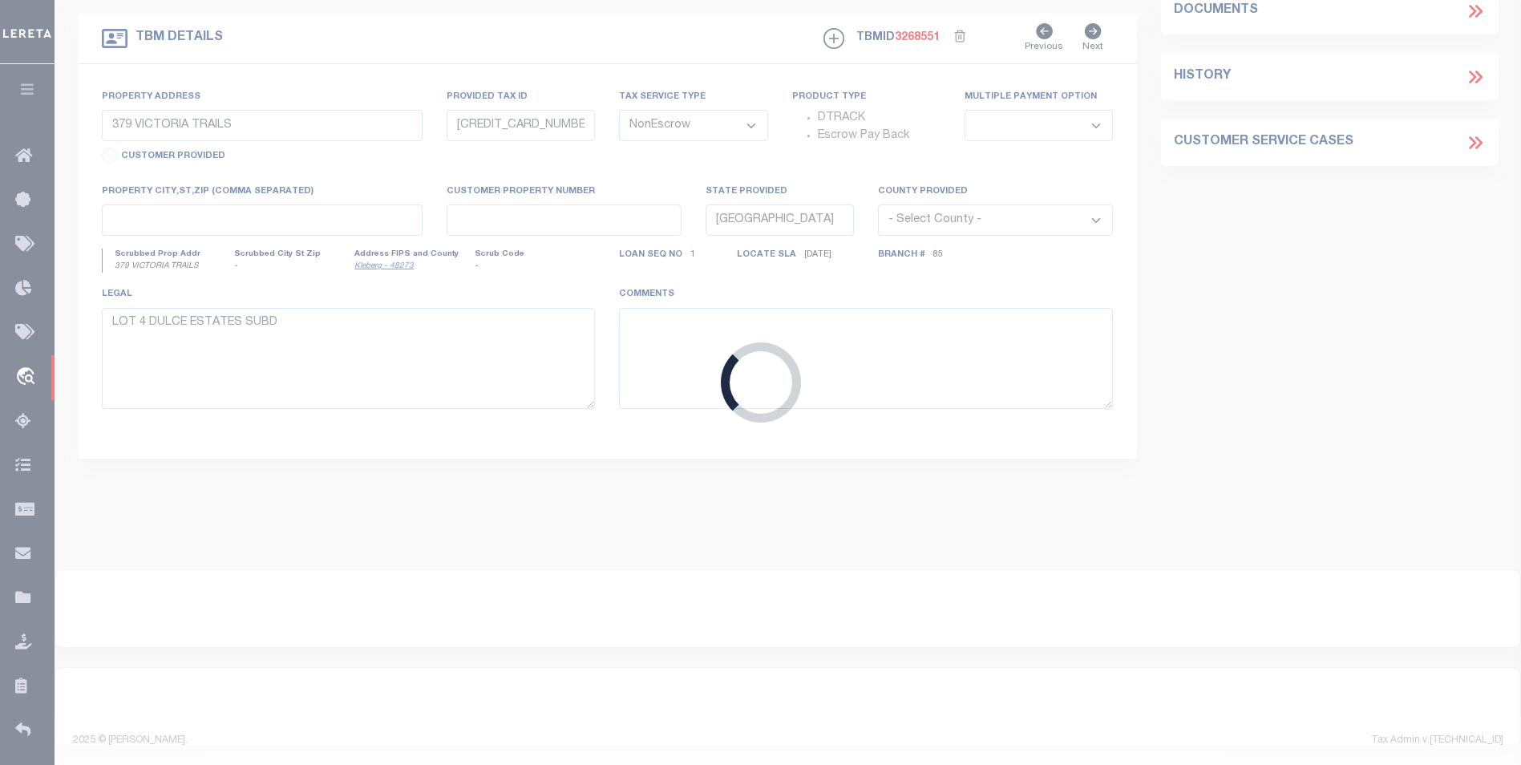
select select
select select "10462"
select select "3968"
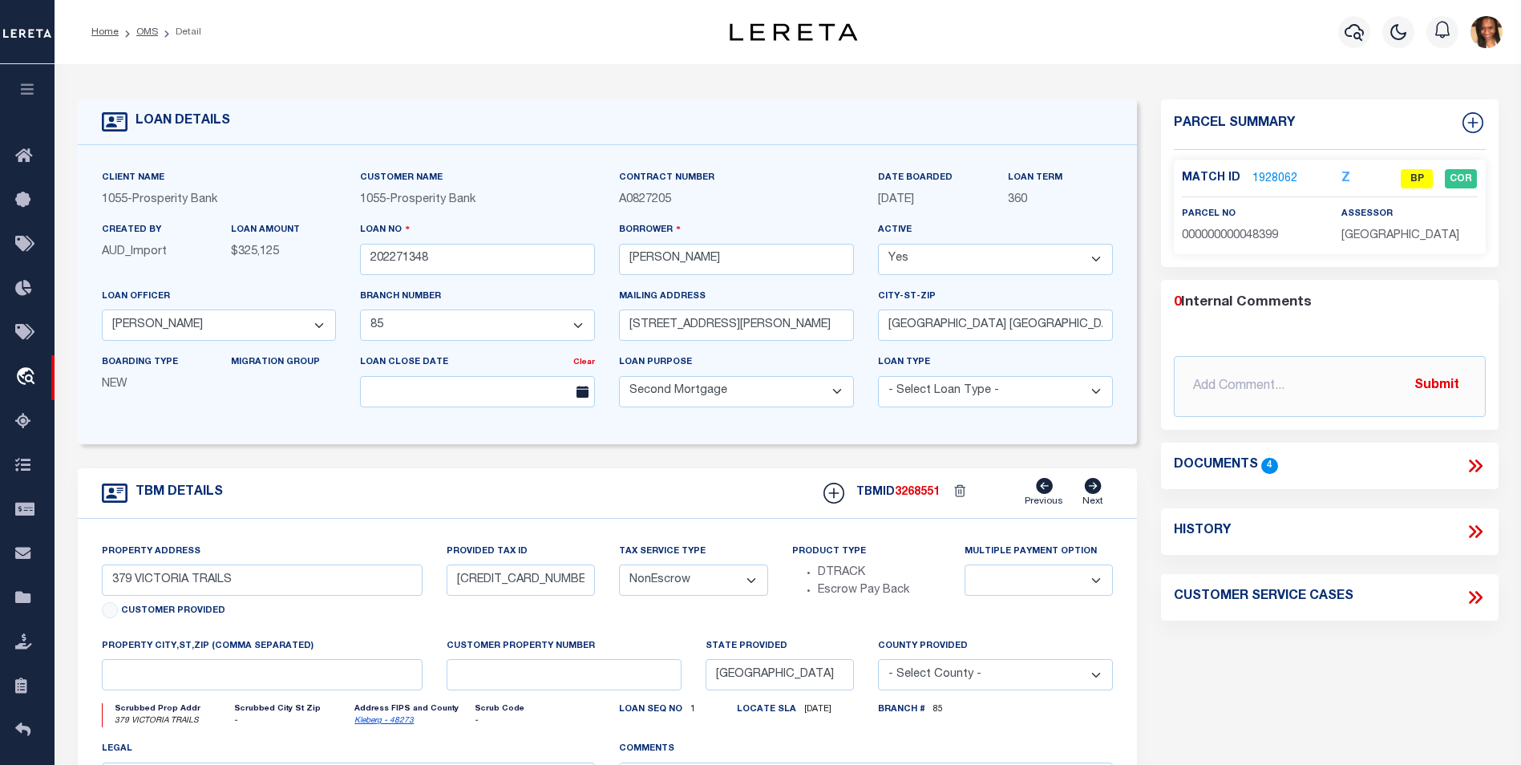
click at [1262, 181] on link "1928062" at bounding box center [1274, 179] width 45 height 17
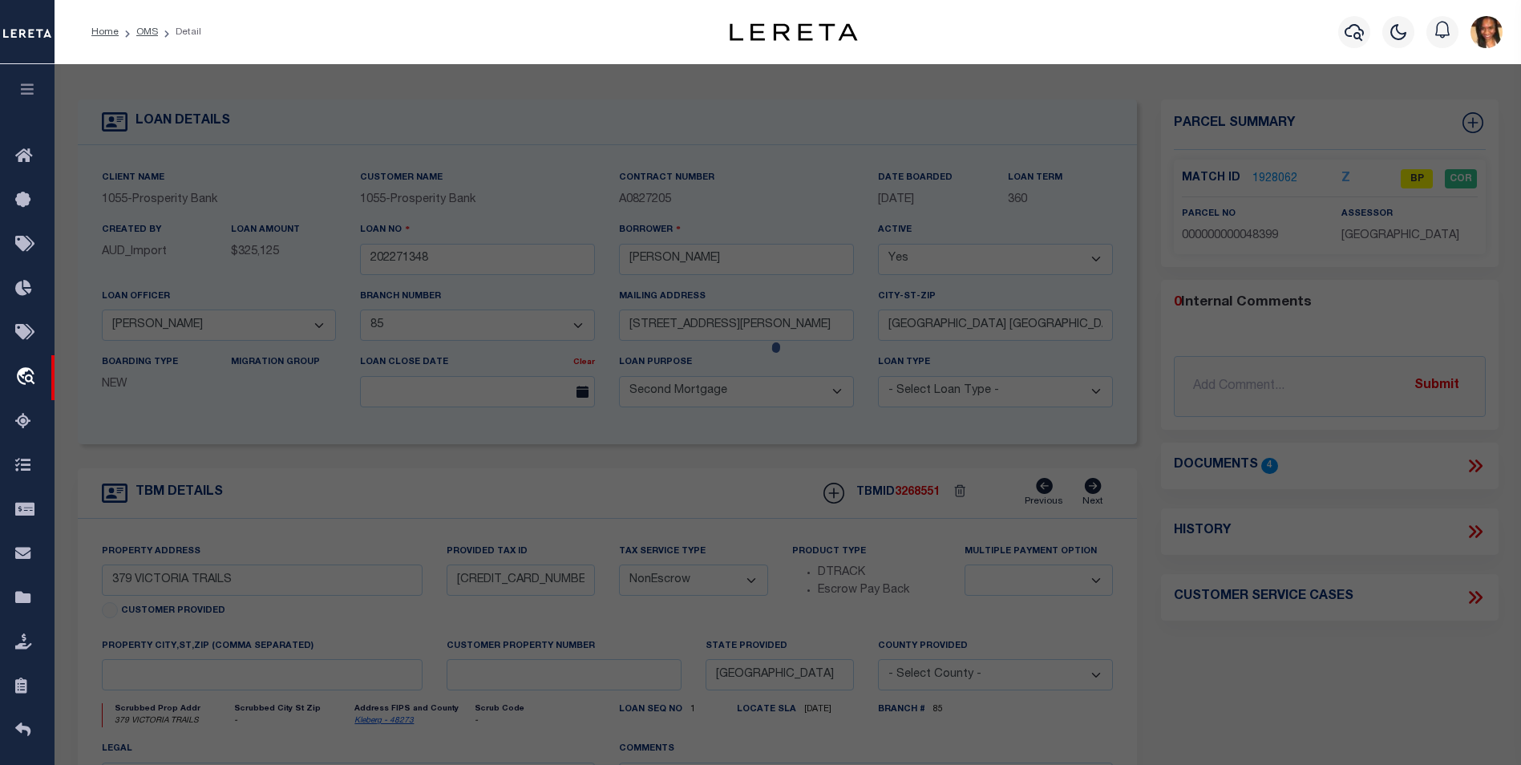
select select "AS"
checkbox input "false"
select select "BP"
type input "[PERSON_NAME]"
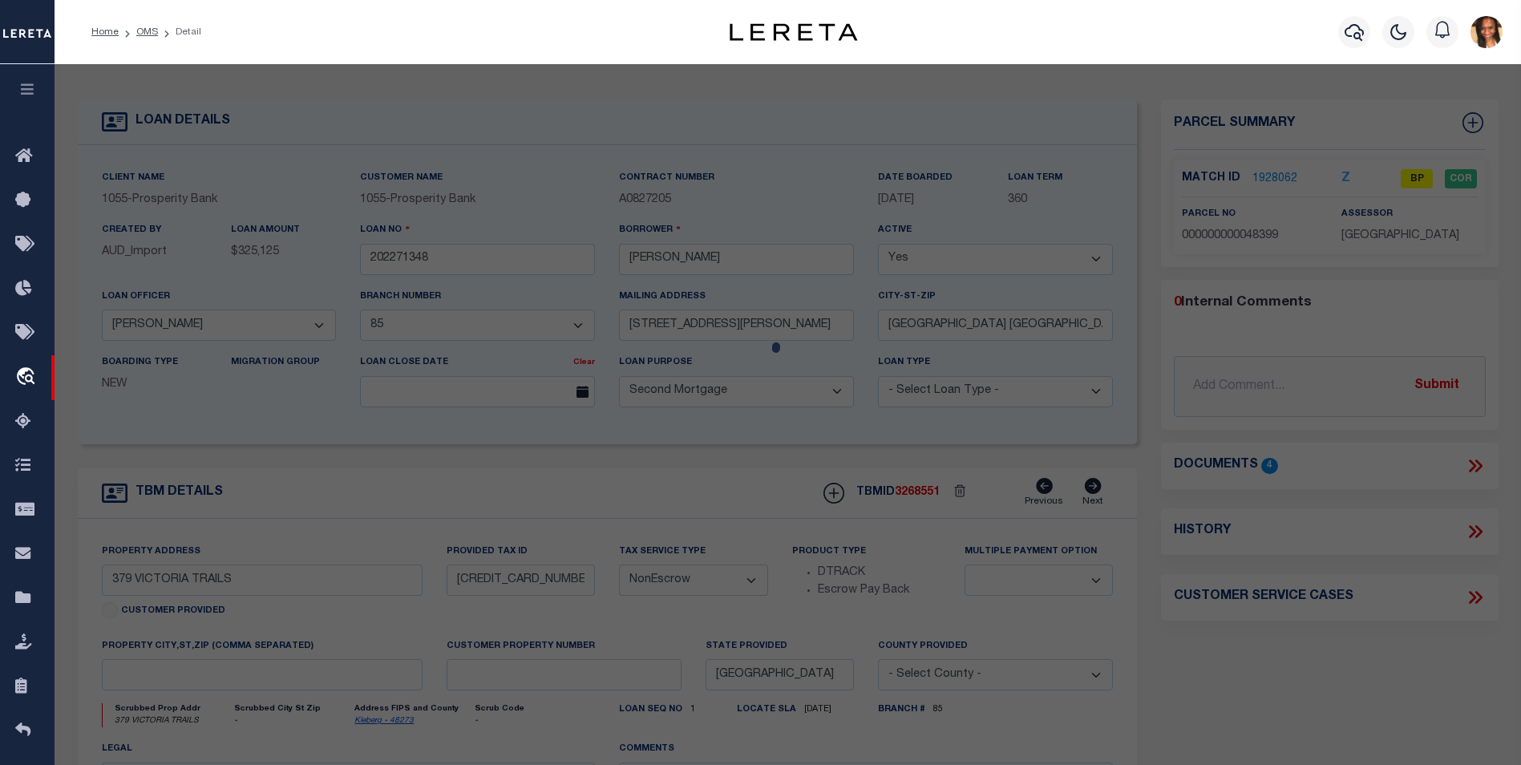
select select
type input "379 VICTORIA TRAILS"
checkbox input "false"
type input "[GEOGRAPHIC_DATA]"
type textarea "[GEOGRAPHIC_DATA], LOT 4, ACRES 0.71"
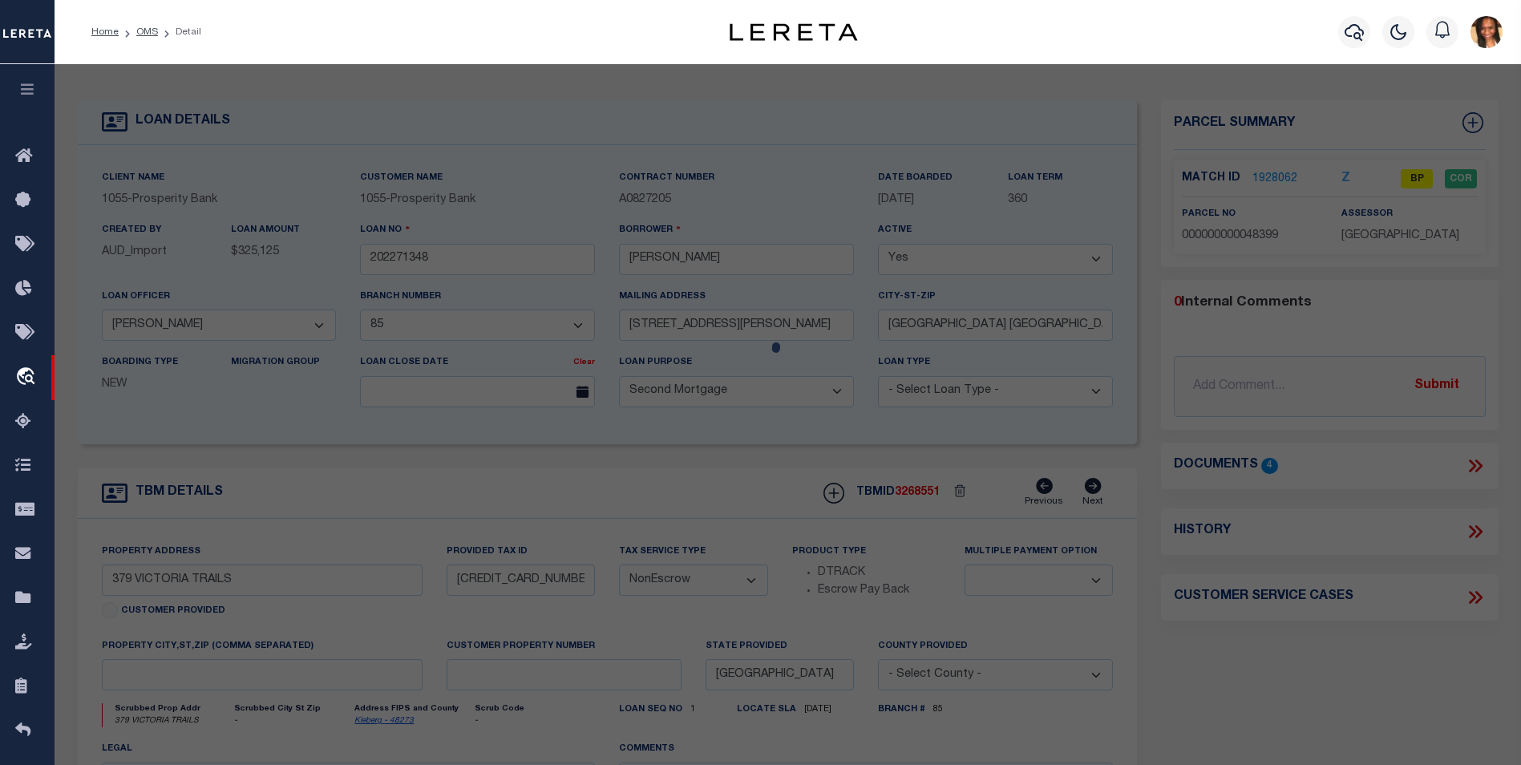
type textarea "Inactive Account"
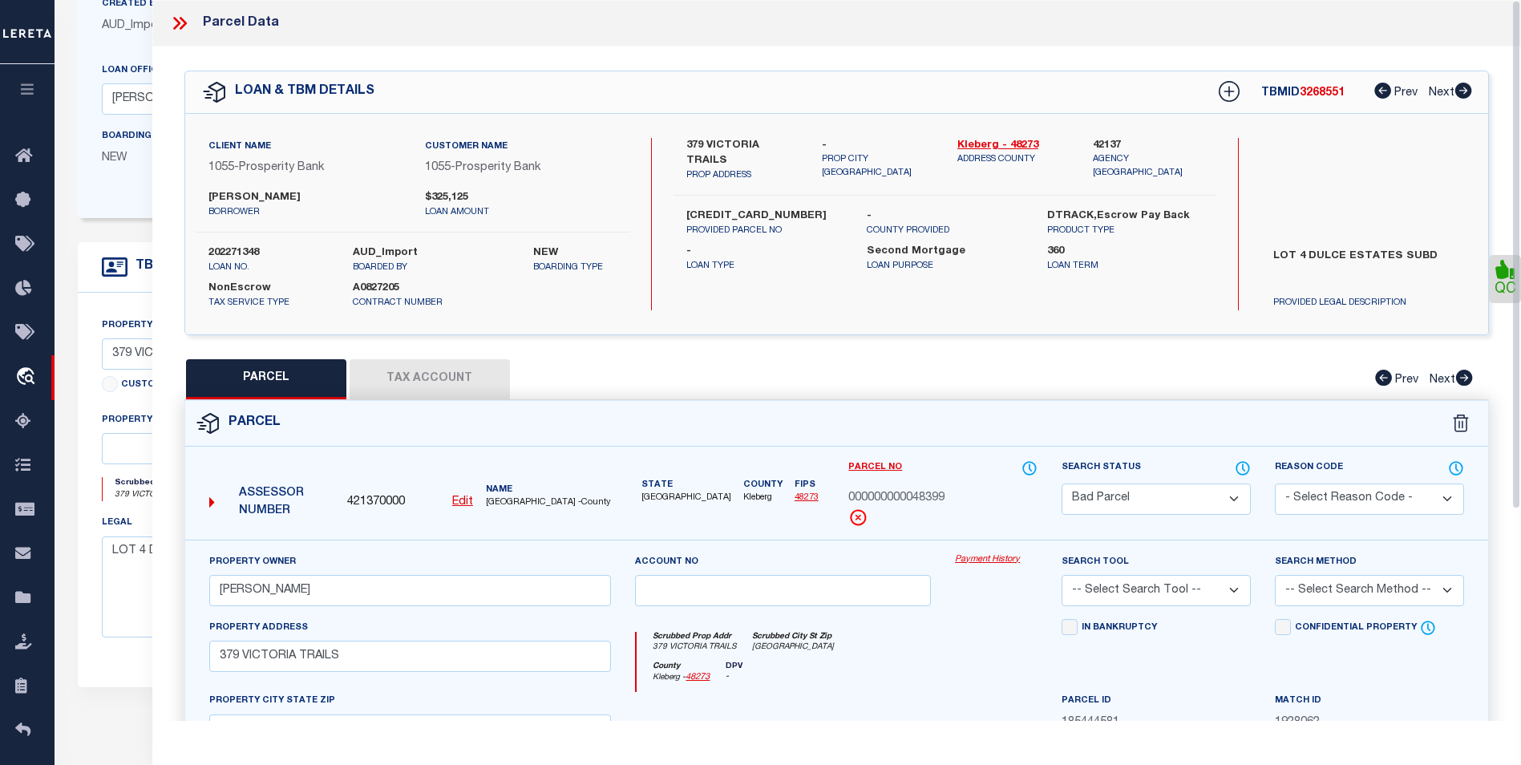
scroll to position [220, 0]
click at [182, 27] on icon at bounding box center [183, 23] width 7 height 13
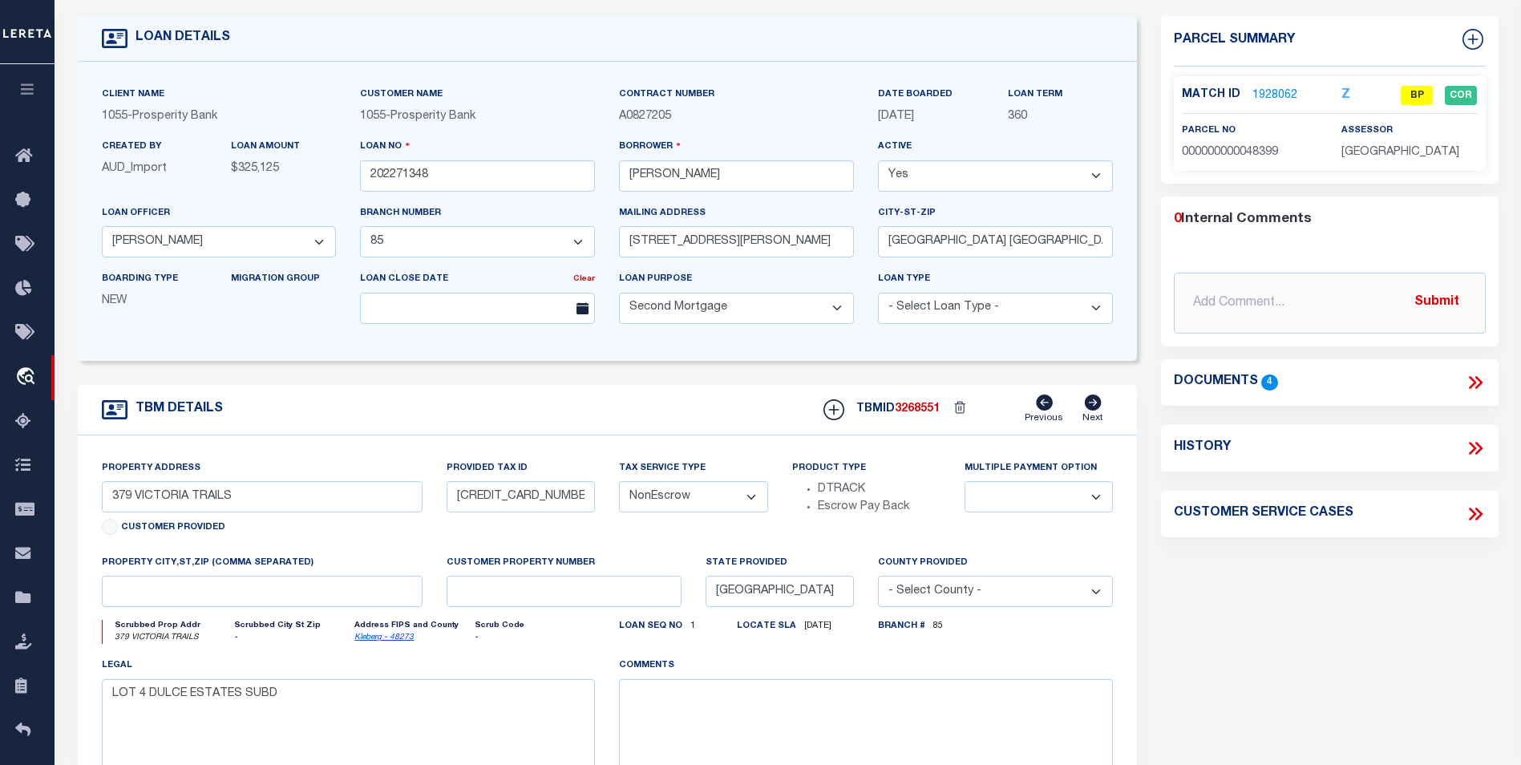
scroll to position [0, 0]
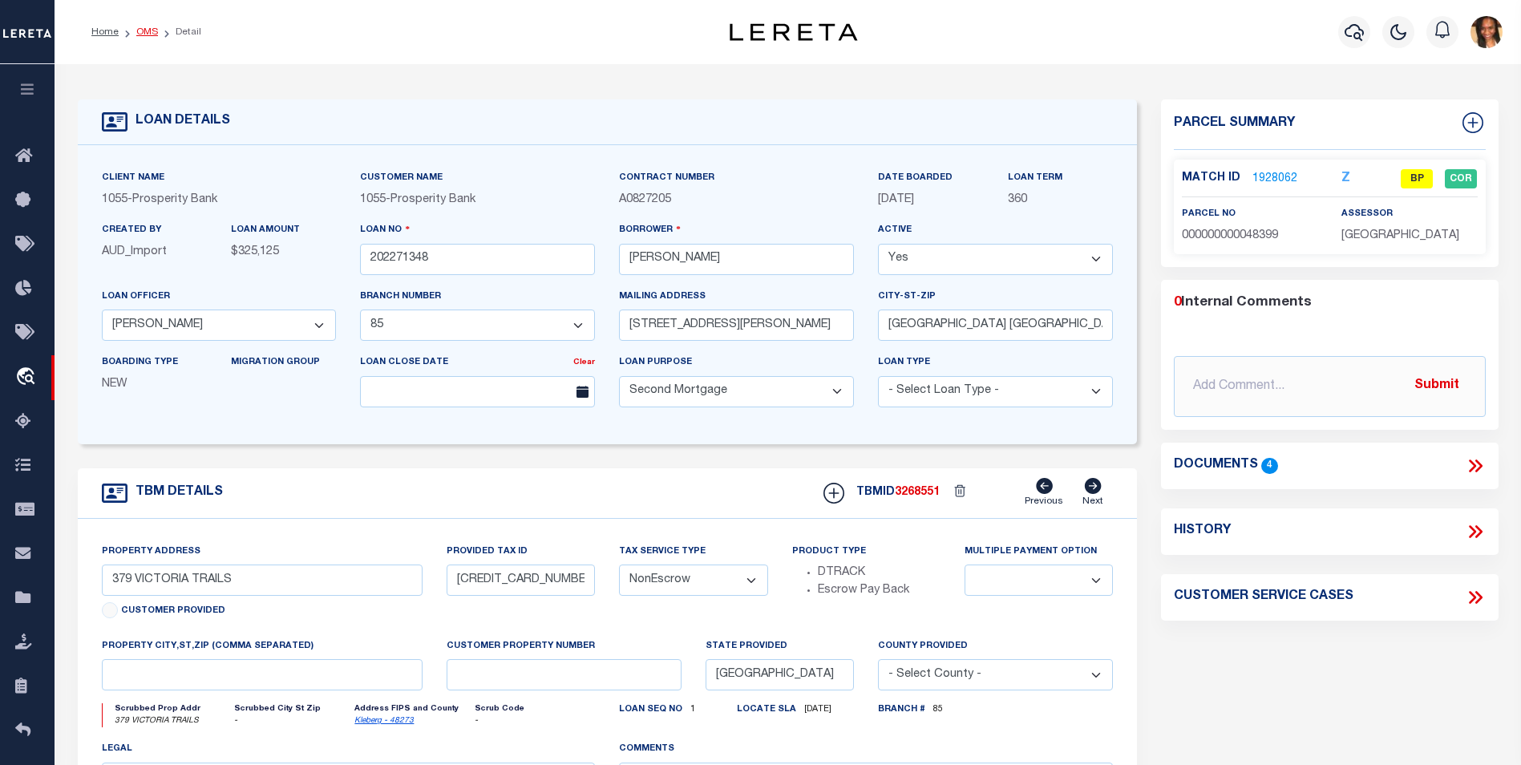
click at [152, 34] on link "OMS" at bounding box center [147, 32] width 22 height 10
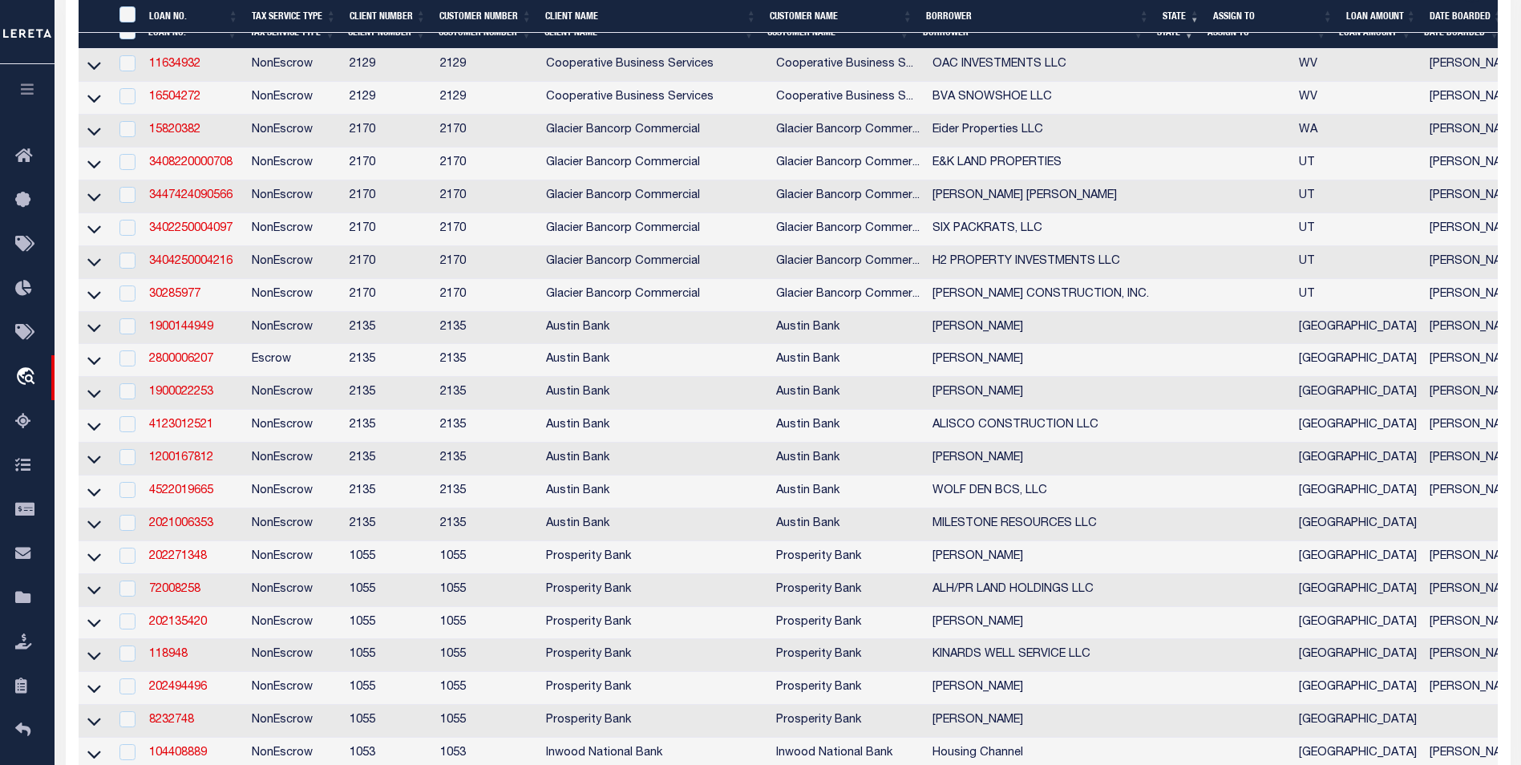
scroll to position [481, 0]
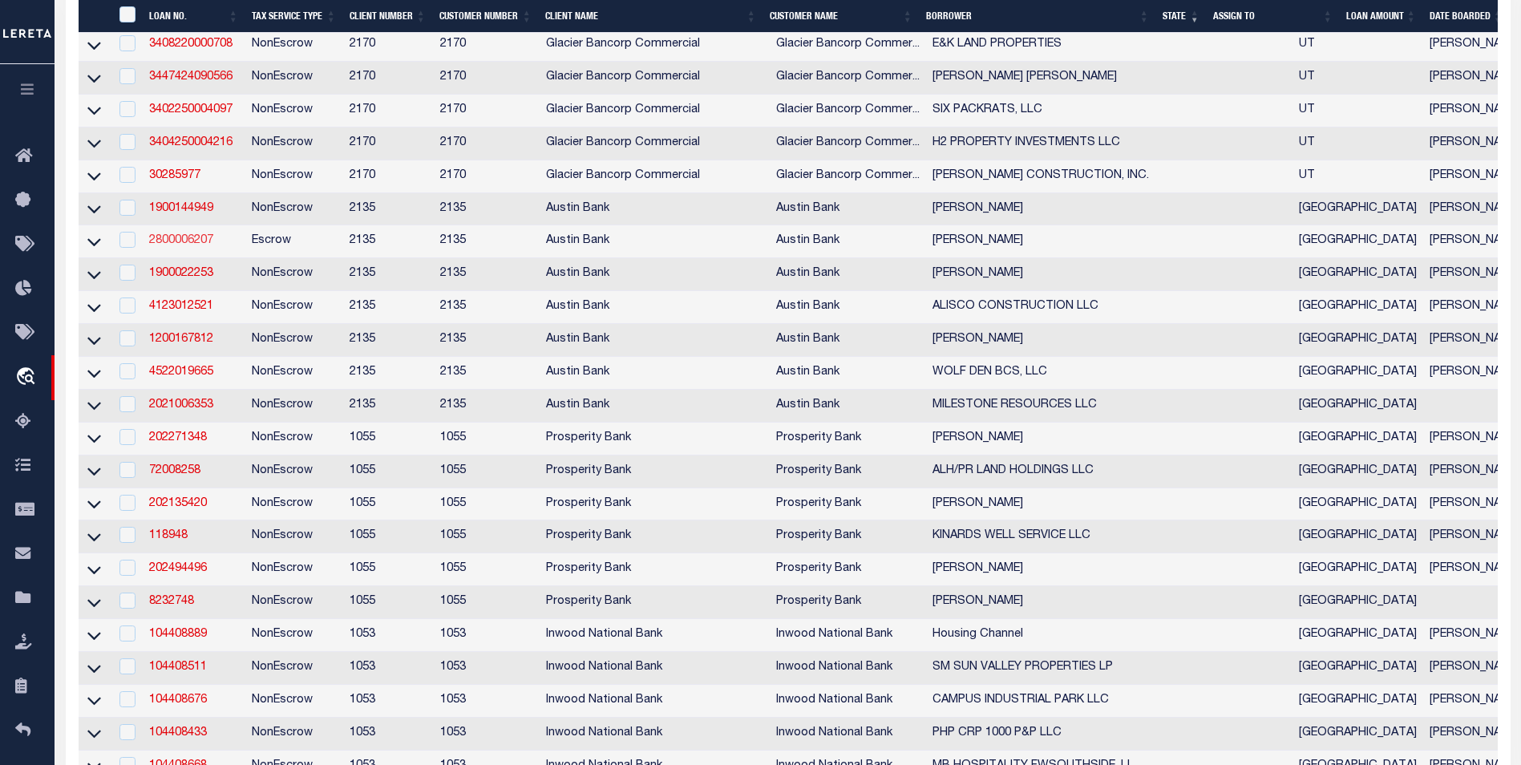
click at [179, 246] on link "2800006207" at bounding box center [181, 240] width 64 height 11
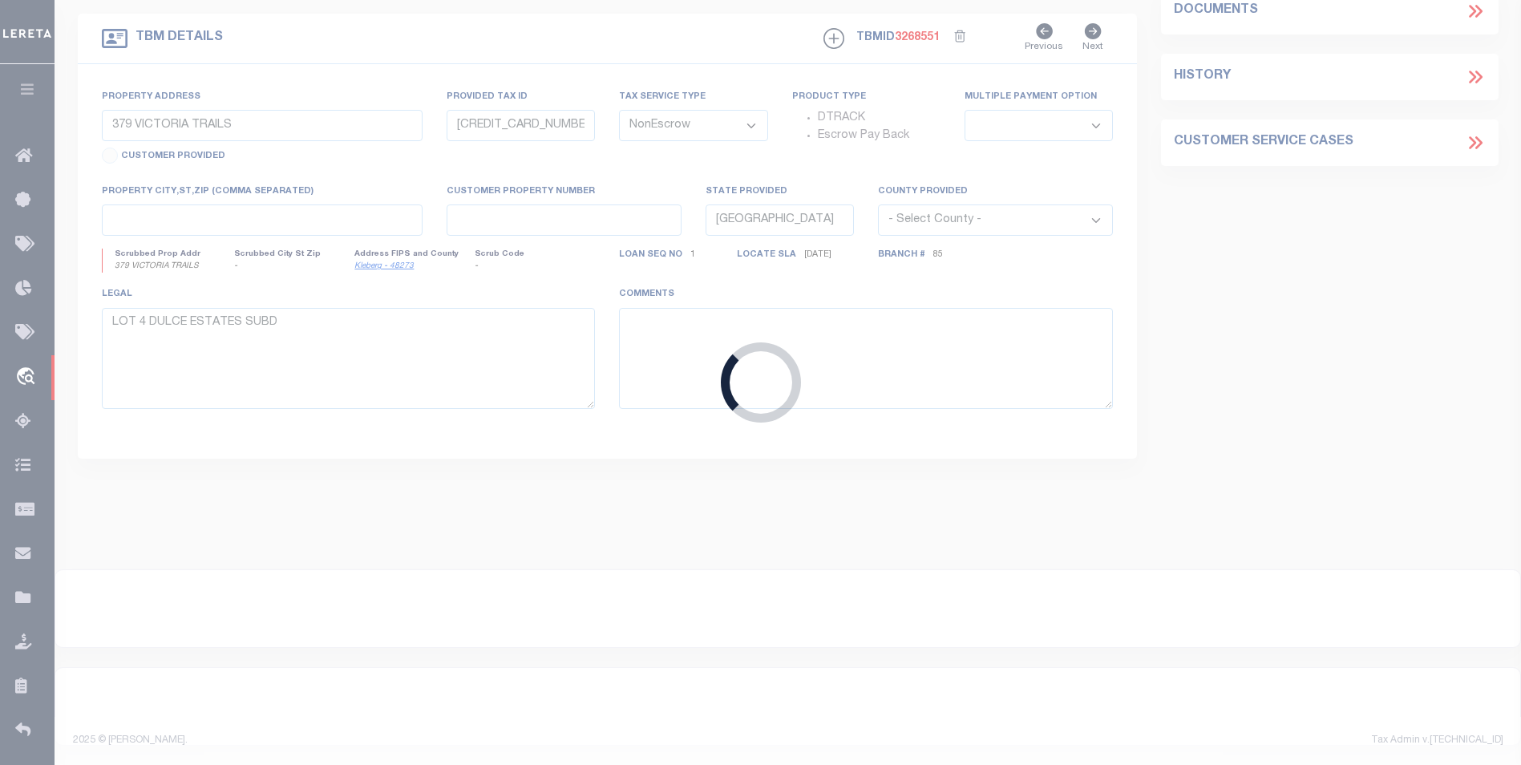
type input "2800006207"
type input "[PERSON_NAME]"
select select
type input "659 CR 1490"
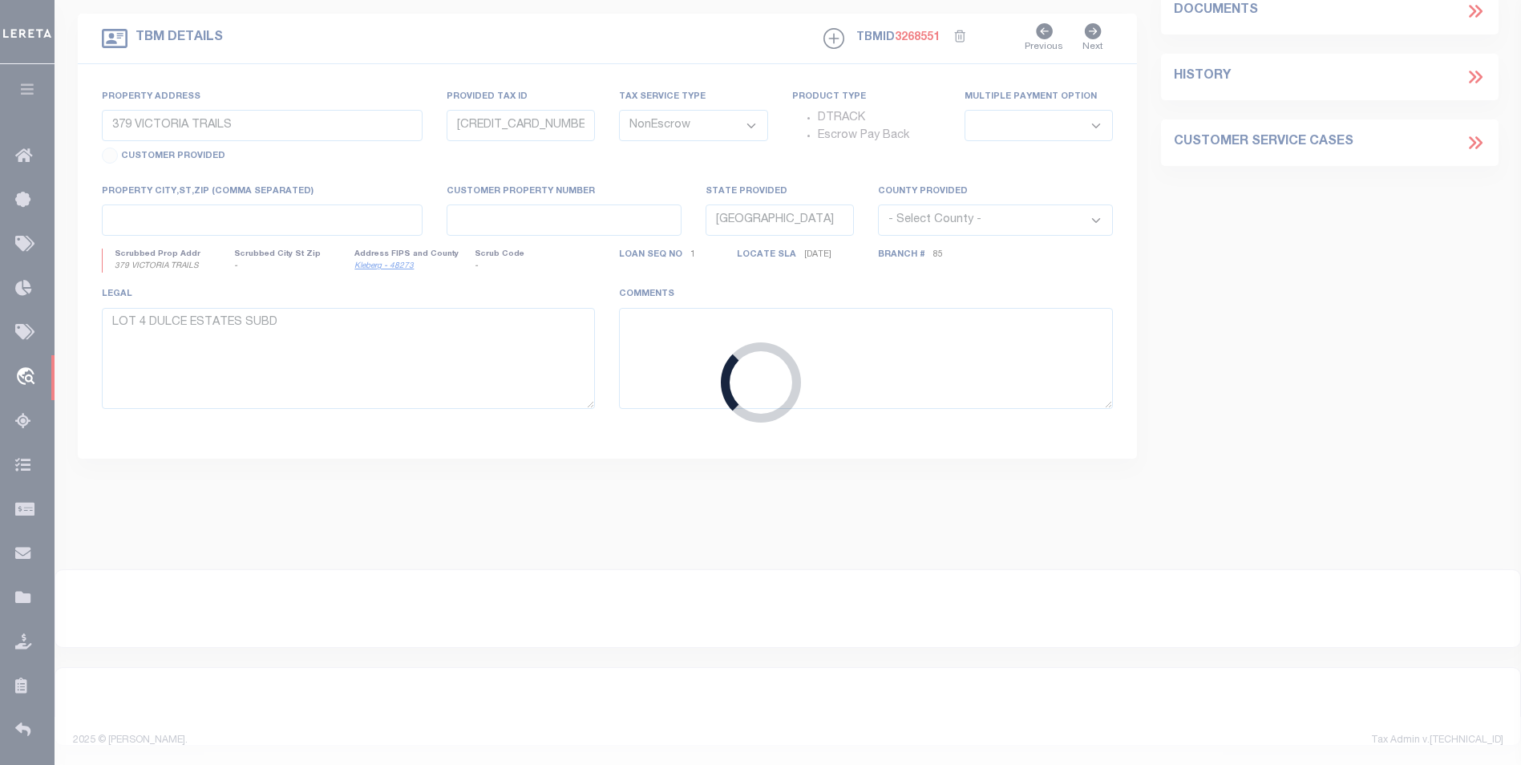
type input "[GEOGRAPHIC_DATA]"
select select
select select "Escrow"
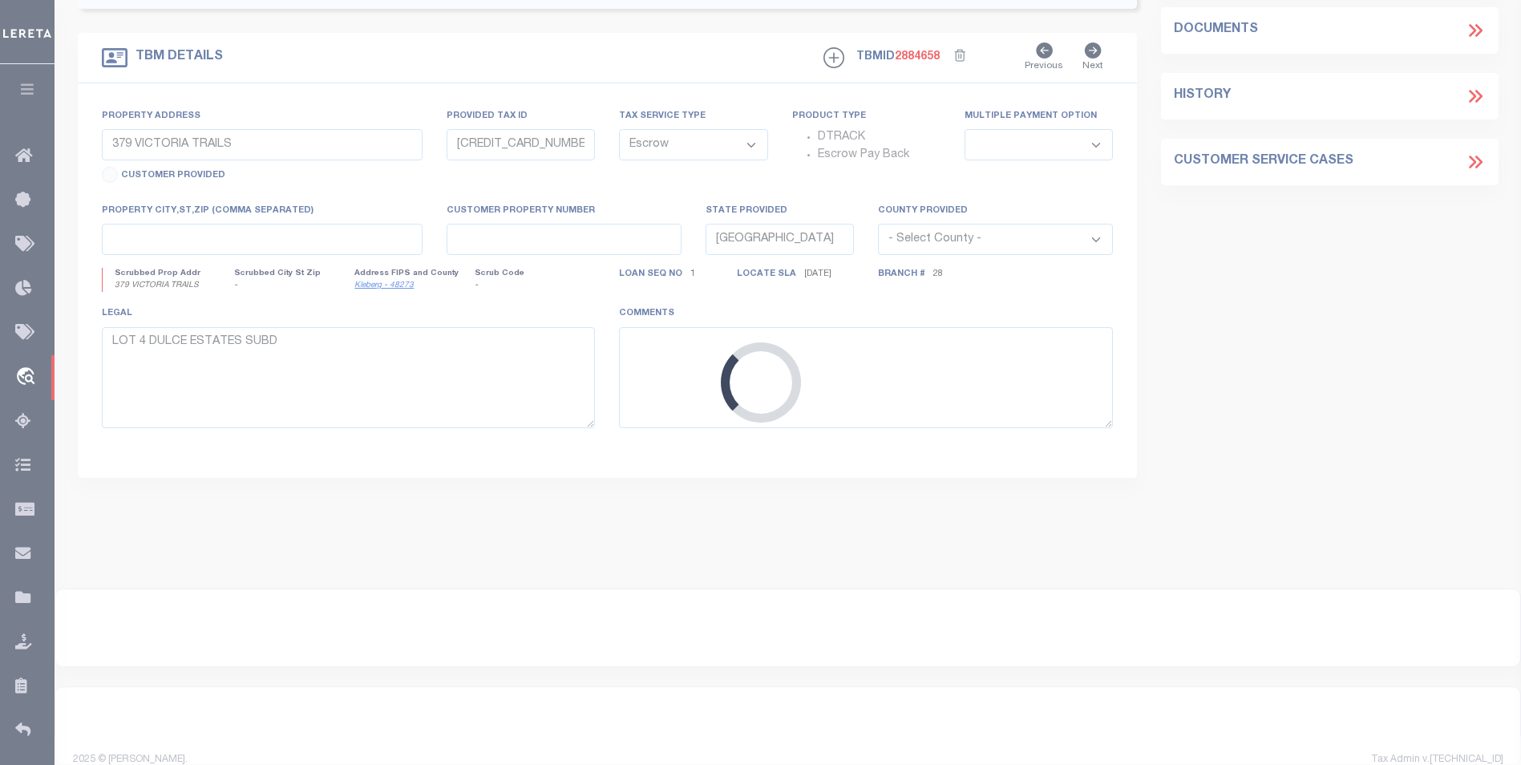
type input "[GEOGRAPHIC_DATA]"
select select
type input "[GEOGRAPHIC_DATA]"
select select
type textarea "DT 1.695 AC [PERSON_NAME] SVY A-286"
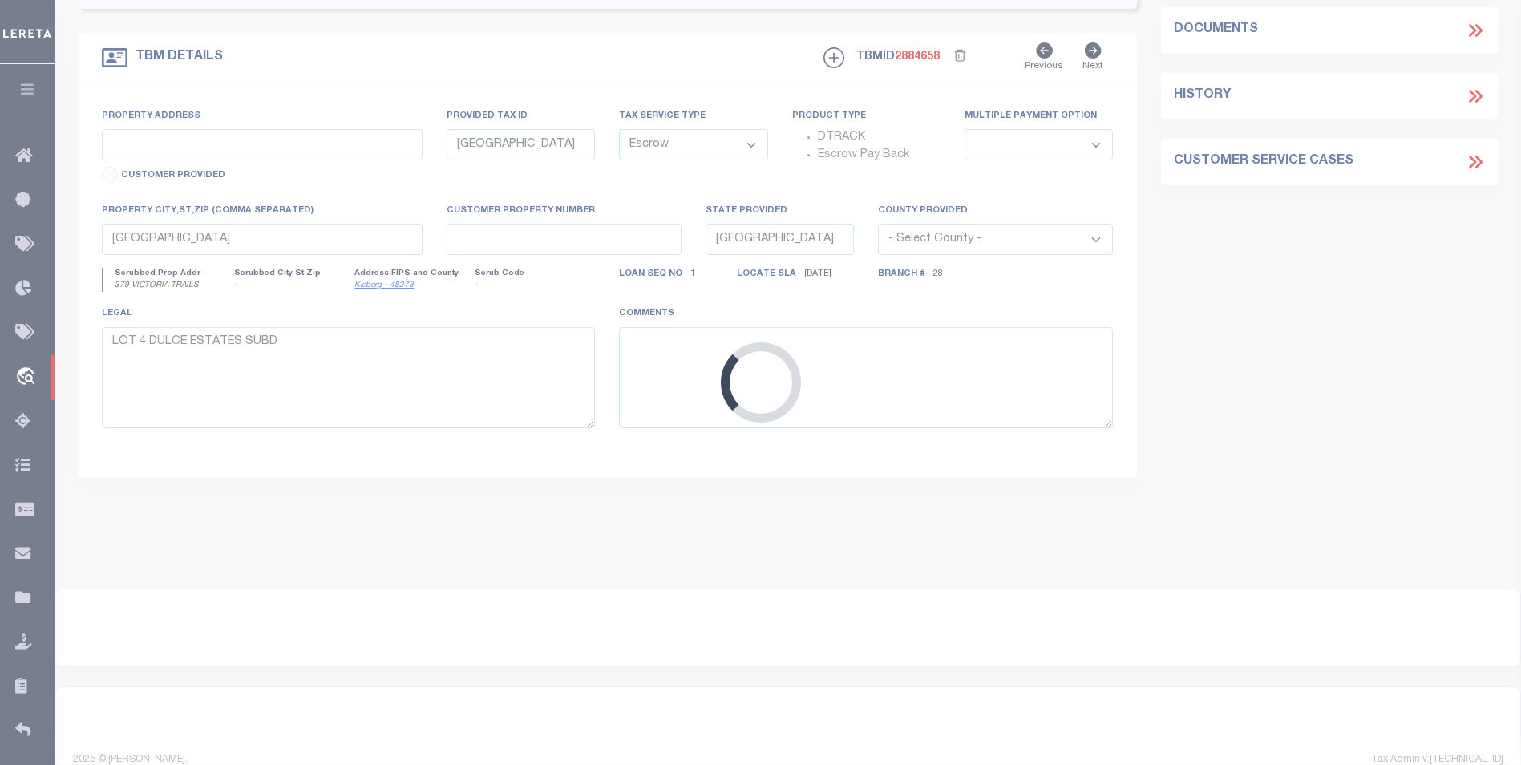
type textarea "[GEOGRAPHIC_DATA]. [PERSON_NAME] [DATE]"
select select "8038"
select select "2575"
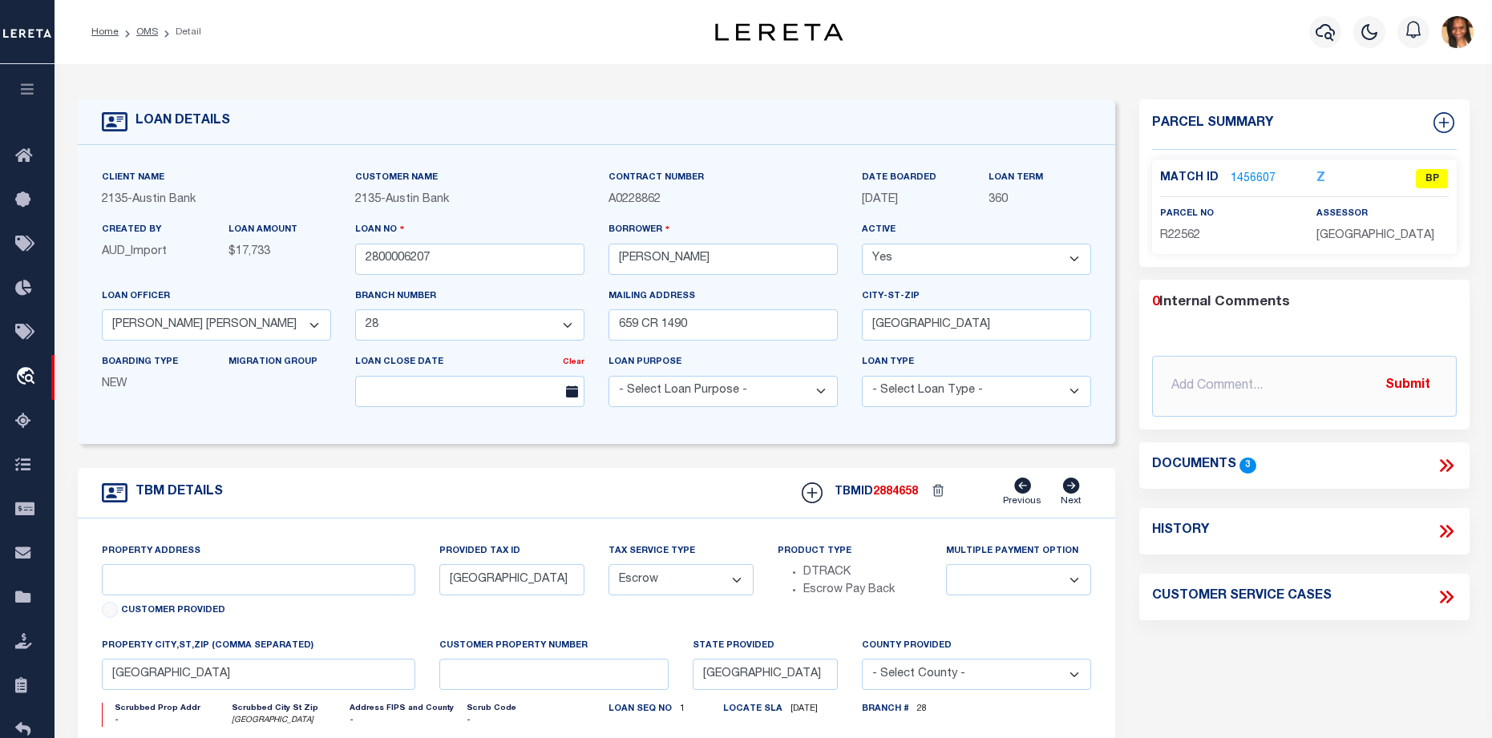
click at [1251, 178] on link "1456607" at bounding box center [1253, 179] width 45 height 17
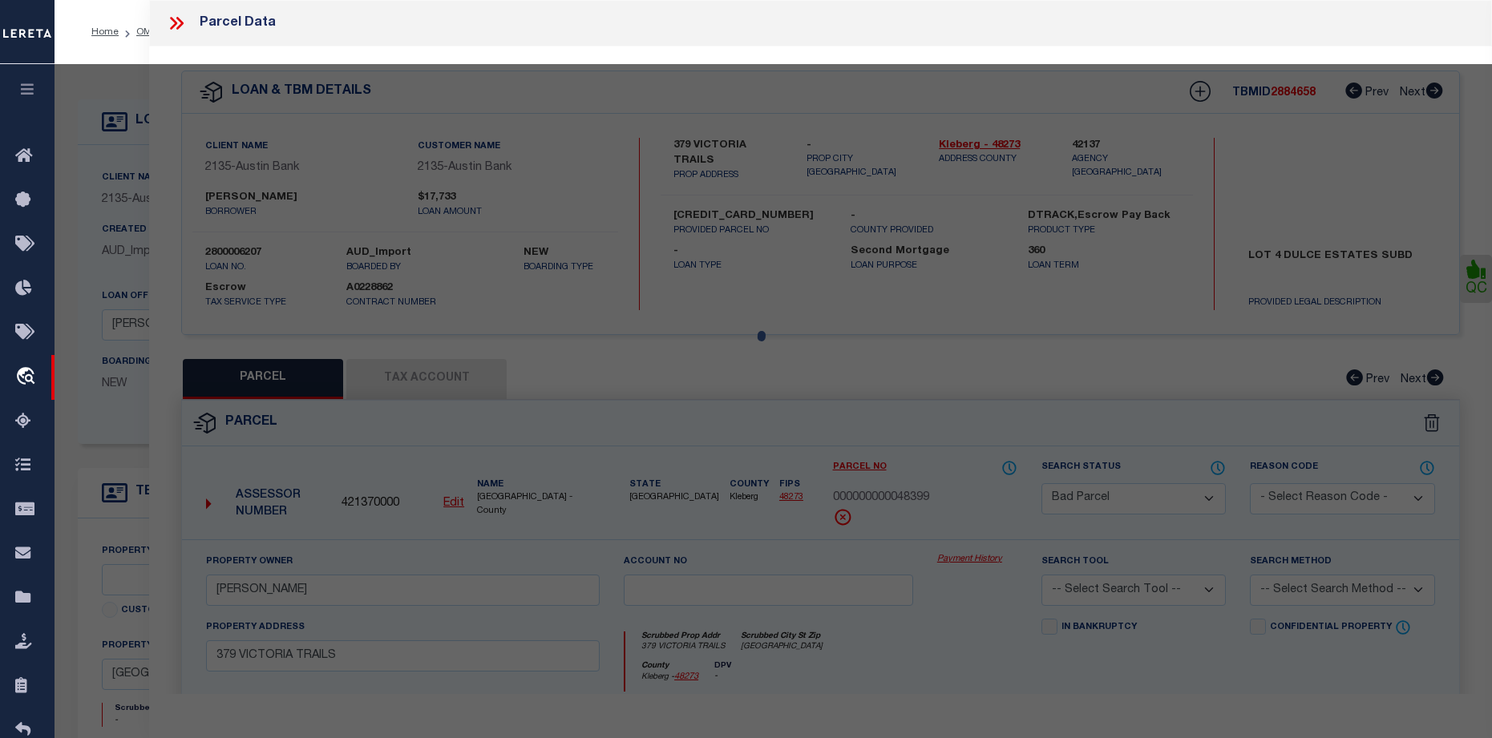
select select "AS"
checkbox input "false"
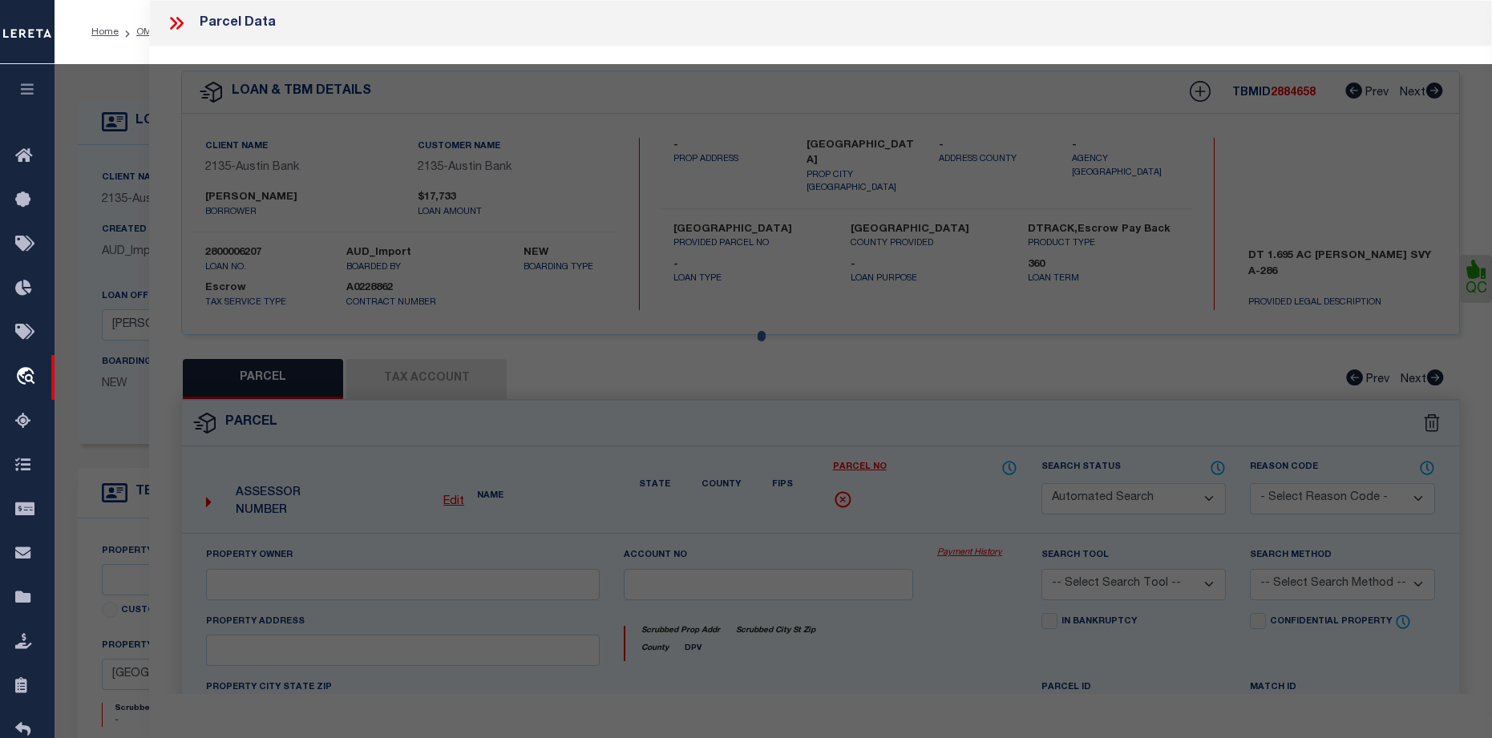
select select "BP"
type input "[PERSON_NAME]"
select select
type input "1283 FM 138"
checkbox input "false"
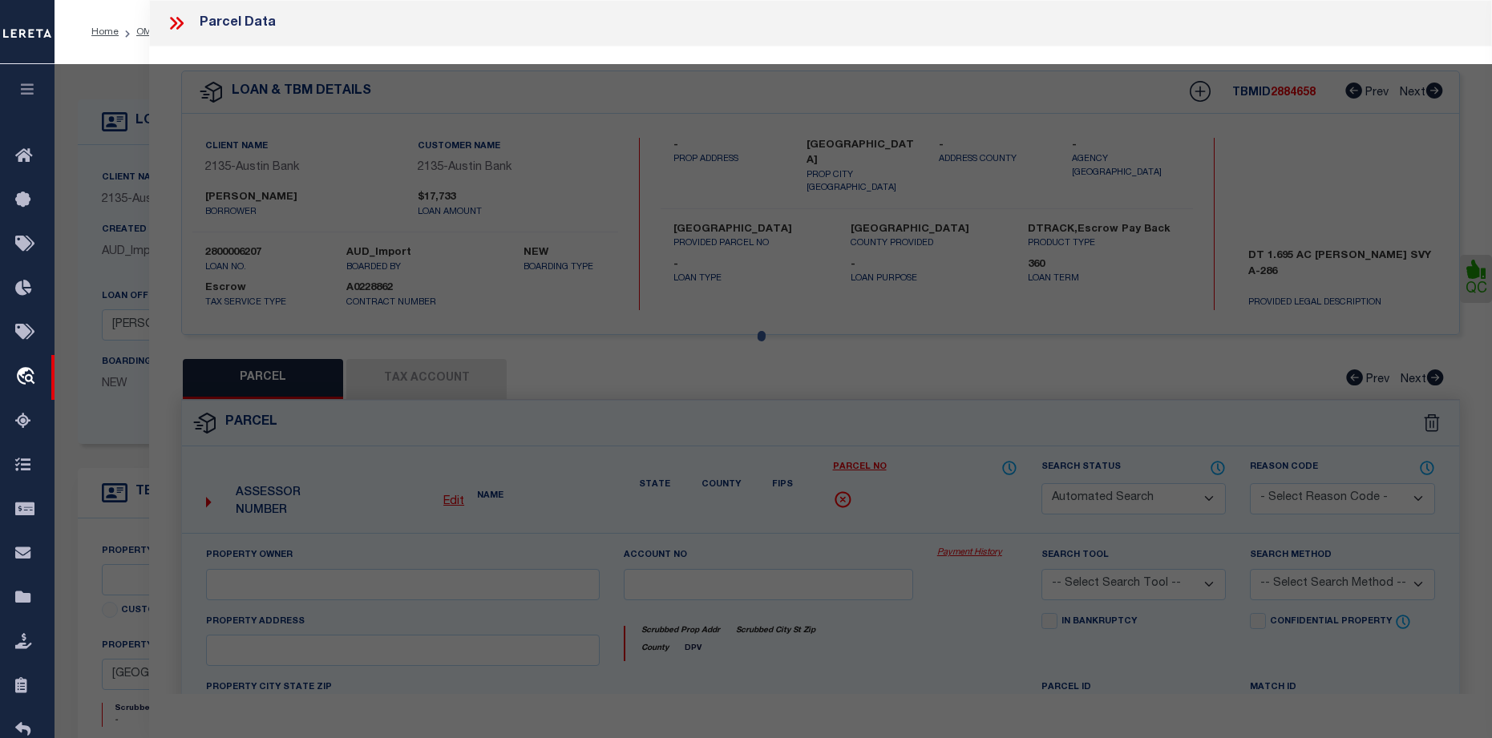
type input "[GEOGRAPHIC_DATA]"
type textarea "0286 [PERSON_NAME] SUR BLK 0 TR 65 1.6905 ACRES"
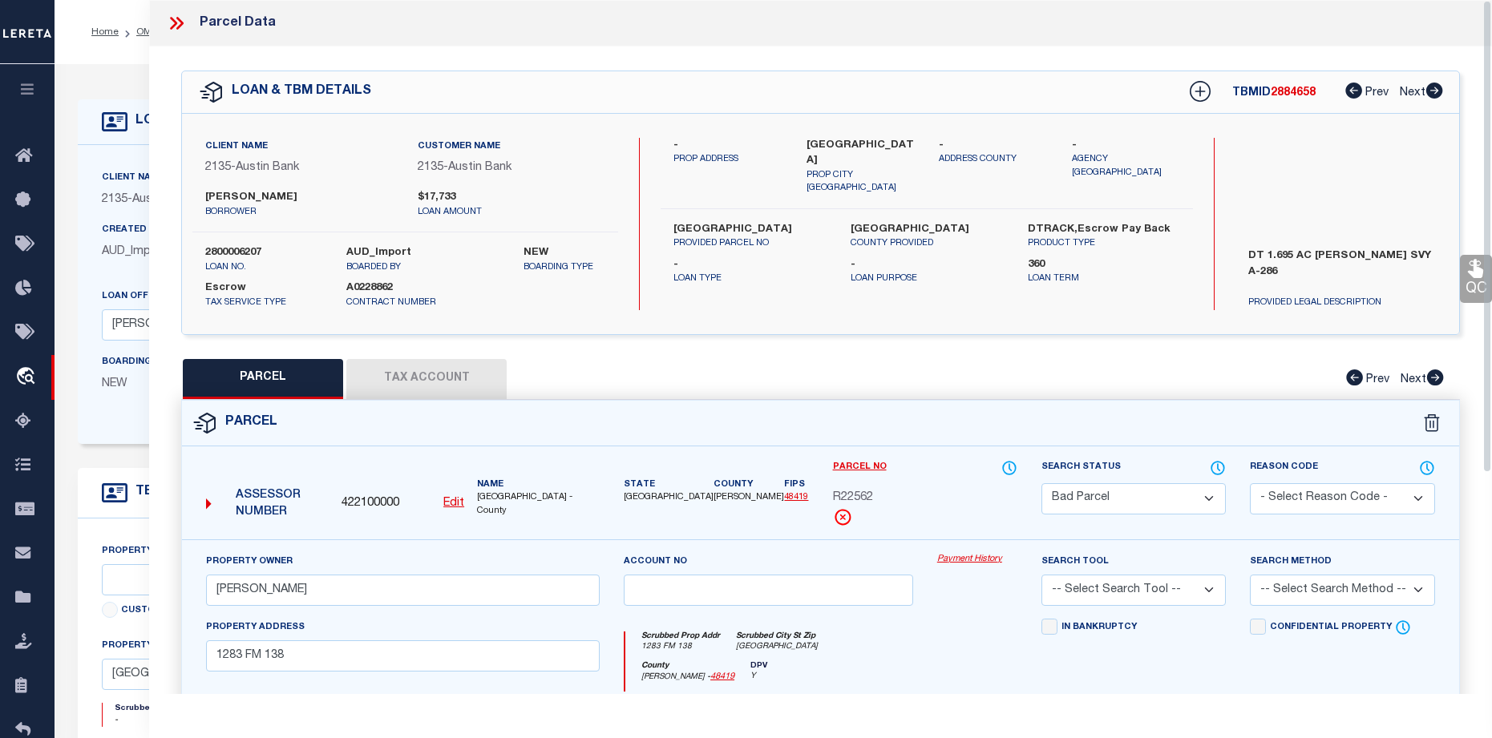
click at [164, 22] on div "Parcel Data" at bounding box center [820, 23] width 1343 height 47
click at [174, 21] on icon at bounding box center [173, 23] width 7 height 13
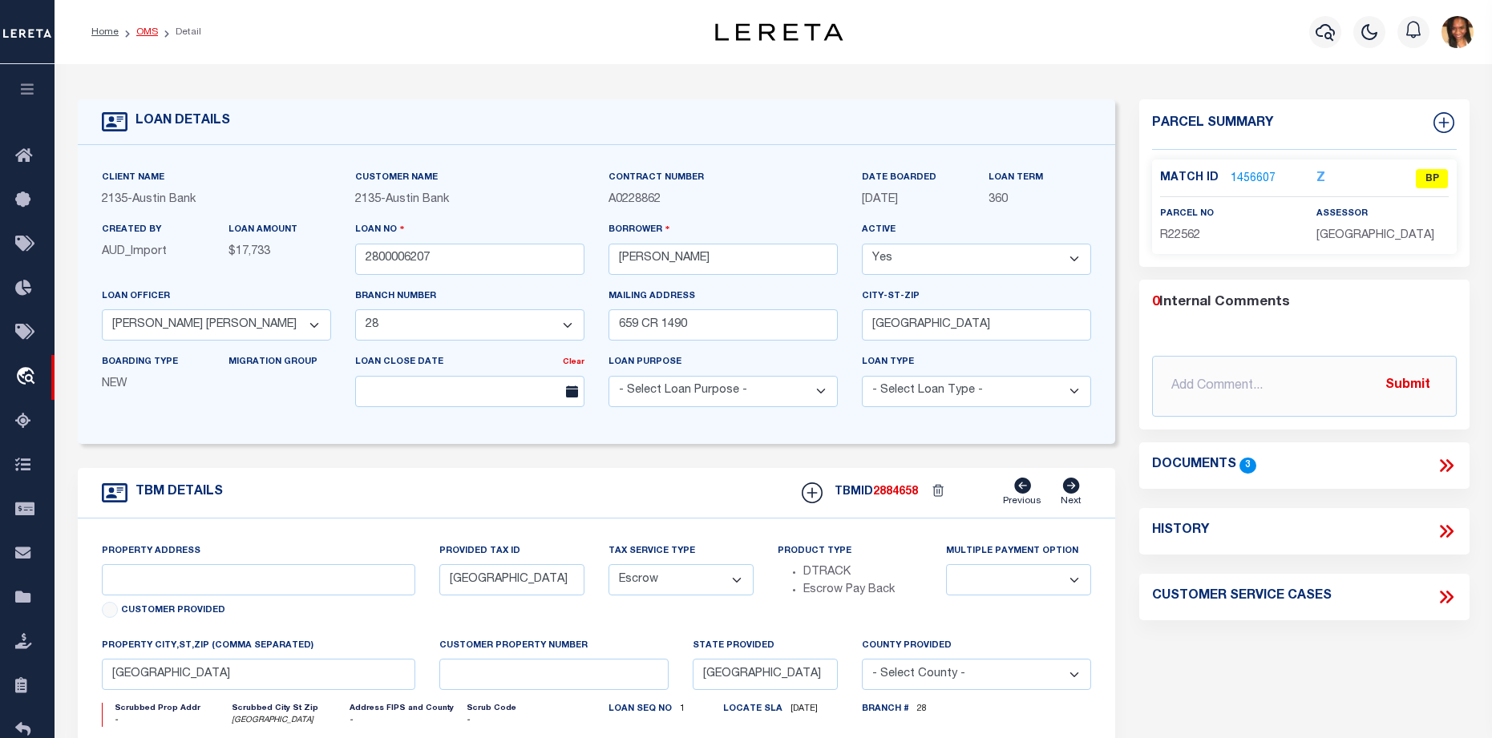
click at [149, 31] on link "OMS" at bounding box center [147, 32] width 22 height 10
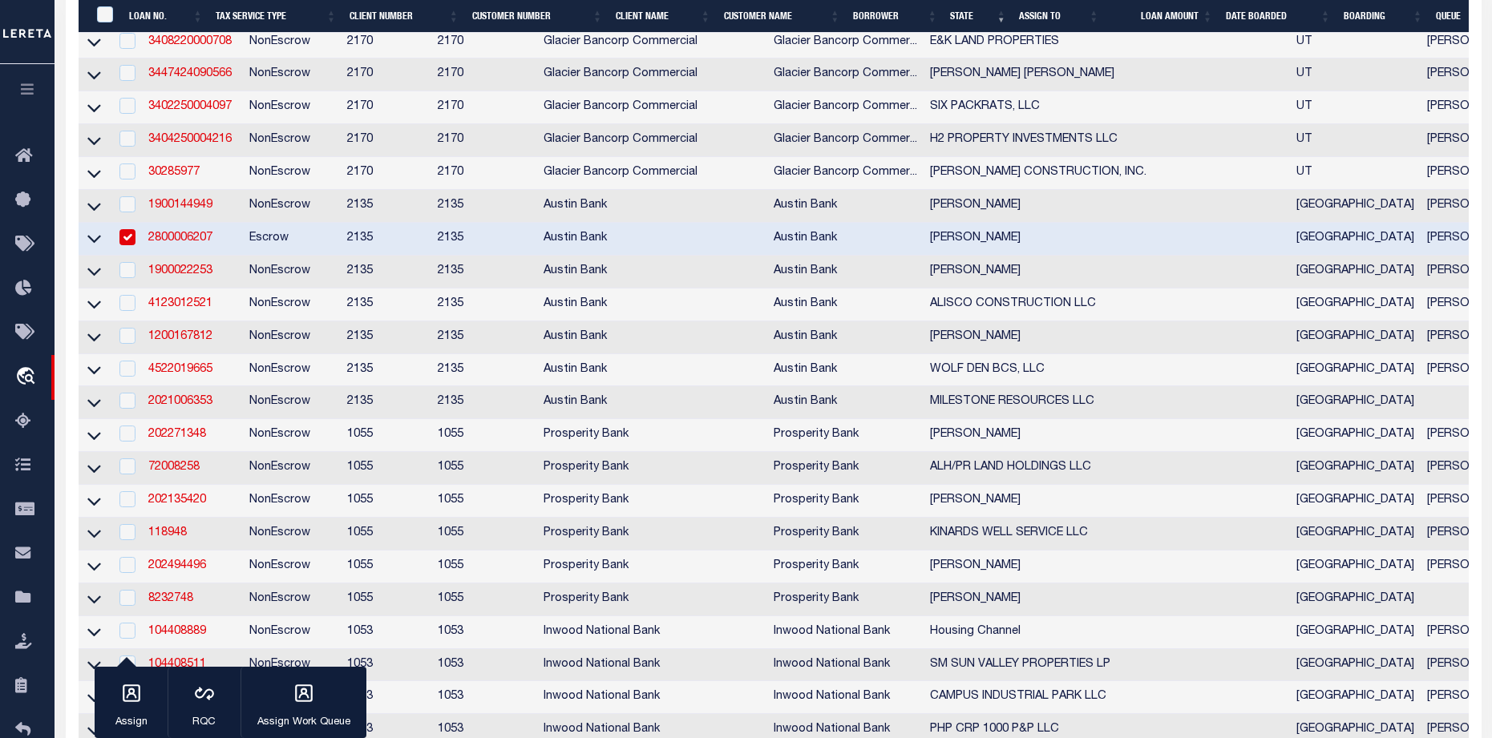
scroll to position [561, 0]
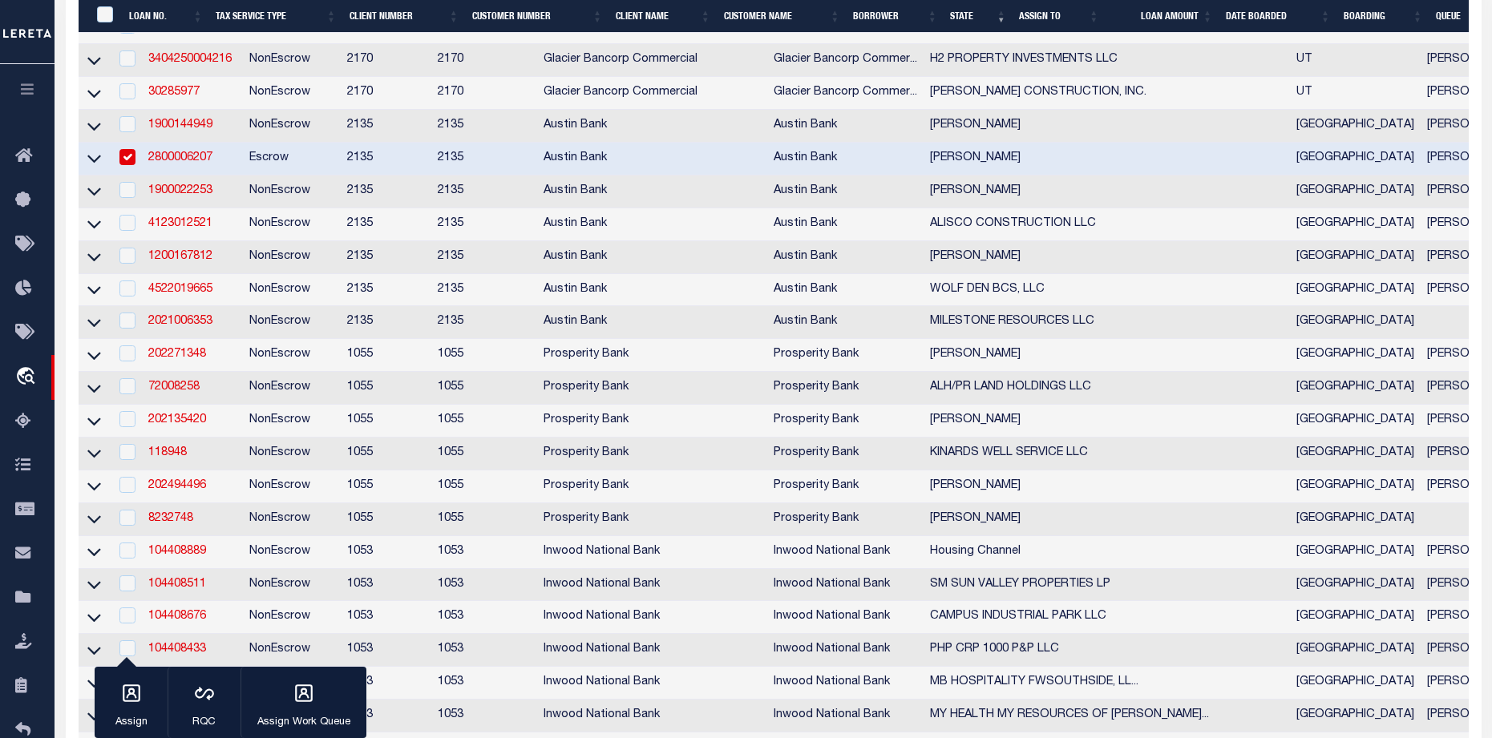
click at [120, 165] on input "checkbox" at bounding box center [127, 157] width 16 height 16
checkbox input "false"
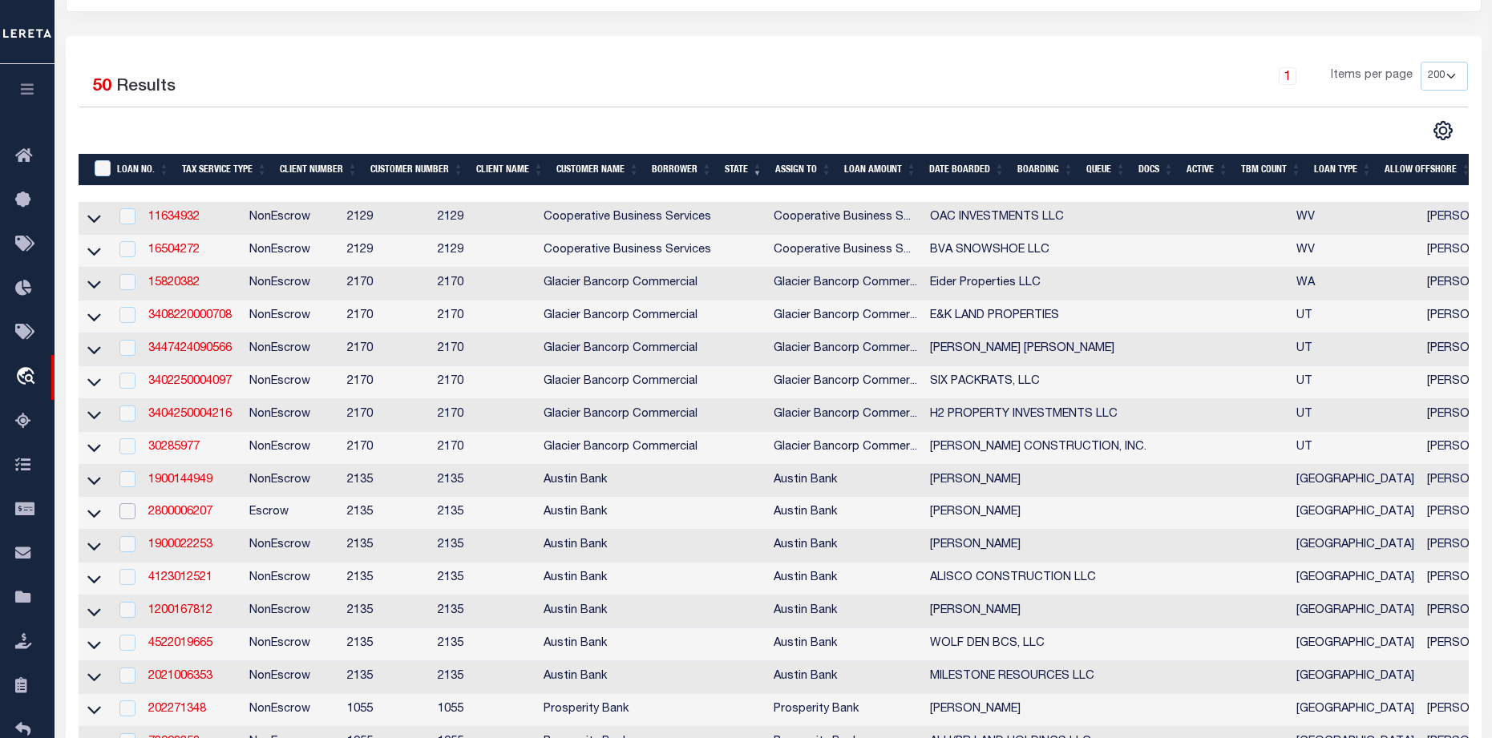
scroll to position [241, 0]
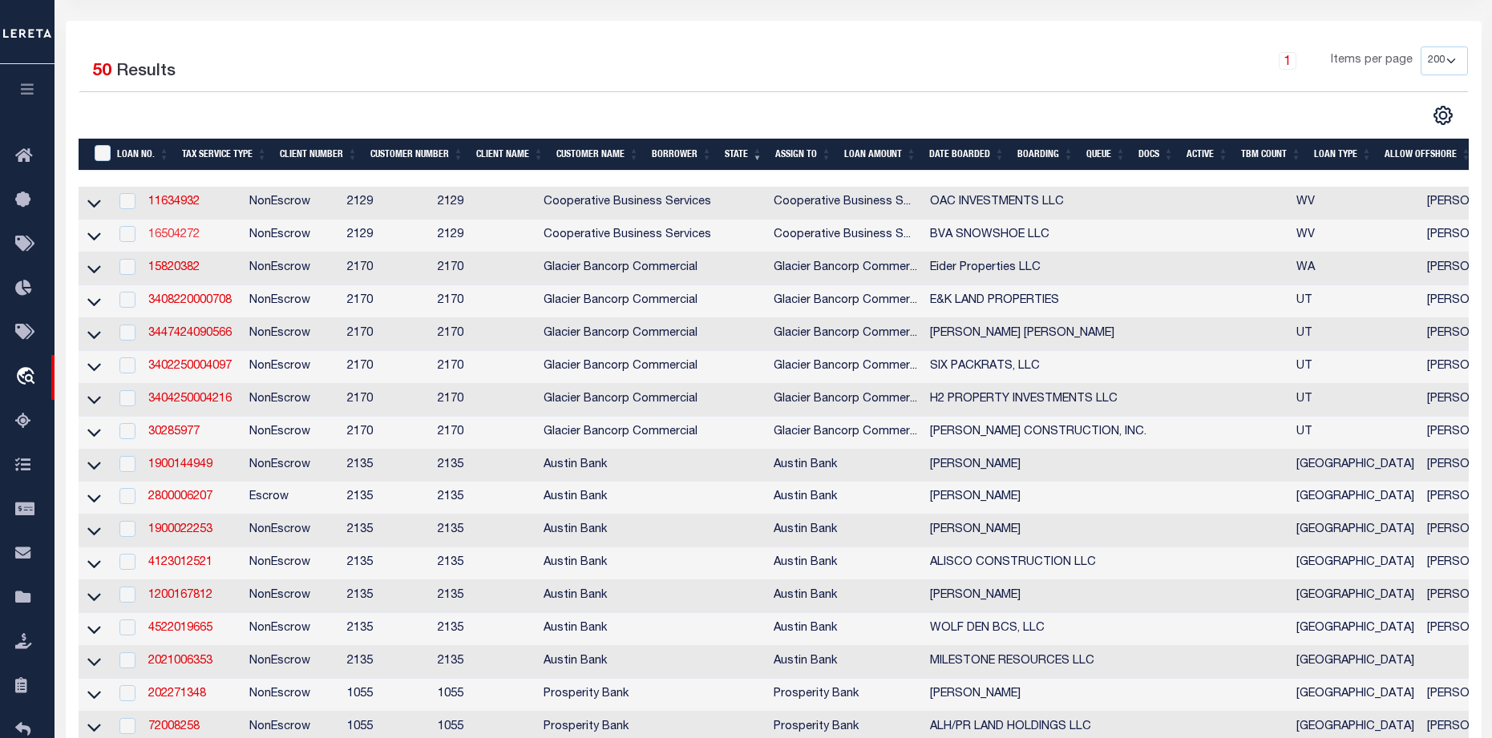
click at [194, 235] on link "16504272" at bounding box center [173, 234] width 51 height 11
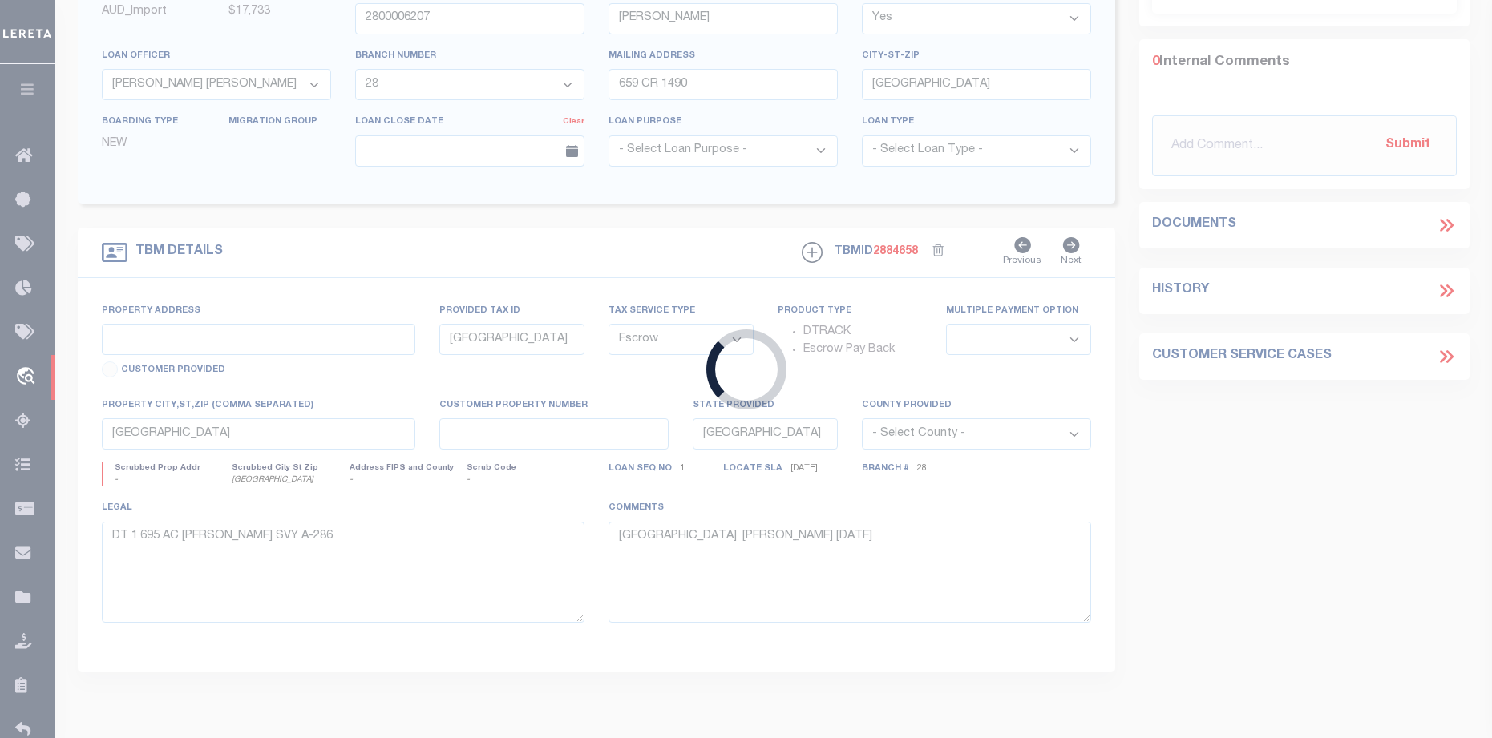
type input "16504272"
type input "BVA SNOWSHOE LLC"
select select
type input "[STREET_ADDRESS]"
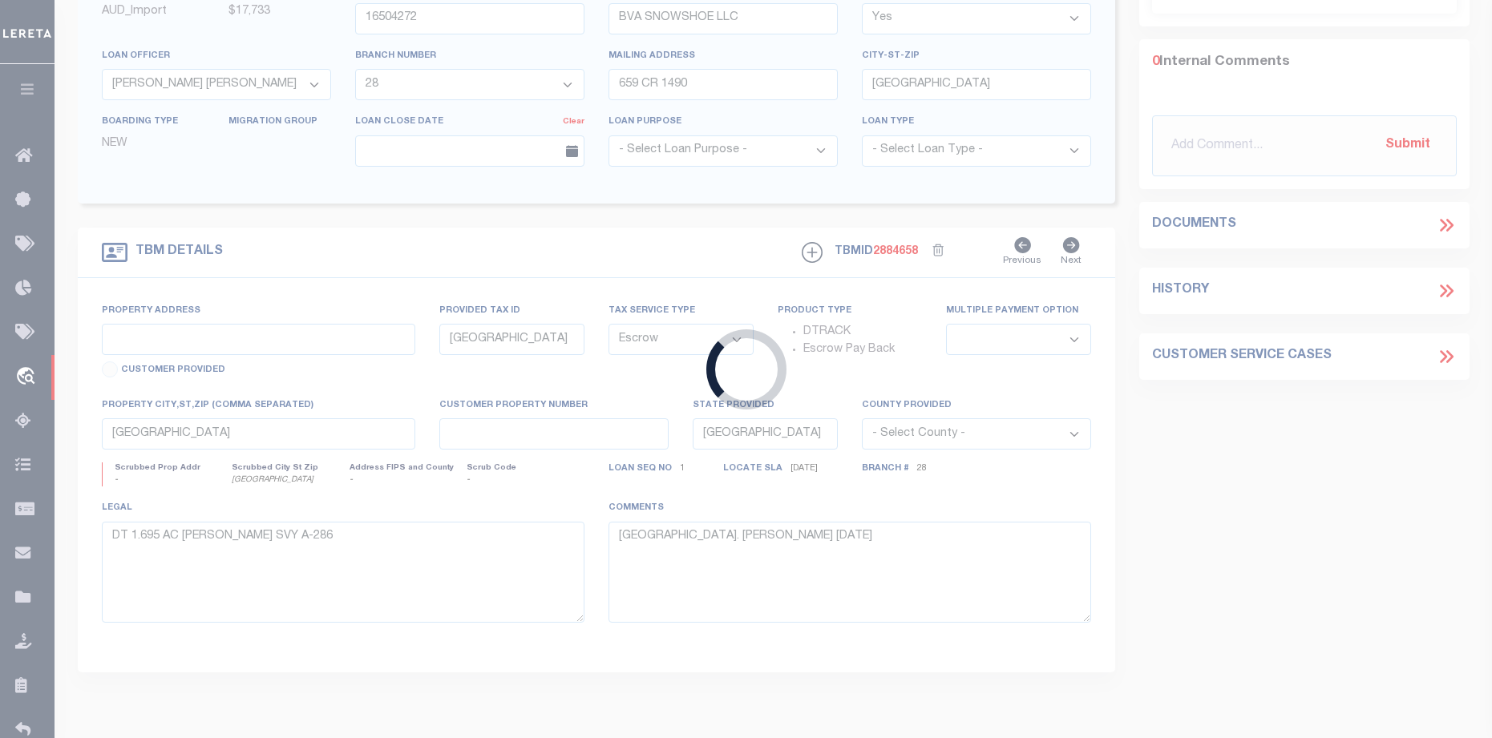
type input "[US_STATE], [GEOGRAPHIC_DATA] 10921"
select select "10"
select select "NonEscrow"
type input "[STREET_ADDRESS]"
type input "SNOWSHOE, WV 24934"
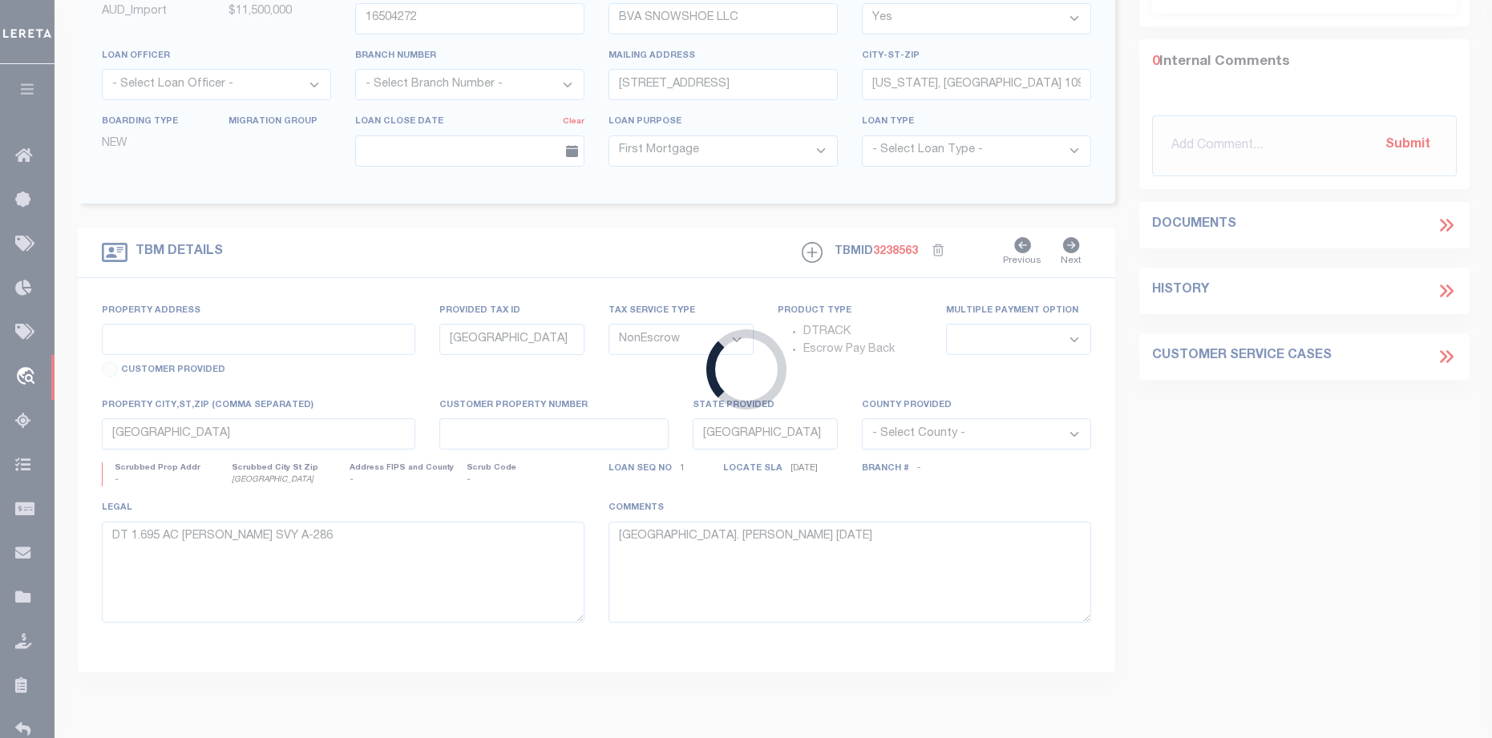
type input "6830"
type input "WV"
select select
select select "20011"
select select
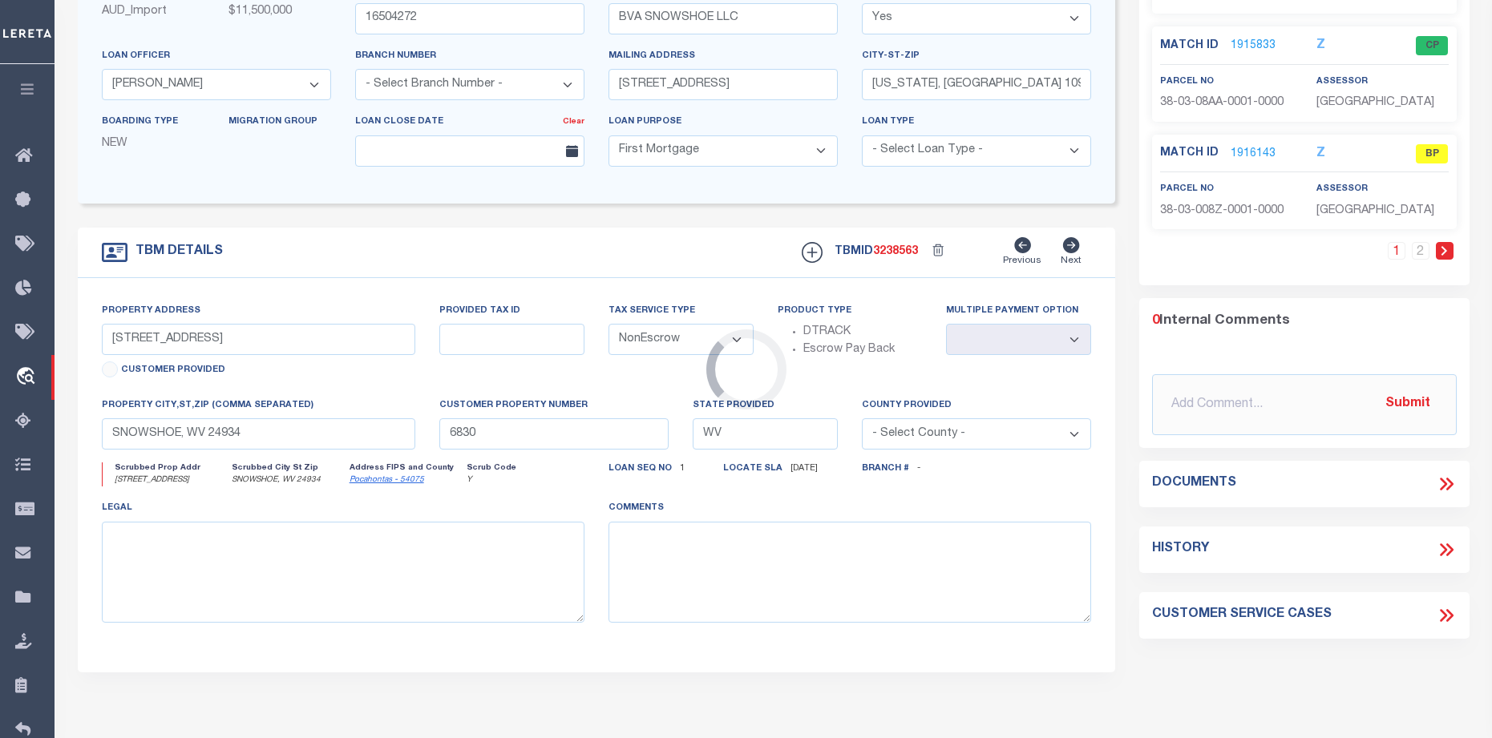
select select "3334"
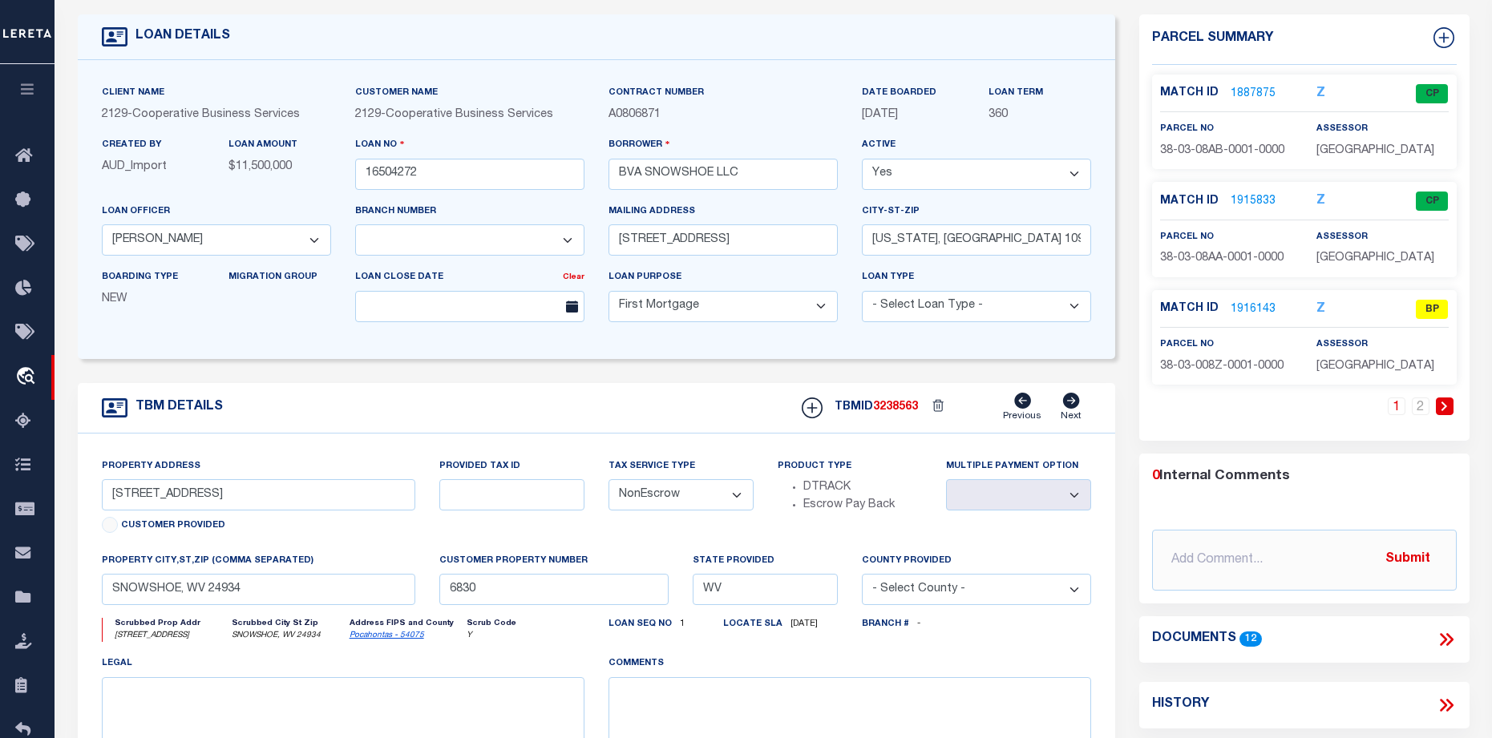
scroll to position [80, 0]
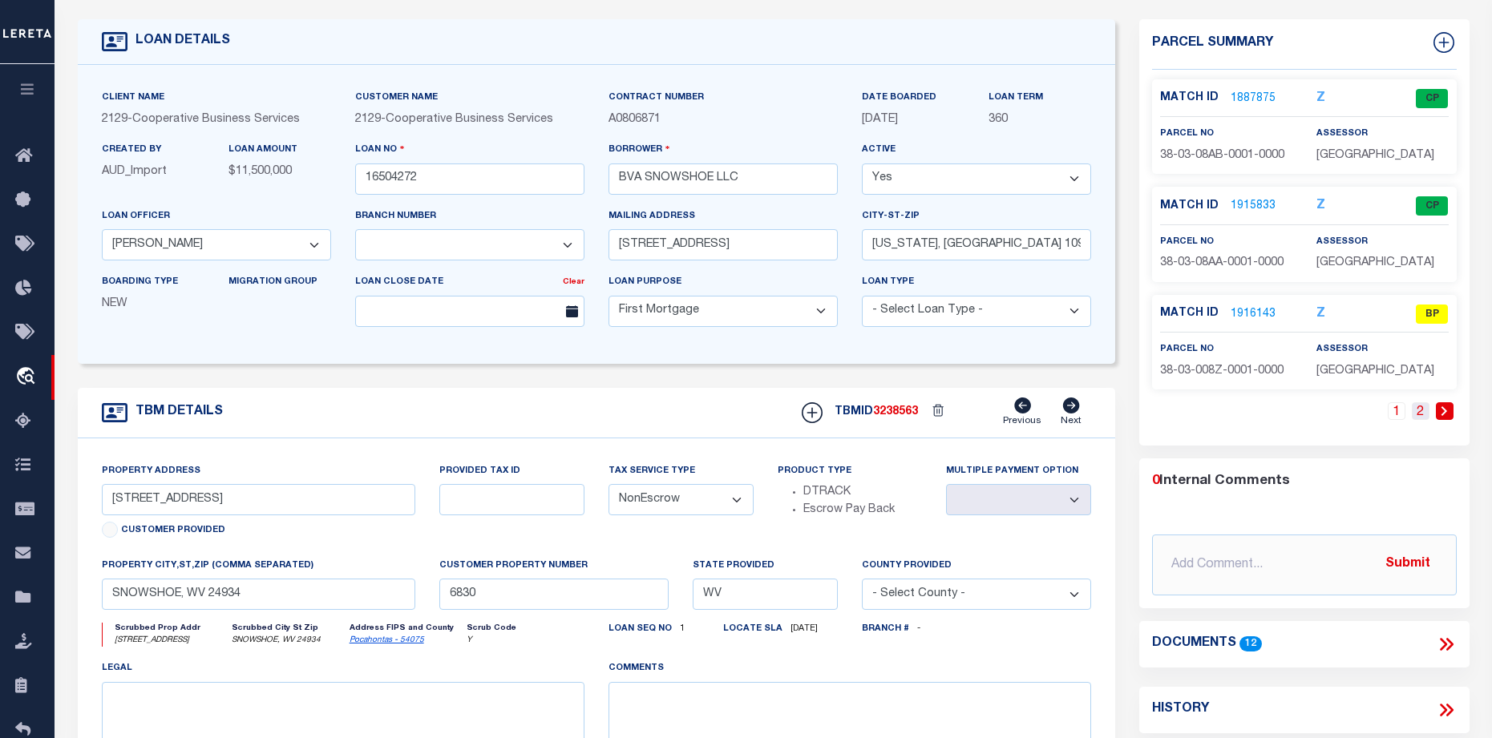
click at [1421, 416] on link "2" at bounding box center [1421, 412] width 18 height 18
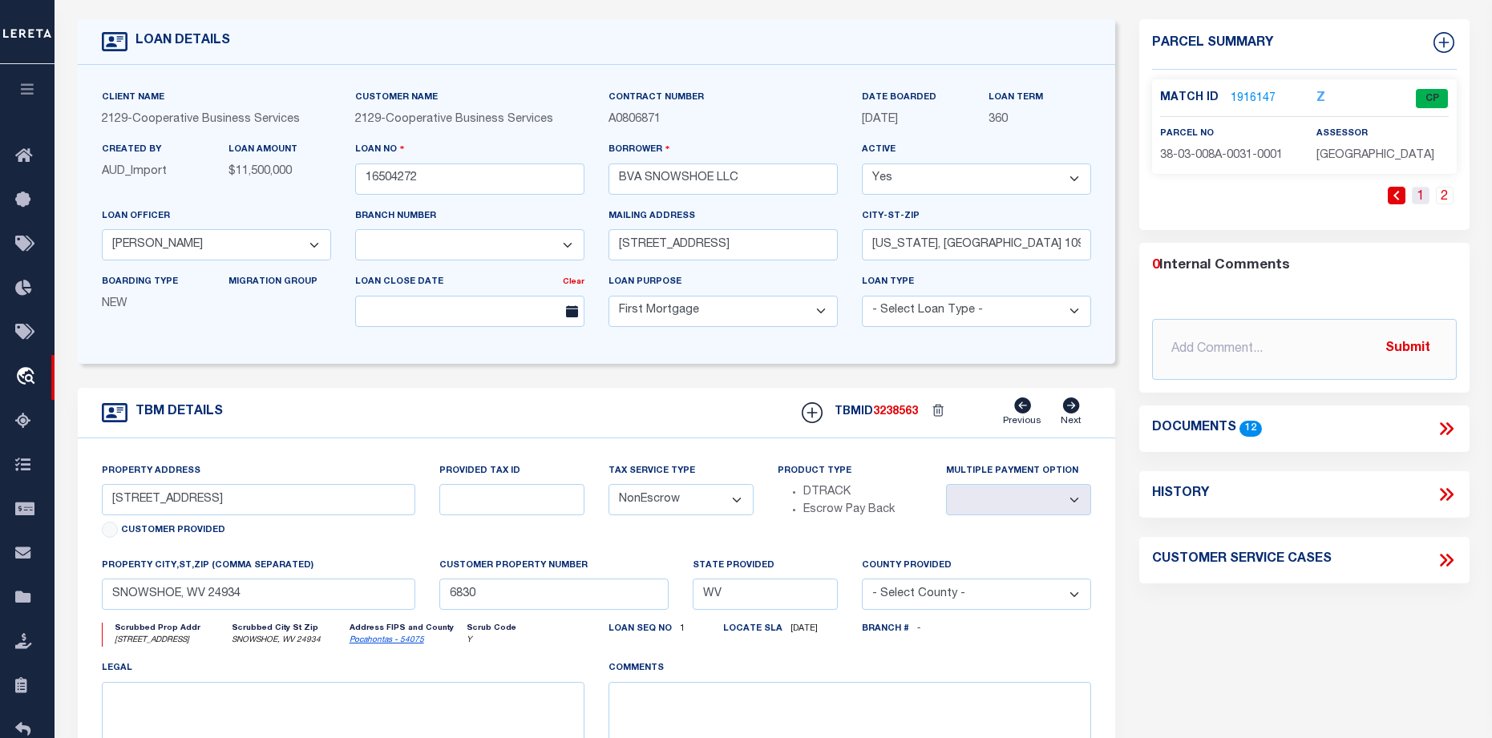
click at [1414, 193] on link "1" at bounding box center [1421, 196] width 18 height 18
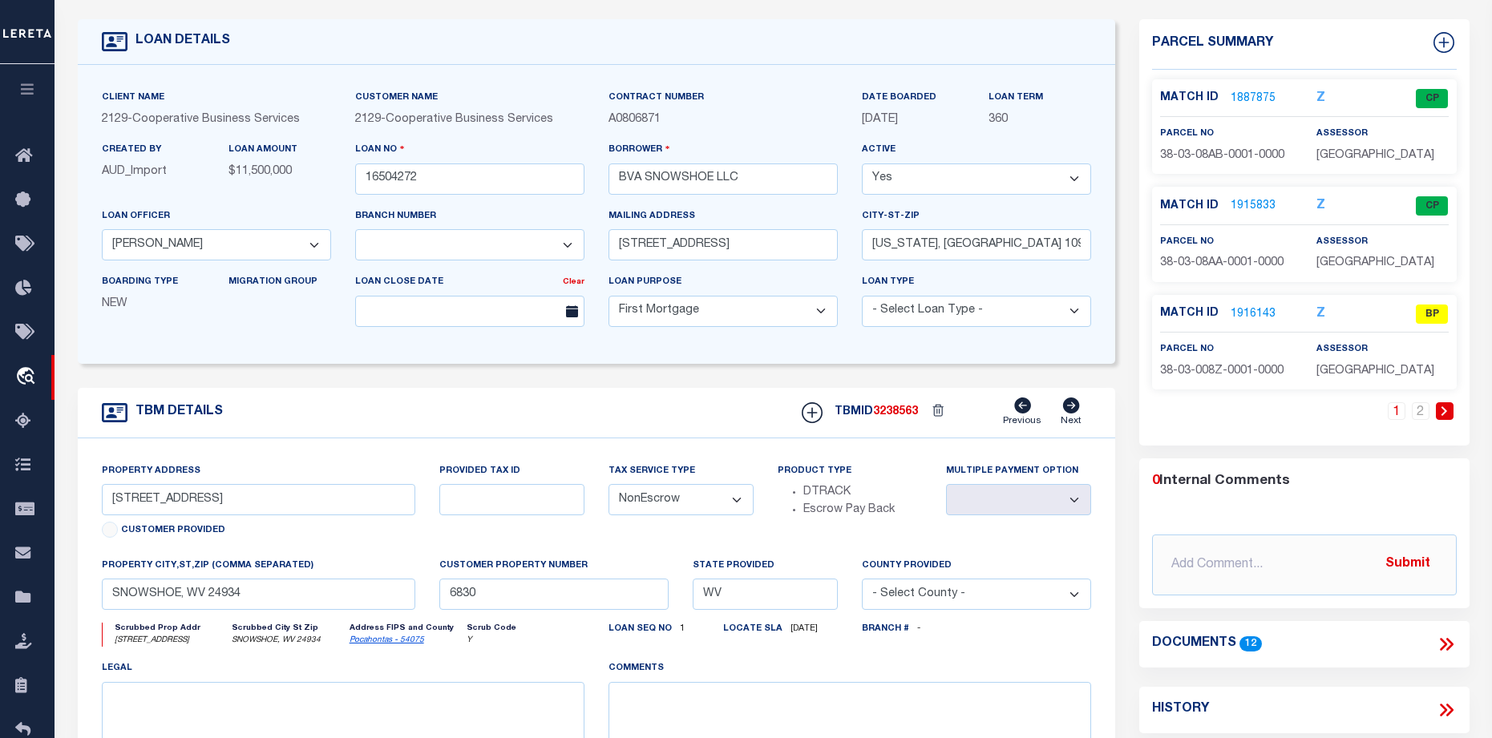
click at [1260, 320] on link "1916143" at bounding box center [1253, 314] width 45 height 17
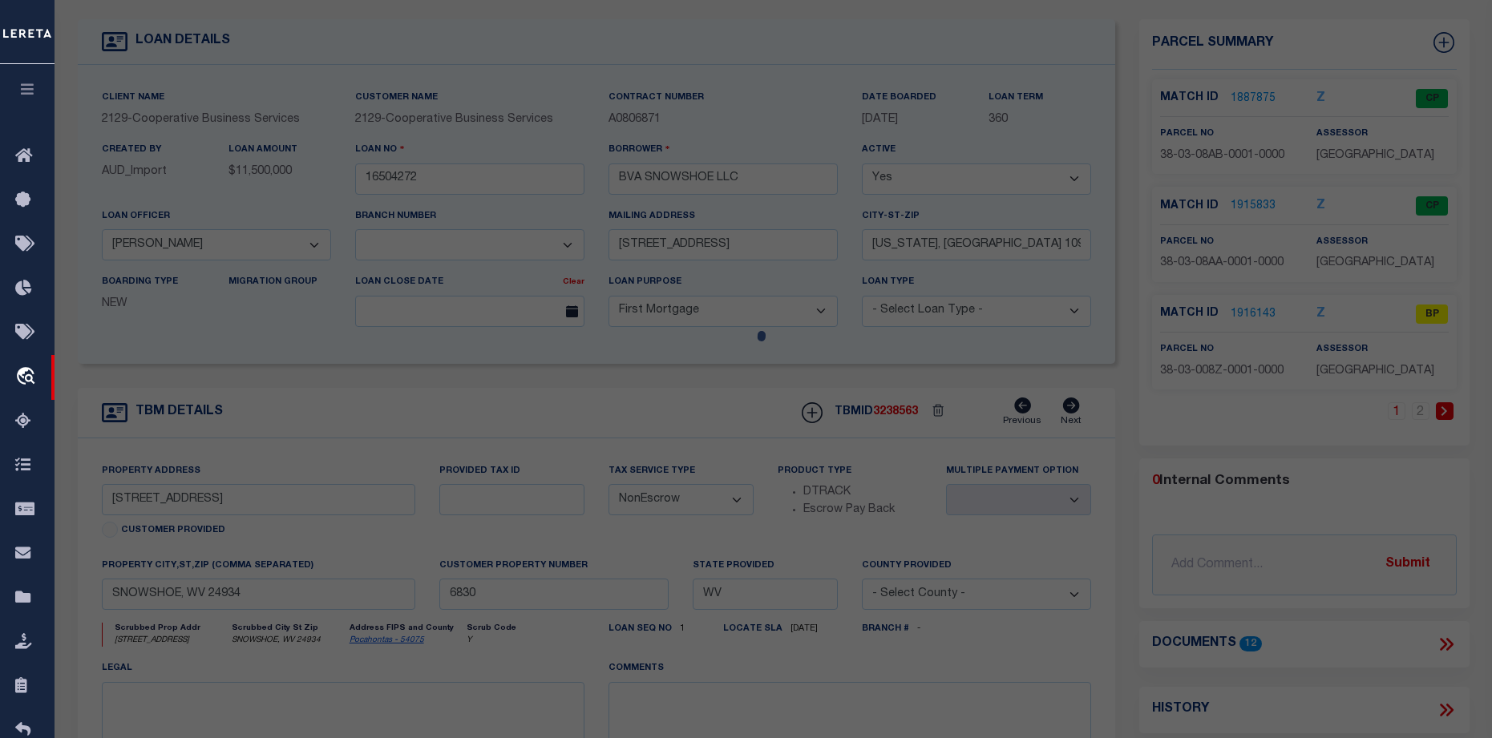
select select "AS"
checkbox input "false"
select select "BP"
type input "SNOWSHOE VILLAGE HOLDINGS LLC"
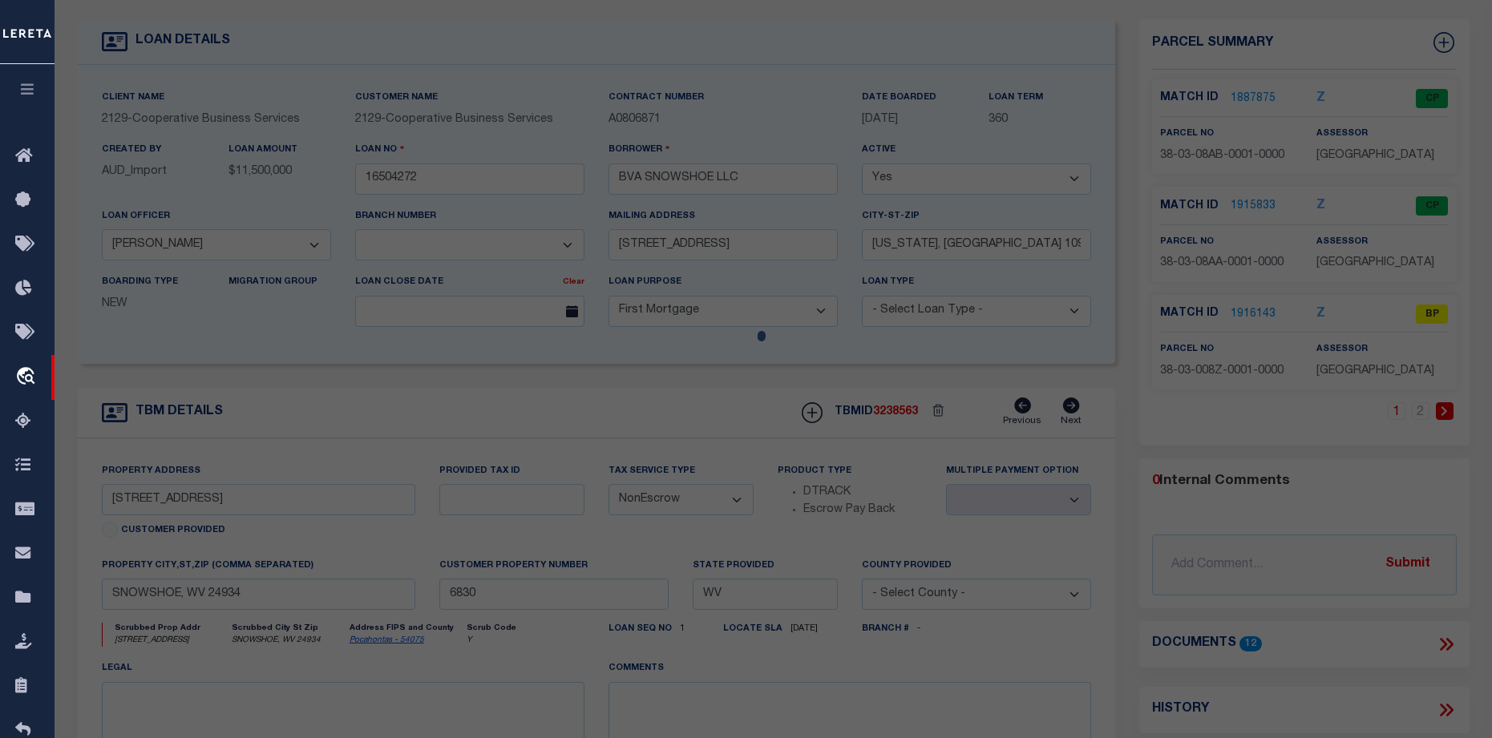
select select
type input "RIMFIRE COMMERCIAL UNITS 1-4"
checkbox input "false"
type input "SNOWSHOE, WV 24934"
type textarea "RIMFIRE COMMERCIAL UNITS 1-4 .10% INT IN 1.398 AC"
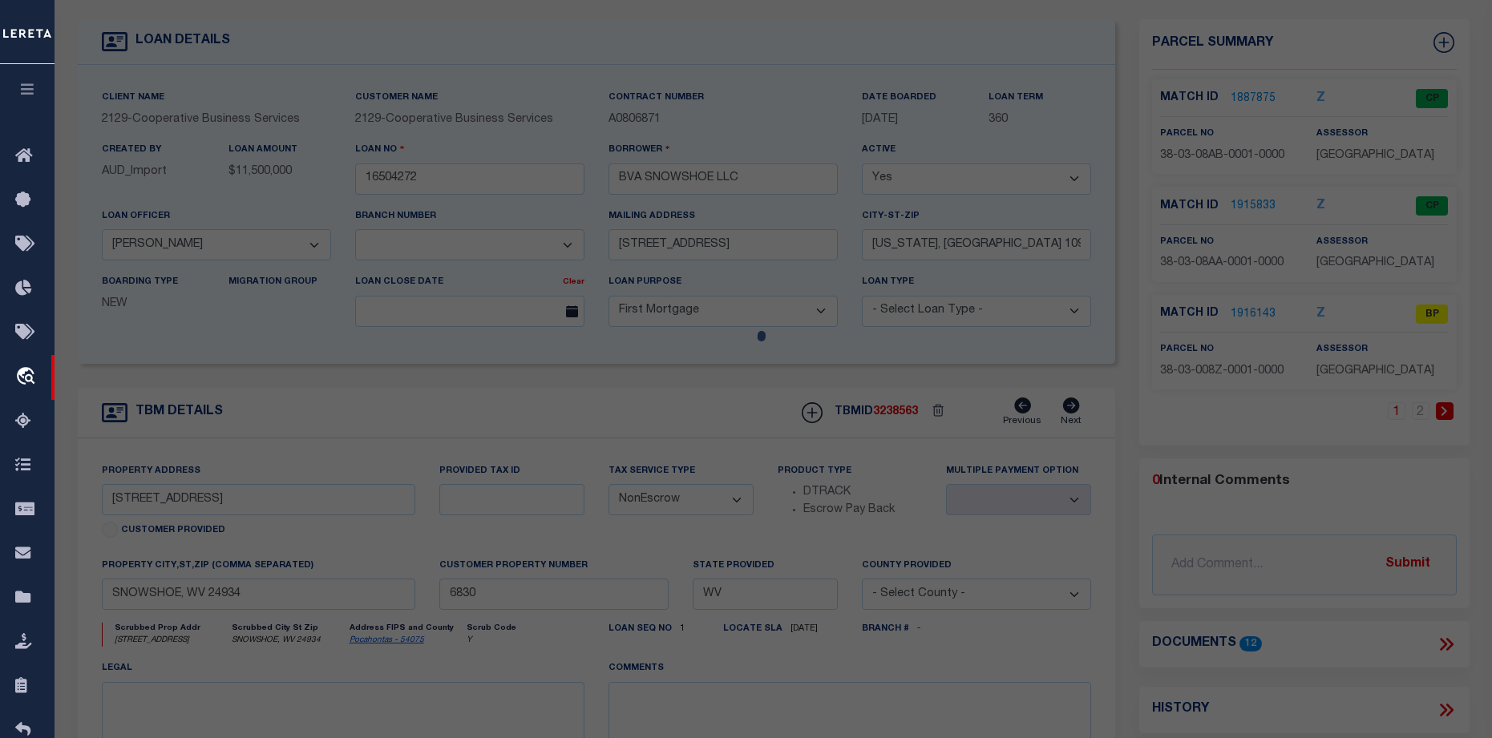
type textarea "Bad parcel"
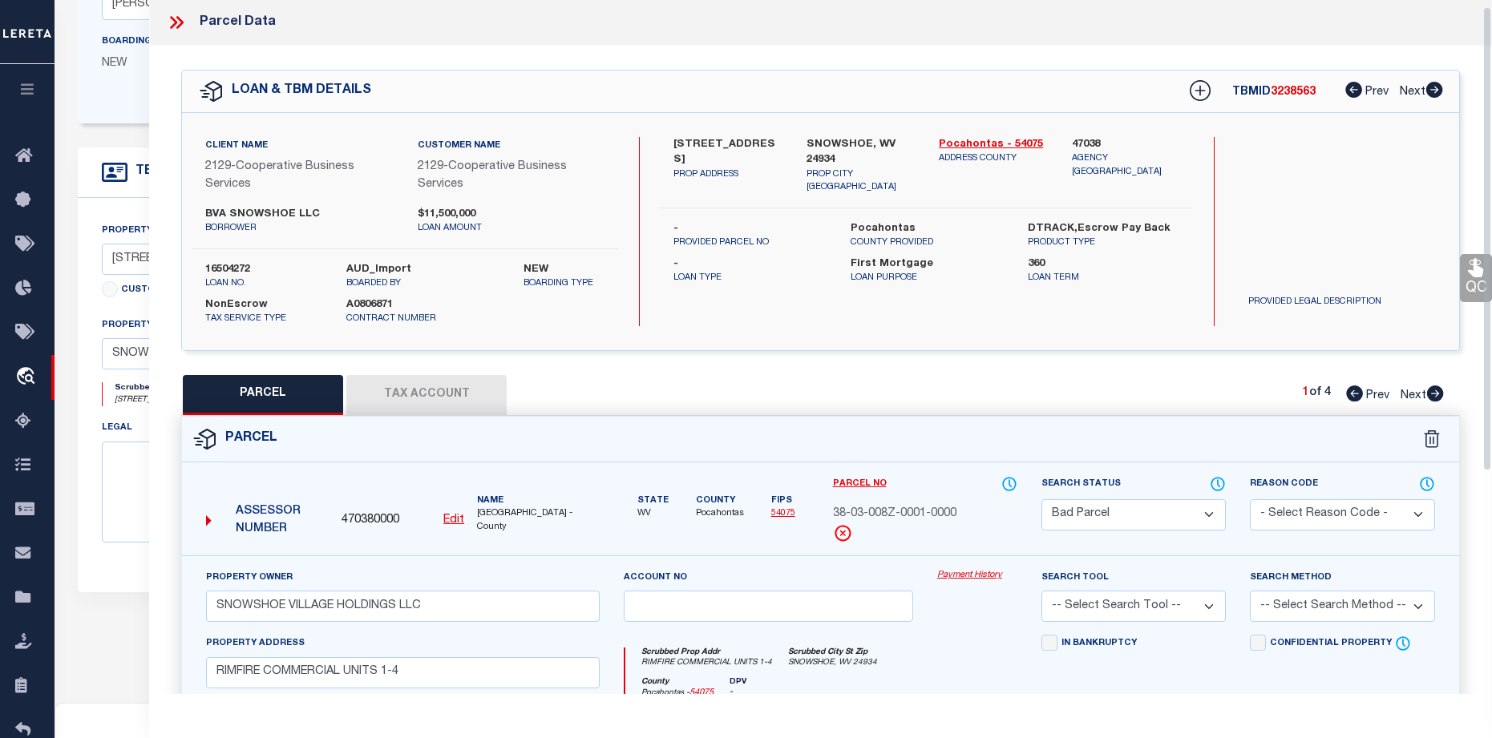
scroll to position [0, 0]
click at [1436, 393] on icon at bounding box center [1435, 394] width 18 height 16
select select "AS"
checkbox input "false"
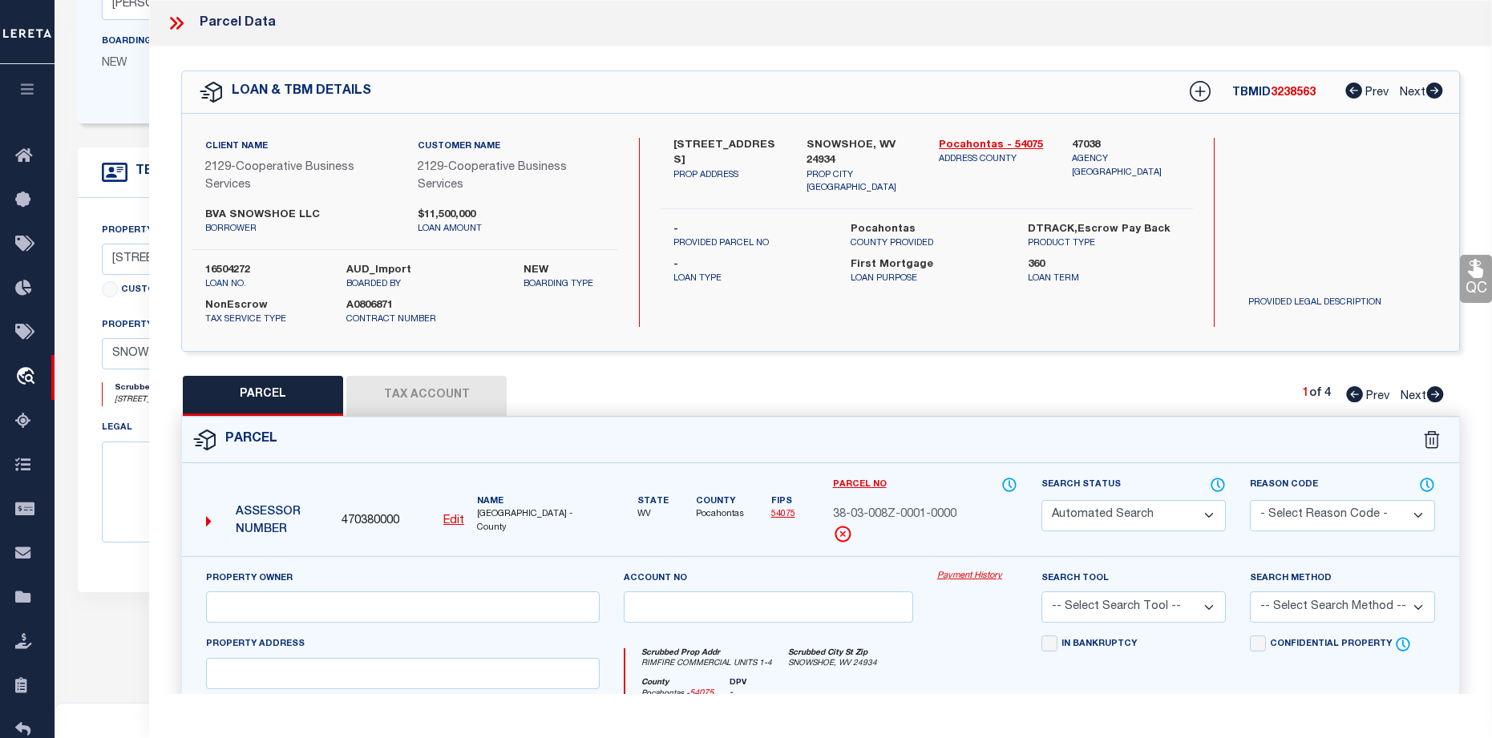
select select "CP"
type input "SNOWSHOE MOUNTAIN INC SNOWSHOE VILLAGE HOLDINGS LLC"
select select
type input "HIGHLAND HOUSE COMMERCIAL"
checkbox input "false"
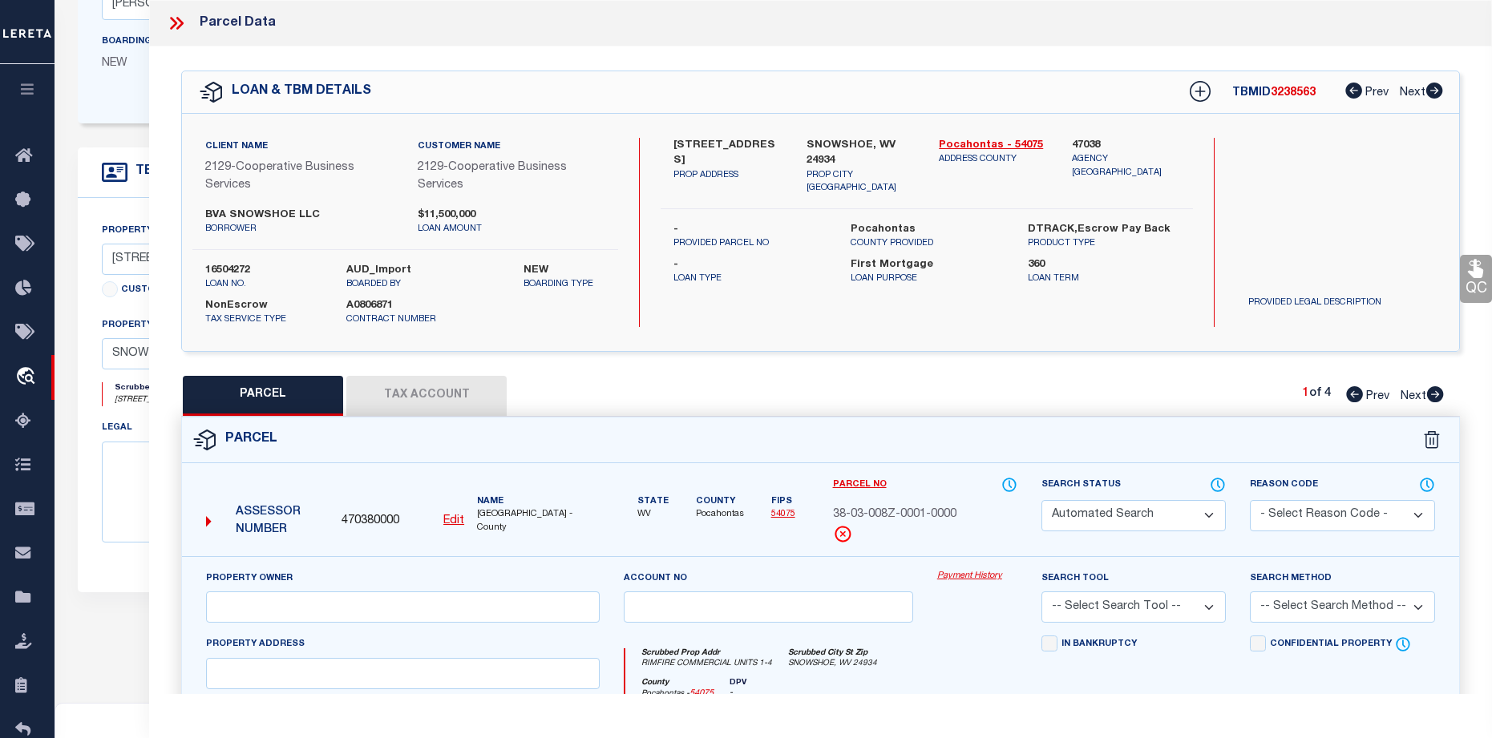
type input "SNOWSHOE, WV 24934"
type textarea "HIGHLAND HOUSE COMMERCIAL UNIT .0487822% INT IN .655 AC"
type textarea "SH reviewed on [DATE] spoke with [PERSON_NAME], state parcel is active for 2024…"
click at [1435, 393] on icon at bounding box center [1435, 394] width 17 height 16
select select "AS"
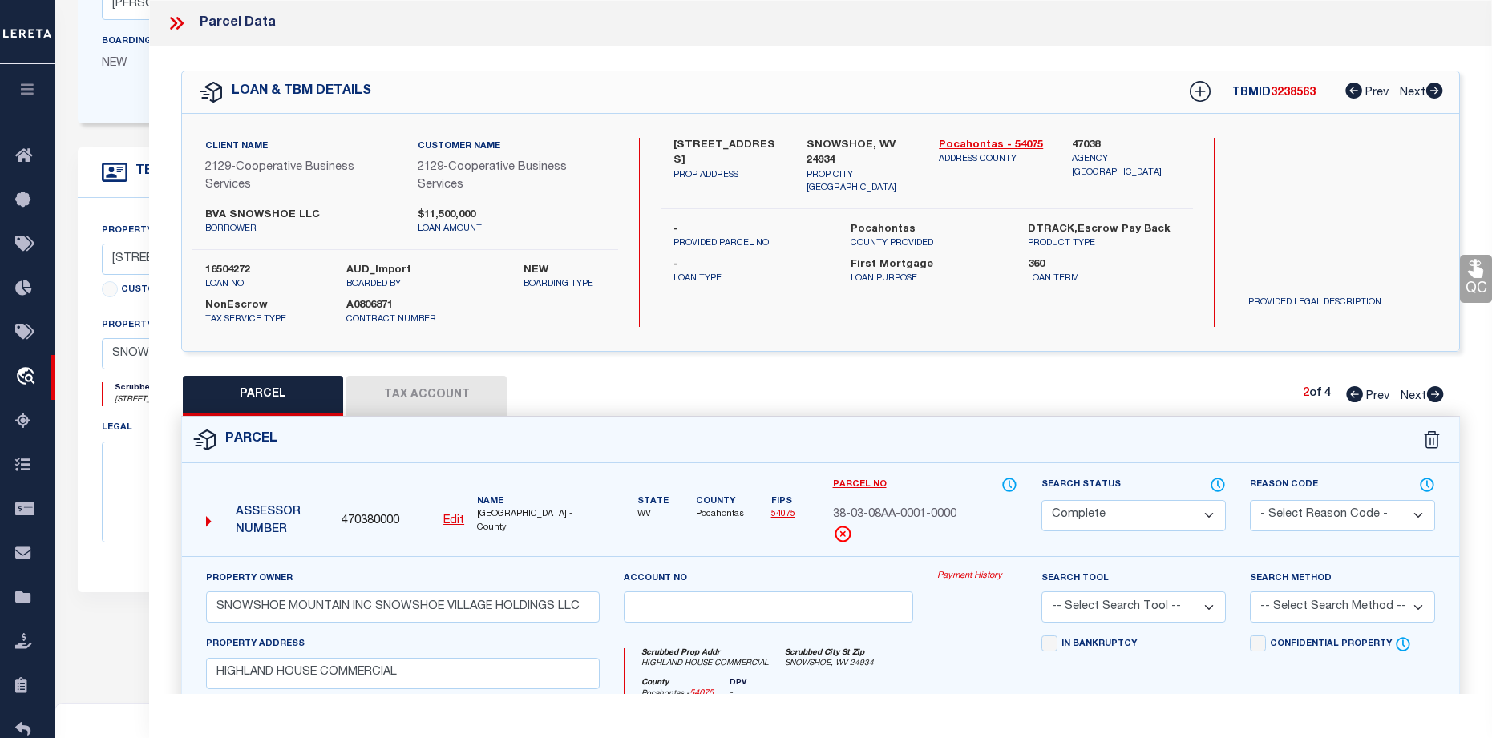
checkbox input "false"
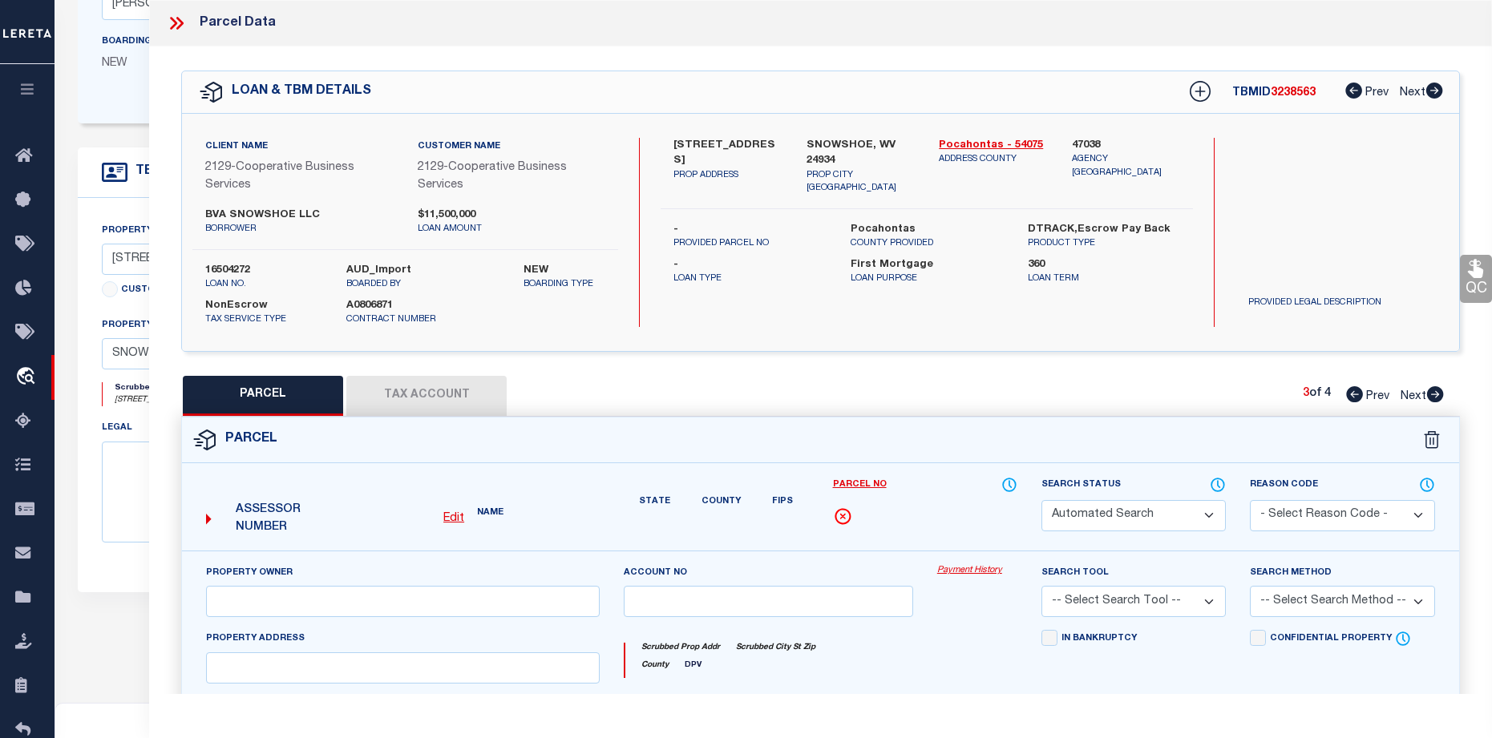
select select "CP"
type input "SNOWSHOE VILLAGE HOLDINGS LLC SNOWSHOE VILLAGE HOLDINGS INC"
select select
type input "ALLEGHENY SPRGS COMMERCIAL"
checkbox input "false"
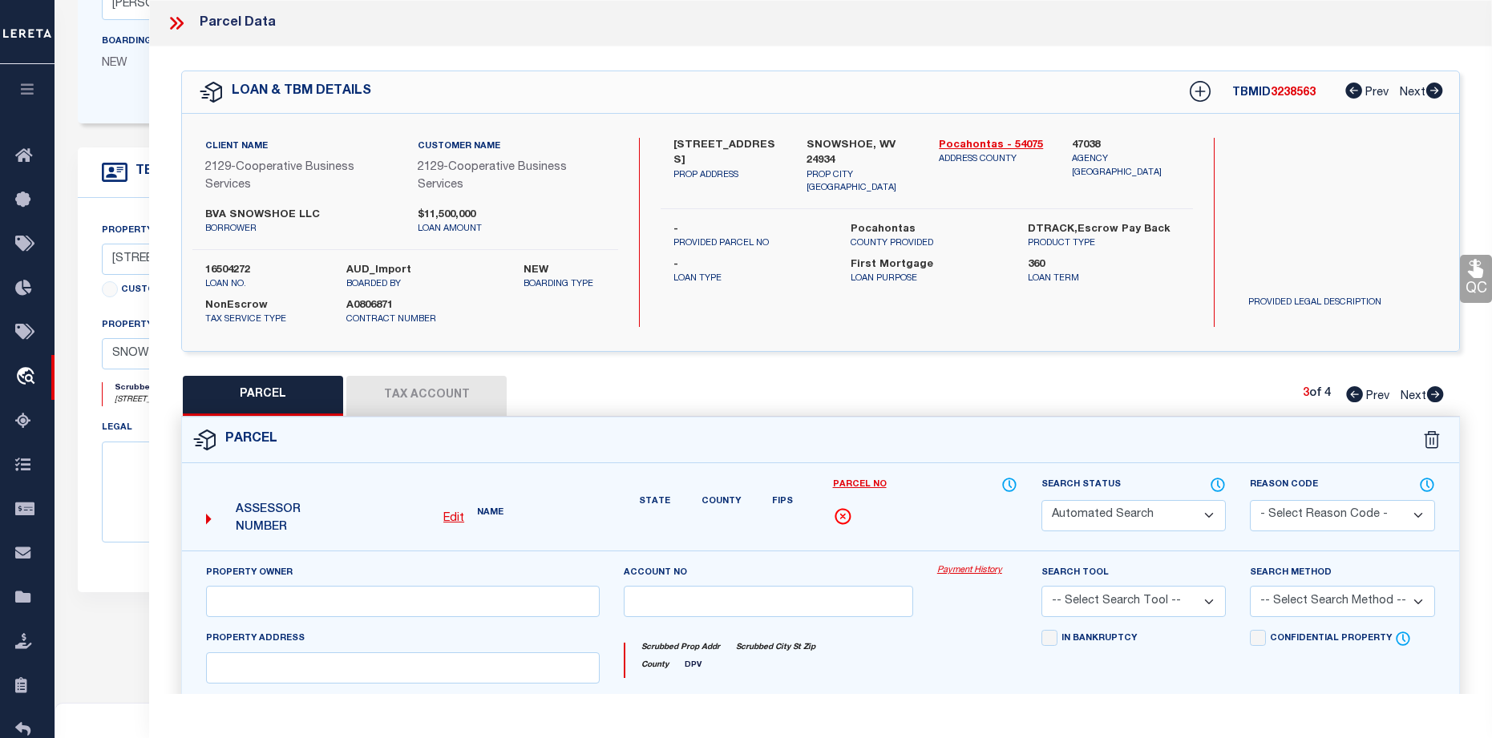
type input "SNOWSHOE, WV 24934"
type textarea "[GEOGRAPHIC_DATA] COMMERCIAL .1070352% INT IN 1.648 AC CU1;4A;7B;8"
type textarea "SH reviewed on [DATE] spoke with [PERSON_NAME], state parcel is active for 2024…"
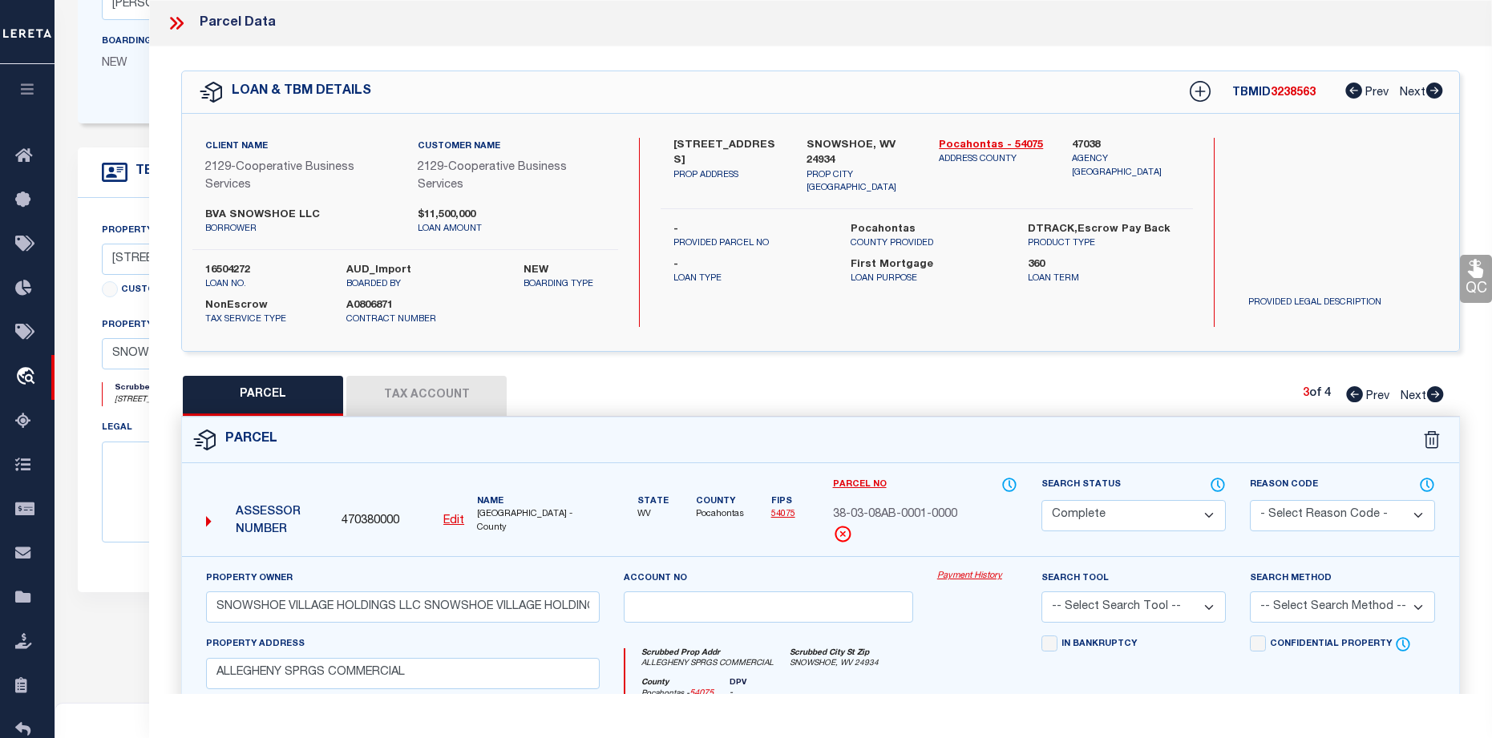
click at [1435, 393] on icon at bounding box center [1435, 394] width 17 height 16
select select "AS"
checkbox input "false"
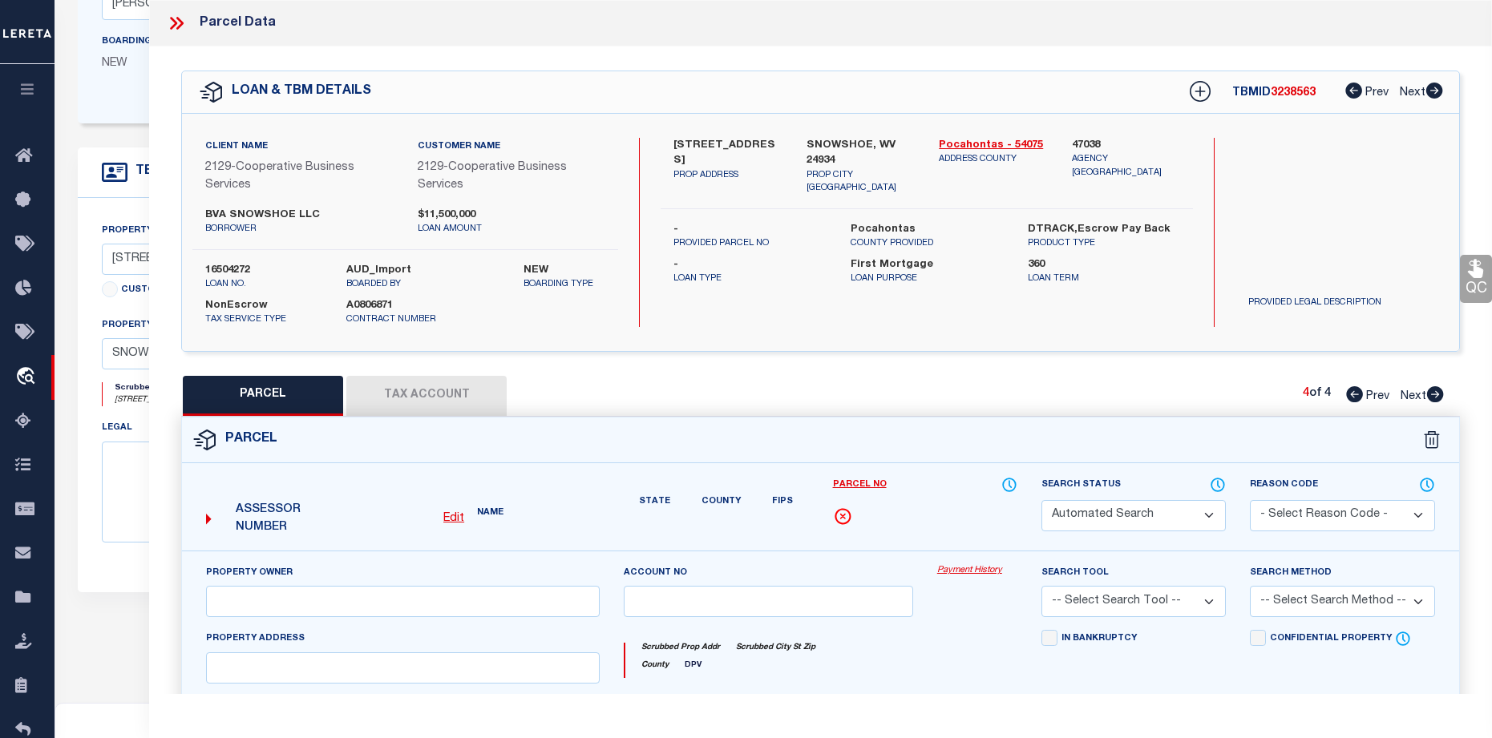
select select "CP"
type input "SNOWSHOE VILLAGE HOLDINGS LLC SNOWSHOE VILLAGE HOLDINGS INC"
select select
type input "[PERSON_NAME] BLDG SHAVERS FORK"
checkbox input "false"
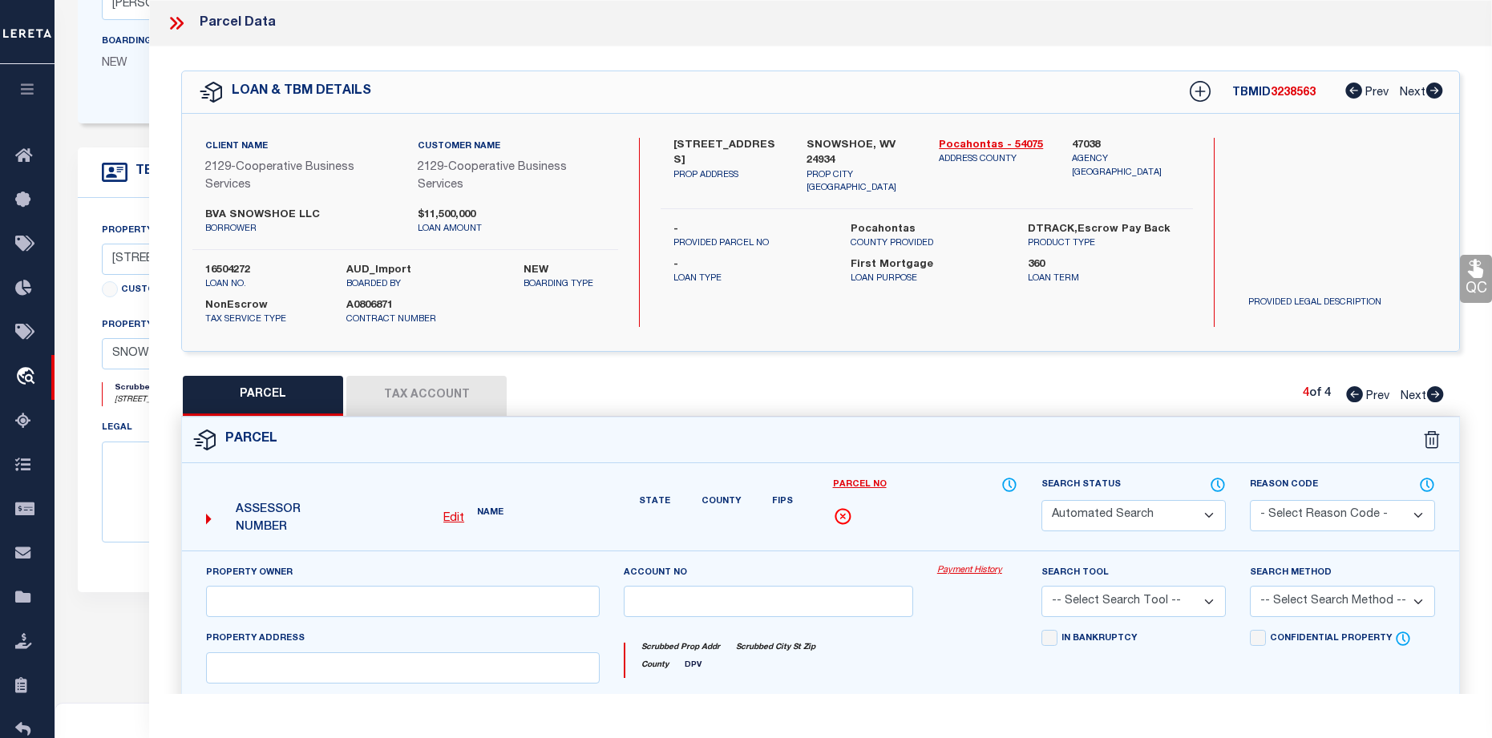
type input "SNOWSHOE, WV 24934"
type textarea "[PERSON_NAME][GEOGRAPHIC_DATA] UNIT 3 (FULT 54.10% INT IN .15 AC"
type textarea "SH reviewed on [DATE] spoke with [PERSON_NAME], state parcel is active for 2024…"
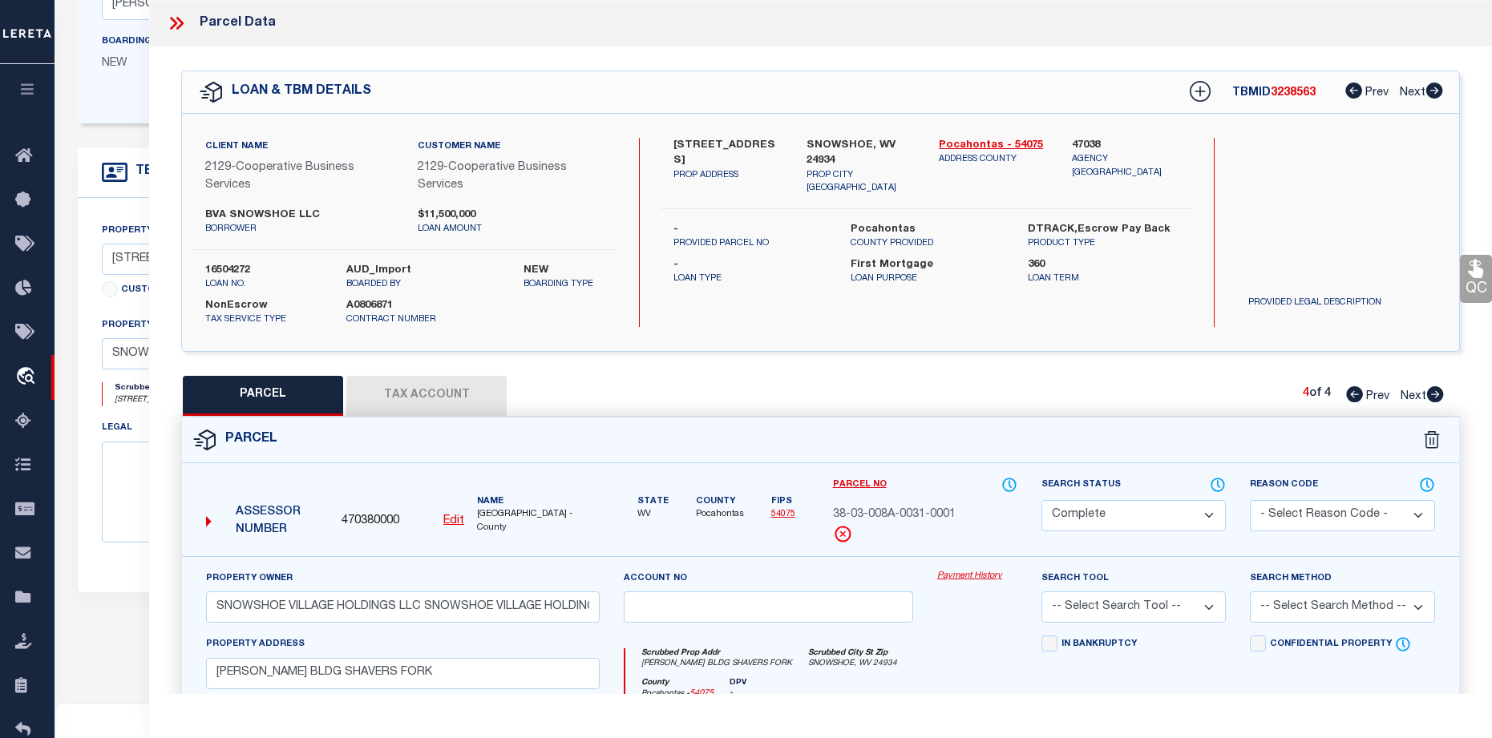
click at [1439, 390] on icon at bounding box center [1435, 394] width 17 height 16
click at [1356, 387] on icon at bounding box center [1354, 394] width 17 height 16
select select "AS"
checkbox input "false"
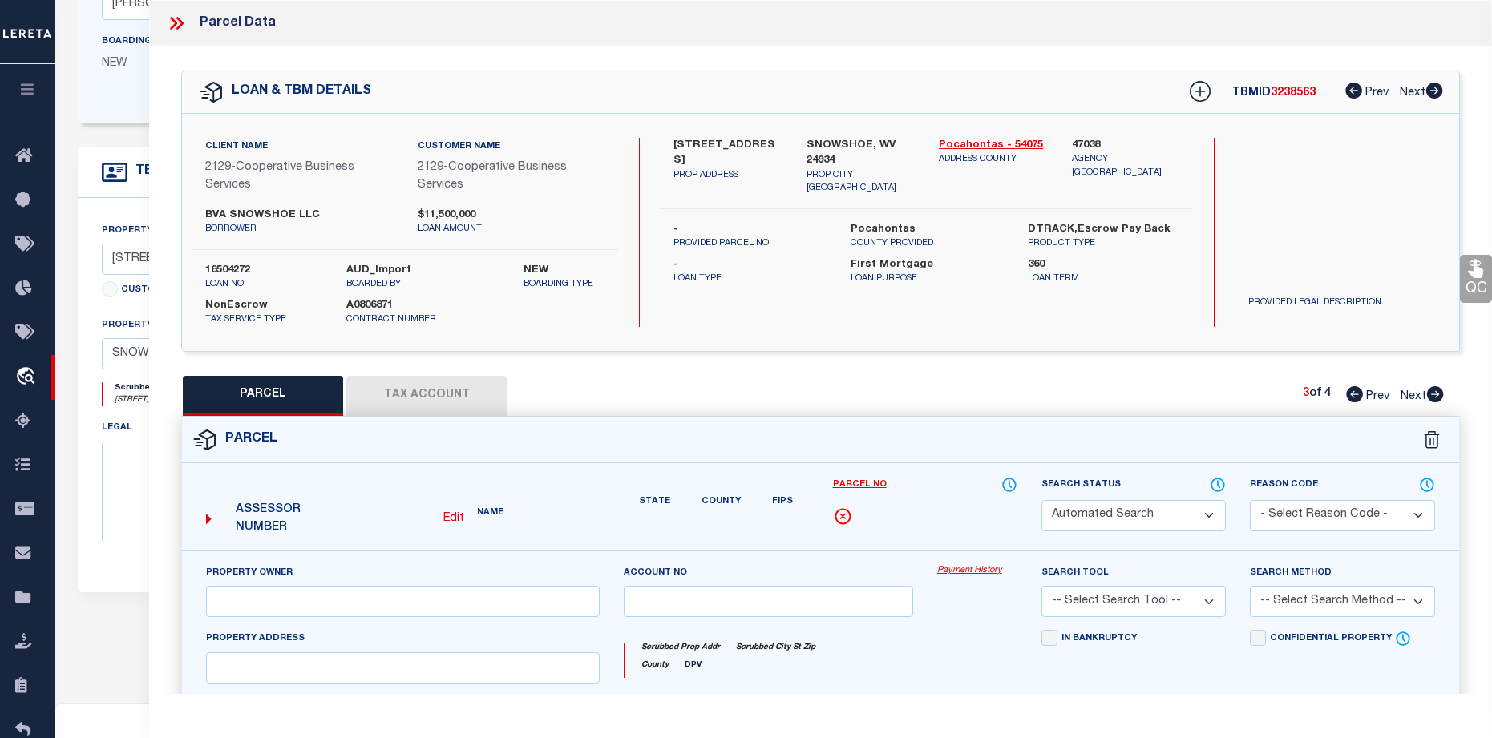
select select "CP"
type input "SNOWSHOE VILLAGE HOLDINGS LLC SNOWSHOE VILLAGE HOLDINGS INC"
select select
type input "ALLEGHENY SPRGS COMMERCIAL"
checkbox input "false"
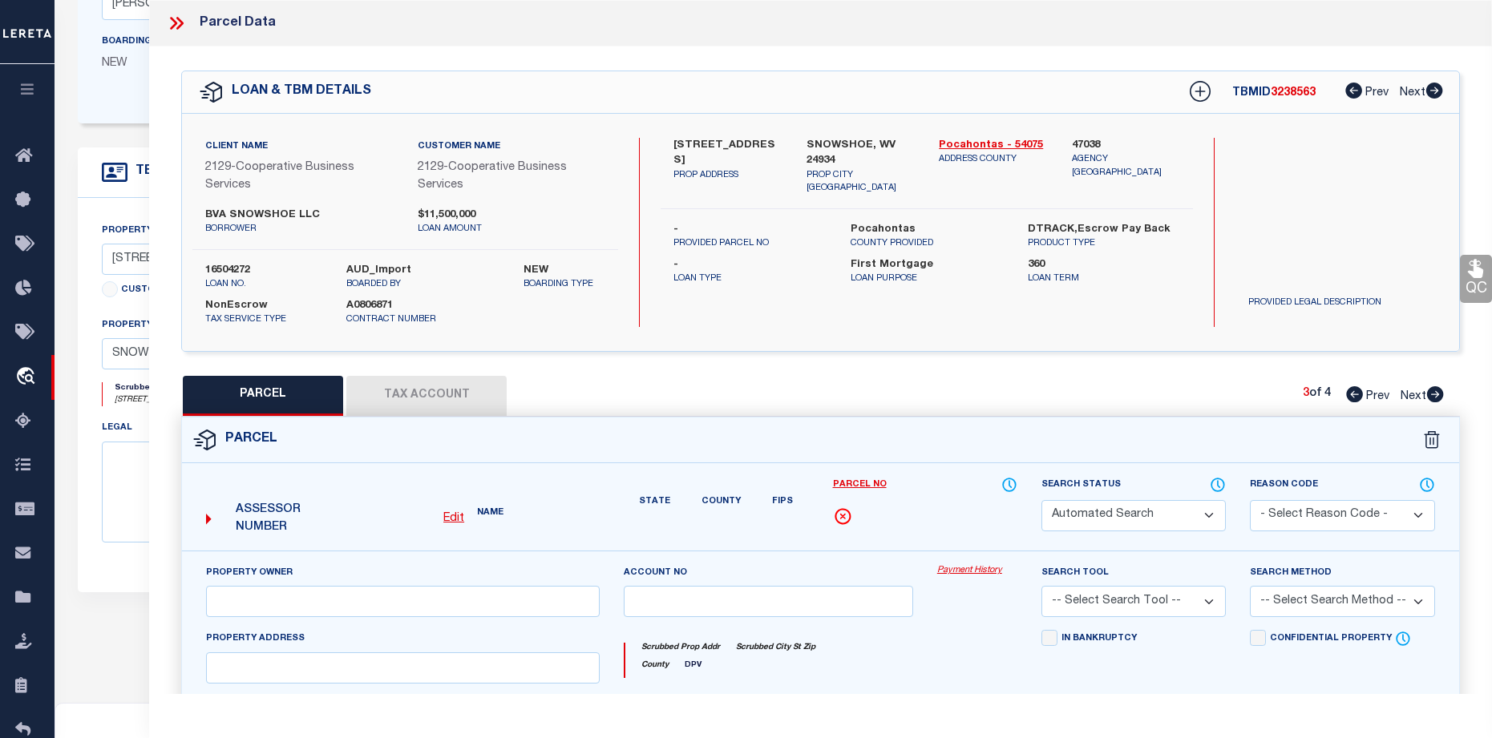
type input "SNOWSHOE, WV 24934"
type textarea "[GEOGRAPHIC_DATA] COMMERCIAL .1070352% INT IN 1.648 AC CU1;4A;7B;8"
type textarea "SH reviewed on [DATE] spoke with [PERSON_NAME], state parcel is active for 2024…"
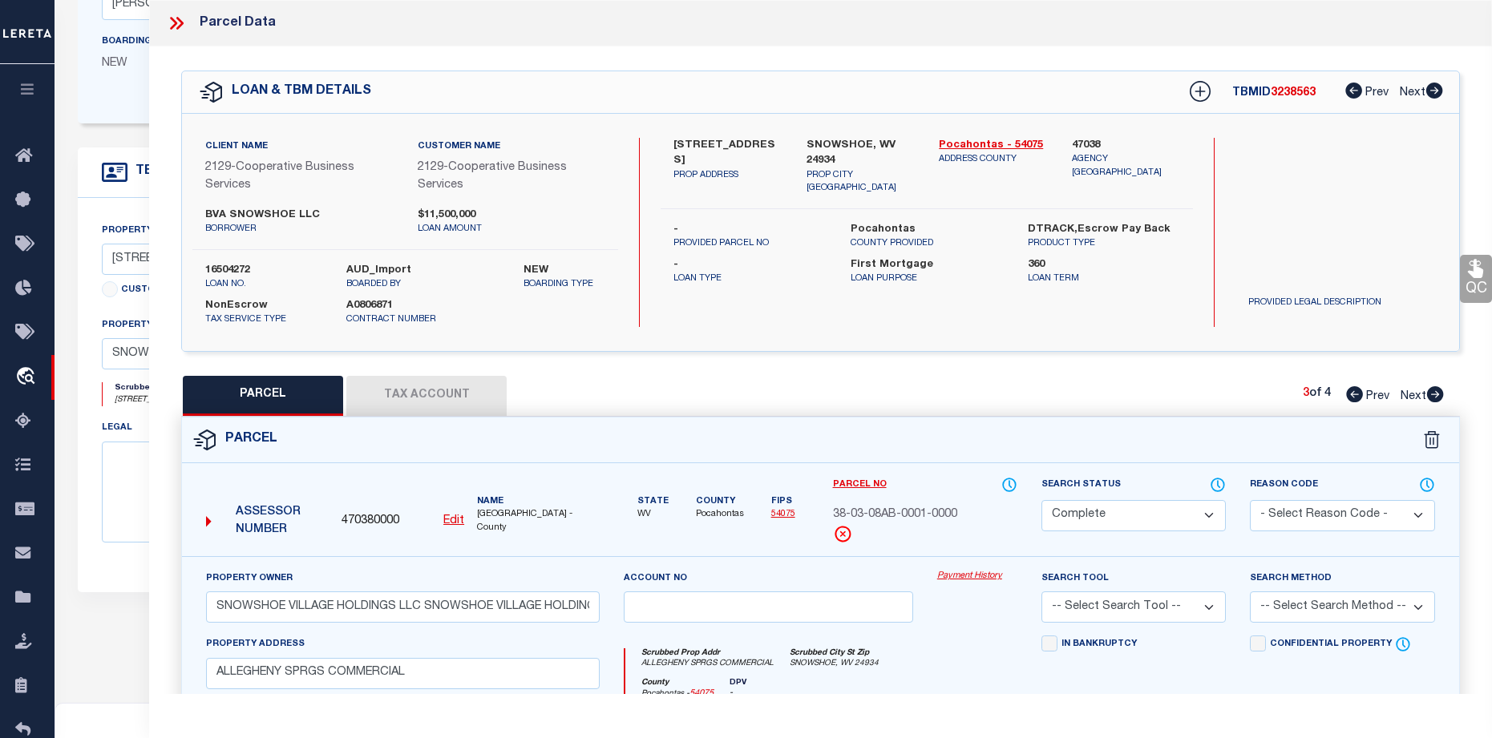
click at [1356, 387] on icon at bounding box center [1354, 394] width 17 height 16
select select "AS"
checkbox input "false"
select select "CP"
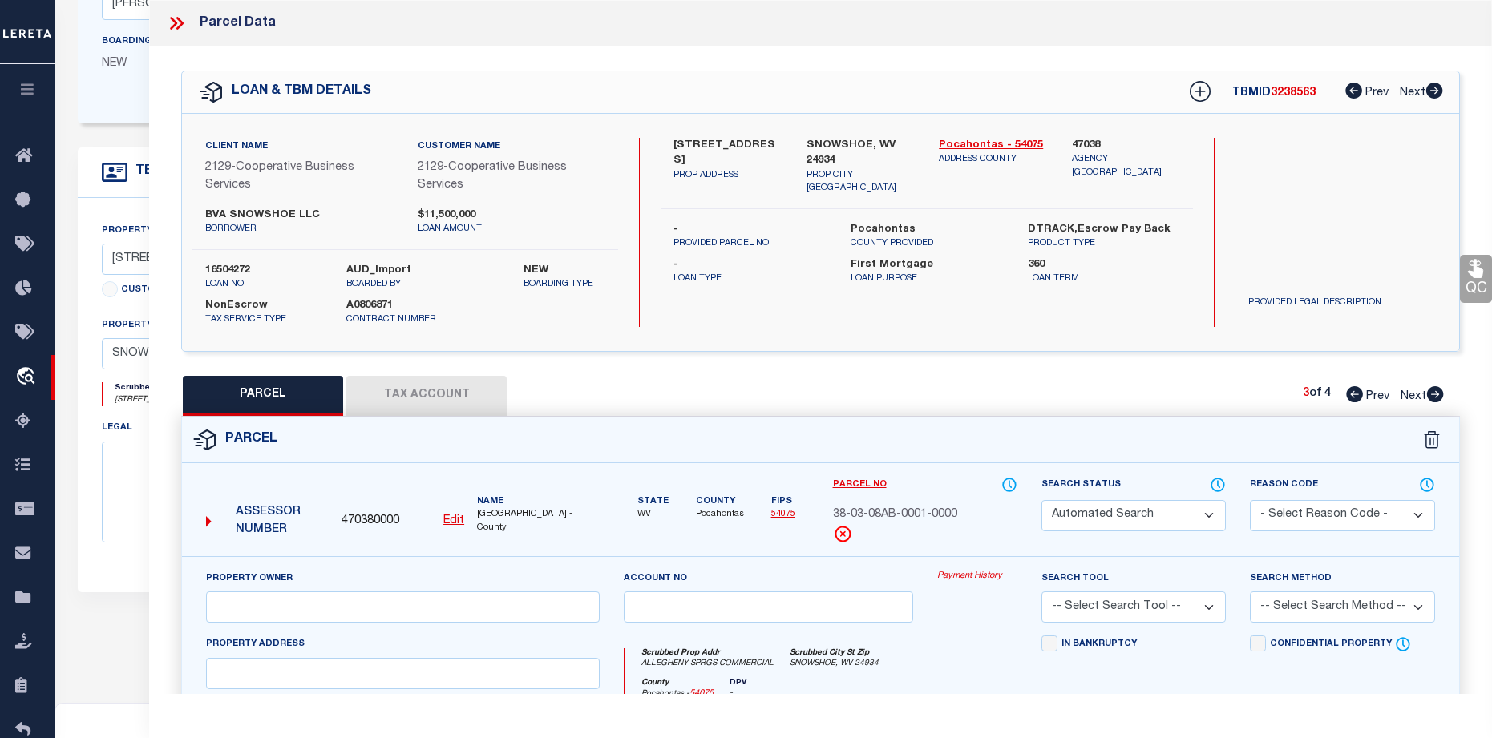
type input "SNOWSHOE MOUNTAIN INC SNOWSHOE VILLAGE HOLDINGS LLC"
select select
type input "HIGHLAND HOUSE COMMERCIAL"
checkbox input "false"
type input "SNOWSHOE, WV 24934"
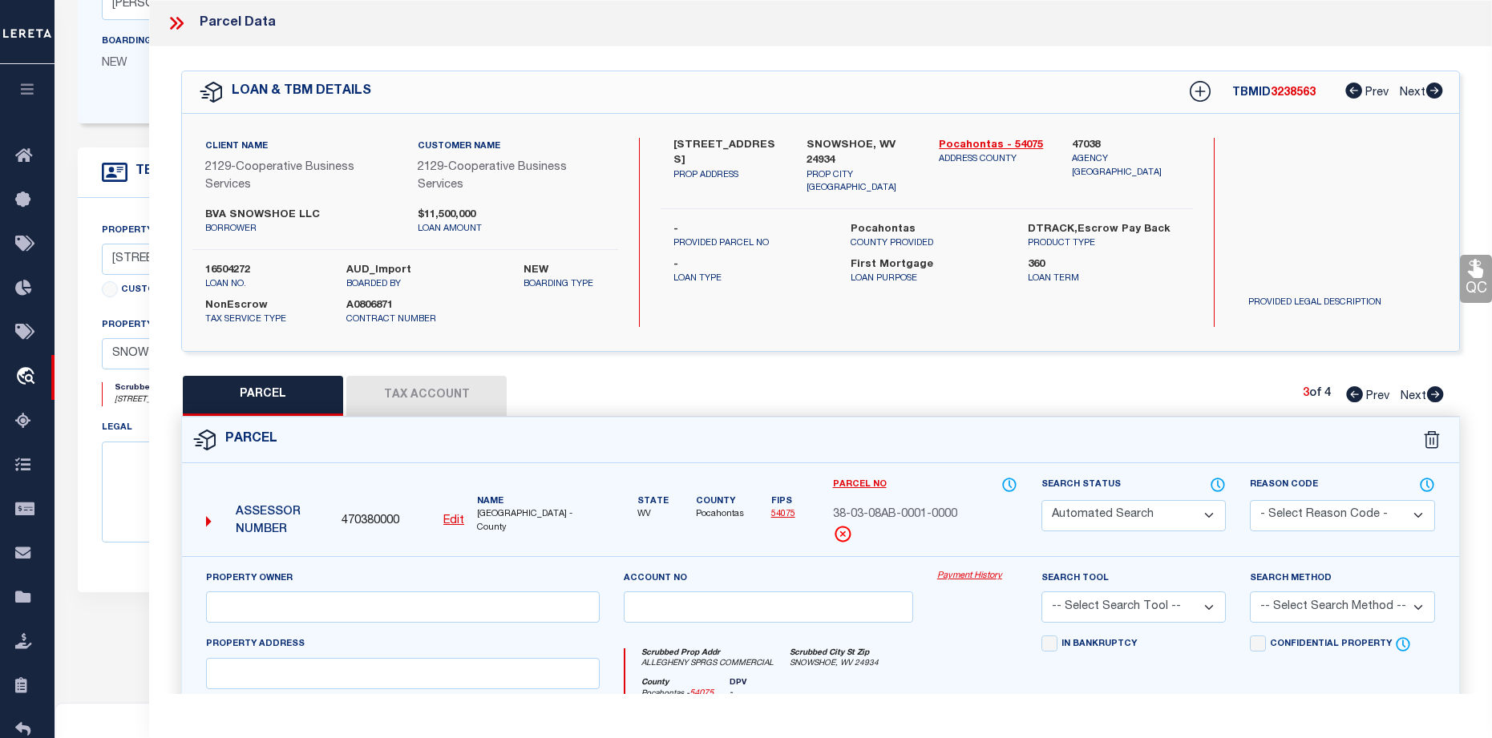
type textarea "HIGHLAND HOUSE COMMERCIAL UNIT .0487822% INT IN .655 AC"
type textarea "SH reviewed on [DATE] spoke with [PERSON_NAME], state parcel is active for 2024…"
click at [1356, 387] on icon at bounding box center [1354, 394] width 17 height 16
select select "AS"
checkbox input "false"
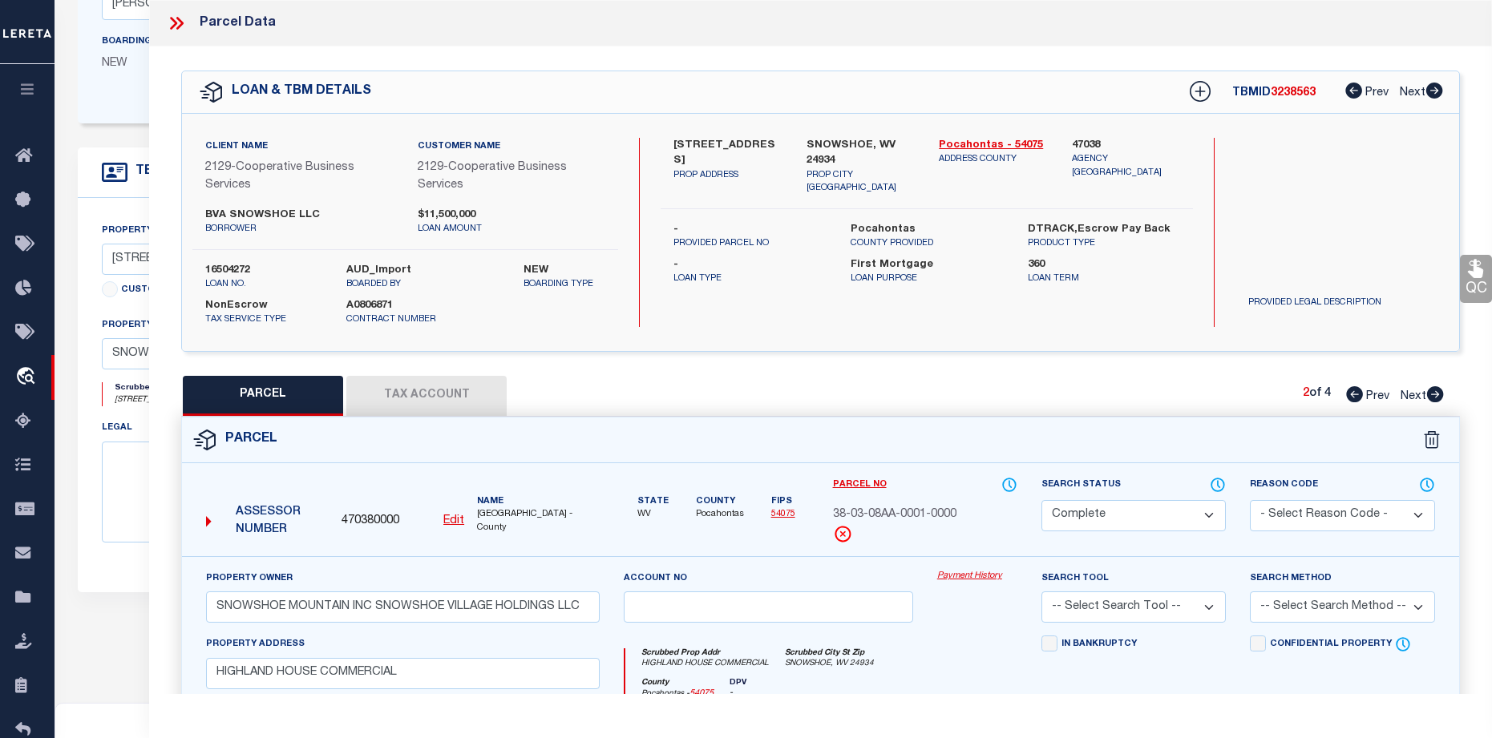
checkbox input "false"
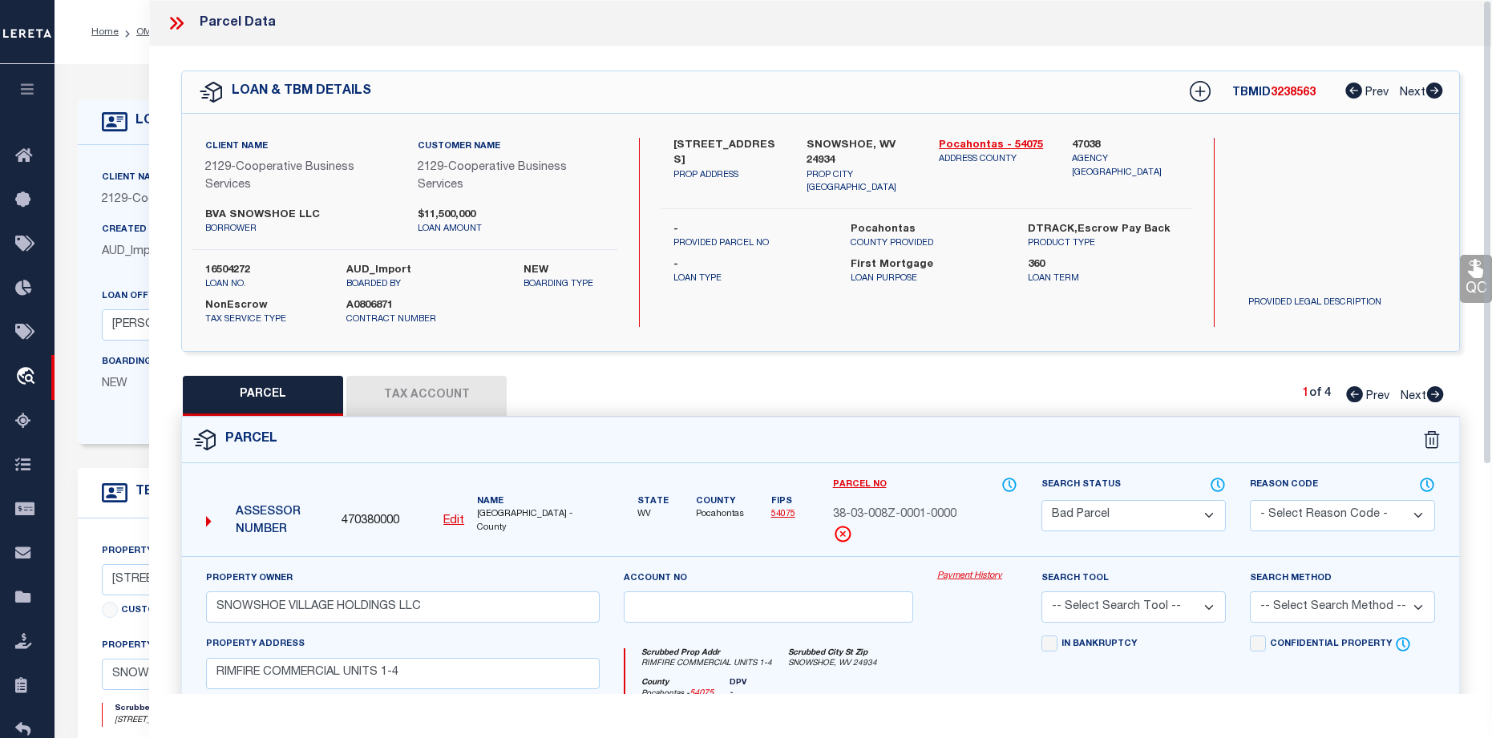
click at [180, 26] on icon at bounding box center [179, 23] width 7 height 13
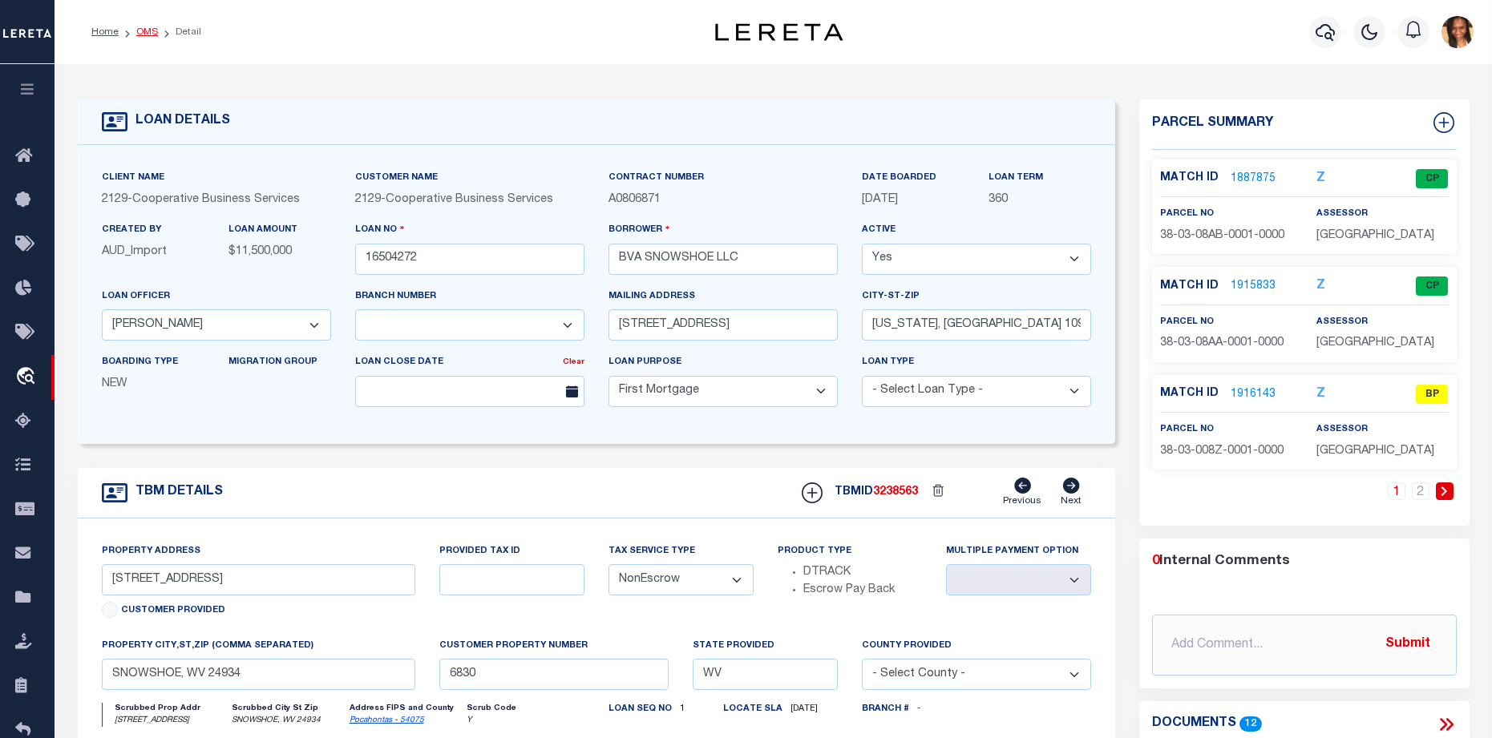
click at [142, 32] on link "OMS" at bounding box center [147, 32] width 22 height 10
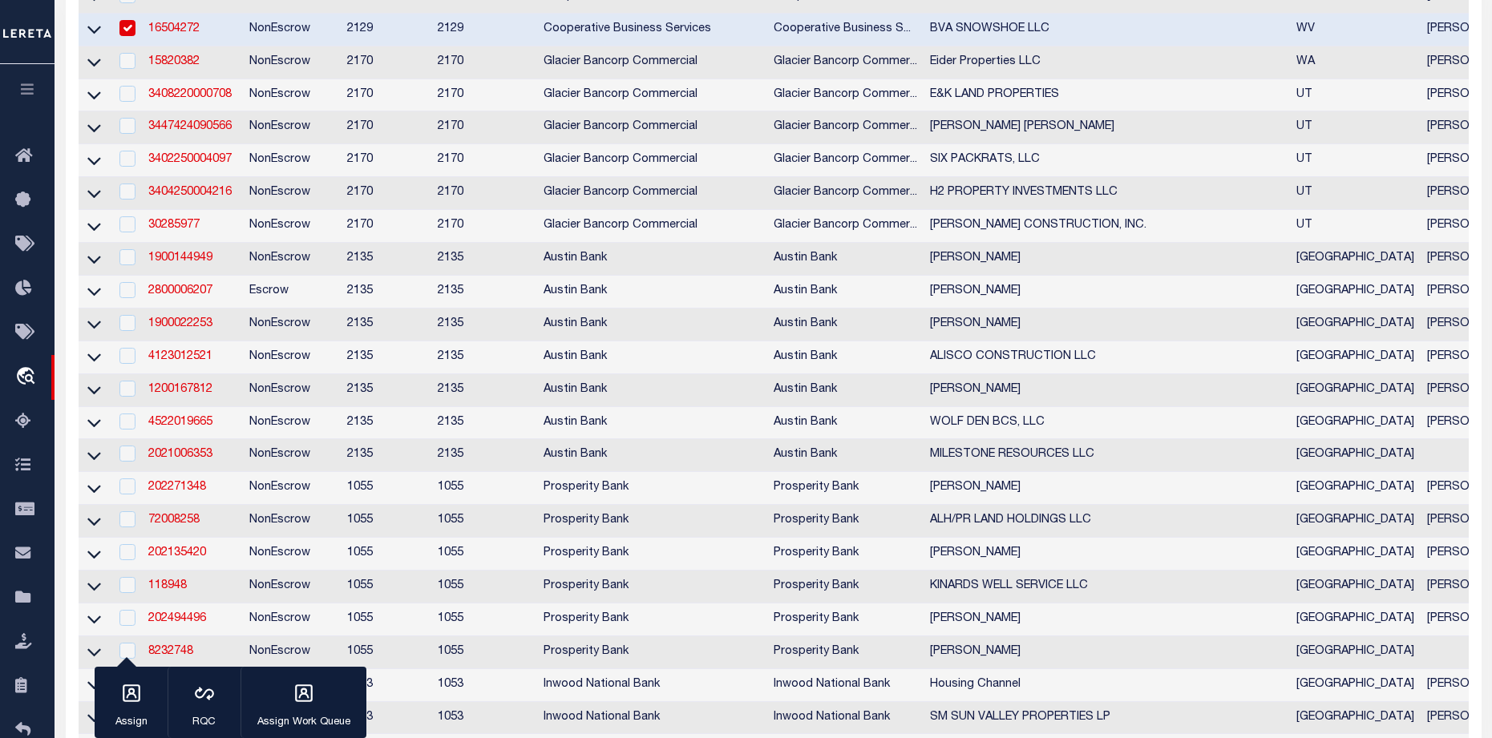
scroll to position [481, 0]
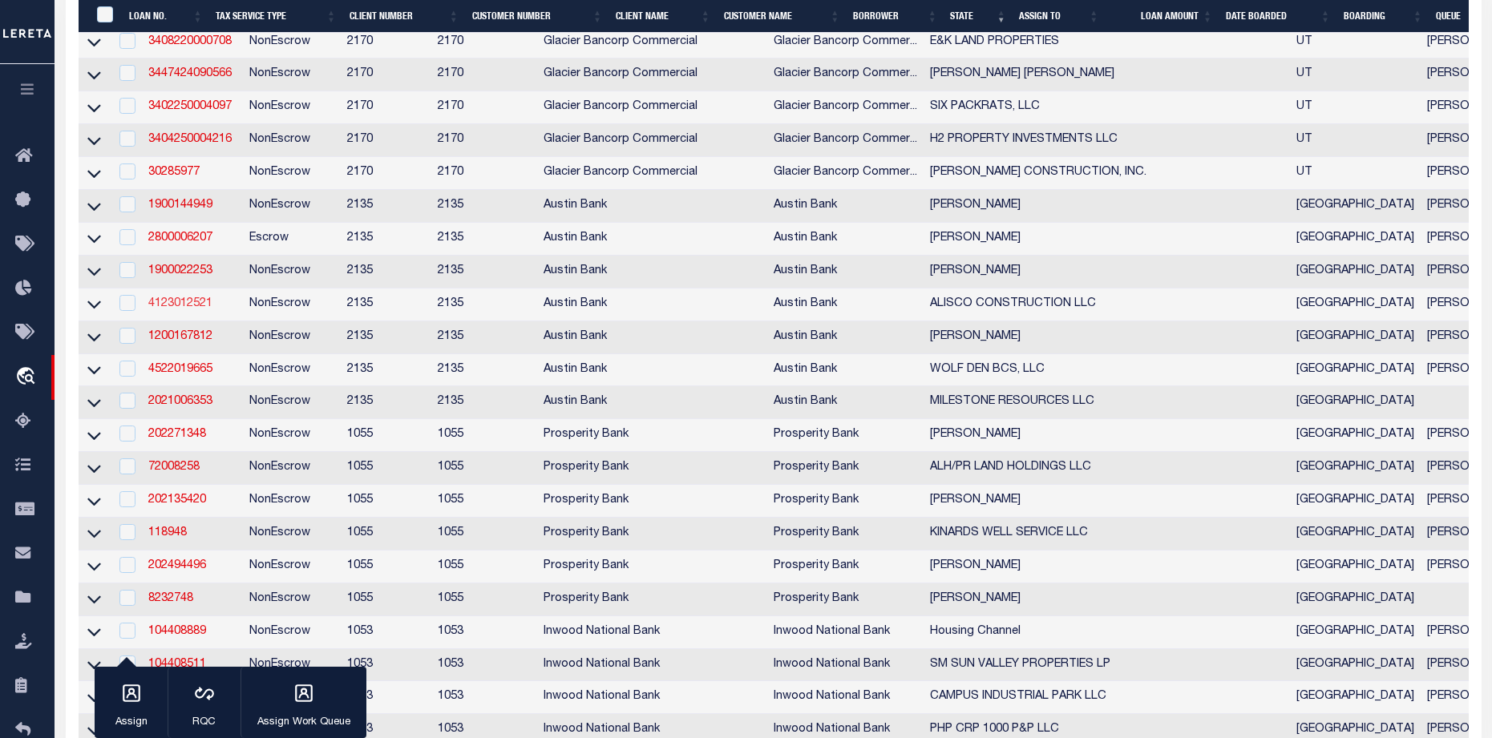
click at [205, 309] on link "4123012521" at bounding box center [180, 303] width 64 height 11
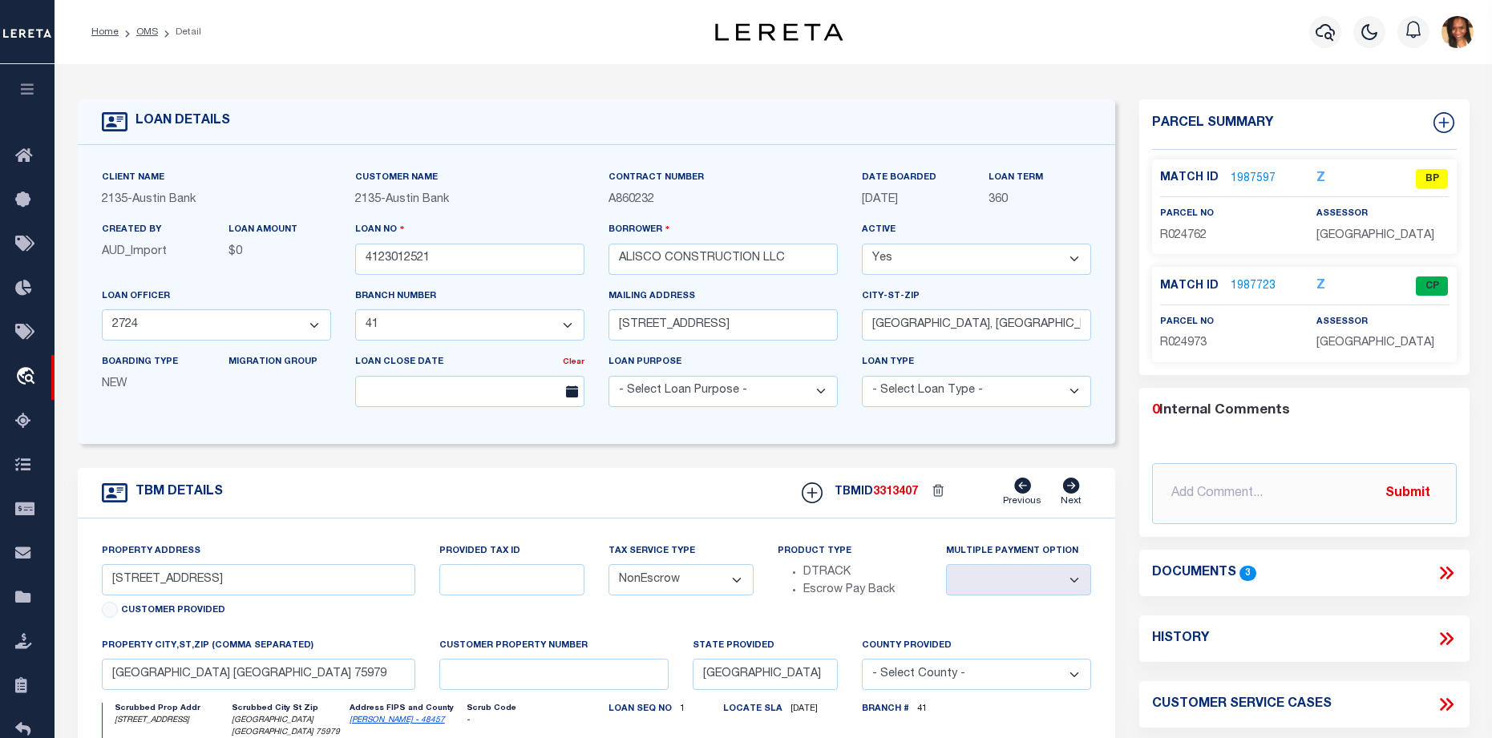
click at [1252, 171] on link "1987597" at bounding box center [1253, 179] width 45 height 17
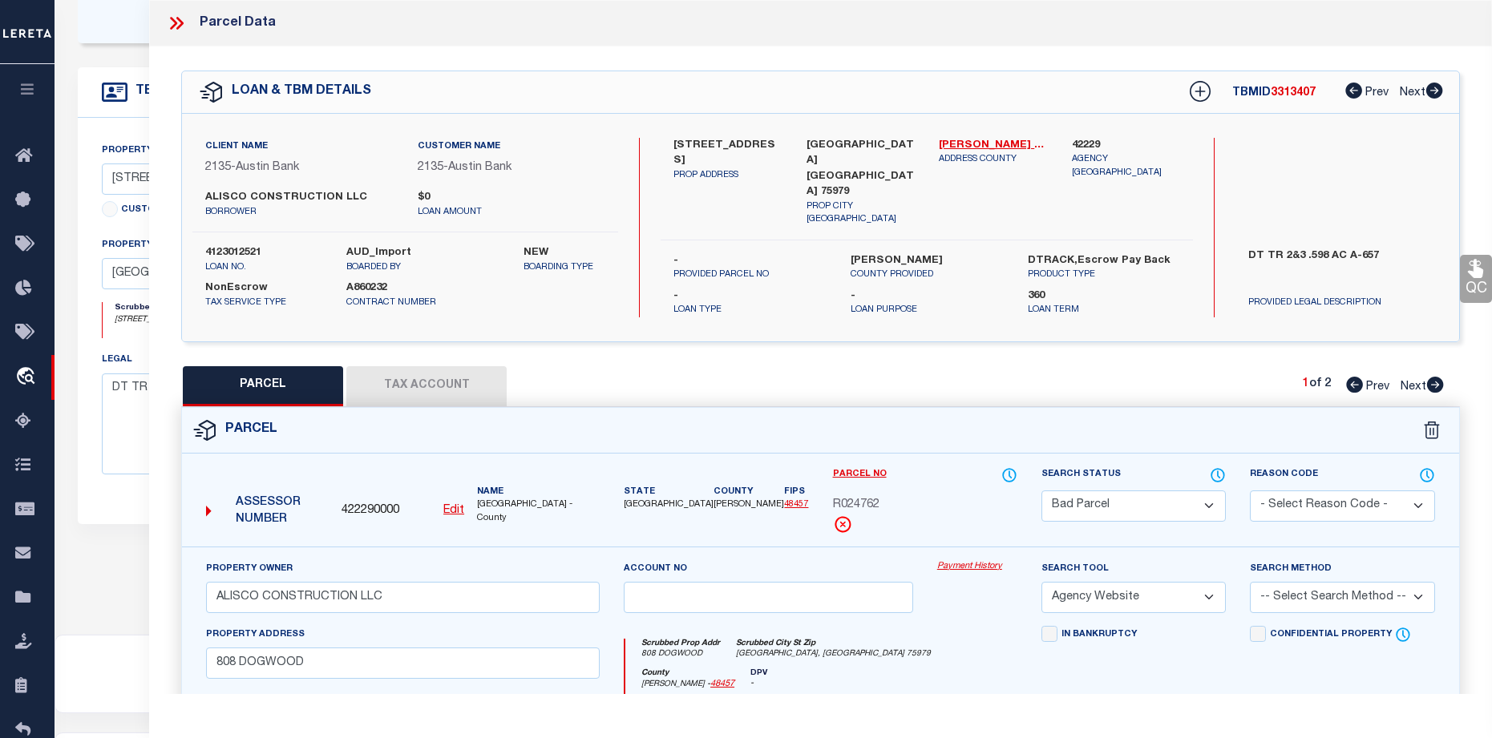
click at [1438, 378] on icon at bounding box center [1435, 385] width 18 height 16
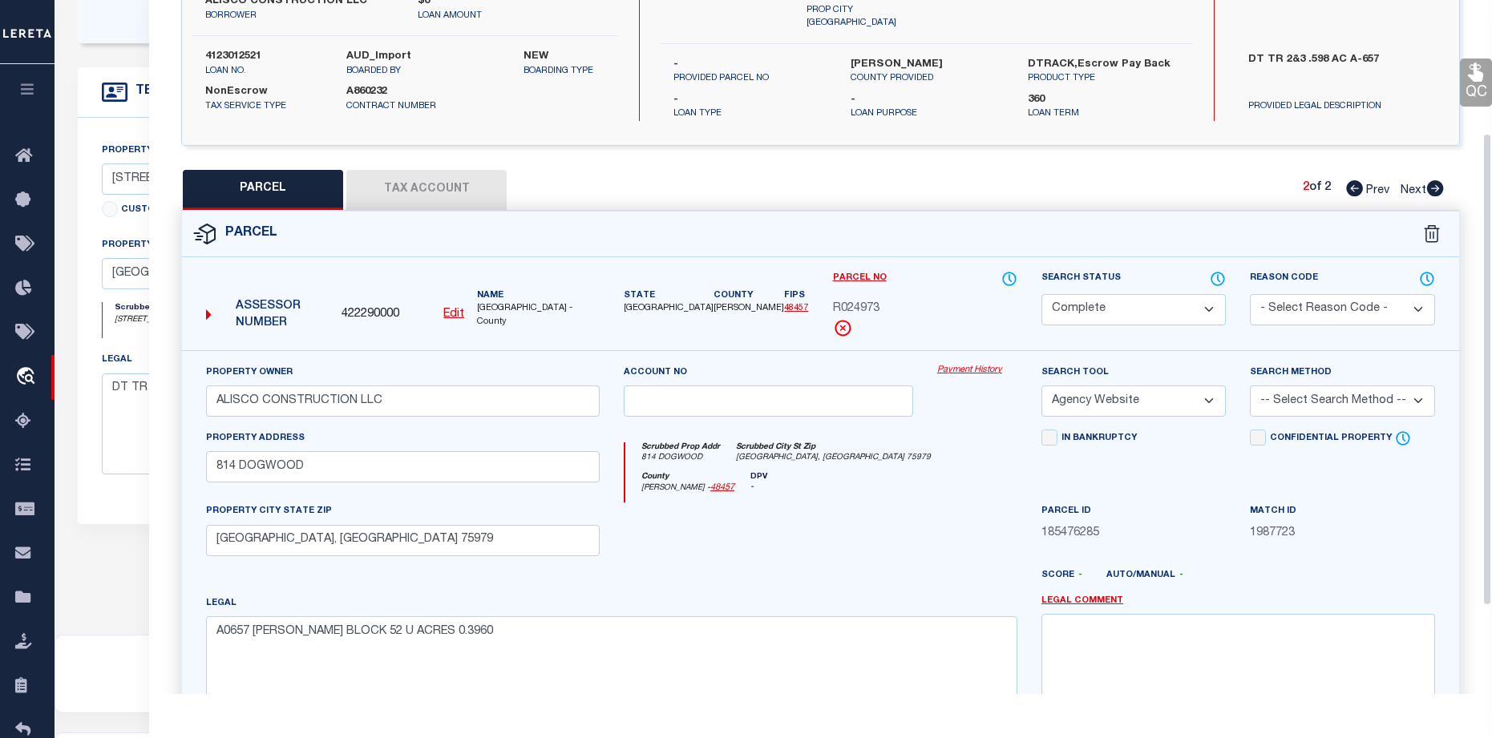
scroll to position [164, 0]
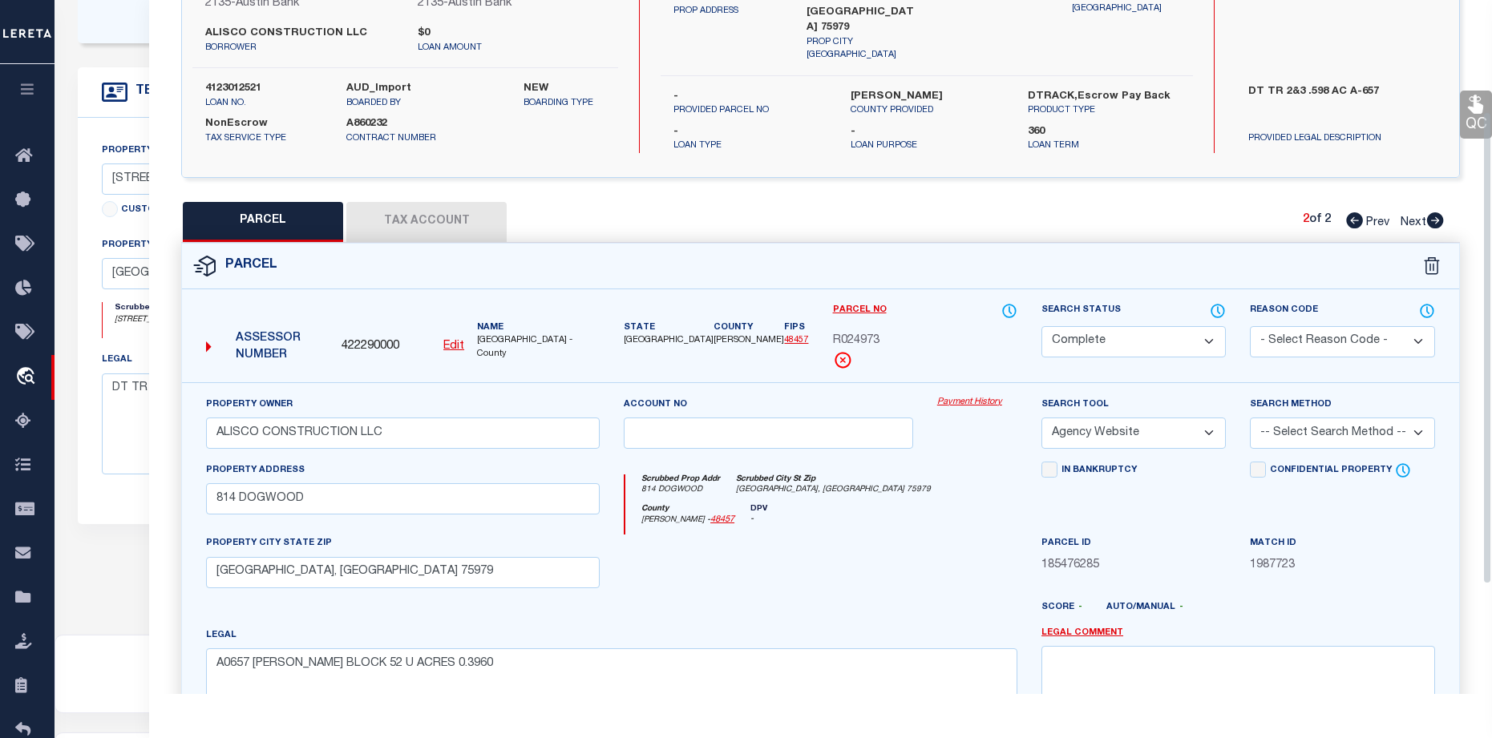
click at [1352, 212] on icon at bounding box center [1354, 220] width 17 height 16
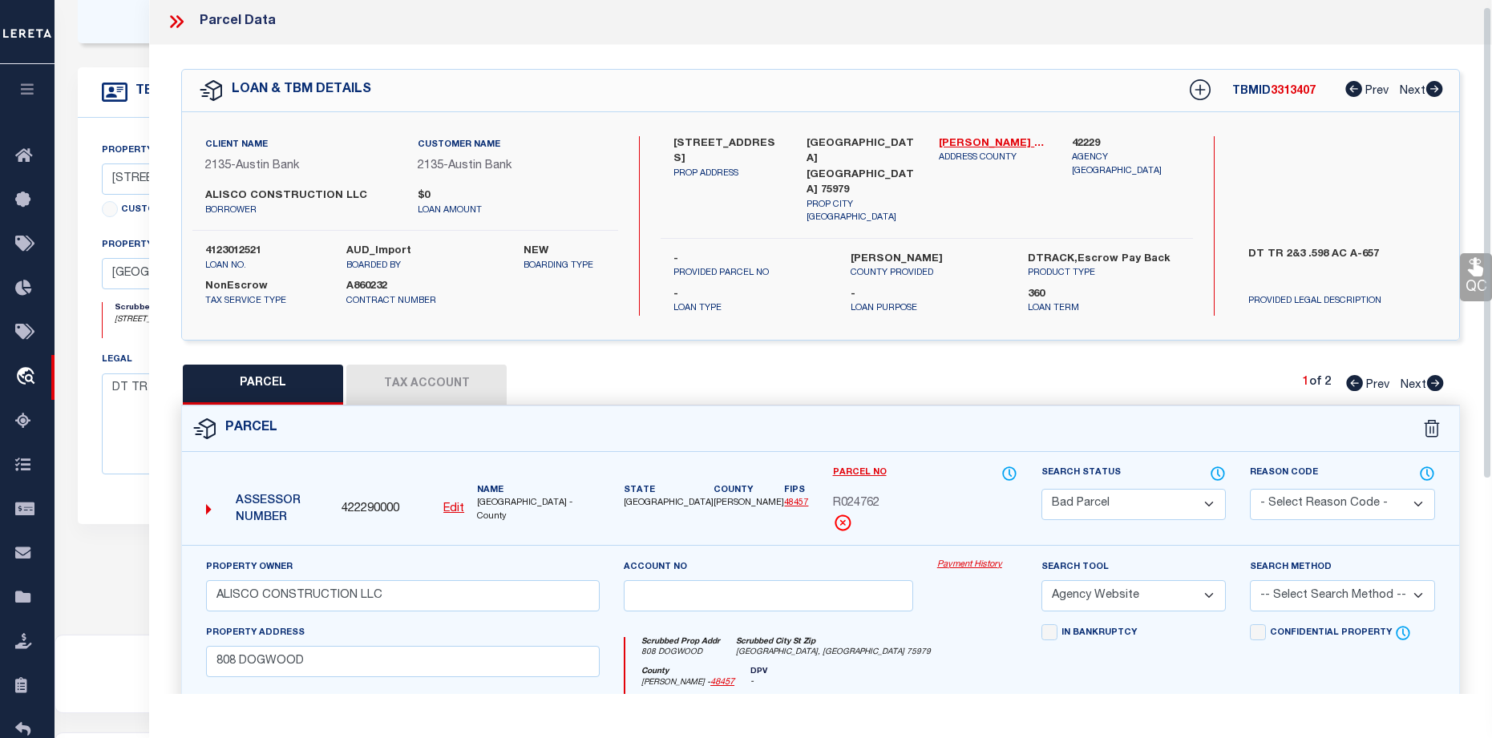
scroll to position [0, 0]
click at [980, 146] on link "[PERSON_NAME] - 48457" at bounding box center [993, 146] width 108 height 16
click at [953, 147] on link "[PERSON_NAME] - 48457" at bounding box center [993, 146] width 108 height 16
